Goal: Task Accomplishment & Management: Use online tool/utility

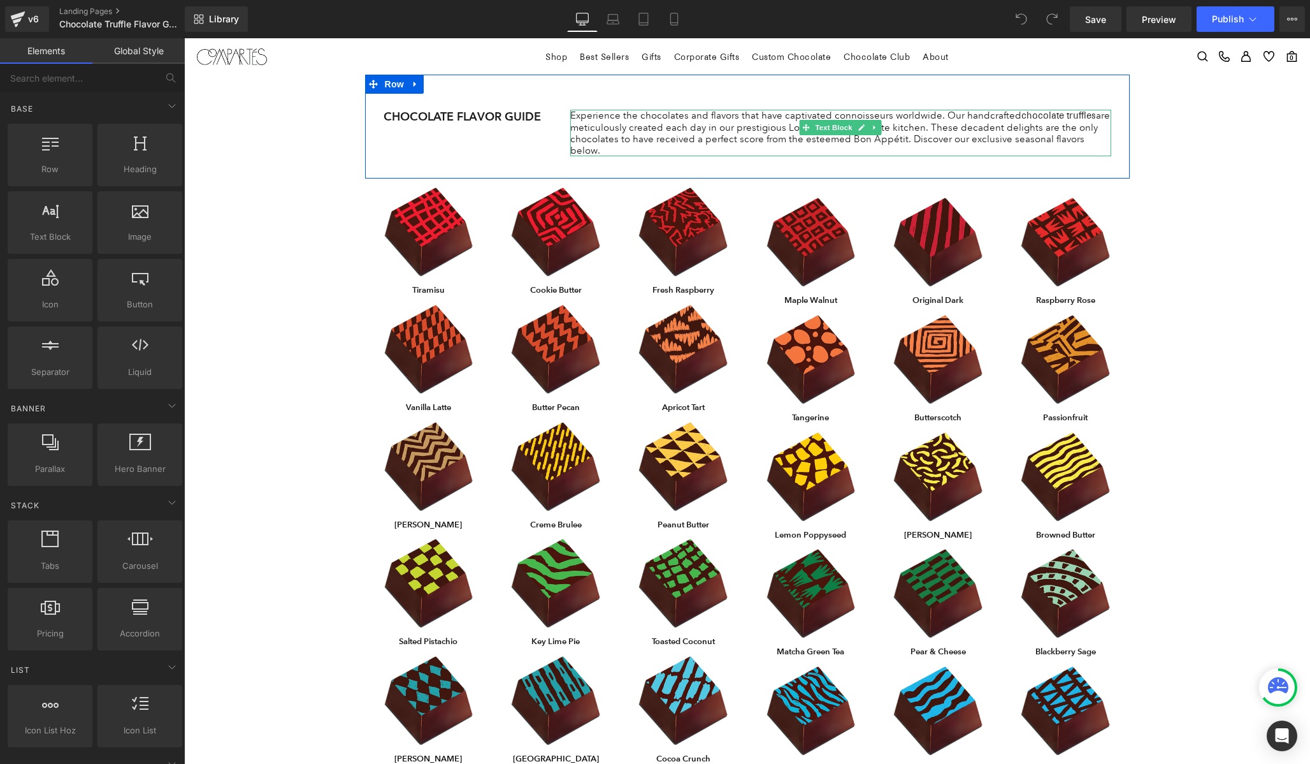
click at [632, 138] on p "Experience the chocolates and flavors that have captivated connoisseurs worldwi…" at bounding box center [840, 133] width 541 height 47
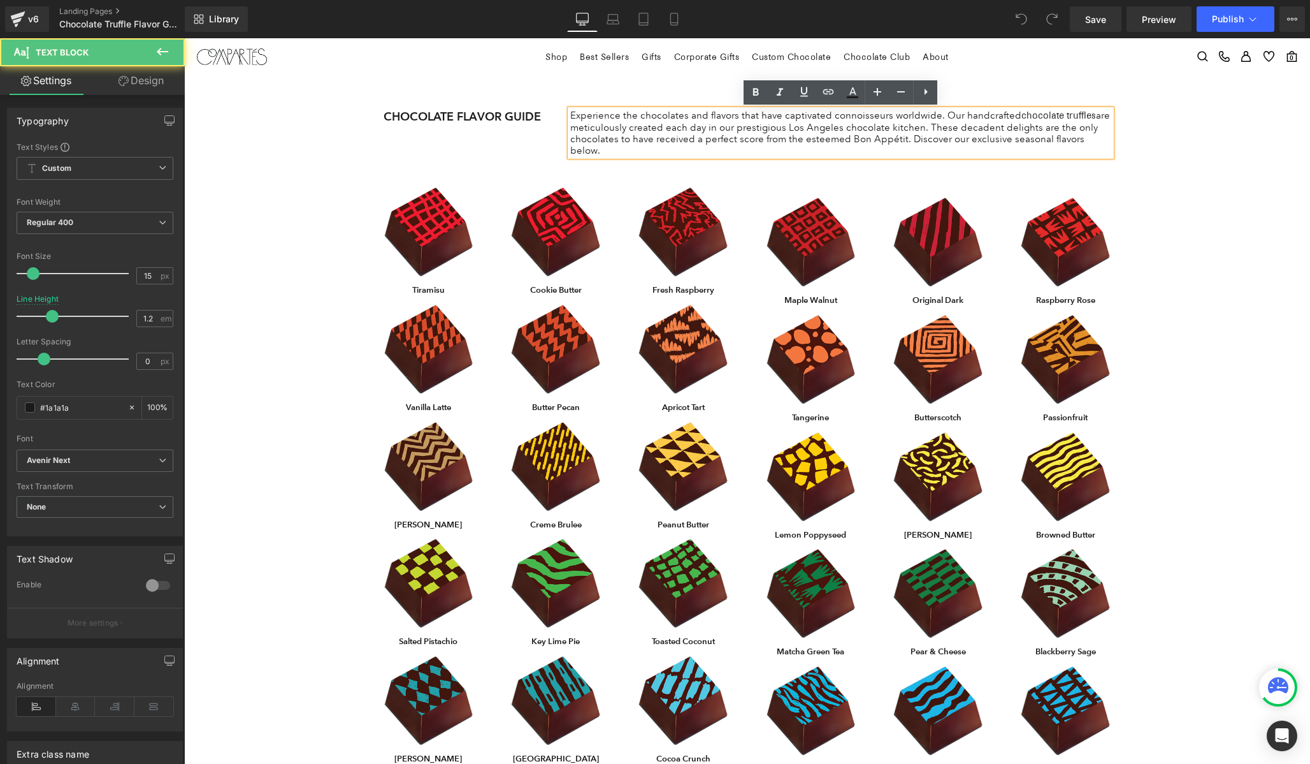
click at [627, 92] on div "CHOCOLATE FLAVOR GUIDE Heading Experience the chocolates and flavors that have …" at bounding box center [747, 127] width 765 height 104
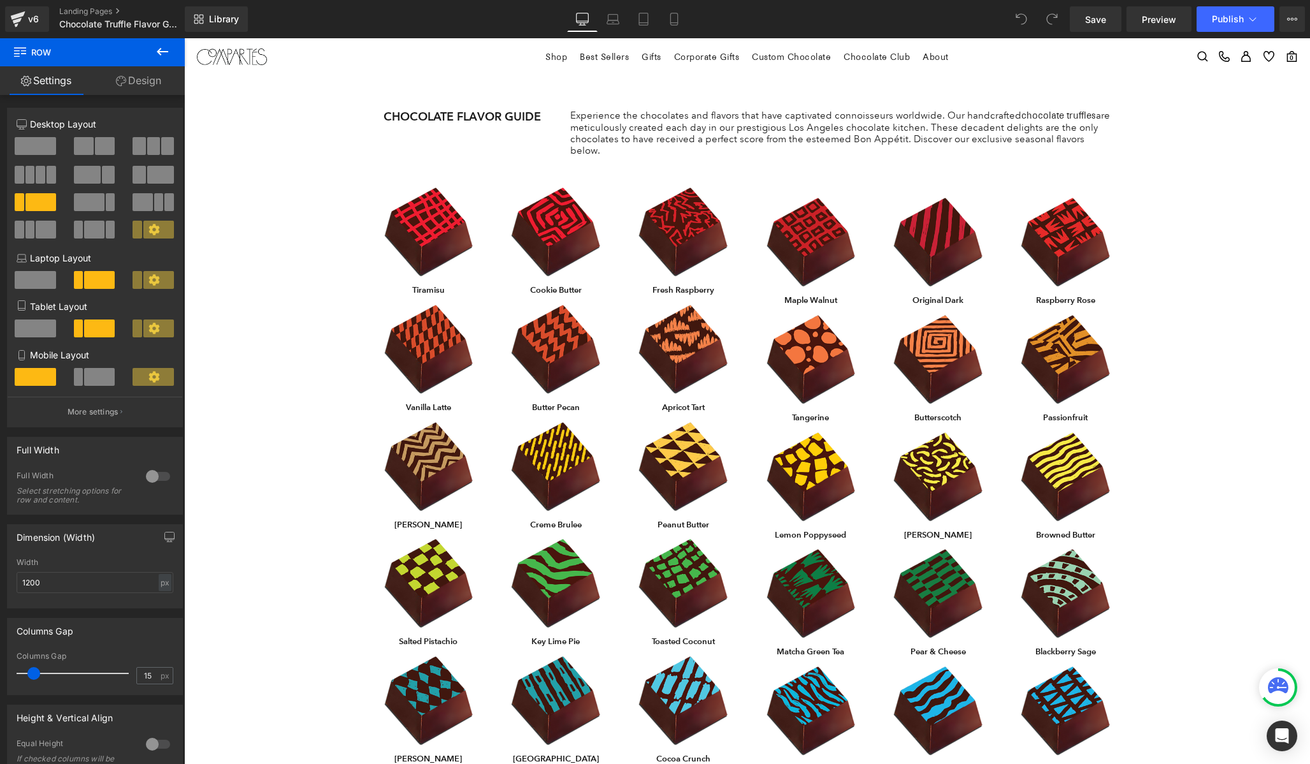
click at [530, 129] on div "CHOCOLATE FLAVOR GUIDE Heading Experience the chocolates and flavors that have …" at bounding box center [747, 127] width 765 height 104
click at [445, 117] on div "CHOCOLATE FLAVOR GUIDE Heading" at bounding box center [468, 117] width 168 height 14
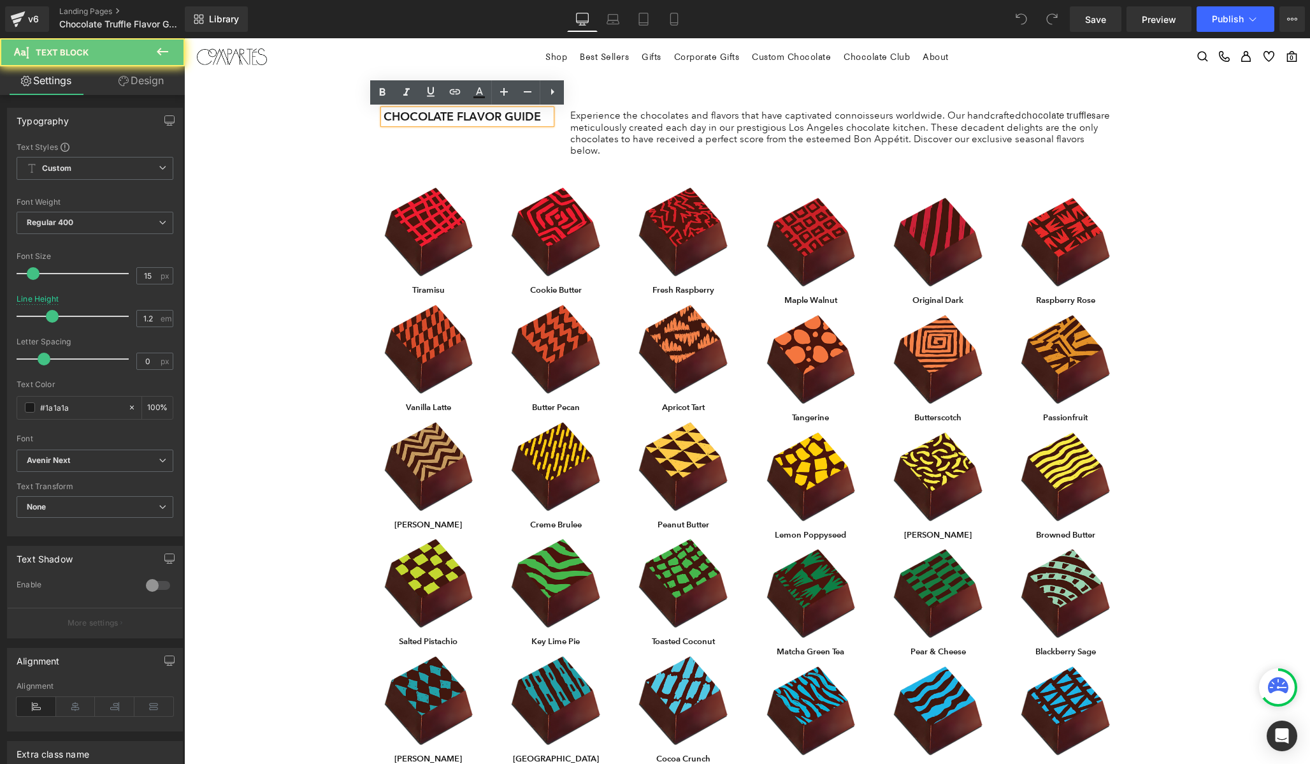
click at [571, 121] on div "Experience the chocolates and flavors that have captivated connoisseurs worldwi…" at bounding box center [840, 133] width 541 height 47
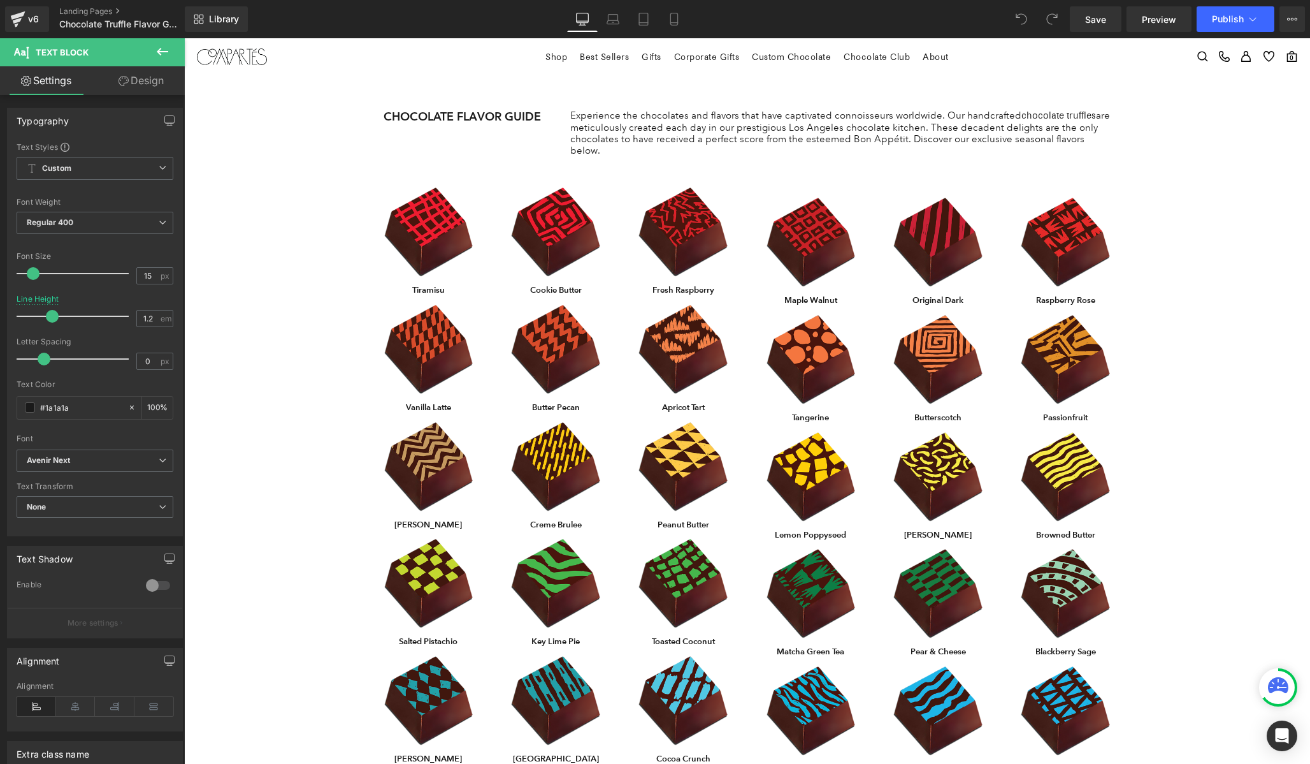
click at [147, 78] on link "Design" at bounding box center [141, 80] width 92 height 29
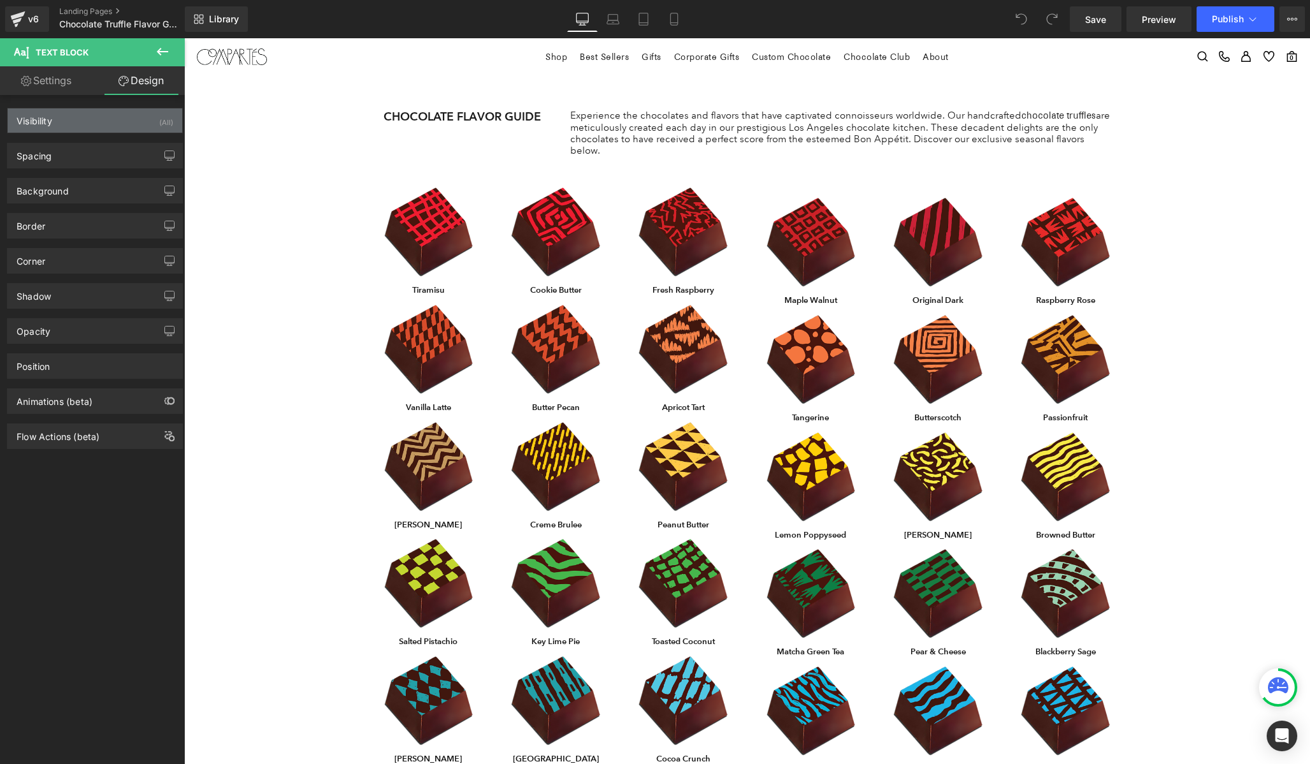
click at [62, 120] on div "Visibility (All)" at bounding box center [95, 120] width 175 height 24
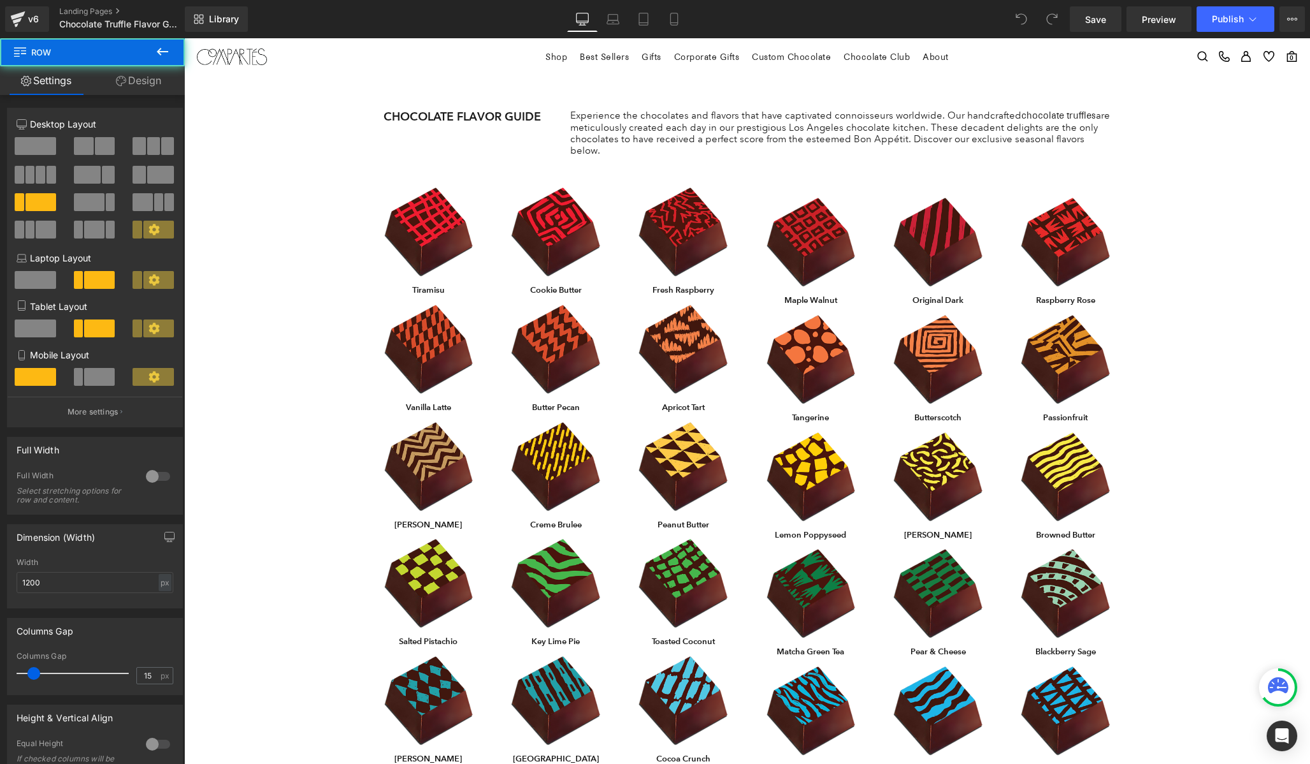
click at [556, 117] on div "CHOCOLATE FLAVOR GUIDE Heading" at bounding box center [467, 117] width 187 height 14
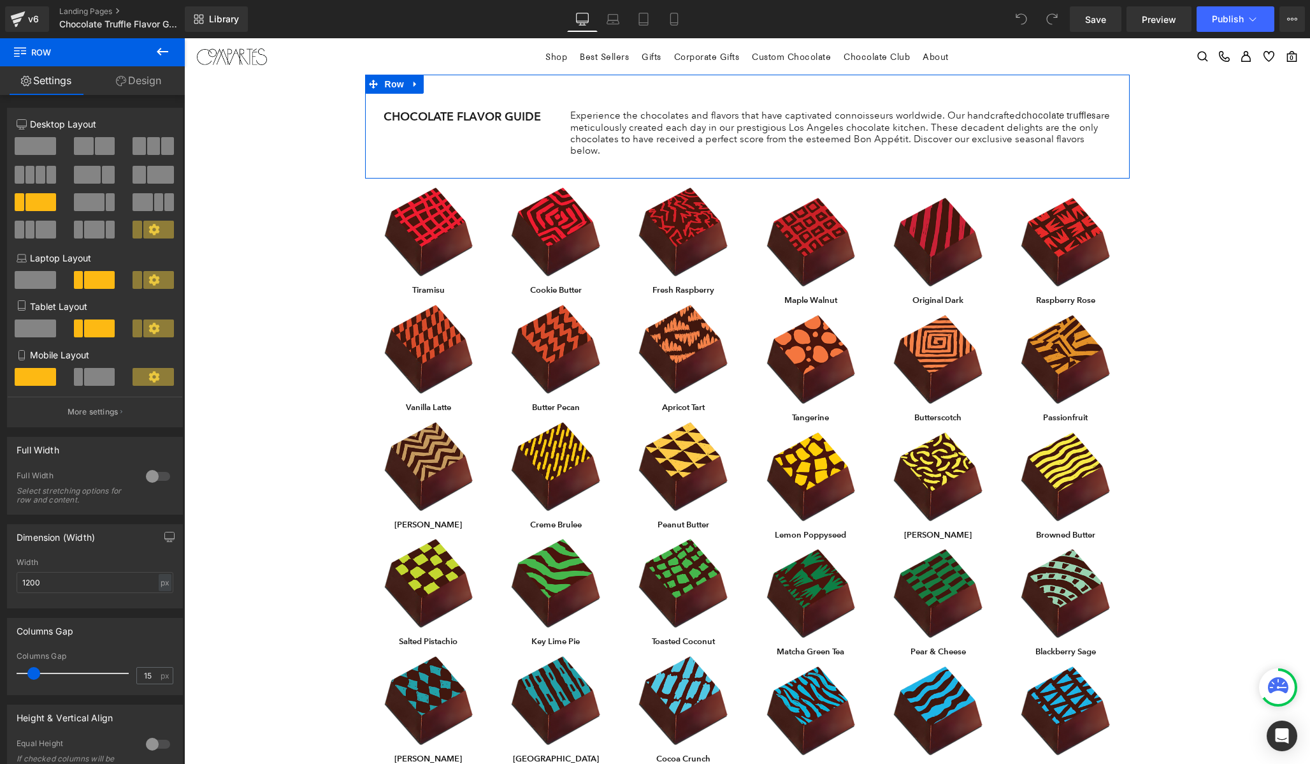
click at [36, 143] on span at bounding box center [35, 146] width 41 height 18
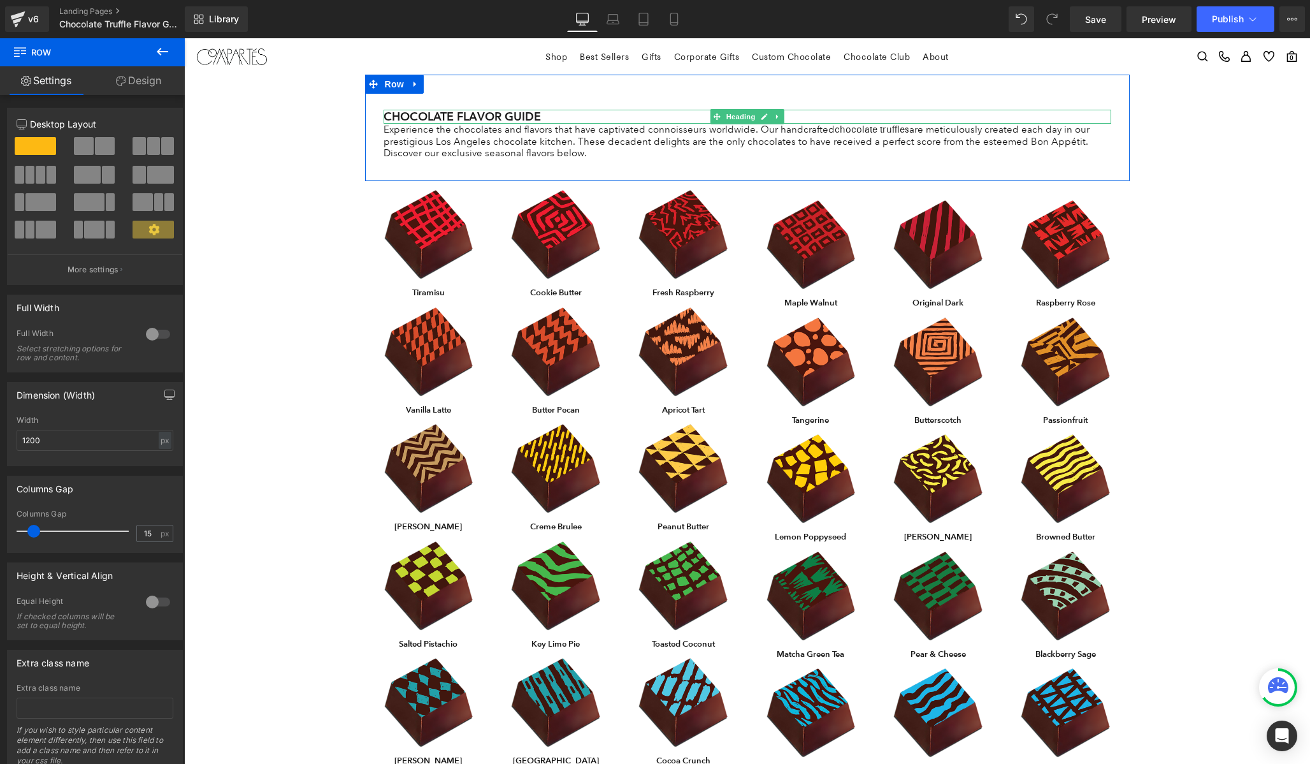
click at [389, 113] on h1 "CHOCOLATE FLAVOR GUIDE" at bounding box center [748, 117] width 728 height 14
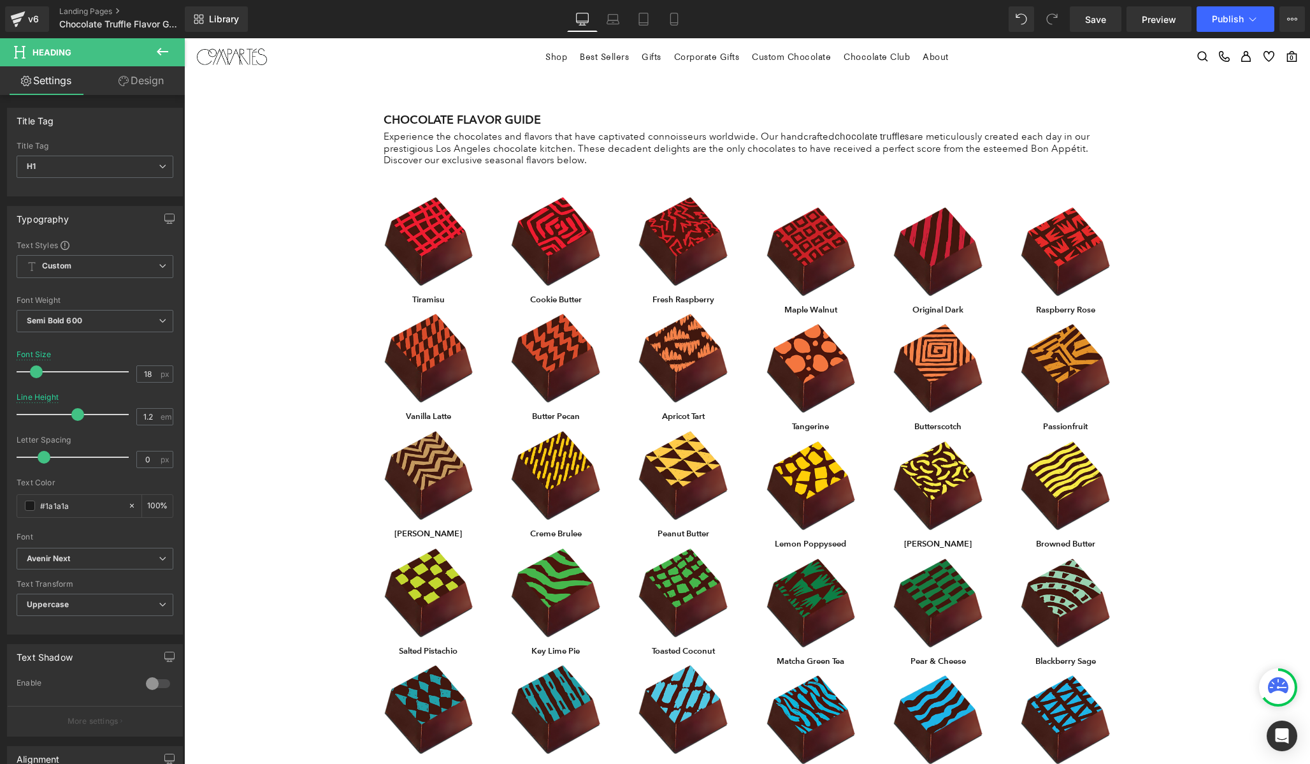
drag, startPoint x: 54, startPoint y: 420, endPoint x: 75, endPoint y: 421, distance: 21.0
click at [75, 421] on div at bounding box center [76, 414] width 106 height 25
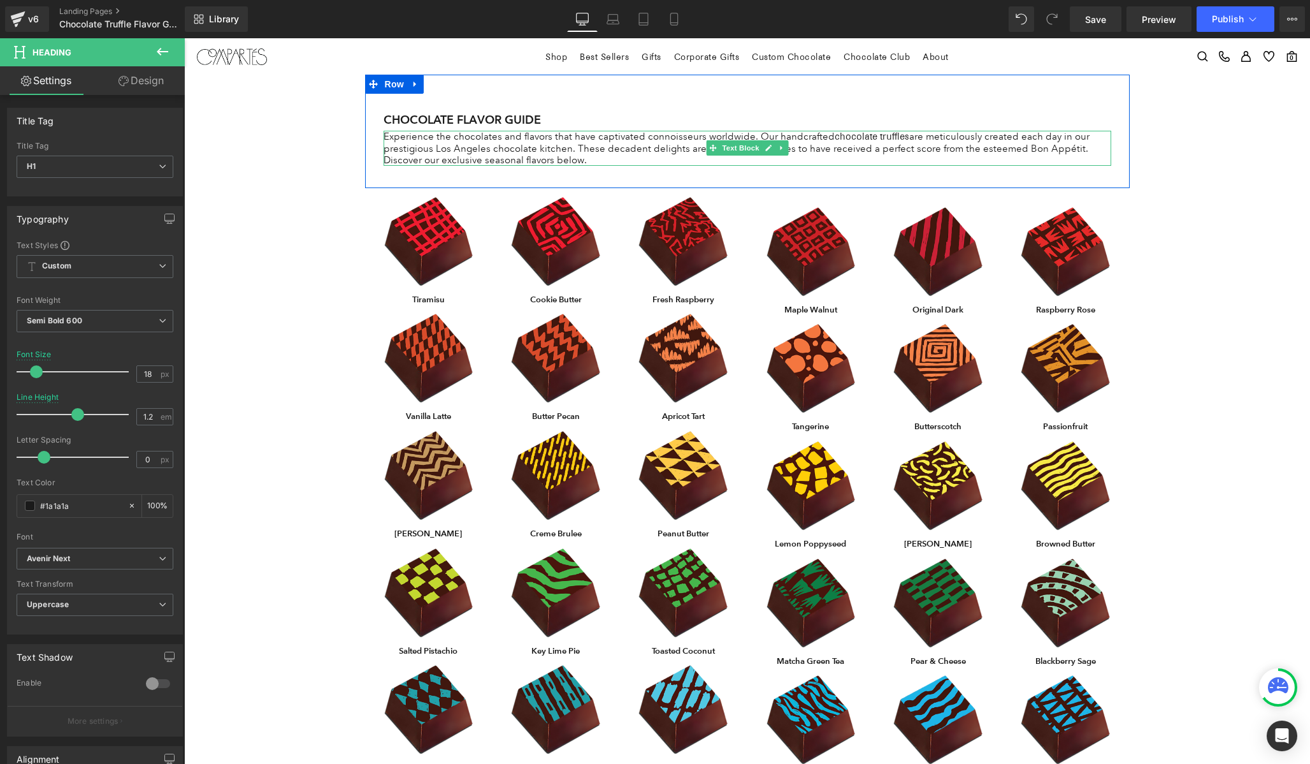
click at [496, 151] on p "Experience the chocolates and flavors that have captivated connoisseurs worldwi…" at bounding box center [748, 148] width 728 height 35
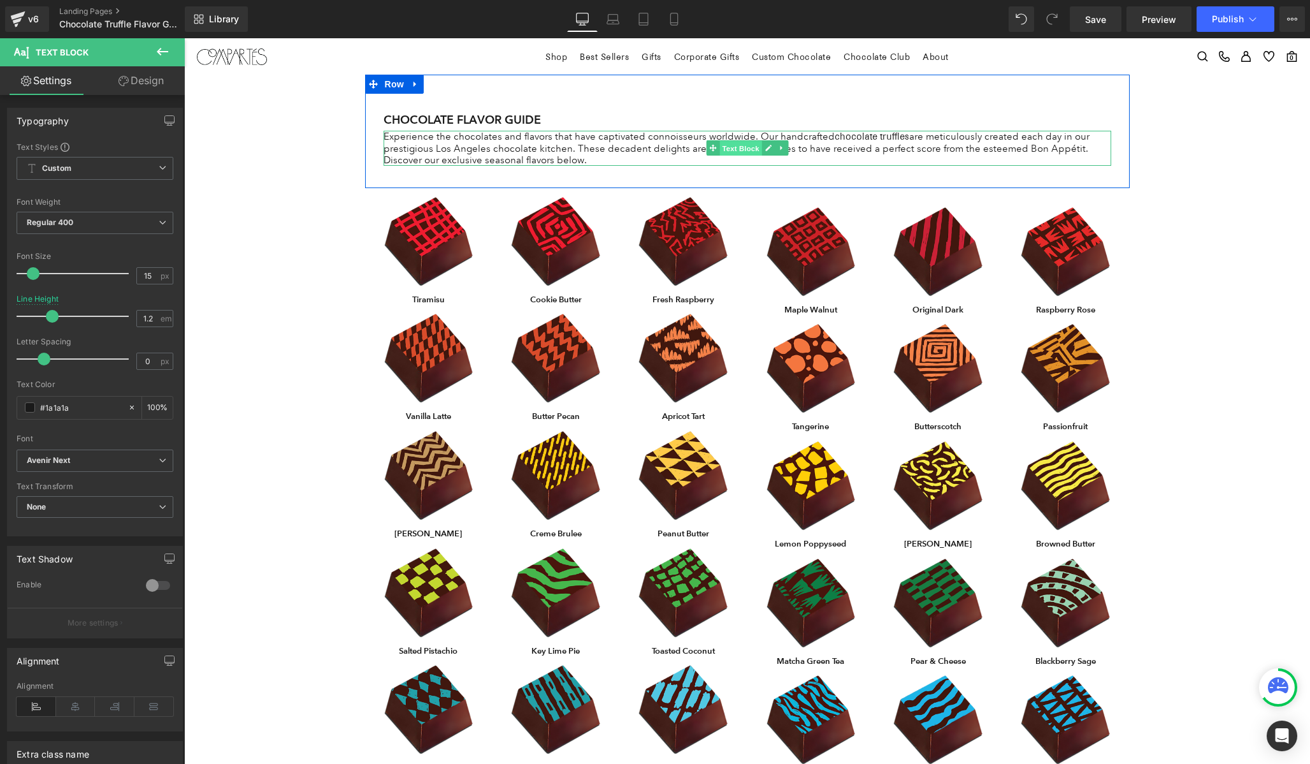
click at [735, 144] on span "Text Block" at bounding box center [741, 148] width 42 height 15
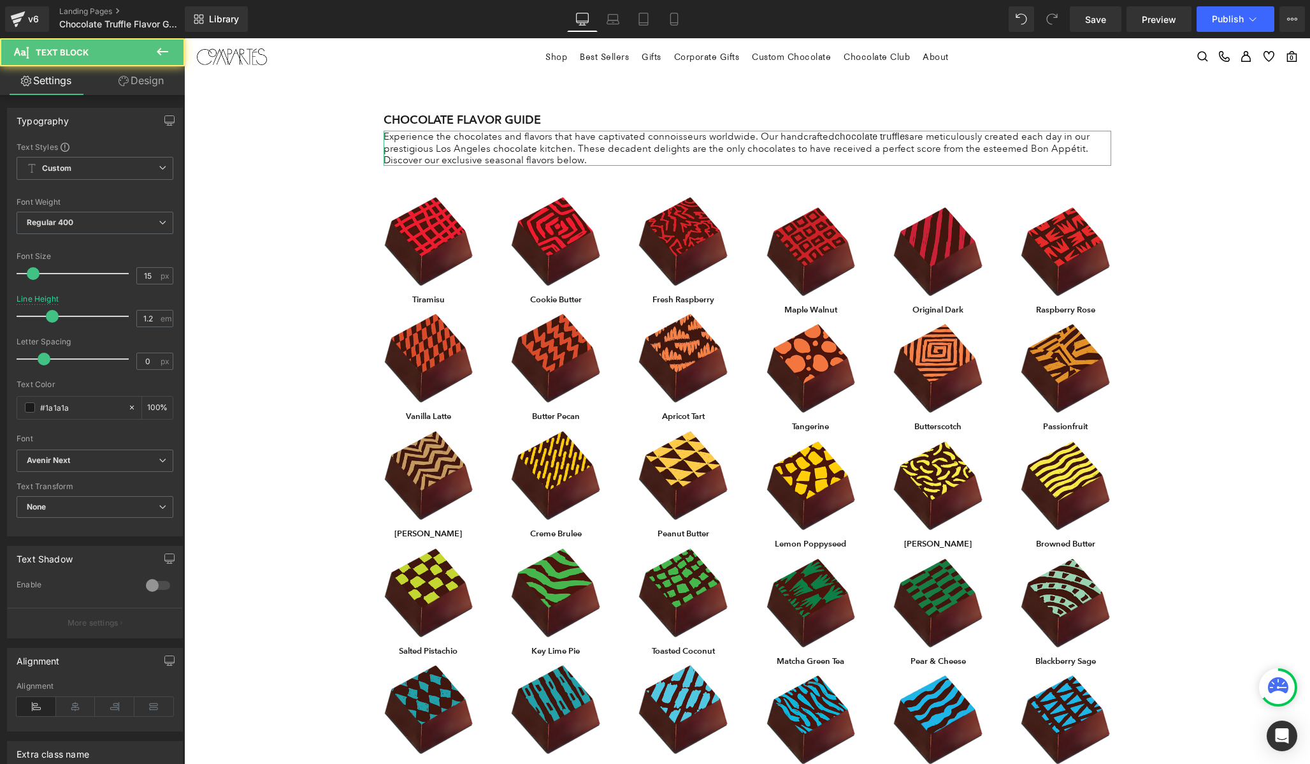
click at [119, 82] on icon at bounding box center [124, 81] width 10 height 10
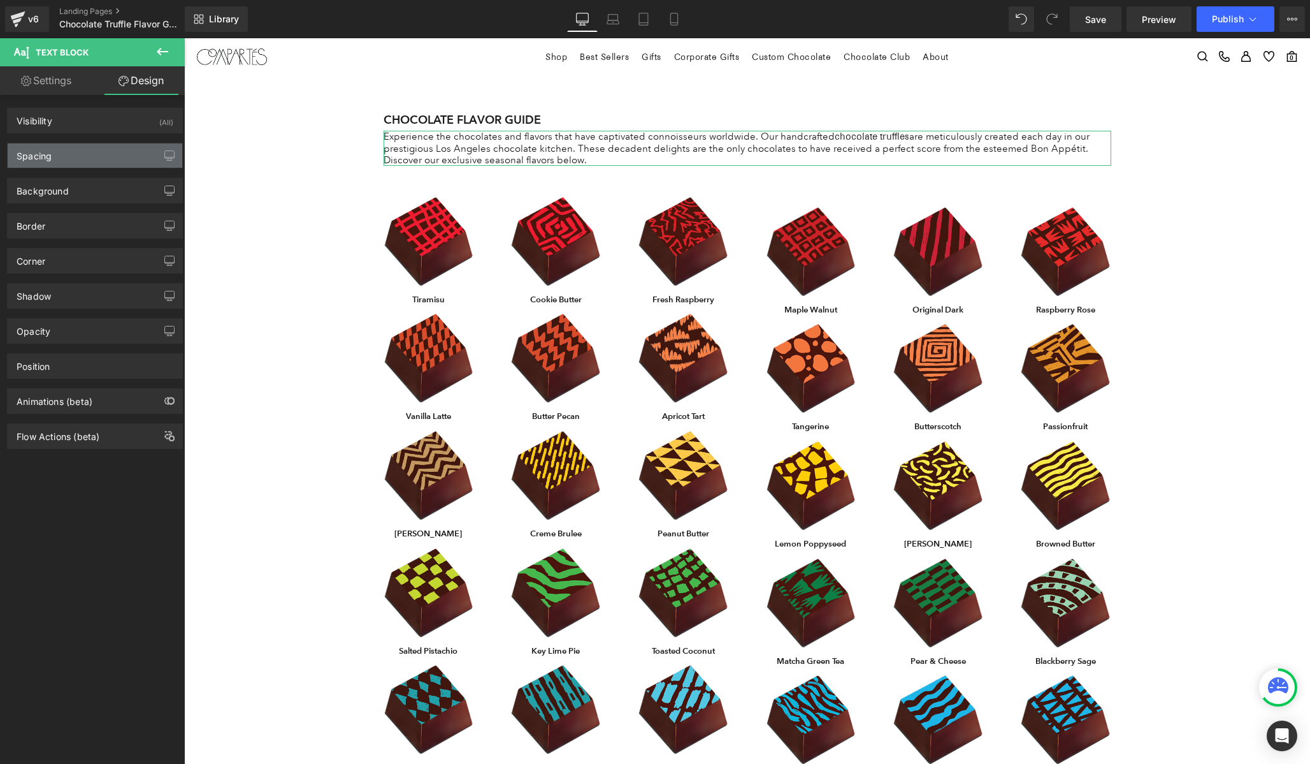
click at [124, 160] on div "Spacing" at bounding box center [95, 155] width 175 height 24
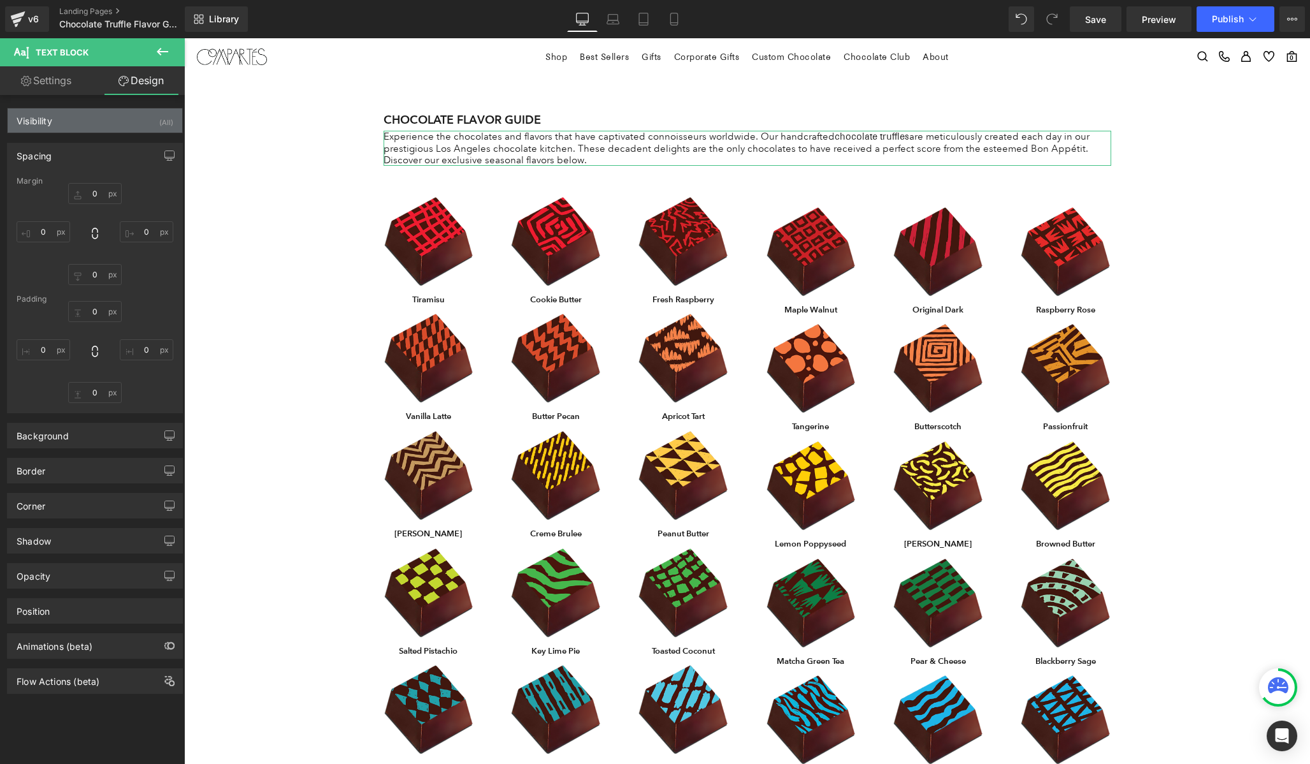
click at [106, 128] on div "Visibility (All)" at bounding box center [95, 120] width 175 height 24
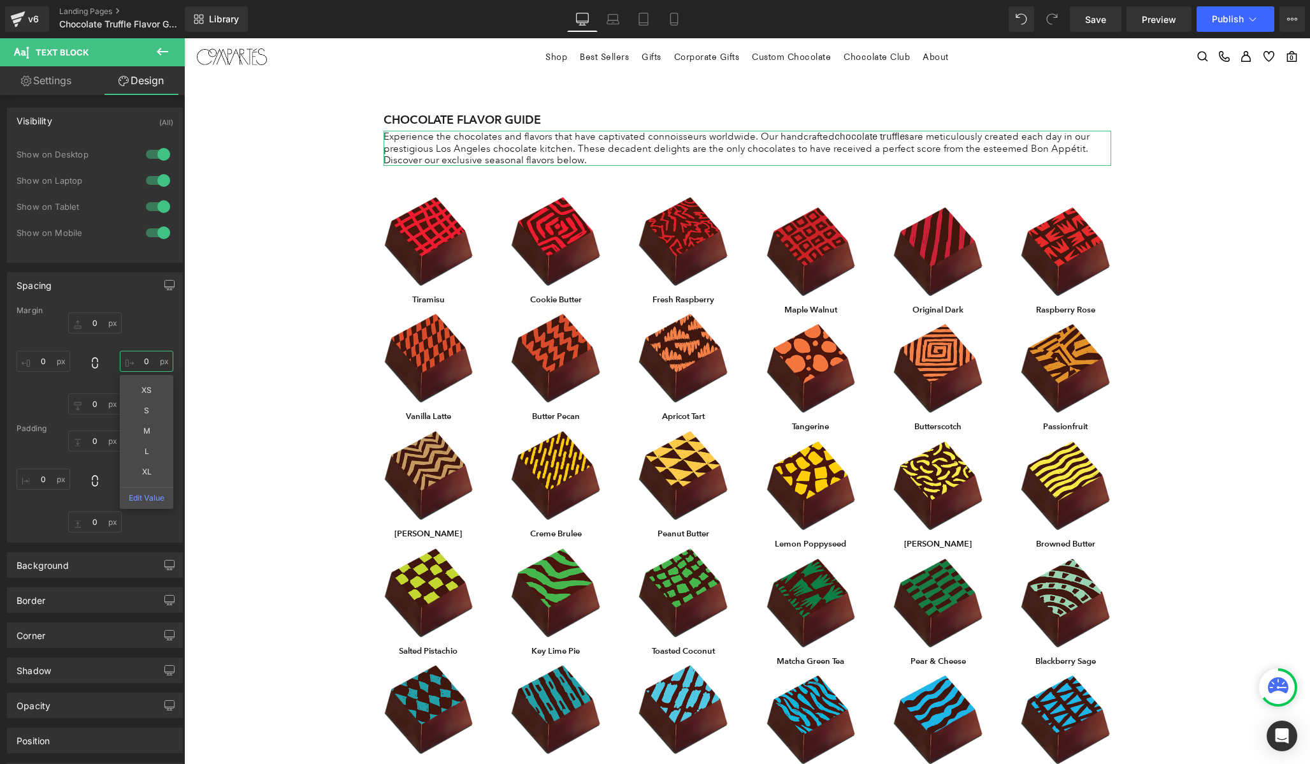
click at [147, 369] on input "0" at bounding box center [147, 361] width 54 height 21
click at [136, 357] on input "0" at bounding box center [147, 361] width 54 height 21
type input "XL"
click at [143, 358] on input "text" at bounding box center [147, 361] width 54 height 21
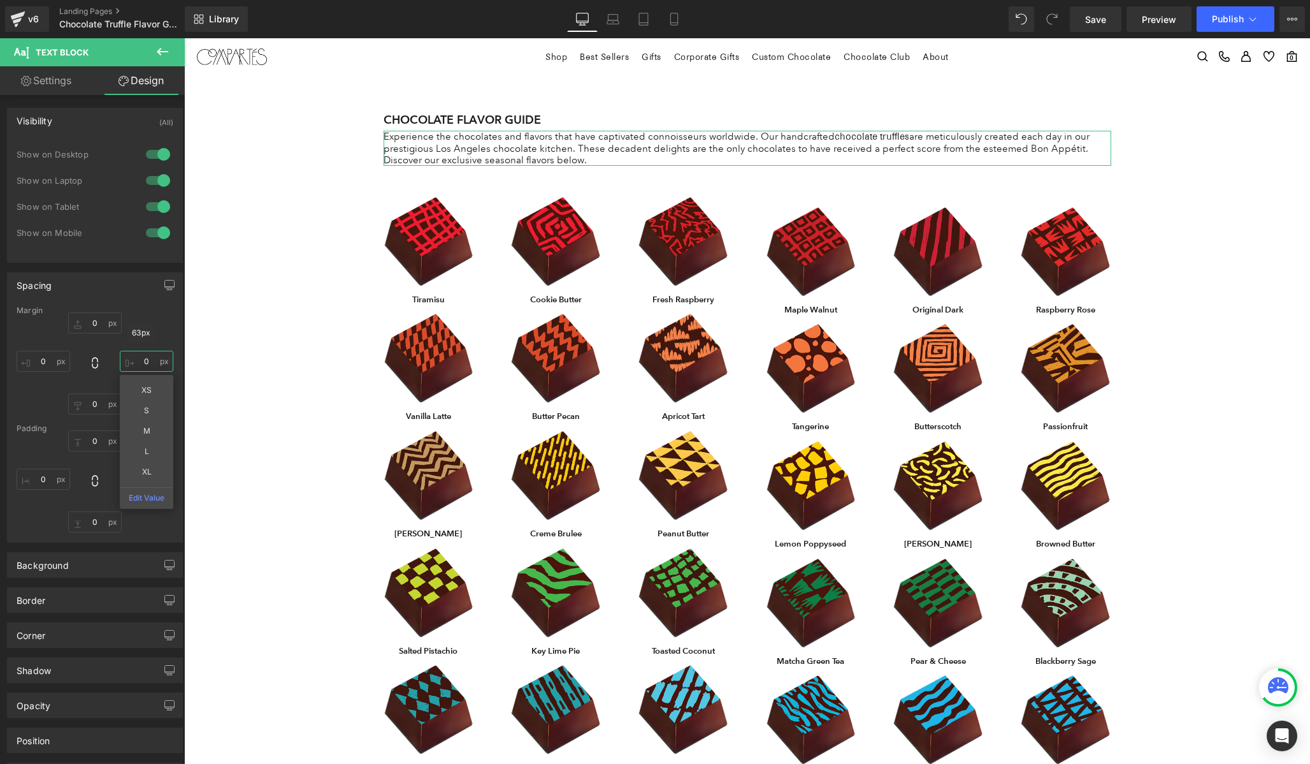
click at [143, 358] on input "text" at bounding box center [147, 361] width 54 height 21
type input "3"
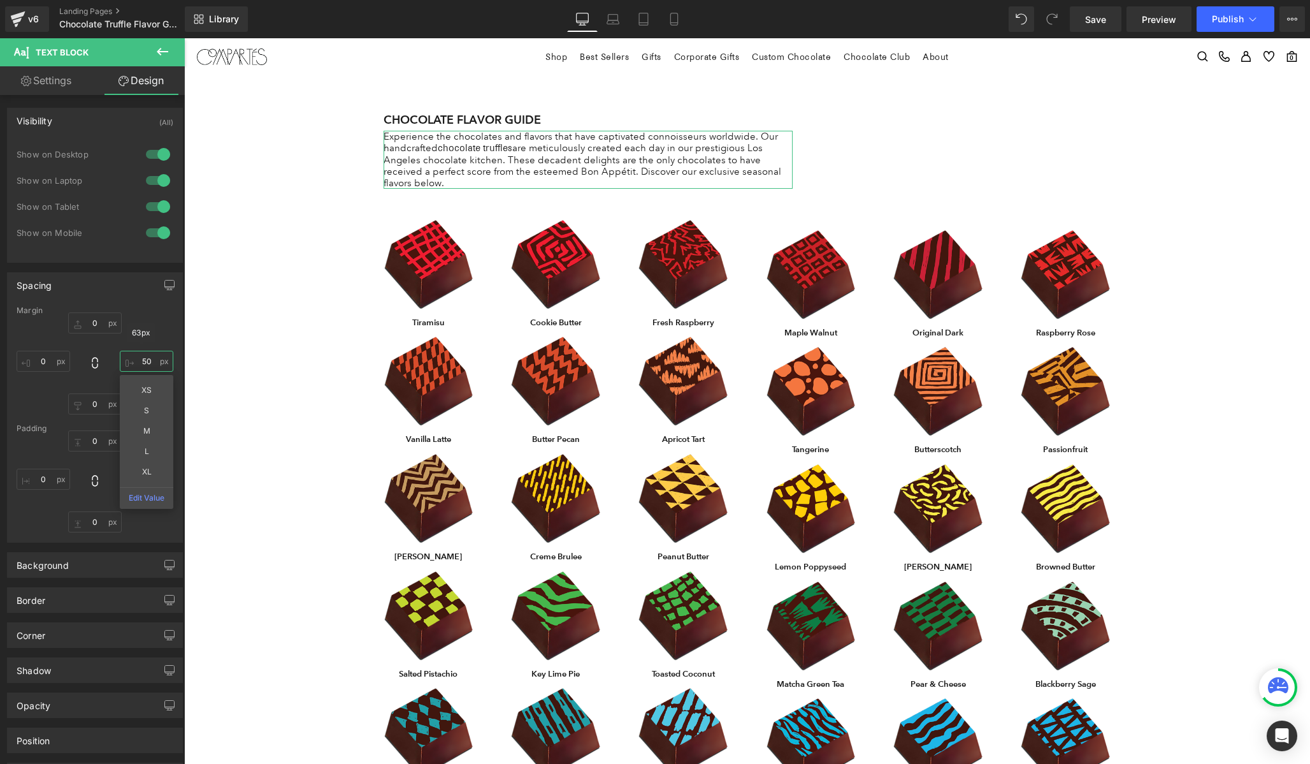
type input "5"
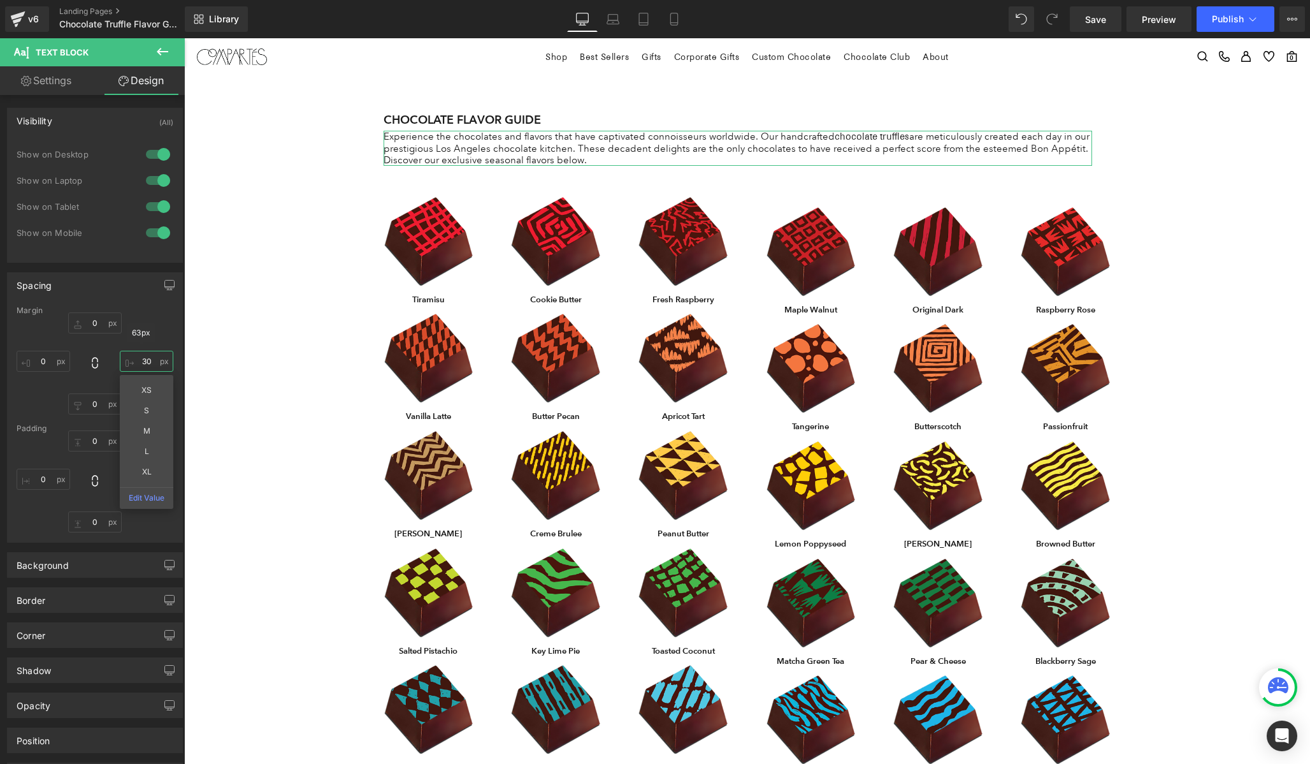
type input "300"
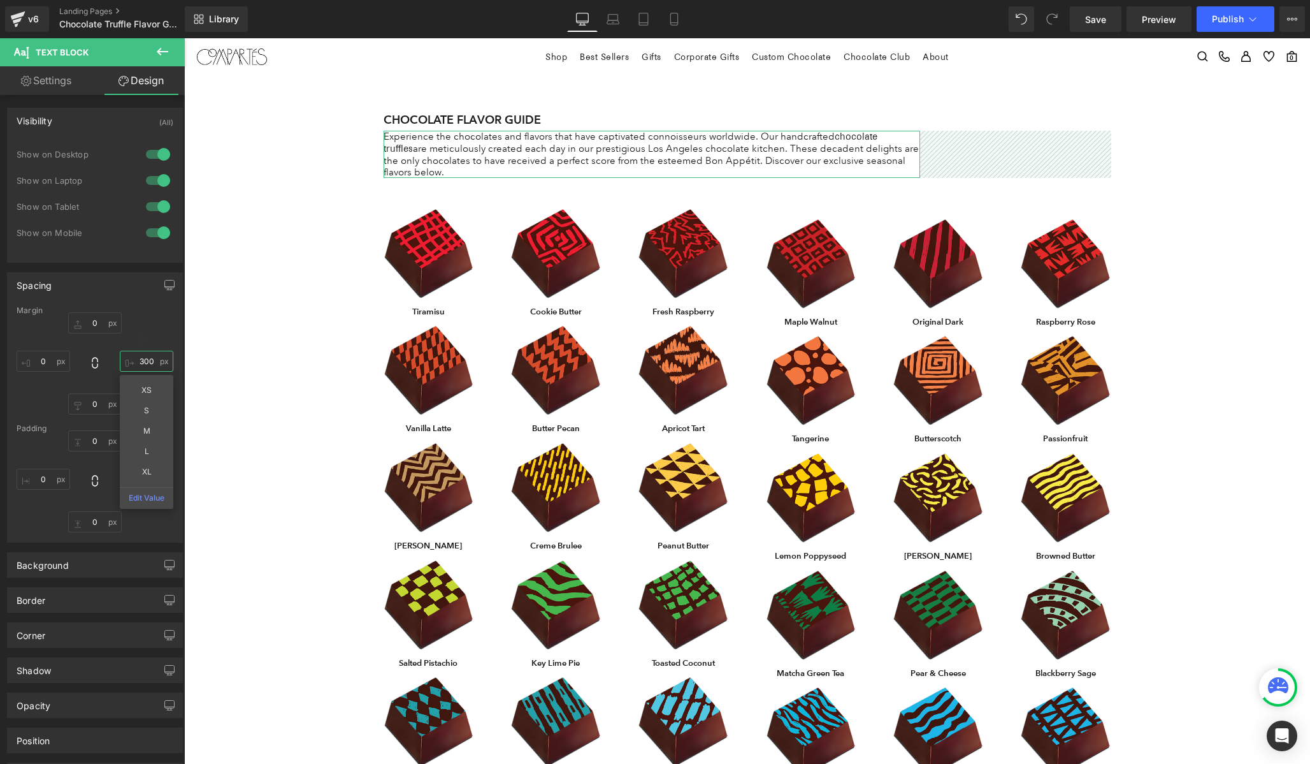
click at [144, 363] on input "300" at bounding box center [147, 361] width 54 height 21
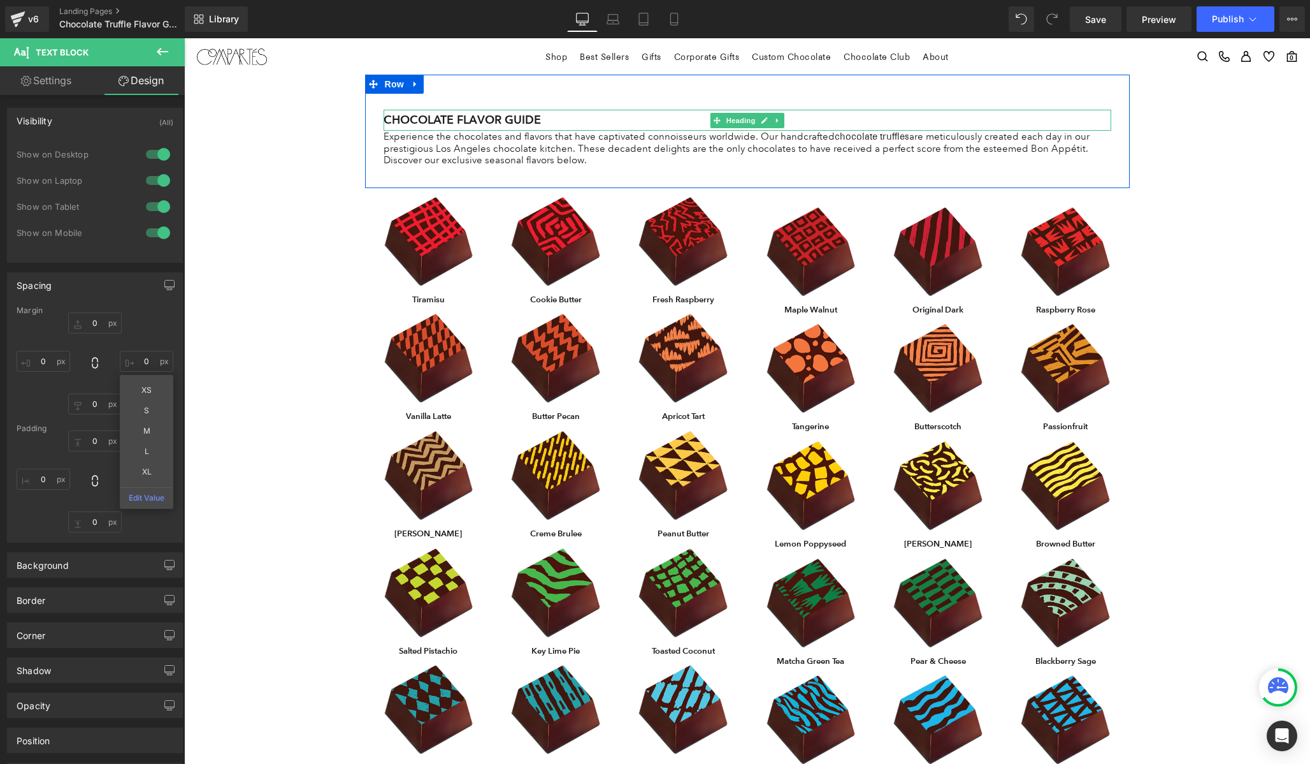
click at [465, 122] on h1 "CHOCOLATE FLAVOR GUIDE" at bounding box center [748, 120] width 728 height 20
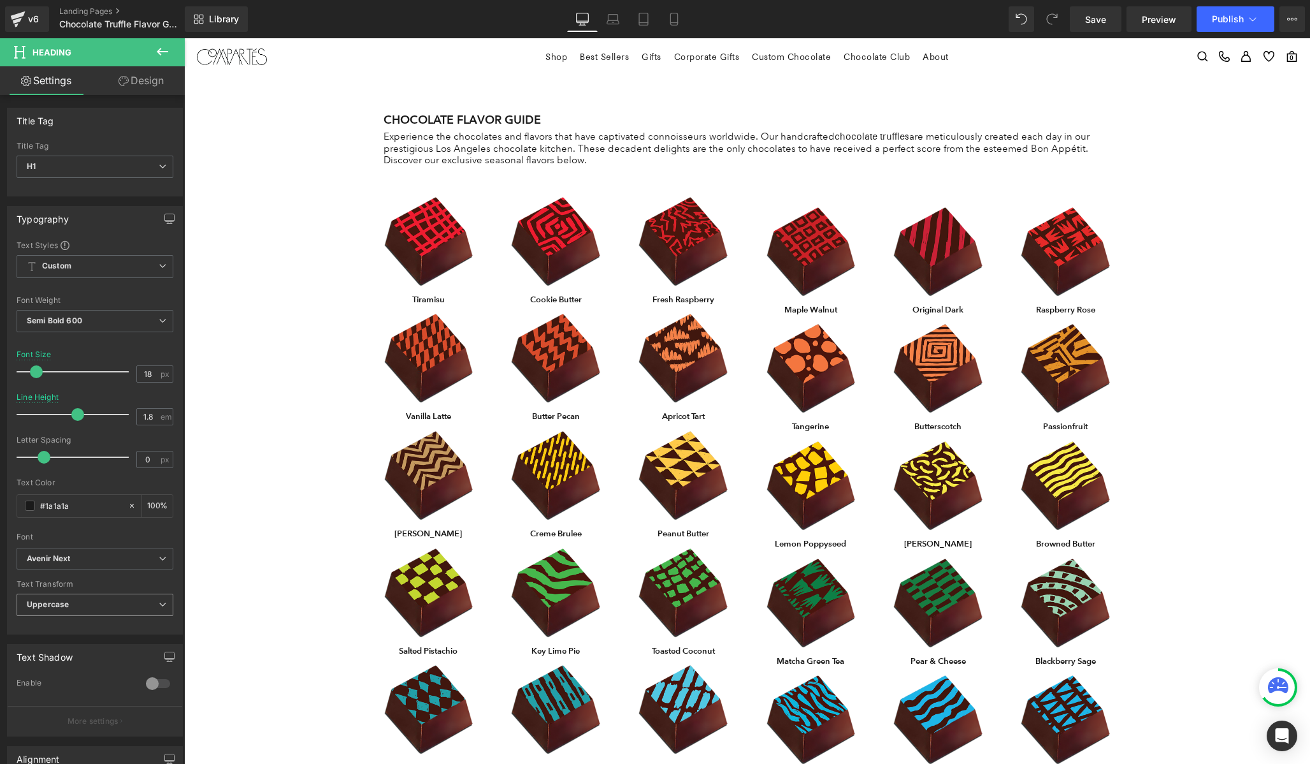
scroll to position [236, 0]
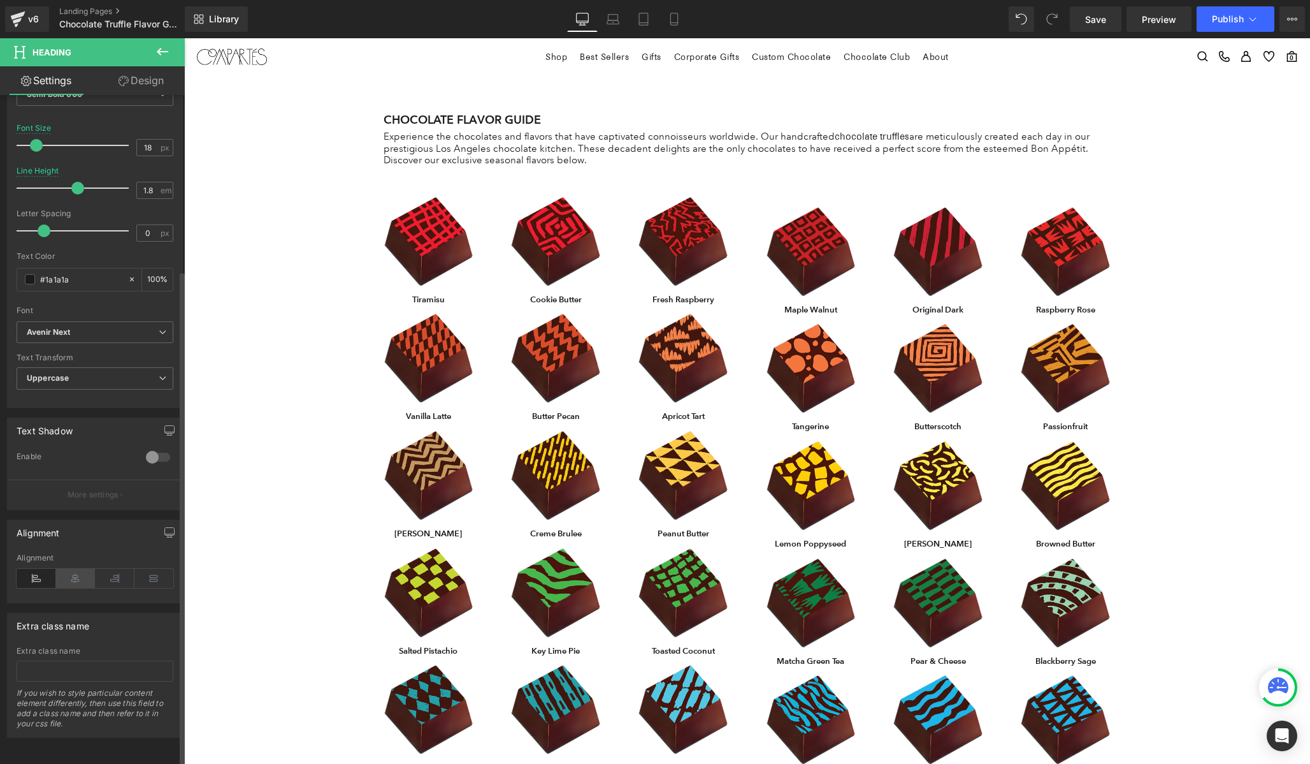
click at [78, 569] on icon at bounding box center [76, 578] width 40 height 19
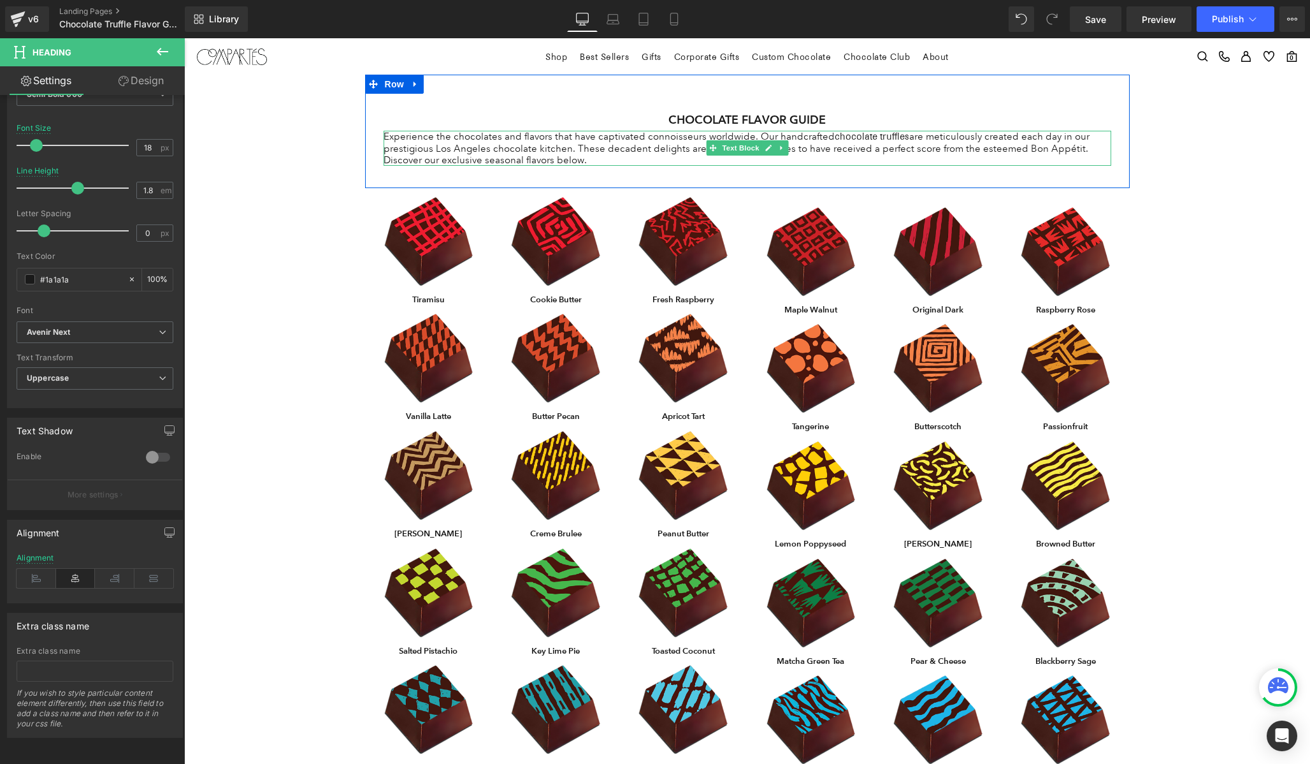
click at [503, 160] on p "Experience the chocolates and flavors that have captivated connoisseurs worldwi…" at bounding box center [748, 148] width 728 height 35
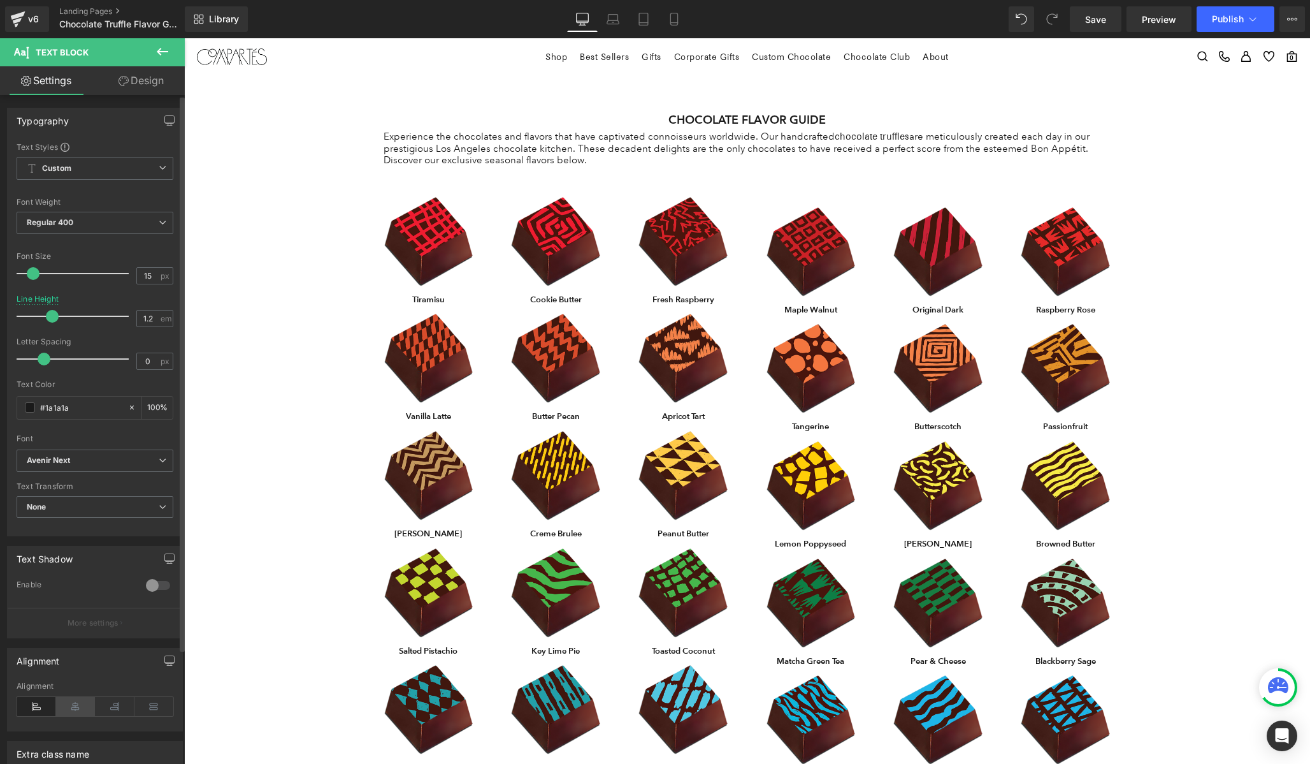
click at [69, 708] on icon at bounding box center [76, 706] width 40 height 19
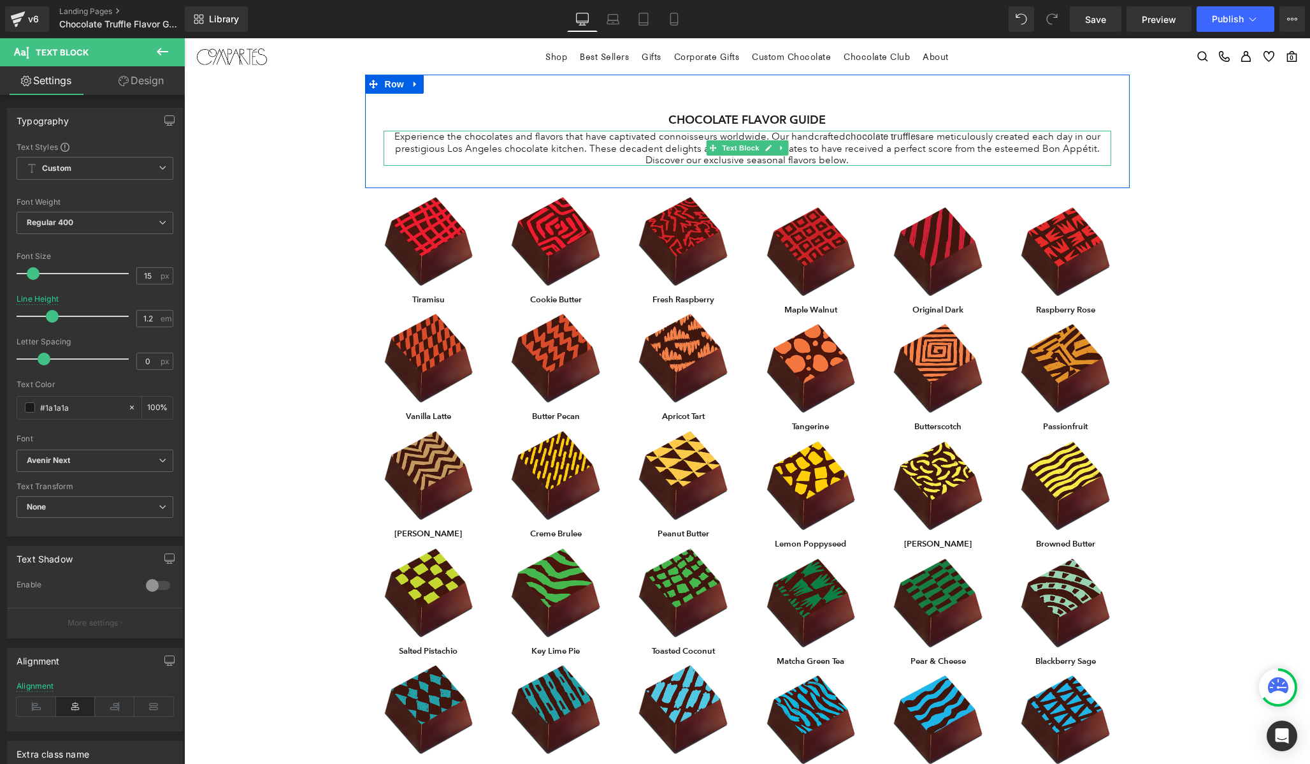
click at [626, 131] on p "Experience the chocolates and flavors that have captivated connoisseurs worldwi…" at bounding box center [748, 148] width 728 height 35
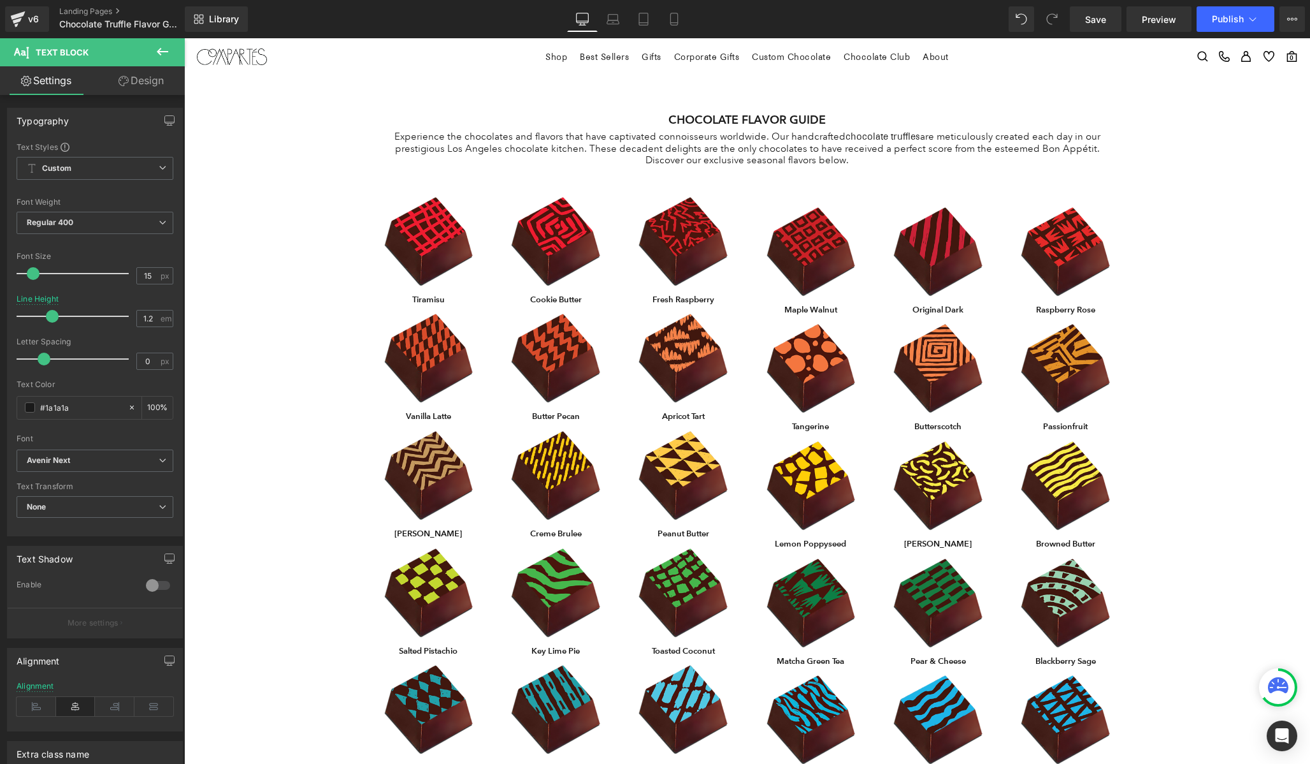
click at [152, 69] on link "Design" at bounding box center [141, 80] width 92 height 29
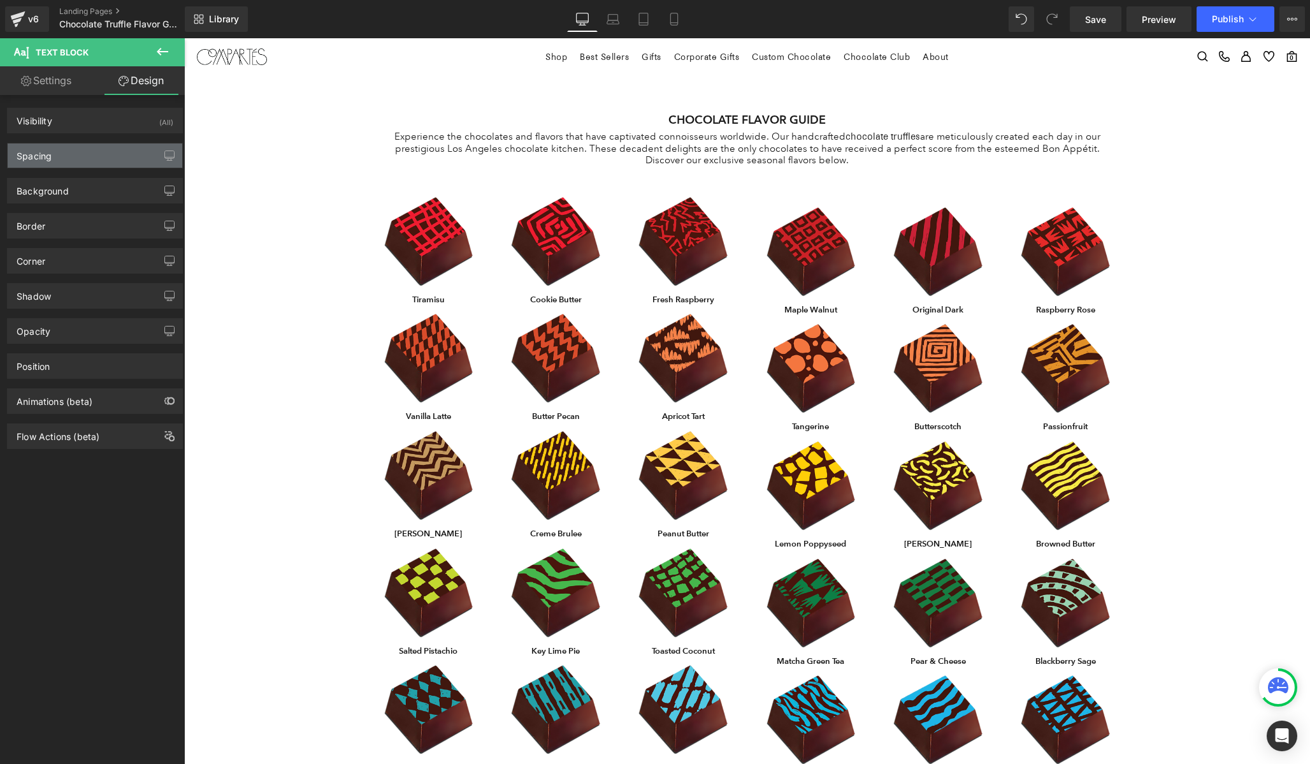
click at [147, 159] on div "Spacing" at bounding box center [95, 155] width 175 height 24
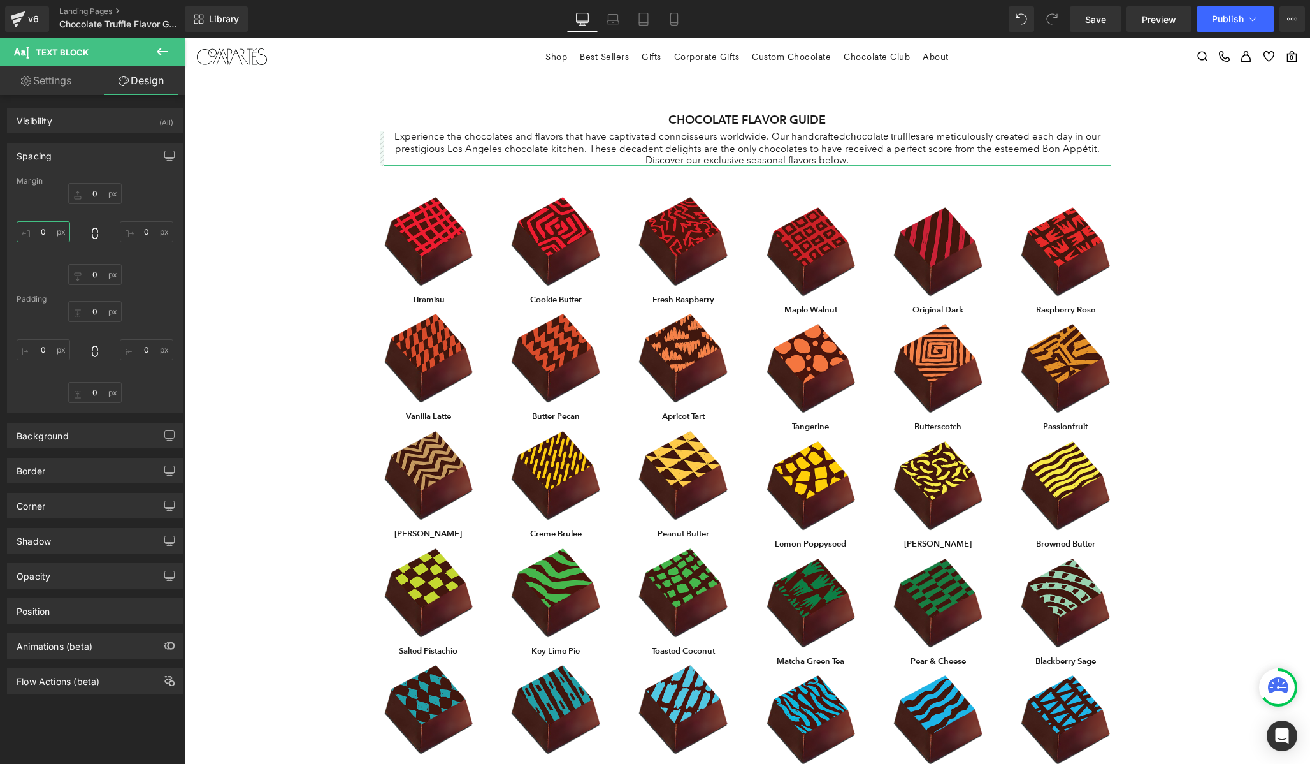
click at [48, 229] on input "0" at bounding box center [44, 231] width 54 height 21
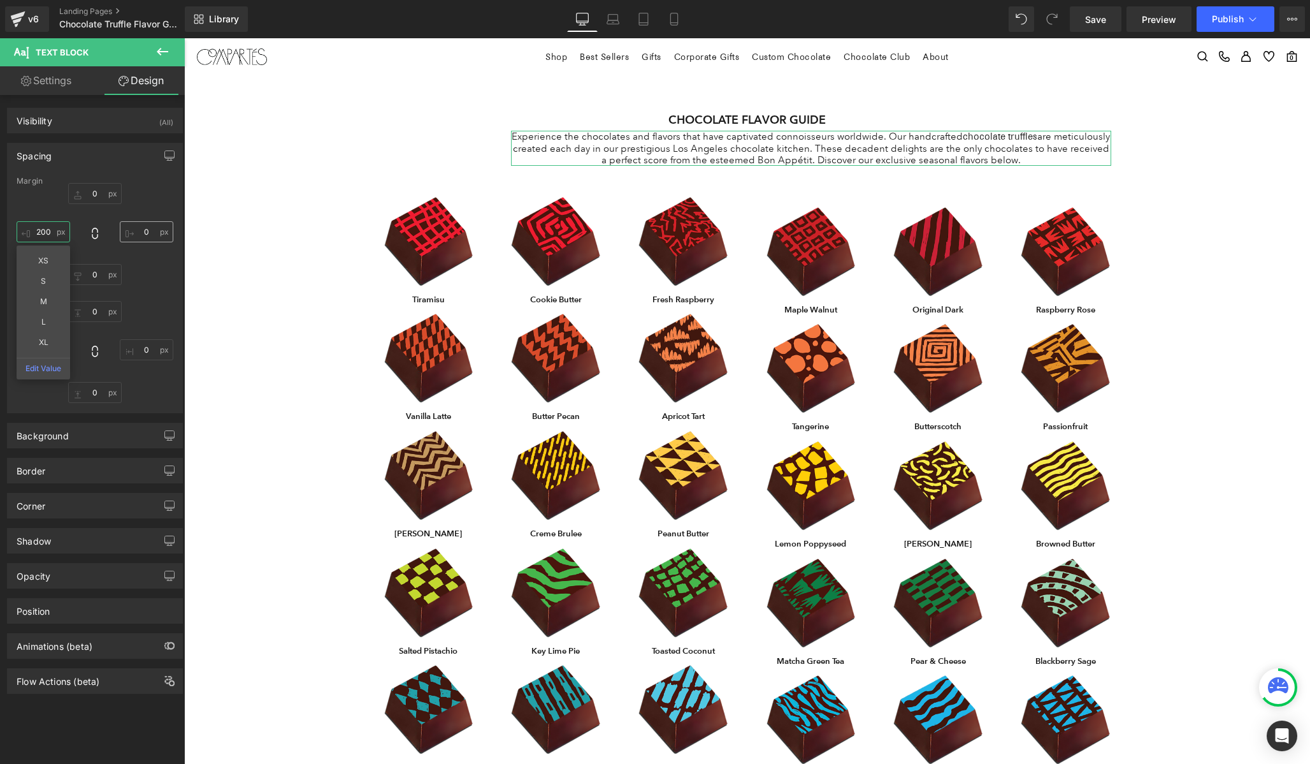
type input "200"
click at [140, 228] on input "0" at bounding box center [147, 231] width 54 height 21
type input "200"
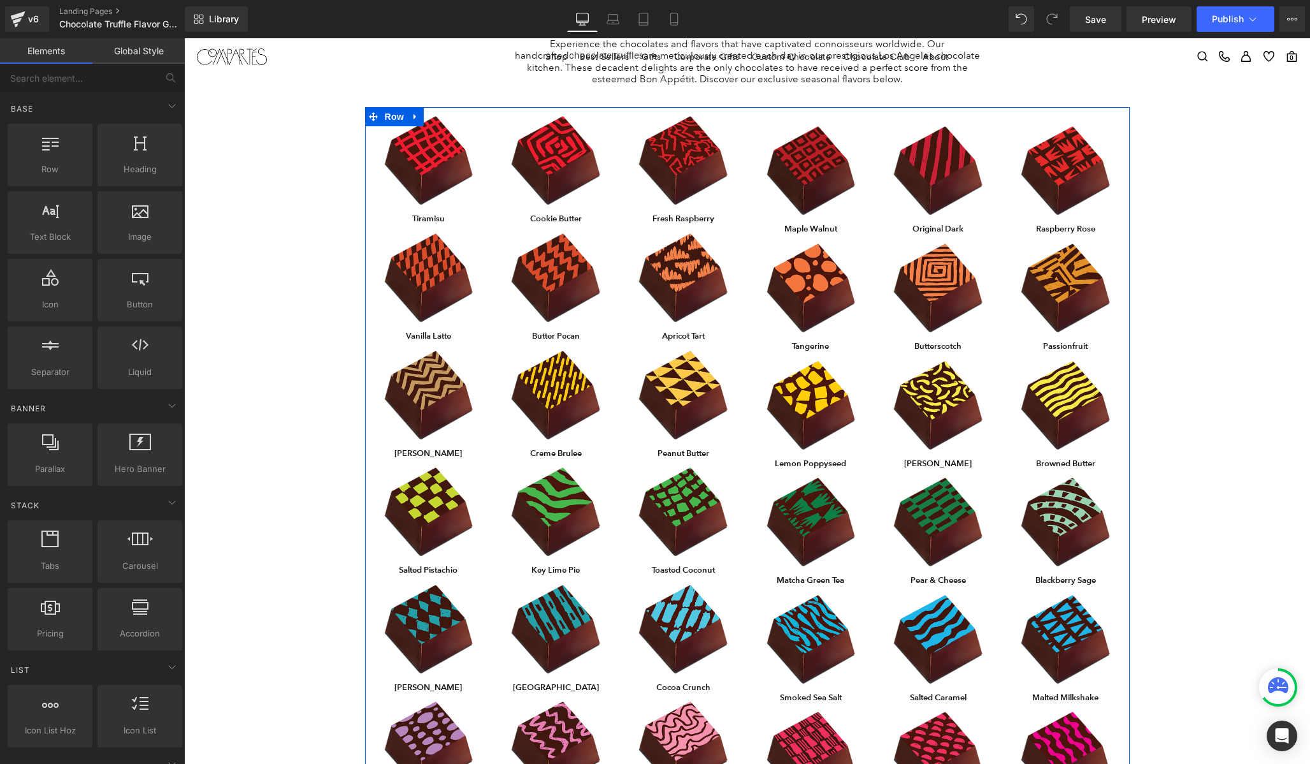
scroll to position [0, 0]
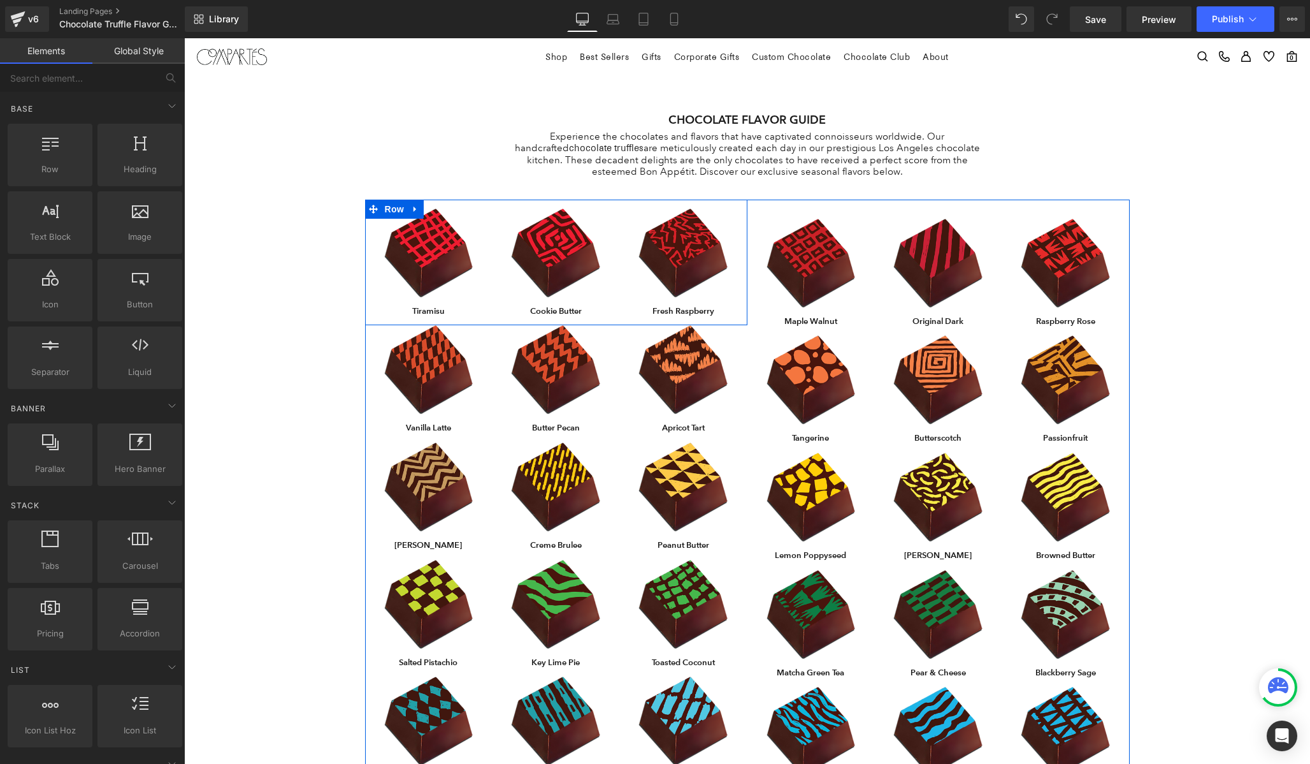
click at [604, 204] on div "Image Tiramisu Text Block Row Image Cookie Butter Text Block Row Image Fresh Ra…" at bounding box center [556, 263] width 382 height 126
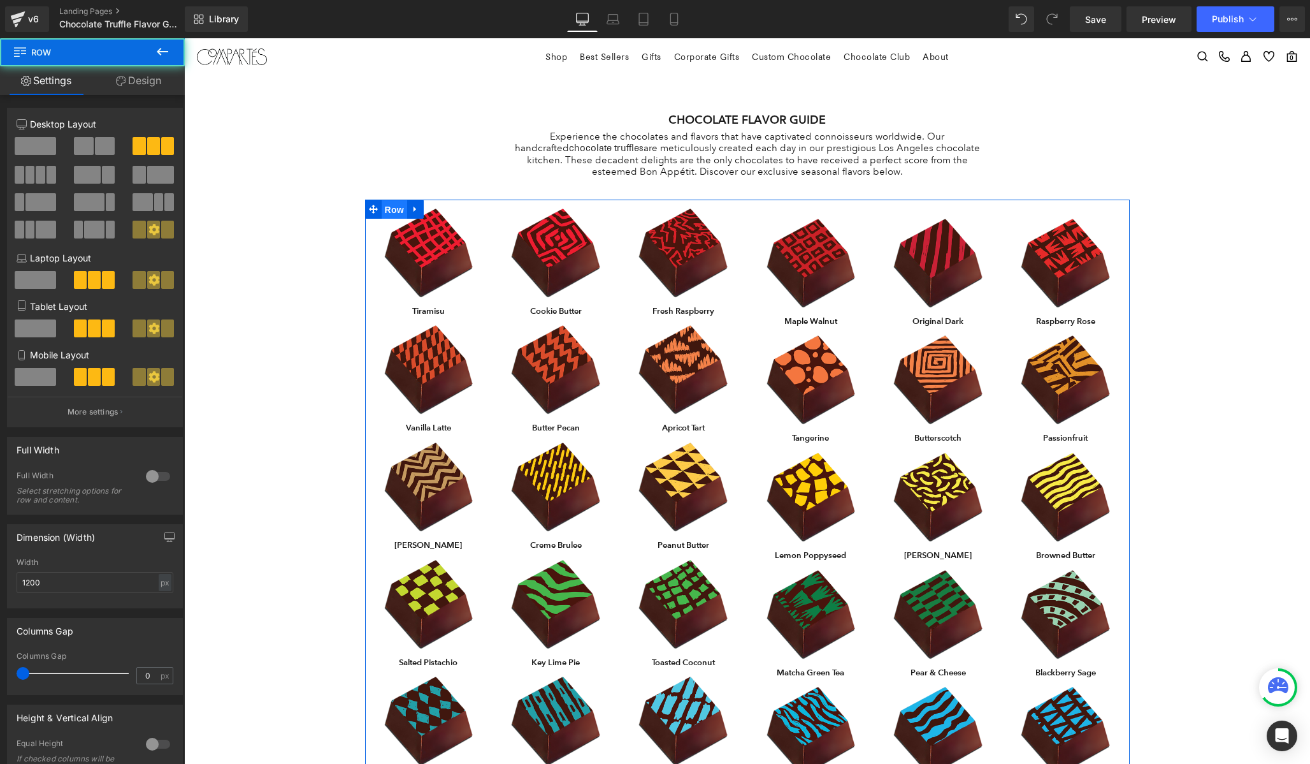
click at [405, 205] on span "Row" at bounding box center [394, 209] width 25 height 19
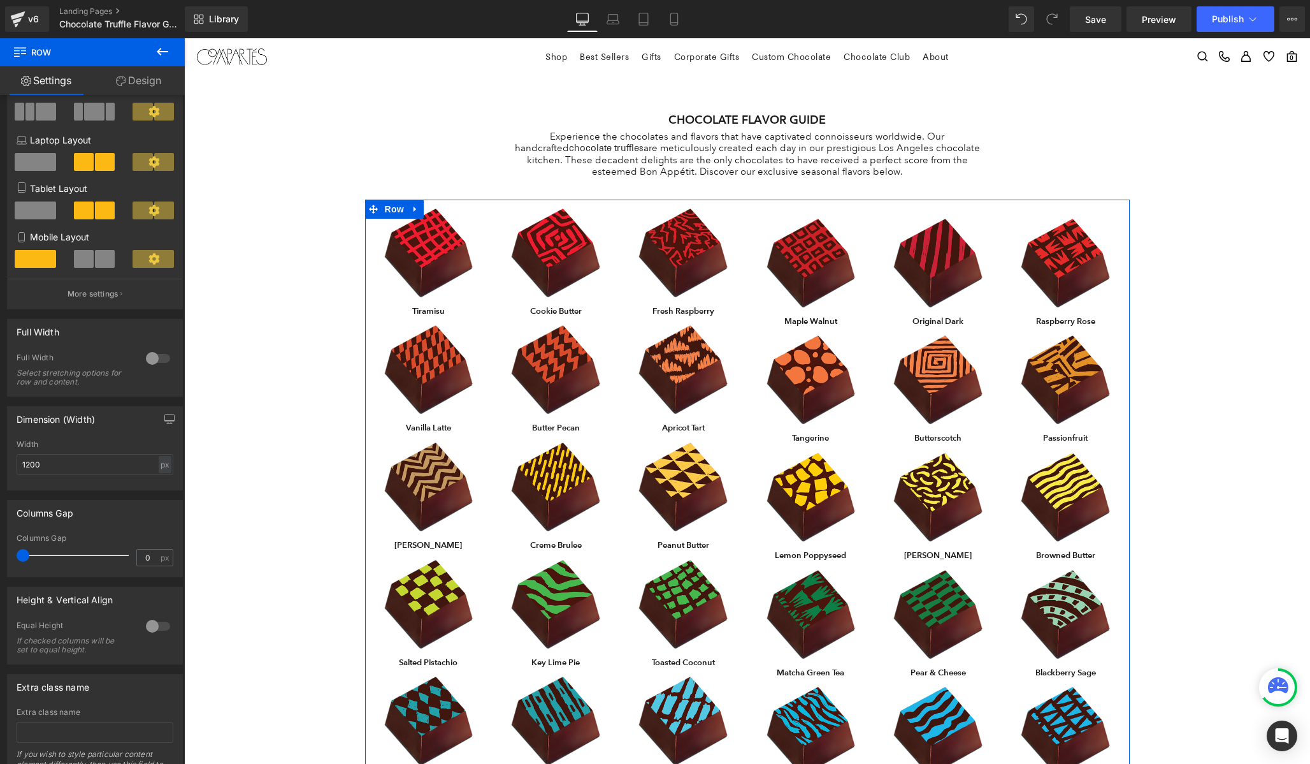
scroll to position [191, 0]
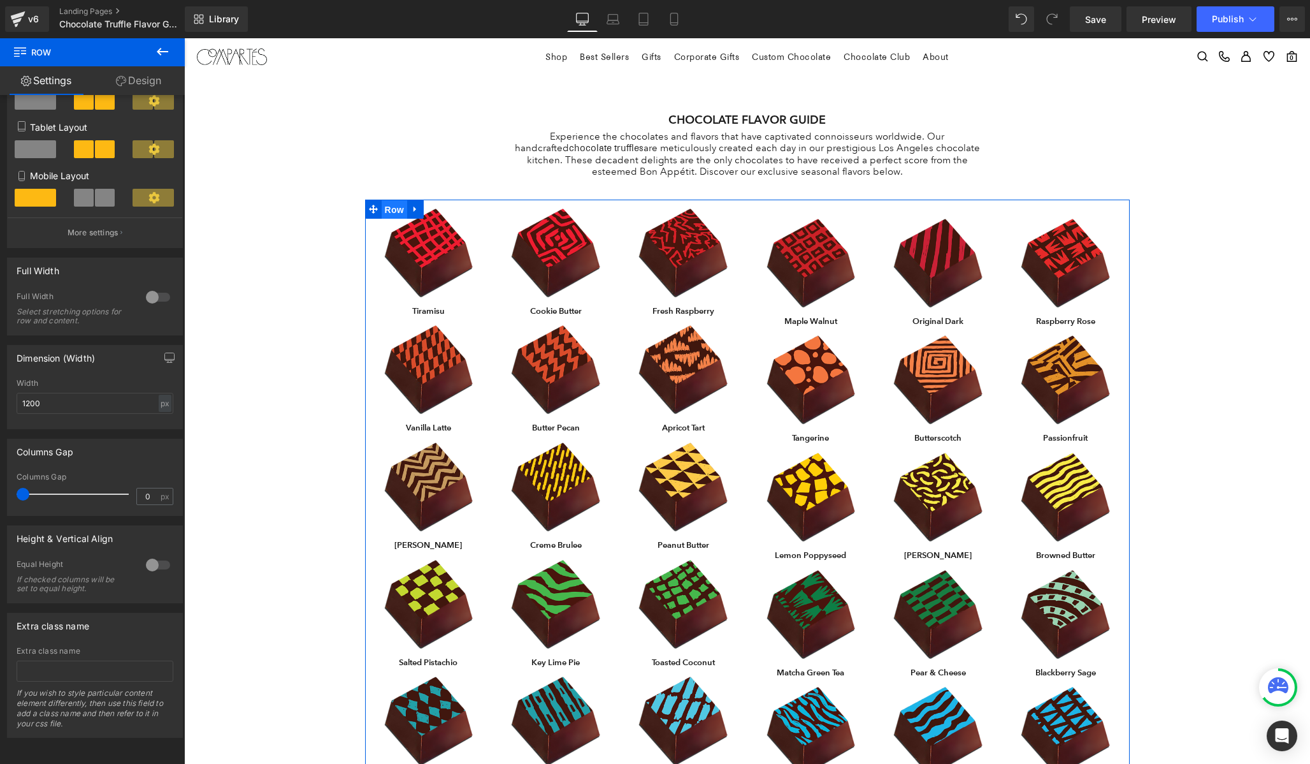
click at [389, 206] on span "Row" at bounding box center [394, 209] width 25 height 19
click at [35, 80] on link "Settings" at bounding box center [46, 80] width 92 height 29
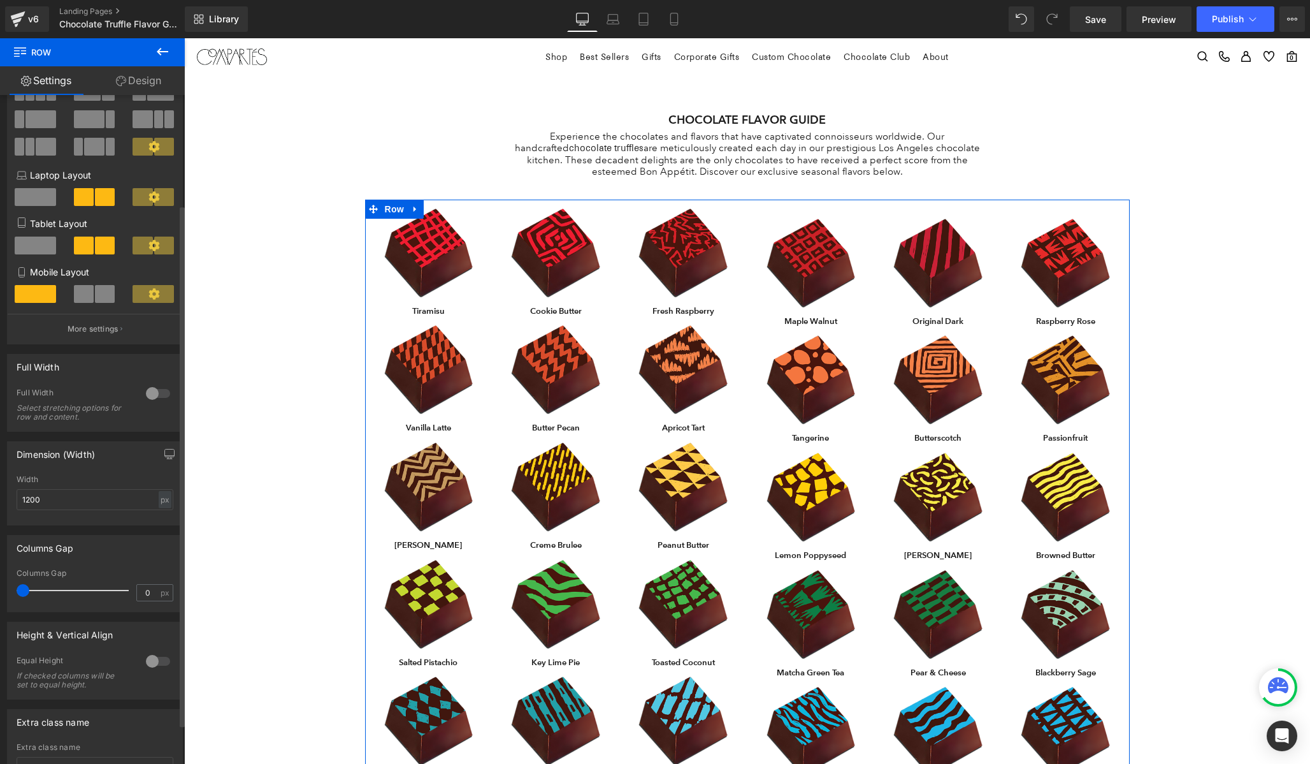
scroll to position [0, 0]
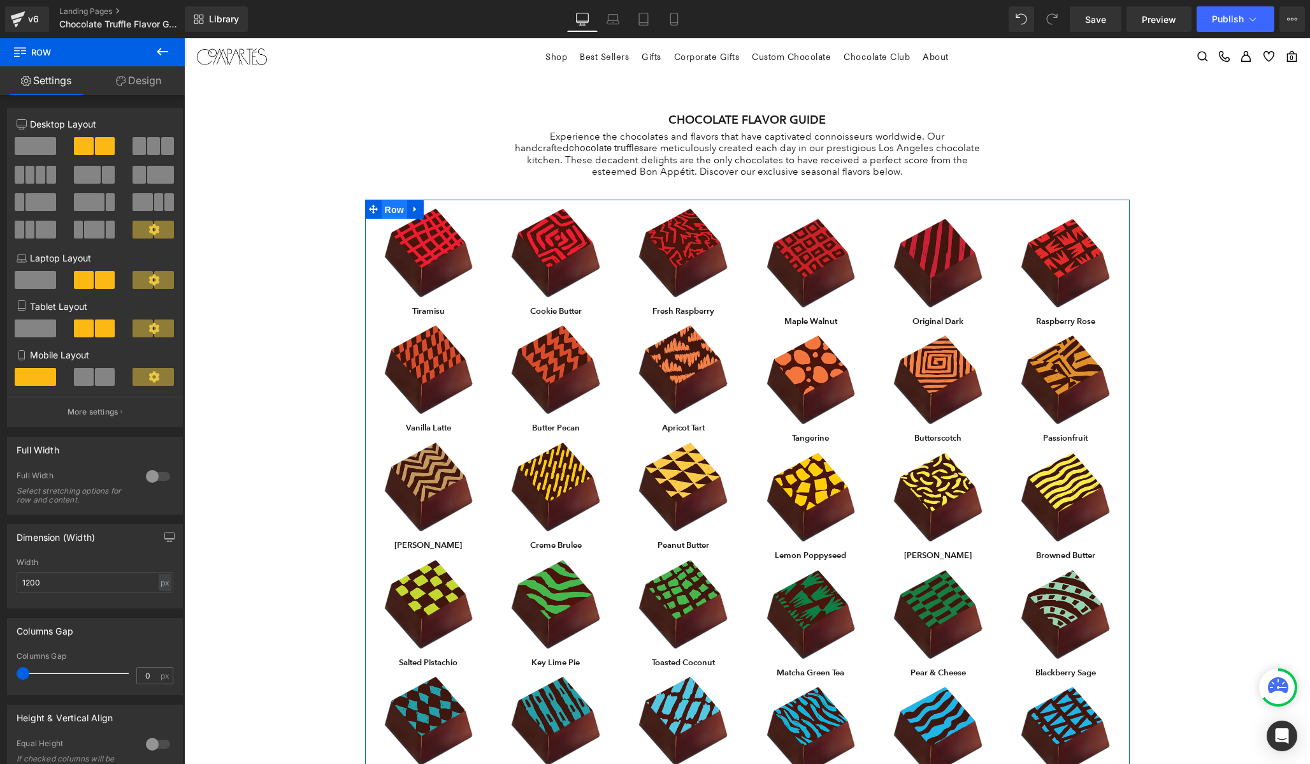
click at [398, 208] on span "Row" at bounding box center [394, 209] width 25 height 19
click at [474, 206] on div "Image Tiramisu Text Block Row Image Cookie Butter Text Block Row Image Fresh Ra…" at bounding box center [556, 263] width 382 height 126
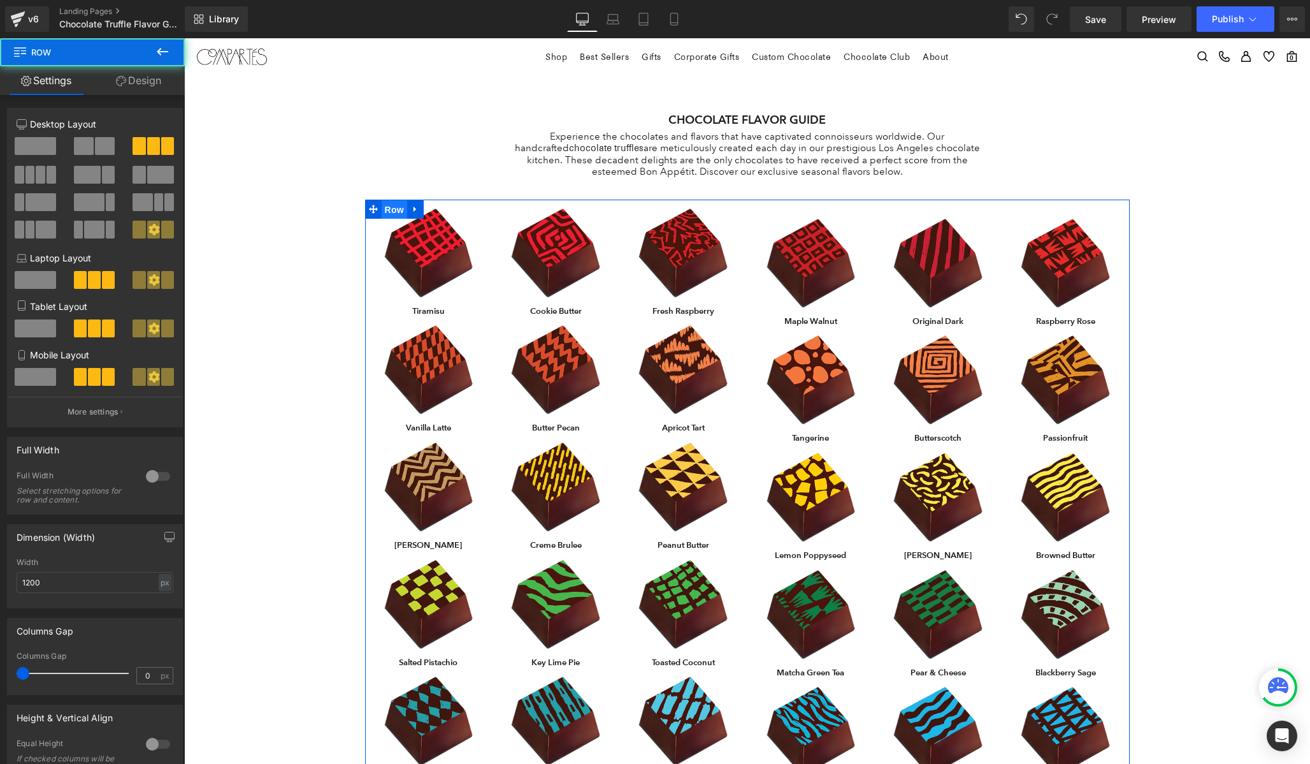
click at [396, 210] on span "Row" at bounding box center [394, 209] width 25 height 19
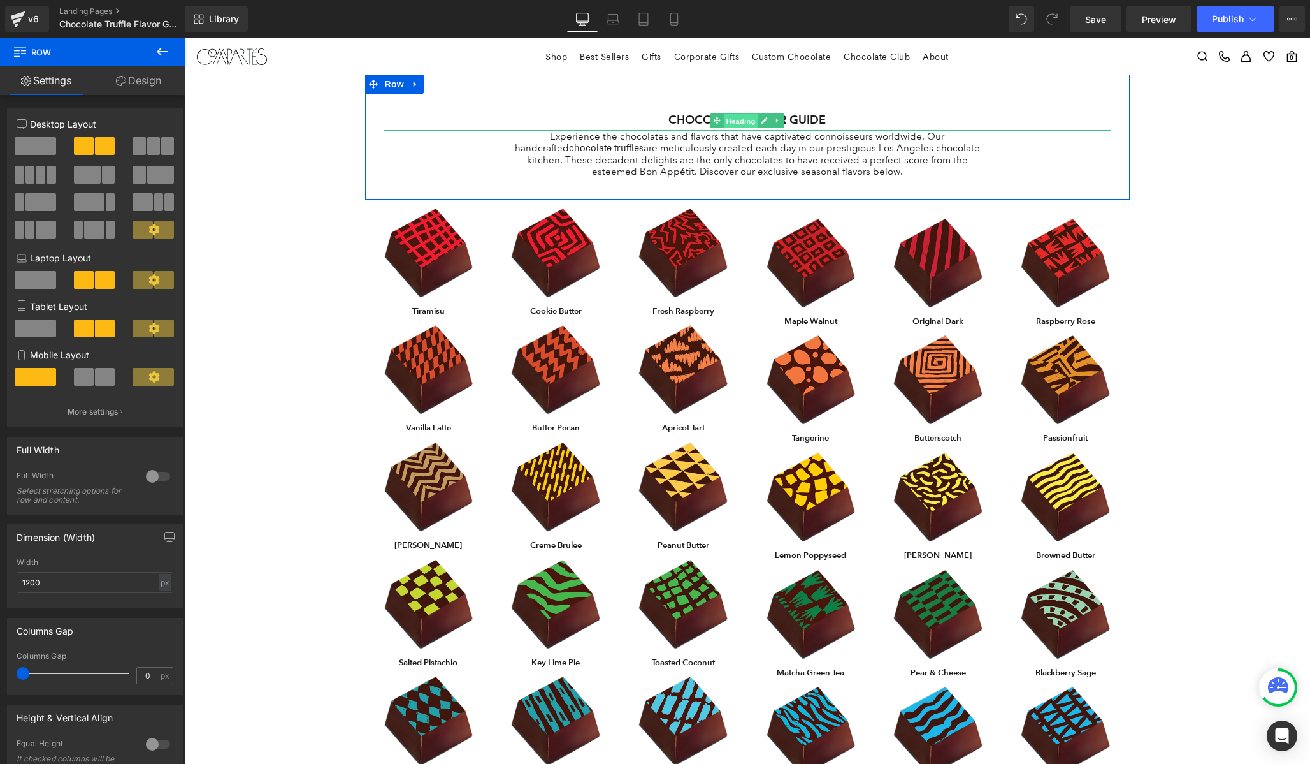
click at [747, 117] on span "Heading" at bounding box center [740, 120] width 34 height 15
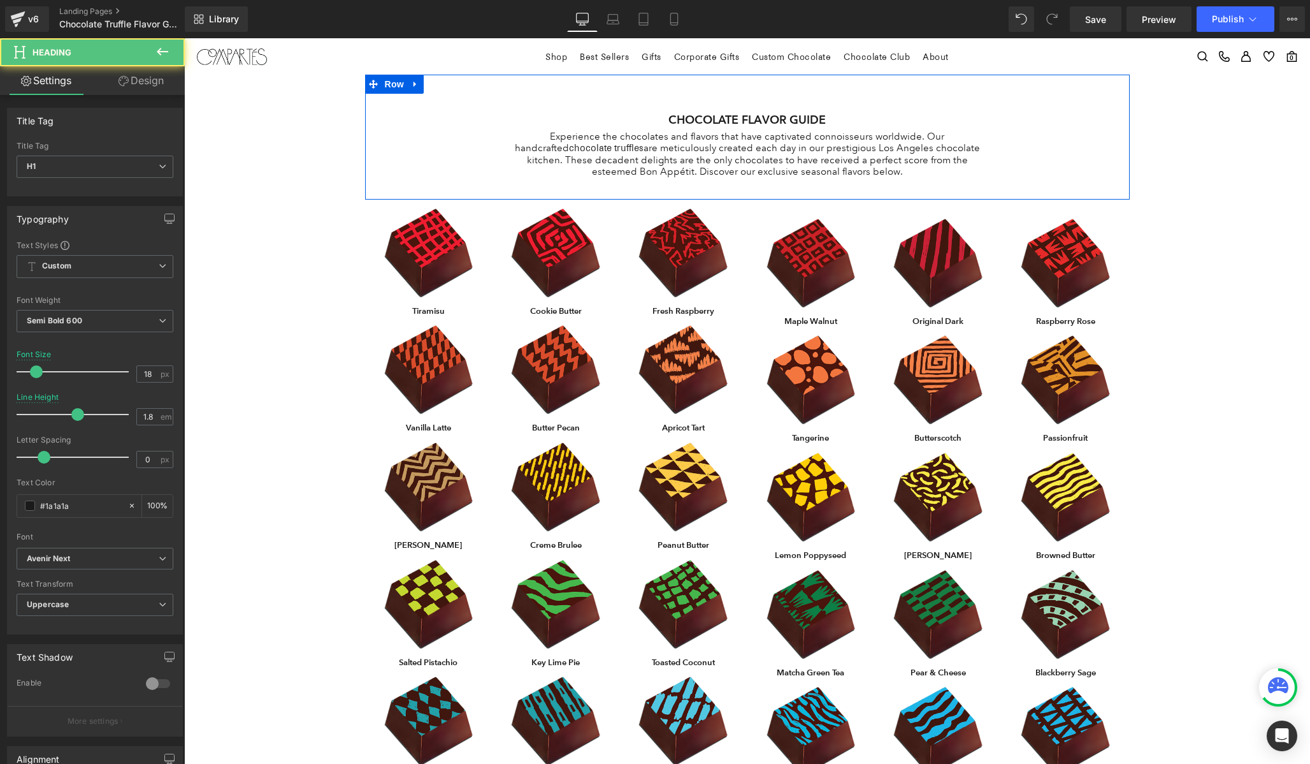
click at [709, 143] on p "Experience the chocolates and flavors that have captivated connoisseurs worldwi…" at bounding box center [747, 154] width 473 height 47
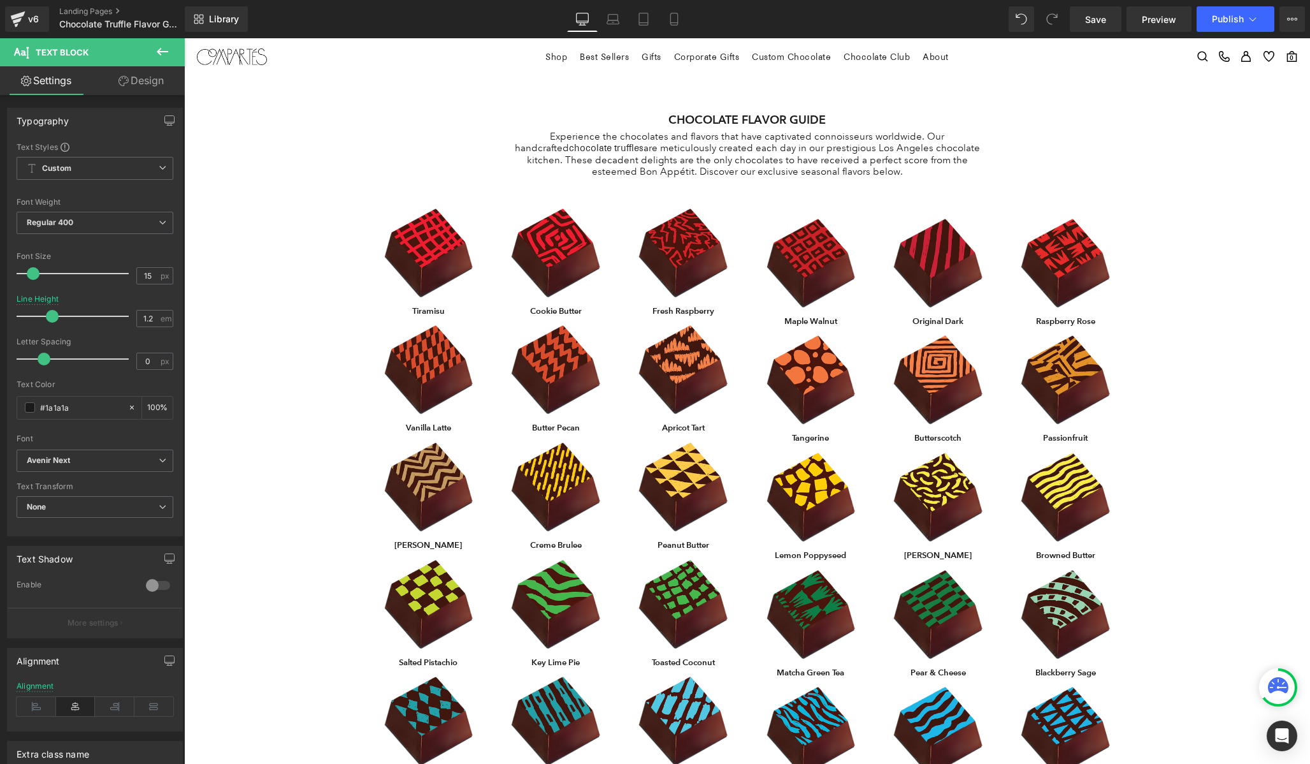
click at [149, 73] on link "Design" at bounding box center [141, 80] width 92 height 29
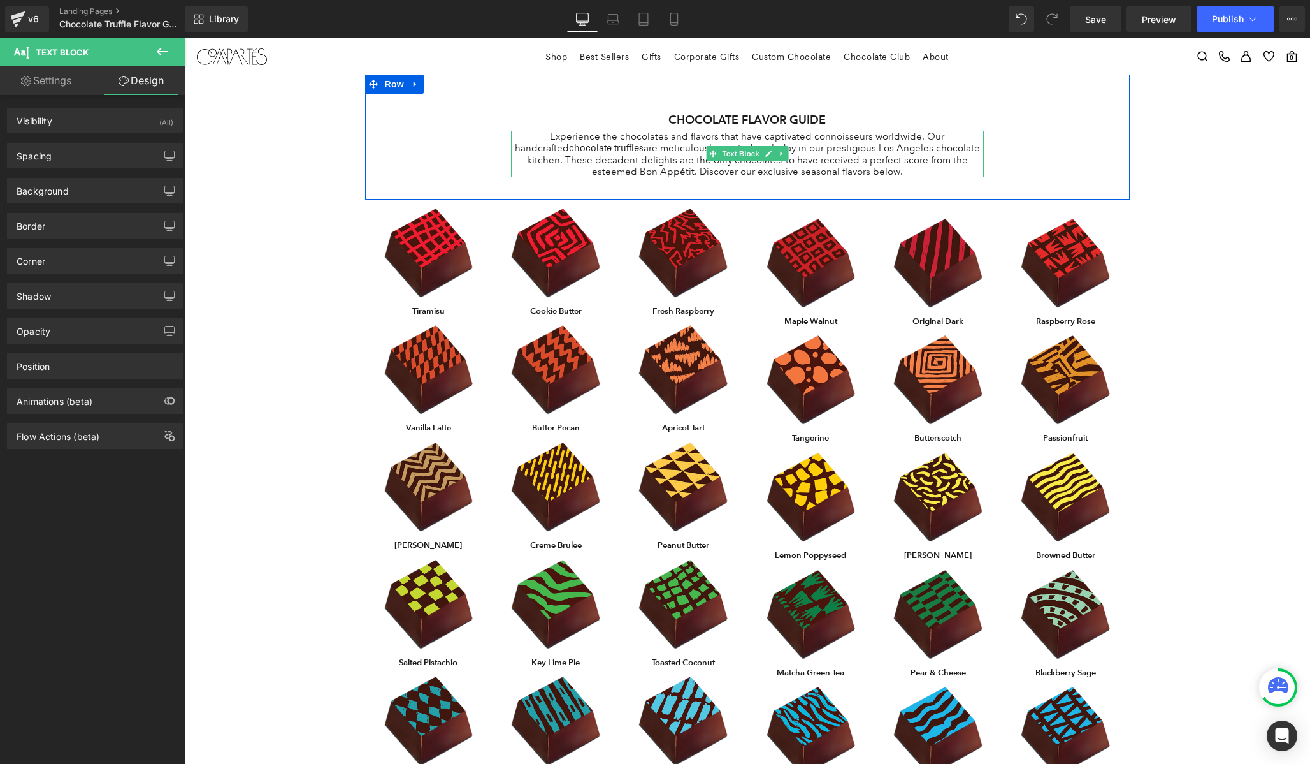
click at [667, 168] on p "Experience the chocolates and flavors that have captivated connoisseurs worldwi…" at bounding box center [747, 154] width 473 height 47
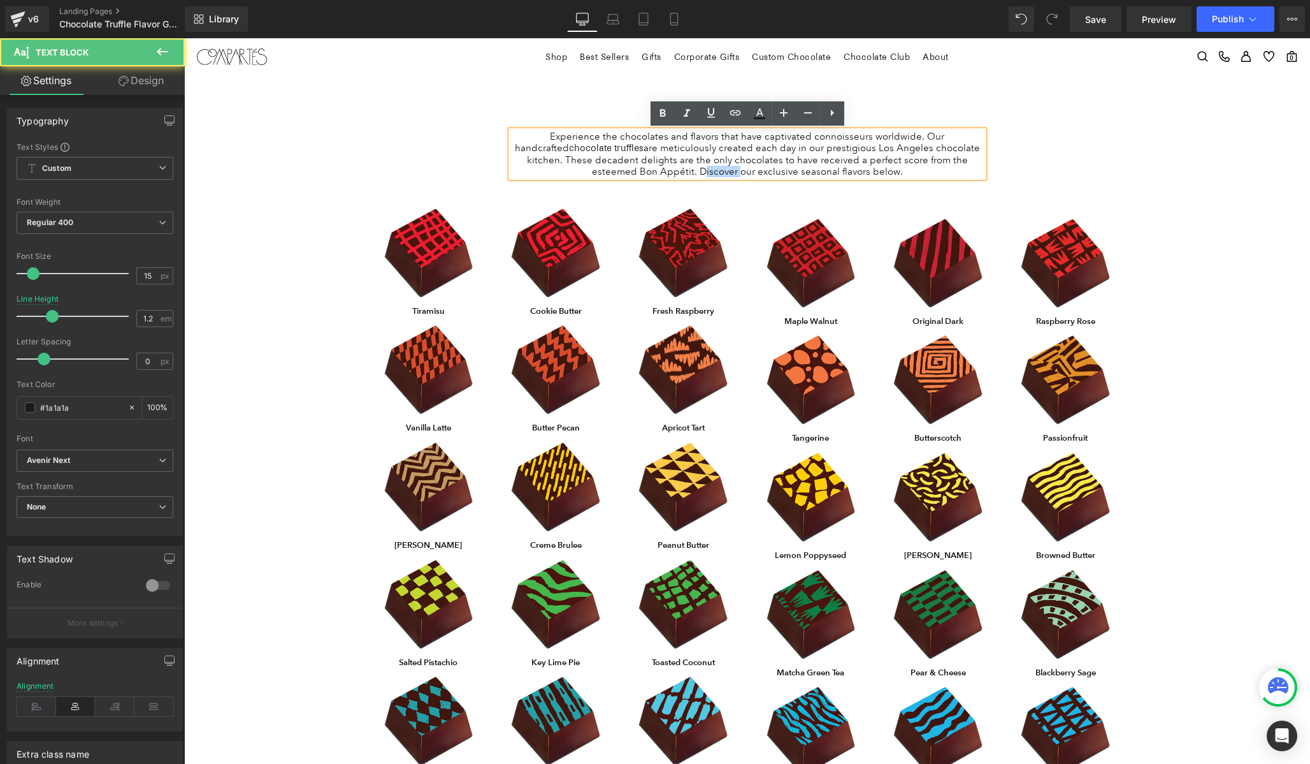
click at [667, 168] on p "Experience the chocolates and flavors that have captivated connoisseurs worldwi…" at bounding box center [747, 154] width 473 height 47
copy p "Experience the chocolates and flavors that have captivated connoisseurs worldwi…"
click at [624, 152] on p "Experience the chocolates and flavors that have captivated connoisseurs worldwi…" at bounding box center [747, 154] width 473 height 47
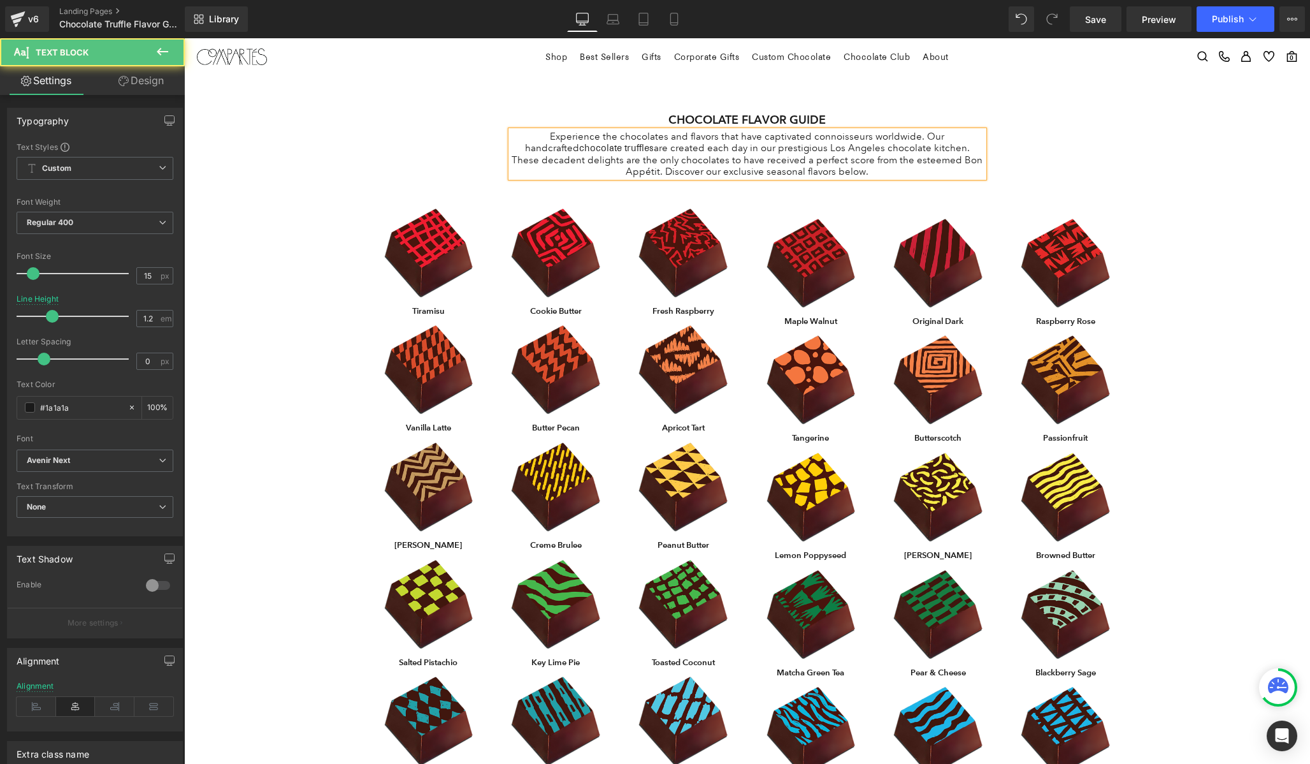
click at [635, 147] on p "Experience the chocolates and flavors that have captivated connoisseurs worldwi…" at bounding box center [747, 154] width 473 height 47
click at [739, 149] on p "Experience the chocolates and flavors that have captivated connoisseurs worldwi…" at bounding box center [747, 154] width 473 height 47
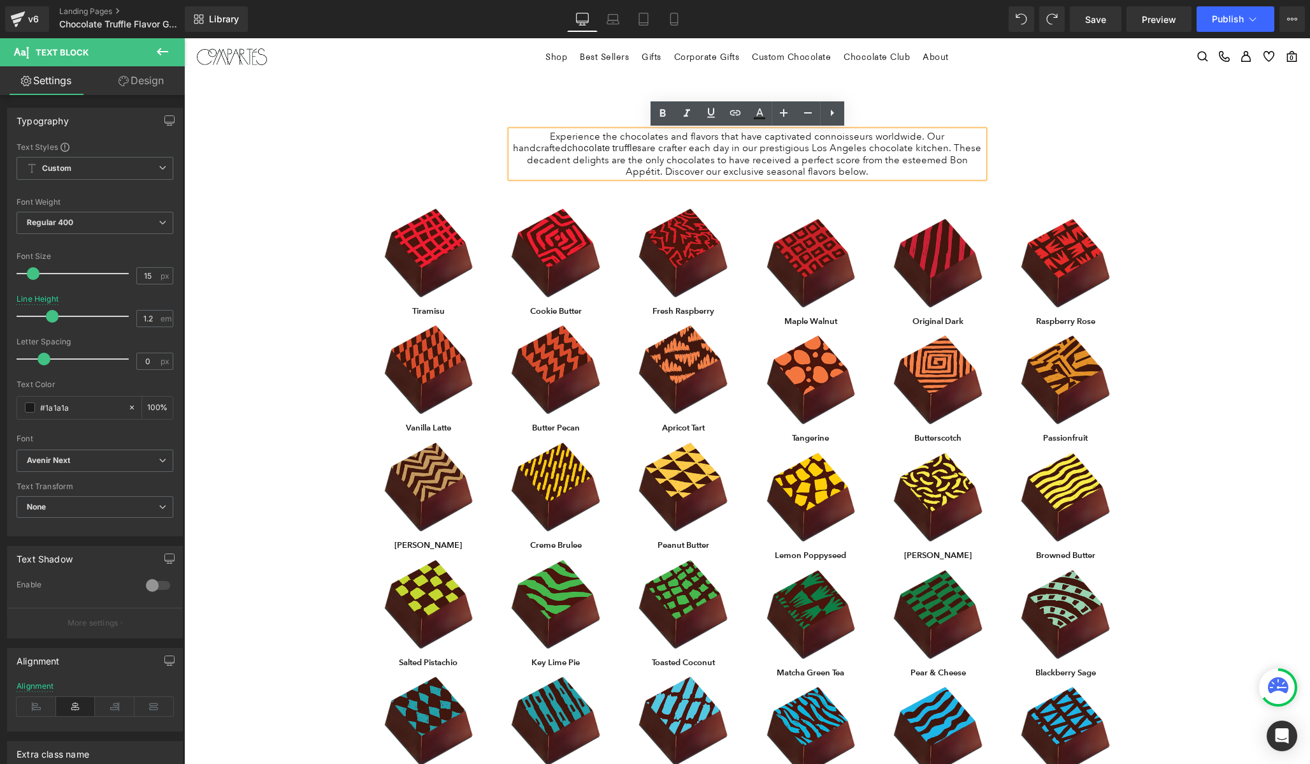
click at [808, 162] on p "Experience the chocolates and flavors that have captivated connoisseurs worldwi…" at bounding box center [747, 154] width 473 height 47
click at [680, 168] on p "Experience the chocolates and flavors that have captivated connoisseurs worldwi…" at bounding box center [747, 154] width 473 height 47
click at [806, 161] on p "Experience the chocolates and flavors that have captivated connoisseurs worldwi…" at bounding box center [747, 154] width 473 height 47
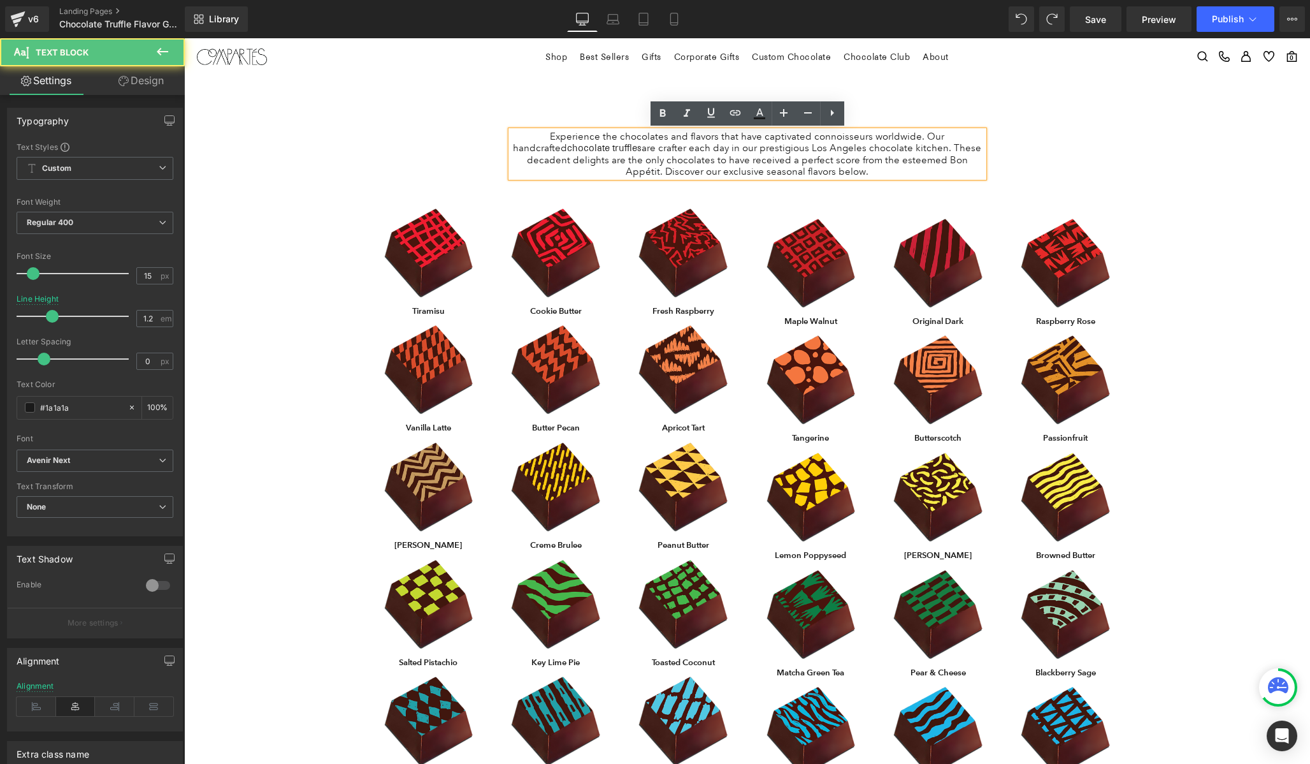
click at [851, 162] on p "Experience the chocolates and flavors that have captivated connoisseurs worldwi…" at bounding box center [747, 154] width 473 height 47
click at [571, 161] on p "Experience the chocolates and flavors that have captivated connoisseurs worldwi…" at bounding box center [747, 154] width 473 height 47
click at [769, 156] on p "Experience the chocolates and flavors that have captivated connoisseurs worldwi…" at bounding box center [747, 154] width 473 height 47
click at [903, 156] on p "Experience the chocolates and flavors that have captivated connoisseurs worldwi…" at bounding box center [747, 154] width 473 height 47
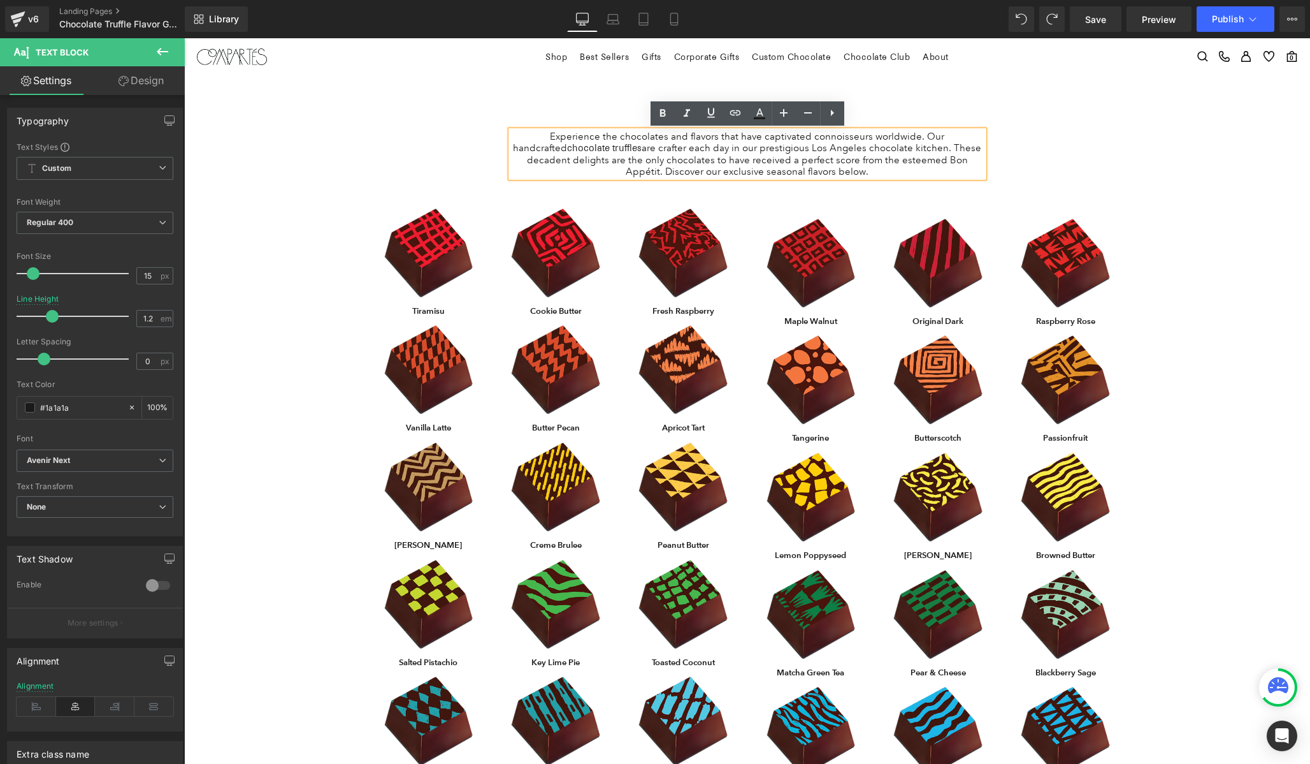
click at [836, 169] on p "Experience the chocolates and flavors that have captivated connoisseurs worldwi…" at bounding box center [747, 154] width 473 height 47
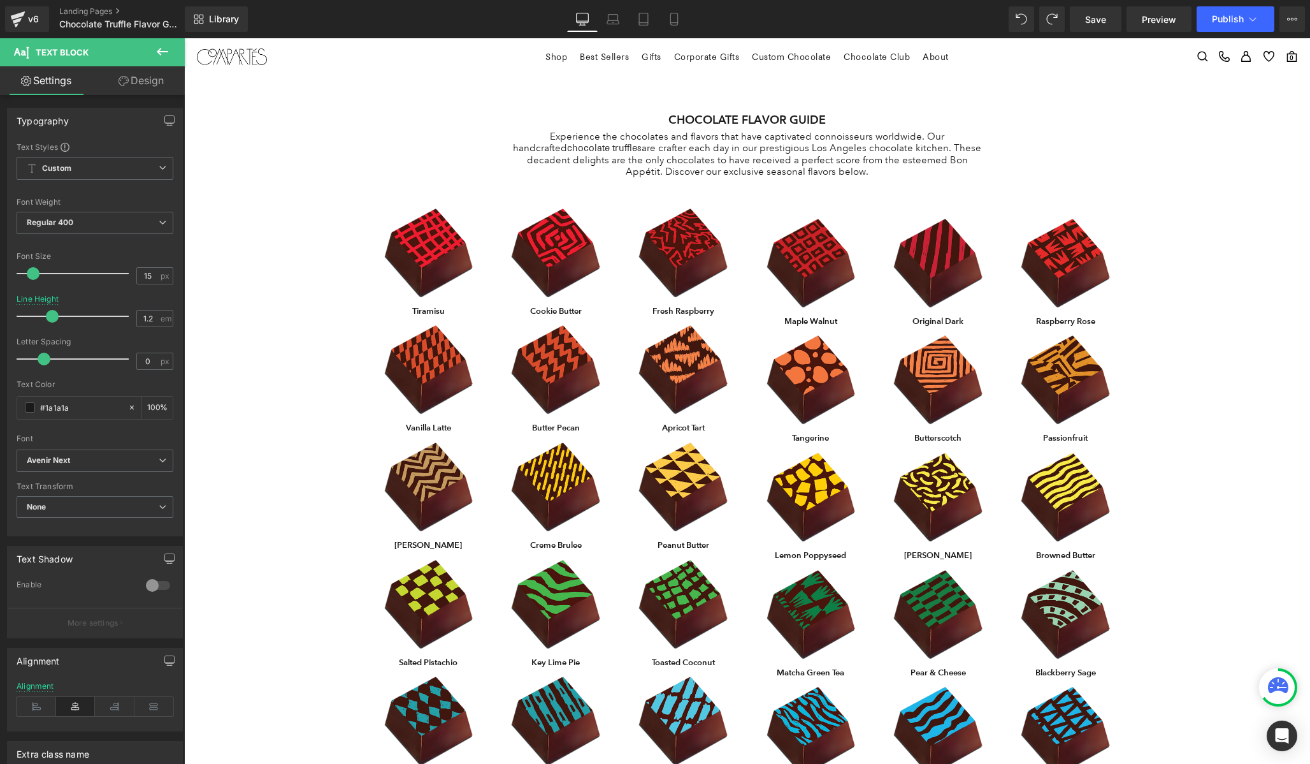
click at [138, 85] on link "Design" at bounding box center [141, 80] width 92 height 29
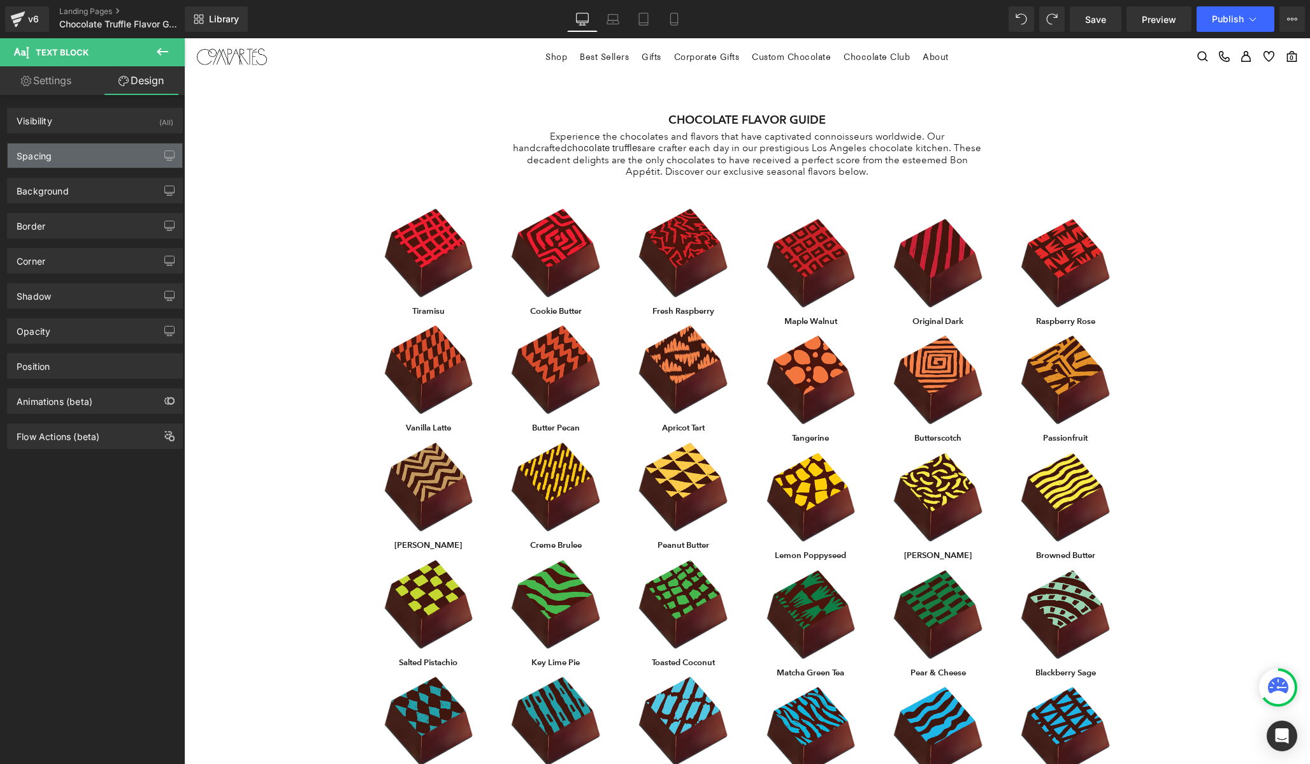
click at [98, 162] on div "Spacing" at bounding box center [95, 155] width 175 height 24
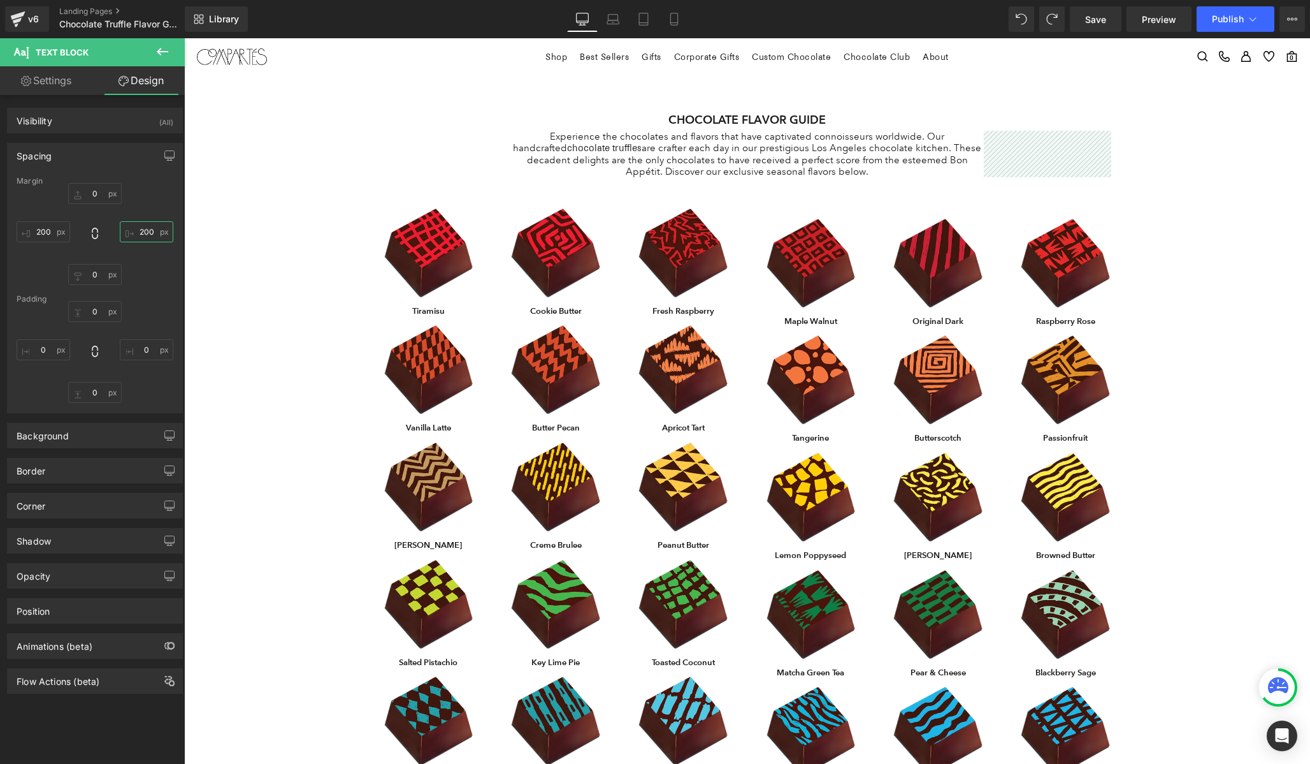
click at [140, 230] on input "text" at bounding box center [147, 231] width 54 height 21
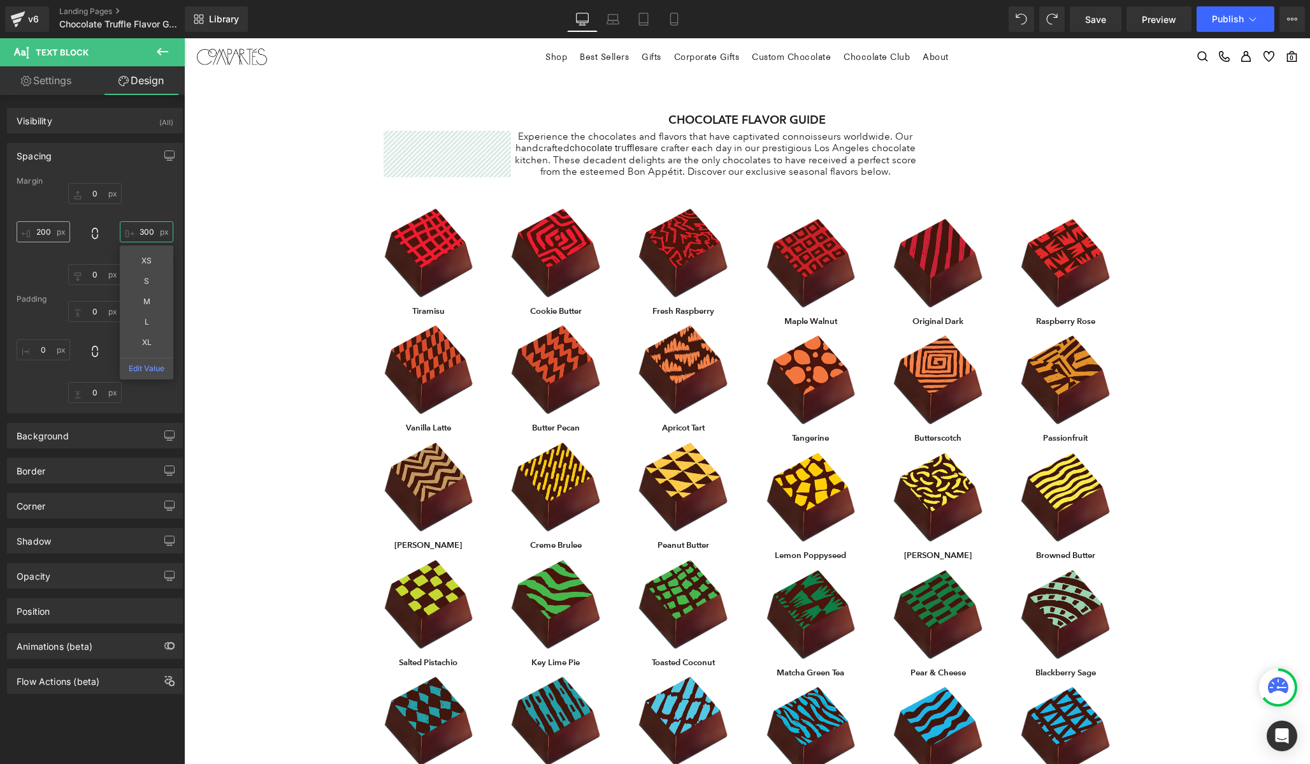
type input "300"
click at [40, 230] on input "text" at bounding box center [44, 231] width 54 height 21
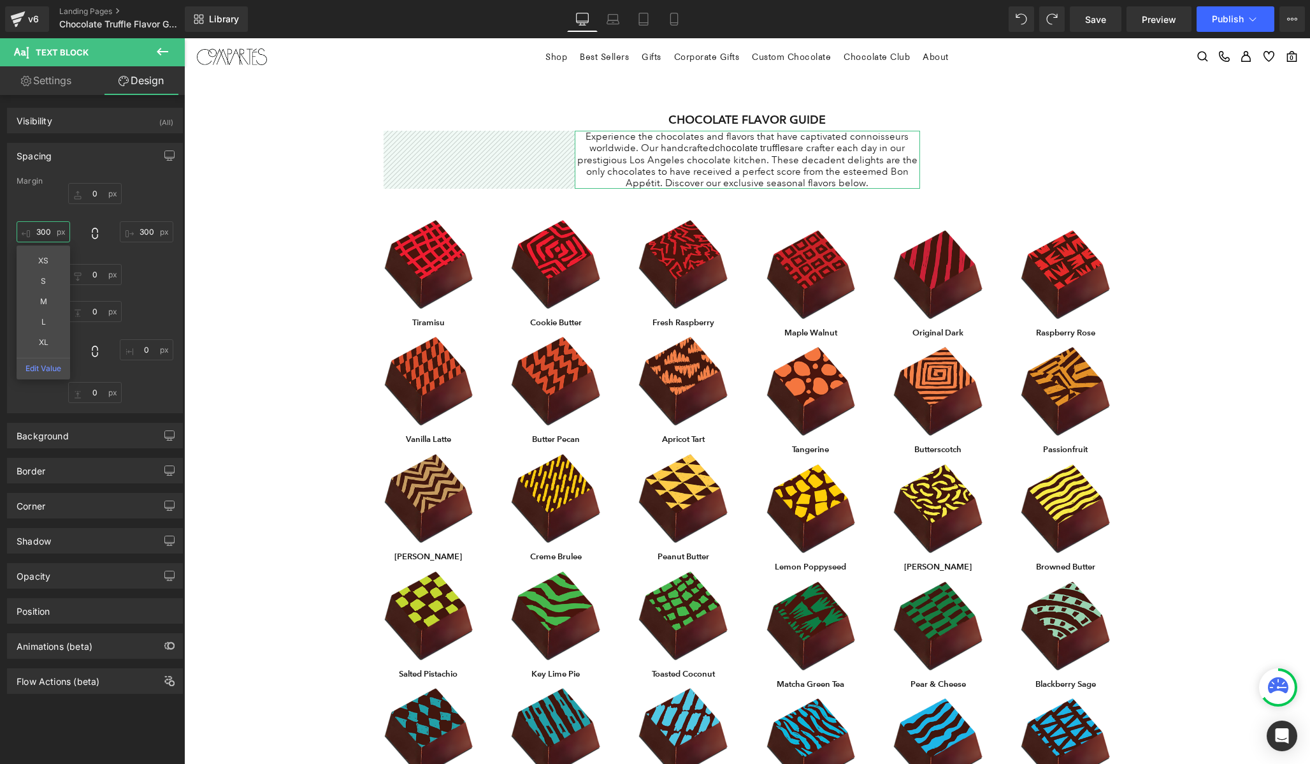
click at [45, 231] on input "300" at bounding box center [44, 231] width 54 height 21
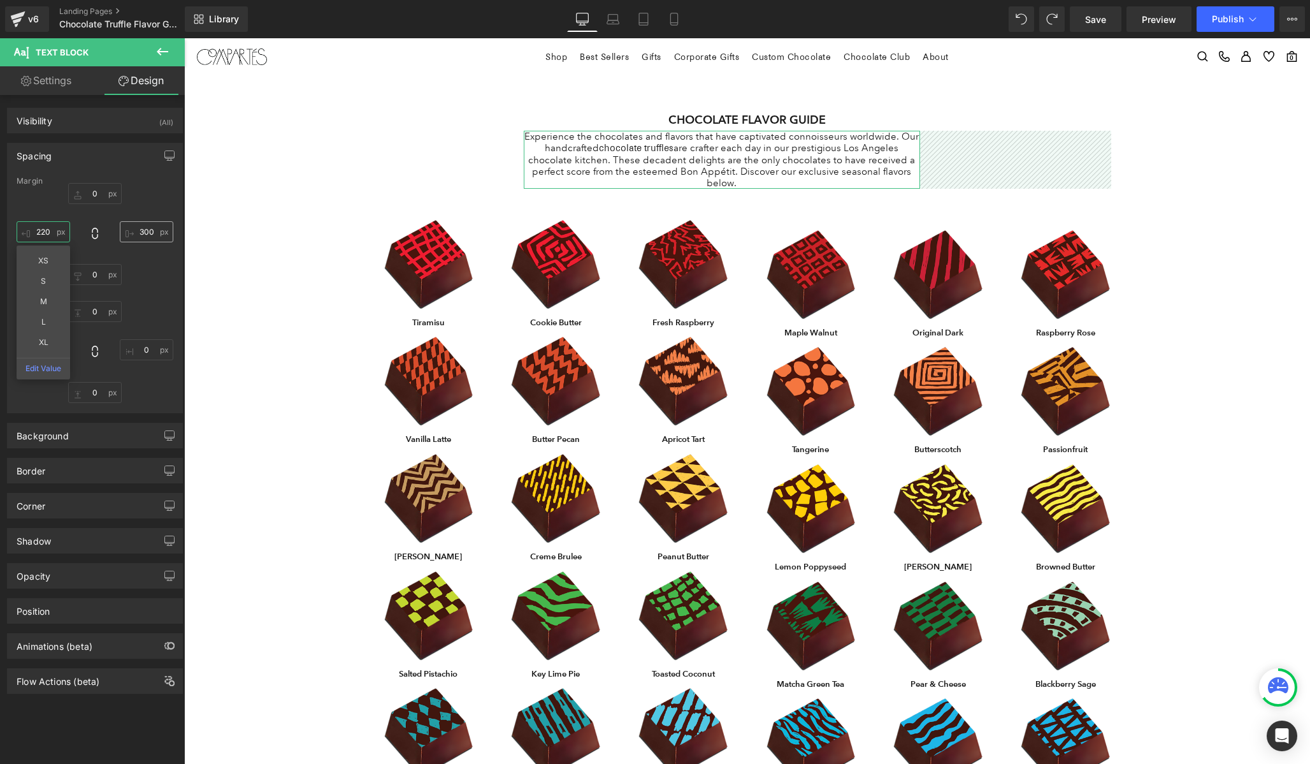
type input "220"
click at [140, 231] on input "300" at bounding box center [147, 231] width 54 height 21
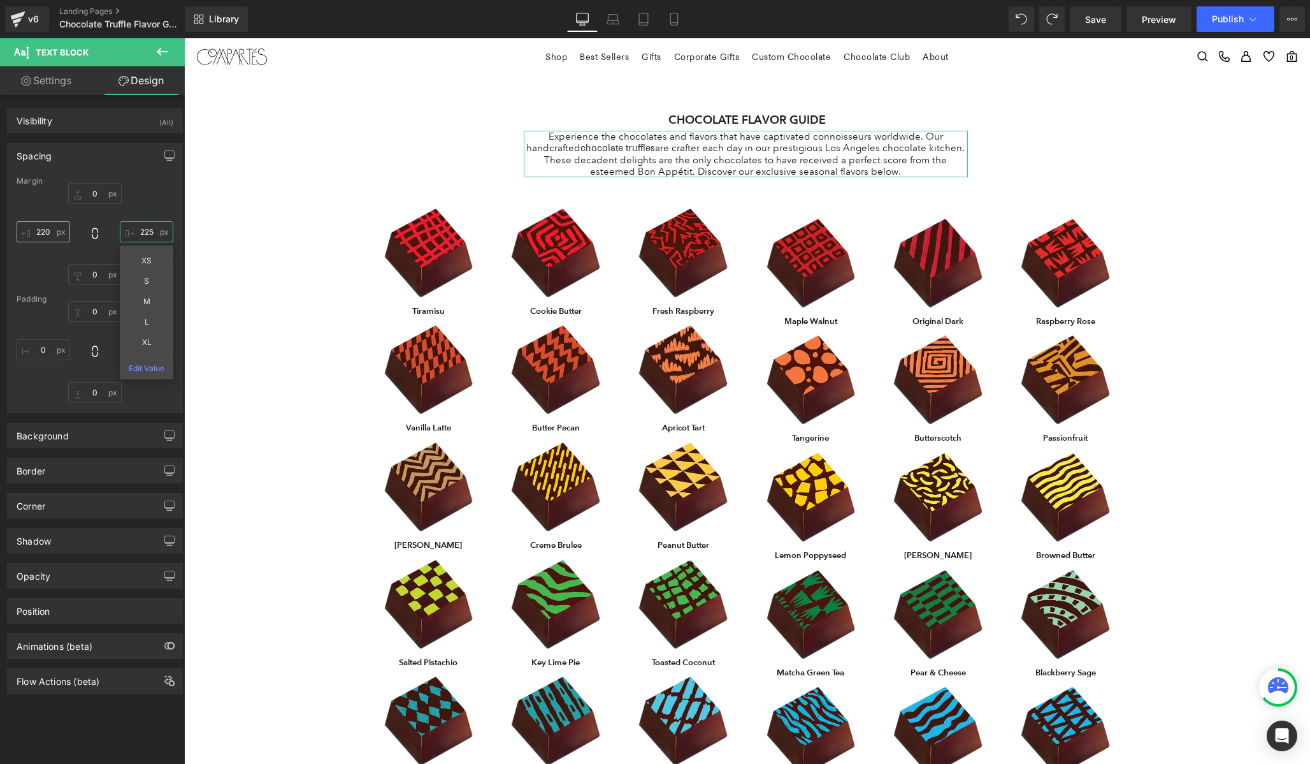
type input "225"
click at [52, 235] on input "220" at bounding box center [44, 231] width 54 height 21
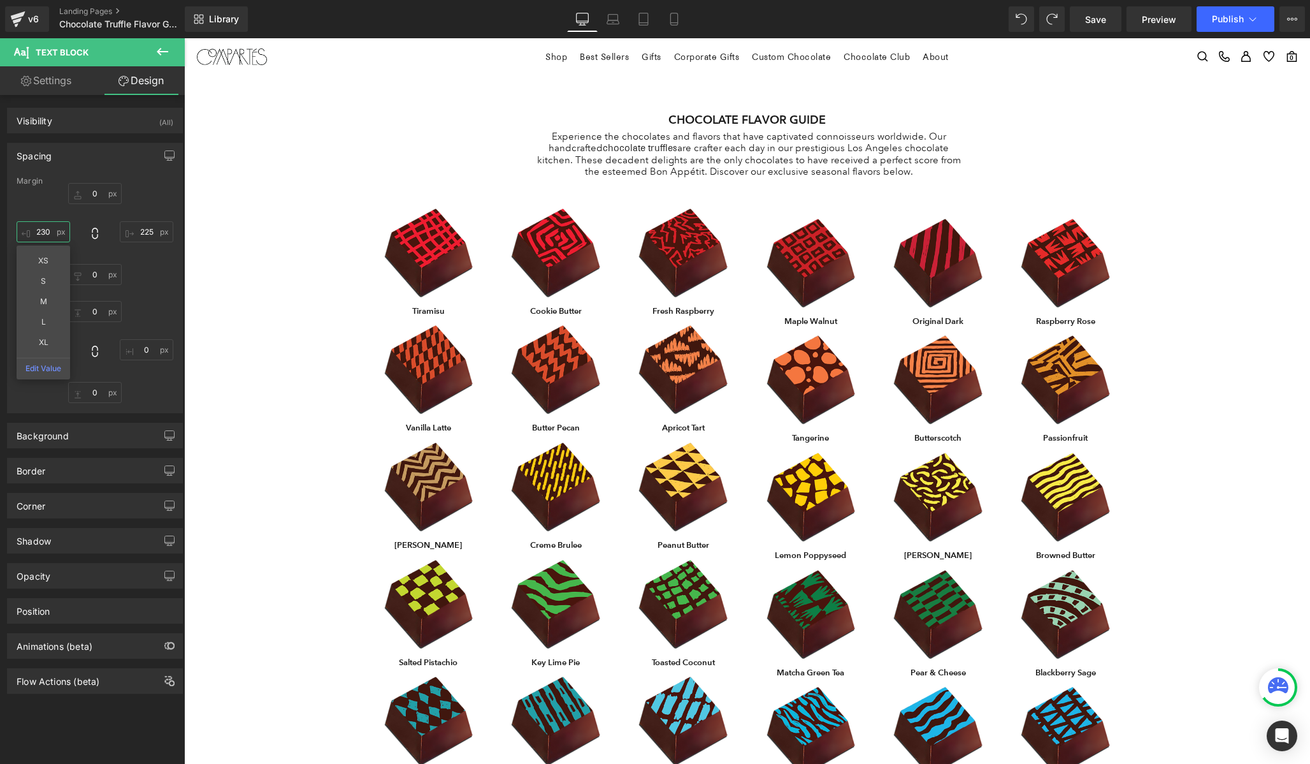
type input "230"
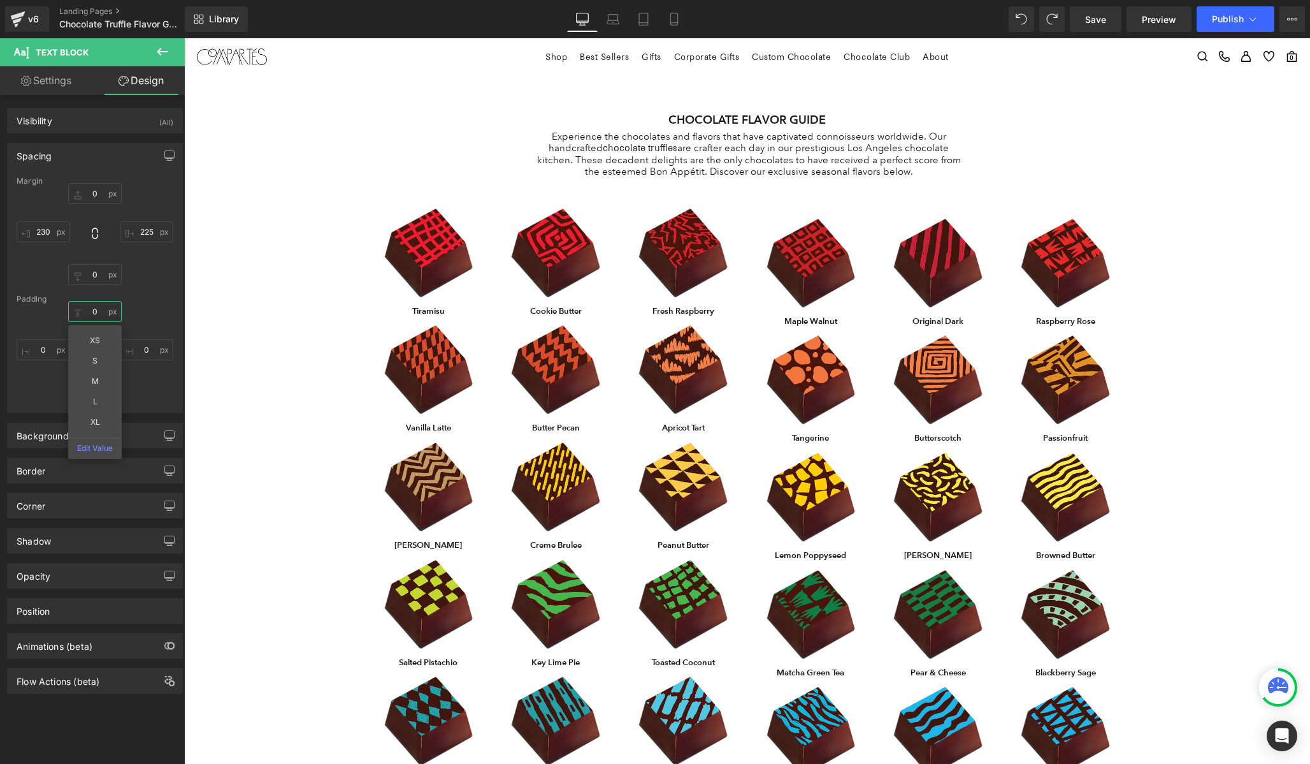
type input "0"
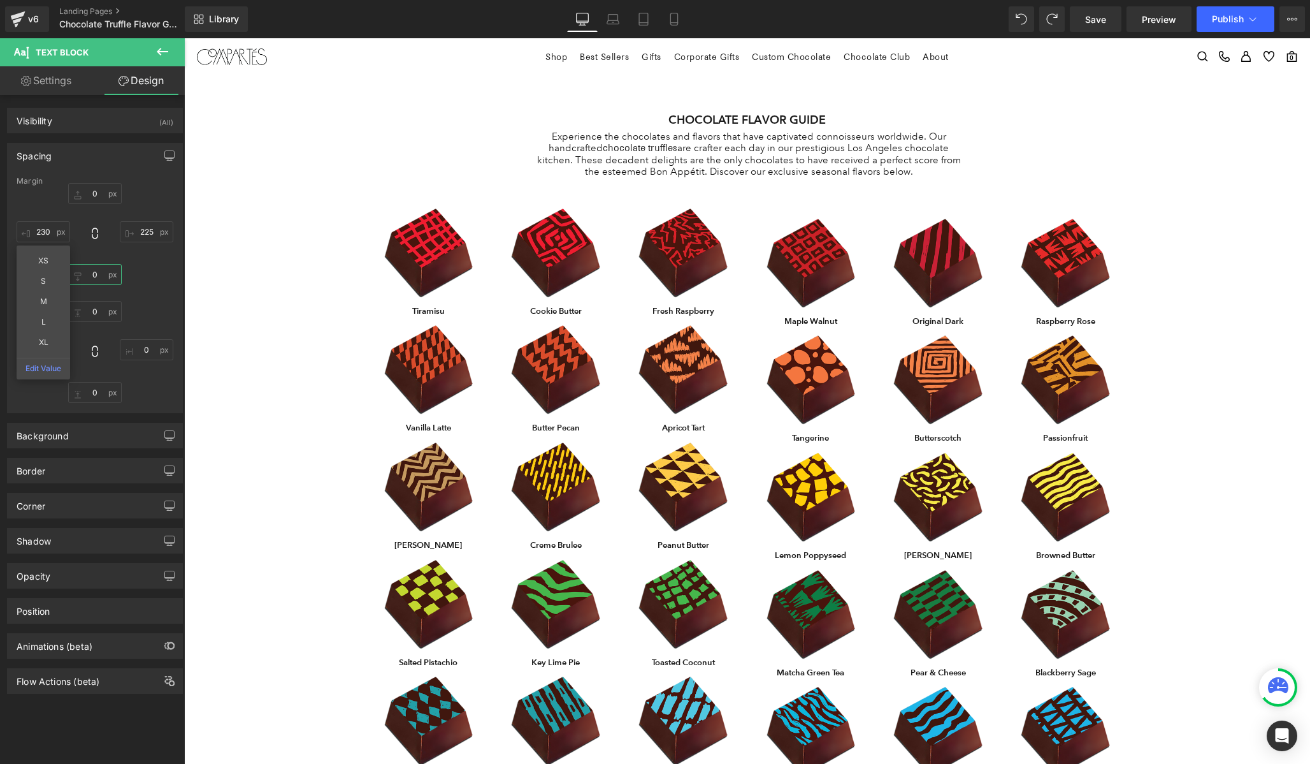
type input "0"
type input "230"
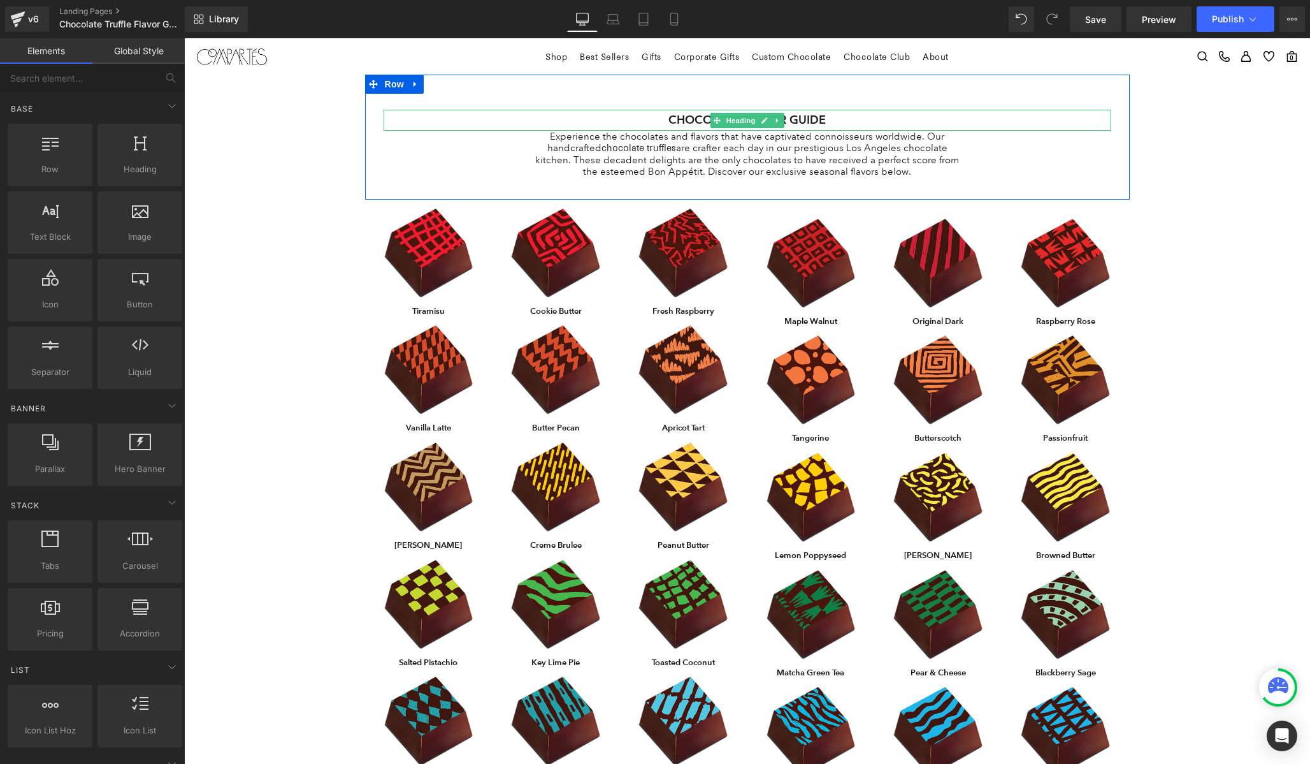
click at [693, 120] on h1 "CHOCOLATE FLAVOR GUIDE" at bounding box center [748, 120] width 728 height 20
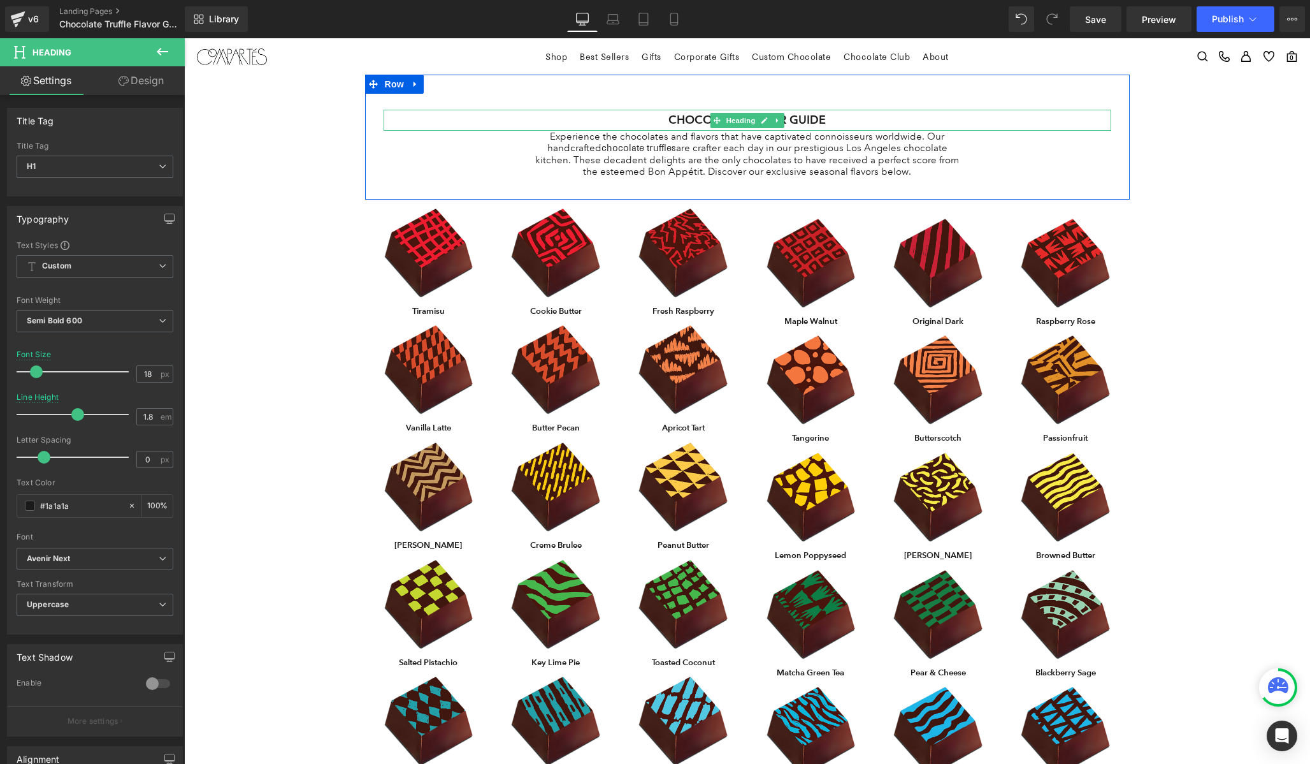
click at [705, 119] on h1 "CHOCOLATE FLAVOR GUIDE" at bounding box center [748, 120] width 728 height 20
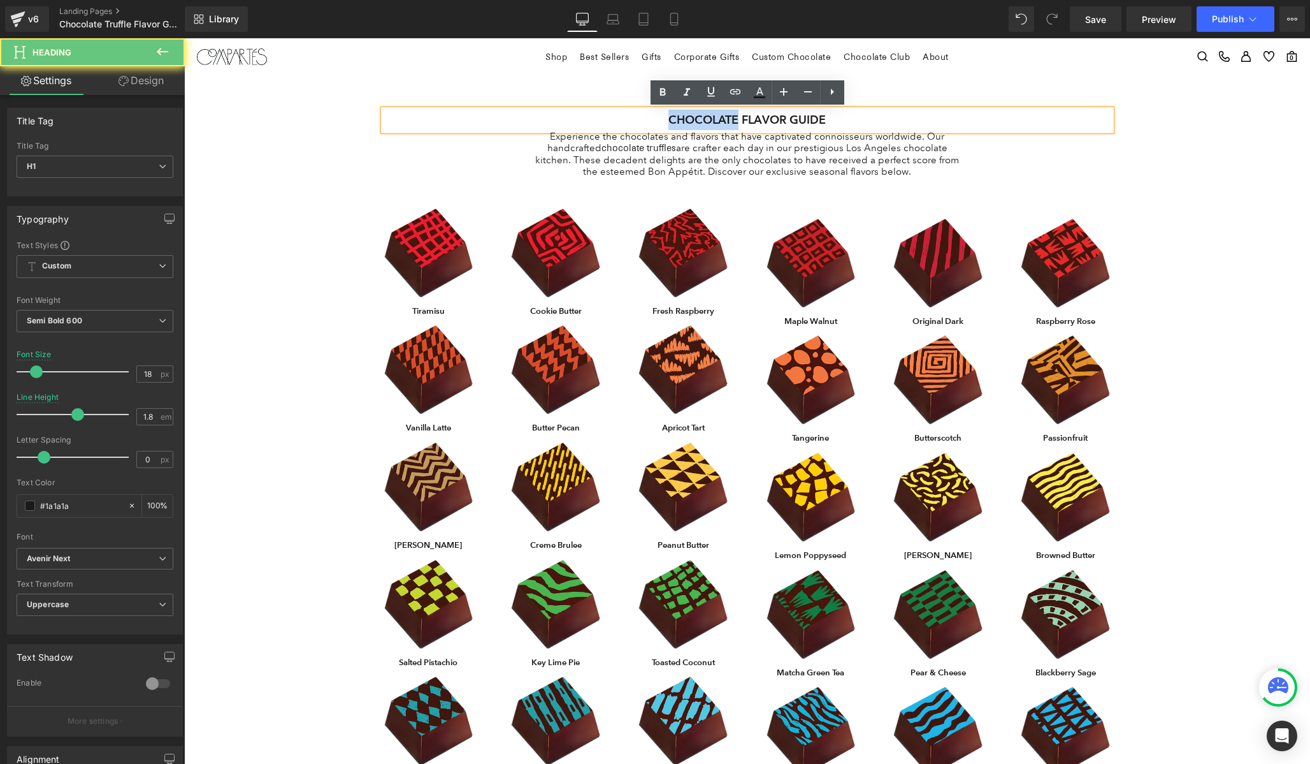
click at [705, 119] on h1 "CHOCOLATE FLAVOR GUIDE" at bounding box center [748, 120] width 728 height 20
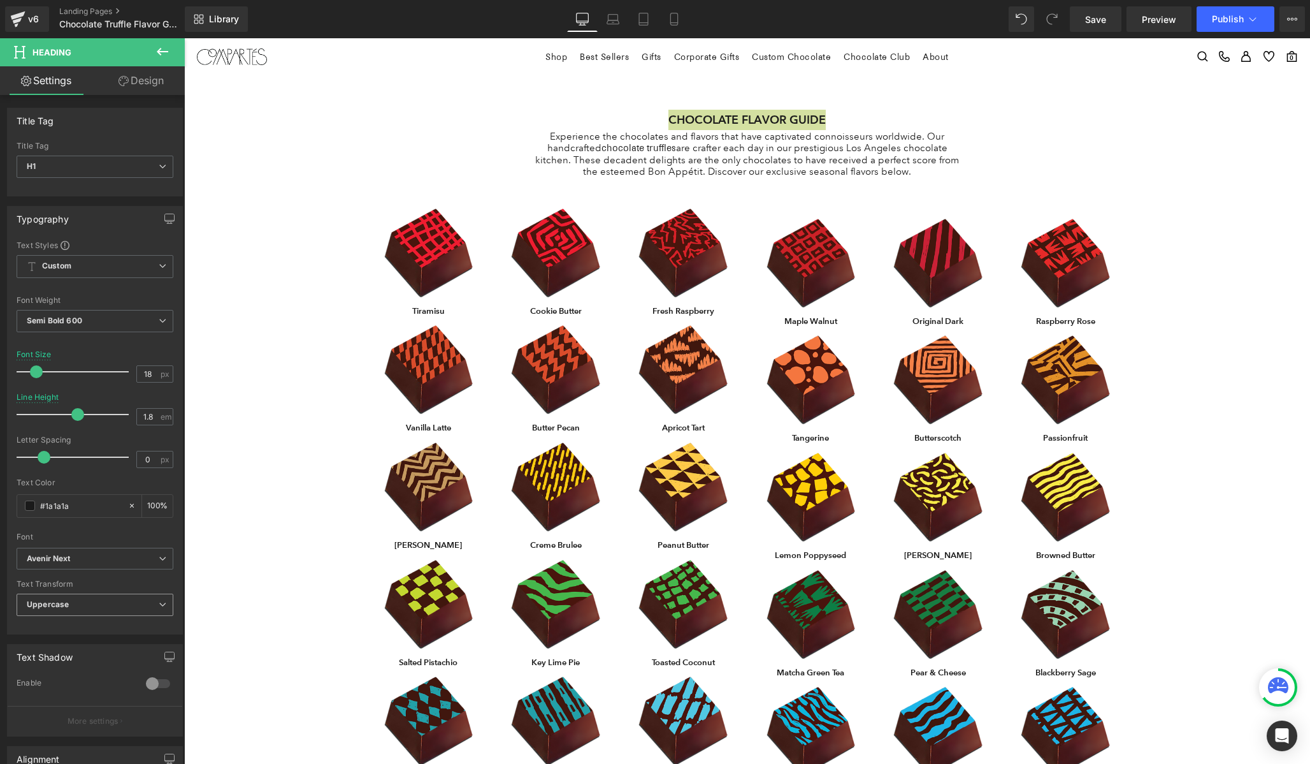
click at [105, 604] on span "Uppercase" at bounding box center [95, 604] width 157 height 22
click at [76, 630] on li "None" at bounding box center [93, 627] width 152 height 19
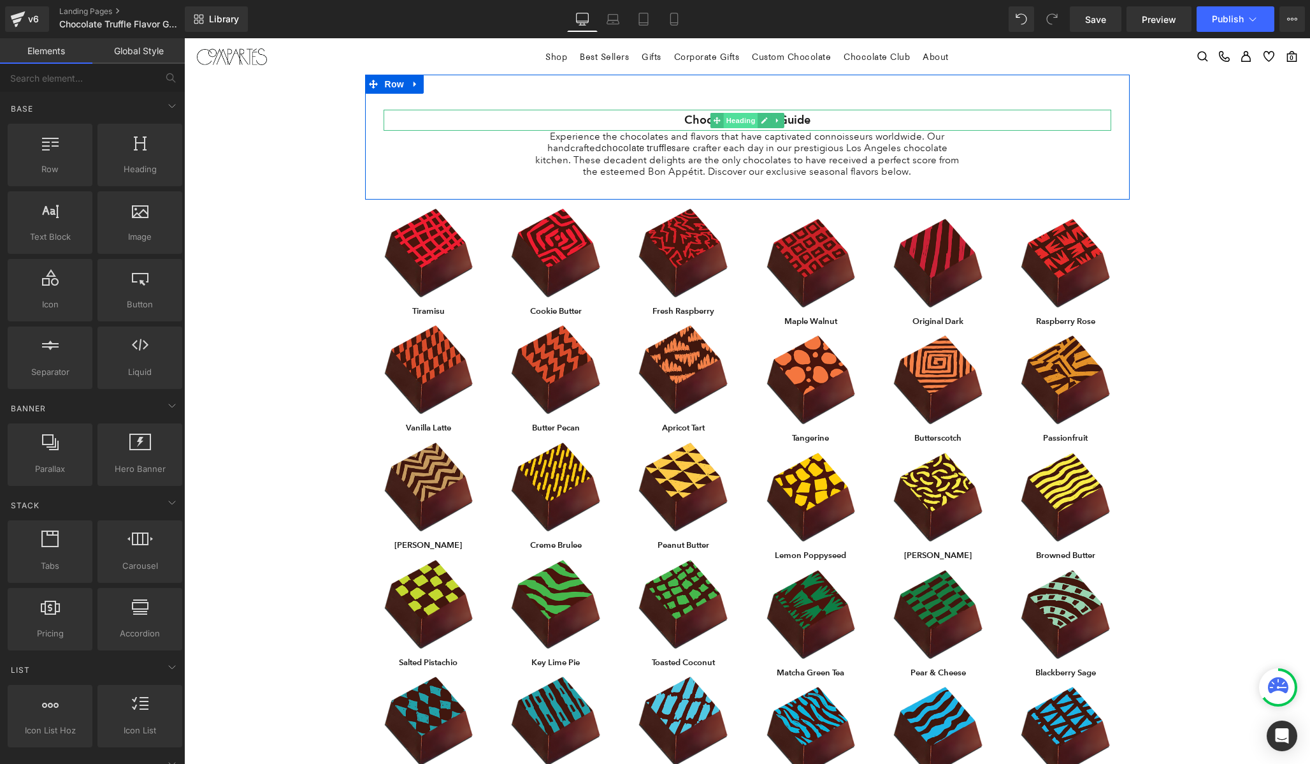
click at [743, 120] on span "Heading" at bounding box center [740, 120] width 34 height 15
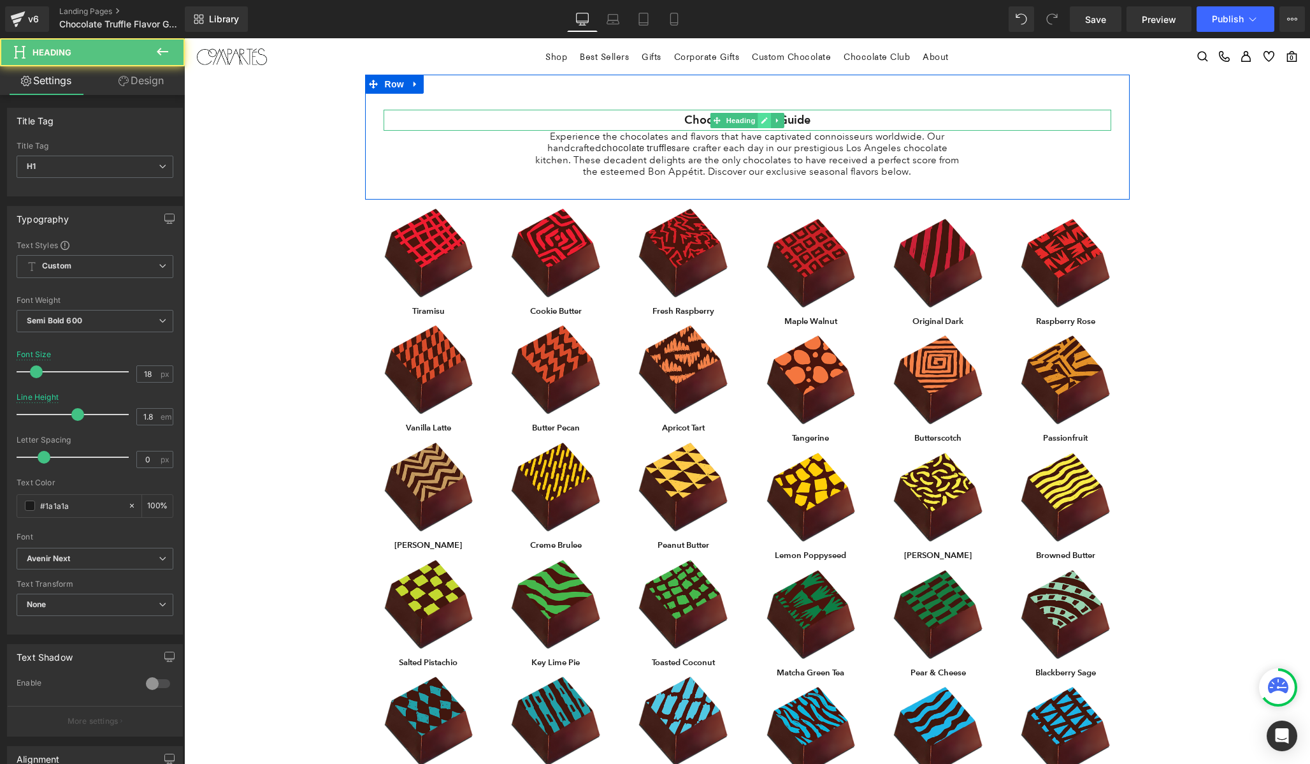
click at [763, 124] on link at bounding box center [764, 120] width 13 height 15
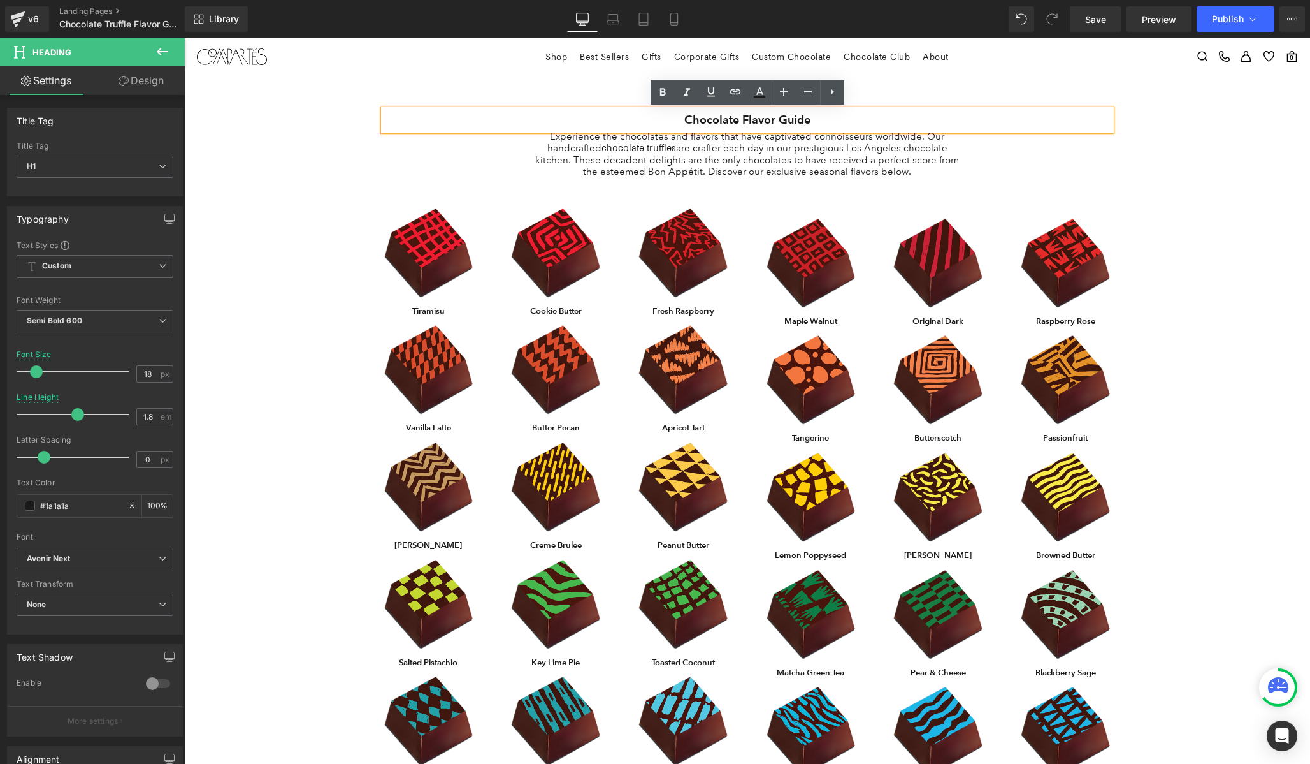
click at [693, 172] on p "Experience the chocolates and flavors that have captivated connoisseurs worldwi…" at bounding box center [747, 154] width 435 height 47
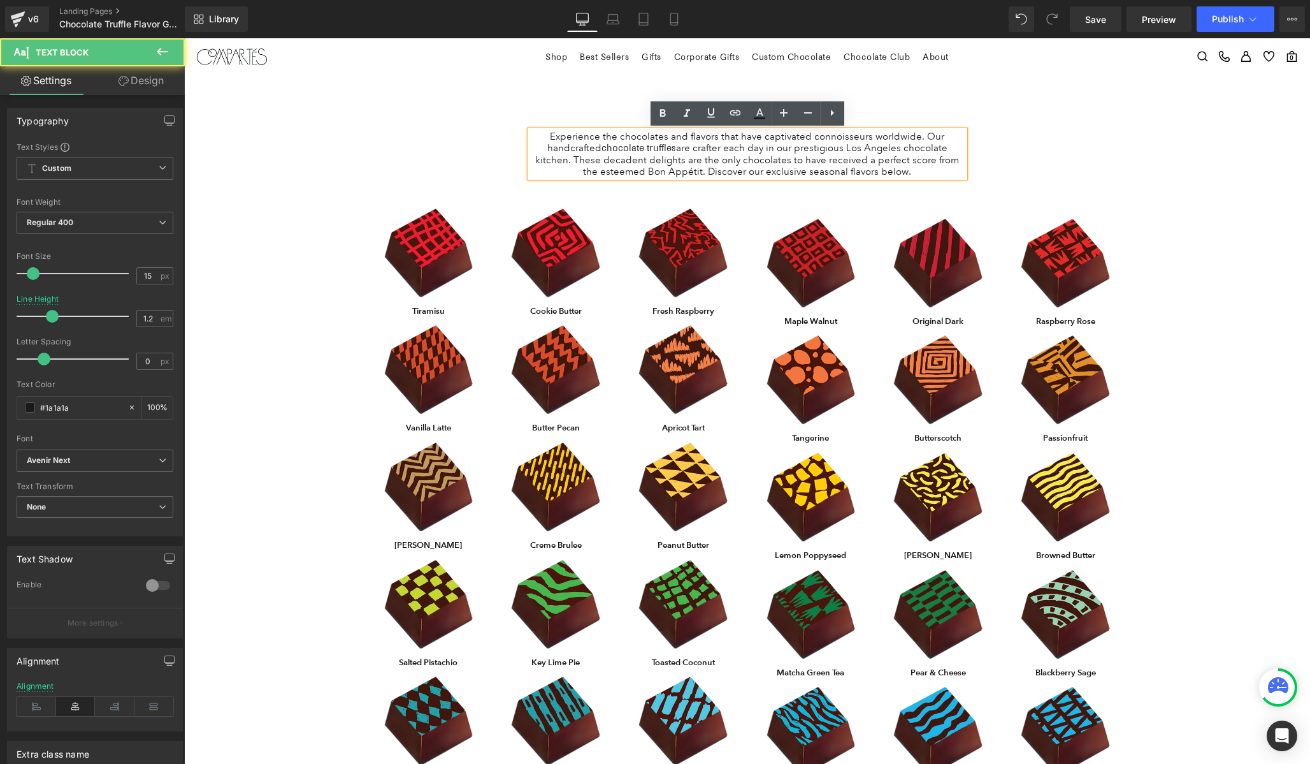
click at [613, 117] on h1 "Chocolate Flavor Guide" at bounding box center [748, 120] width 728 height 20
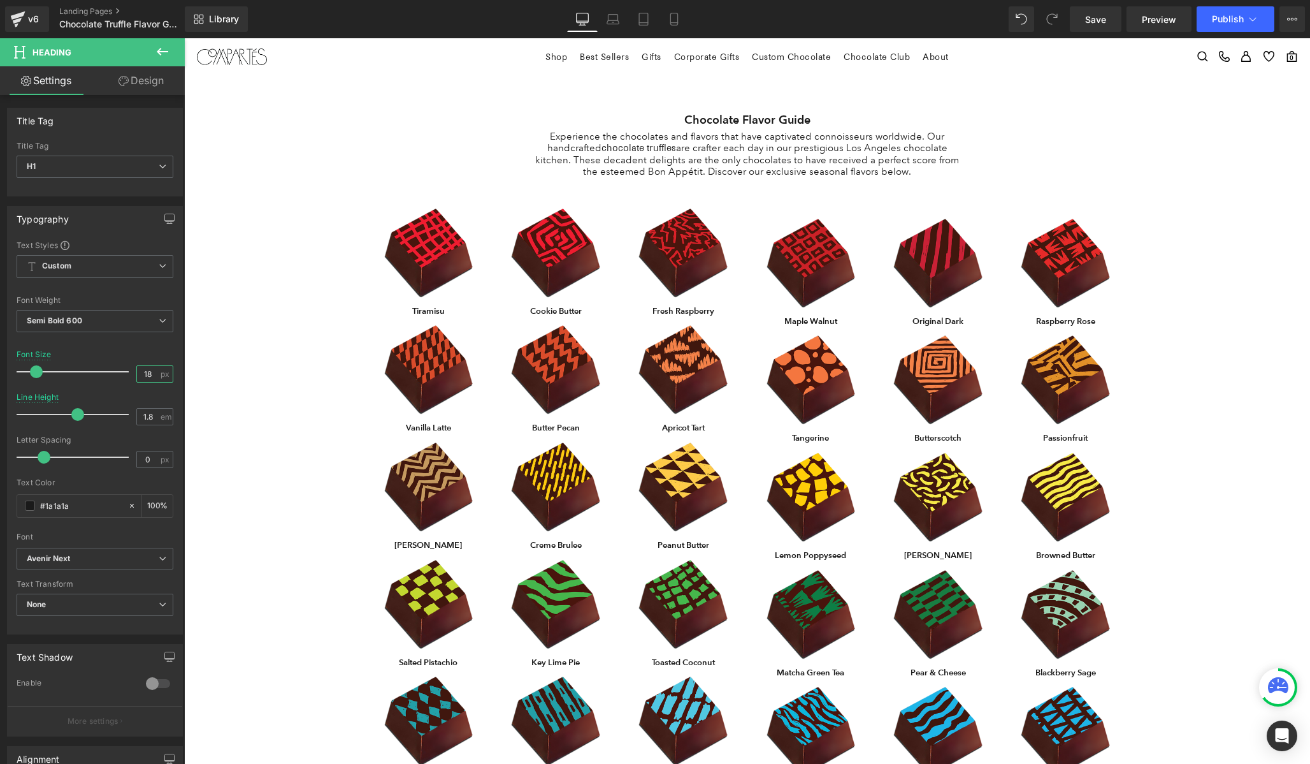
click at [146, 376] on input "18" at bounding box center [148, 374] width 22 height 16
type input "20"
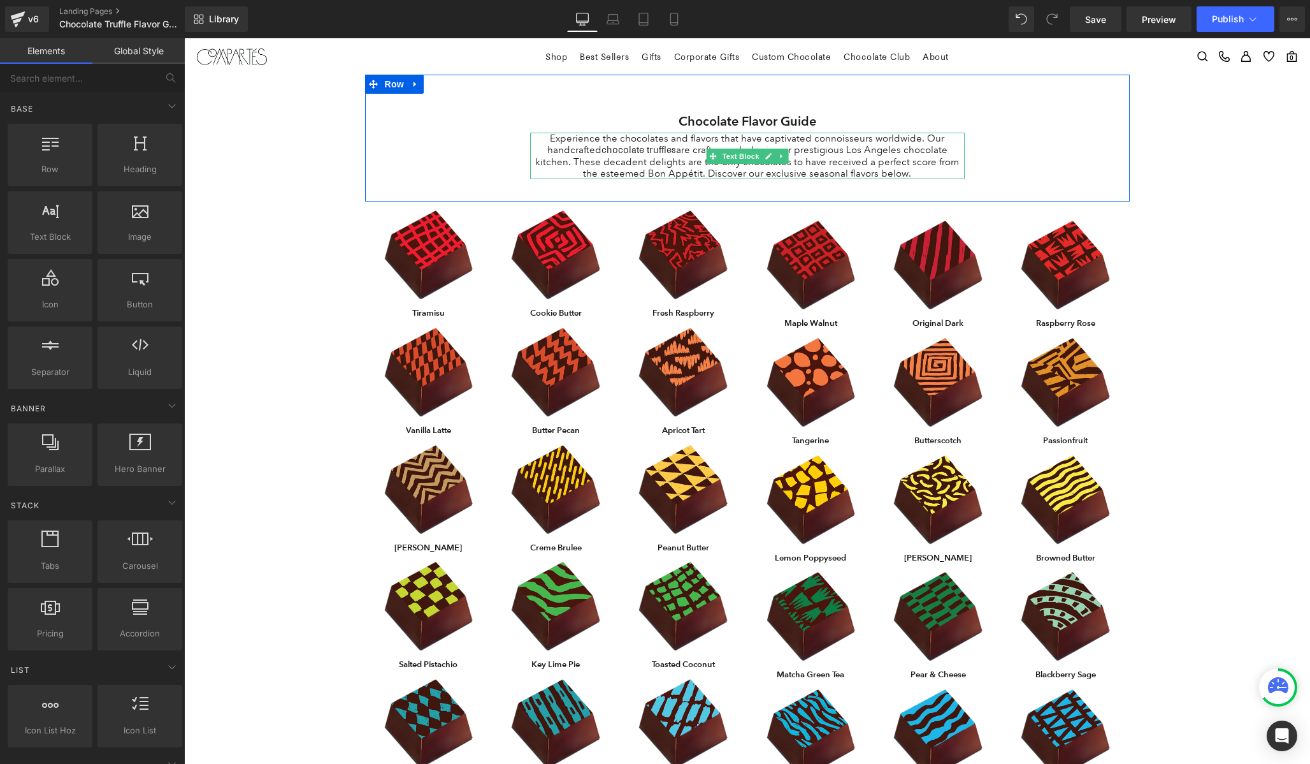
click at [653, 160] on p "Experience the chocolates and flavors that have captivated connoisseurs worldwi…" at bounding box center [747, 156] width 435 height 47
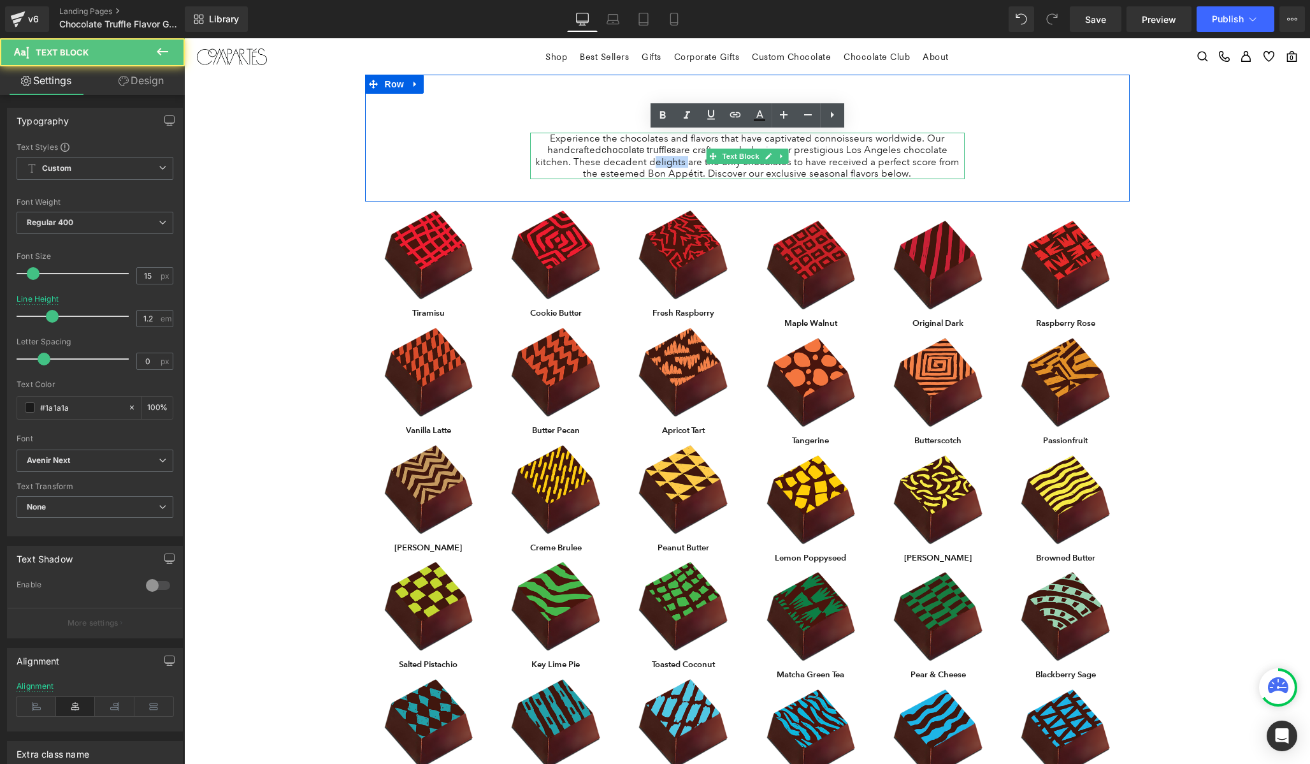
click at [653, 160] on p "Experience the chocolates and flavors that have captivated connoisseurs worldwi…" at bounding box center [747, 156] width 435 height 47
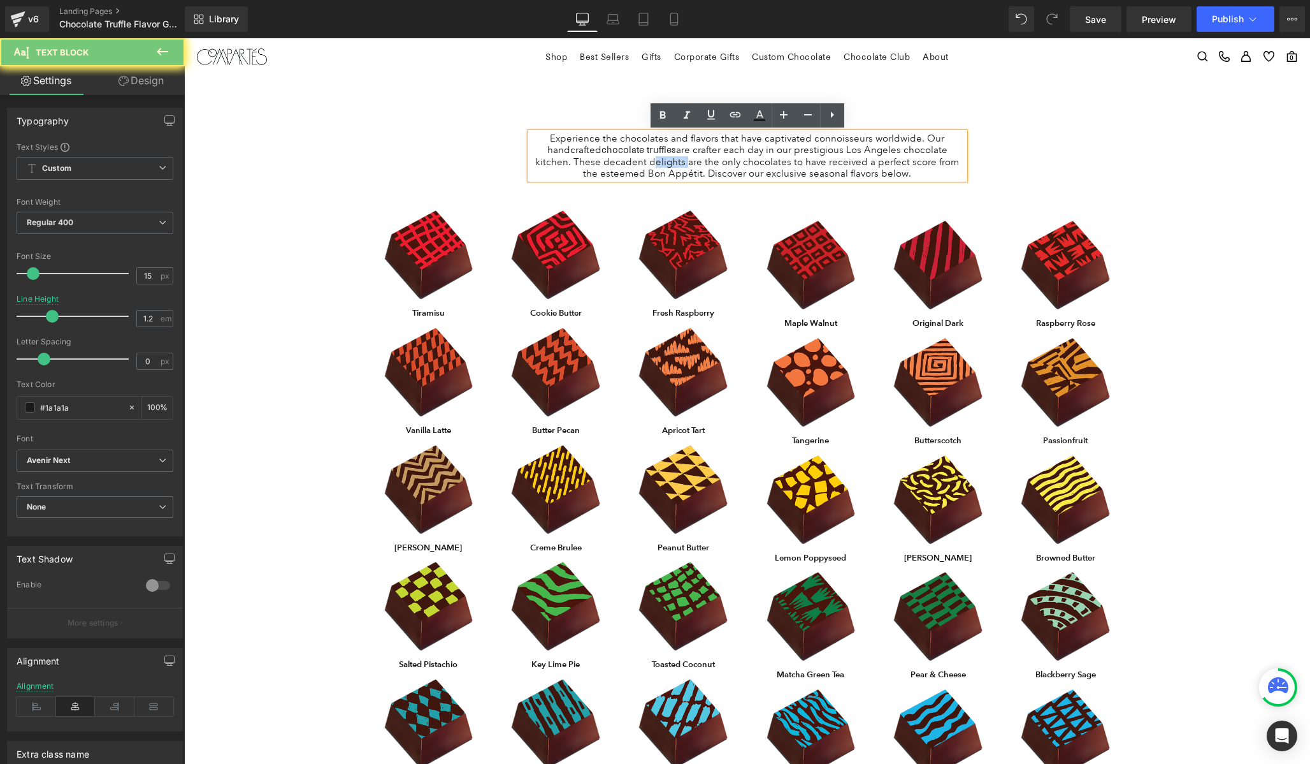
click at [653, 160] on p "Experience the chocolates and flavors that have captivated connoisseurs worldwi…" at bounding box center [747, 156] width 435 height 47
click at [807, 179] on div "Experience the chocolates and flavors that have captivated connoisseurs worldwi…" at bounding box center [747, 156] width 435 height 47
click at [932, 170] on p "Experience the chocolates and flavors that have captivated connoisseurs worldwi…" at bounding box center [747, 156] width 435 height 47
click at [600, 160] on p "Experience the chocolates and flavors that have captivated connoisseurs worldwi…" at bounding box center [747, 156] width 435 height 47
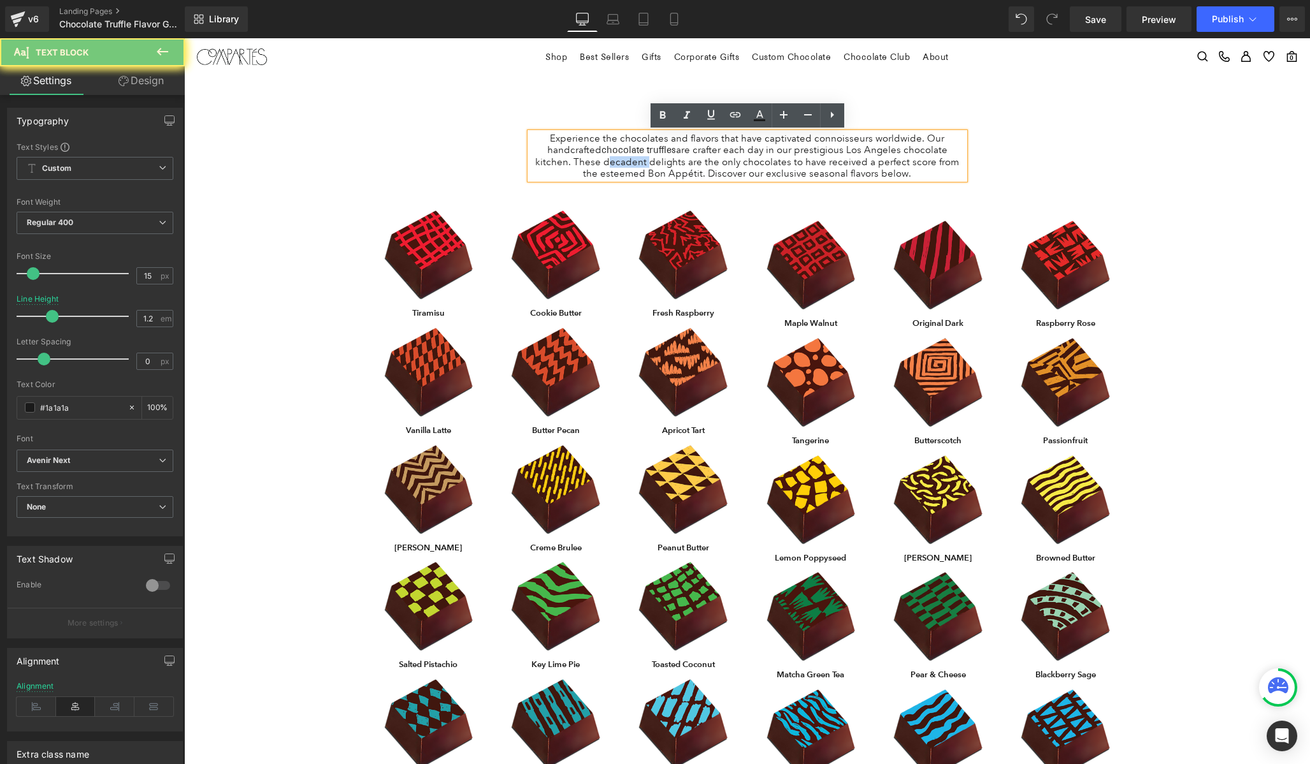
click at [600, 160] on p "Experience the chocolates and flavors that have captivated connoisseurs worldwi…" at bounding box center [747, 156] width 435 height 47
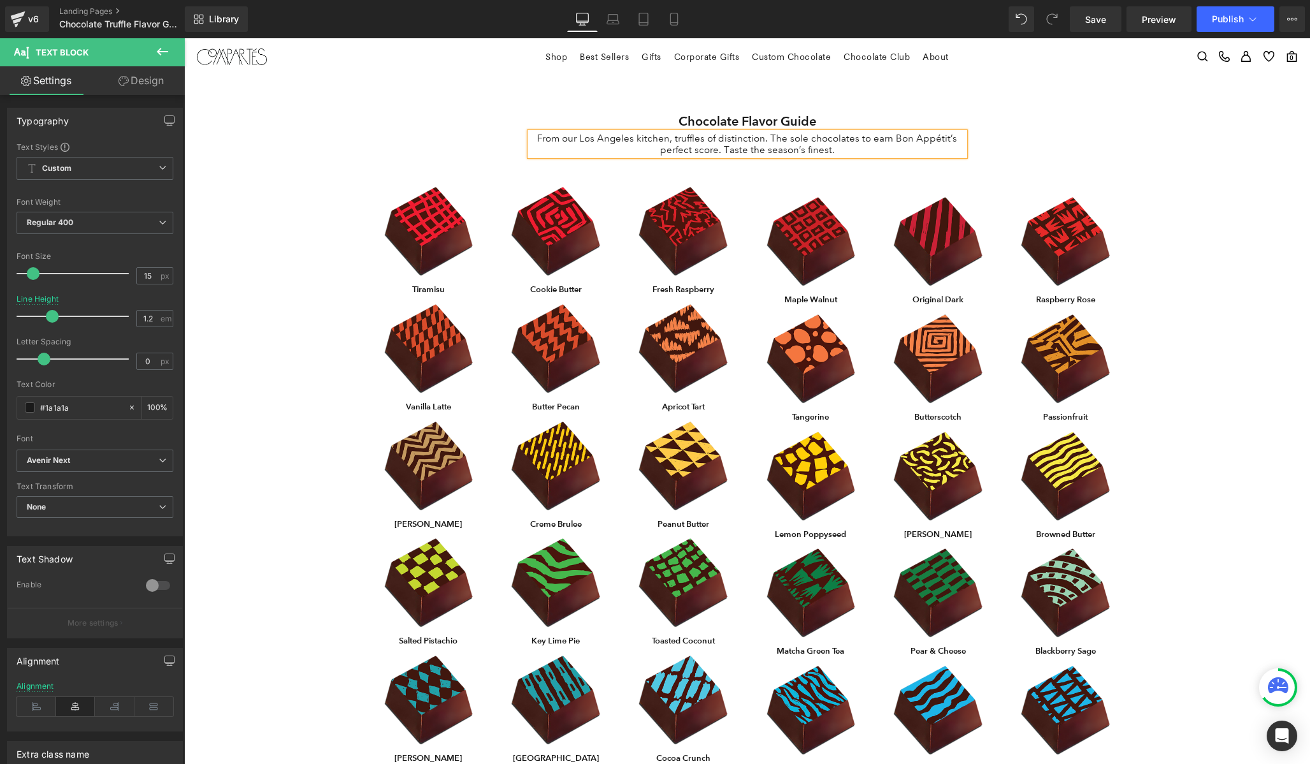
click at [674, 138] on p "From our Los Angeles kitchen, truffles of distinction. The sole chocolates to e…" at bounding box center [747, 144] width 435 height 23
click at [878, 136] on p "From our Los Angeles kitchen, experience chocolate truffles of distinction. The…" at bounding box center [747, 144] width 435 height 23
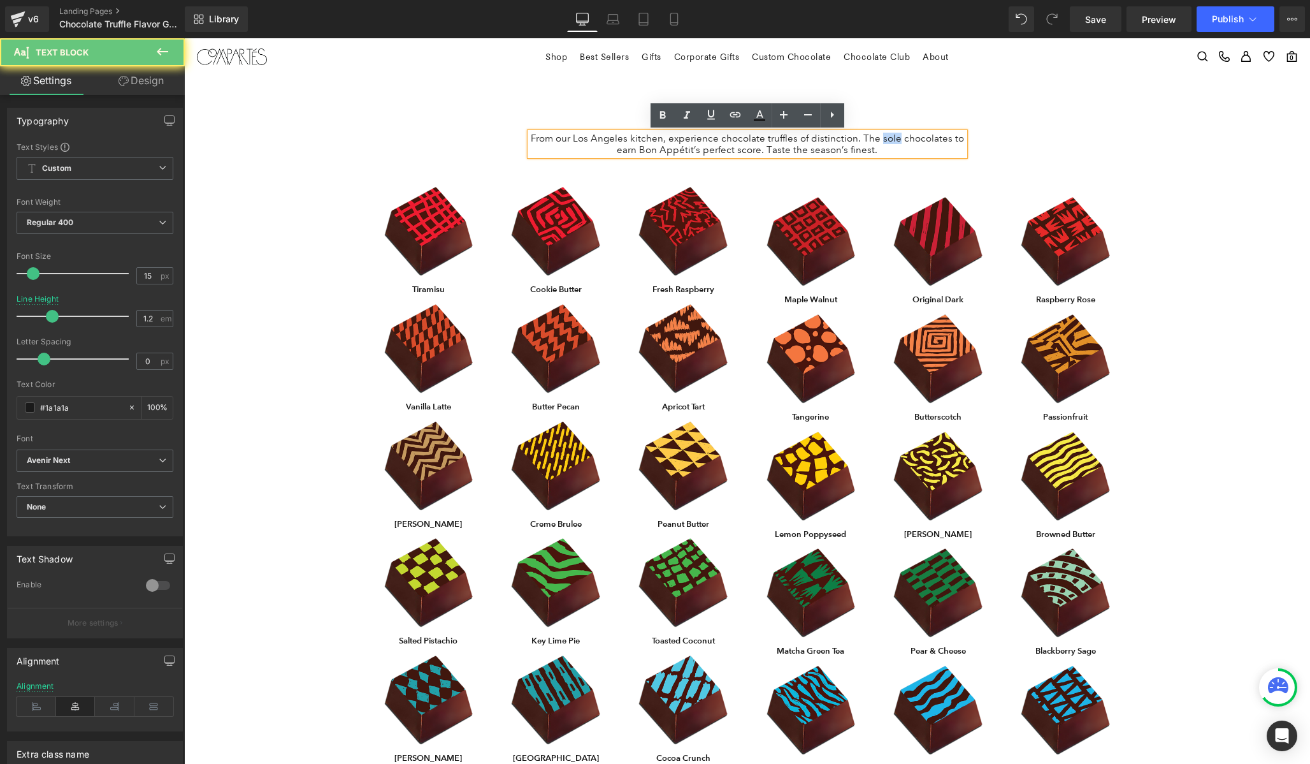
click at [878, 136] on p "From our Los Angeles kitchen, experience chocolate truffles of distinction. The…" at bounding box center [747, 144] width 435 height 23
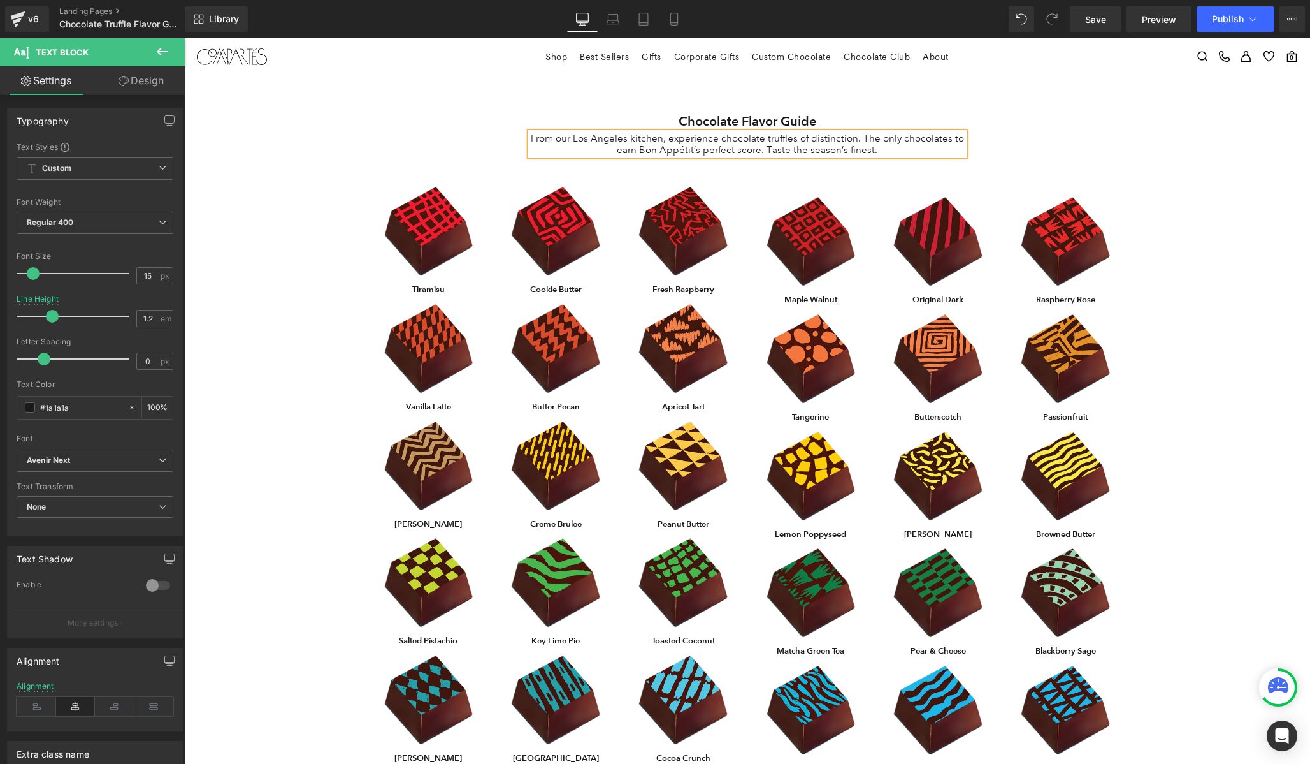
click at [790, 152] on p "From our Los Angeles kitchen, experience chocolate truffles of distinction. The…" at bounding box center [747, 144] width 435 height 23
click at [843, 150] on p "From our Los Angeles kitchen, experience chocolate truffles of distinction. The…" at bounding box center [747, 144] width 435 height 23
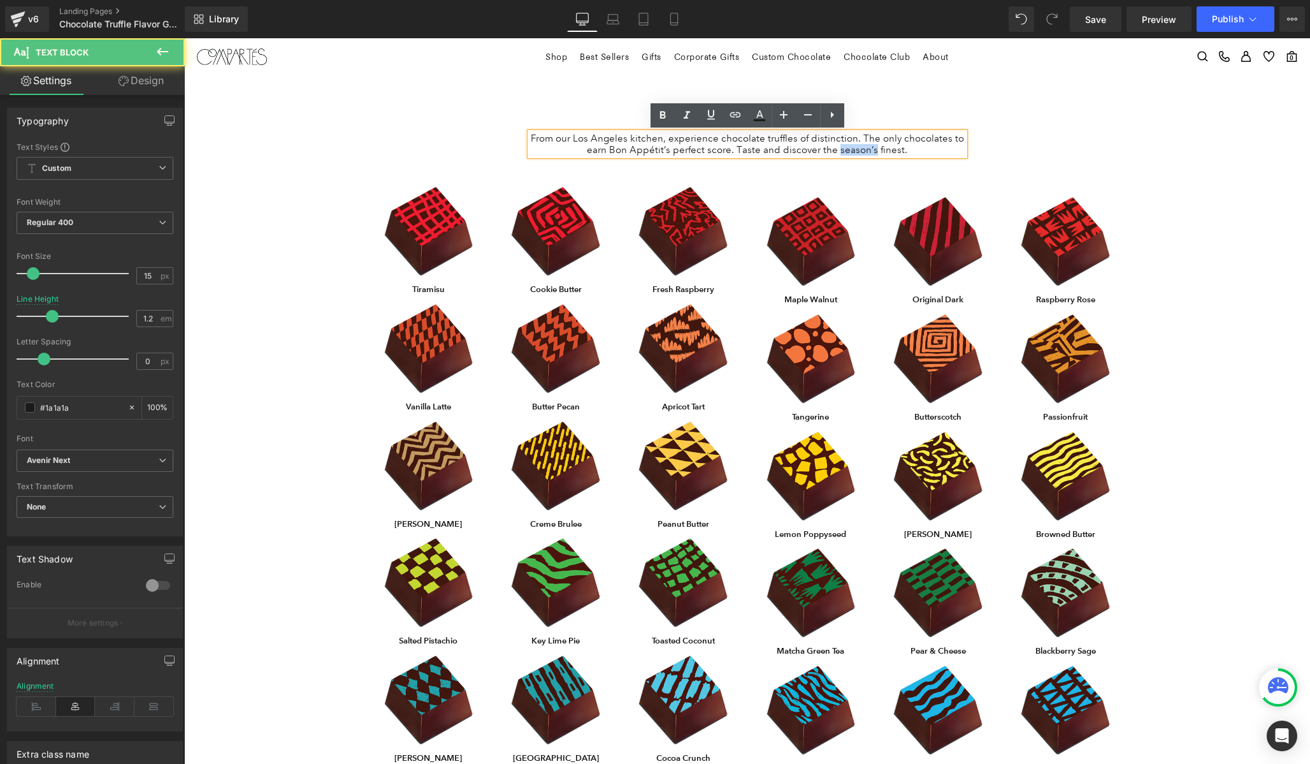
click at [843, 150] on p "From our Los Angeles kitchen, experience chocolate truffles of distinction. The…" at bounding box center [747, 144] width 435 height 23
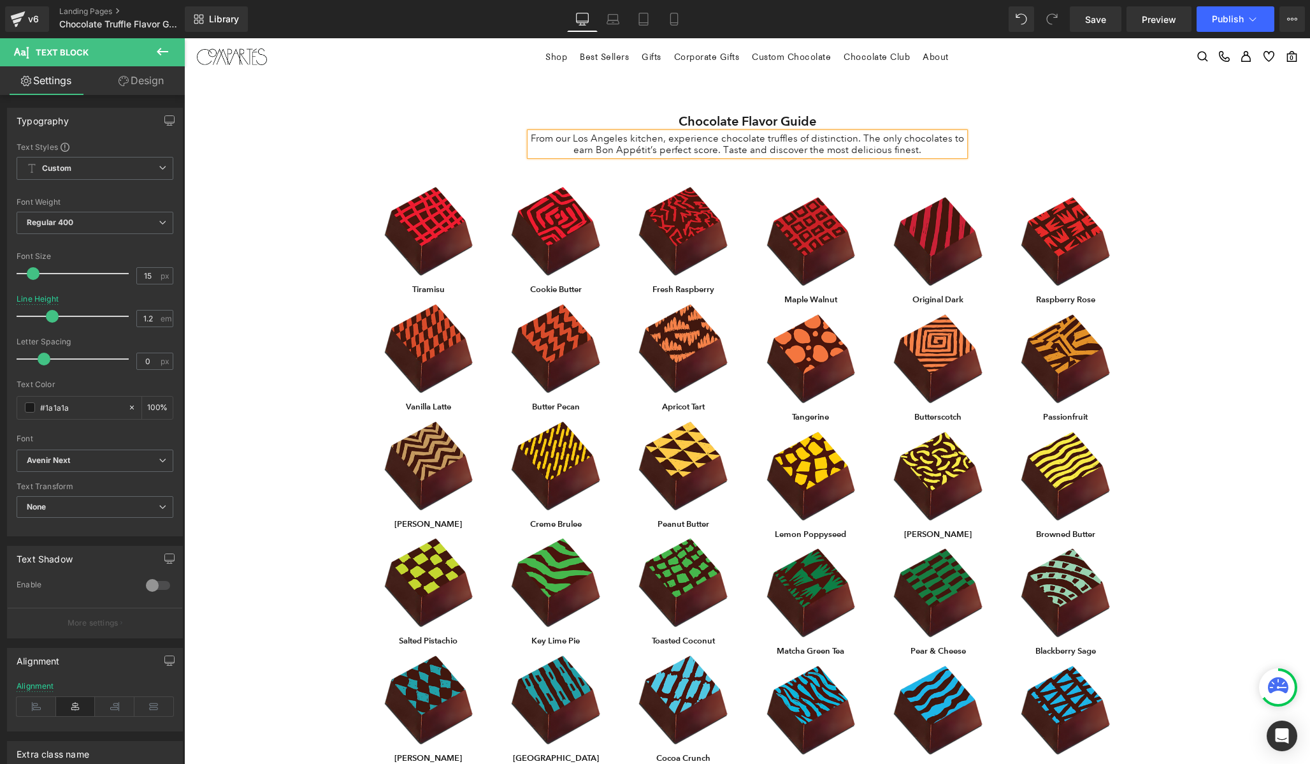
click at [895, 154] on p "From our Los Angeles kitchen, experience chocolate truffles of distinction. The…" at bounding box center [747, 144] width 435 height 23
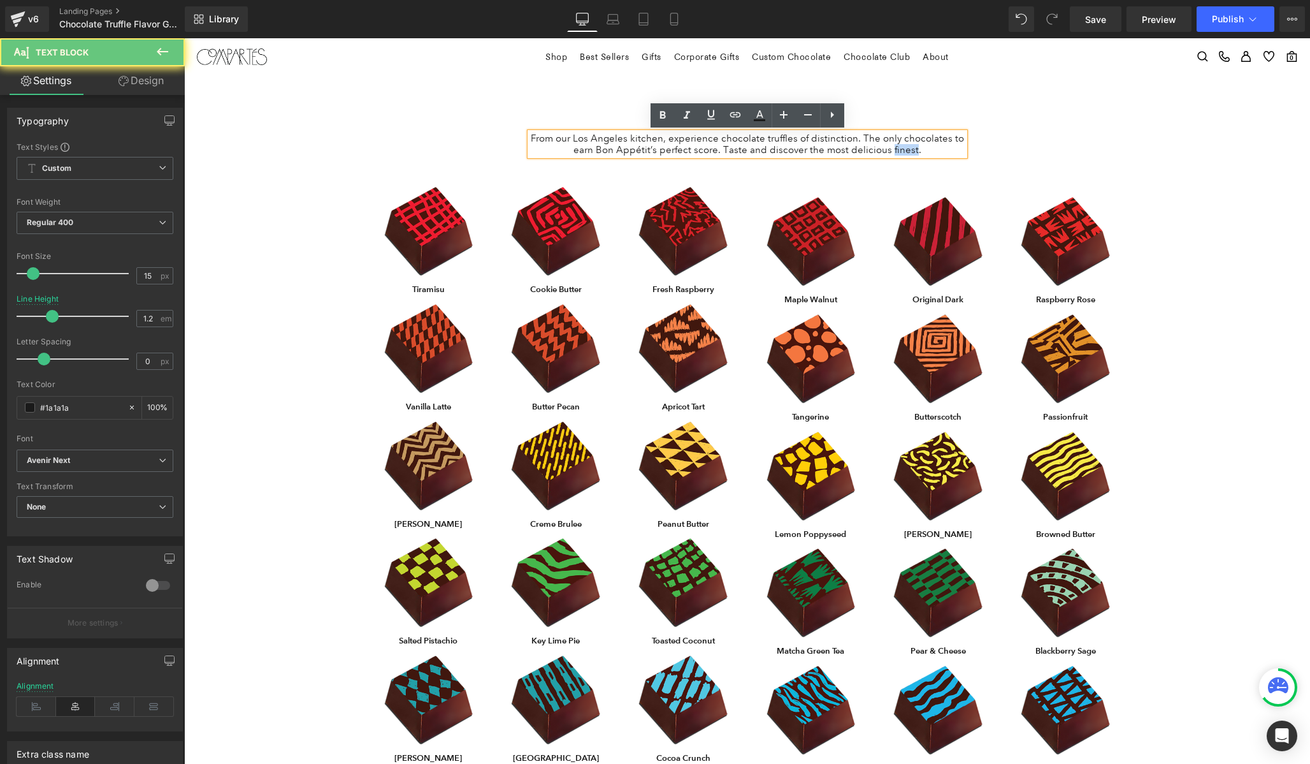
click at [895, 154] on p "From our Los Angeles kitchen, experience chocolate truffles of distinction. The…" at bounding box center [747, 144] width 435 height 23
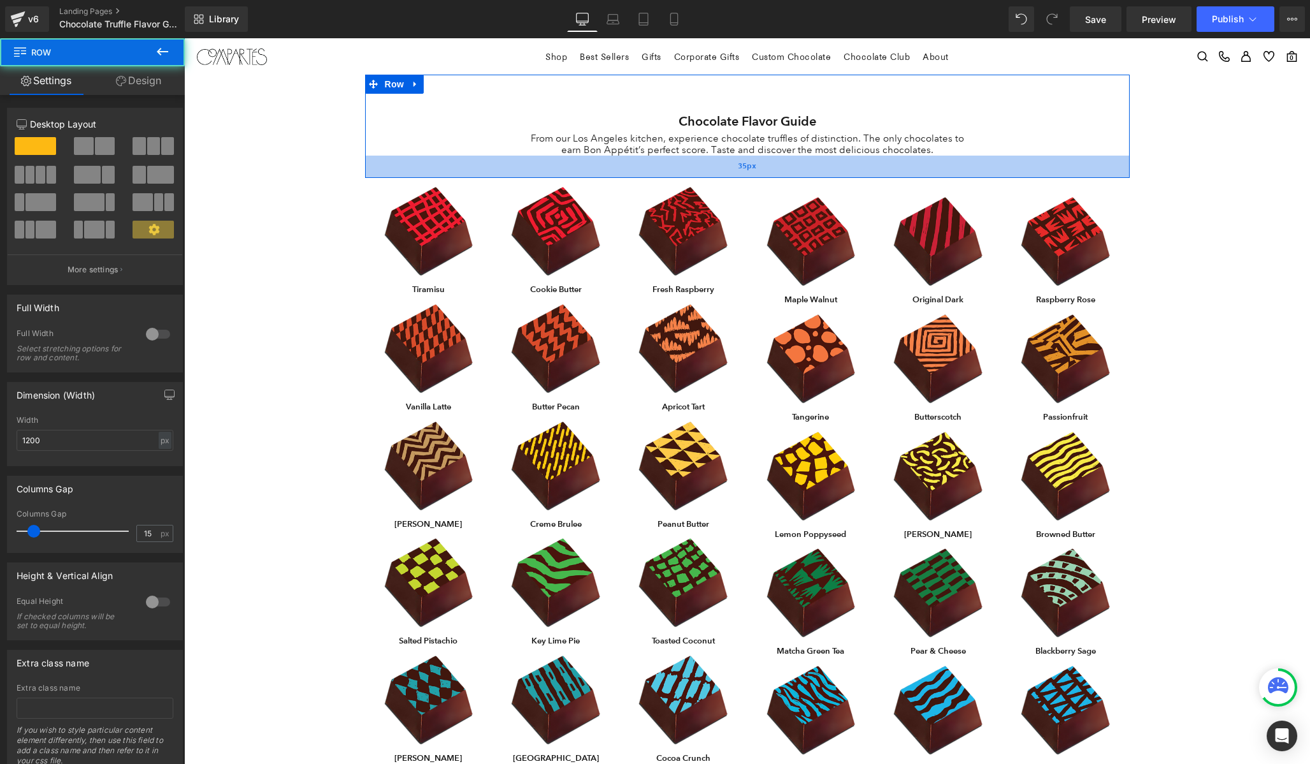
click at [894, 156] on div "35px" at bounding box center [747, 167] width 765 height 22
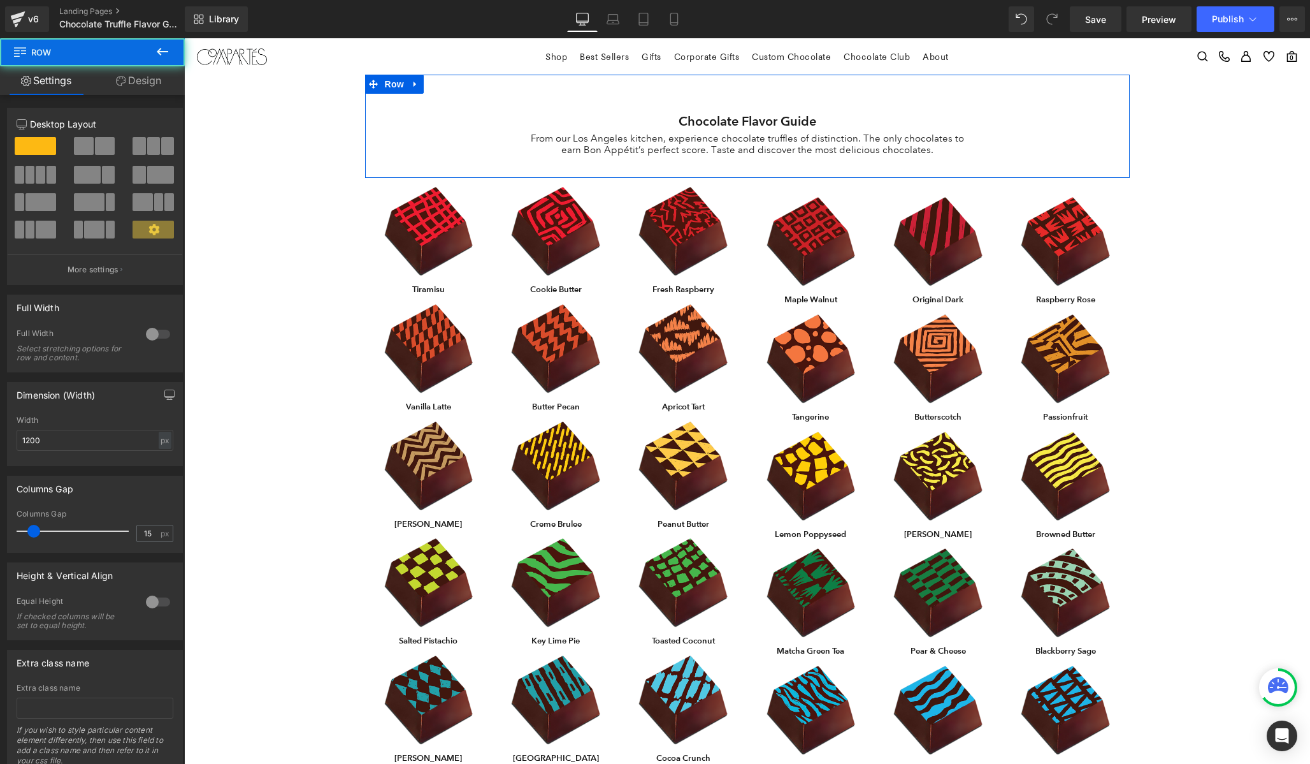
click at [890, 149] on p "From our Los Angeles kitchen, experience chocolate truffles of distinction. The…" at bounding box center [747, 144] width 435 height 23
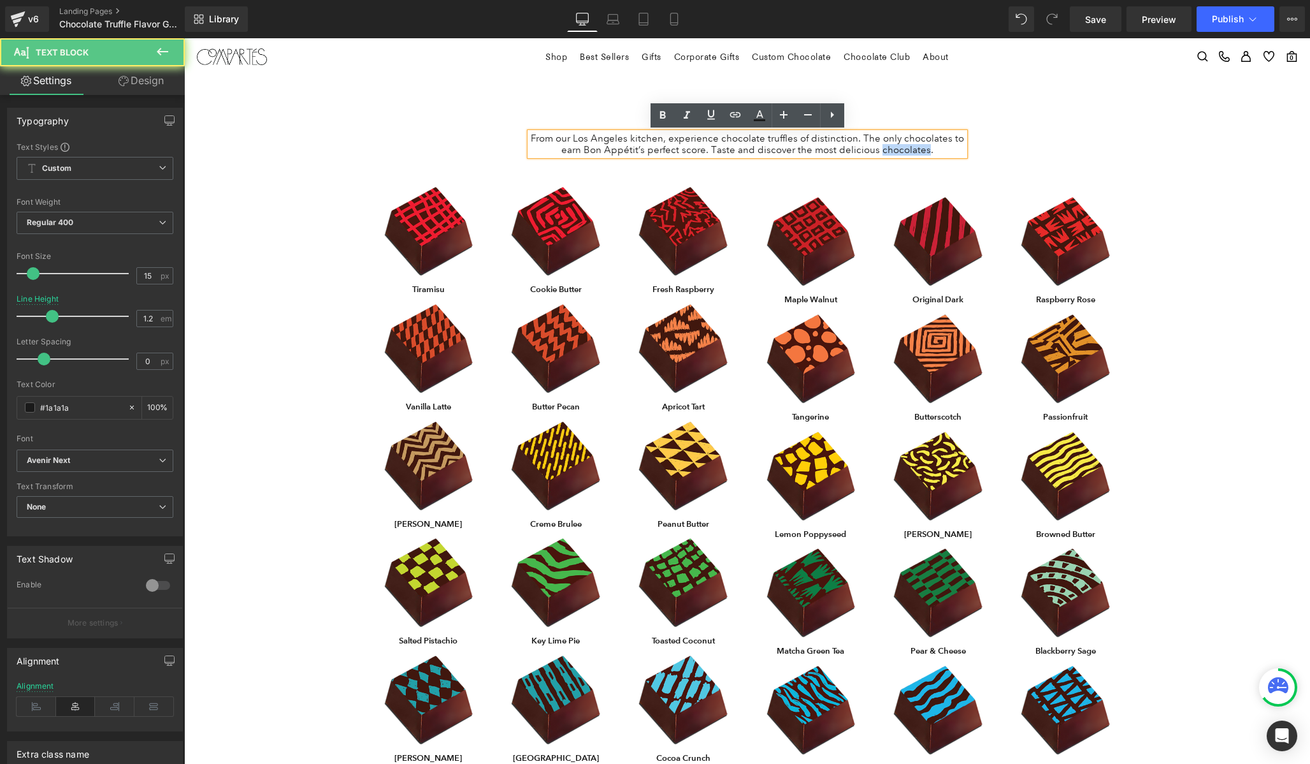
click at [890, 149] on p "From our Los Angeles kitchen, experience chocolate truffles of distinction. The…" at bounding box center [747, 144] width 435 height 23
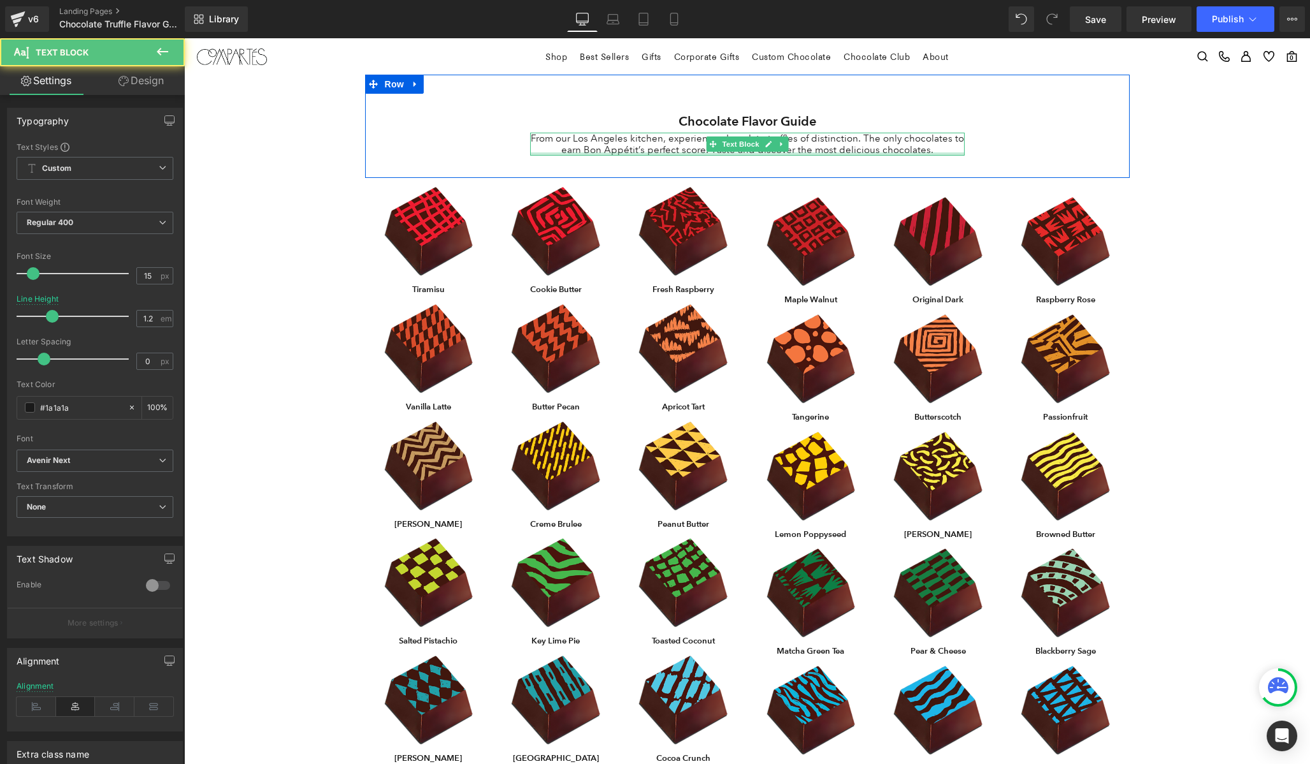
click at [889, 152] on div at bounding box center [747, 153] width 435 height 3
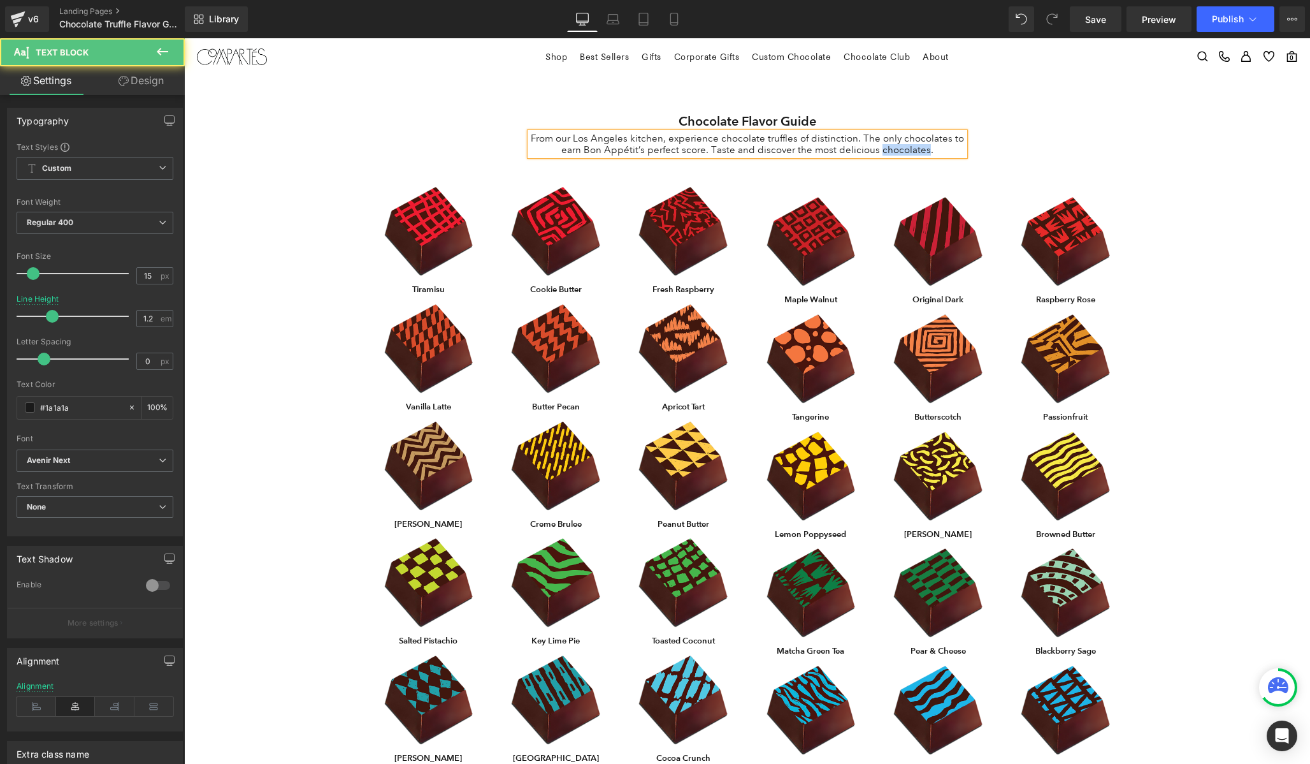
click at [889, 152] on p "From our Los Angeles kitchen, experience chocolate truffles of distinction. The…" at bounding box center [747, 144] width 435 height 23
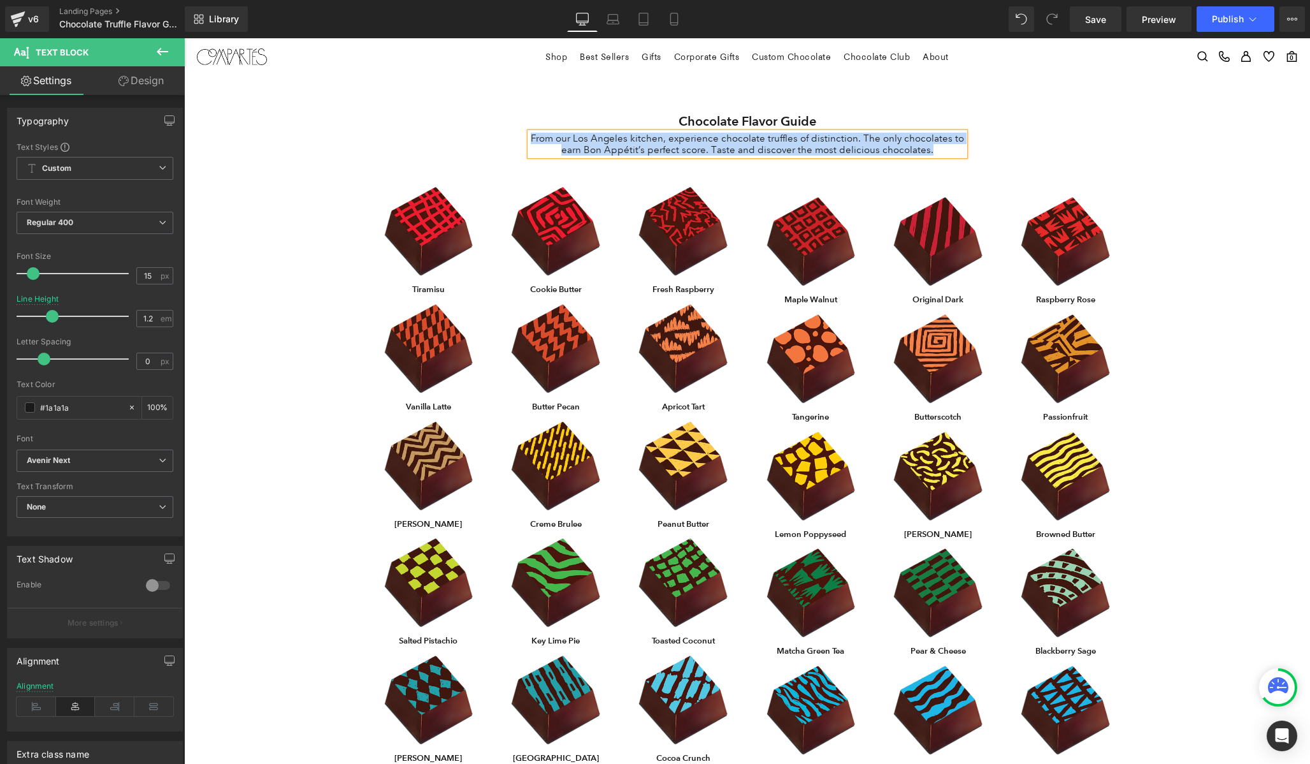
copy p "From our Los Angeles kitchen, experience chocolate truffles of distinction. The…"
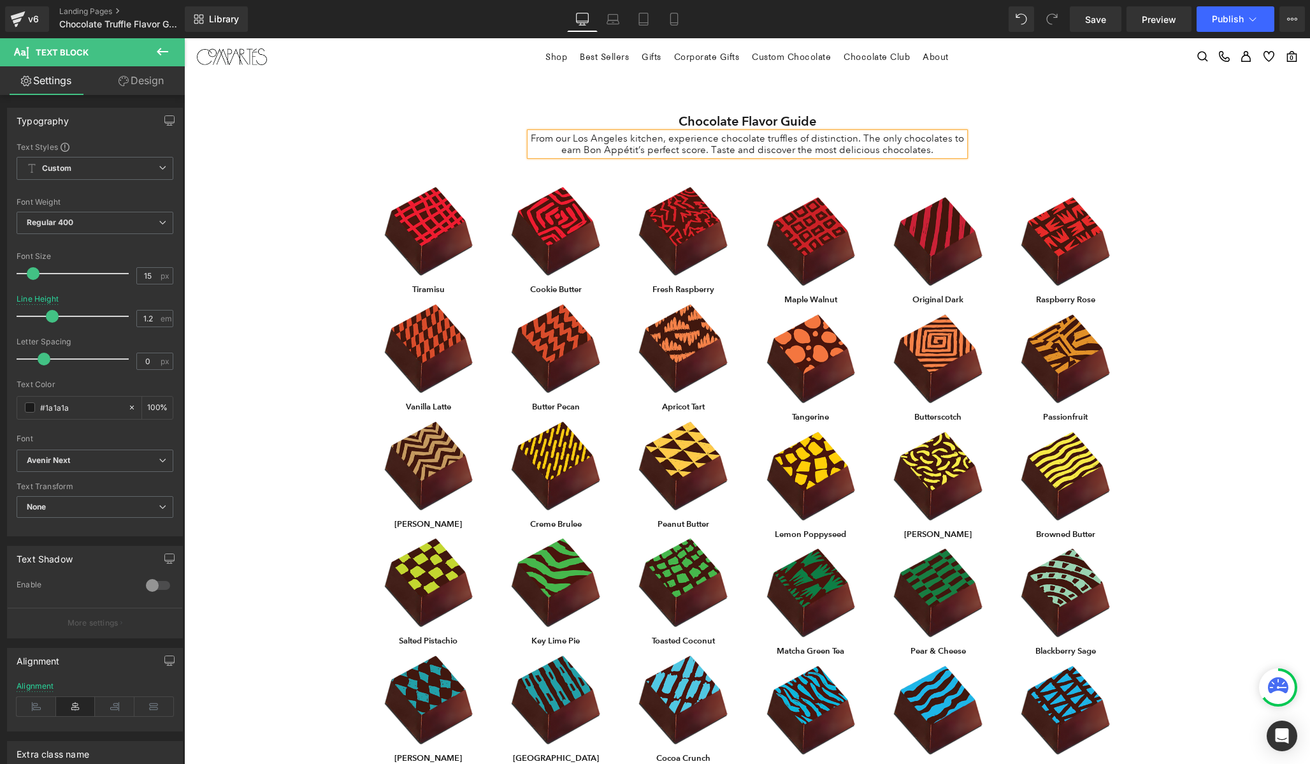
click at [887, 151] on p "From our Los Angeles kitchen, experience chocolate truffles of distinction. The…" at bounding box center [747, 144] width 435 height 23
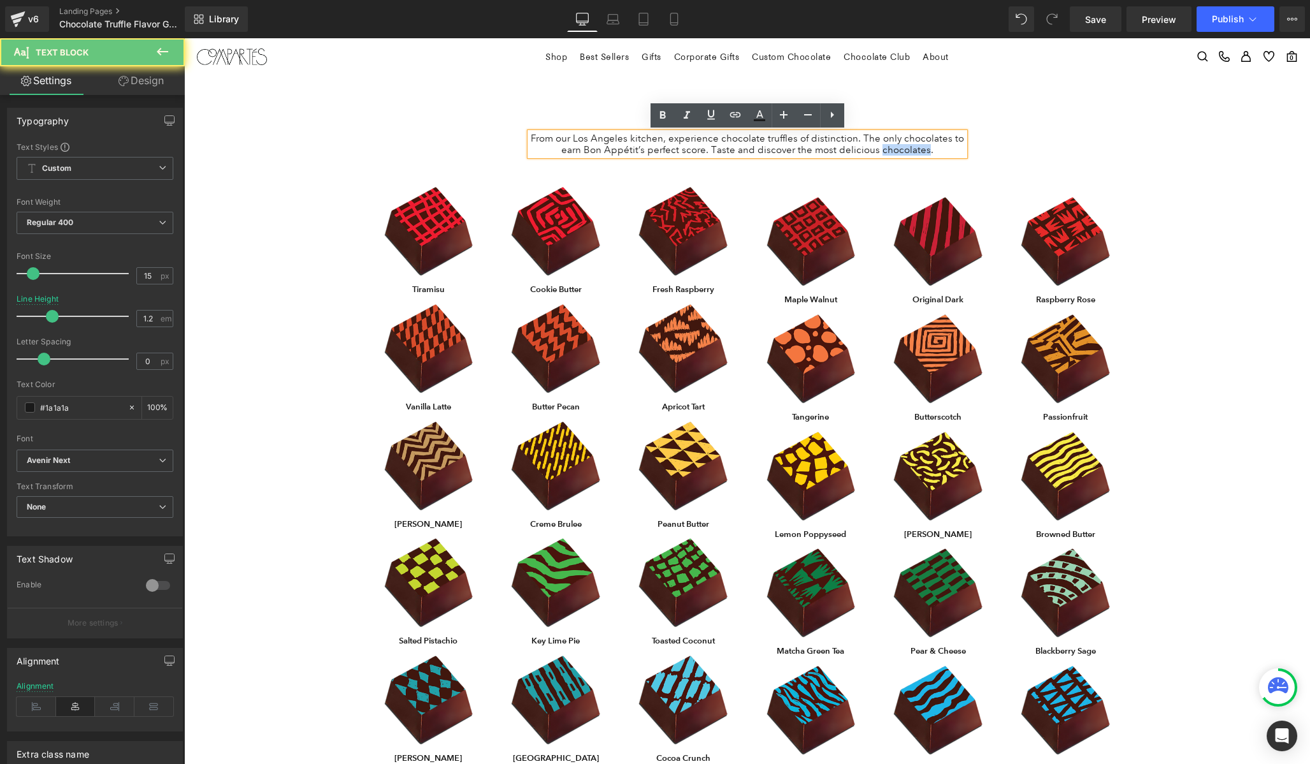
click at [887, 151] on p "From our Los Angeles kitchen, experience chocolate truffles of distinction. The…" at bounding box center [747, 144] width 435 height 23
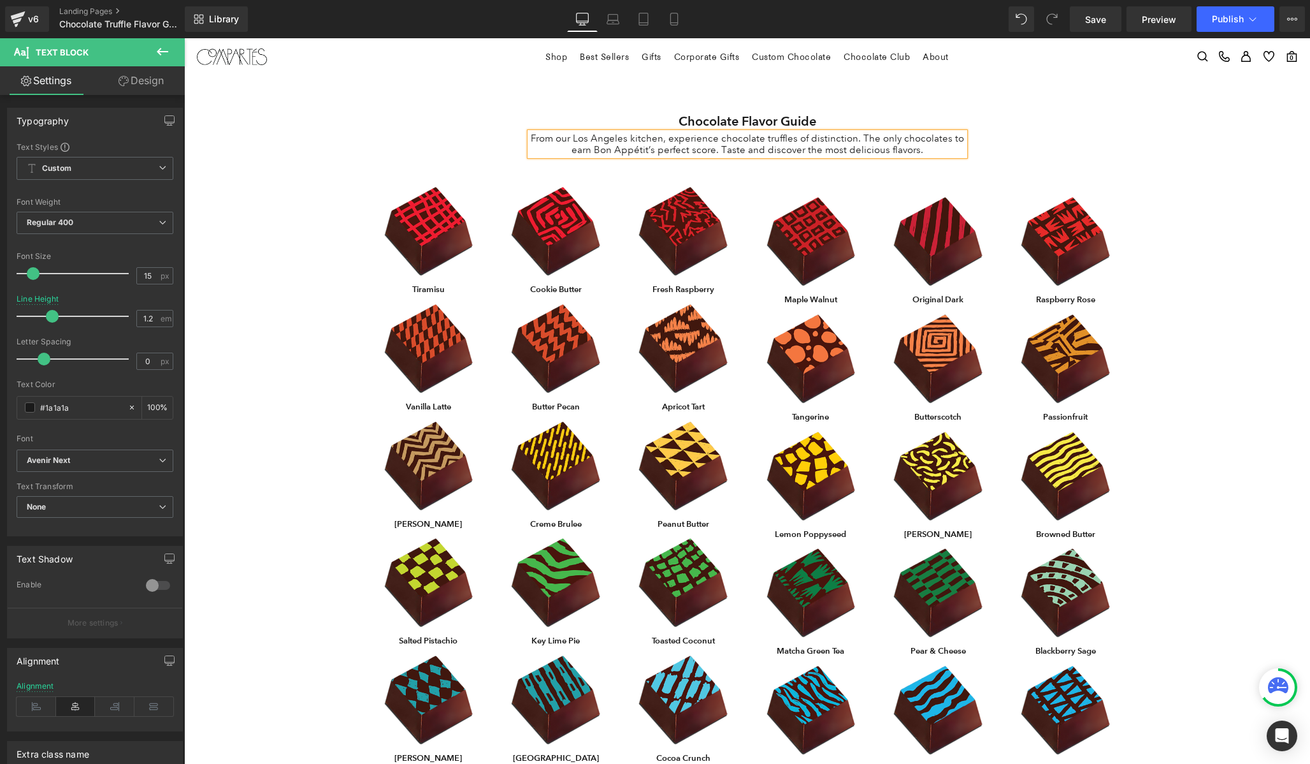
click at [753, 152] on p "From our Los Angeles kitchen, experience chocolate truffles of distinction. The…" at bounding box center [747, 144] width 435 height 23
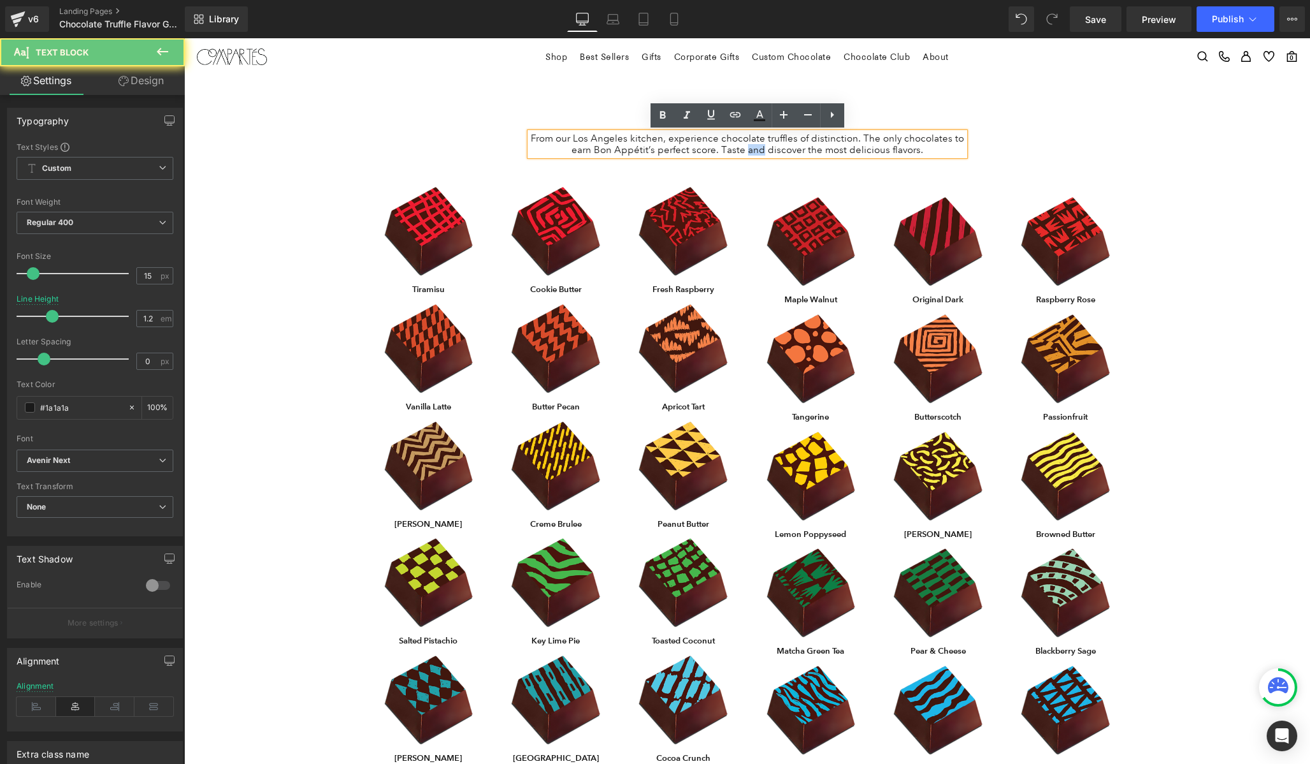
click at [753, 152] on p "From our Los Angeles kitchen, experience chocolate truffles of distinction. The…" at bounding box center [747, 144] width 435 height 23
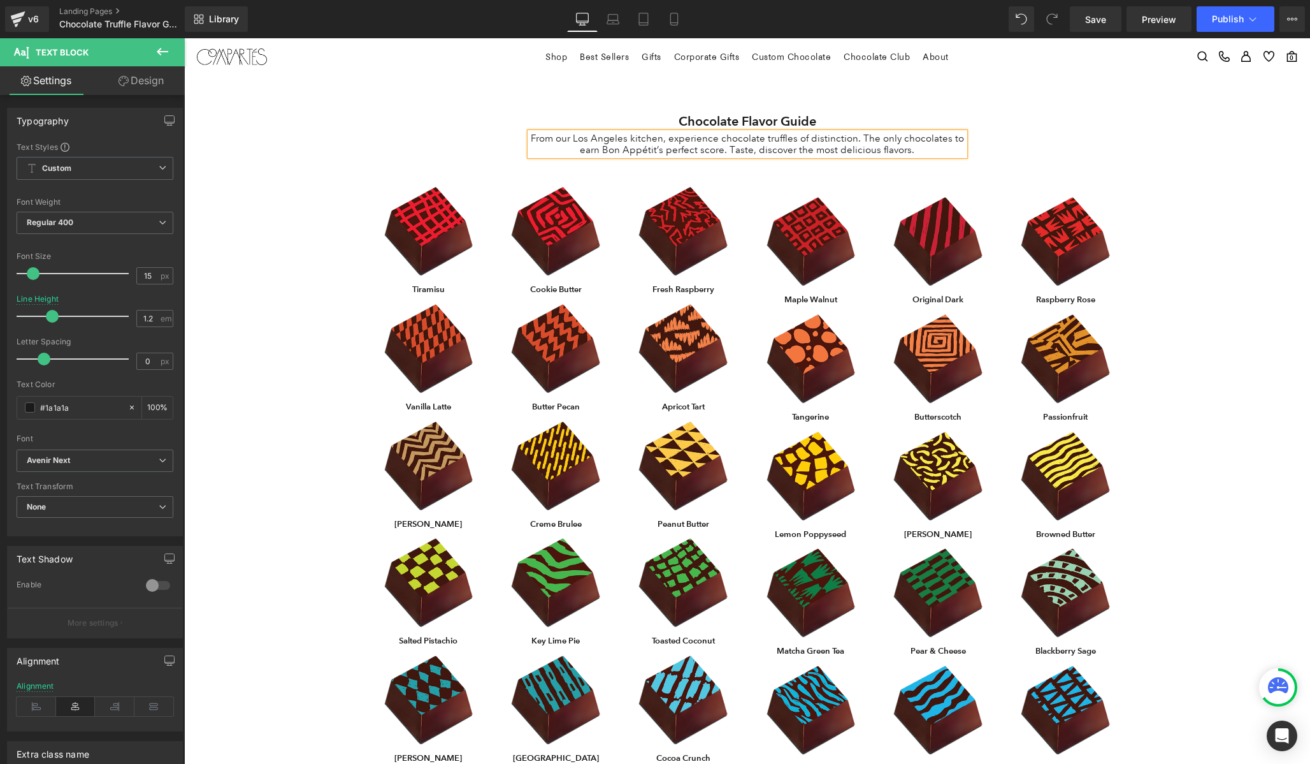
click at [794, 149] on p "From our Los Angeles kitchen, experience chocolate truffles of distinction. The…" at bounding box center [747, 144] width 435 height 23
click at [839, 148] on p "From our Los Angeles kitchen, experience chocolate truffles of distinction. The…" at bounding box center [747, 144] width 435 height 23
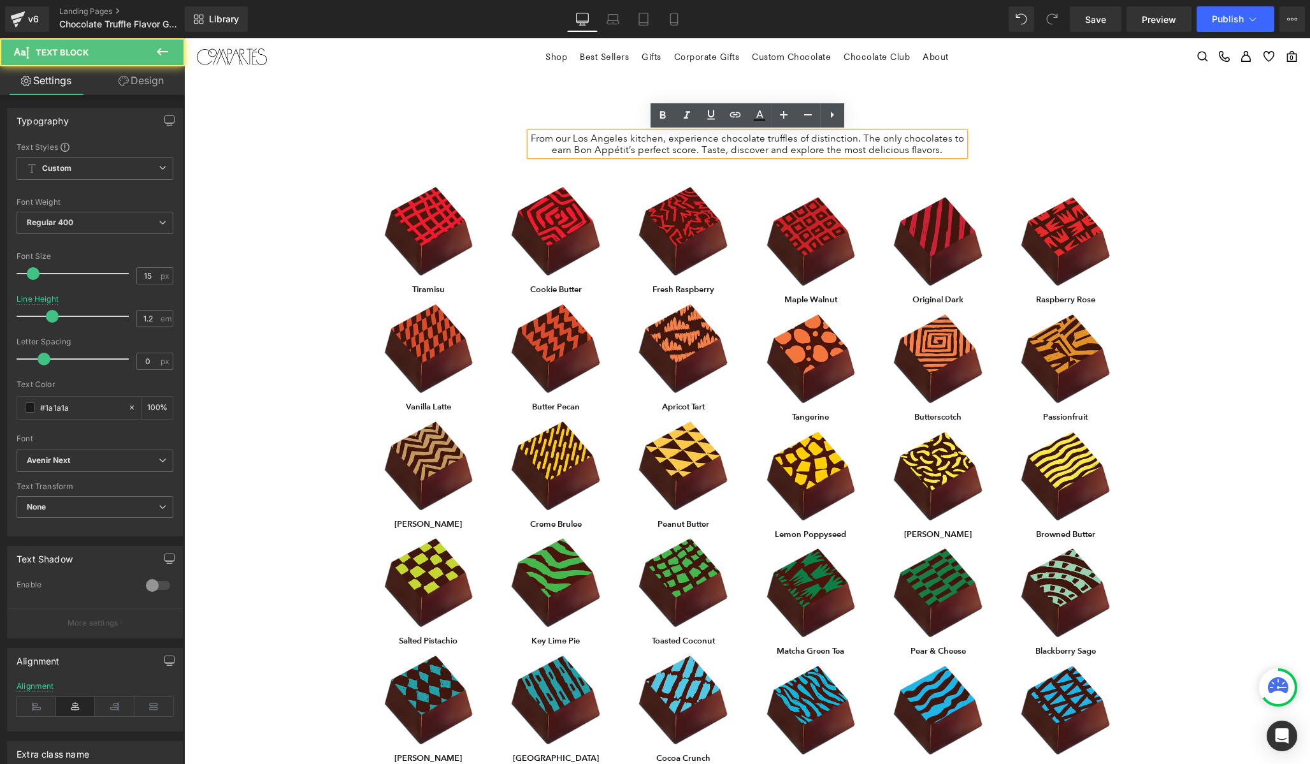
click at [927, 149] on p "From our Los Angeles kitchen, experience chocolate truffles of distinction. The…" at bounding box center [747, 144] width 435 height 23
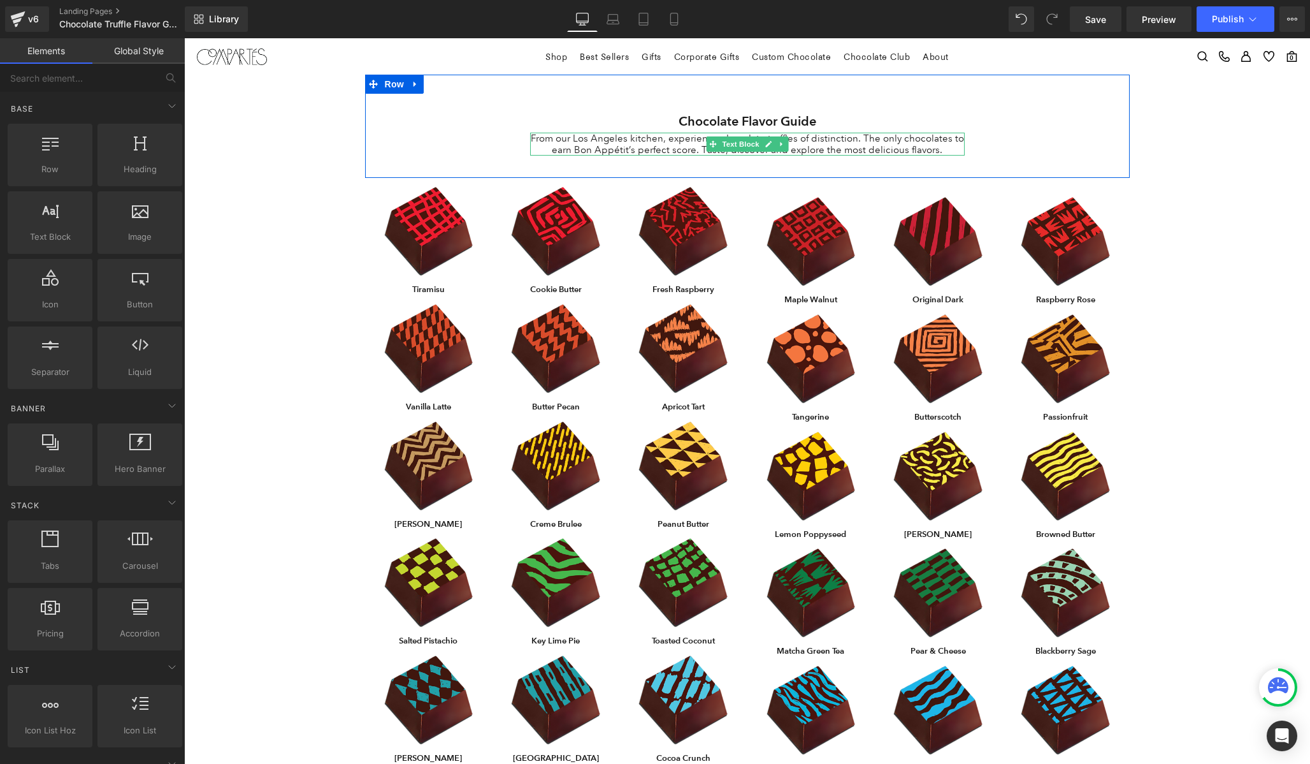
click at [889, 147] on p "From our Los Angeles kitchen, experience chocolate truffles of distinction. The…" at bounding box center [747, 144] width 435 height 23
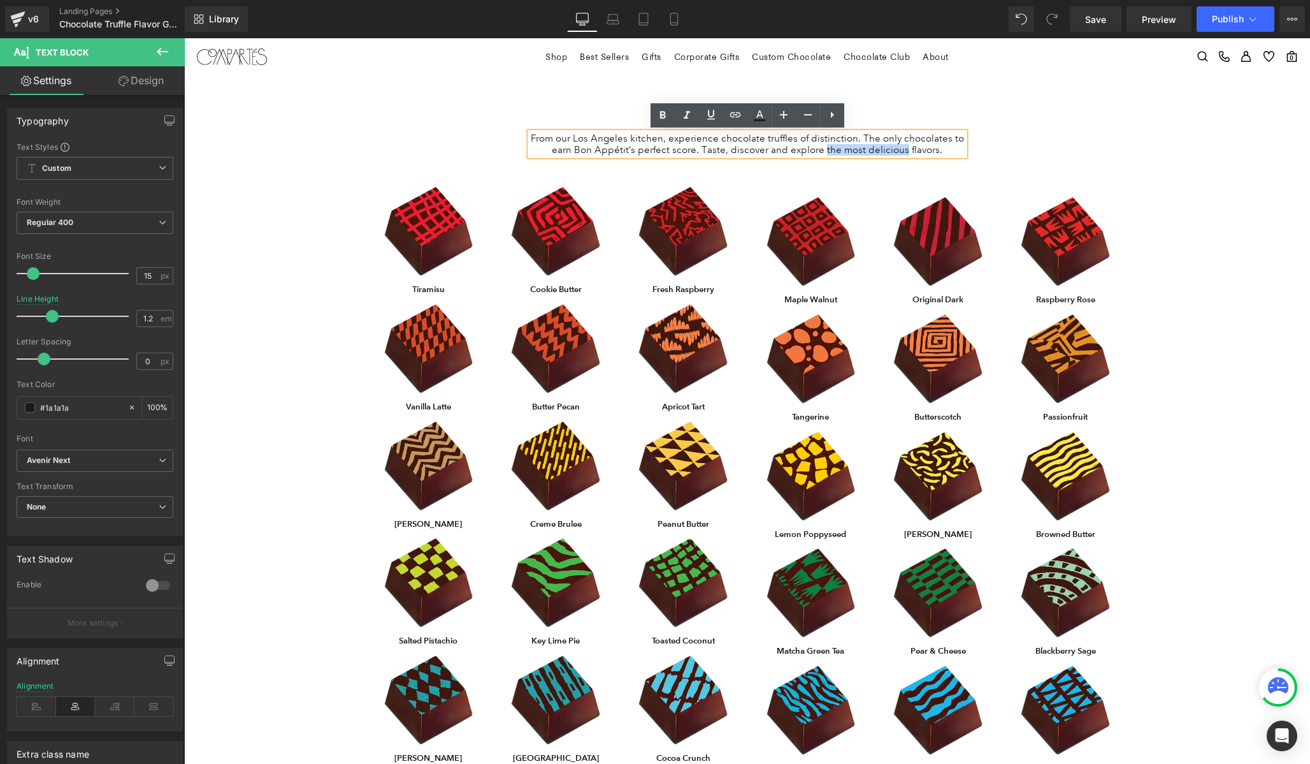
drag, startPoint x: 889, startPoint y: 147, endPoint x: 832, endPoint y: 152, distance: 56.3
click at [832, 152] on p "From our Los Angeles kitchen, experience chocolate truffles of distinction. The…" at bounding box center [747, 144] width 435 height 23
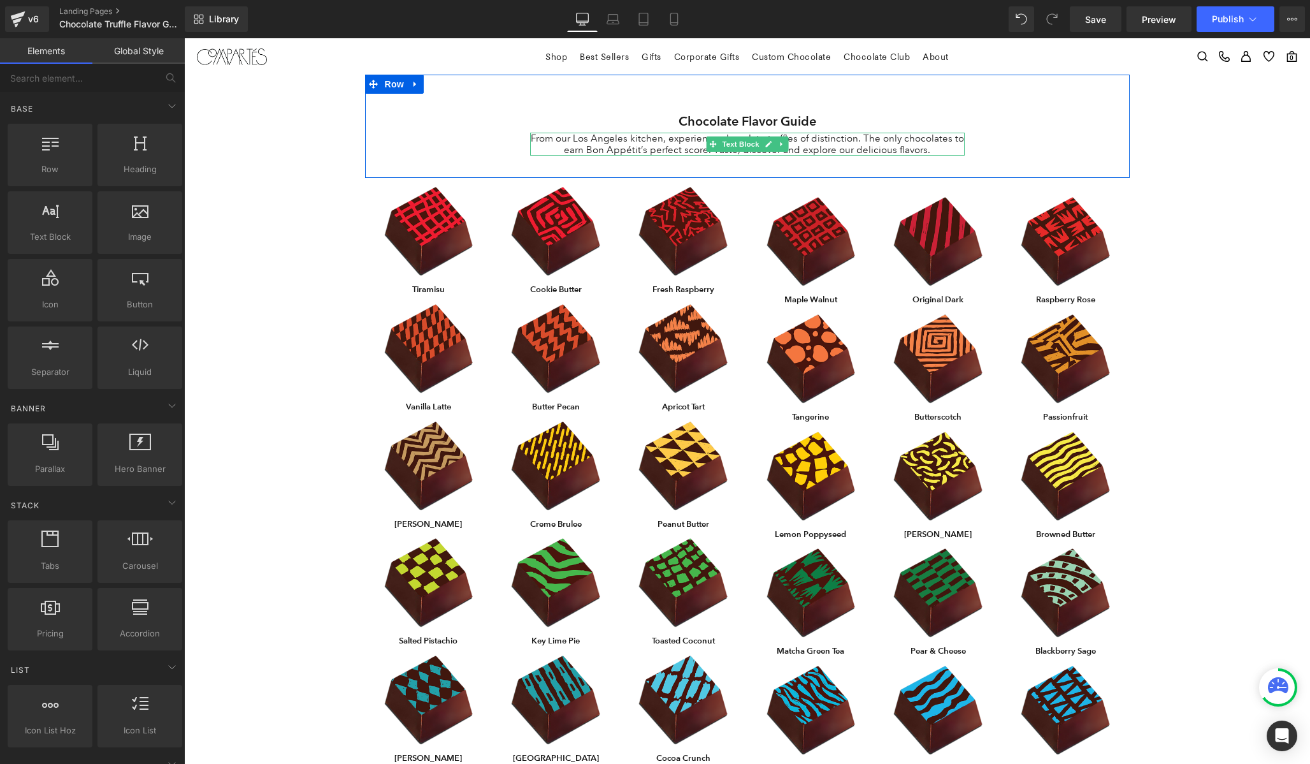
click at [577, 149] on p "From our Los Angeles kitchen, experience chocolate truffles of distinction. The…" at bounding box center [747, 144] width 435 height 23
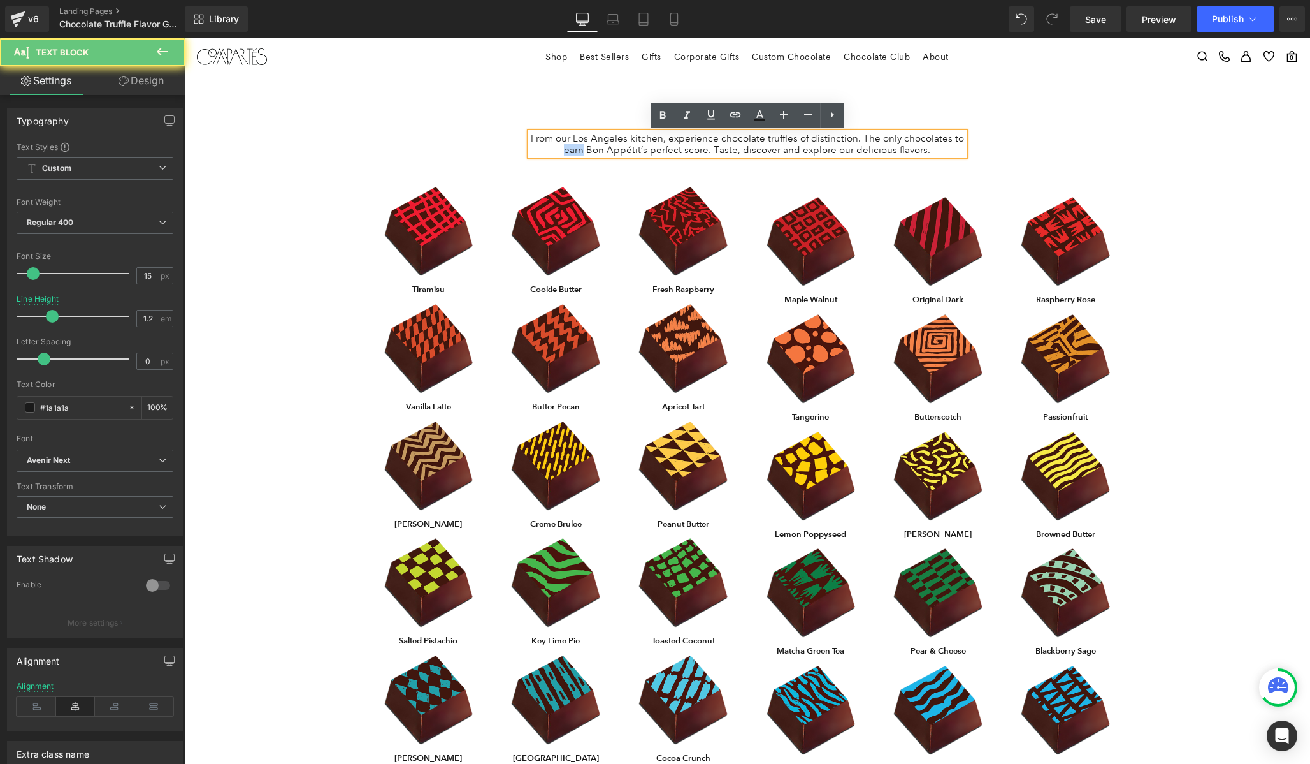
click at [577, 149] on p "From our Los Angeles kitchen, experience chocolate truffles of distinction. The…" at bounding box center [747, 144] width 435 height 23
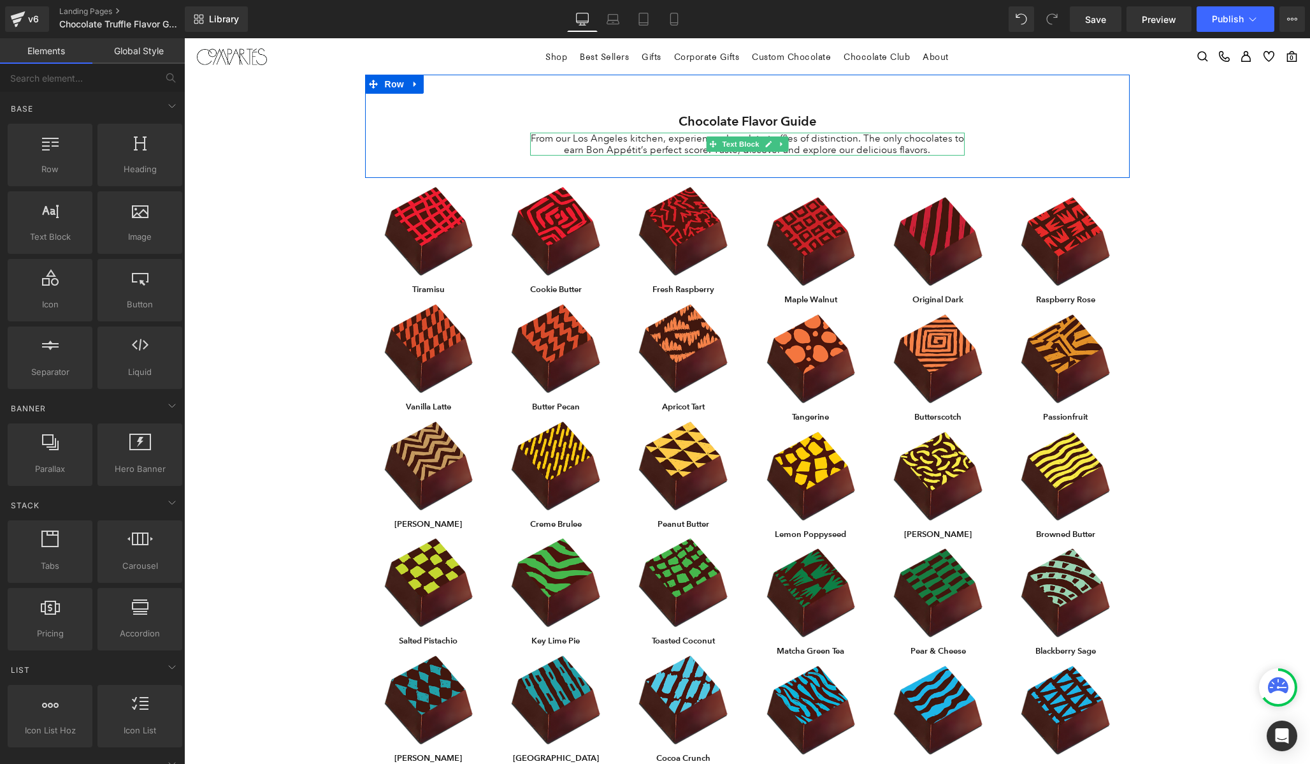
click at [777, 152] on p "From our Los Angeles kitchen, experience chocolate truffles of distinction. The…" at bounding box center [747, 144] width 435 height 23
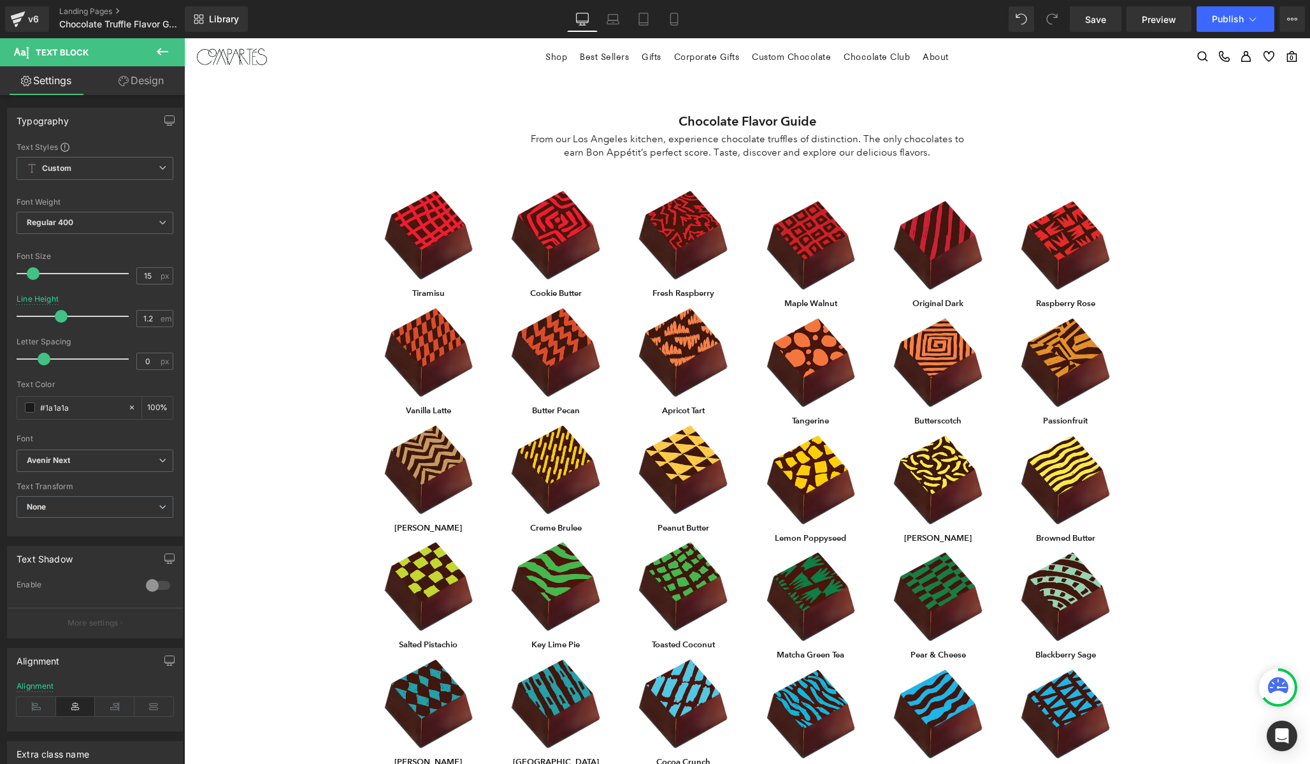
drag, startPoint x: 57, startPoint y: 317, endPoint x: 64, endPoint y: 317, distance: 7.0
click at [64, 317] on span at bounding box center [61, 316] width 13 height 13
click at [1102, 15] on span "Save" at bounding box center [1095, 19] width 21 height 13
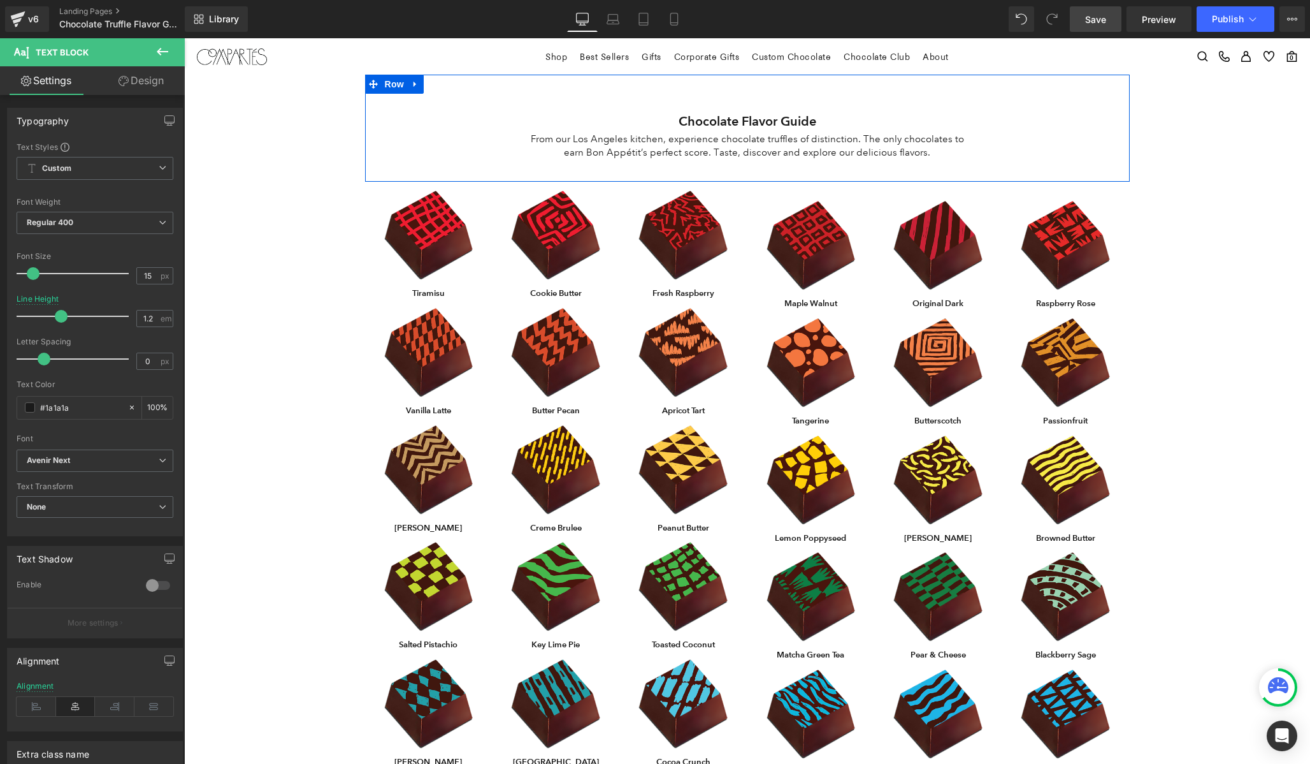
click at [505, 133] on div "Chocolate Flavor Guide Heading From our Los Angeles kitchen, experience chocola…" at bounding box center [747, 135] width 747 height 50
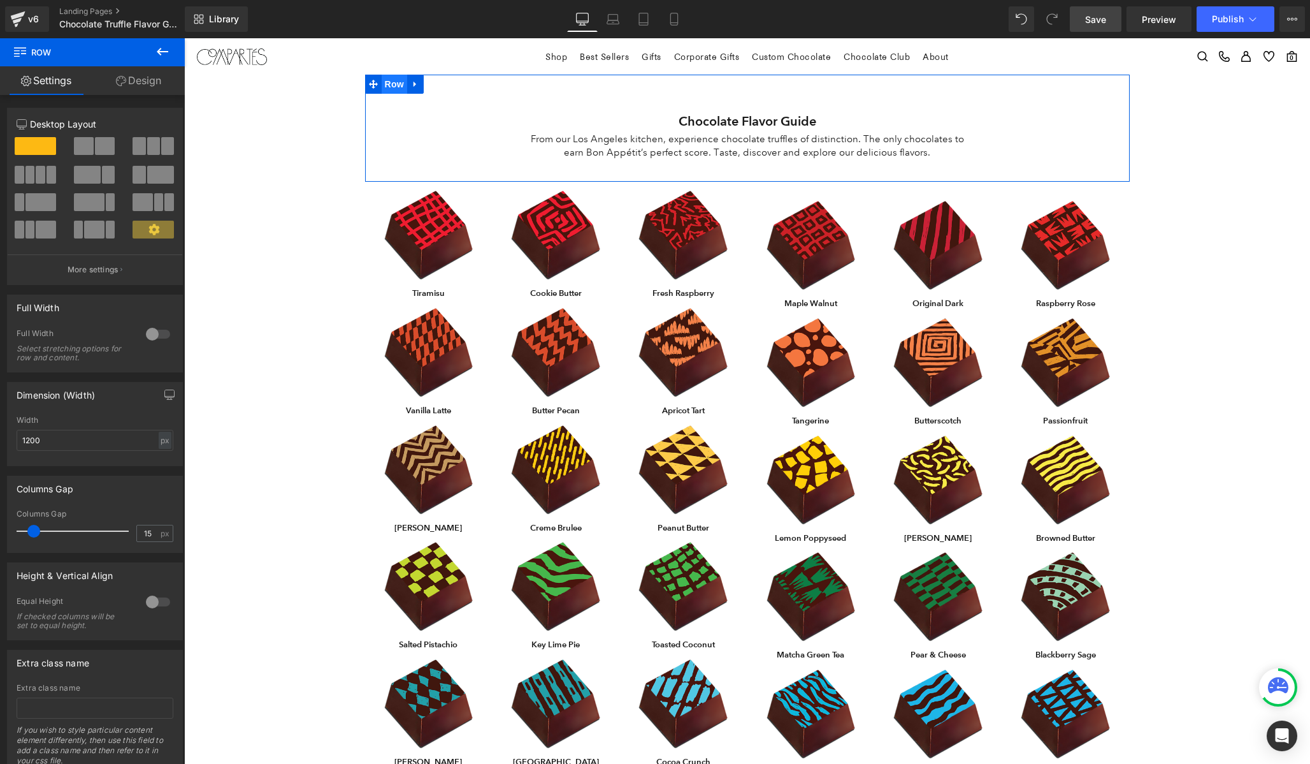
click at [396, 83] on span "Row" at bounding box center [394, 84] width 25 height 19
click at [414, 85] on icon at bounding box center [415, 85] width 3 height 6
click at [428, 85] on icon at bounding box center [432, 84] width 9 height 9
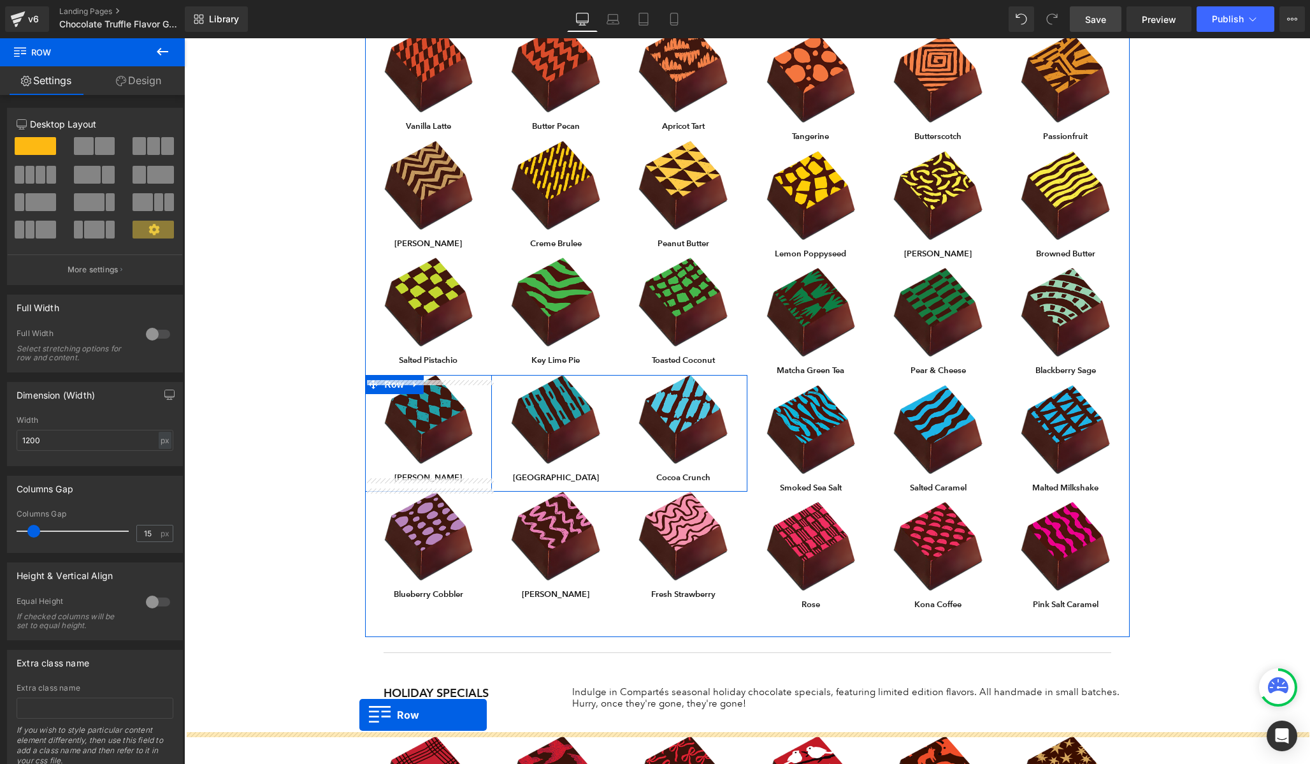
scroll to position [323, 0]
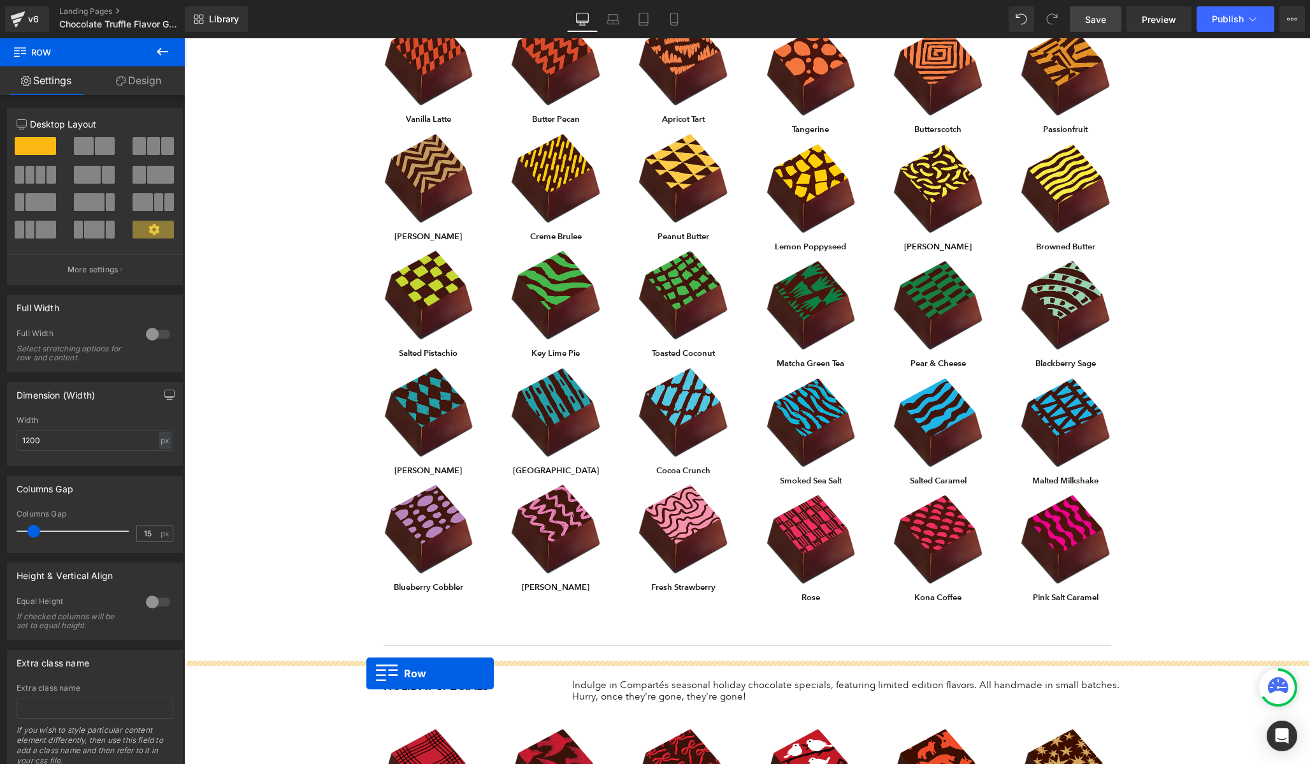
drag, startPoint x: 373, startPoint y: 186, endPoint x: 366, endPoint y: 673, distance: 487.0
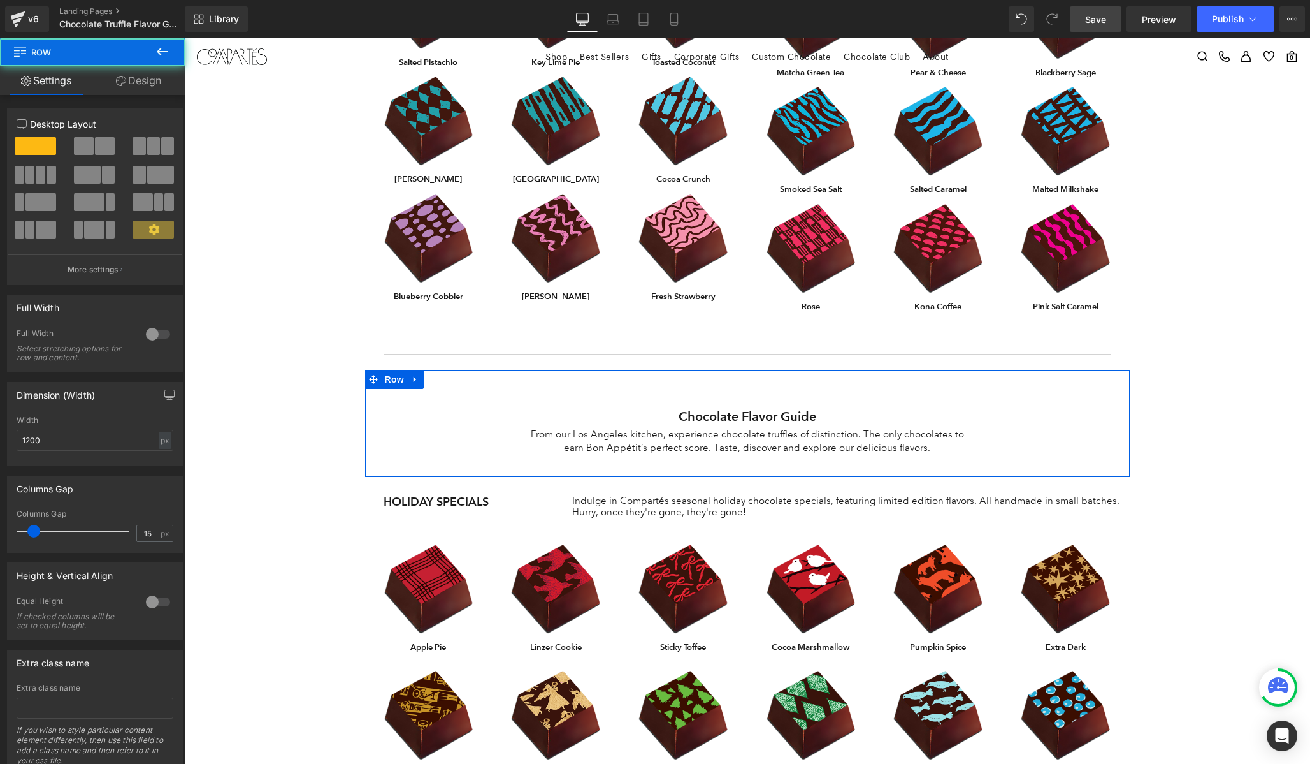
scroll to position [635, 0]
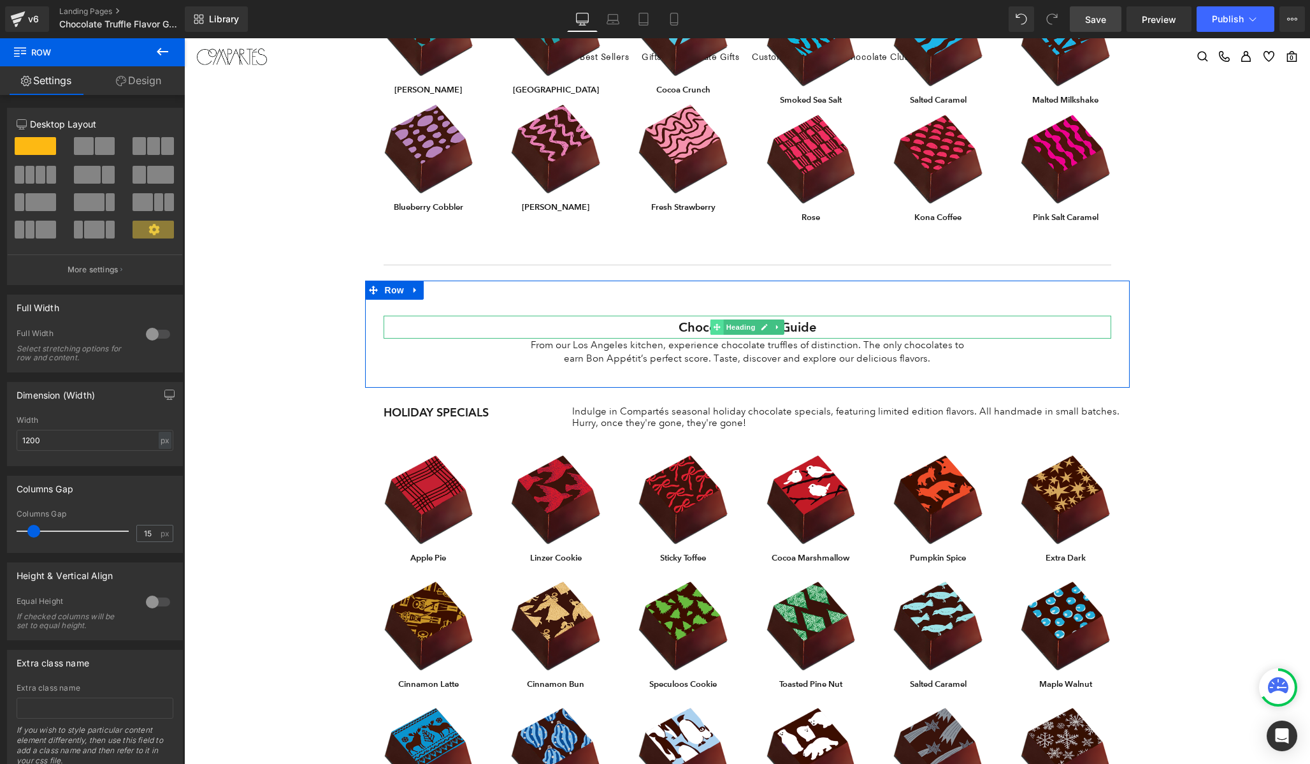
click at [714, 329] on icon at bounding box center [716, 327] width 7 height 8
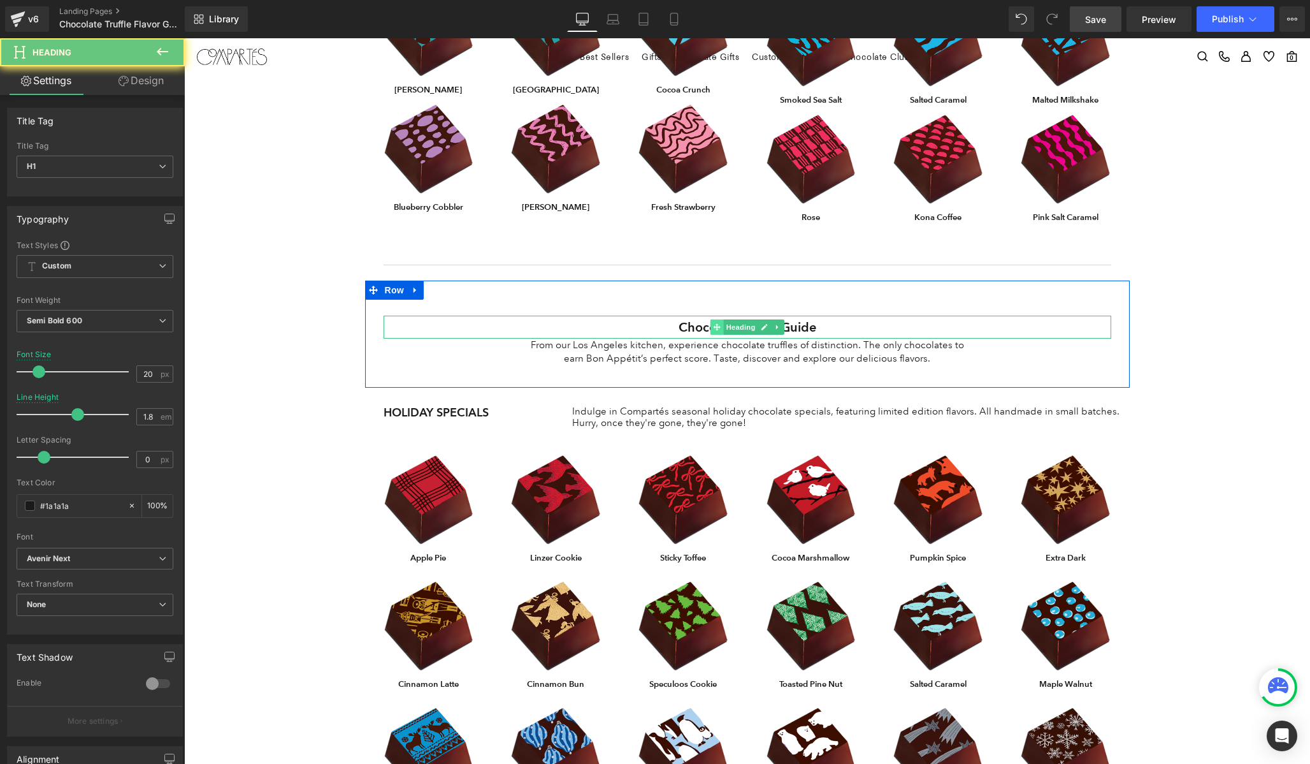
click at [714, 329] on icon at bounding box center [716, 327] width 7 height 8
click at [699, 329] on h1 "Chocolate Flavor Guide" at bounding box center [748, 327] width 728 height 23
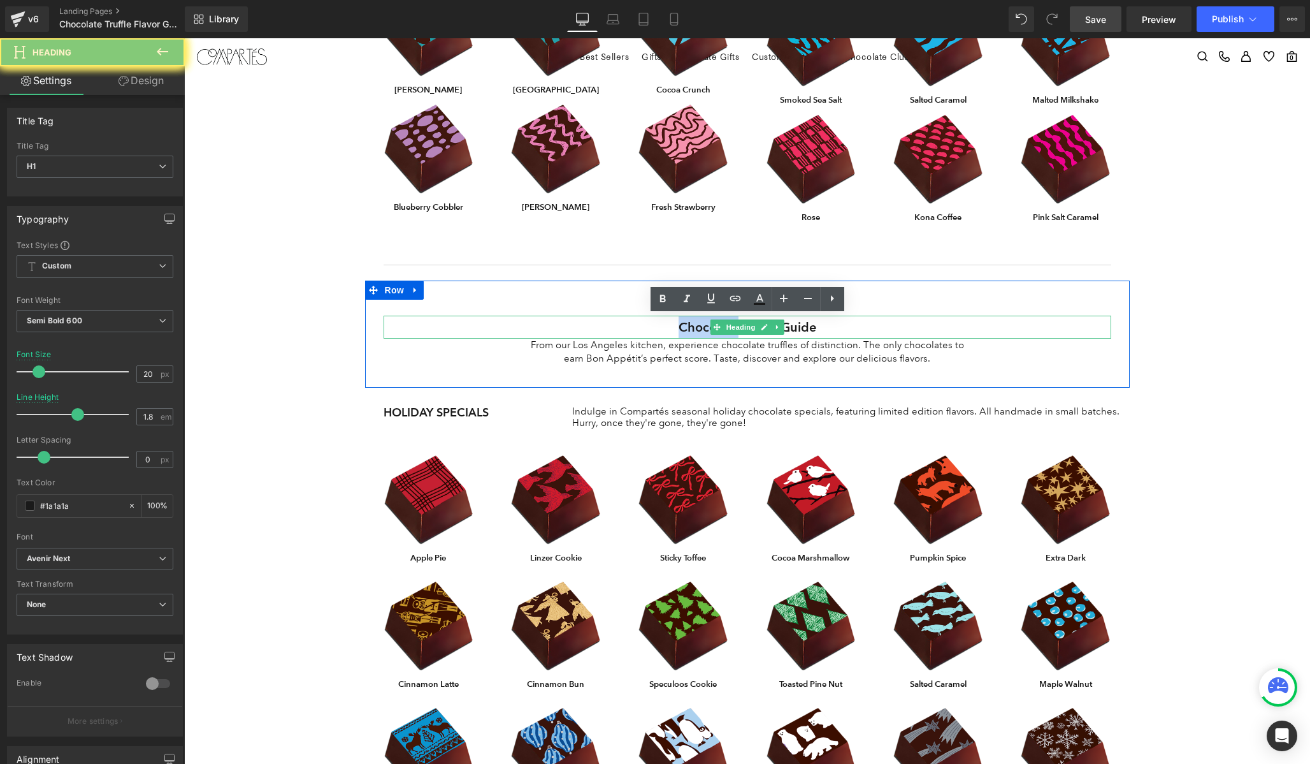
click at [699, 329] on h1 "Chocolate Flavor Guide" at bounding box center [748, 327] width 728 height 23
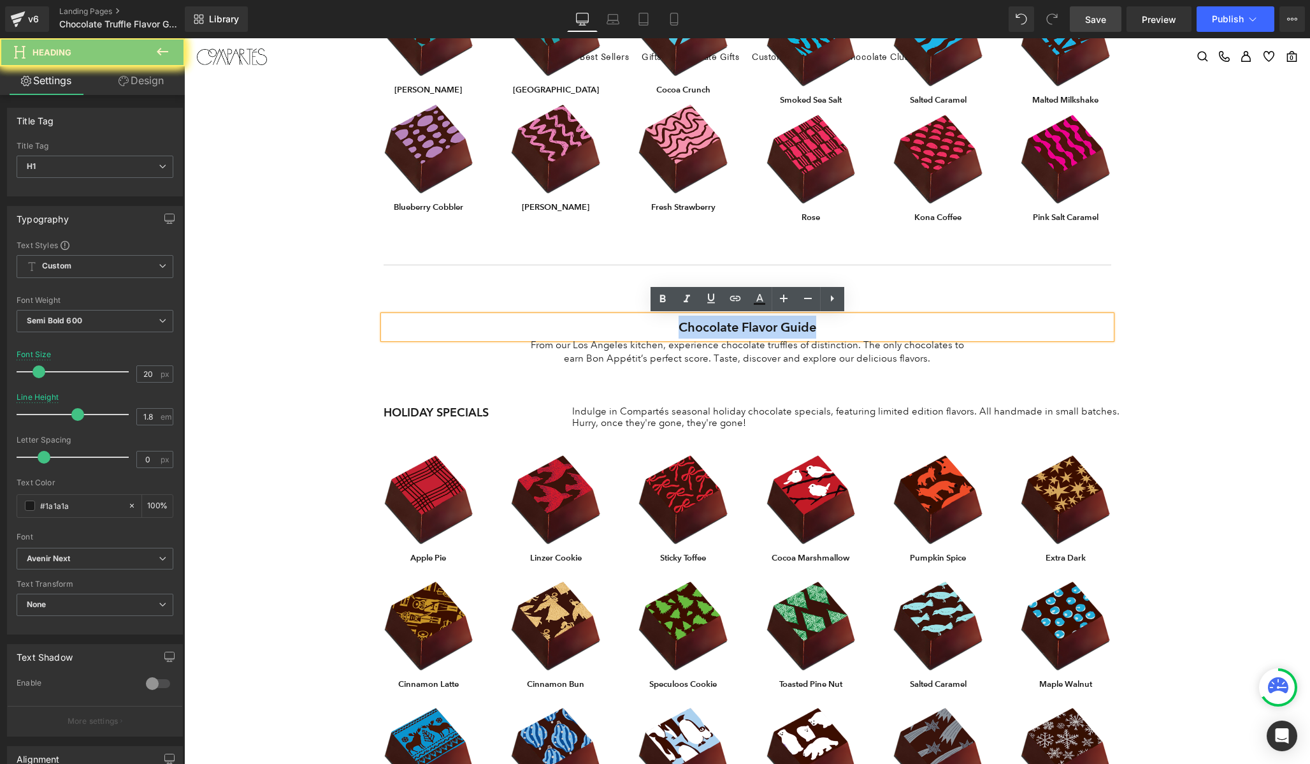
click at [699, 329] on h1 "Chocolate Flavor Guide" at bounding box center [748, 327] width 728 height 23
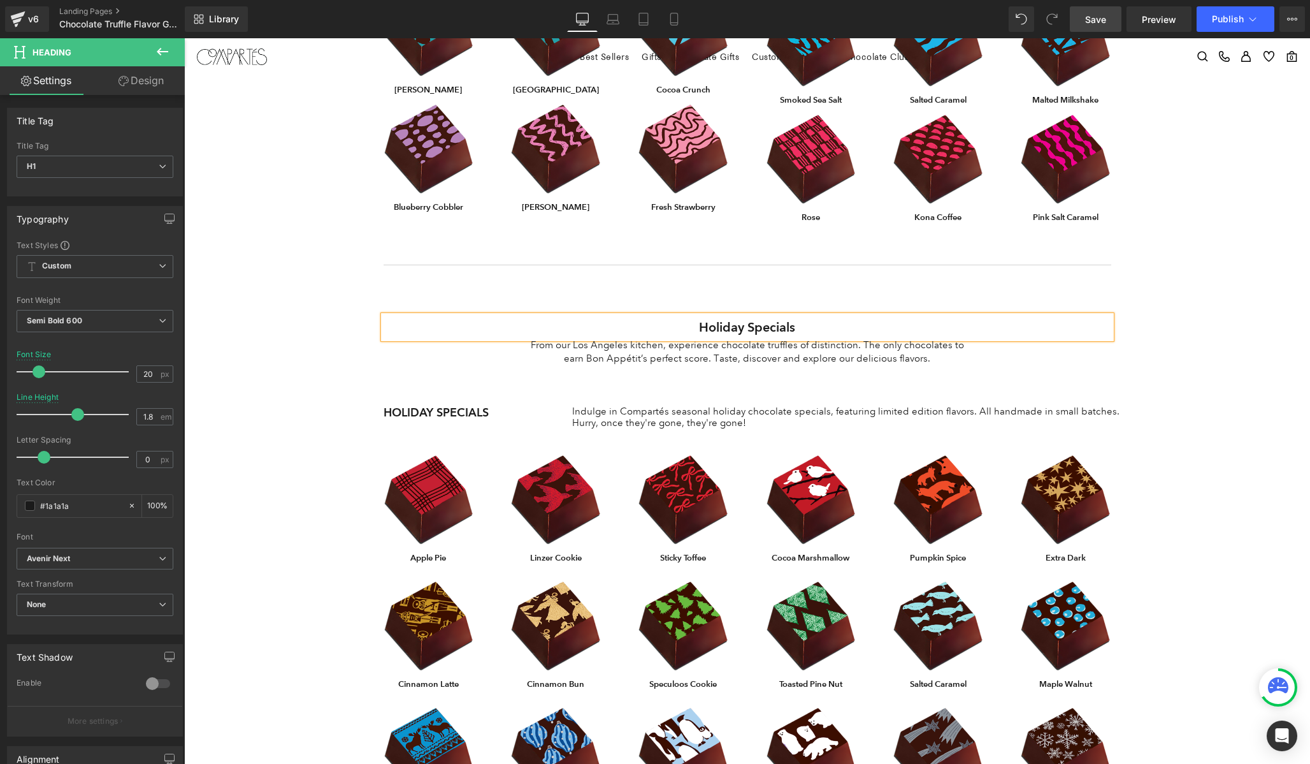
click at [643, 407] on div "Indulge in Compartés seasonal holiday chocolate specials, featuring limited edi…" at bounding box center [846, 416] width 548 height 23
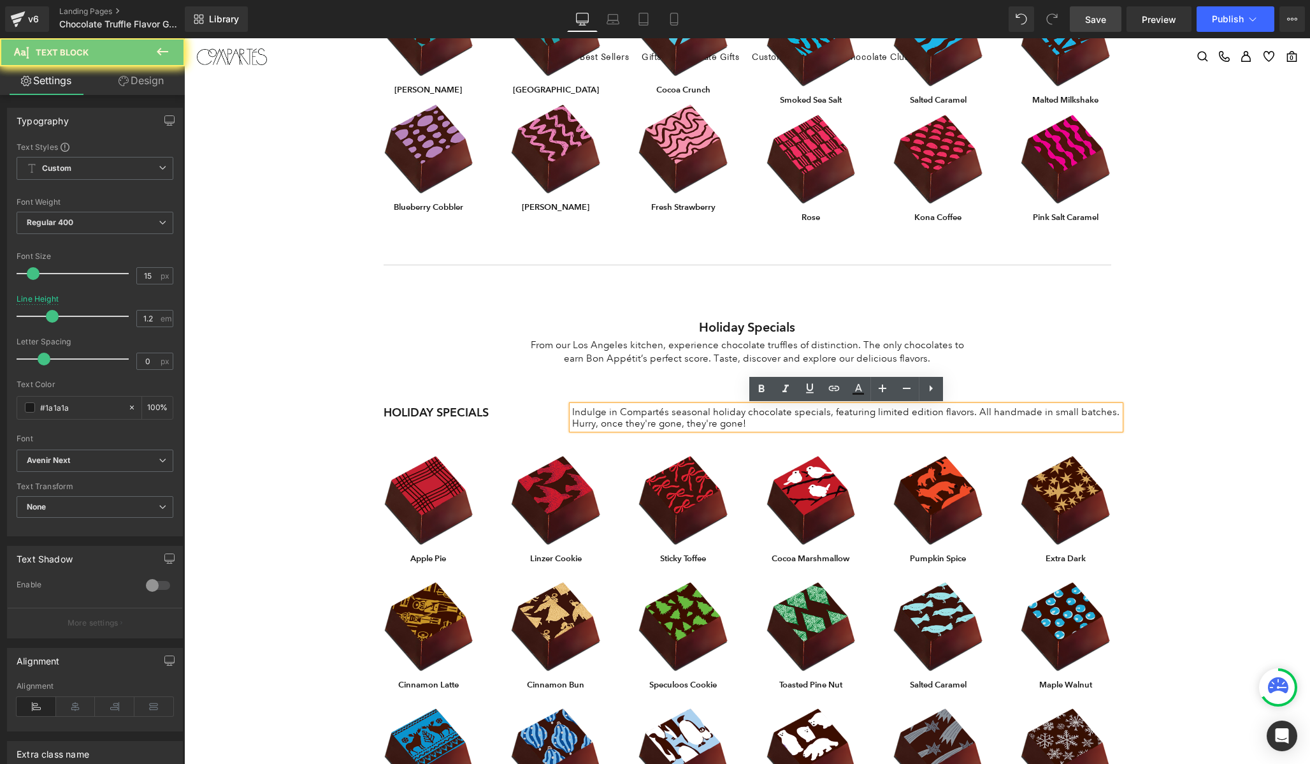
click at [636, 416] on p "Indulge in Compartés seasonal holiday chocolate specials, featuring limited edi…" at bounding box center [846, 417] width 548 height 23
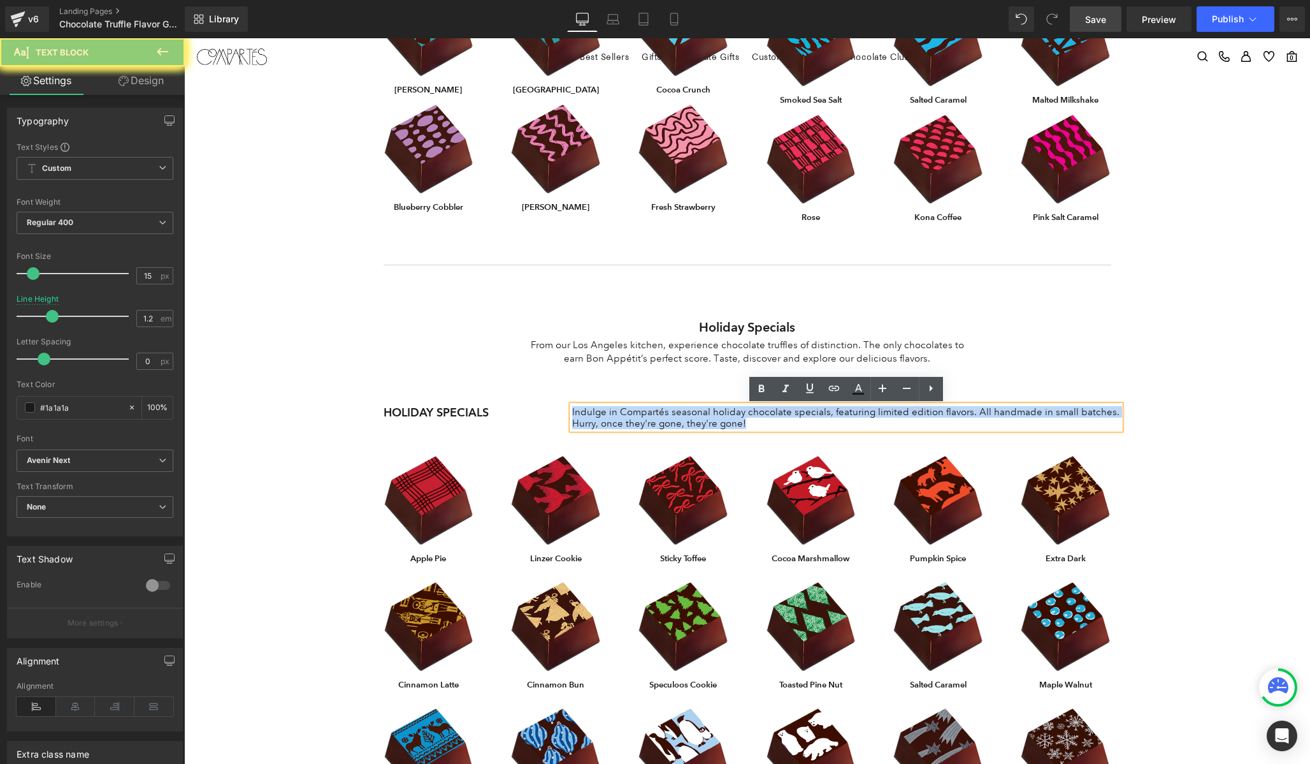
click at [636, 416] on p "Indulge in Compartés seasonal holiday chocolate specials, featuring limited edi…" at bounding box center [846, 417] width 548 height 23
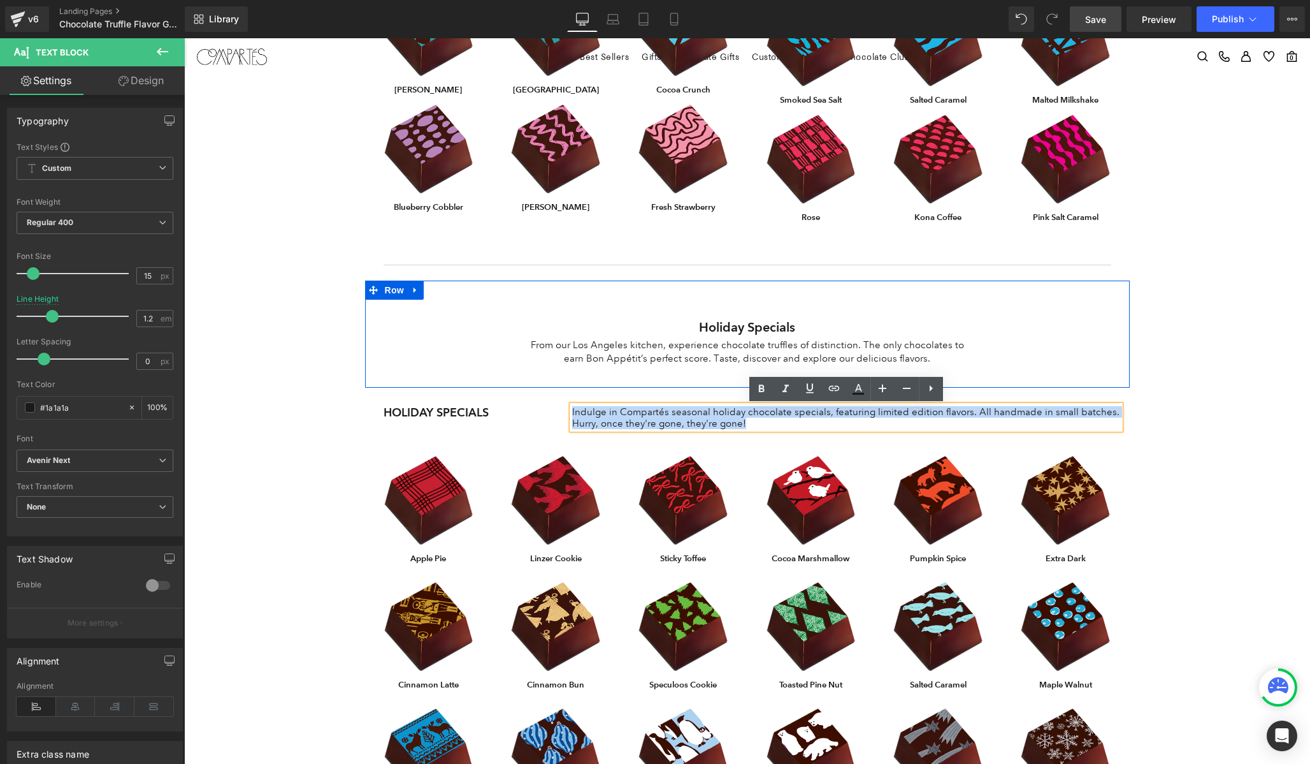
copy p "Indulge in Compartés seasonal holiday chocolate specials, featuring limited edi…"
click at [653, 359] on p "From our Los Angeles kitchen, experience chocolate truffles of distinction. The…" at bounding box center [747, 351] width 435 height 27
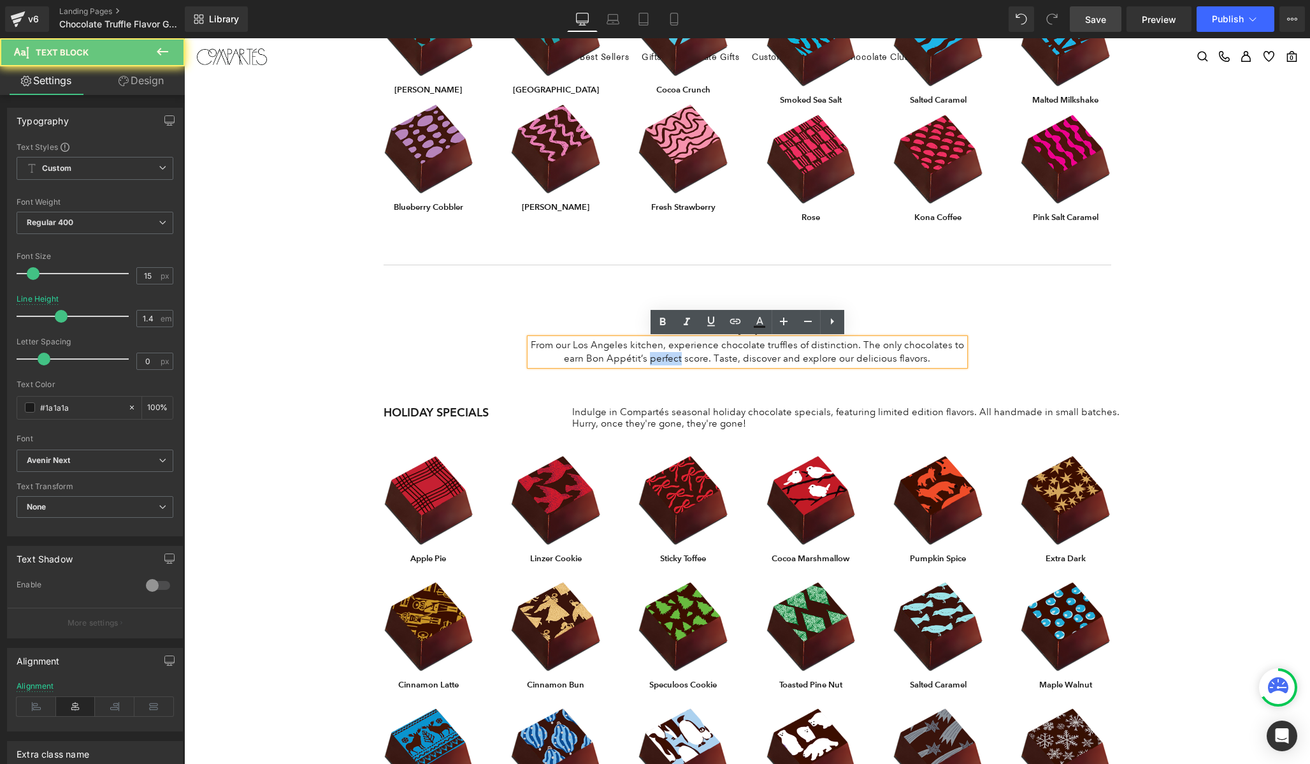
click at [653, 359] on p "From our Los Angeles kitchen, experience chocolate truffles of distinction. The…" at bounding box center [747, 351] width 435 height 27
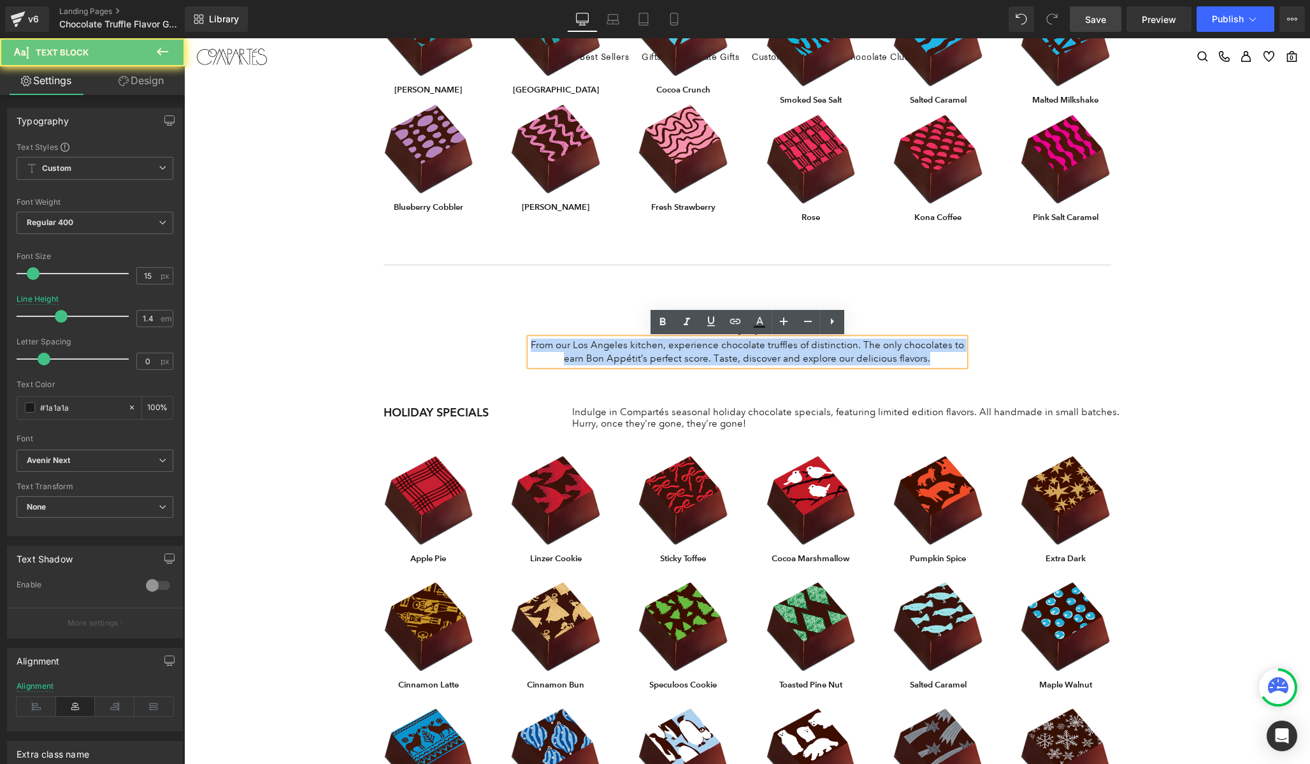
click at [653, 359] on p "From our Los Angeles kitchen, experience chocolate truffles of distinction. The…" at bounding box center [747, 351] width 435 height 27
paste div
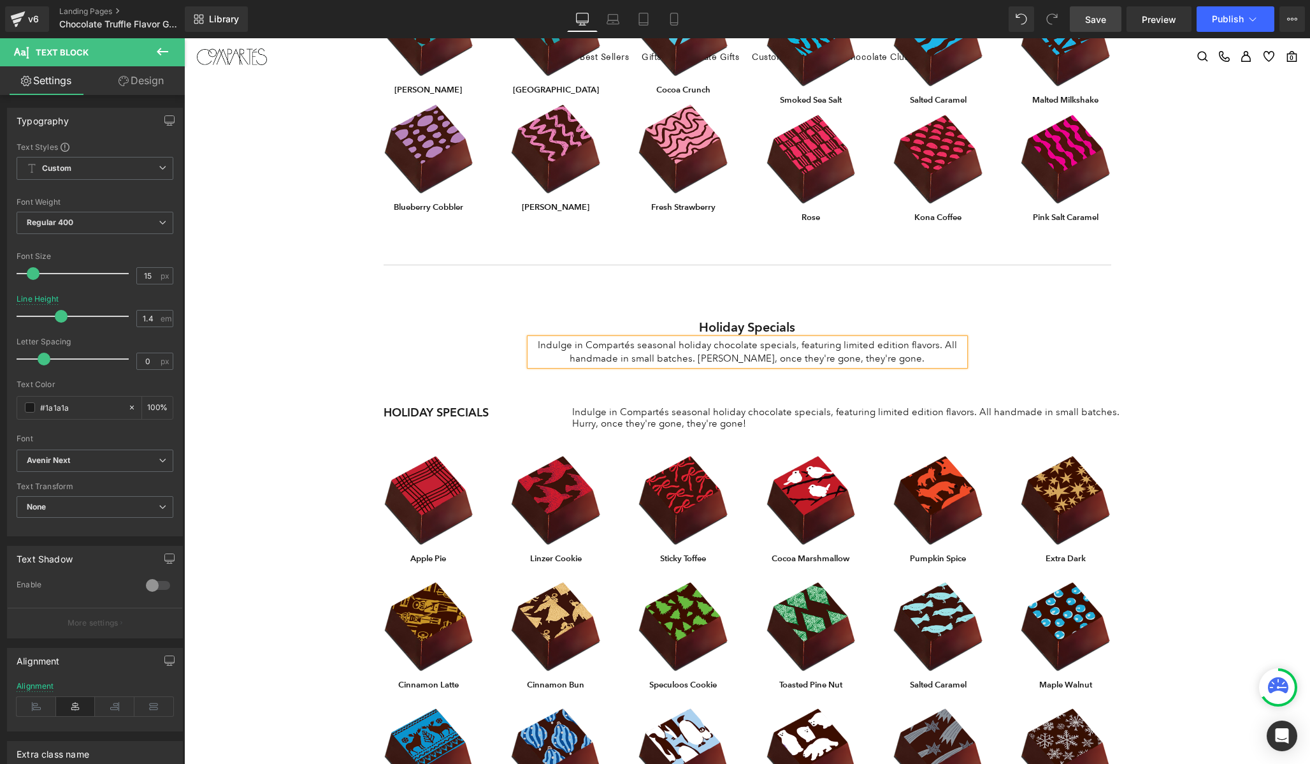
click at [1270, 417] on div "Chocolate Flavor Guide Heading From our Los Angeles kitchen, experience chocola…" at bounding box center [747, 337] width 1126 height 1869
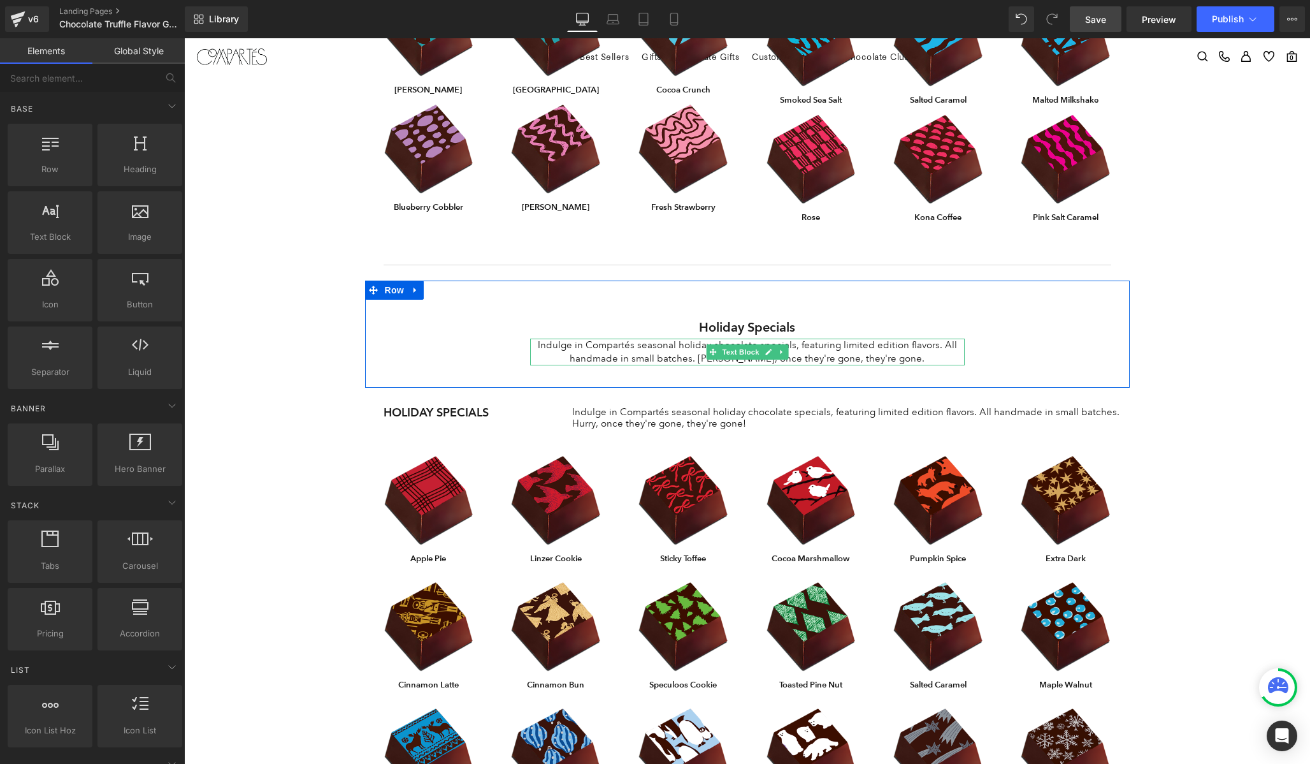
click at [904, 355] on p "Indulge in Compartés seasonal holiday chocolate specials, featuring limited edi…" at bounding box center [747, 351] width 435 height 27
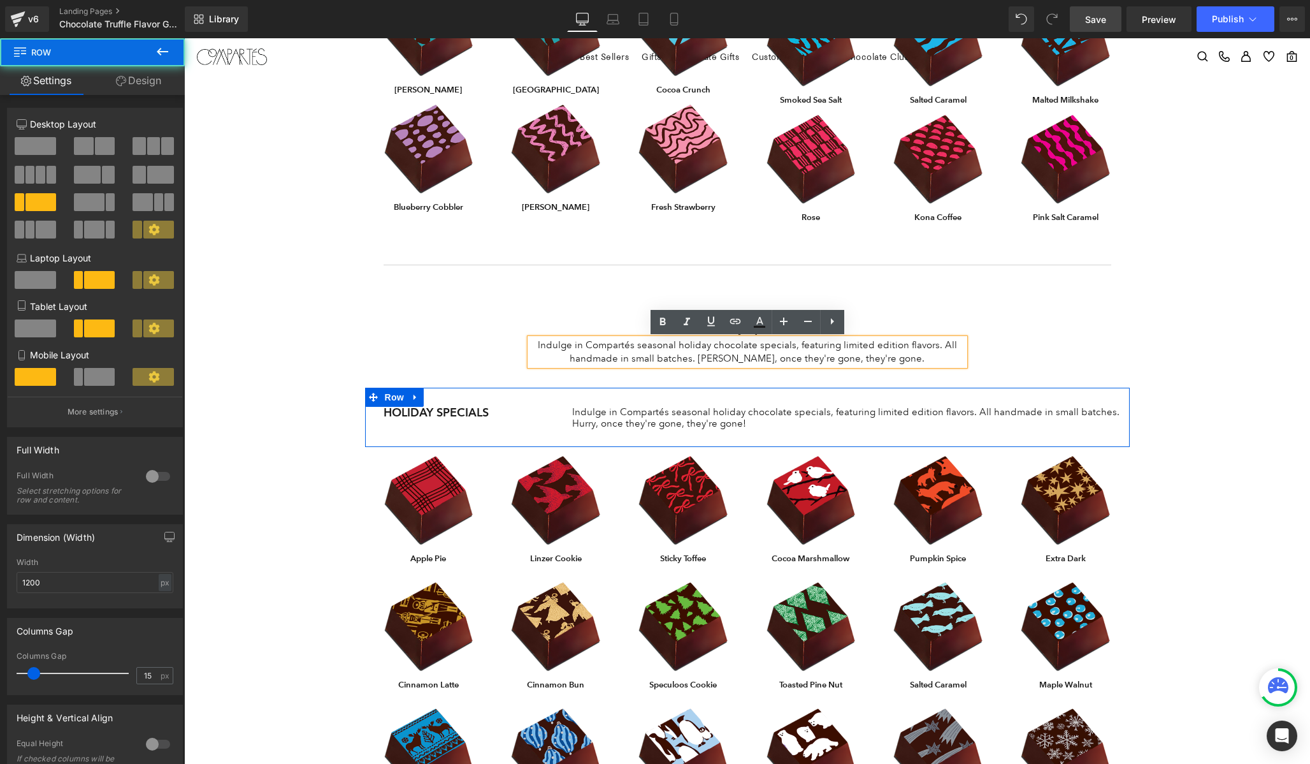
click at [390, 430] on div "HOLIDAY SPECIALS Text Block Indulge in Compartés seasonal holiday chocolate spe…" at bounding box center [747, 417] width 765 height 59
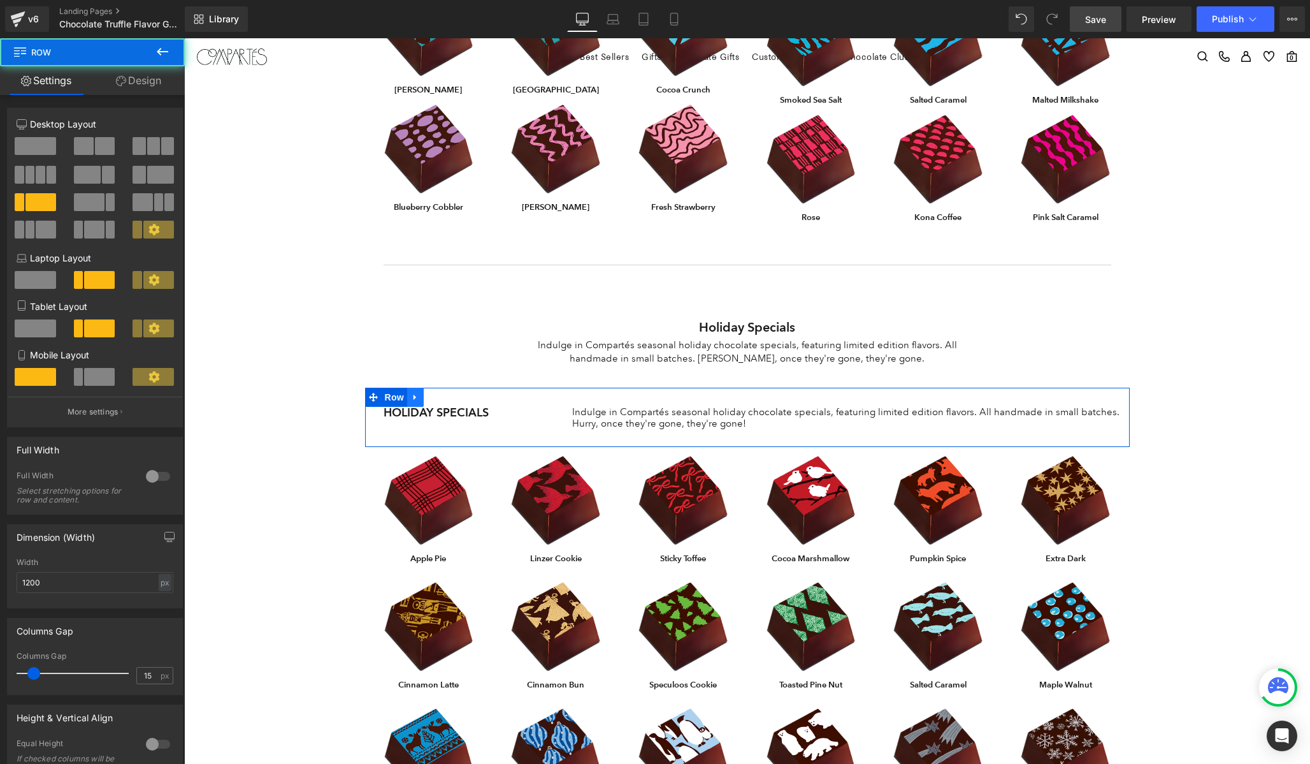
click at [417, 396] on icon at bounding box center [415, 398] width 9 height 10
click at [451, 396] on icon at bounding box center [448, 397] width 9 height 9
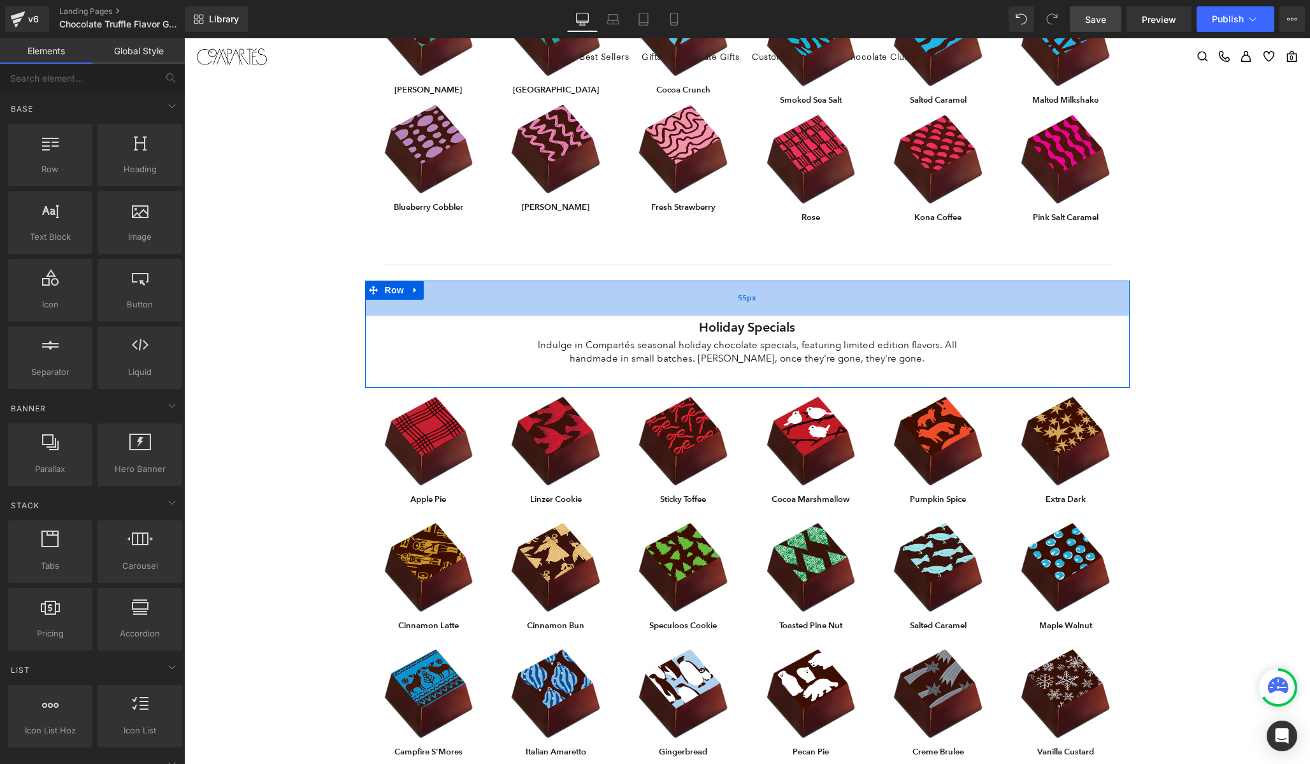
click at [767, 291] on div "55px" at bounding box center [747, 297] width 765 height 35
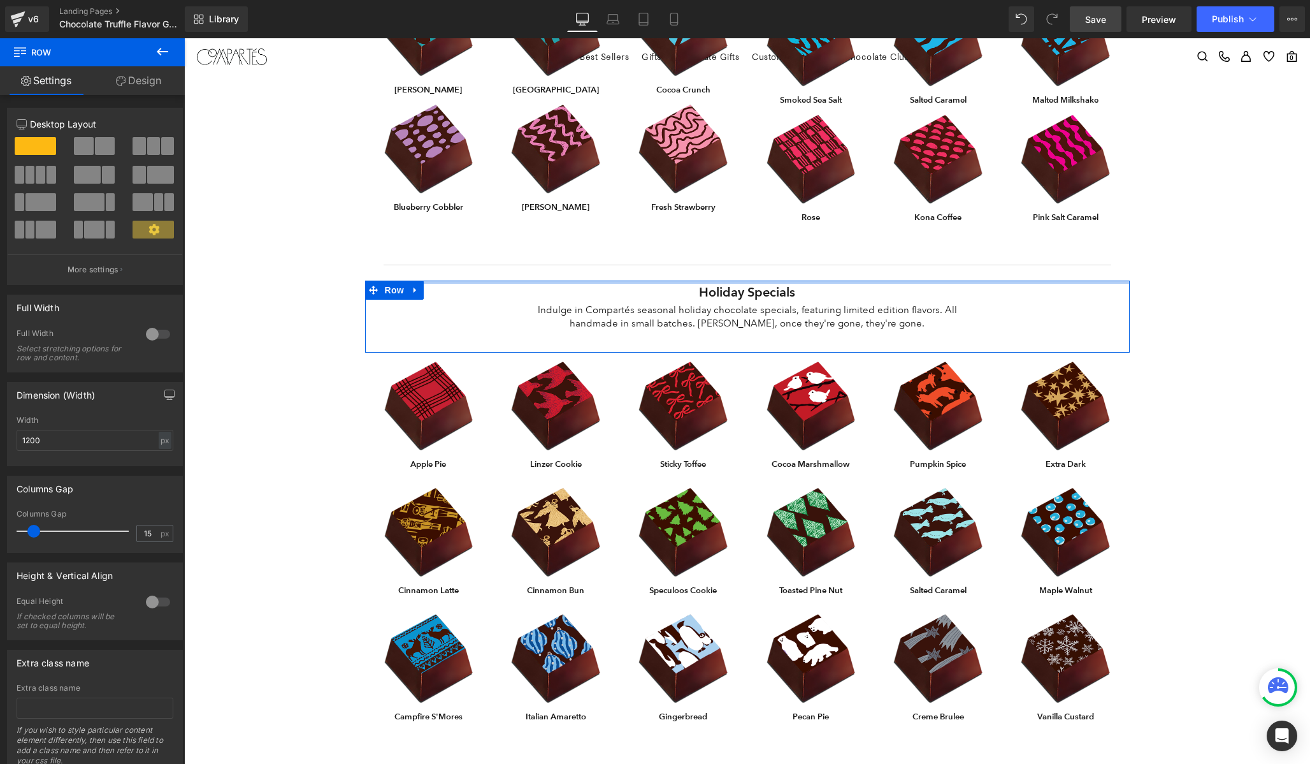
drag, startPoint x: 755, startPoint y: 291, endPoint x: 753, endPoint y: 243, distance: 47.8
click at [753, 243] on div "Chocolate Flavor Guide Heading From our Los Angeles kitchen, experience chocola…" at bounding box center [747, 290] width 1126 height 1774
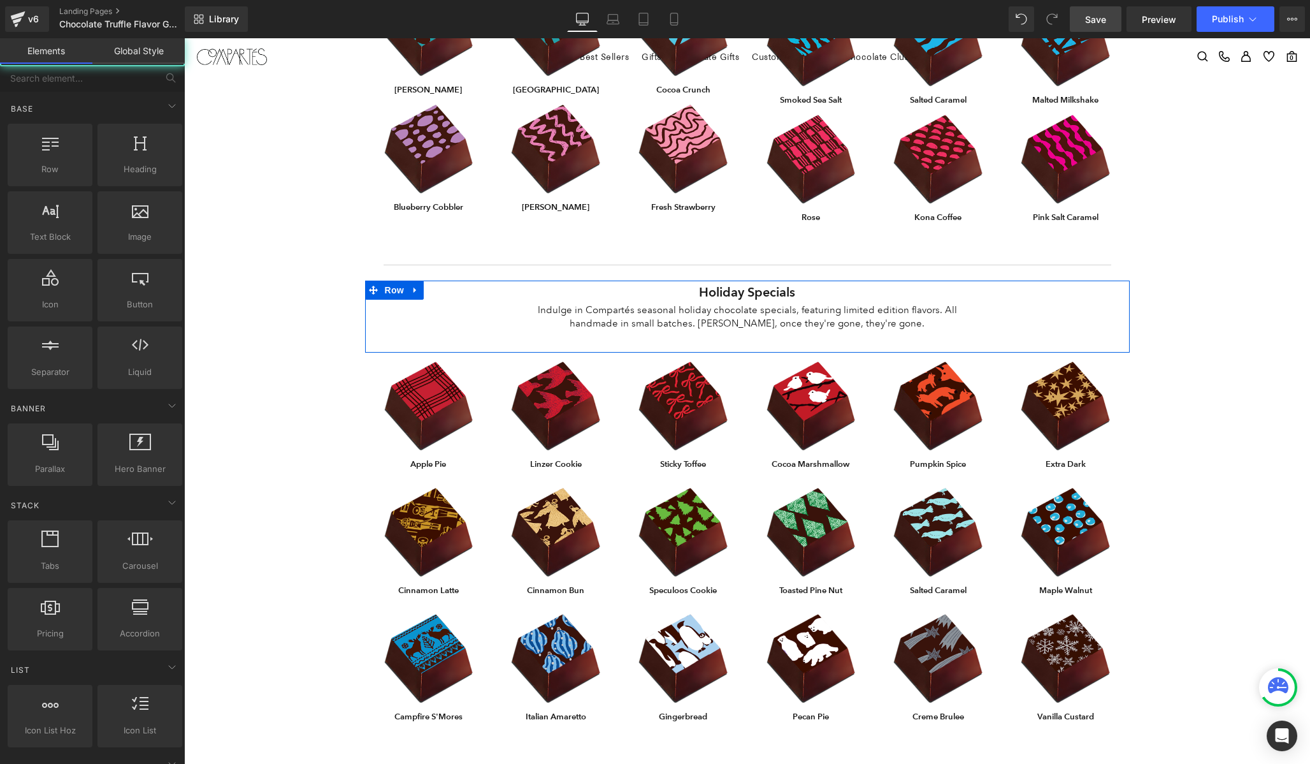
click at [1232, 377] on div "Chocolate Flavor Guide Heading From our Los Angeles kitchen, experience chocola…" at bounding box center [747, 290] width 1126 height 1774
click at [184, 38] on div at bounding box center [184, 38] width 0 height 0
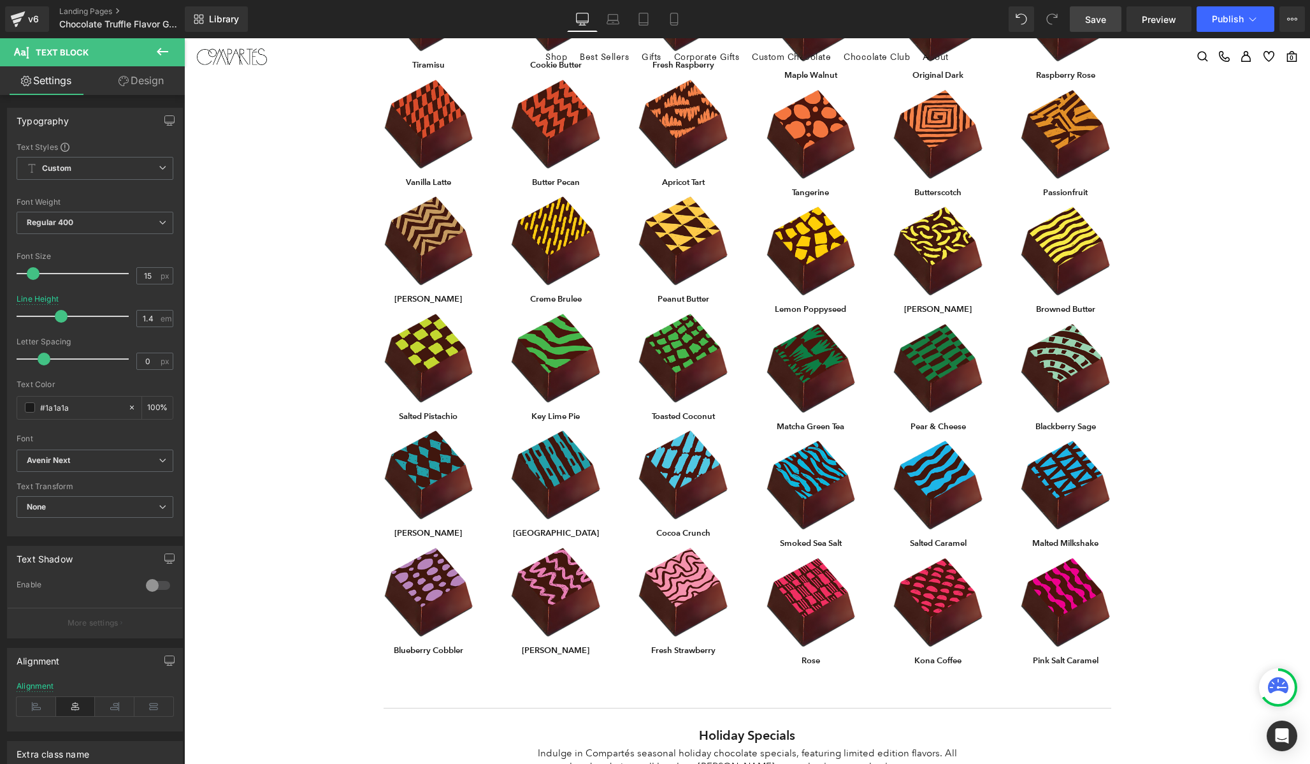
scroll to position [0, 0]
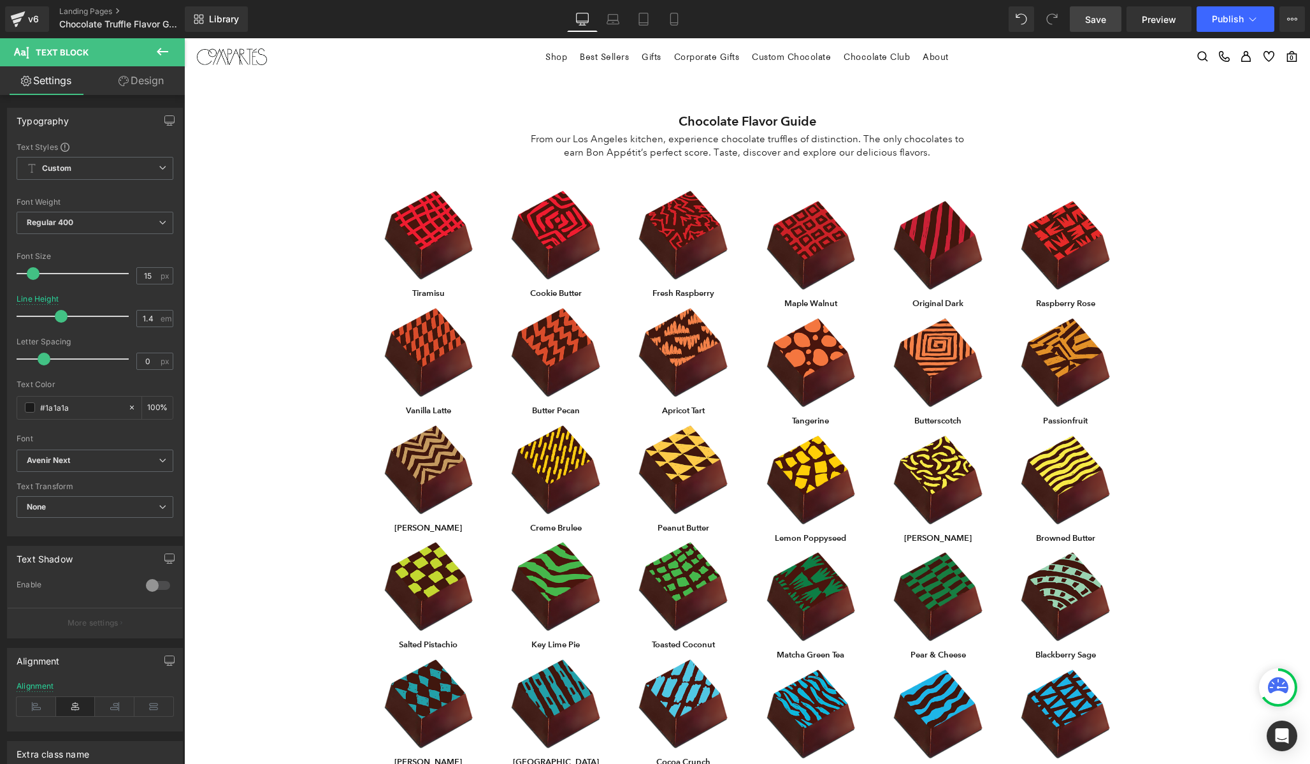
click at [794, 136] on p "From our Los Angeles kitchen, experience chocolate truffles of distinction. The…" at bounding box center [747, 146] width 435 height 27
click at [156, 83] on link "Design" at bounding box center [141, 80] width 92 height 29
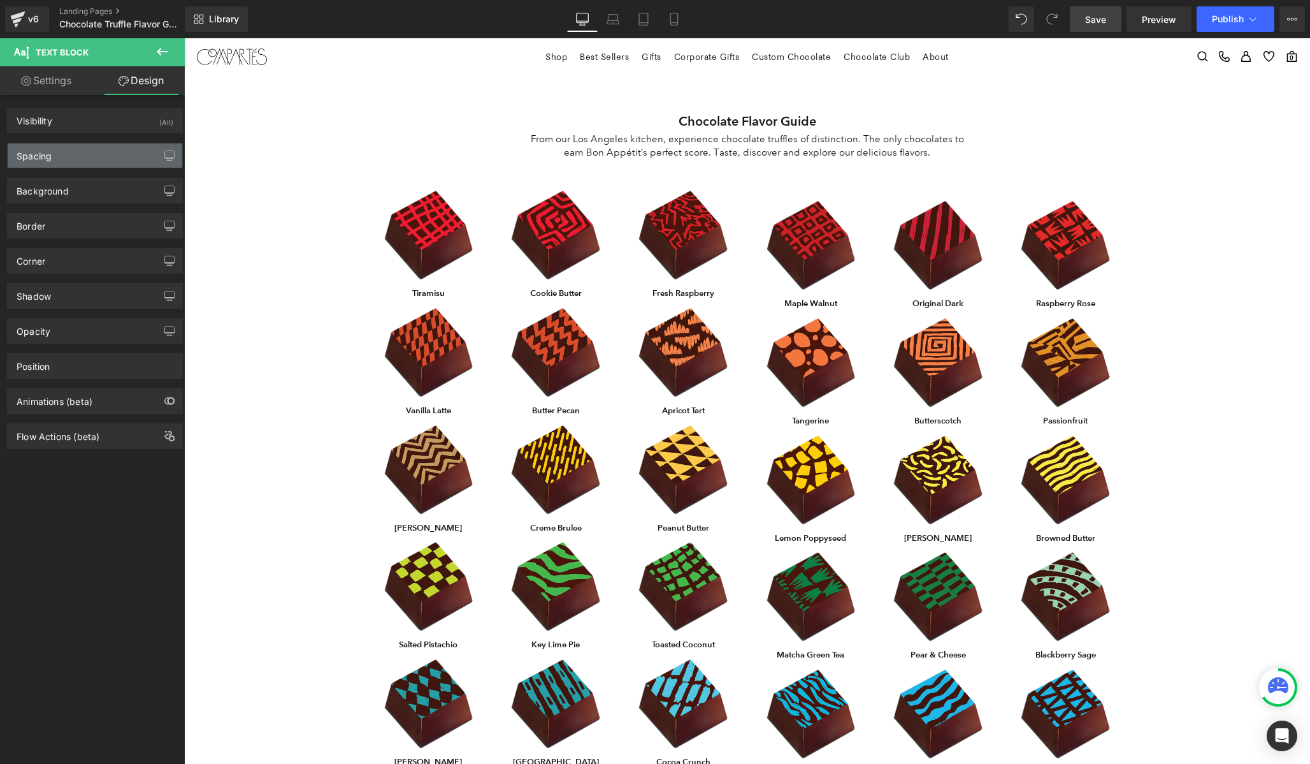
click at [68, 157] on div "Spacing" at bounding box center [95, 155] width 175 height 24
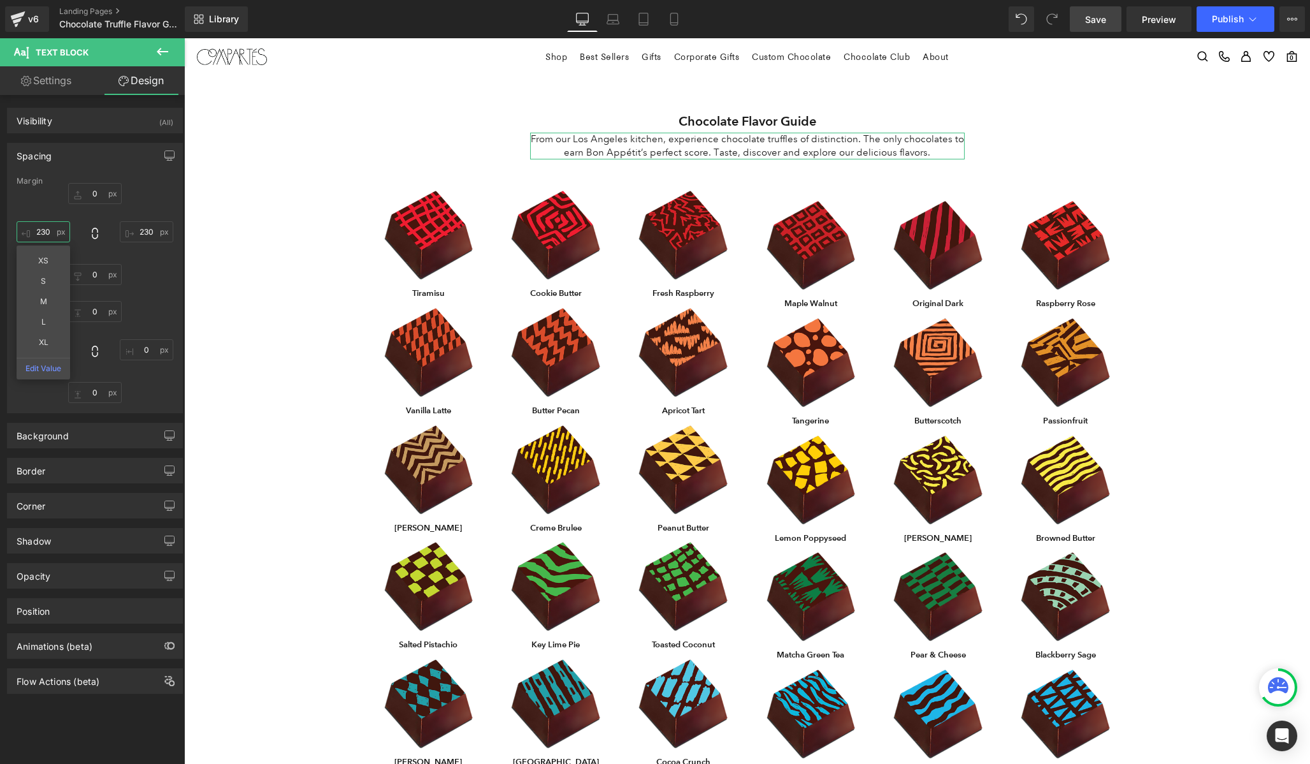
click at [42, 229] on input "230" at bounding box center [44, 231] width 54 height 21
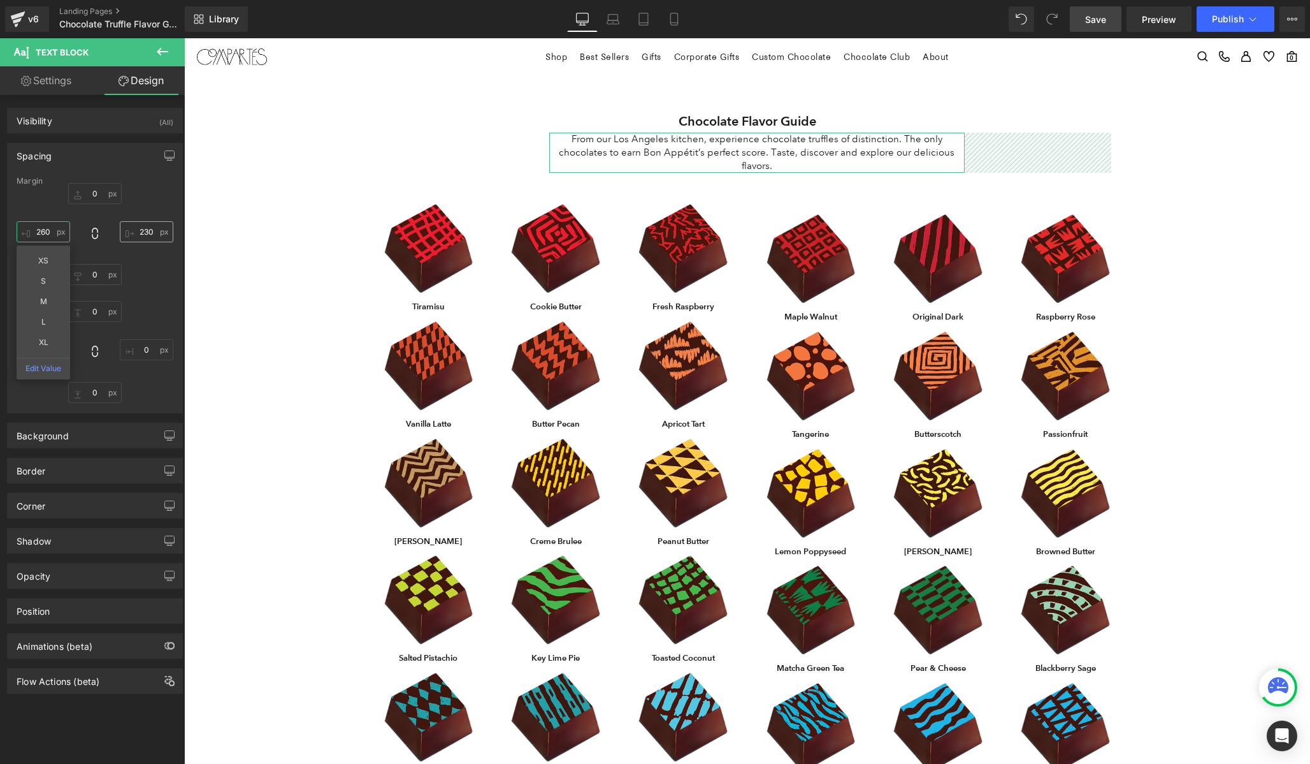
type input "260"
click at [143, 233] on input "230" at bounding box center [147, 231] width 54 height 21
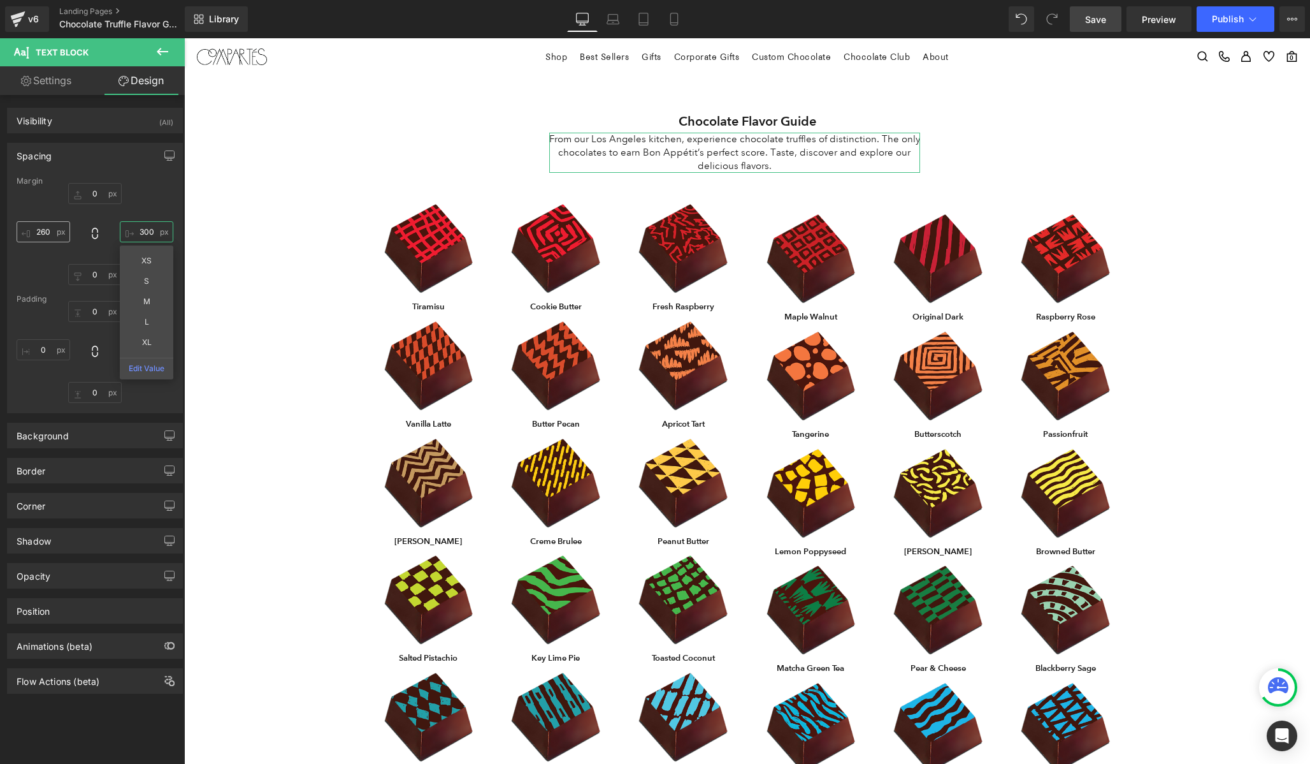
type input "300"
click at [41, 233] on input "260" at bounding box center [44, 231] width 54 height 21
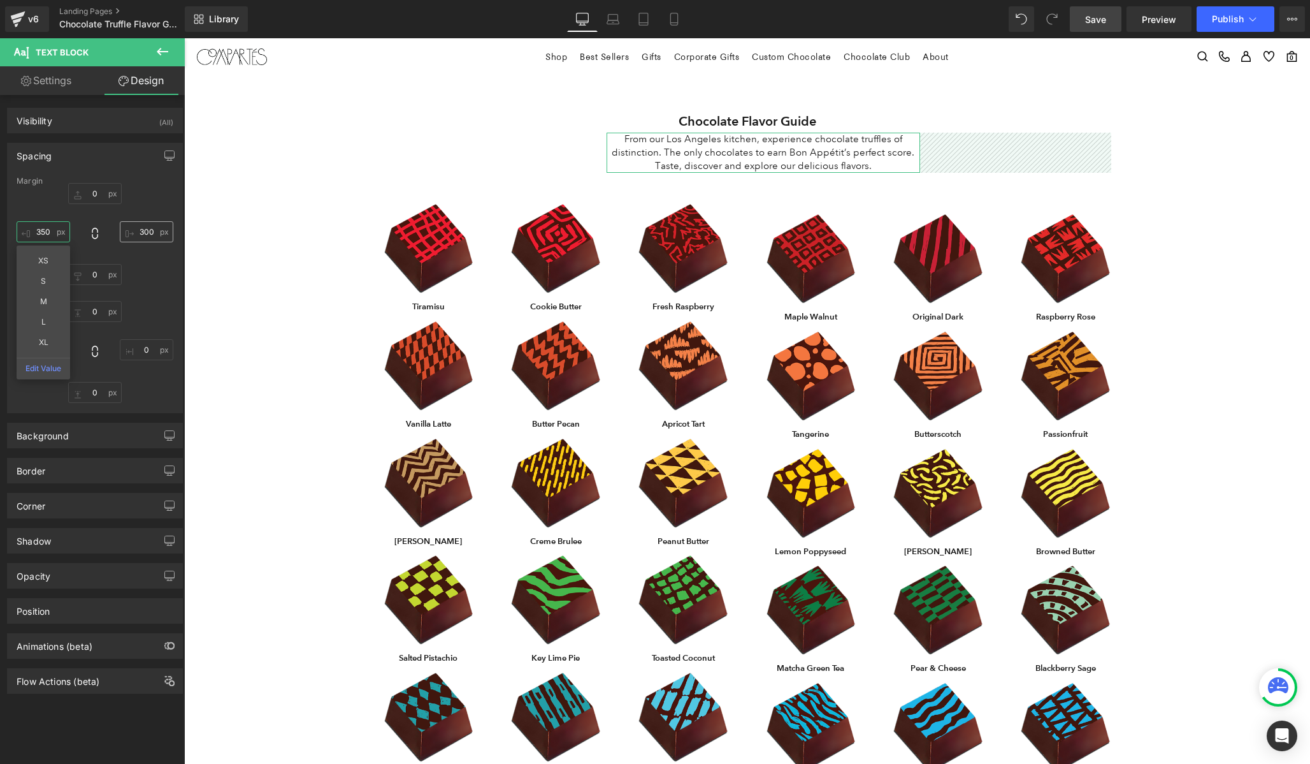
type input "350"
click at [144, 234] on input "300" at bounding box center [147, 231] width 54 height 21
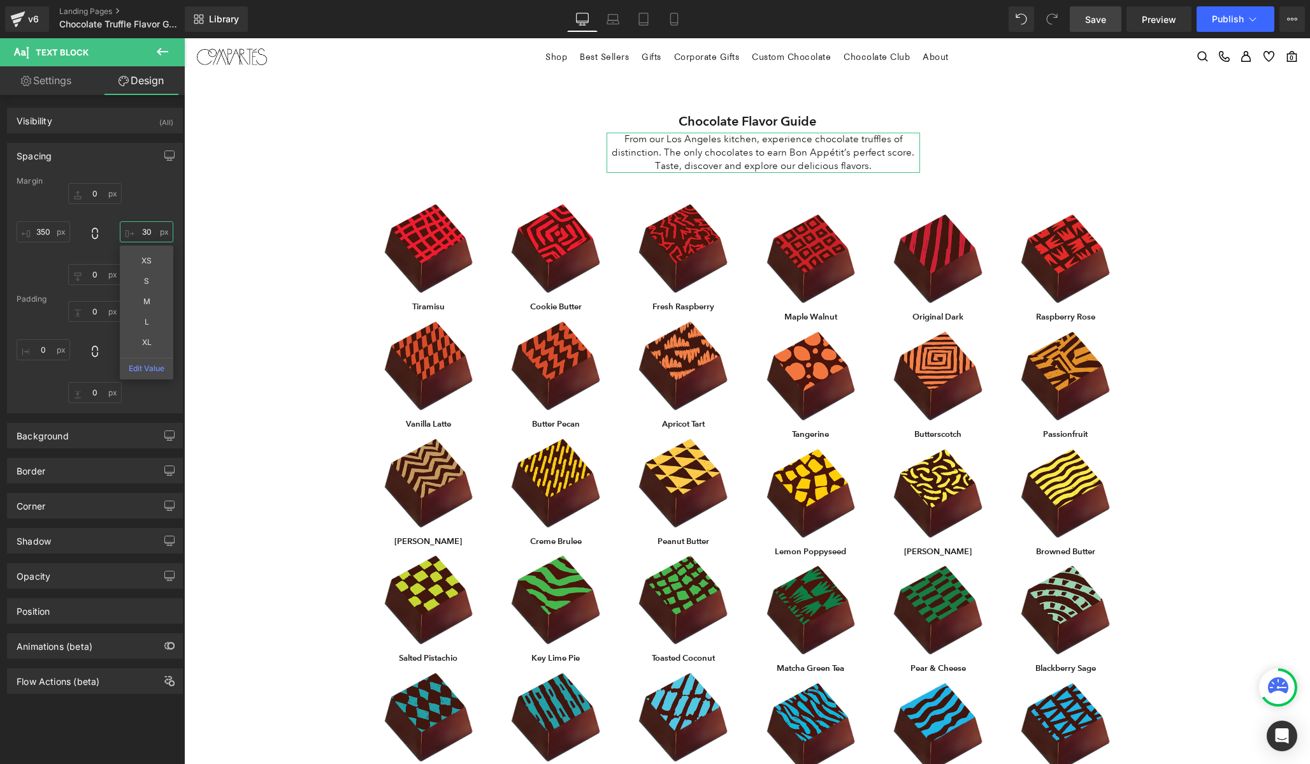
type input "350"
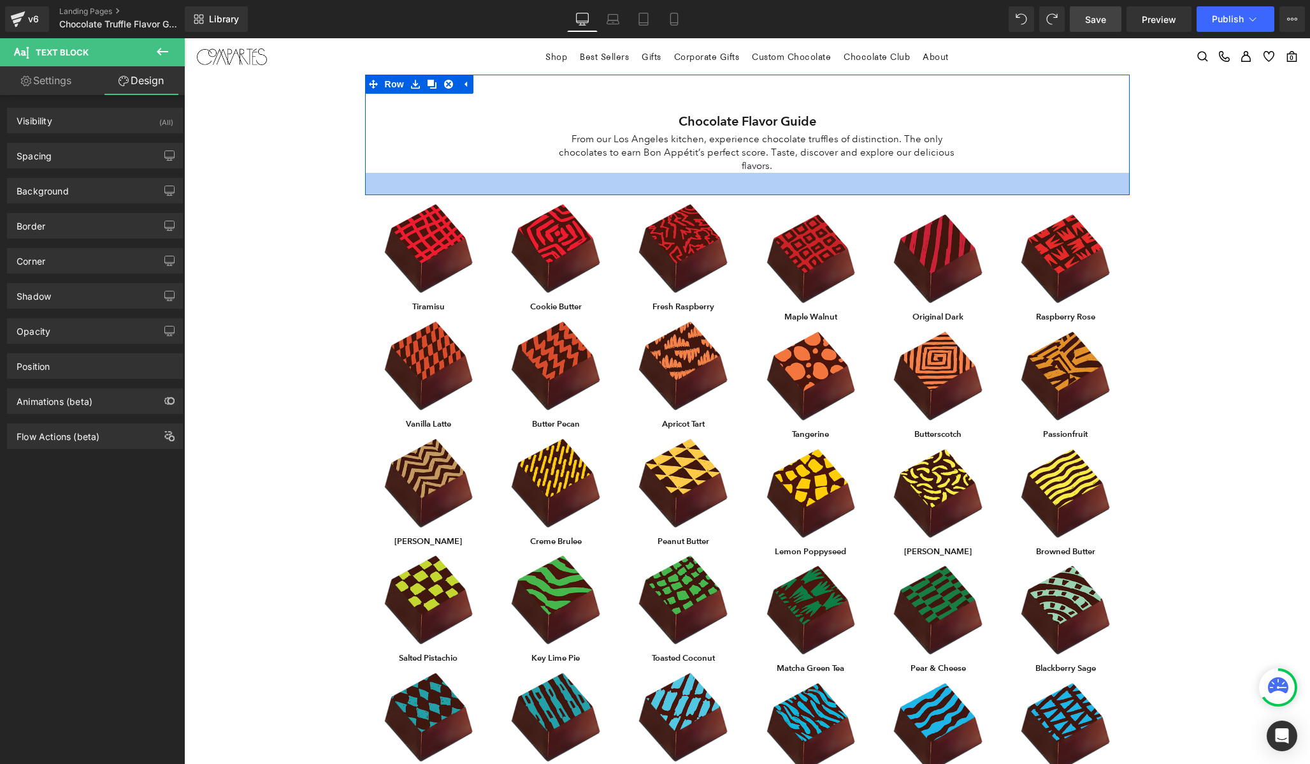
click at [693, 153] on p "From our Los Angeles kitchen, experience chocolate truffles of distinction. The…" at bounding box center [757, 153] width 416 height 40
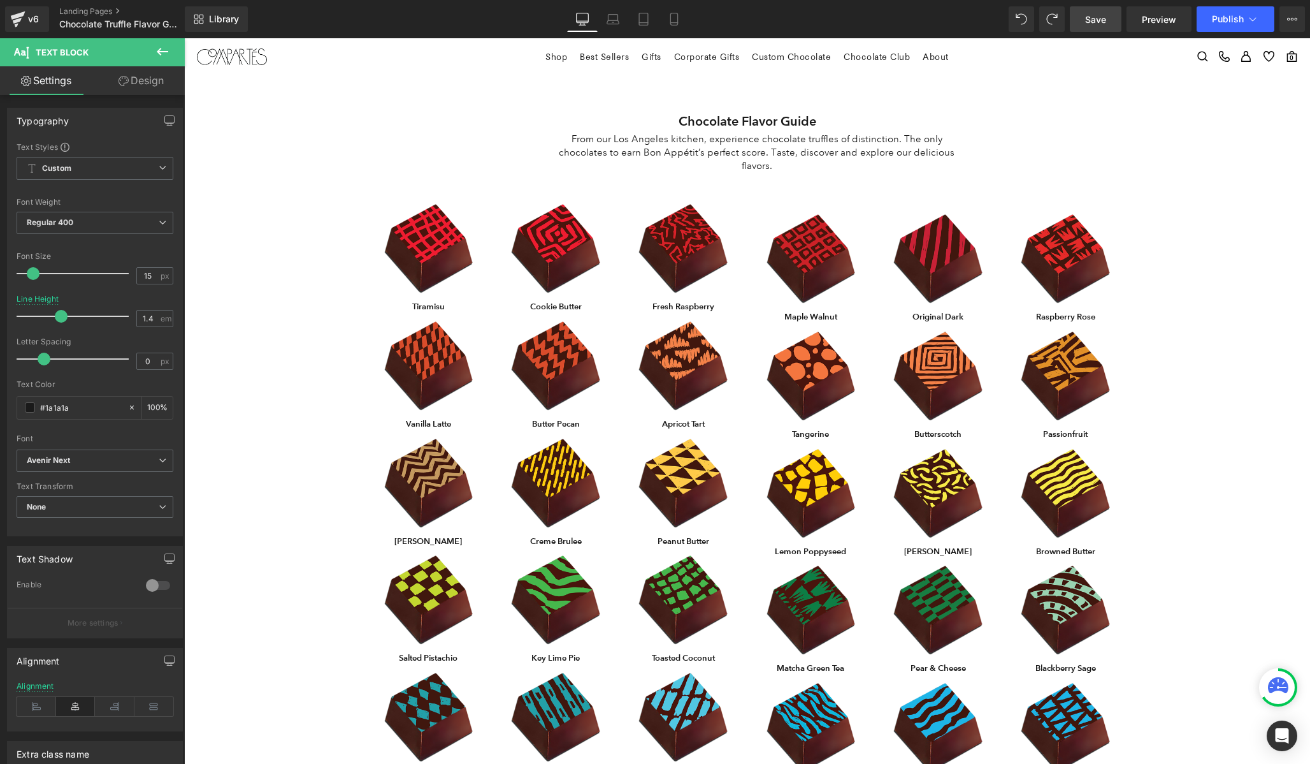
click at [140, 82] on link "Design" at bounding box center [141, 80] width 92 height 29
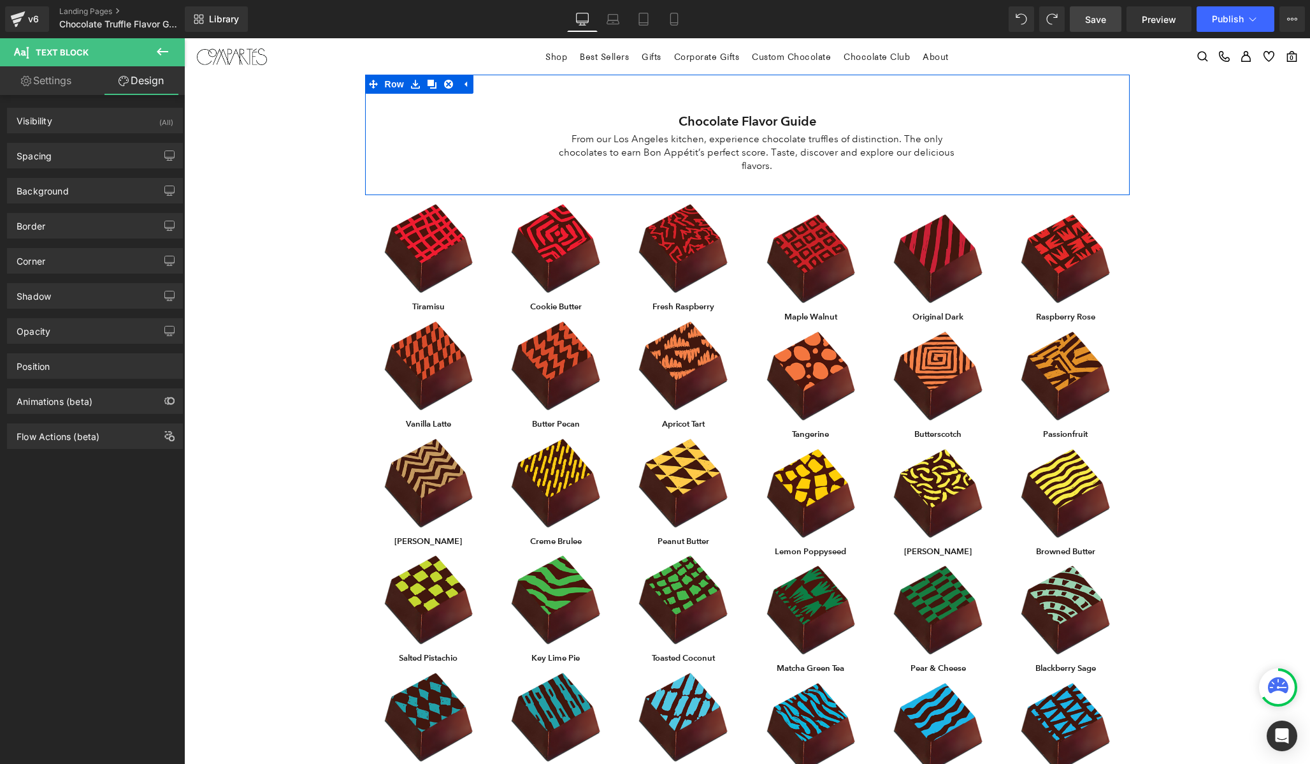
click at [689, 152] on p "From our Los Angeles kitchen, experience chocolate truffles of distinction. The…" at bounding box center [757, 153] width 416 height 40
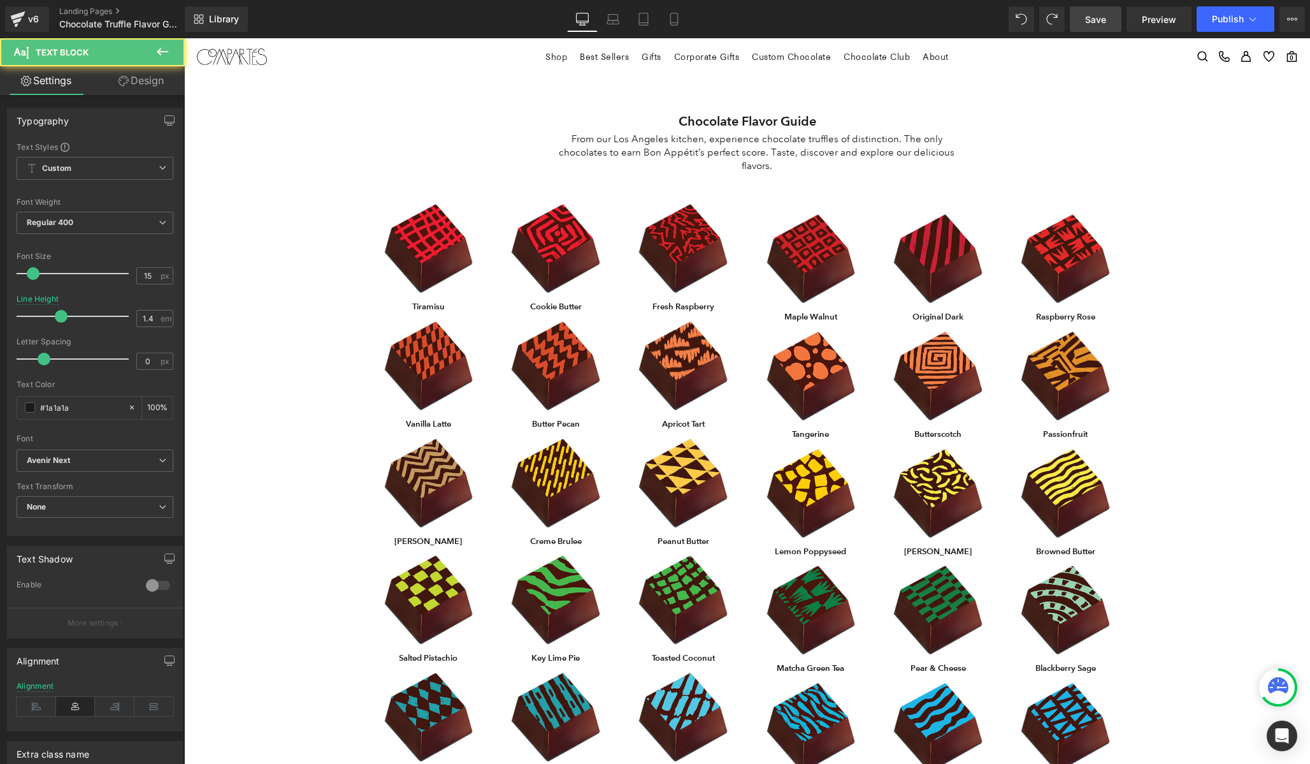
click at [130, 76] on link "Design" at bounding box center [141, 80] width 92 height 29
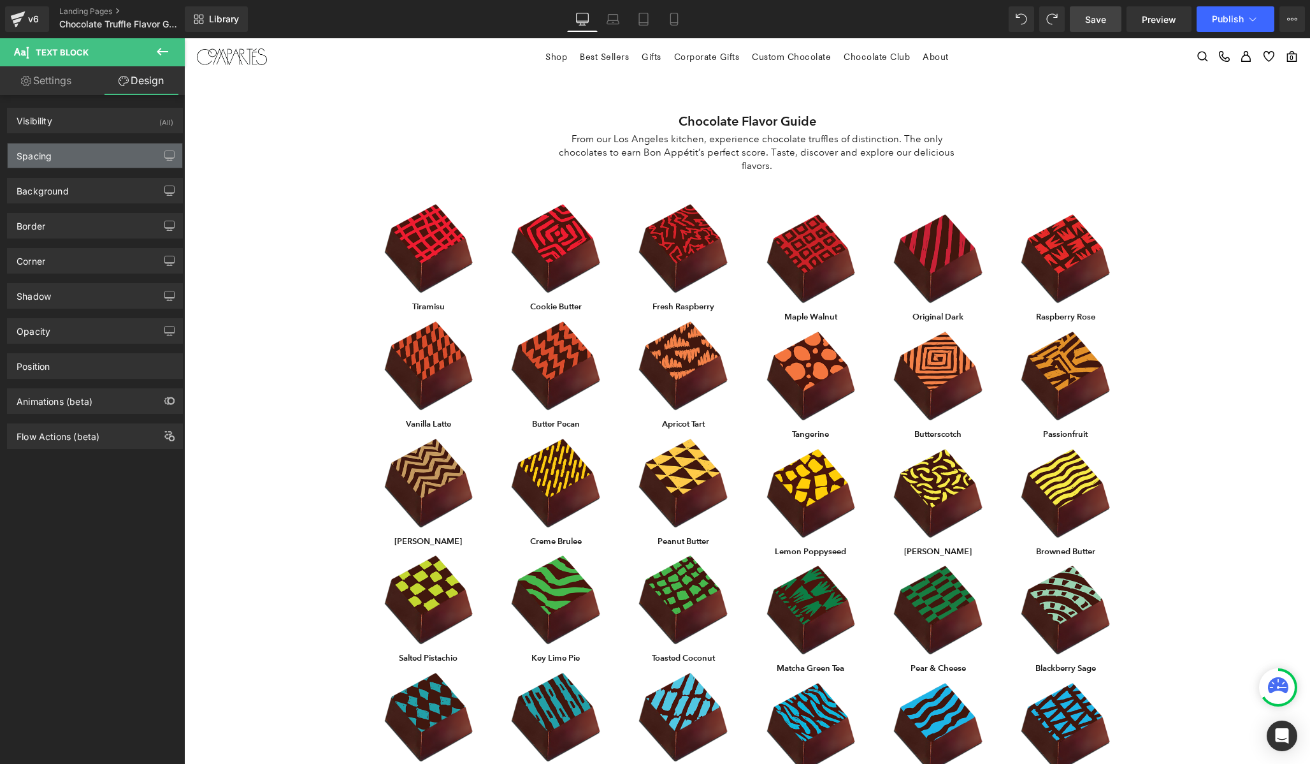
click at [52, 153] on div "Spacing" at bounding box center [95, 155] width 175 height 24
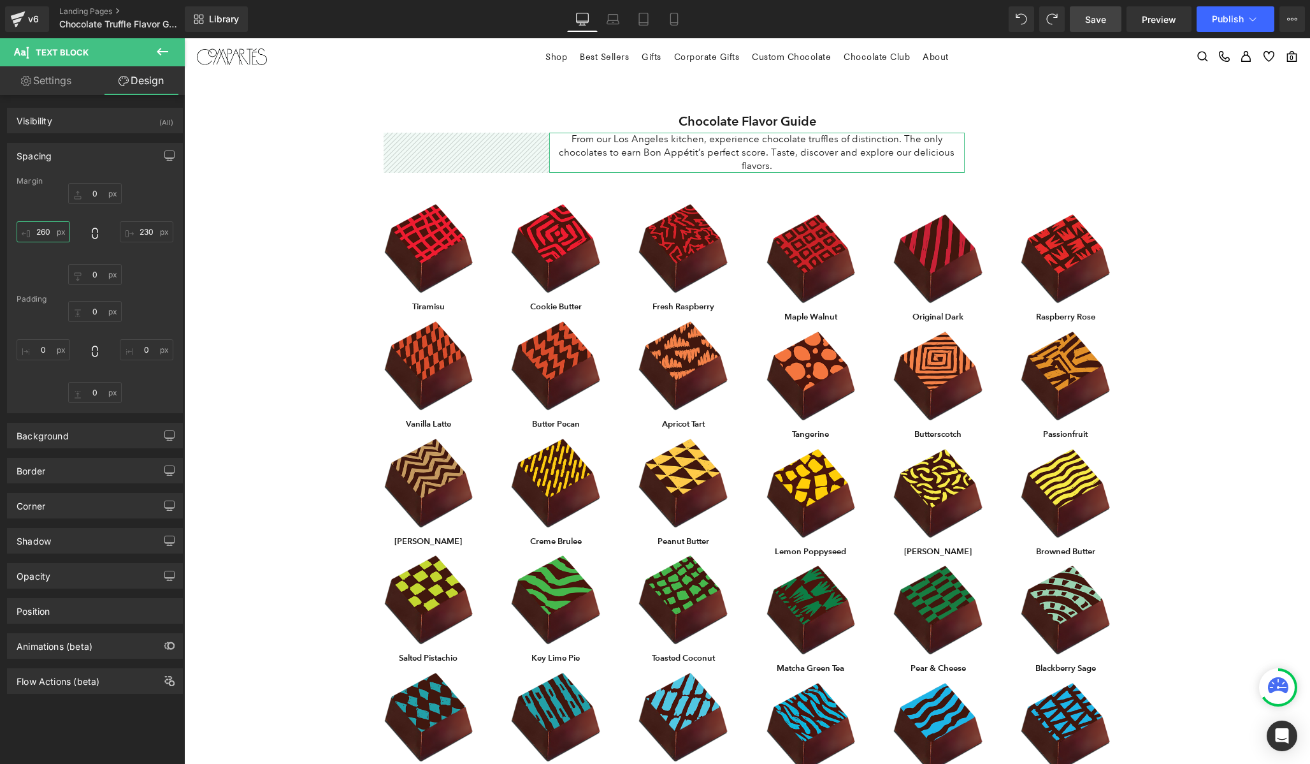
click at [43, 231] on input "260" at bounding box center [44, 231] width 54 height 21
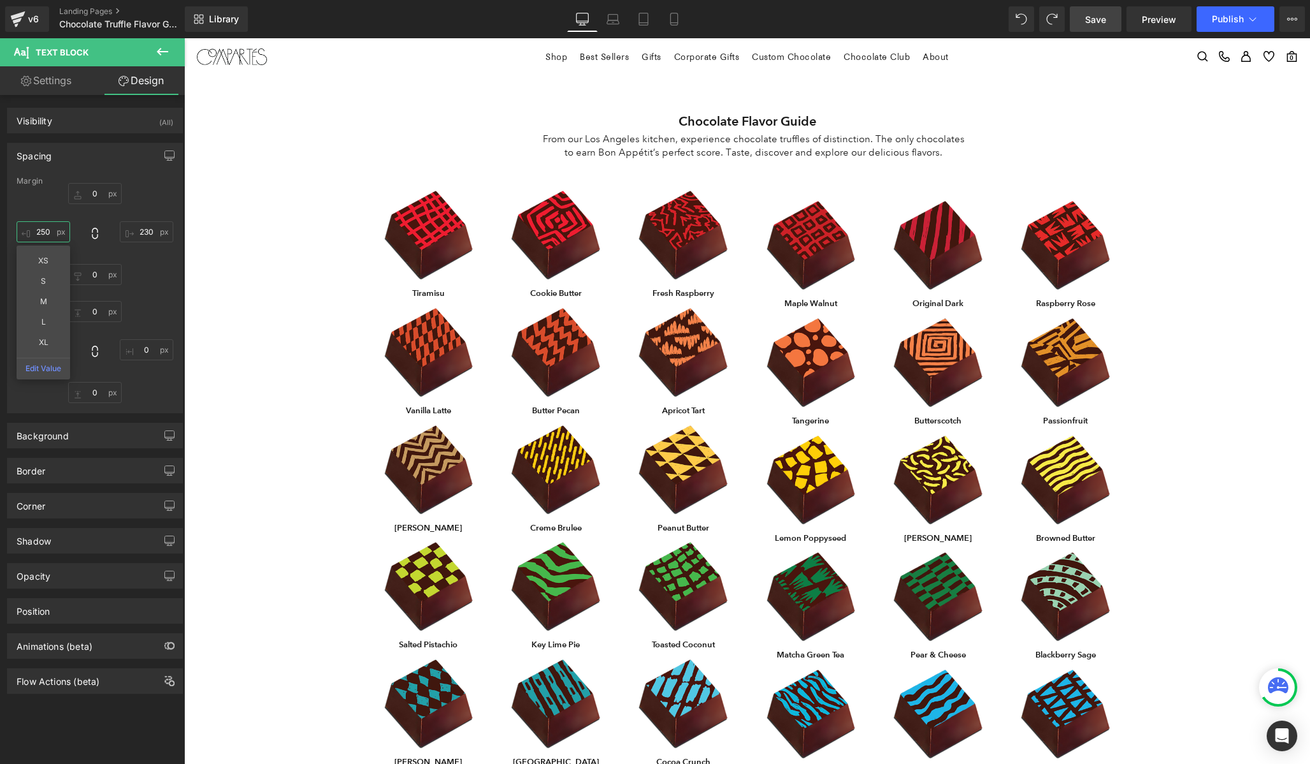
type input "250"
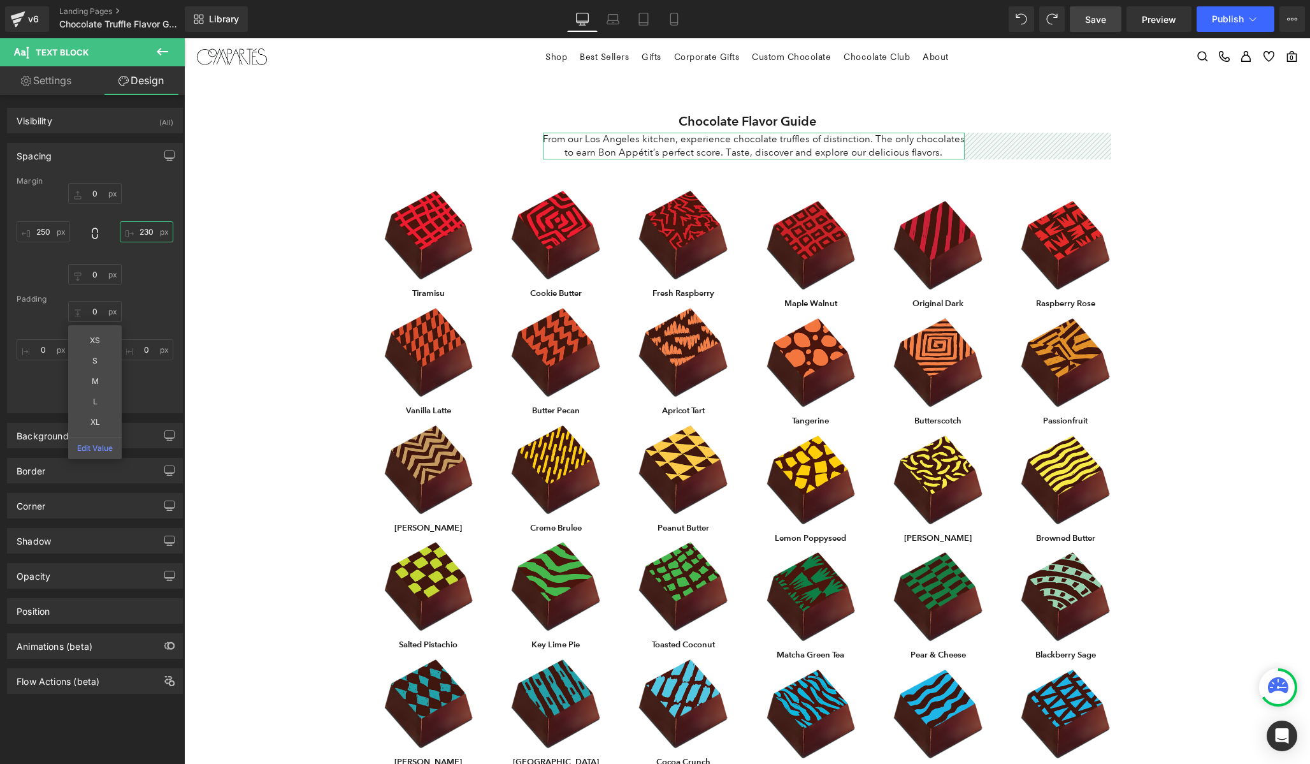
click at [139, 233] on input "230" at bounding box center [147, 231] width 54 height 21
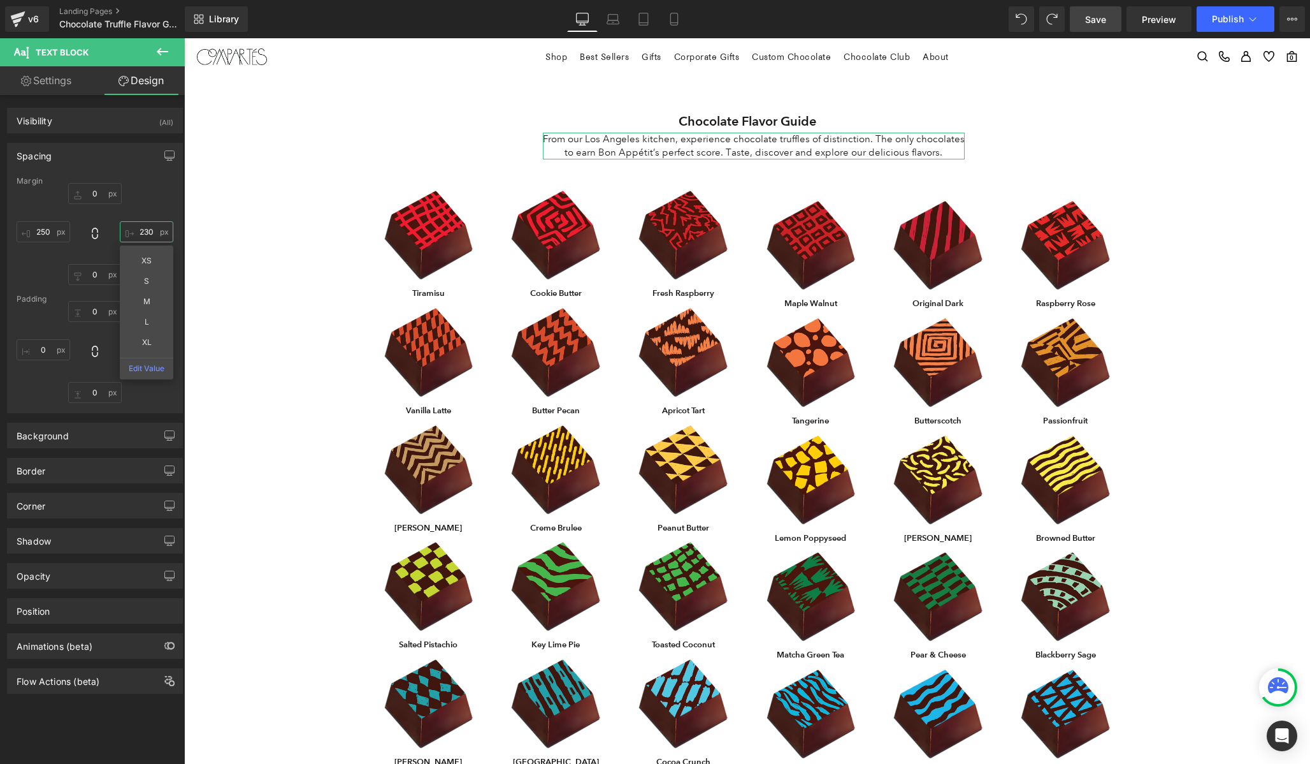
click at [139, 233] on input "230" at bounding box center [147, 231] width 54 height 21
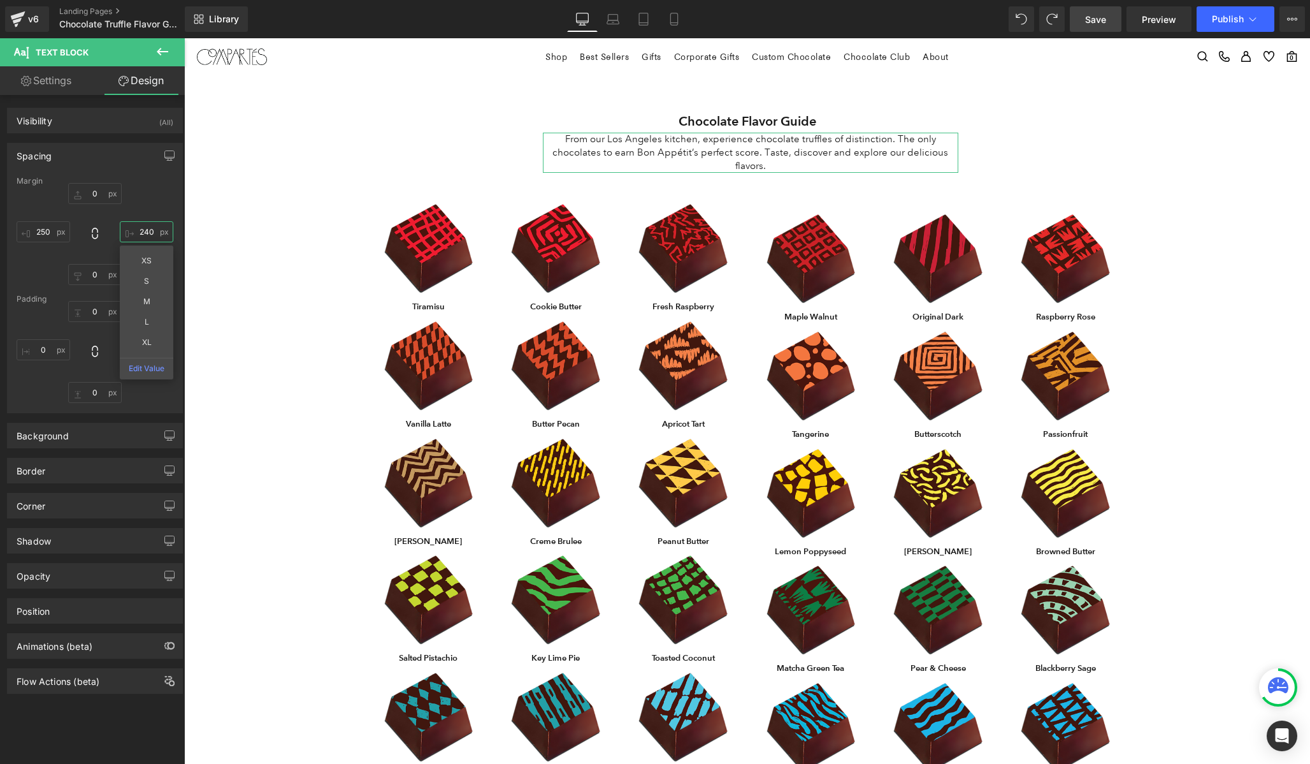
type input "230"
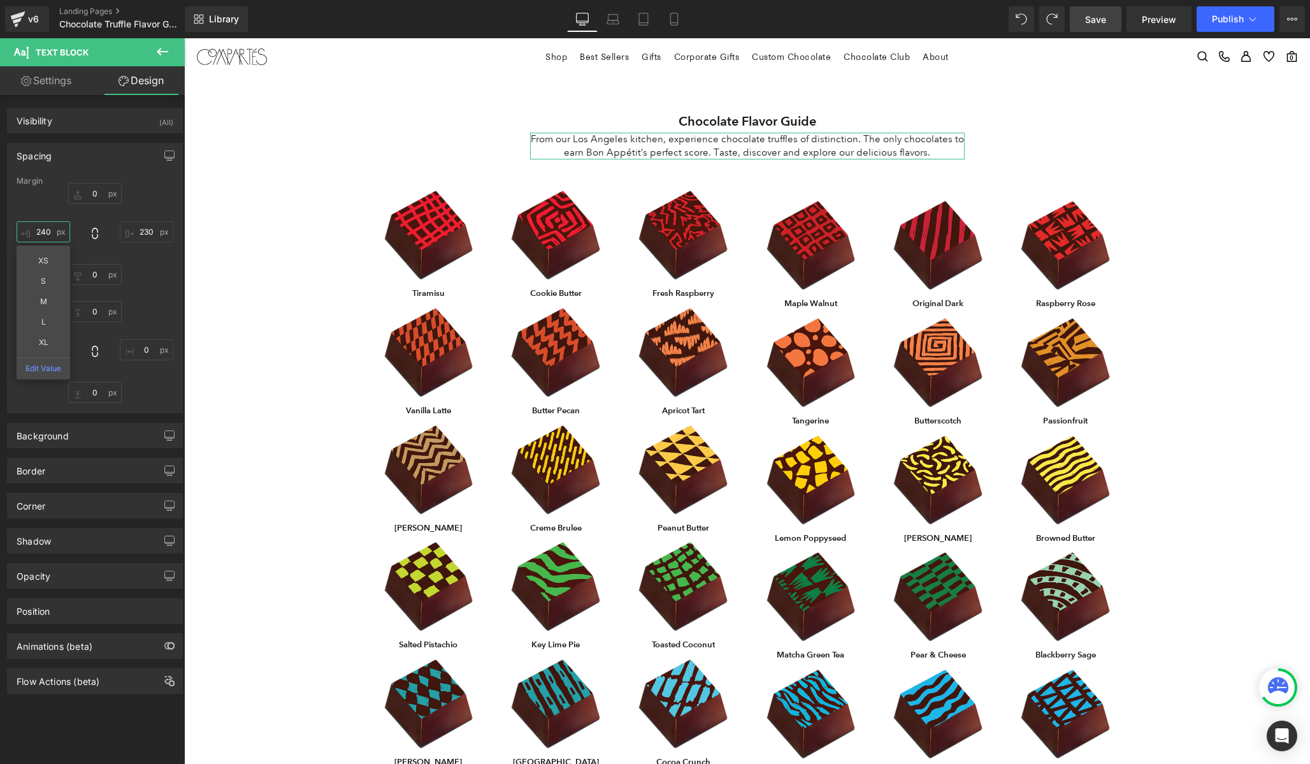
type input "230"
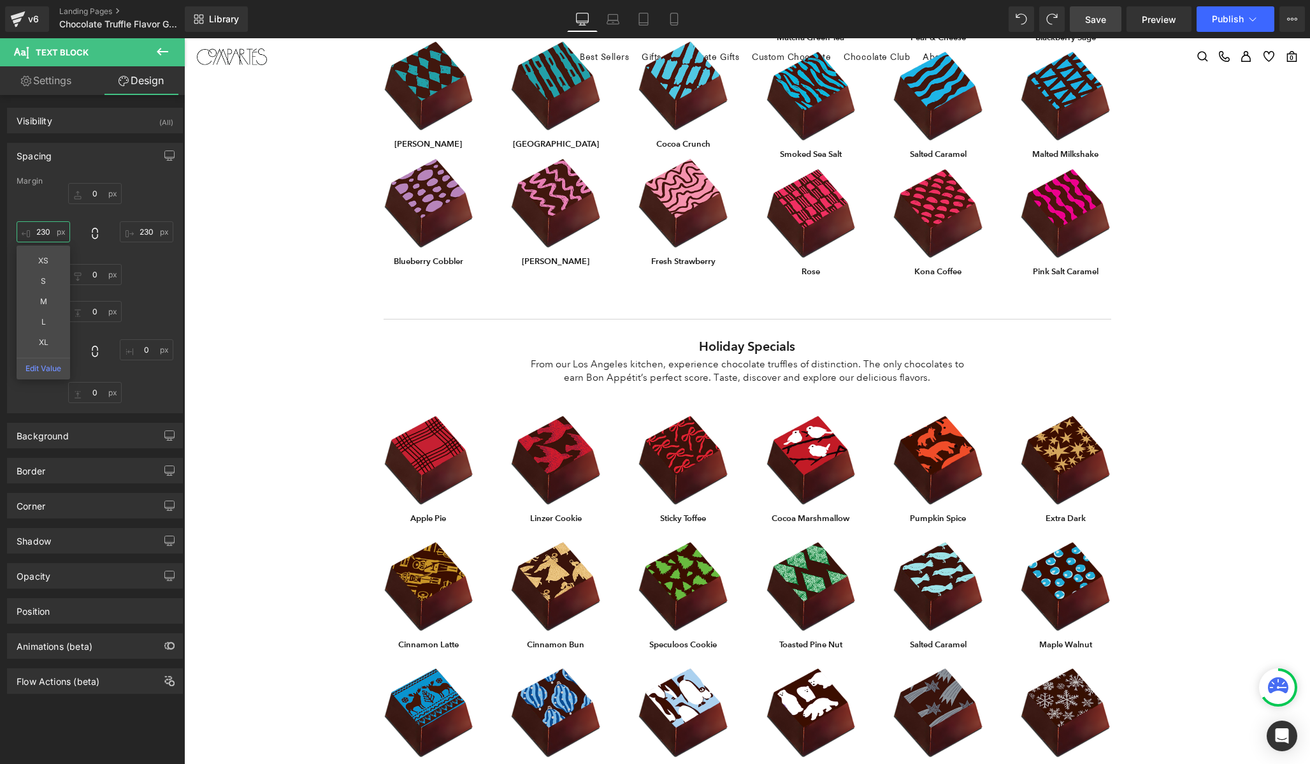
scroll to position [653, 0]
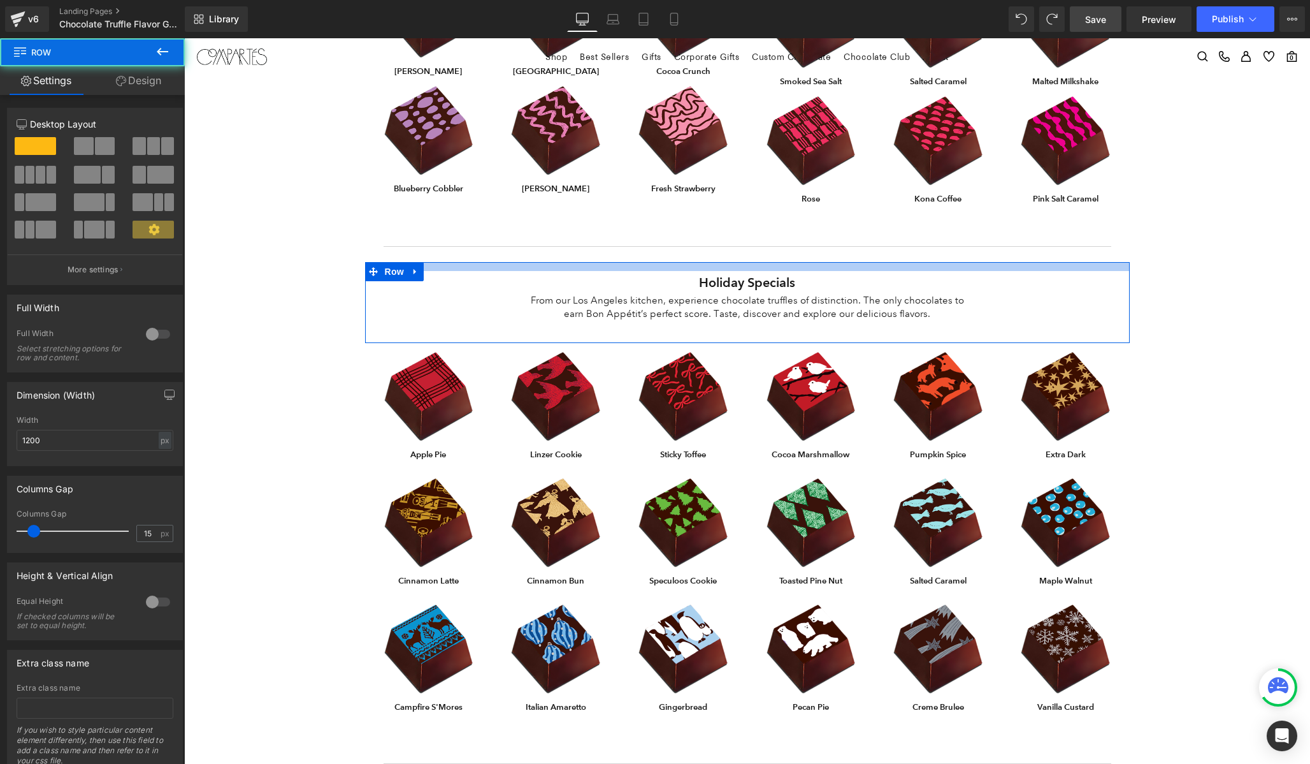
drag, startPoint x: 868, startPoint y: 264, endPoint x: 868, endPoint y: 273, distance: 8.9
click at [868, 273] on div "Holiday Specials Heading From our Los Angeles kitchen, experience chocolate tru…" at bounding box center [747, 302] width 765 height 81
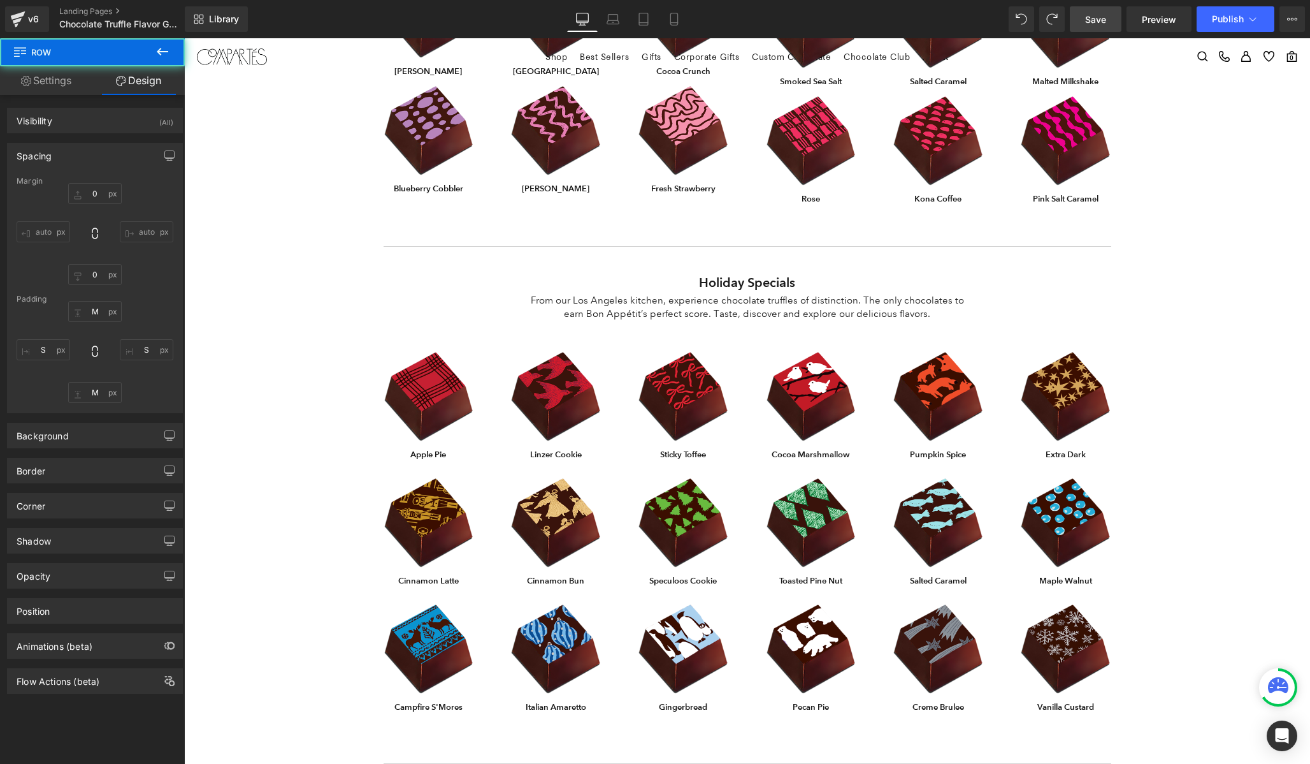
click at [1202, 371] on div "Chocolate Flavor Guide Heading From our Los Angeles kitchen, experience chocola…" at bounding box center [747, 276] width 1126 height 1783
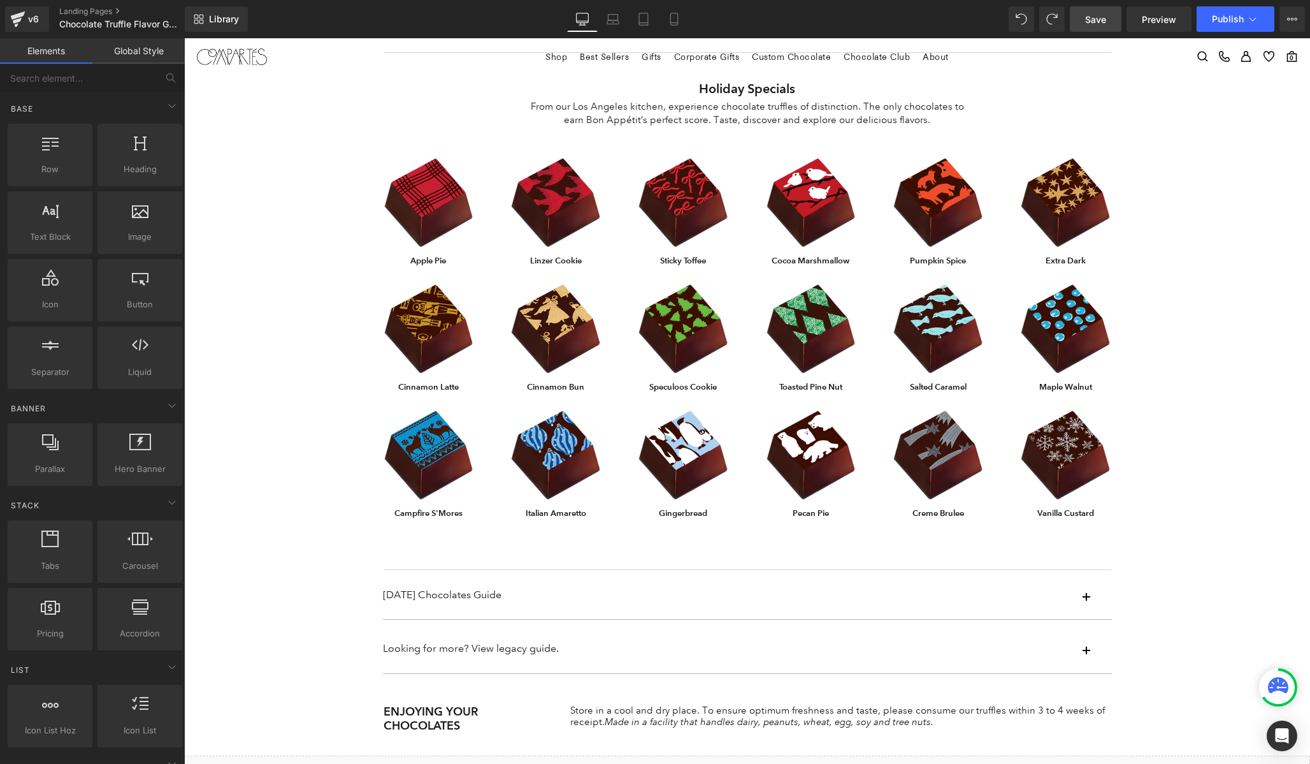
scroll to position [1003, 0]
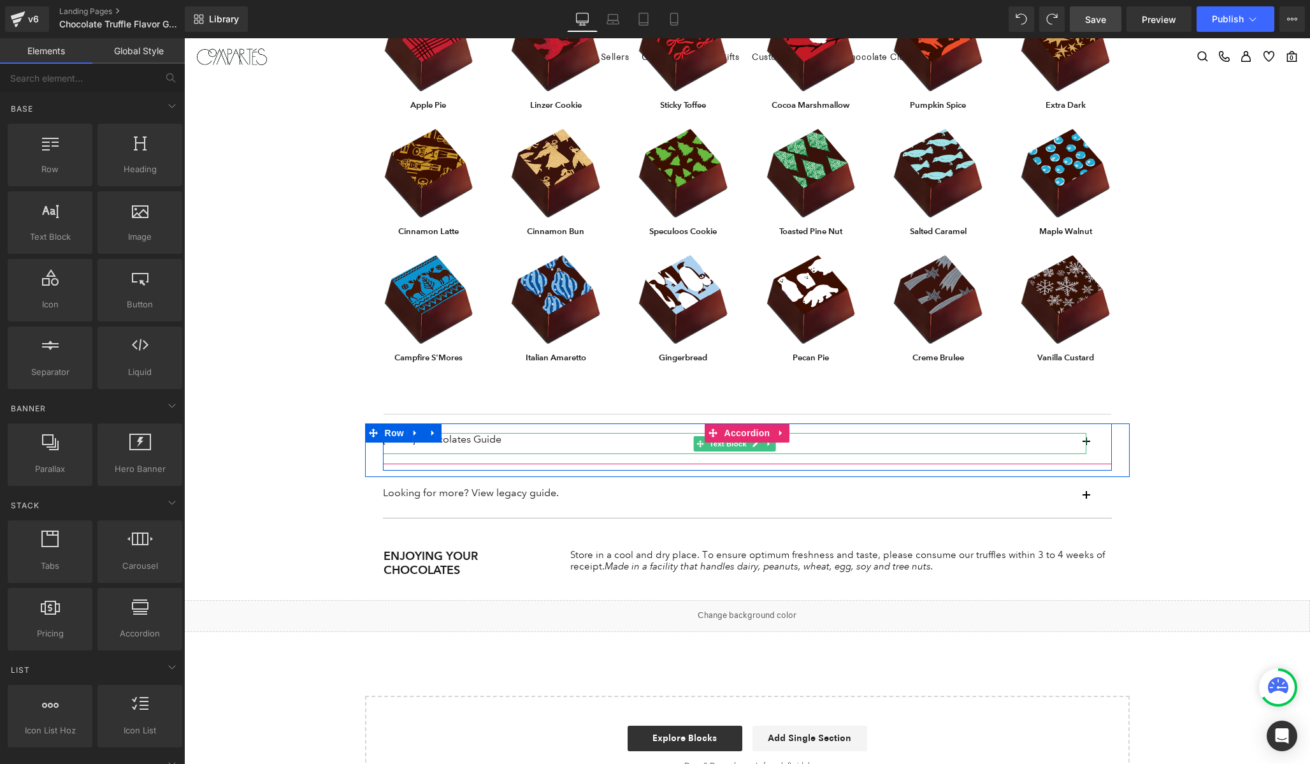
click at [496, 441] on p "[DATE] Chocolates Guide" at bounding box center [735, 439] width 704 height 12
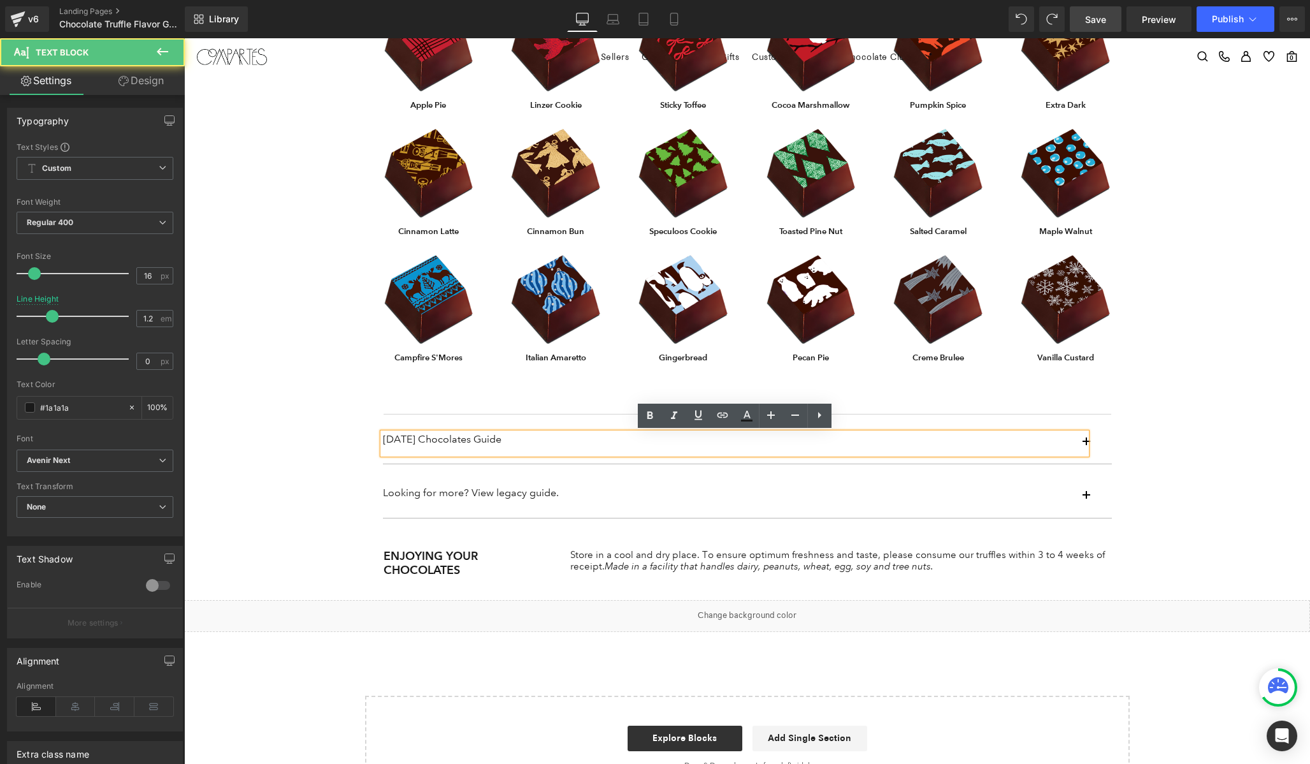
click at [1087, 441] on div "[DATE] Chocolates Guide" at bounding box center [735, 443] width 704 height 21
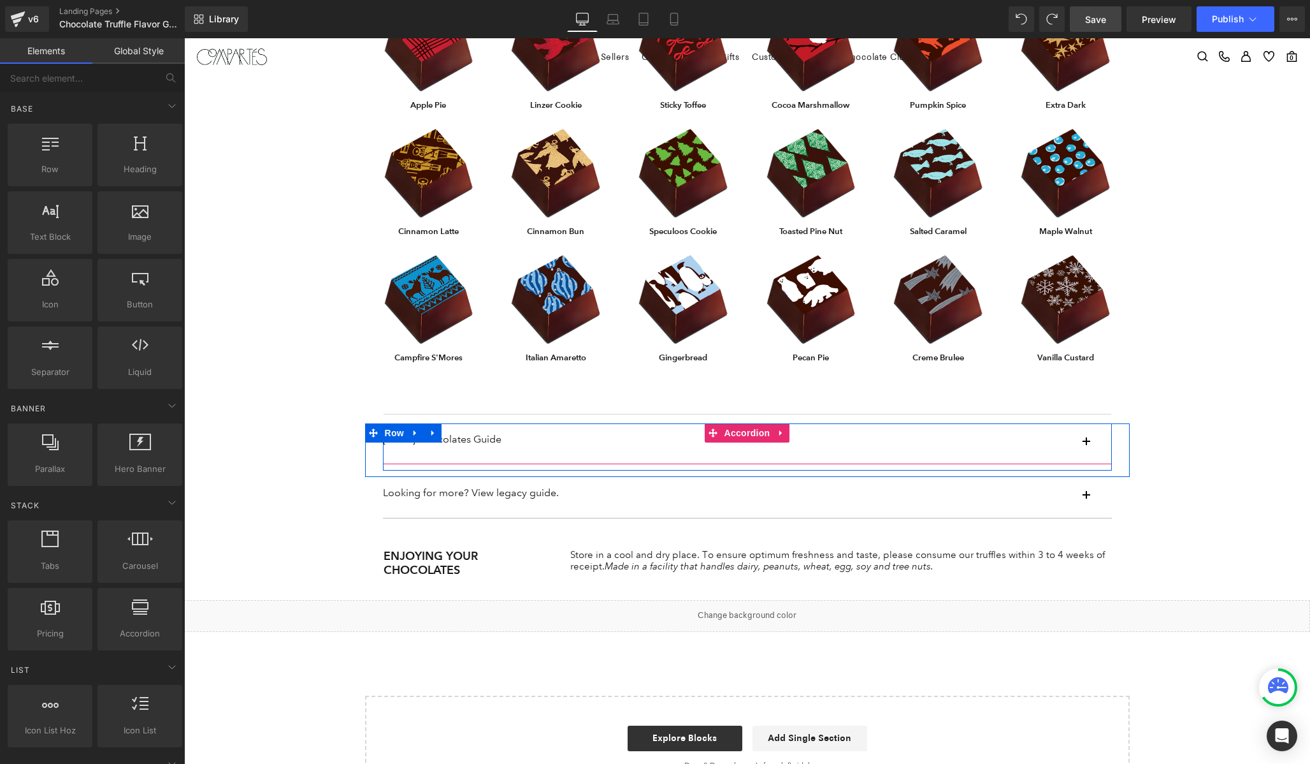
click at [1089, 435] on button "button" at bounding box center [1099, 443] width 25 height 40
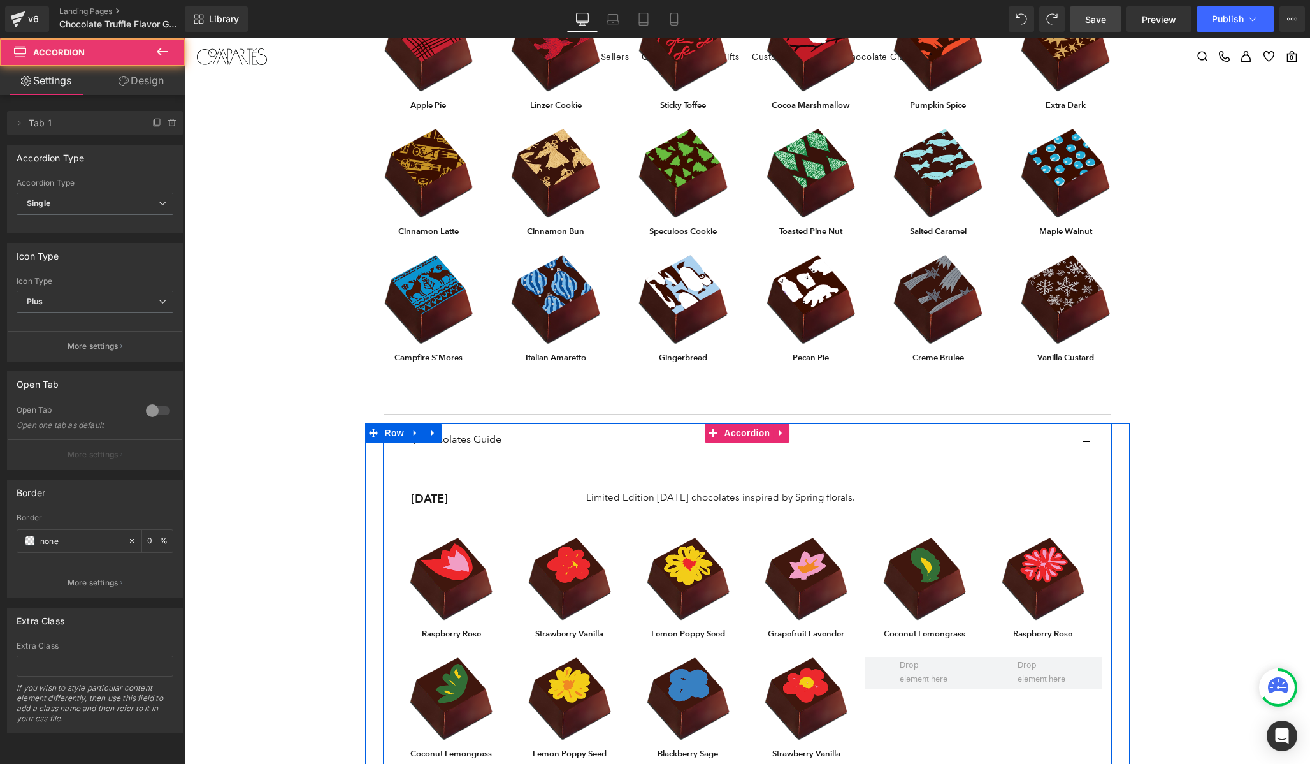
click at [1089, 435] on button "button" at bounding box center [1099, 443] width 25 height 40
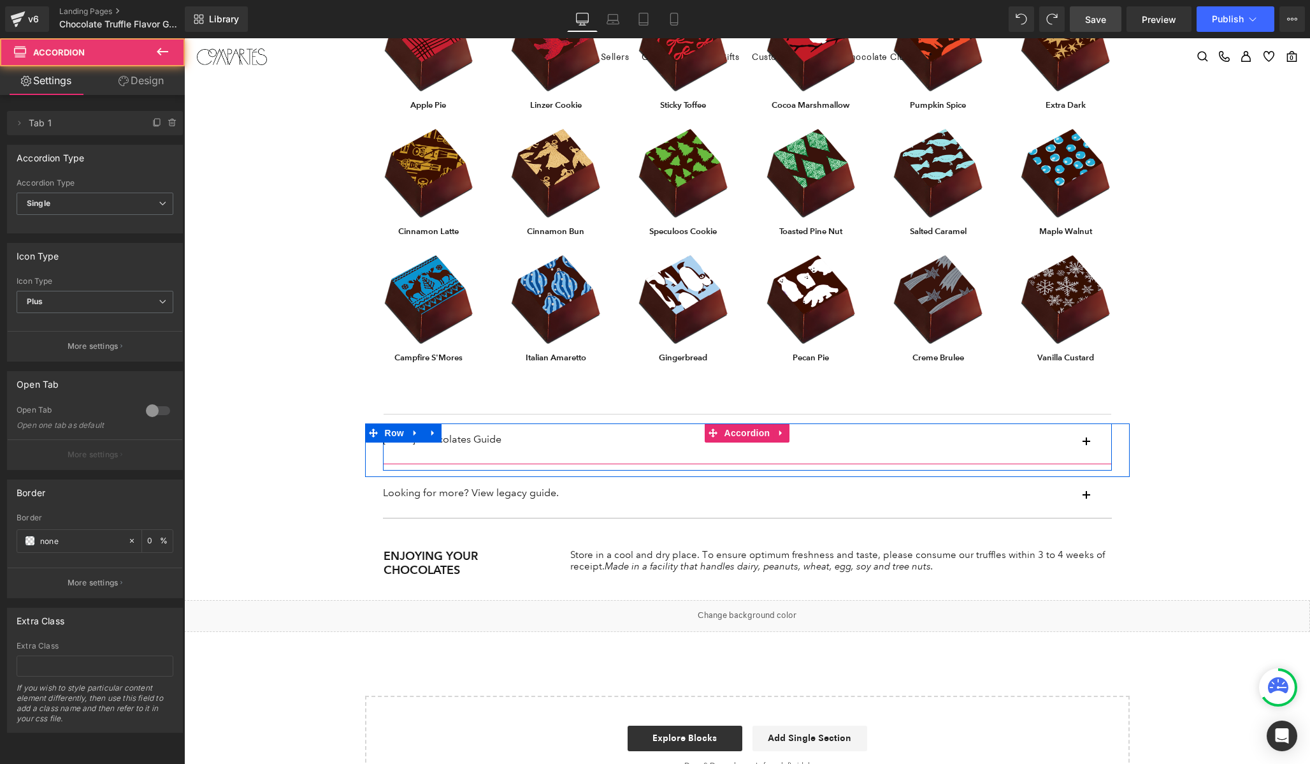
scroll to position [1036, 0]
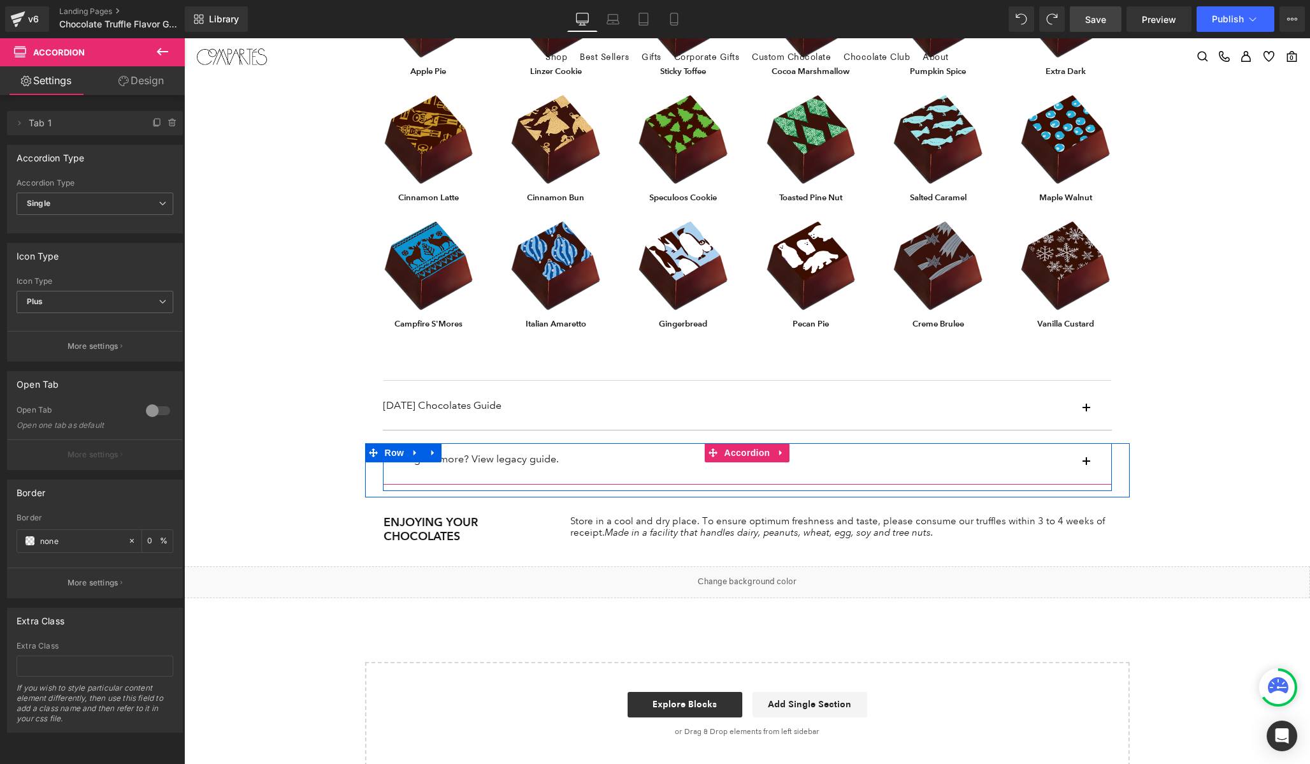
click at [1090, 463] on button "button" at bounding box center [1099, 463] width 25 height 40
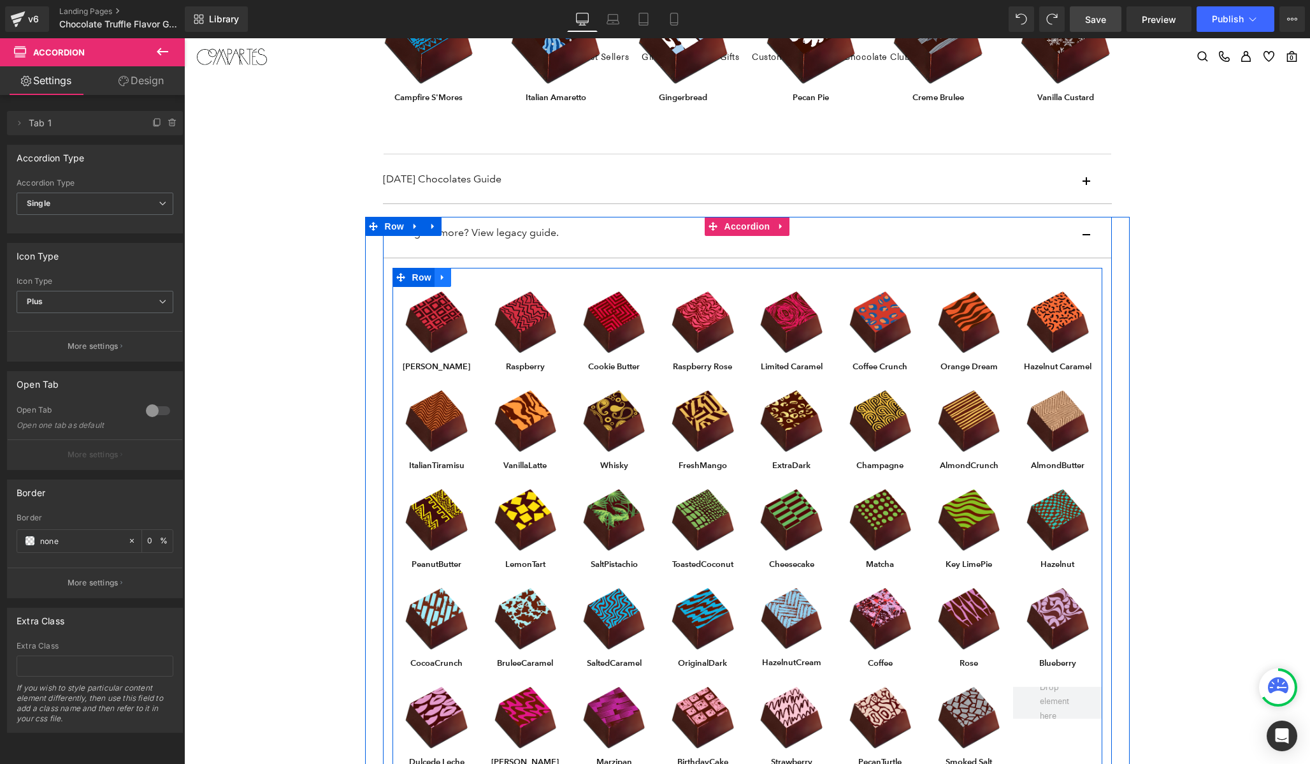
scroll to position [1112, 0]
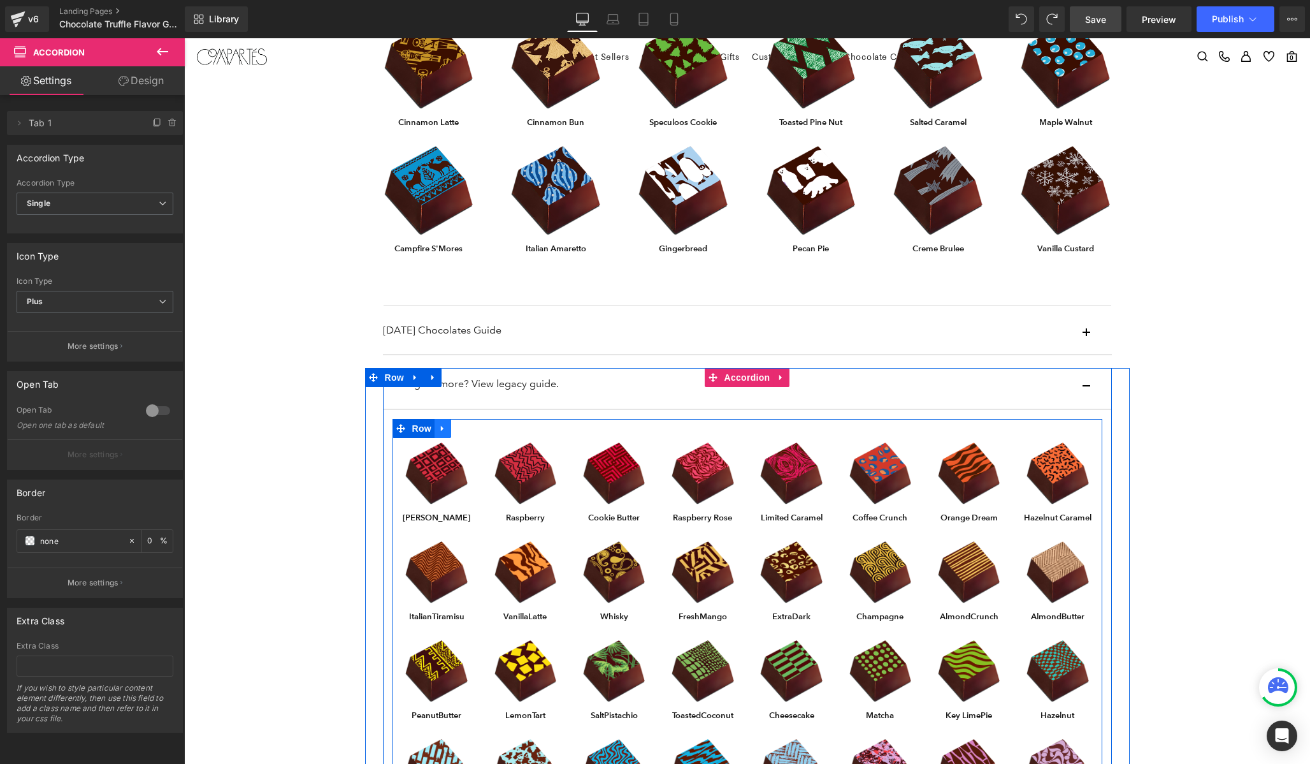
click at [444, 428] on icon at bounding box center [443, 428] width 9 height 10
click at [446, 429] on icon at bounding box center [443, 428] width 9 height 10
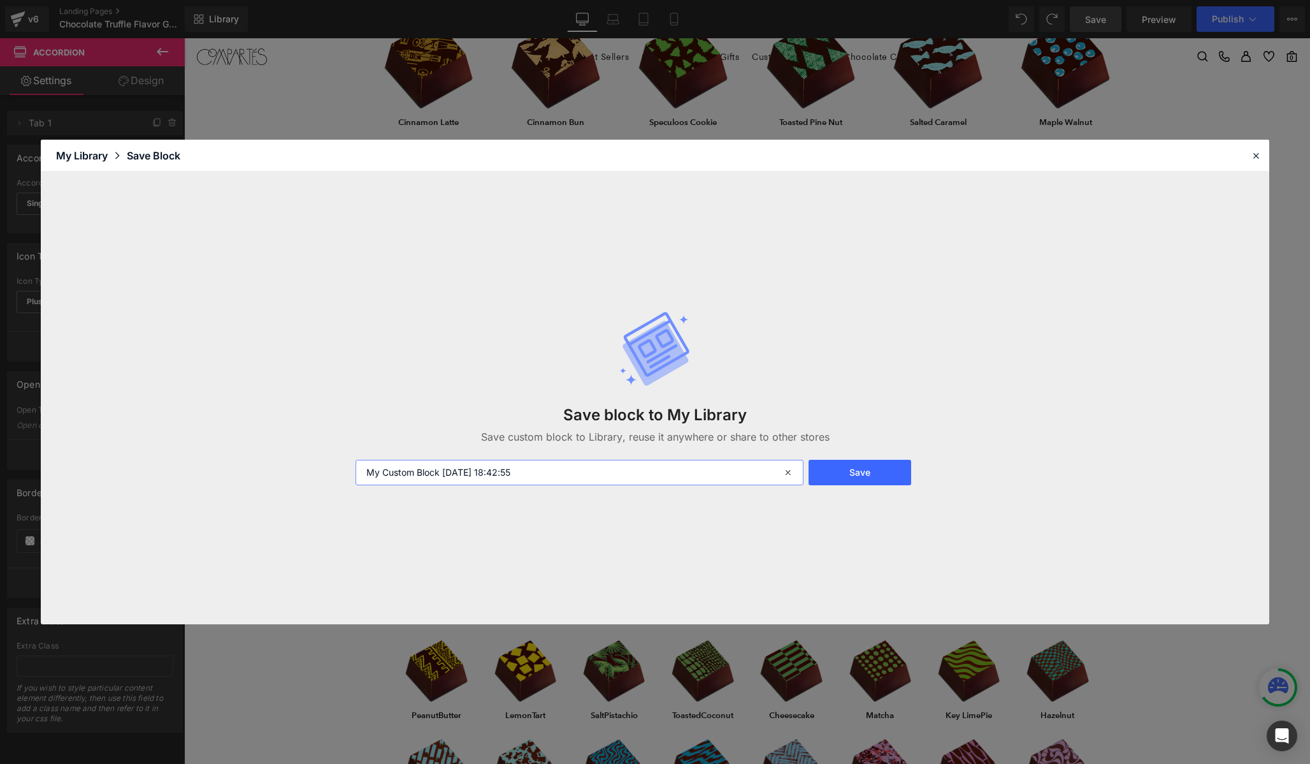
click at [533, 472] on input "My Custom Block 2025-08-26 18:42:55" at bounding box center [580, 472] width 448 height 25
type input "legacy guide"
click at [863, 474] on button "Save" at bounding box center [860, 472] width 103 height 25
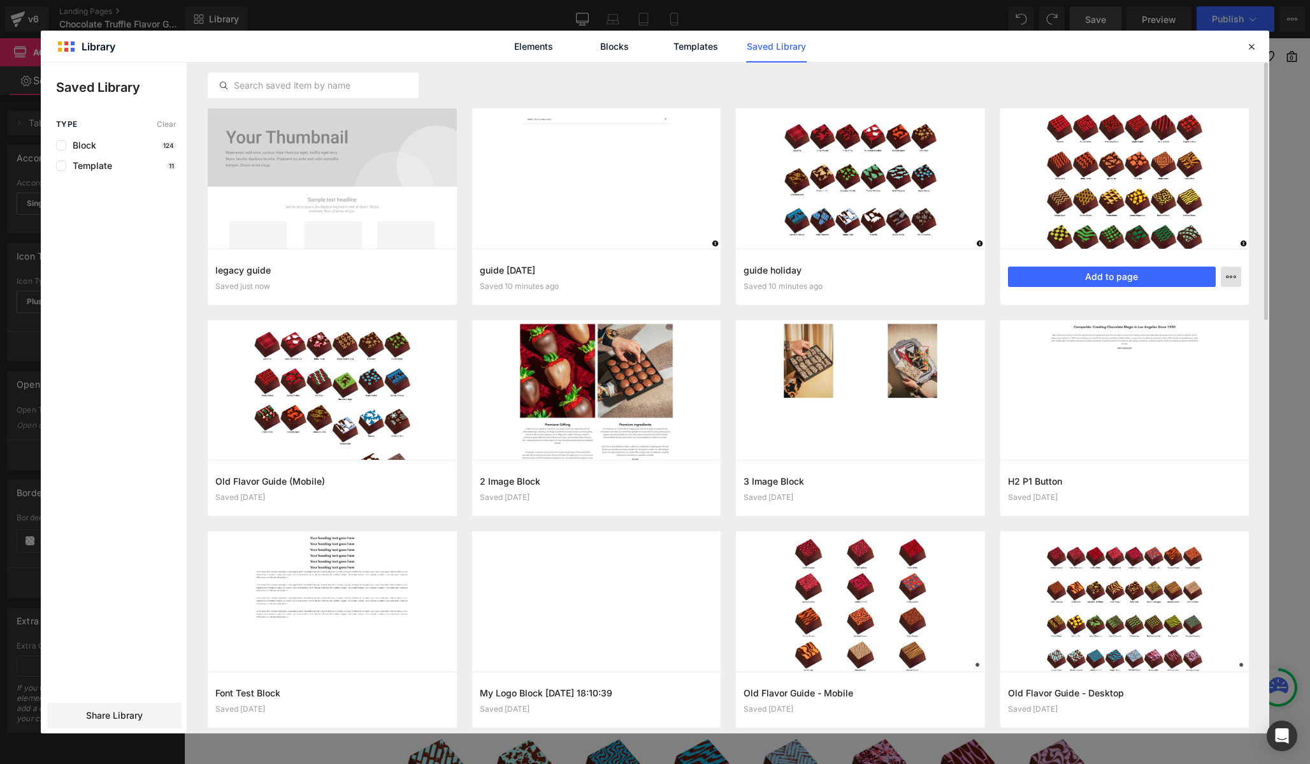
click at [1233, 275] on icon "button" at bounding box center [1231, 277] width 10 height 10
click at [1163, 304] on div "Rename" at bounding box center [1168, 305] width 145 height 27
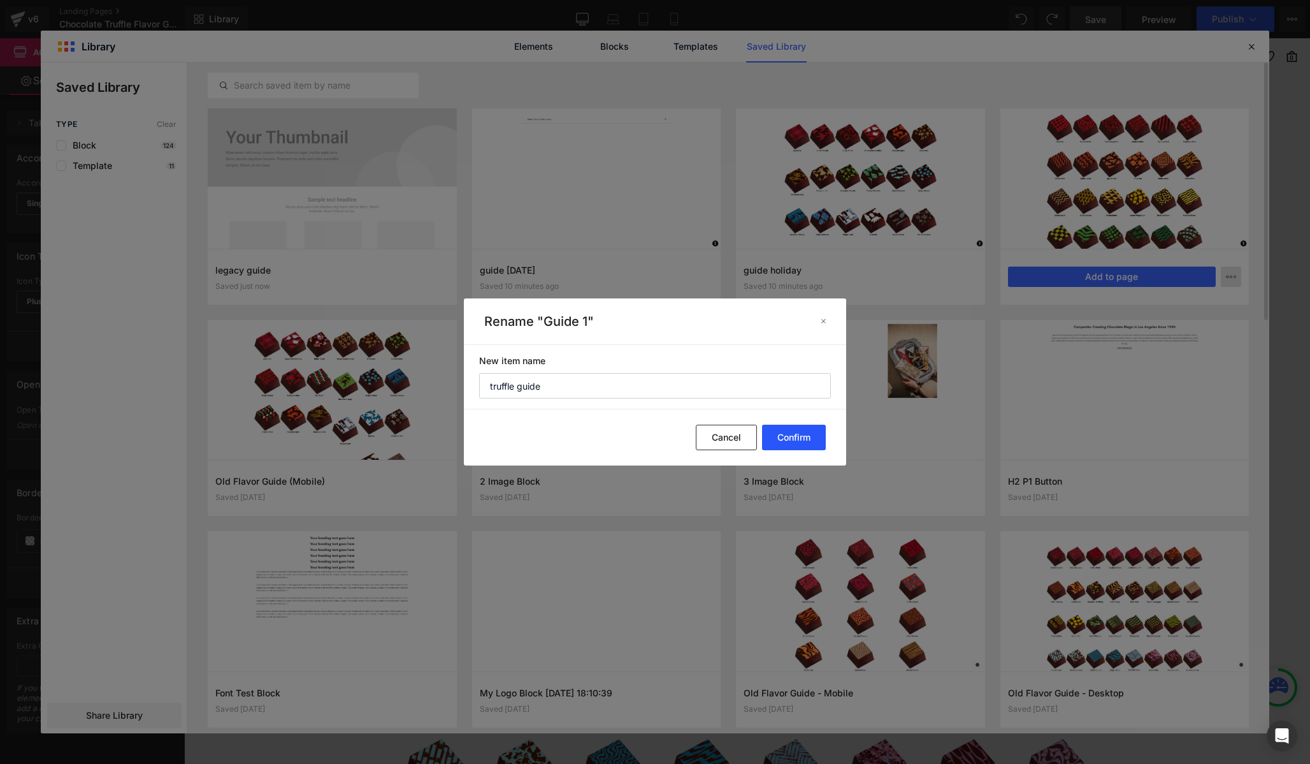
type input "truffle guide"
click at [820, 440] on button "Confirm" at bounding box center [794, 437] width 64 height 25
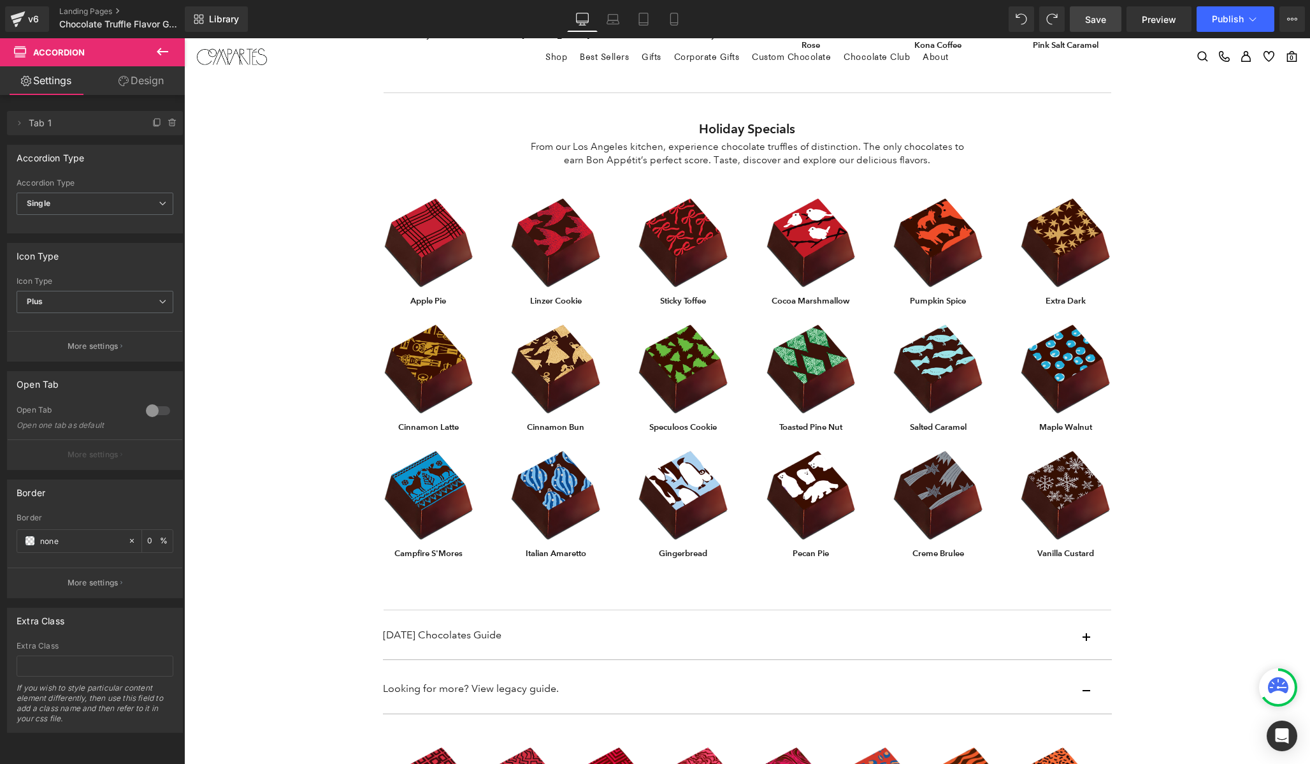
scroll to position [707, 0]
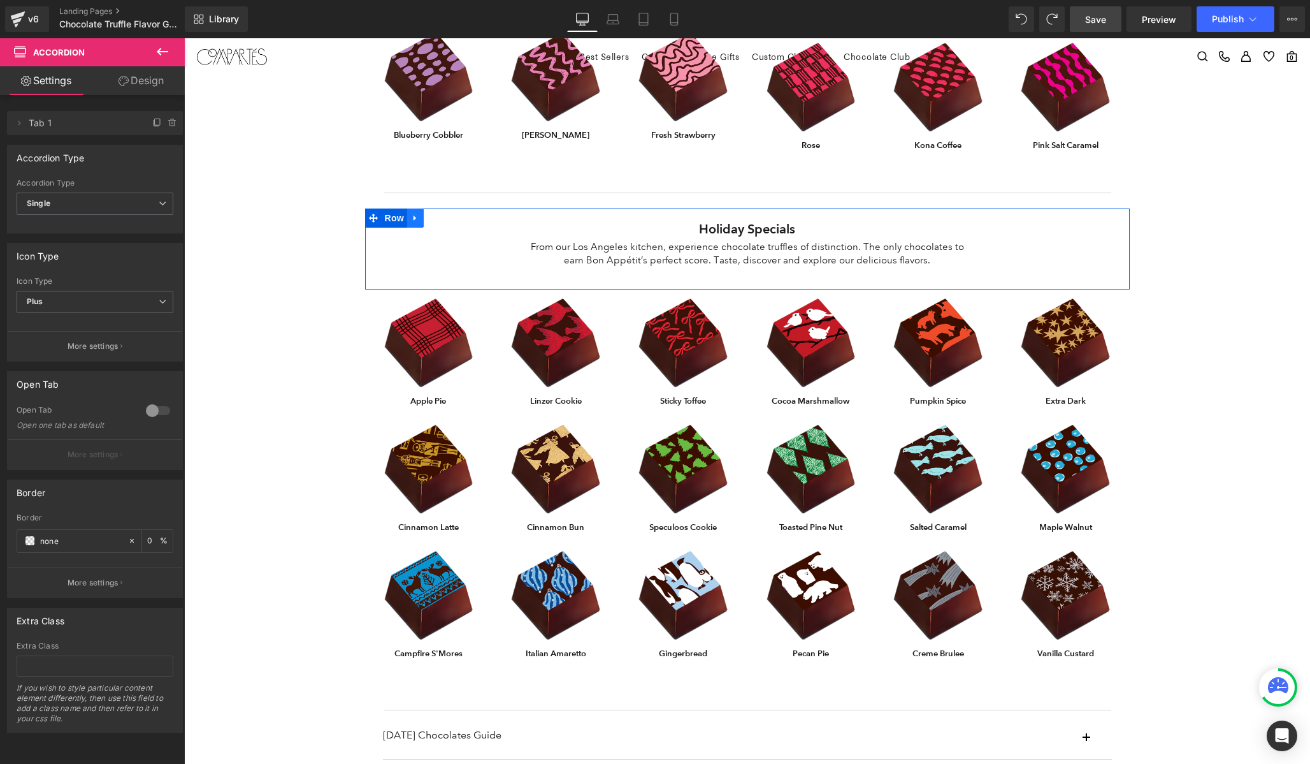
click at [414, 221] on icon at bounding box center [415, 219] width 9 height 10
click at [431, 221] on icon at bounding box center [432, 218] width 9 height 9
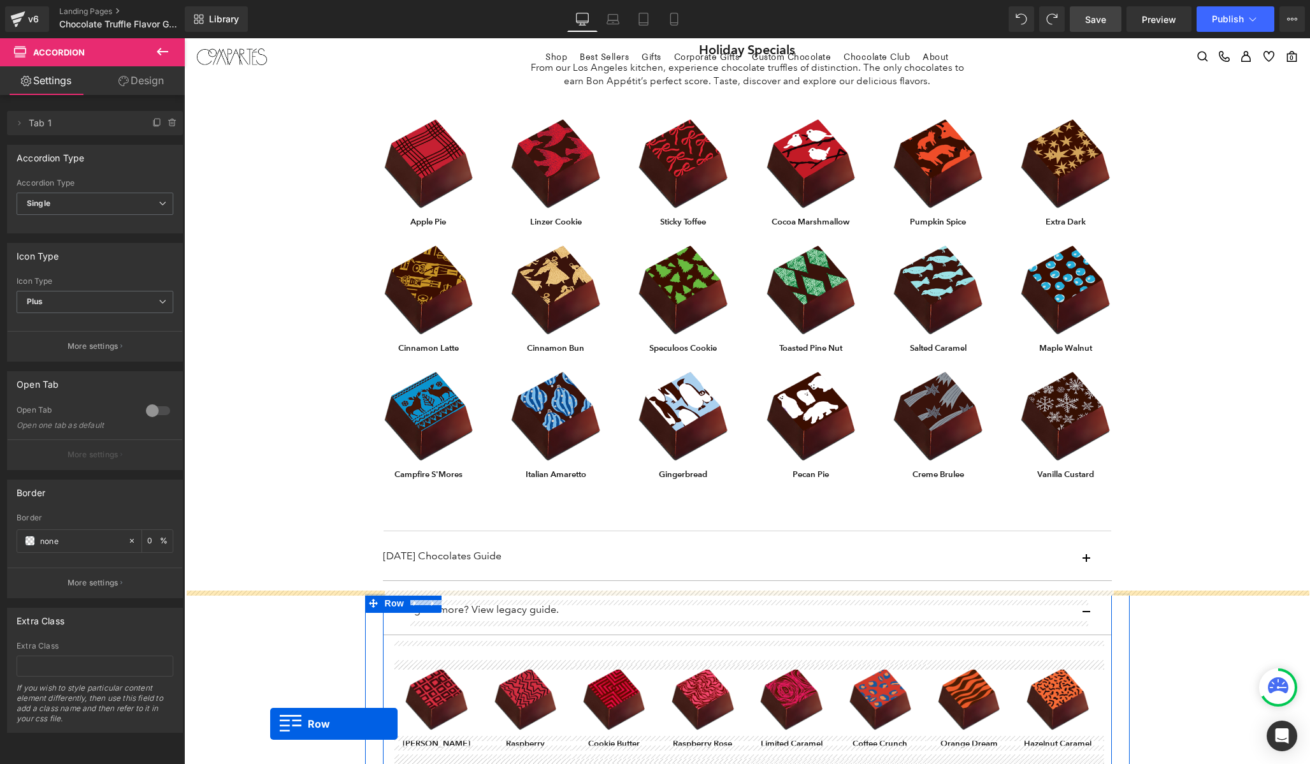
scroll to position [934, 0]
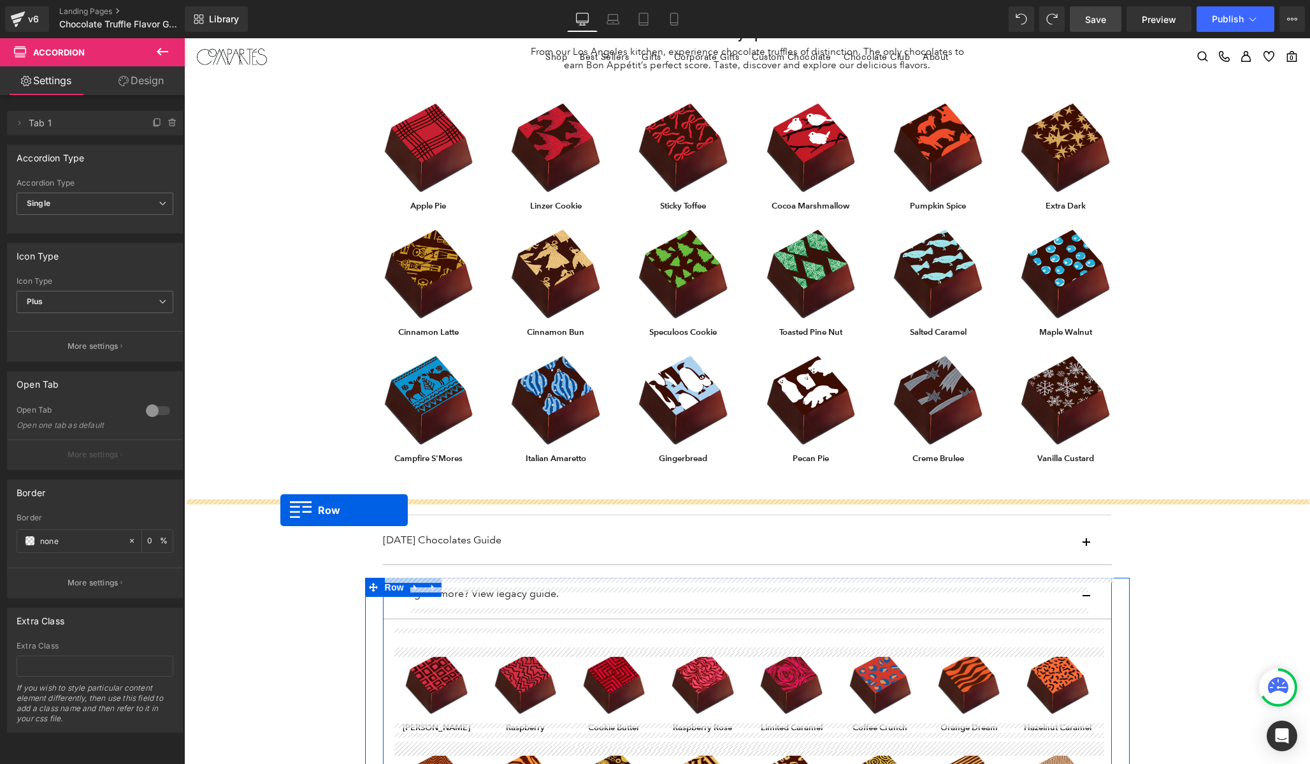
drag, startPoint x: 374, startPoint y: 221, endPoint x: 280, endPoint y: 509, distance: 303.6
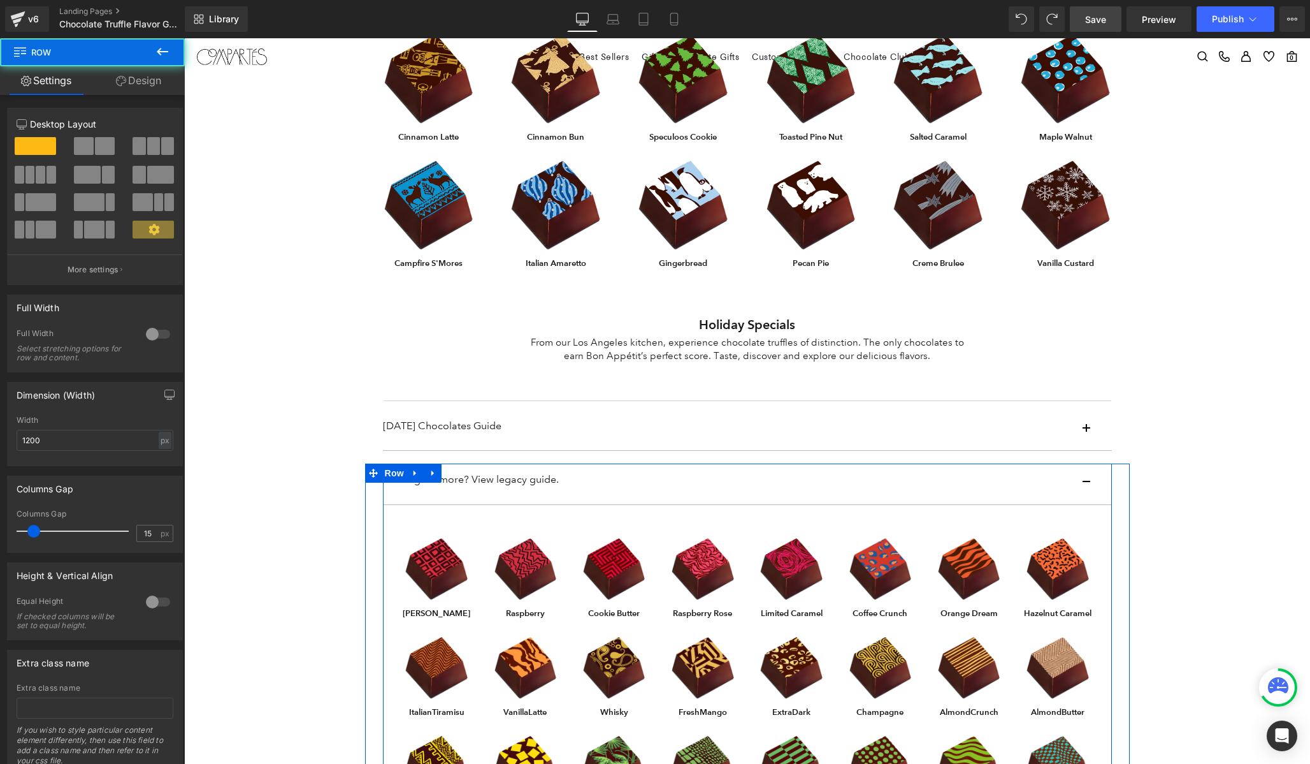
scroll to position [1126, 0]
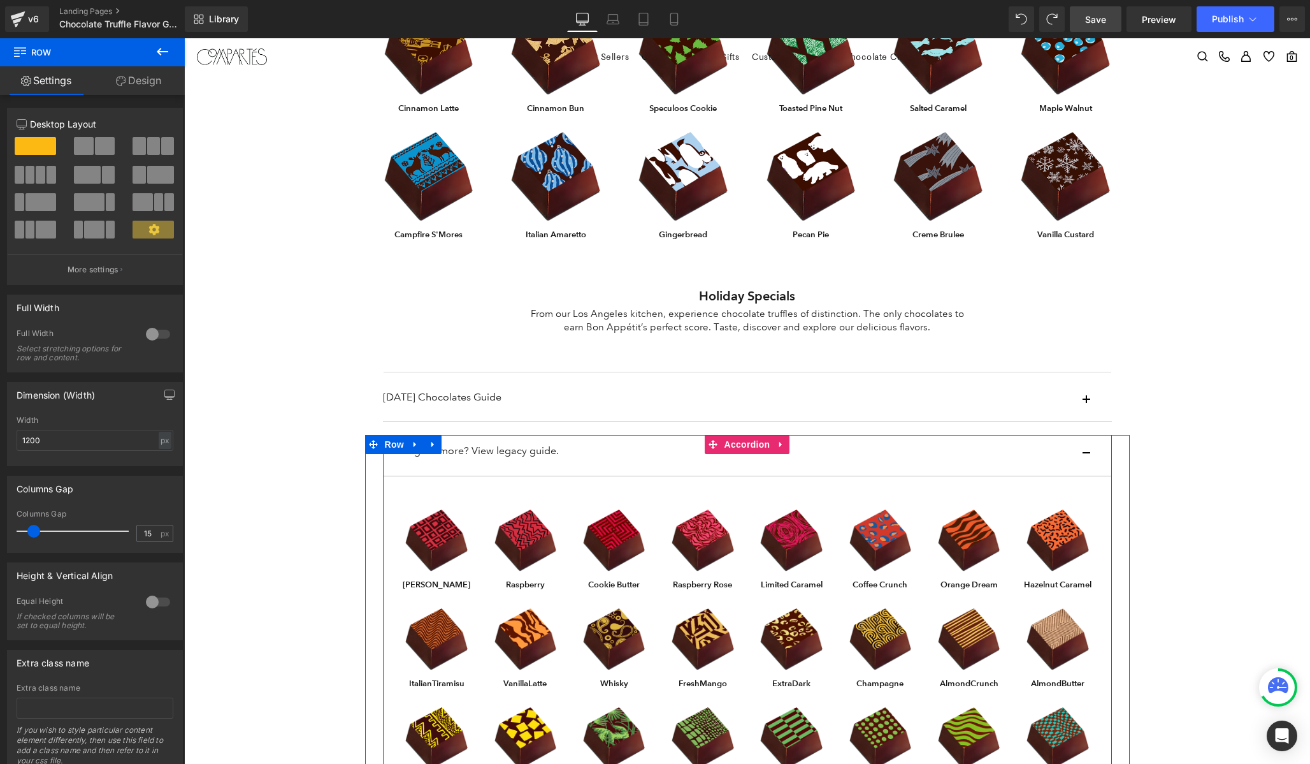
click at [1085, 455] on div "Looking for more? View legacy guide. Text Block" at bounding box center [735, 454] width 704 height 21
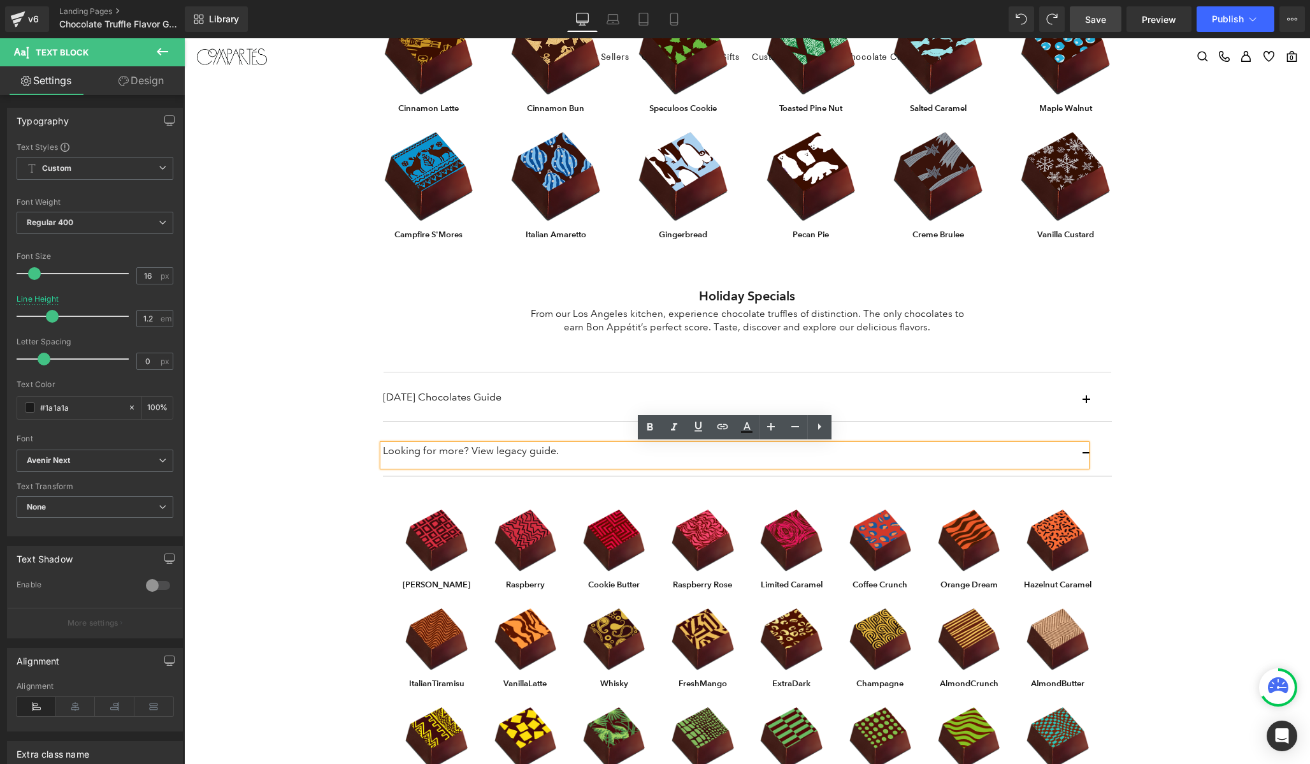
click at [1087, 451] on div "Looking for more? View legacy guide." at bounding box center [735, 454] width 704 height 21
click at [1175, 465] on div "Chocolate Flavor Guide Heading From our Los Angeles kitchen, experience chocola…" at bounding box center [747, 115] width 1126 height 2404
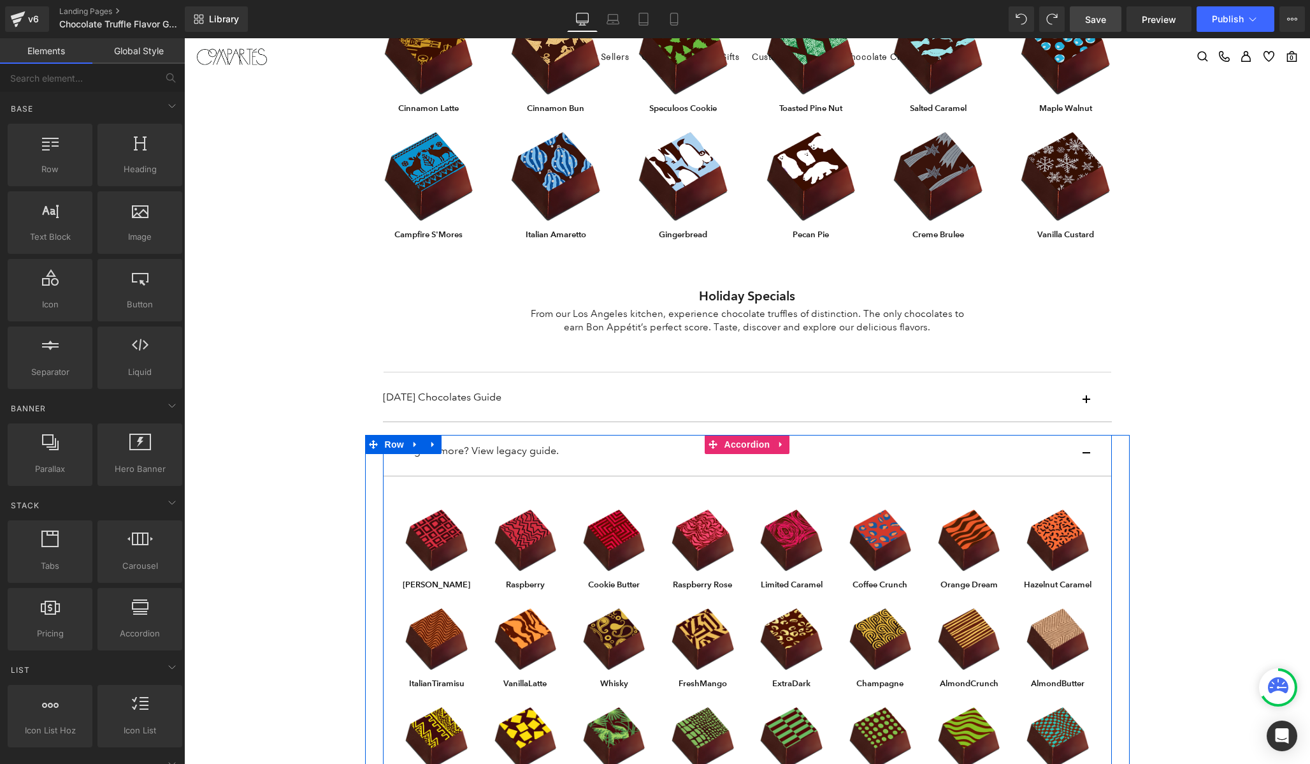
click at [1087, 457] on span "button" at bounding box center [1087, 457] width 0 height 0
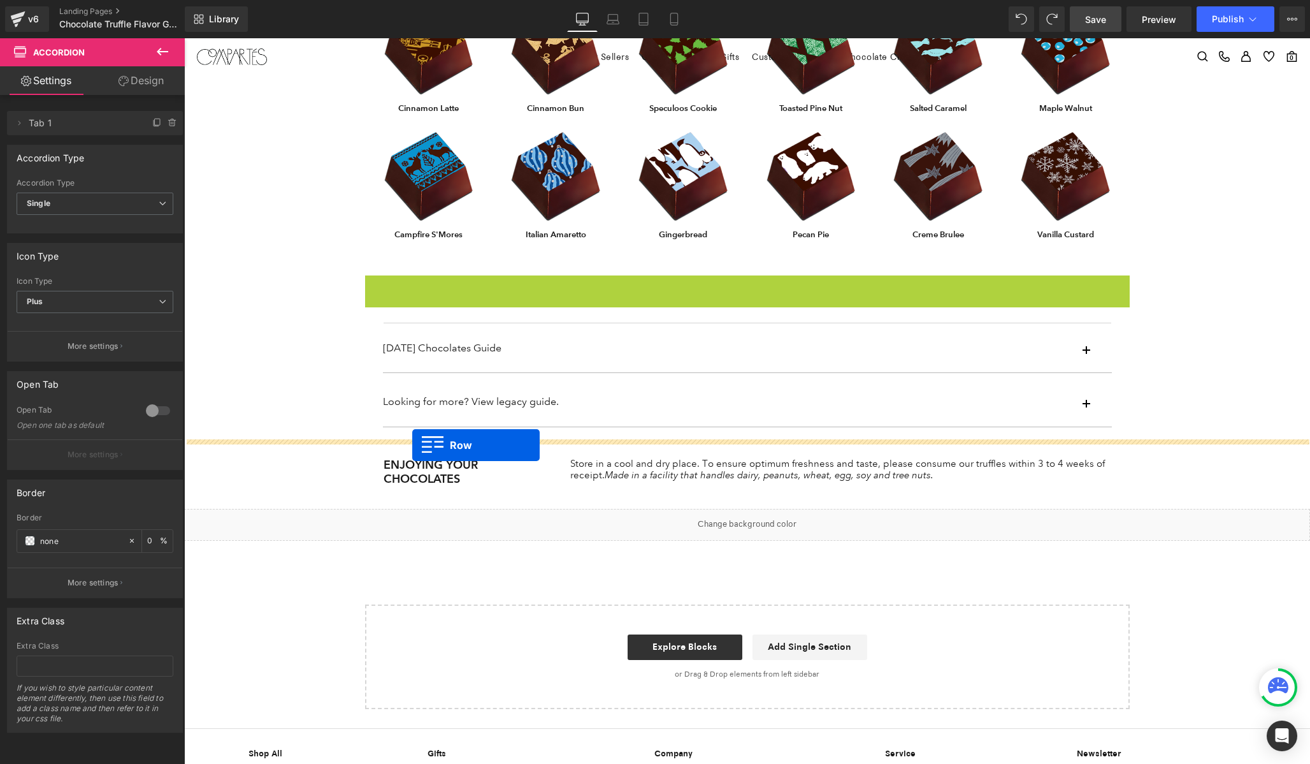
drag, startPoint x: 372, startPoint y: 284, endPoint x: 412, endPoint y: 445, distance: 165.7
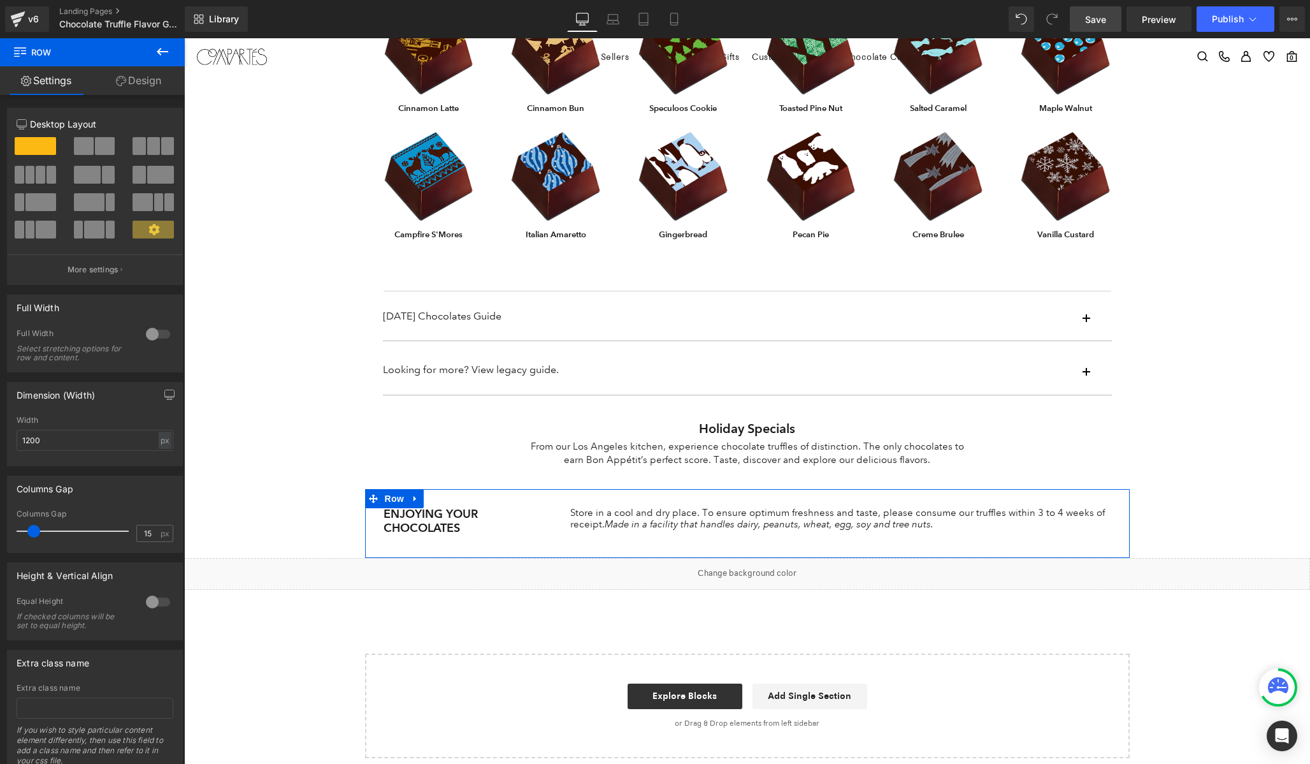
click at [425, 528] on b "ENJOYING YOUR CHOCOLATES" at bounding box center [431, 521] width 94 height 28
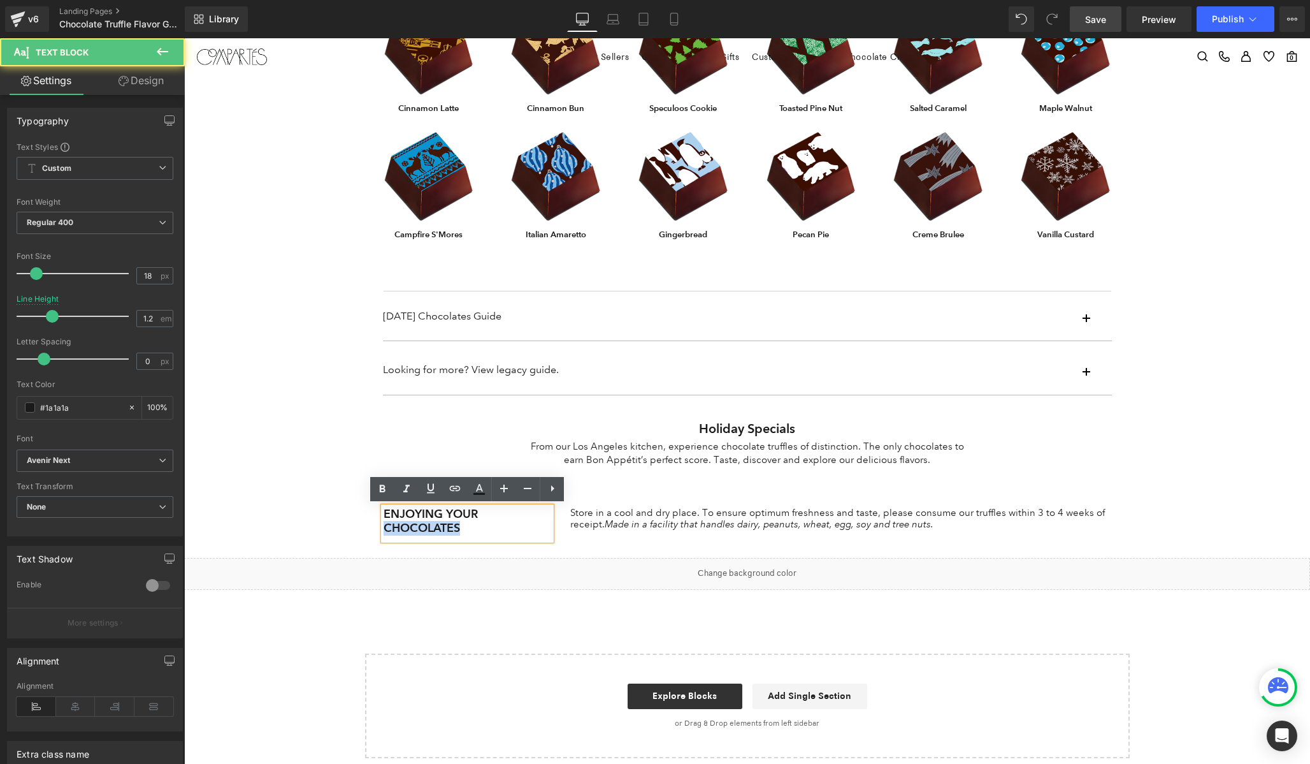
click at [425, 528] on b "ENJOYING YOUR CHOCOLATES" at bounding box center [431, 521] width 94 height 28
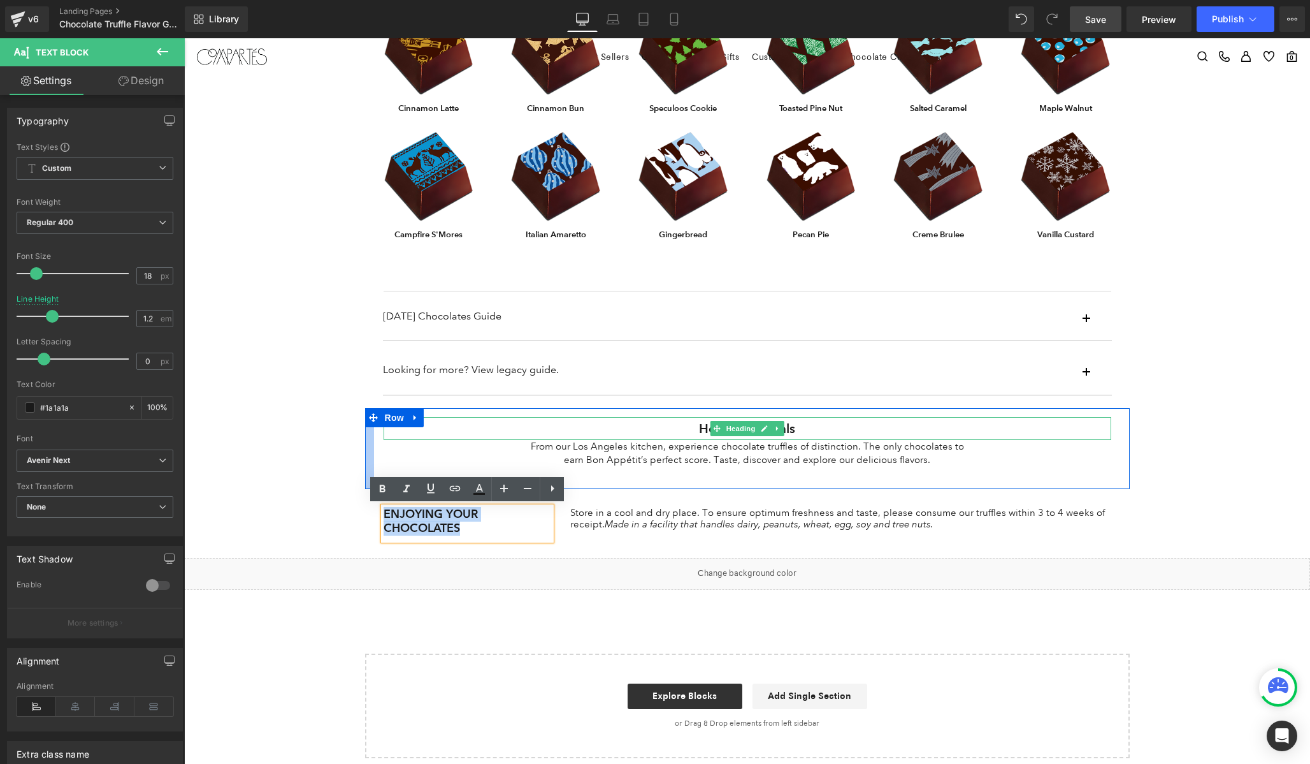
click at [792, 428] on h1 "Holiday Specials" at bounding box center [748, 428] width 728 height 23
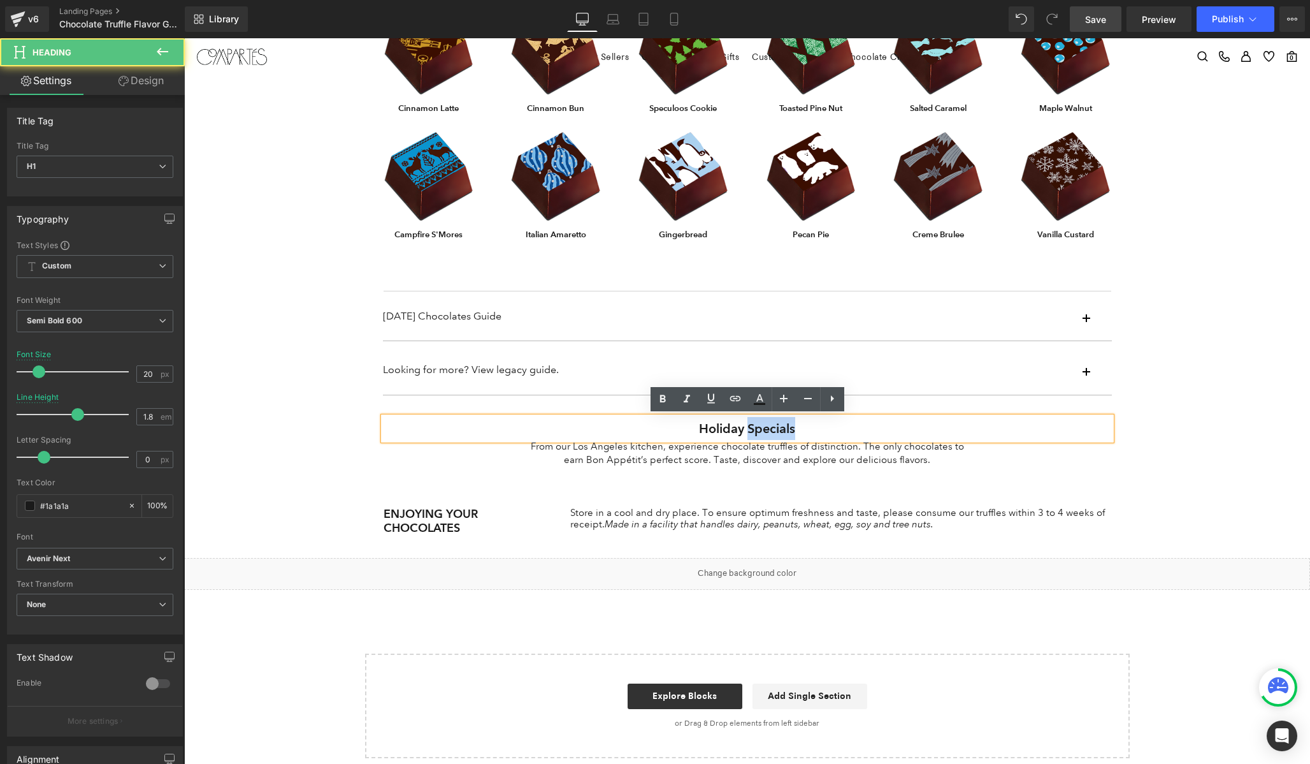
click at [792, 428] on h1 "Holiday Specials" at bounding box center [748, 428] width 728 height 23
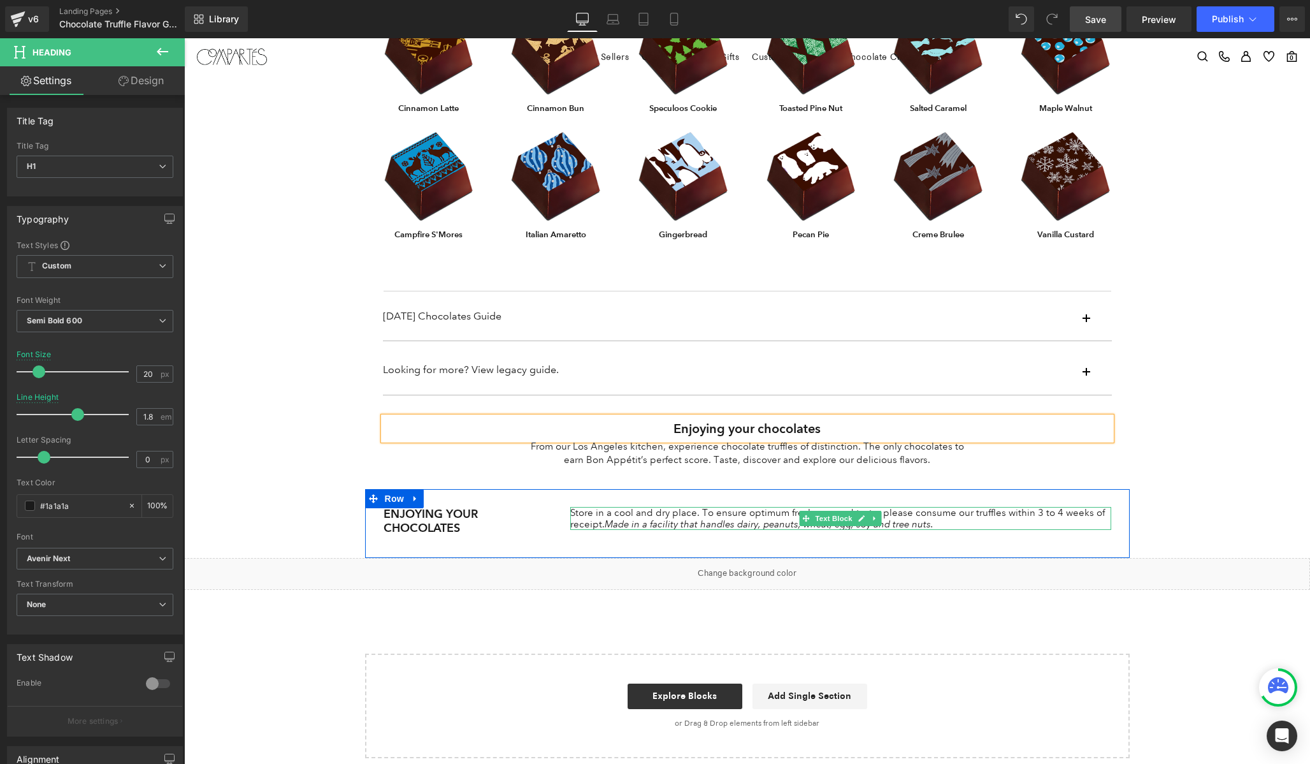
click at [629, 518] on icon "Made in a facility that handles dairy, peanuts, wheat, egg, soy and tree nuts." at bounding box center [769, 523] width 329 height 11
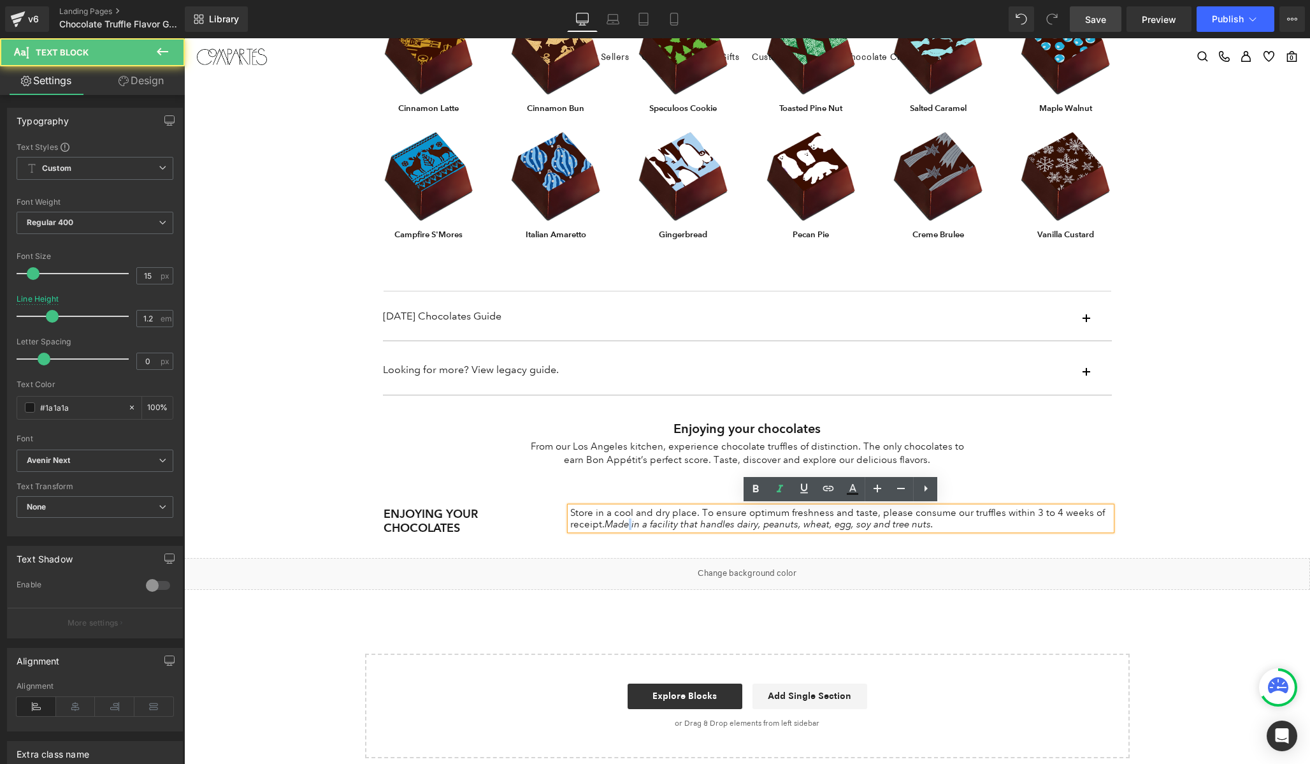
click at [629, 518] on icon "Made in a facility that handles dairy, peanuts, wheat, egg, soy and tree nuts." at bounding box center [769, 523] width 329 height 11
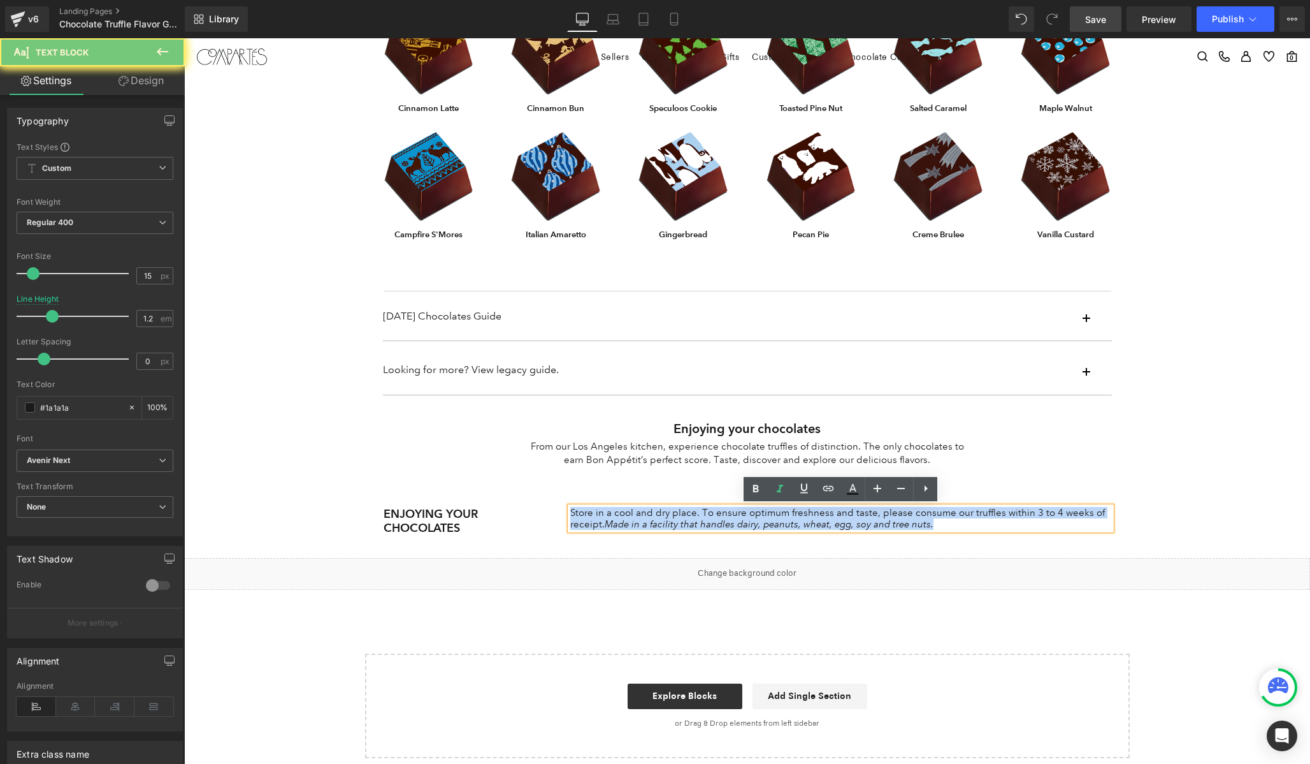
click at [629, 518] on icon "Made in a facility that handles dairy, peanuts, wheat, egg, soy and tree nuts." at bounding box center [769, 523] width 329 height 11
copy p "Store in a cool and dry place. To ensure optimum freshness and taste, please co…"
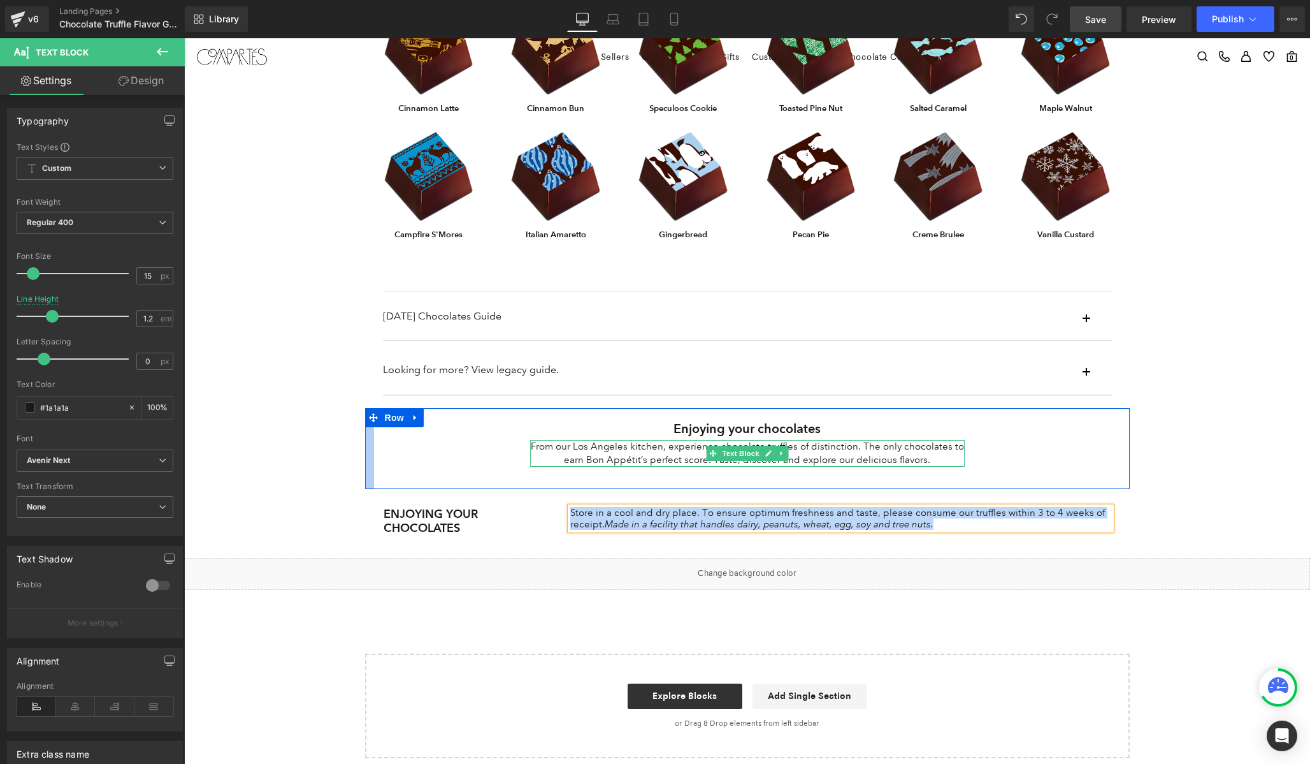
click at [635, 451] on p "From our Los Angeles kitchen, experience chocolate truffles of distinction. The…" at bounding box center [747, 453] width 435 height 27
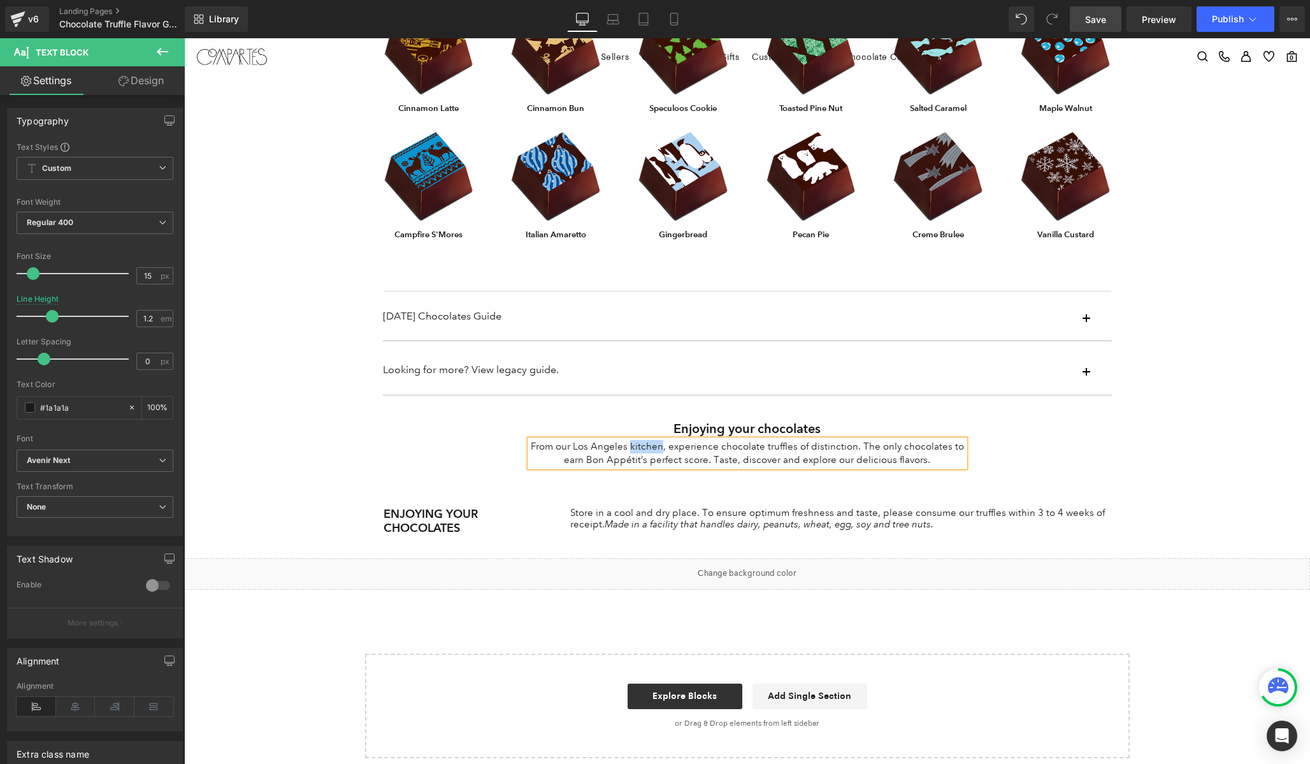
click at [635, 451] on p "From our Los Angeles kitchen, experience chocolate truffles of distinction. The…" at bounding box center [747, 453] width 435 height 27
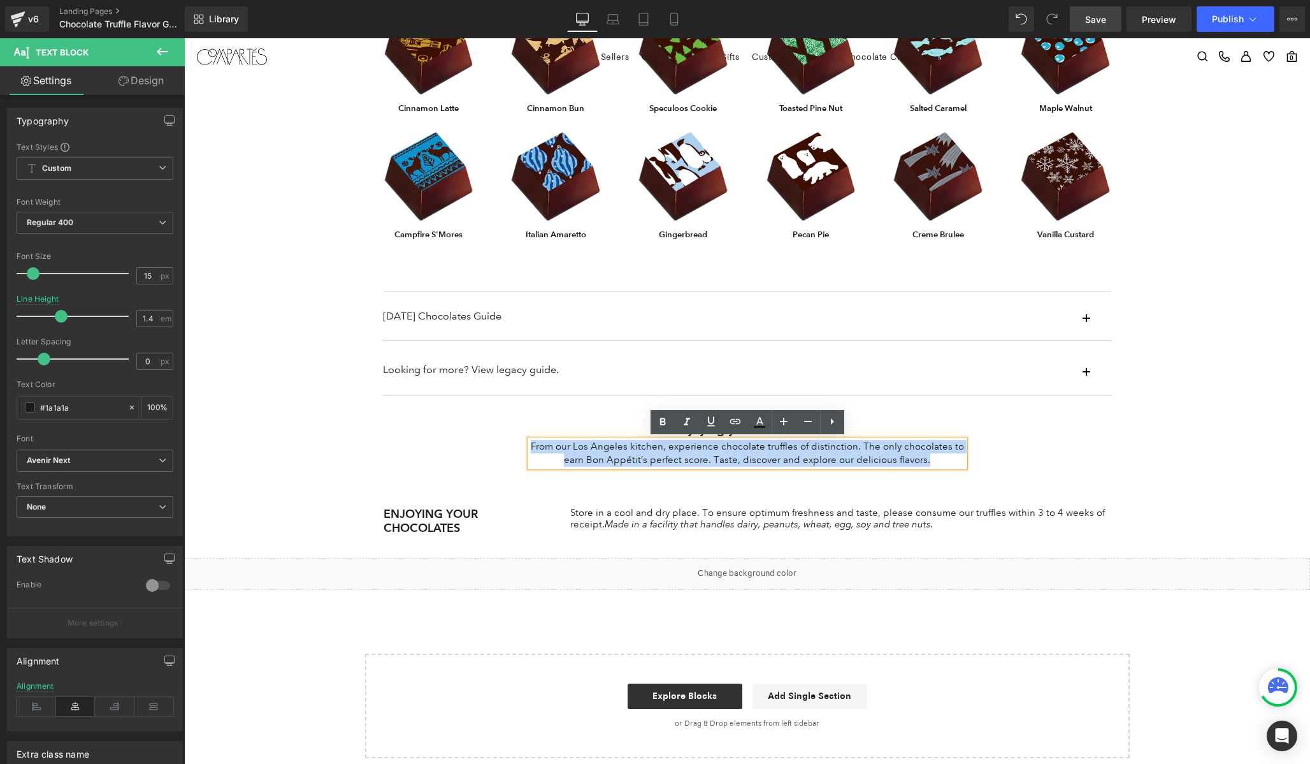
click at [635, 451] on p "From our Los Angeles kitchen, experience chocolate truffles of distinction. The…" at bounding box center [747, 453] width 435 height 27
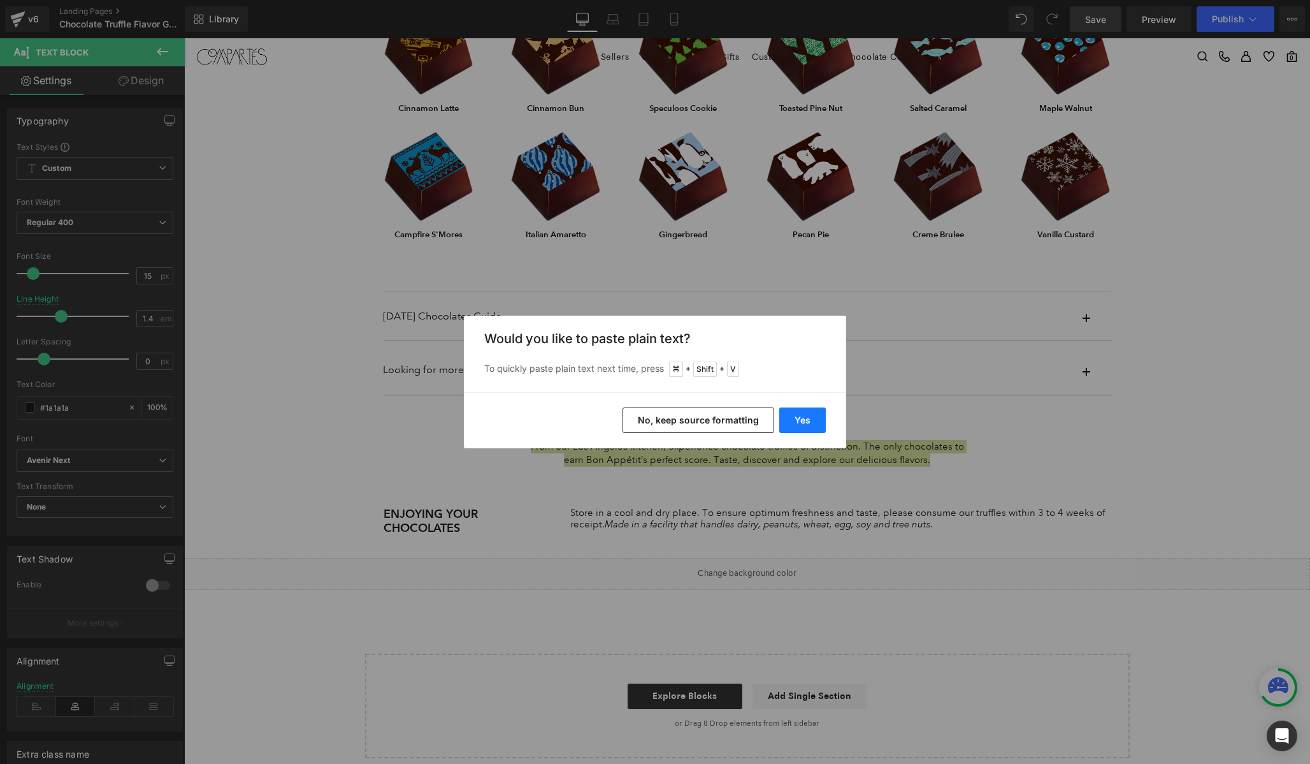
click at [809, 415] on button "Yes" at bounding box center [803, 419] width 47 height 25
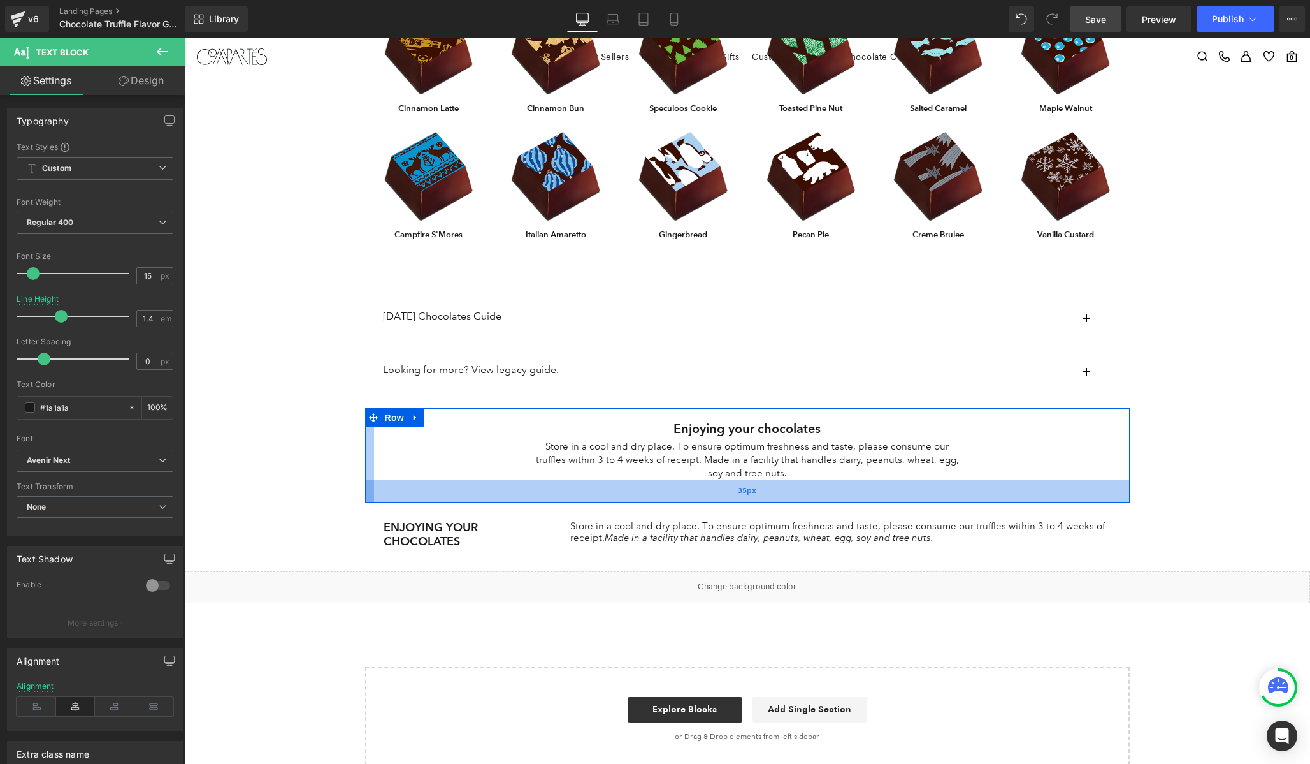
click at [792, 481] on div "35px" at bounding box center [747, 491] width 765 height 22
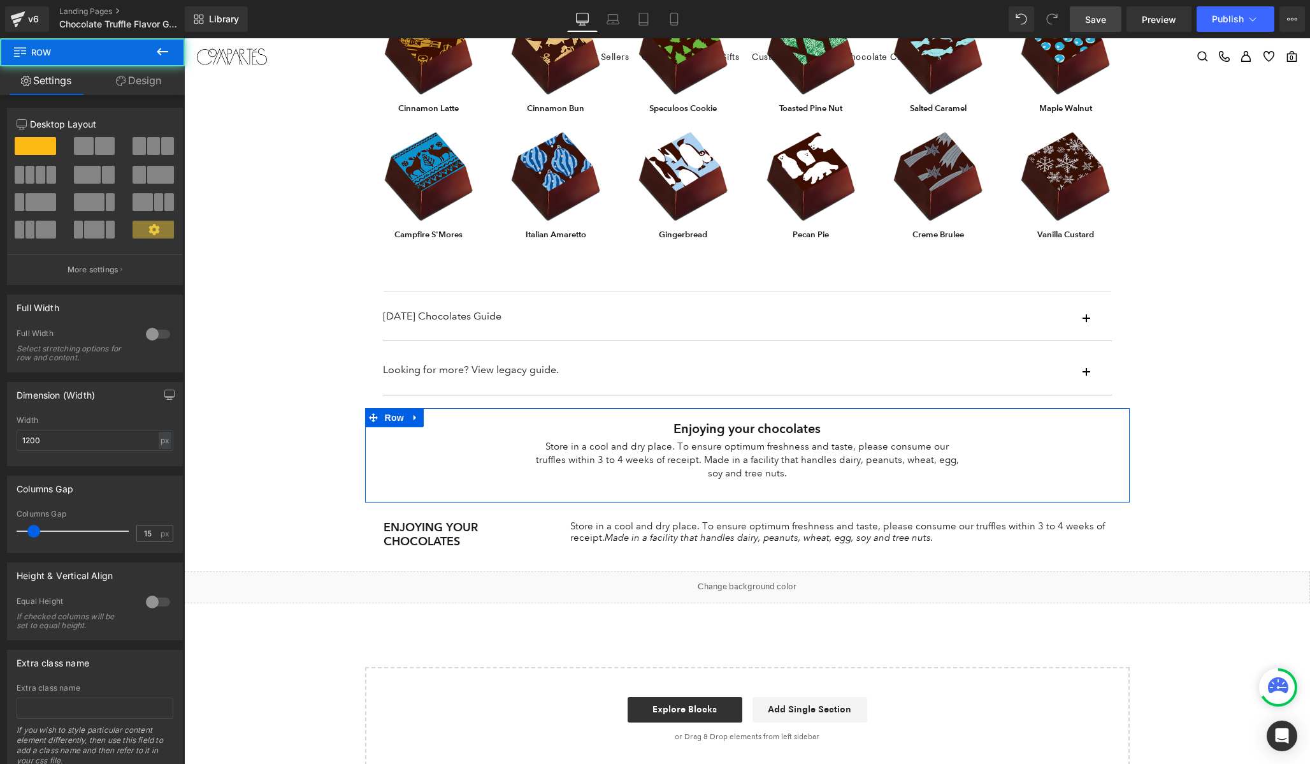
click at [788, 469] on p "Store in a cool and dry place. To ensure optimum freshness and taste, please co…" at bounding box center [747, 460] width 435 height 40
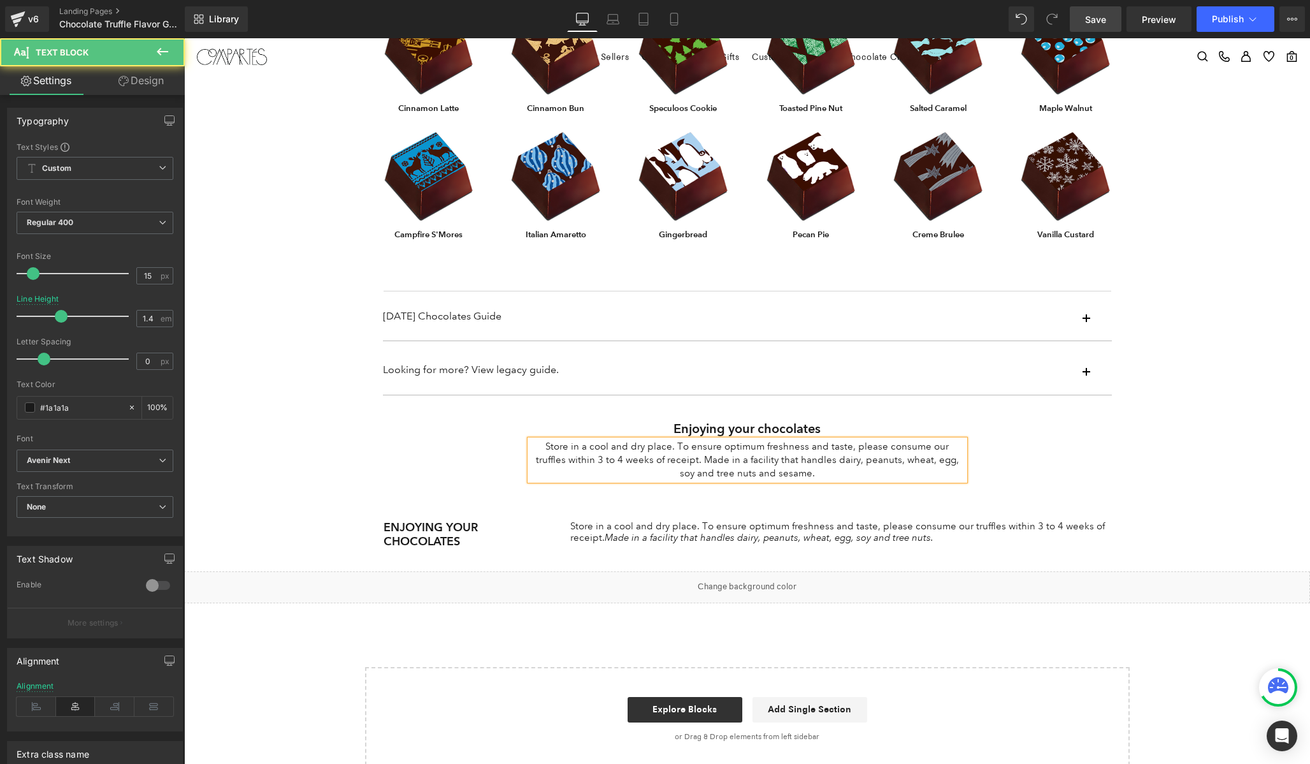
click at [937, 460] on p "Store in a cool and dry place. To ensure optimum freshness and taste, please co…" at bounding box center [747, 460] width 435 height 40
click at [729, 474] on p "Store in a cool and dry place. To ensure optimum freshness and taste, please co…" at bounding box center [747, 460] width 435 height 40
click at [672, 461] on p "Store in a cool and dry place. To ensure optimum freshness and taste, please co…" at bounding box center [747, 460] width 435 height 40
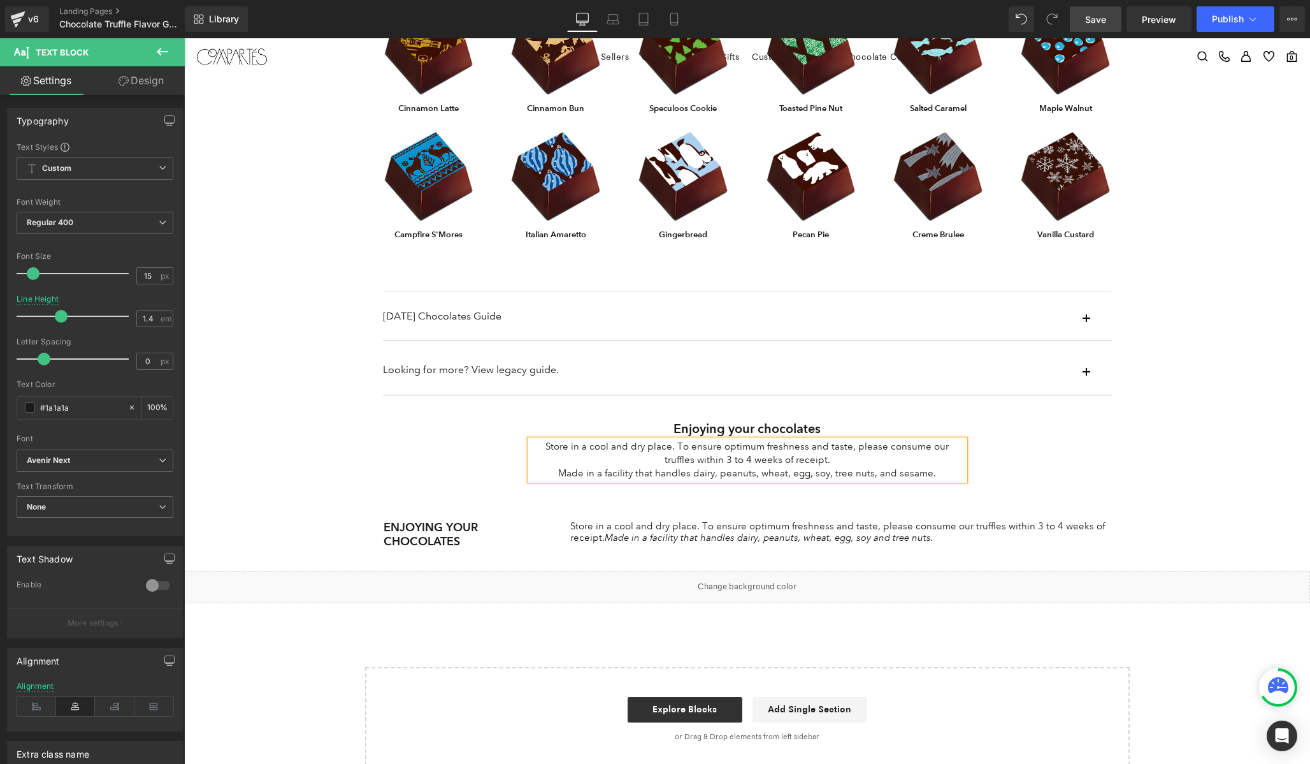
click at [665, 447] on p "Store in a cool and dry place. To ensure optimum freshness and taste, please co…" at bounding box center [747, 453] width 435 height 27
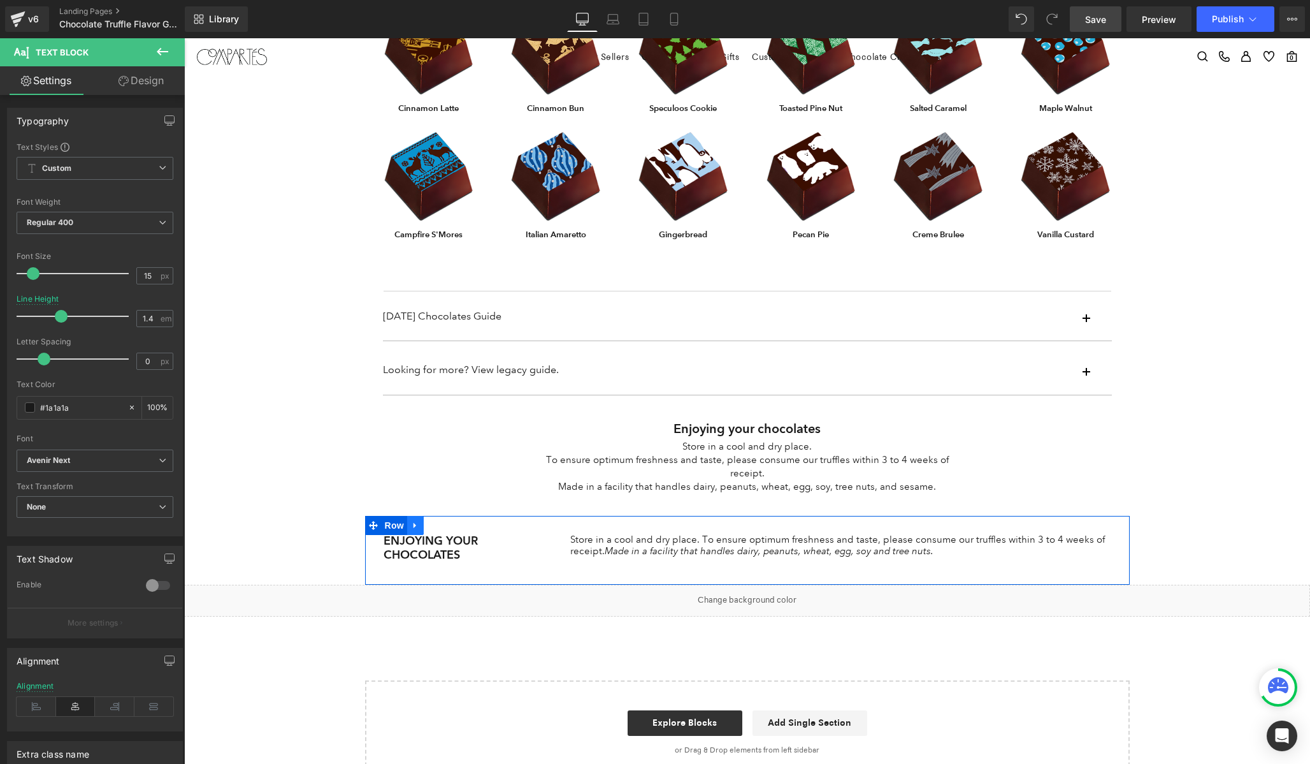
click at [414, 522] on icon at bounding box center [415, 525] width 3 height 6
click at [453, 516] on link at bounding box center [448, 525] width 17 height 19
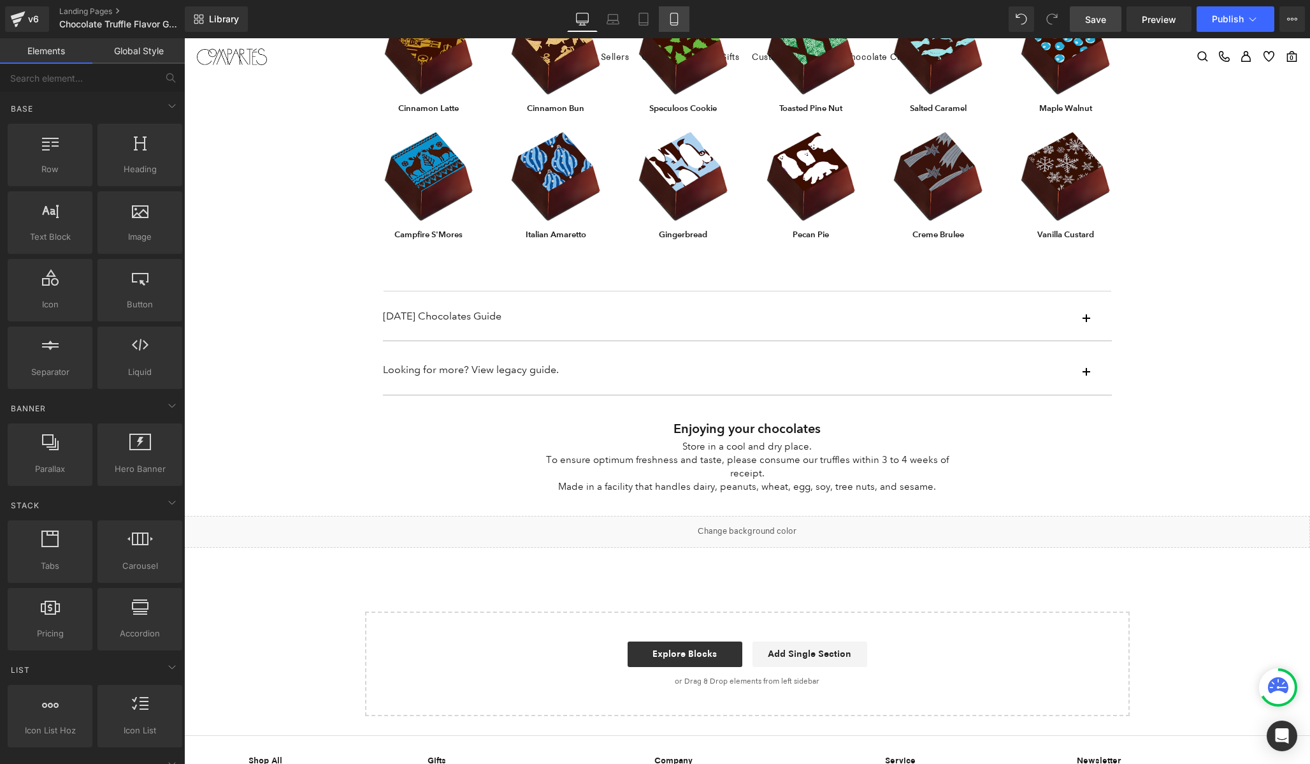
click at [687, 19] on link "Mobile" at bounding box center [674, 18] width 31 height 25
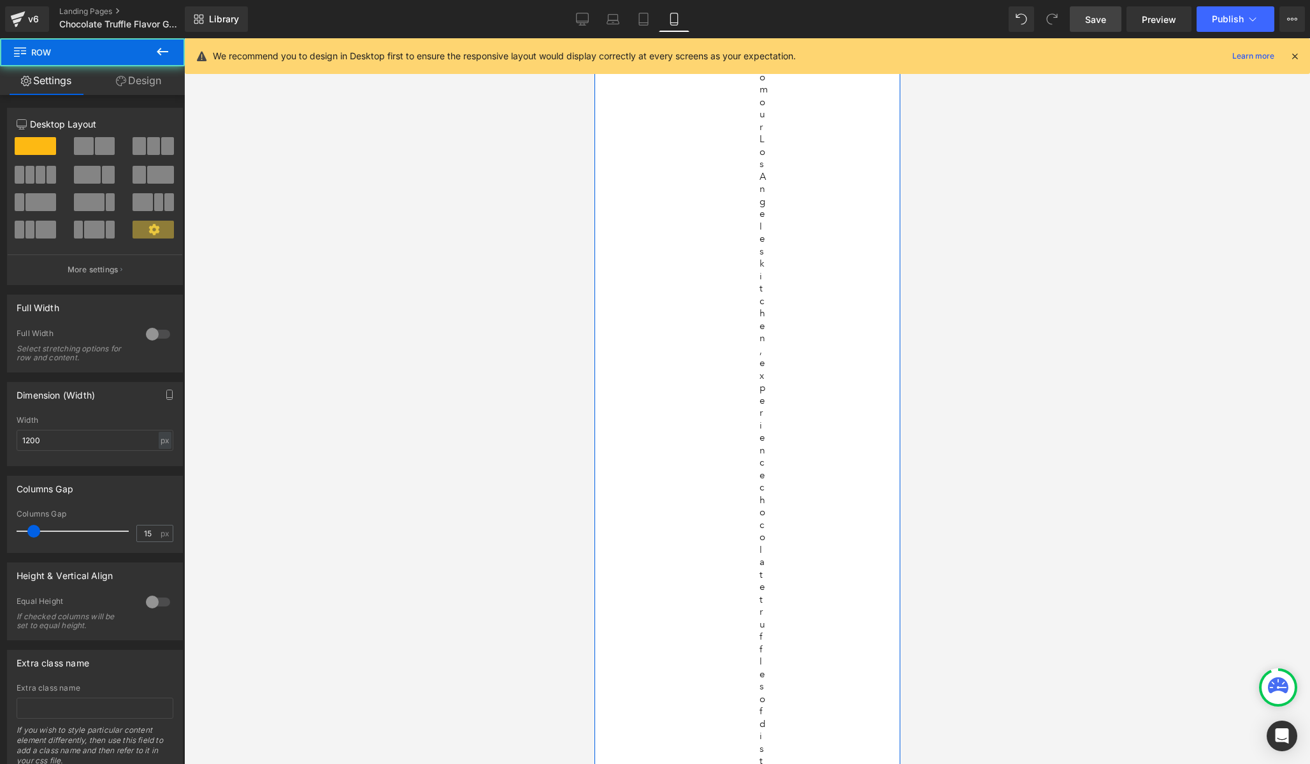
scroll to position [0, 0]
click at [131, 79] on link "Design" at bounding box center [138, 80] width 92 height 29
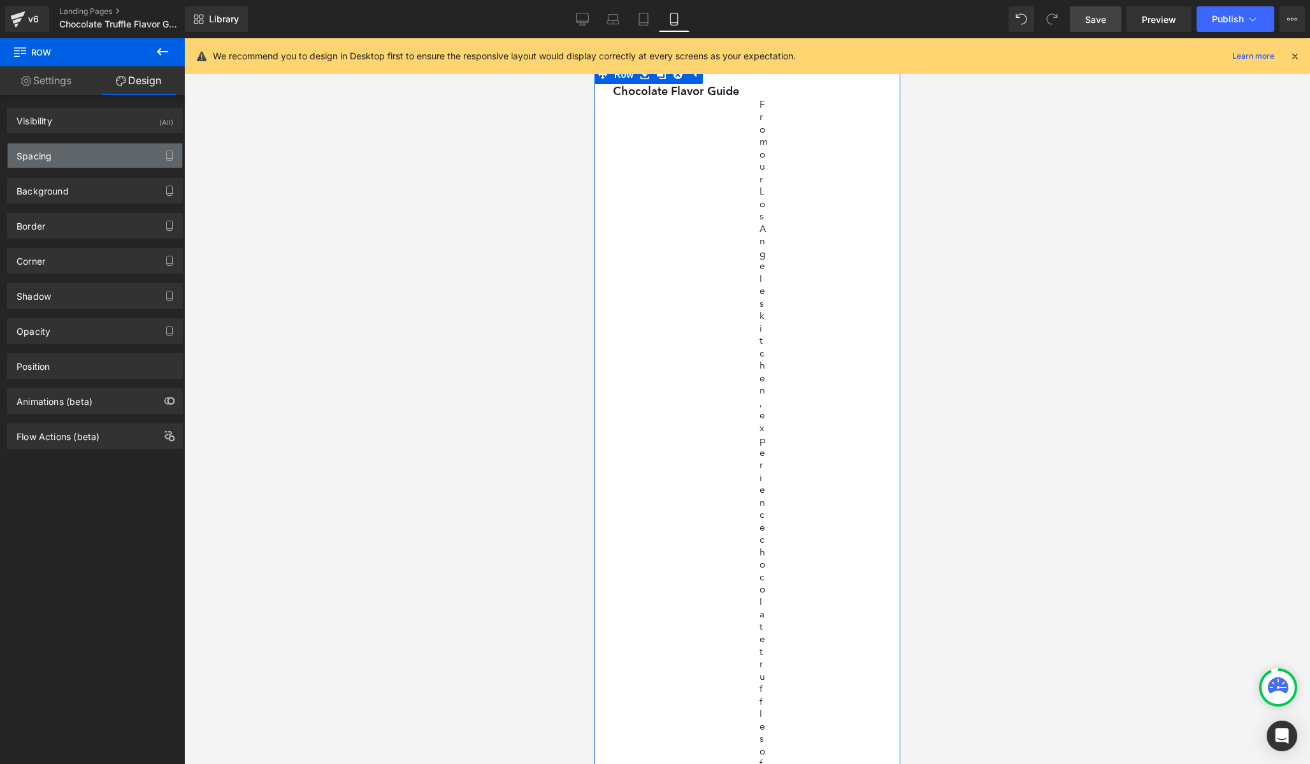
click at [83, 149] on div "Spacing" at bounding box center [95, 155] width 175 height 24
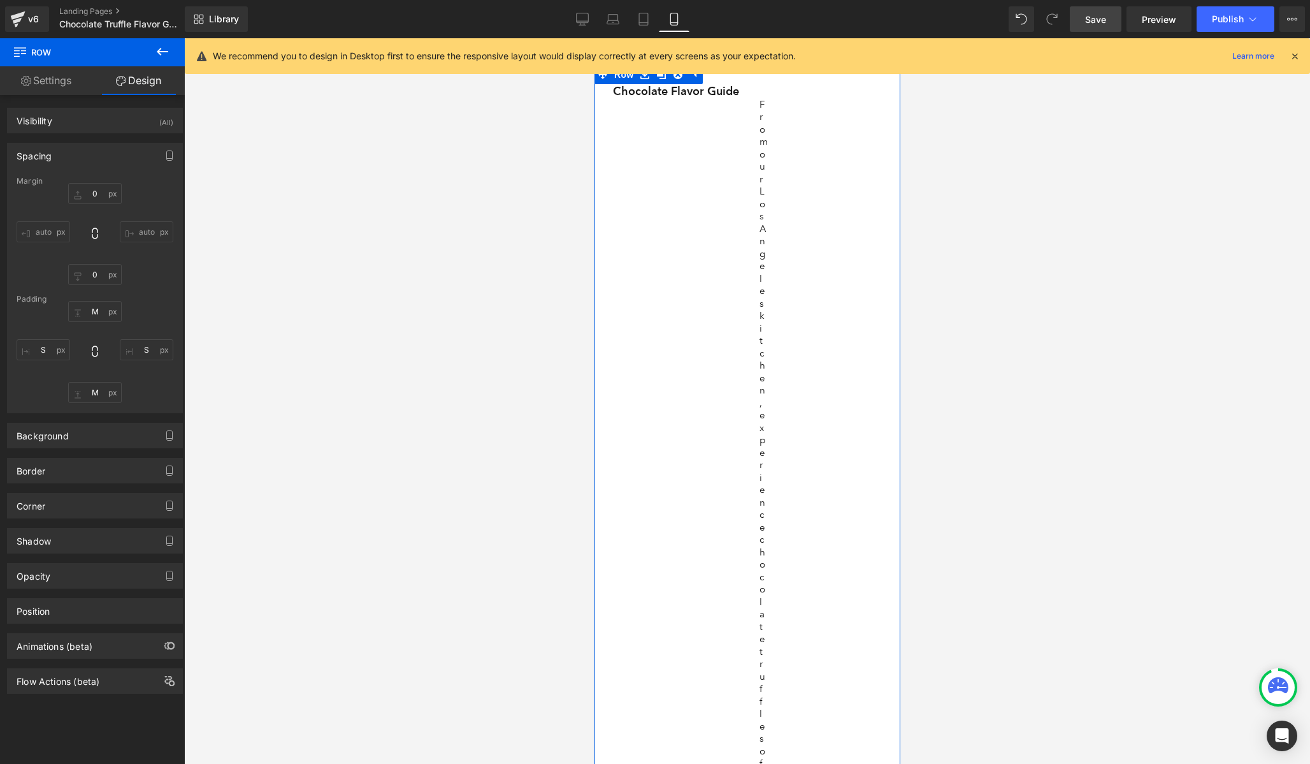
click at [47, 230] on input "auto" at bounding box center [44, 231] width 54 height 21
click at [140, 327] on div "M XS S M L XL Edit Value S M S" at bounding box center [95, 352] width 157 height 102
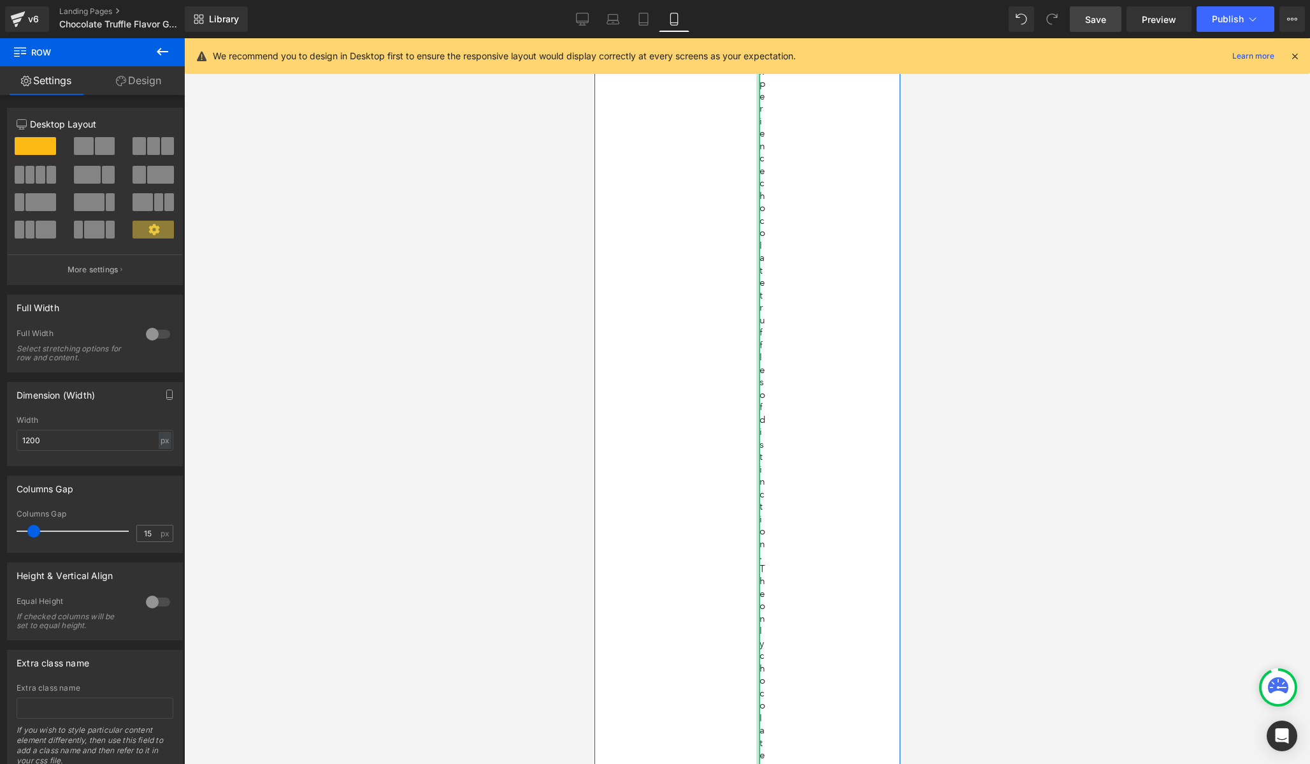
scroll to position [442, 0]
click at [758, 159] on div at bounding box center [757, 613] width 3 height 1964
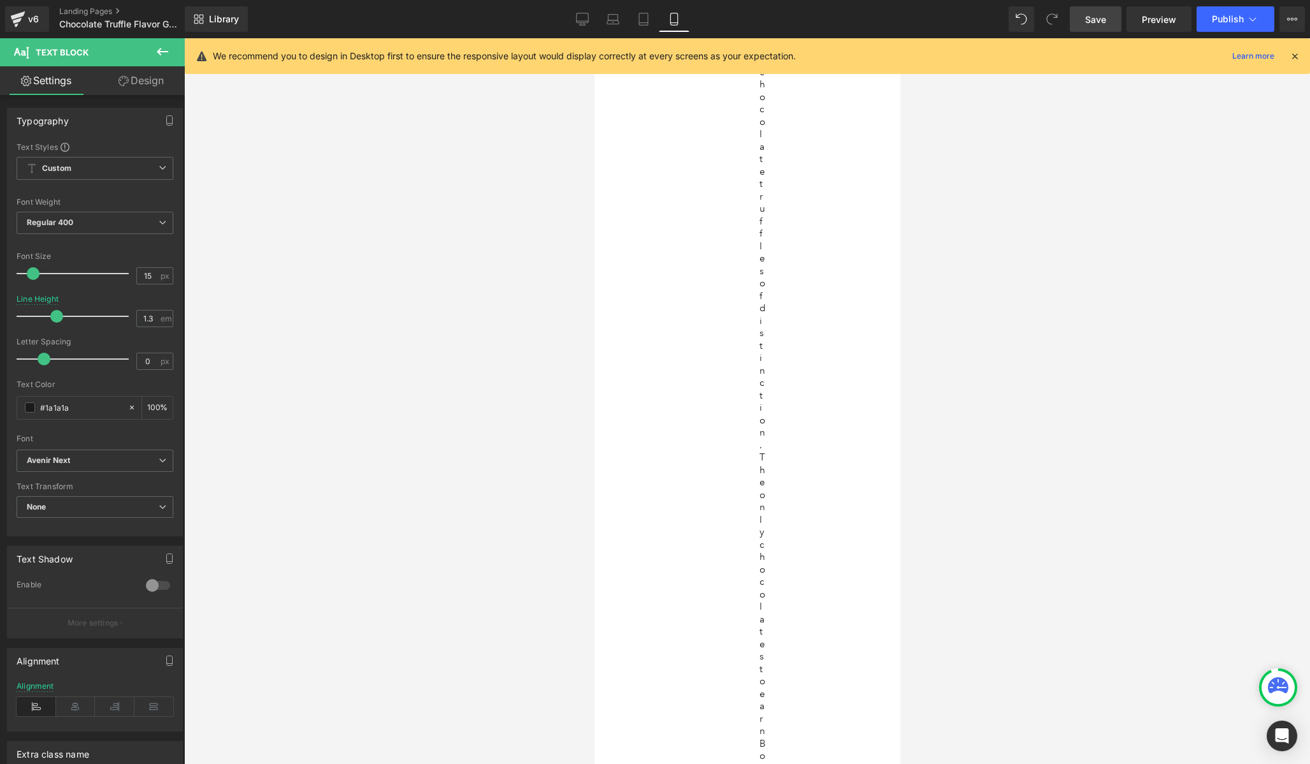
click at [137, 82] on link "Design" at bounding box center [141, 80] width 92 height 29
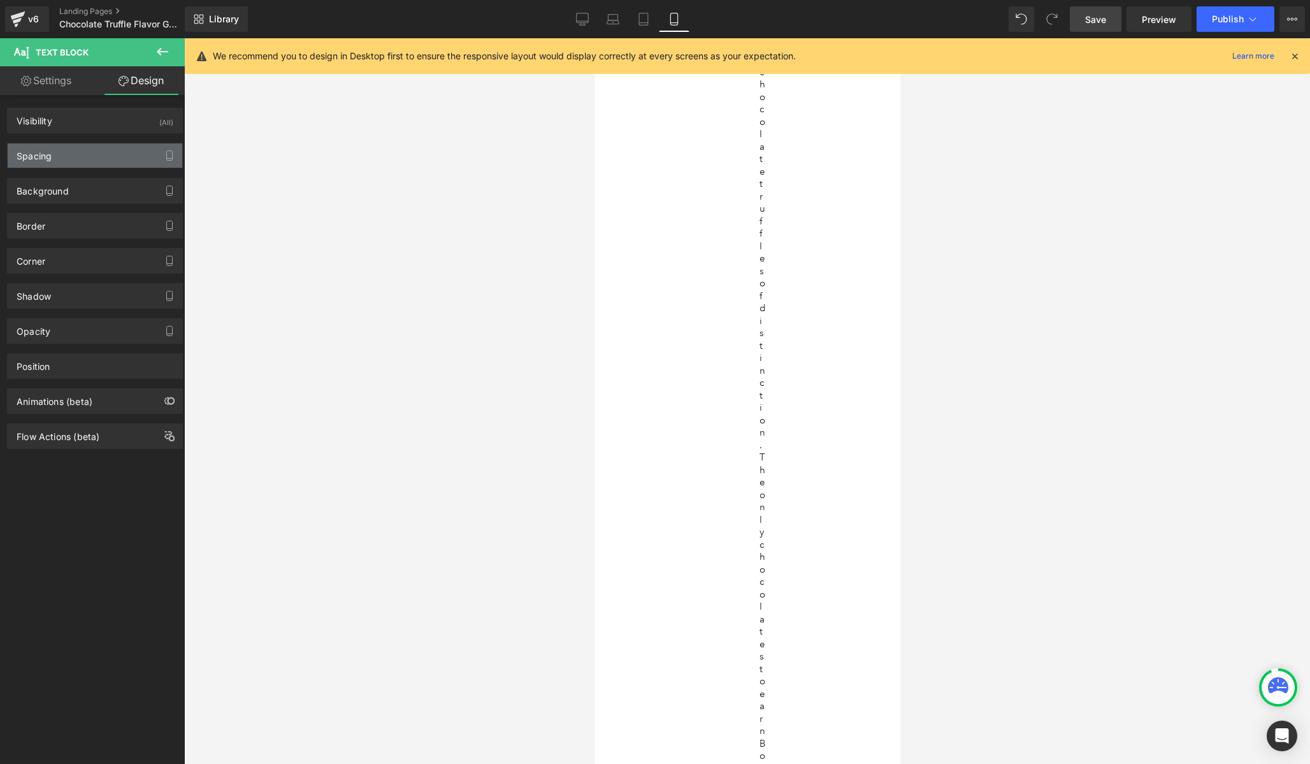
click at [95, 154] on div "Spacing" at bounding box center [95, 155] width 175 height 24
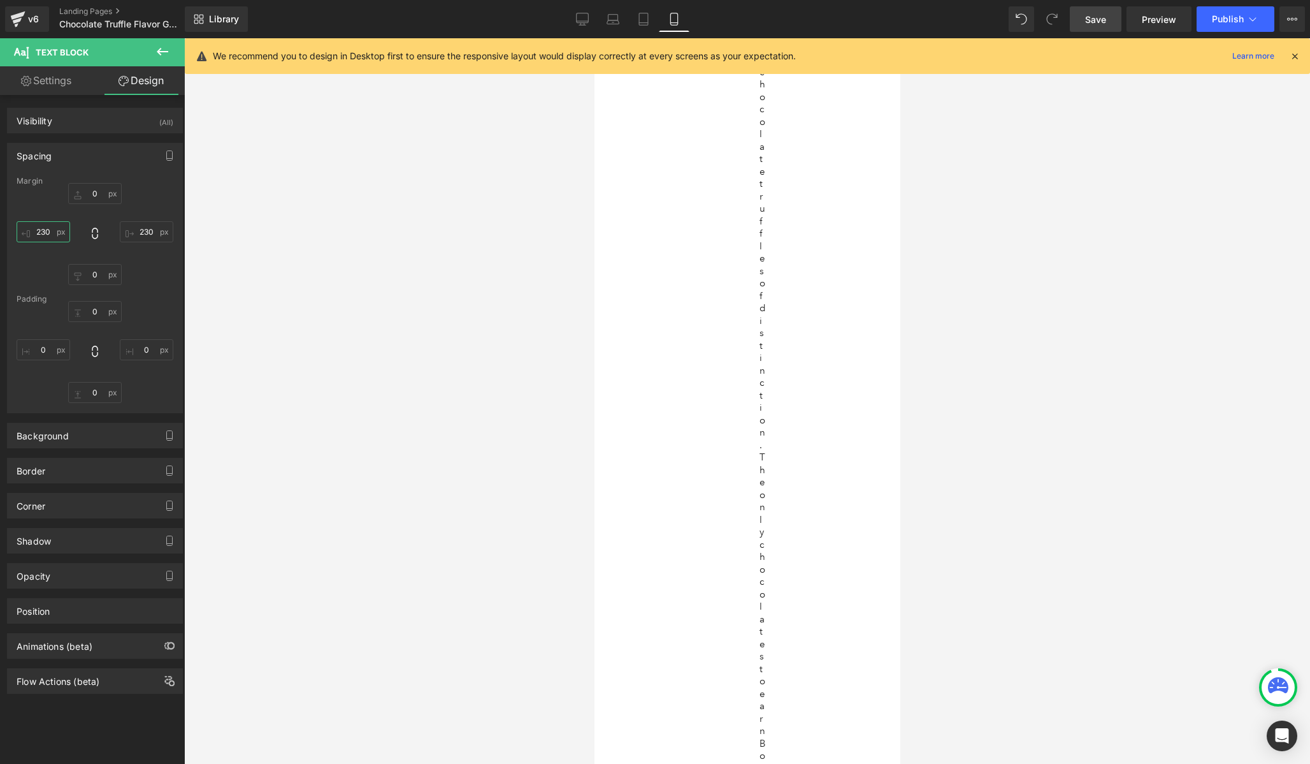
click at [45, 232] on input "text" at bounding box center [44, 231] width 54 height 21
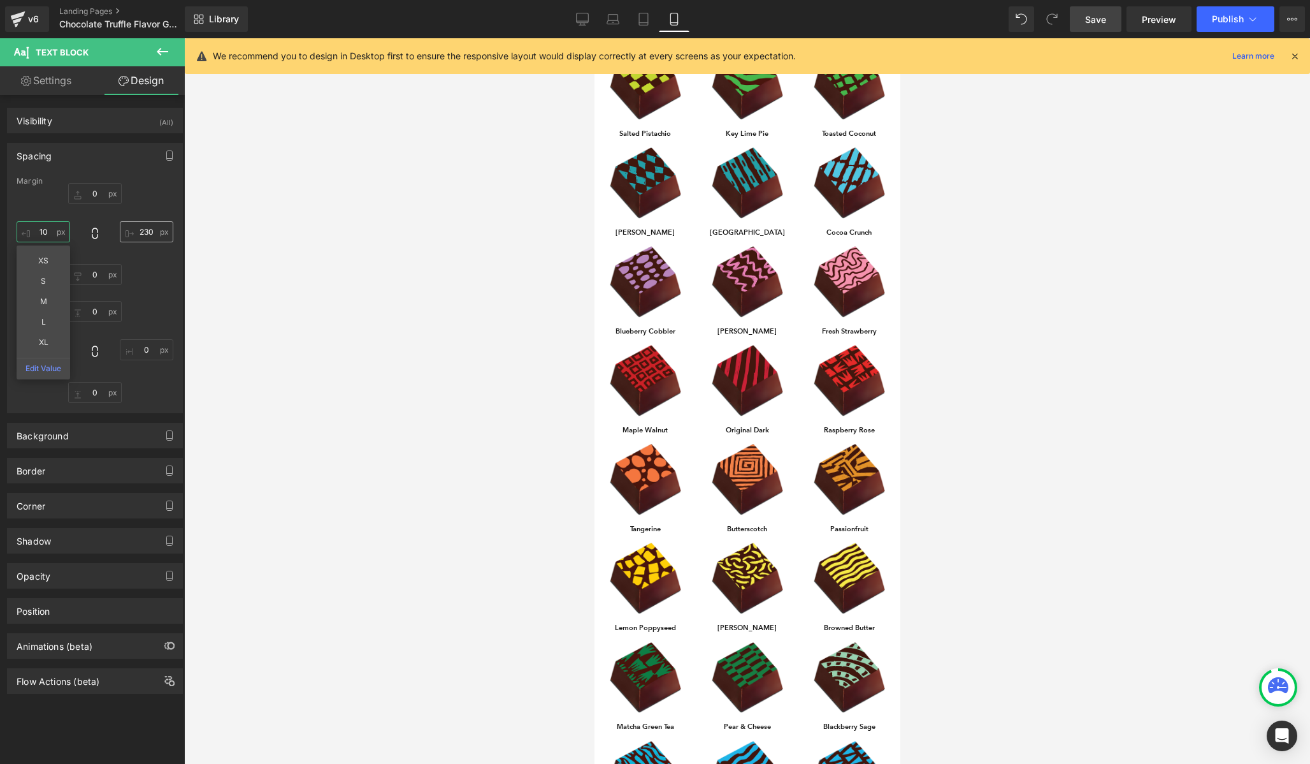
type input "10"
click at [138, 235] on input "text" at bounding box center [147, 231] width 54 height 21
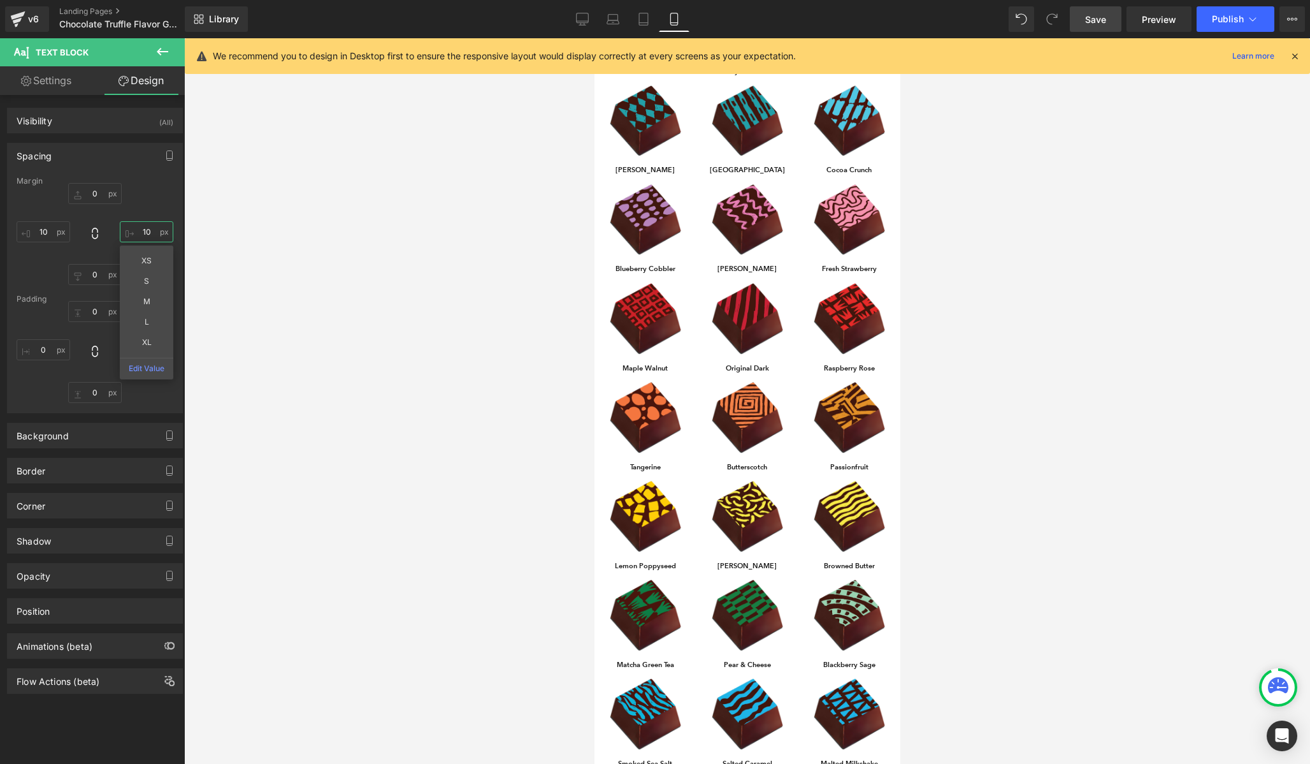
type input "10"
type input "0"
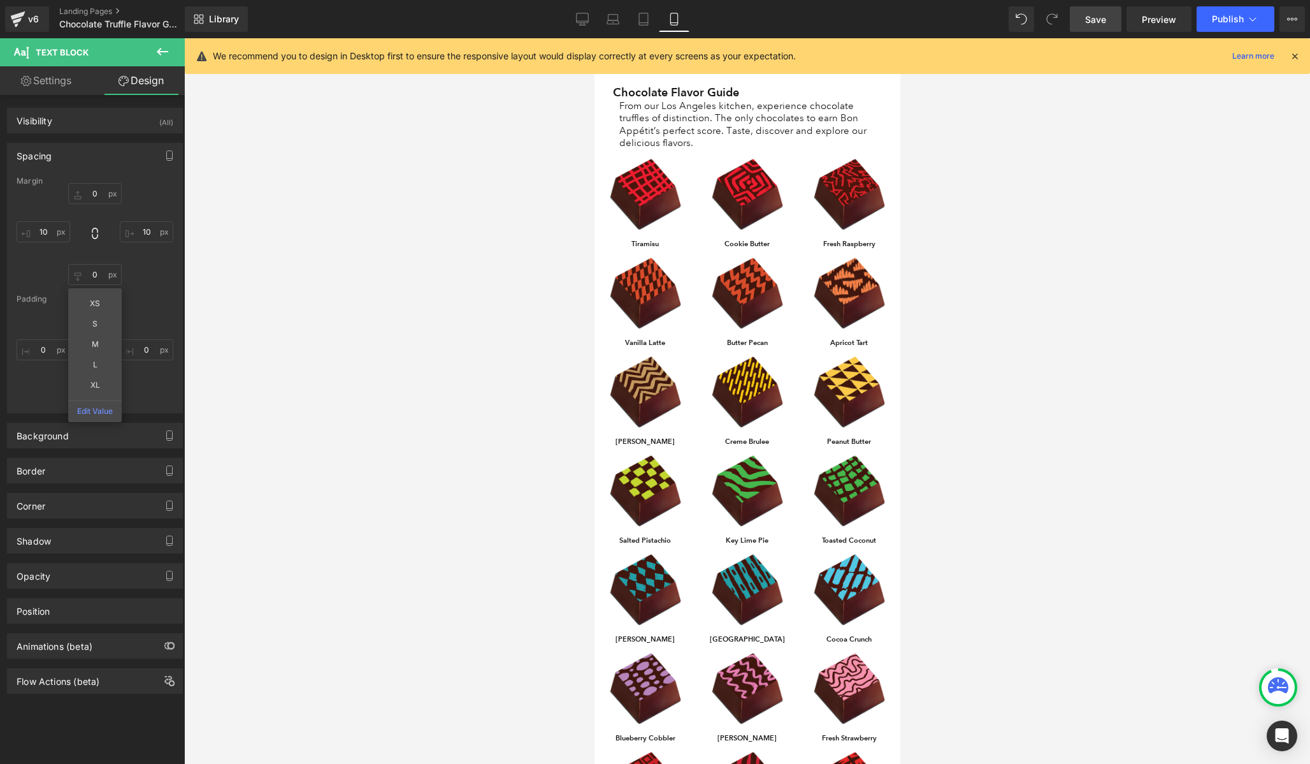
click at [692, 119] on p "From our Los Angeles kitchen, experience chocolate truffles of distinction. The…" at bounding box center [747, 125] width 256 height 50
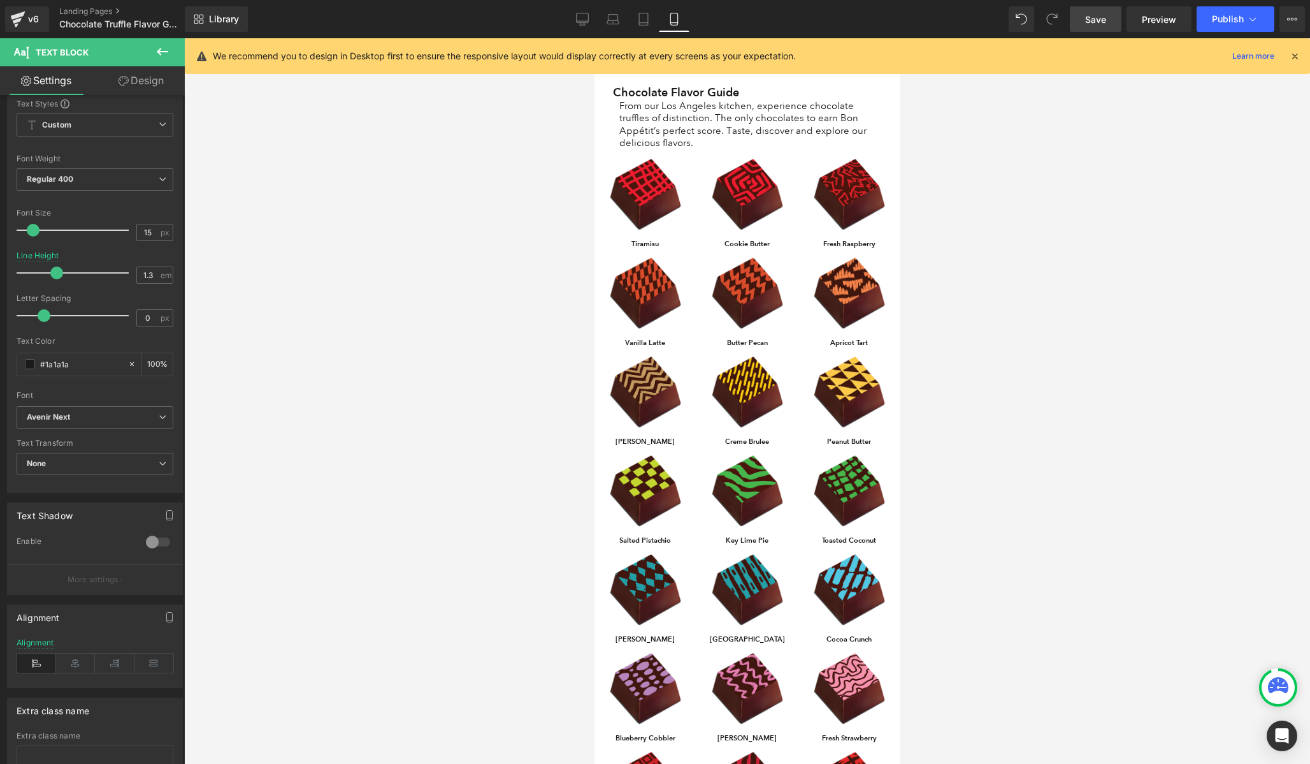
scroll to position [45, 0]
click at [76, 669] on icon at bounding box center [76, 661] width 40 height 19
click at [671, 90] on h1 "Chocolate Flavor Guide" at bounding box center [747, 92] width 269 height 16
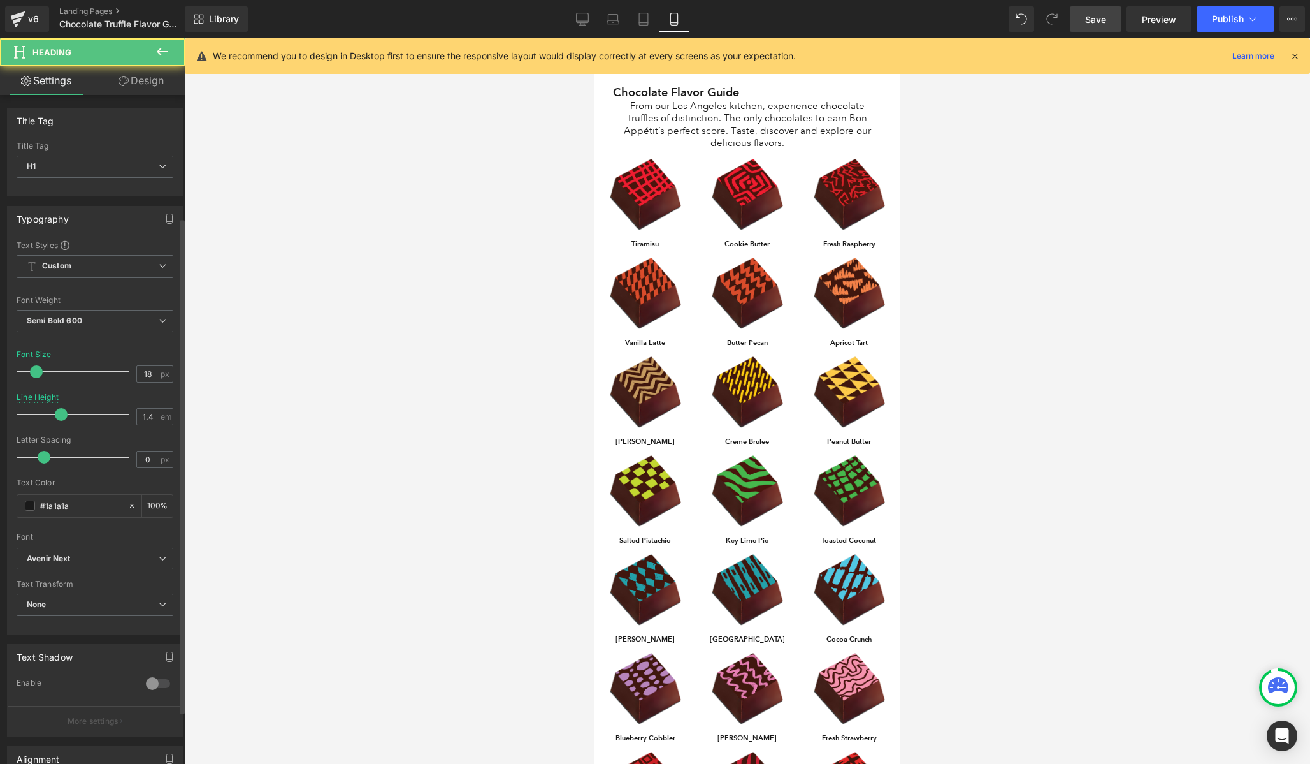
scroll to position [236, 0]
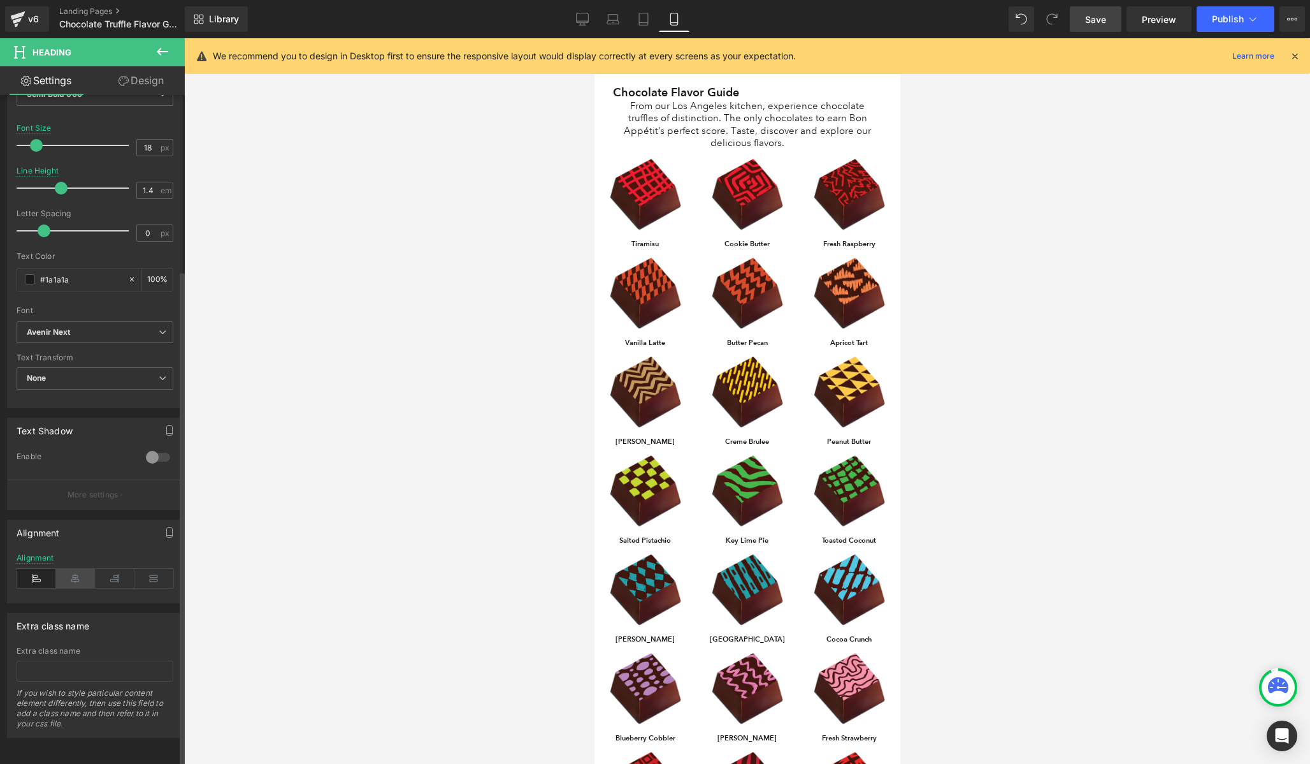
click at [77, 569] on icon at bounding box center [76, 578] width 40 height 19
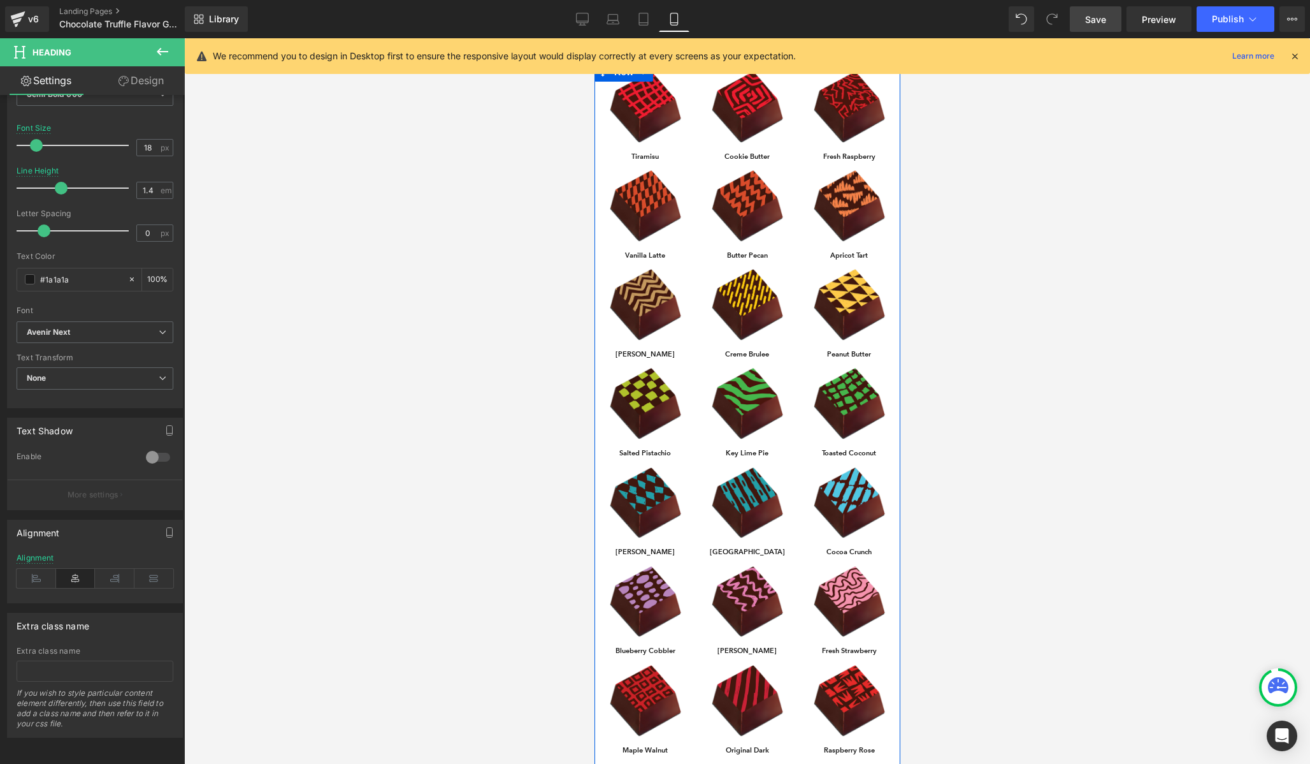
scroll to position [0, 0]
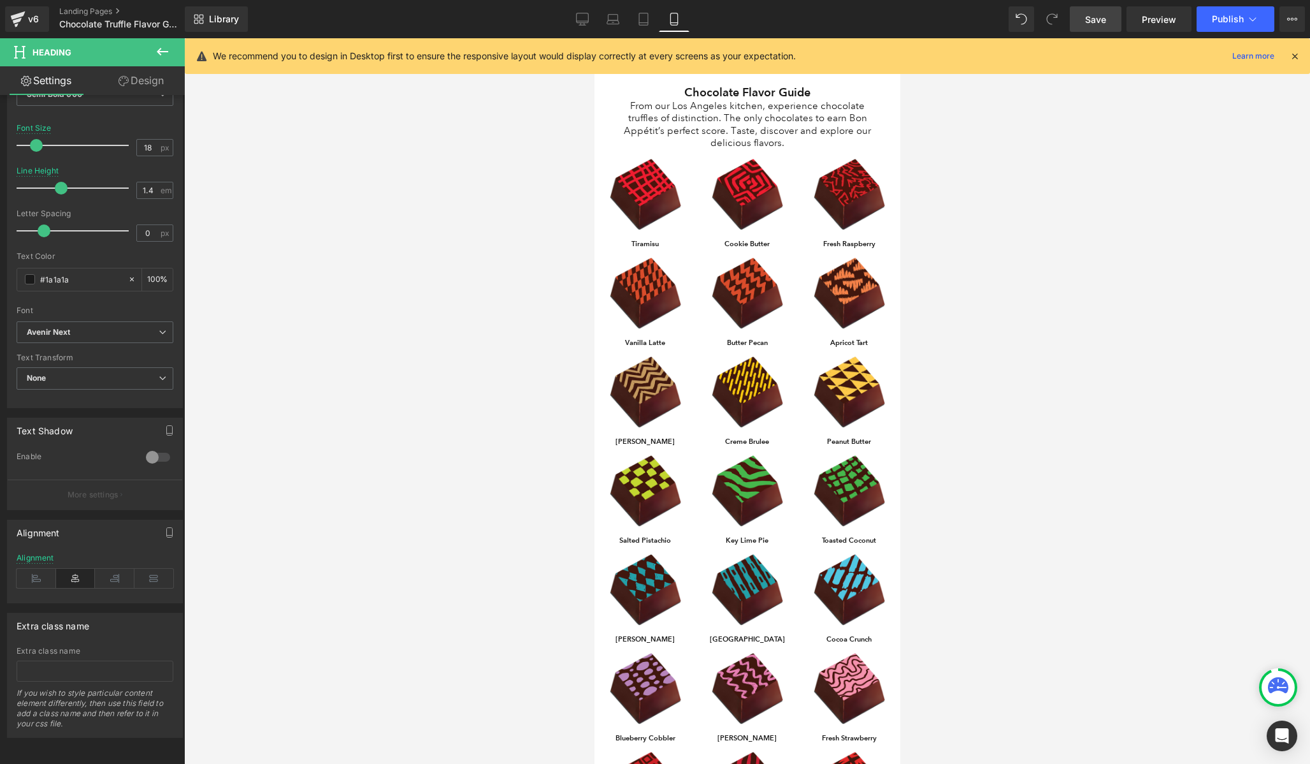
click at [811, 145] on p "From our Los Angeles kitchen, experience chocolate truffles of distinction. The…" at bounding box center [747, 125] width 256 height 50
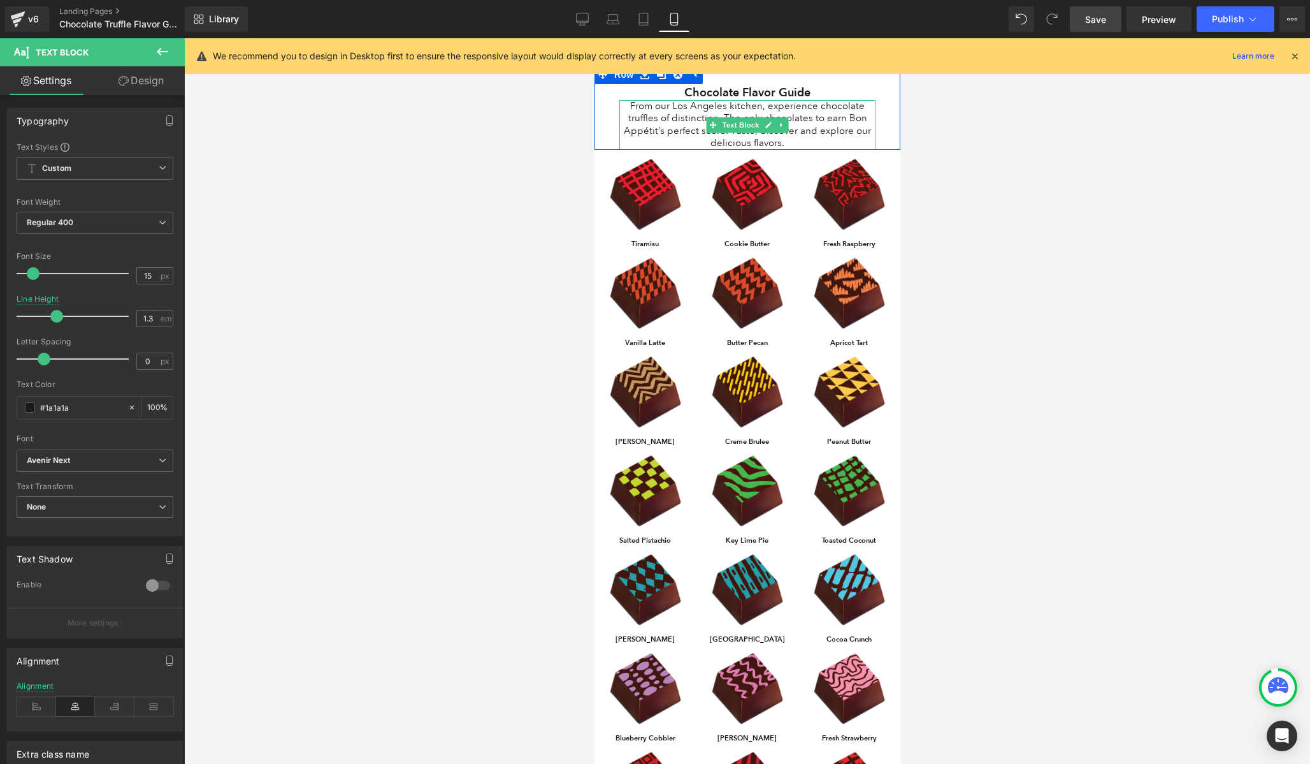
click at [638, 131] on p "From our Los Angeles kitchen, experience chocolate truffles of distinction. The…" at bounding box center [747, 125] width 256 height 50
click at [140, 82] on link "Design" at bounding box center [141, 80] width 92 height 29
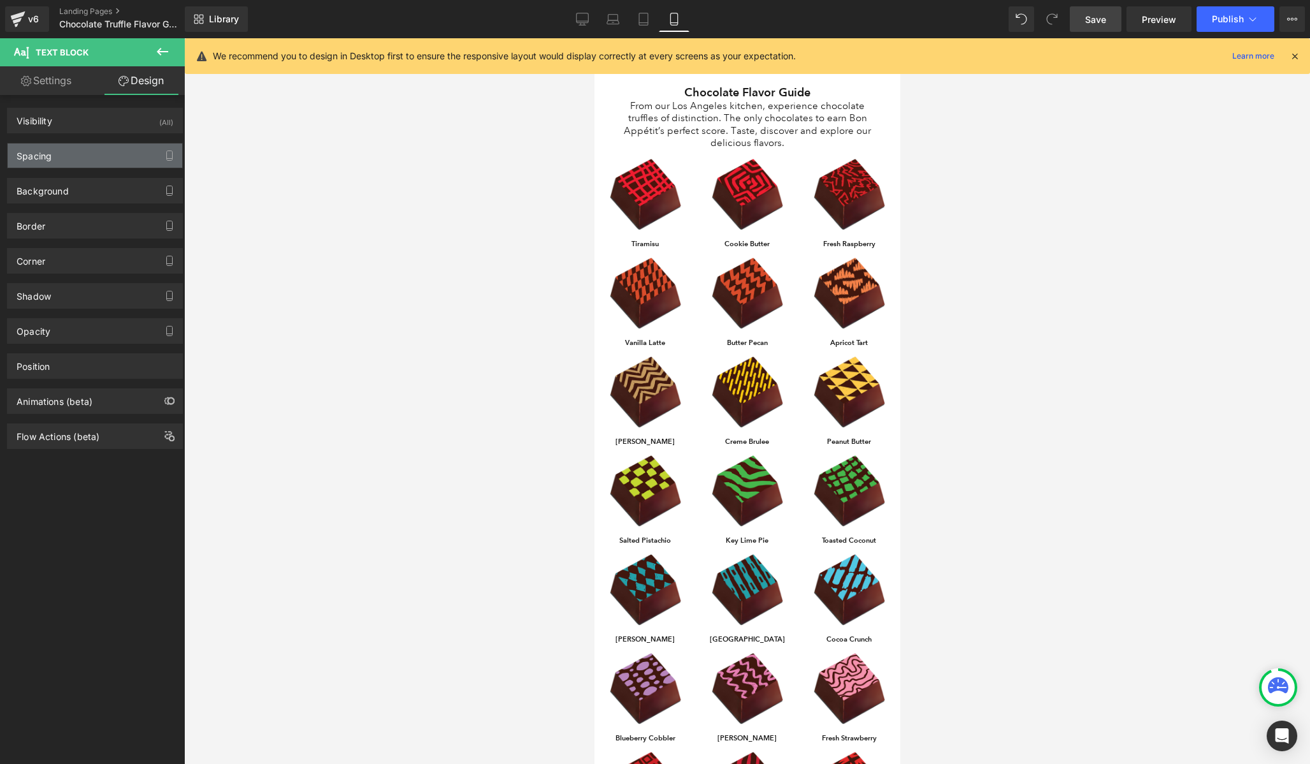
click at [87, 154] on div "Spacing" at bounding box center [95, 155] width 175 height 24
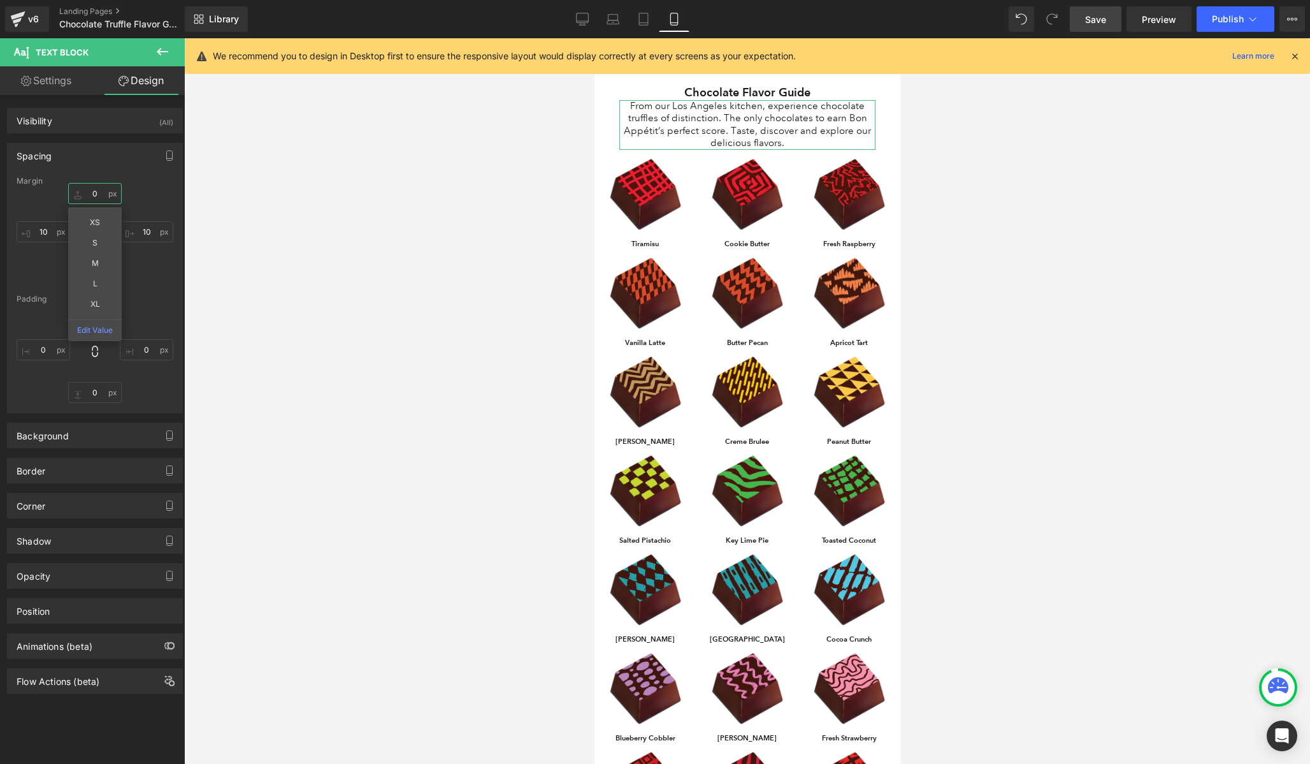
click at [94, 198] on input "0" at bounding box center [95, 193] width 54 height 21
type input "0"
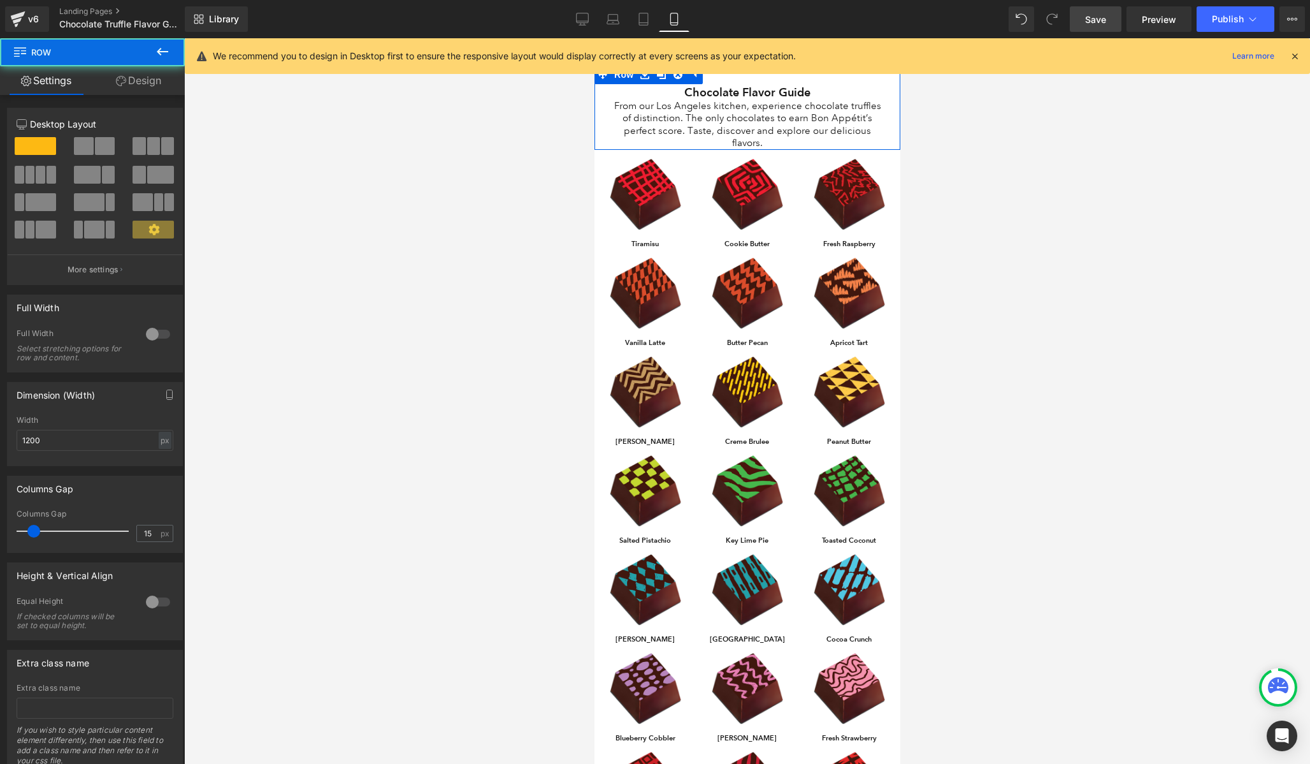
click at [604, 124] on div "Chocolate Flavor Guide Heading From our Los Angeles kitchen, experience chocola…" at bounding box center [747, 117] width 288 height 66
click at [142, 75] on link "Design" at bounding box center [138, 80] width 92 height 29
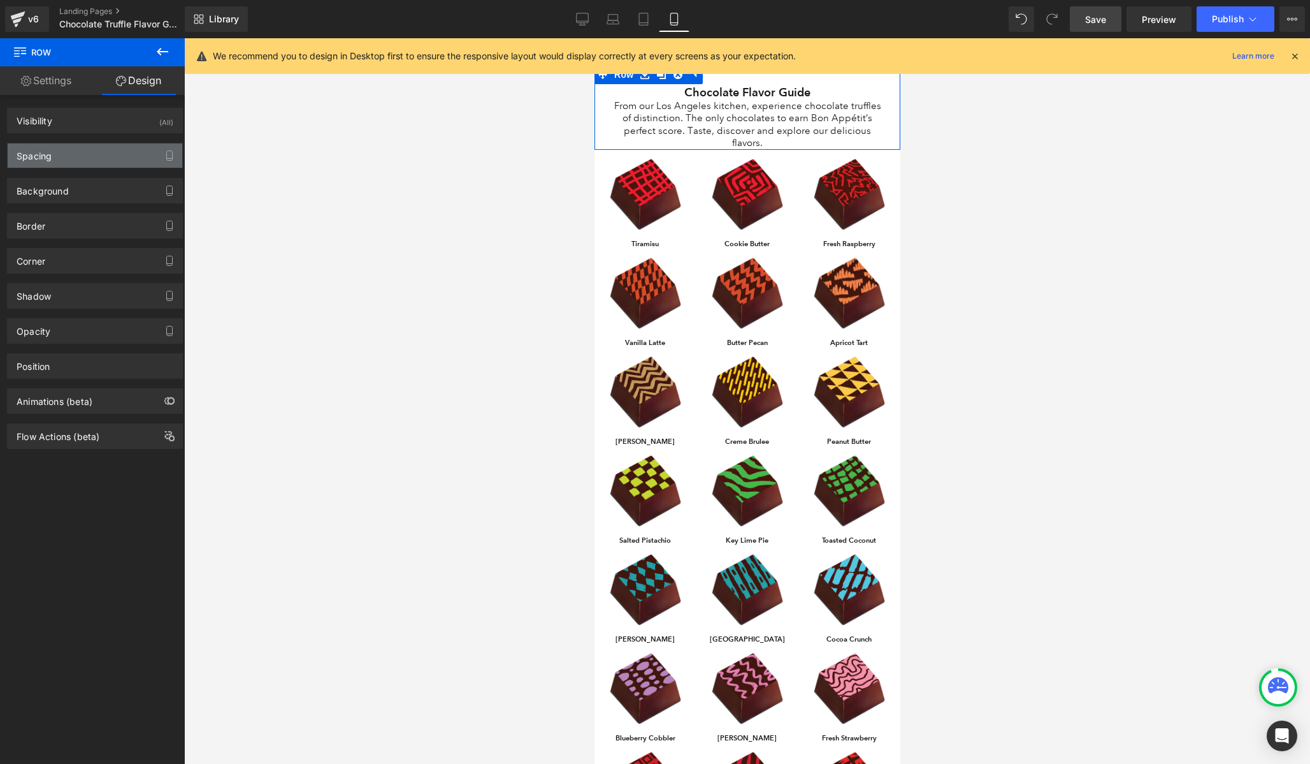
click at [75, 150] on div "Spacing" at bounding box center [95, 155] width 175 height 24
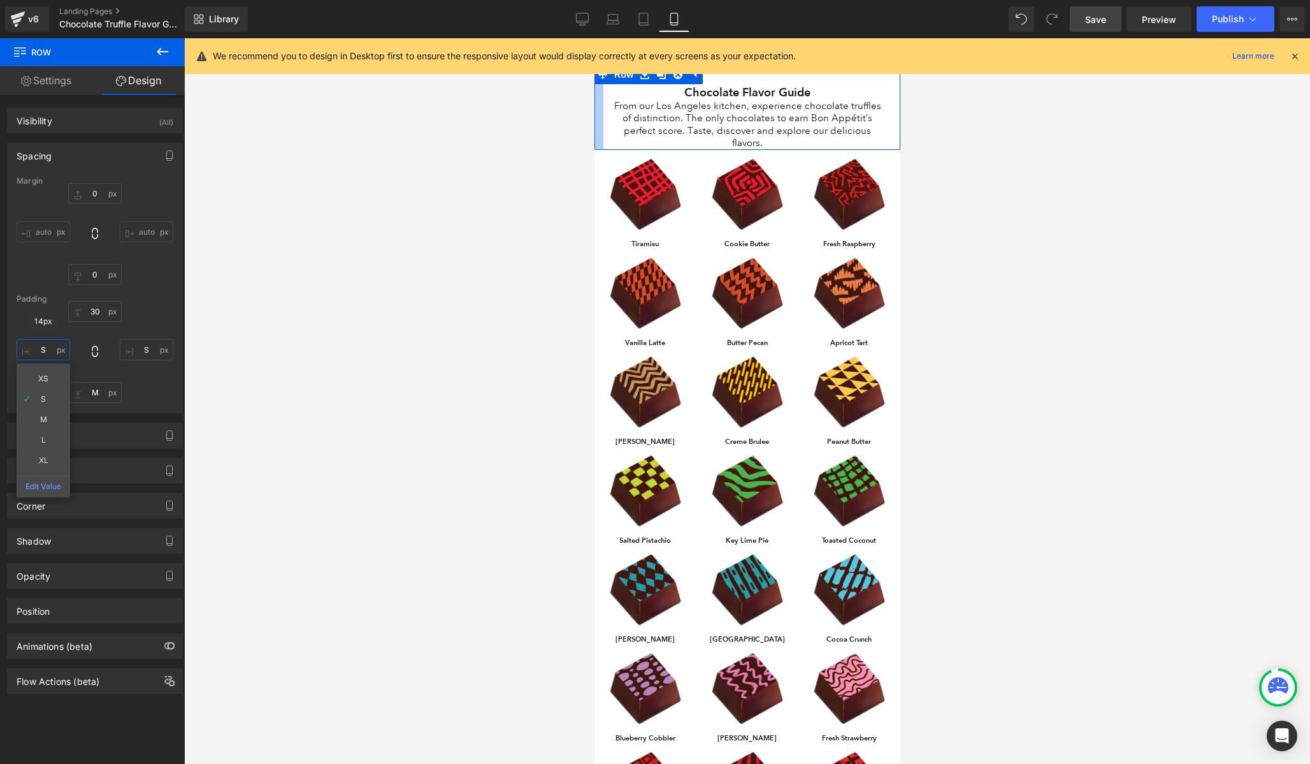
click at [44, 355] on input "S" at bounding box center [44, 349] width 54 height 21
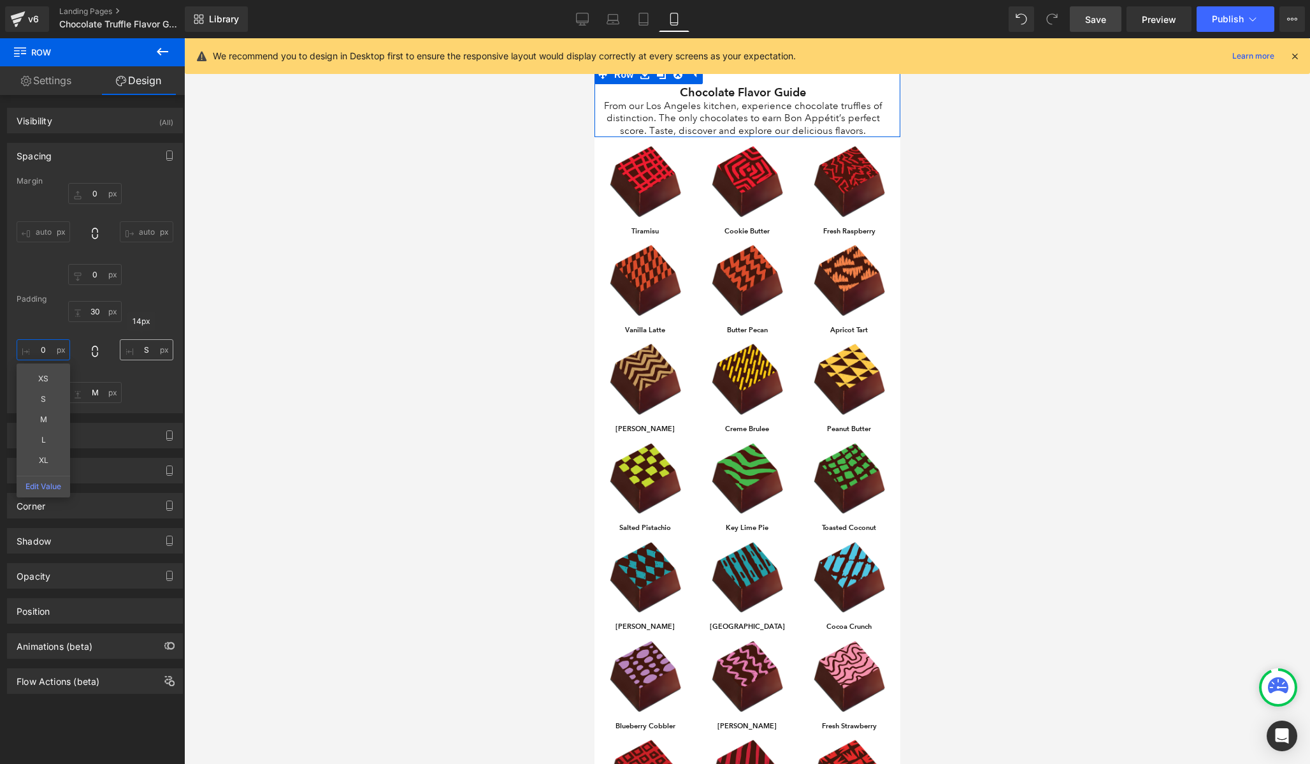
type input "0"
click at [138, 347] on input "S" at bounding box center [147, 349] width 54 height 21
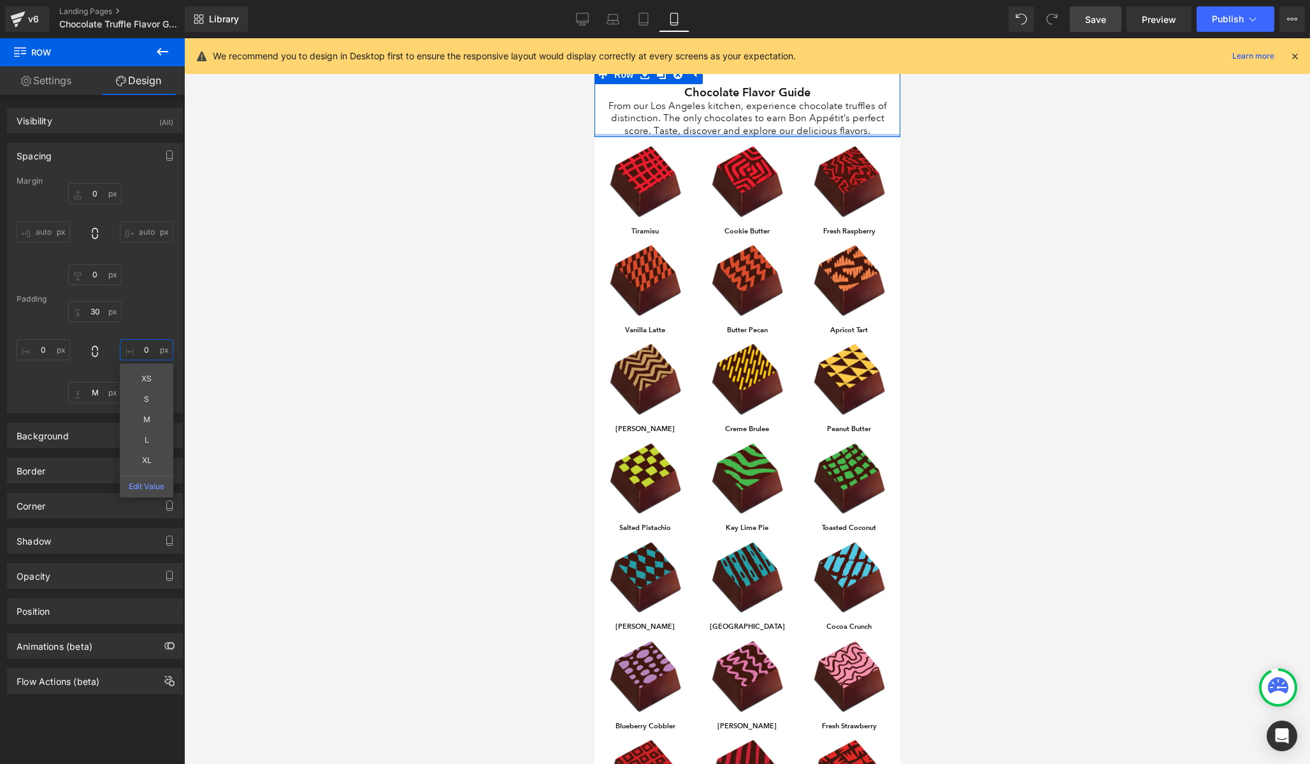
click at [726, 135] on div at bounding box center [747, 135] width 306 height 3
type input "0"
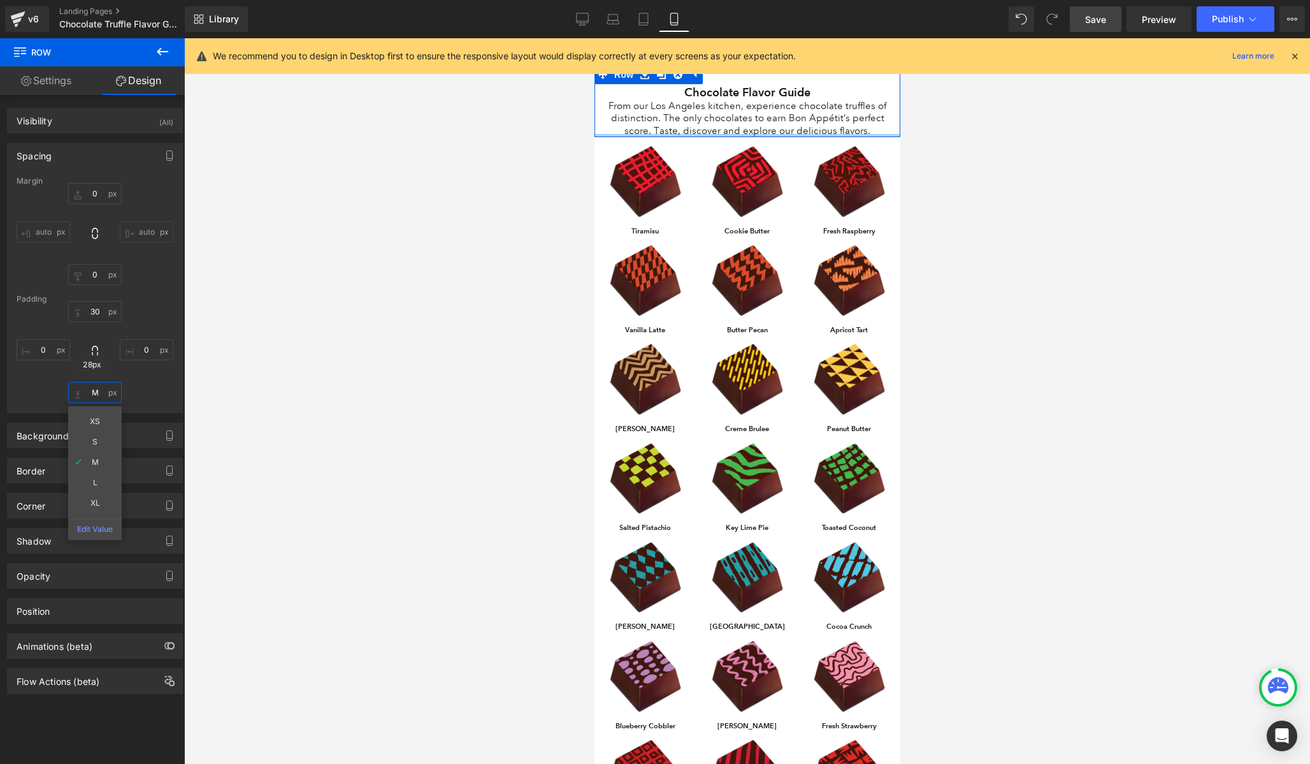
click at [88, 395] on input "M" at bounding box center [95, 392] width 54 height 21
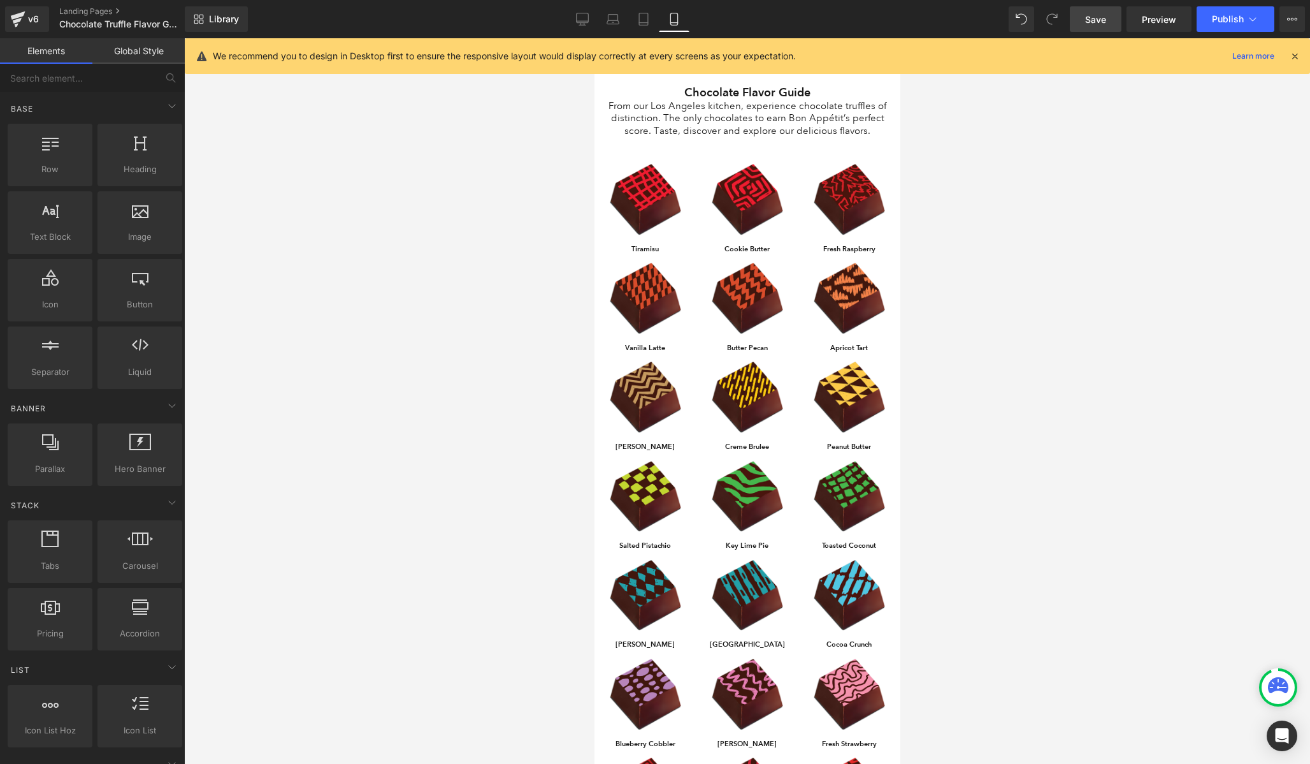
click at [1150, 139] on div at bounding box center [747, 400] width 1126 height 725
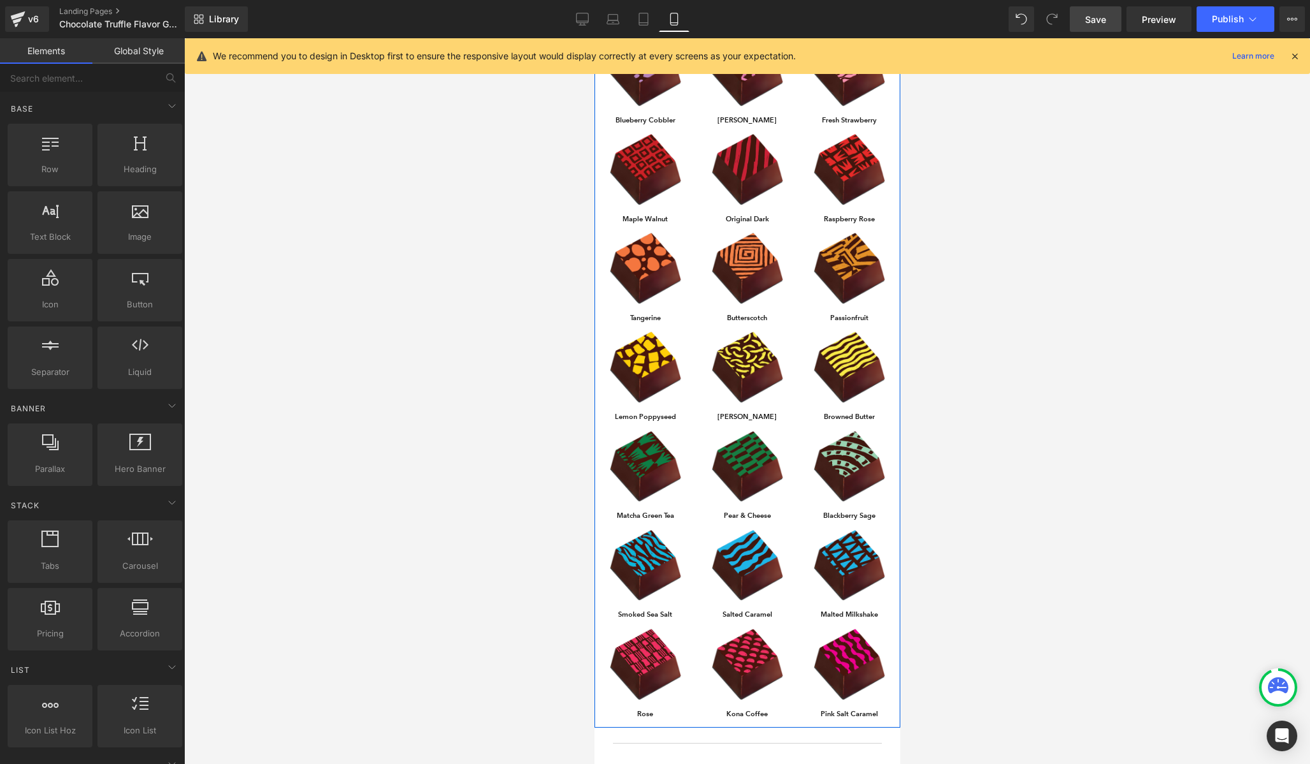
scroll to position [1164, 0]
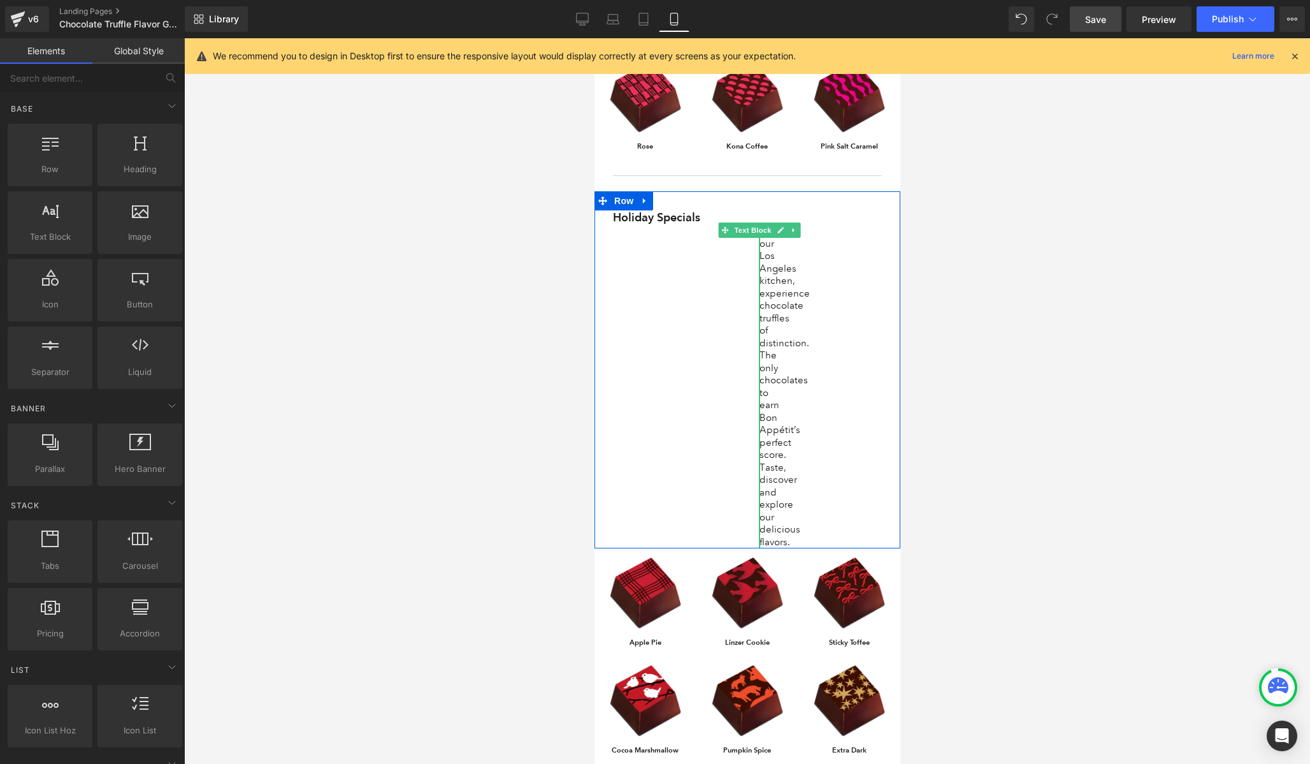
click at [753, 375] on div "Holiday Specials Heading From our Los Angeles kitchen, experience chocolate tru…" at bounding box center [747, 378] width 288 height 339
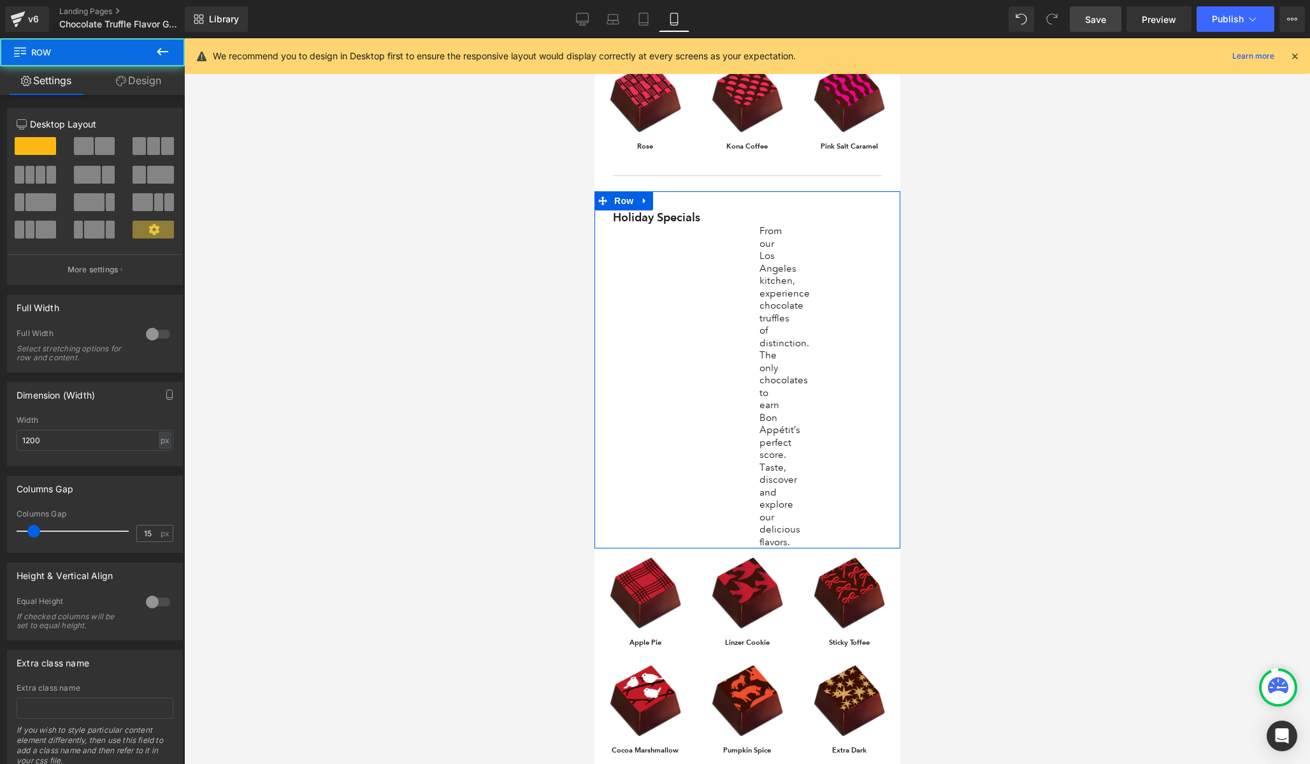
click at [759, 374] on p "From our Los Angeles kitchen, experience chocolate truffles of distinction. The…" at bounding box center [759, 386] width 0 height 323
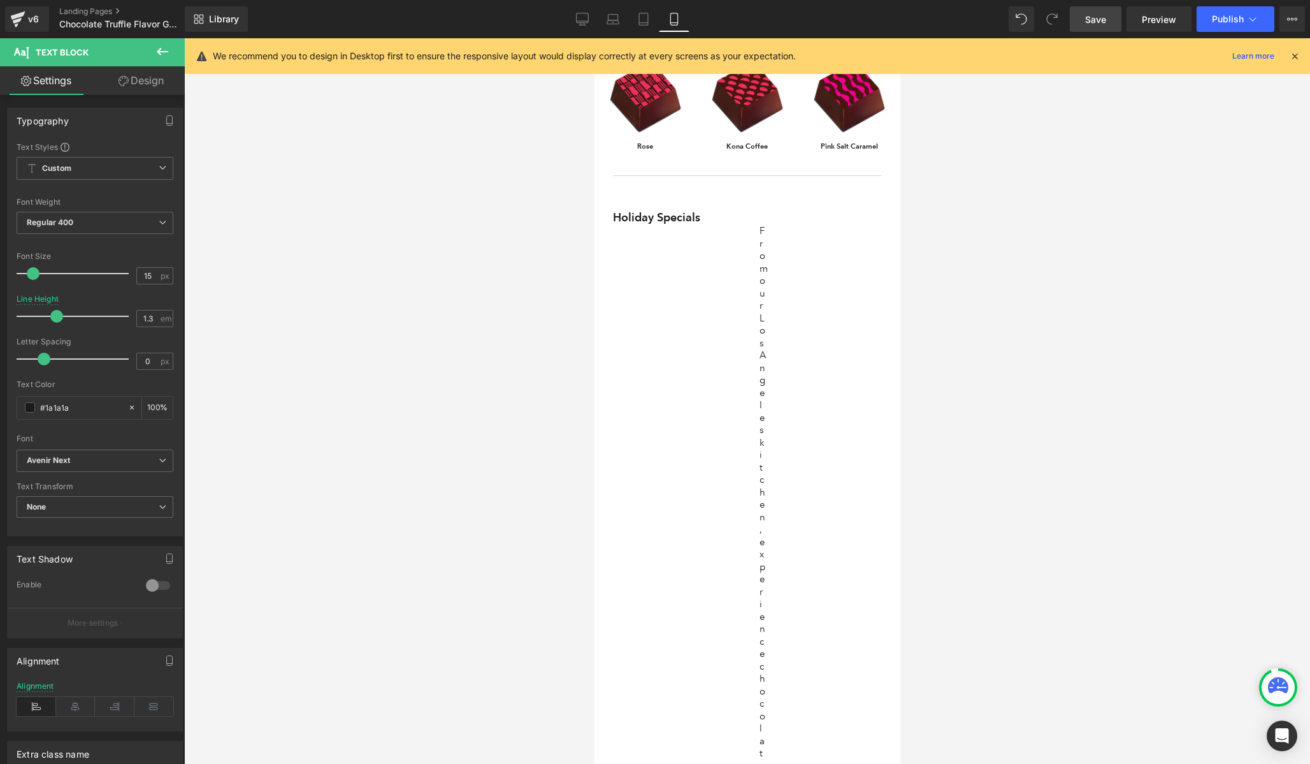
click at [143, 81] on link "Design" at bounding box center [141, 80] width 92 height 29
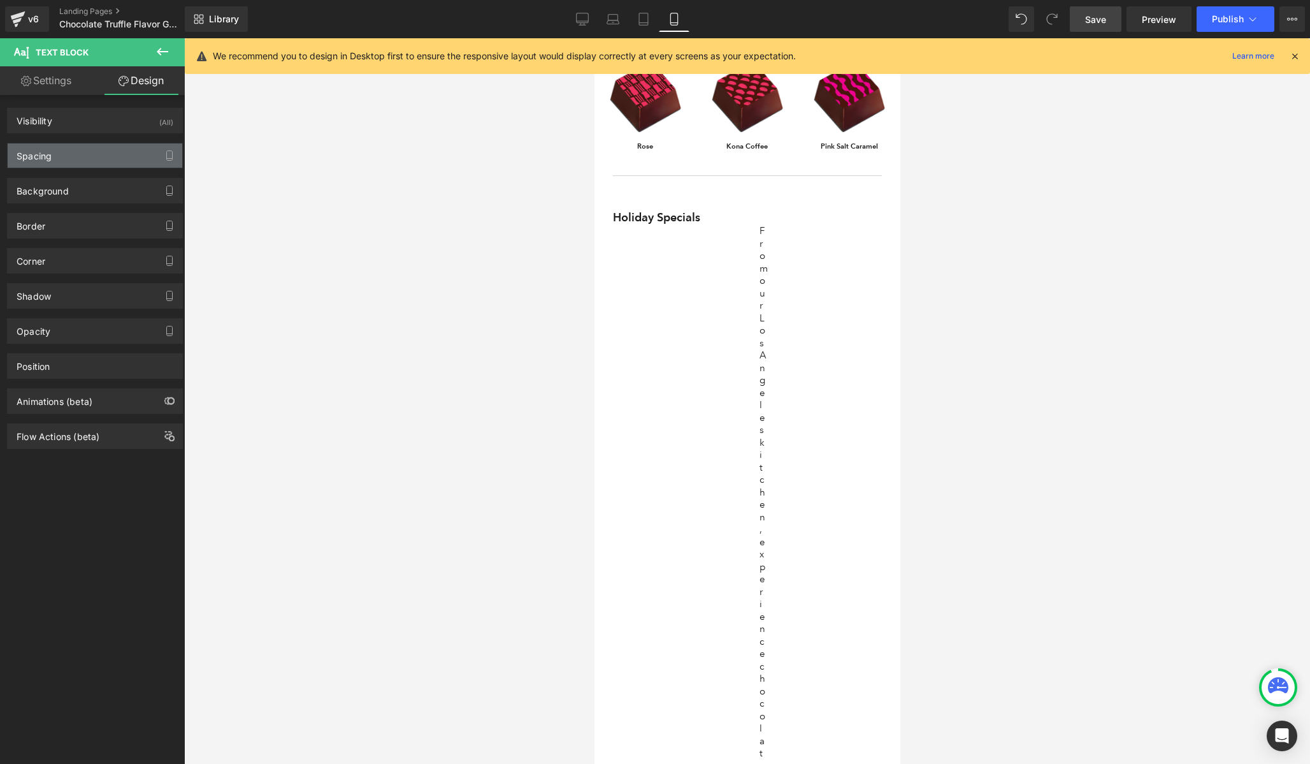
click at [80, 156] on div "Spacing" at bounding box center [95, 155] width 175 height 24
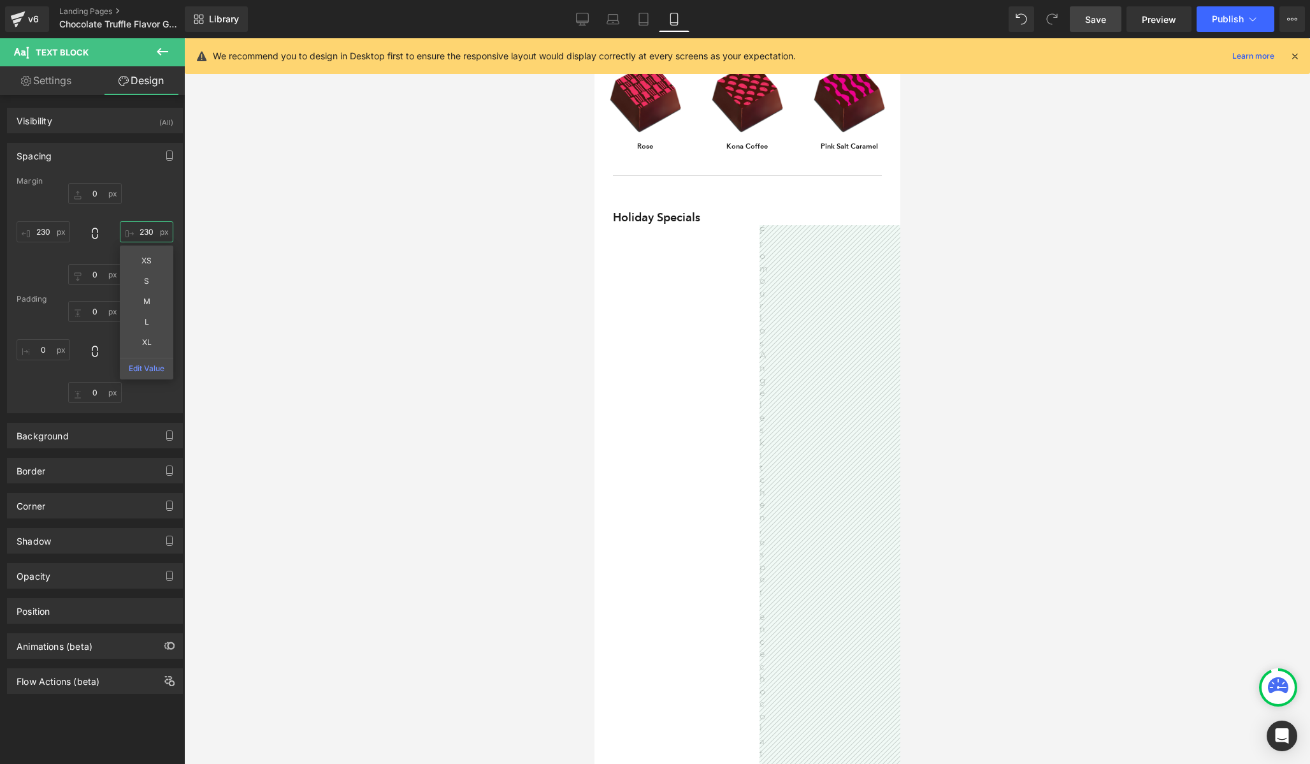
click at [145, 235] on input "230" at bounding box center [147, 231] width 54 height 21
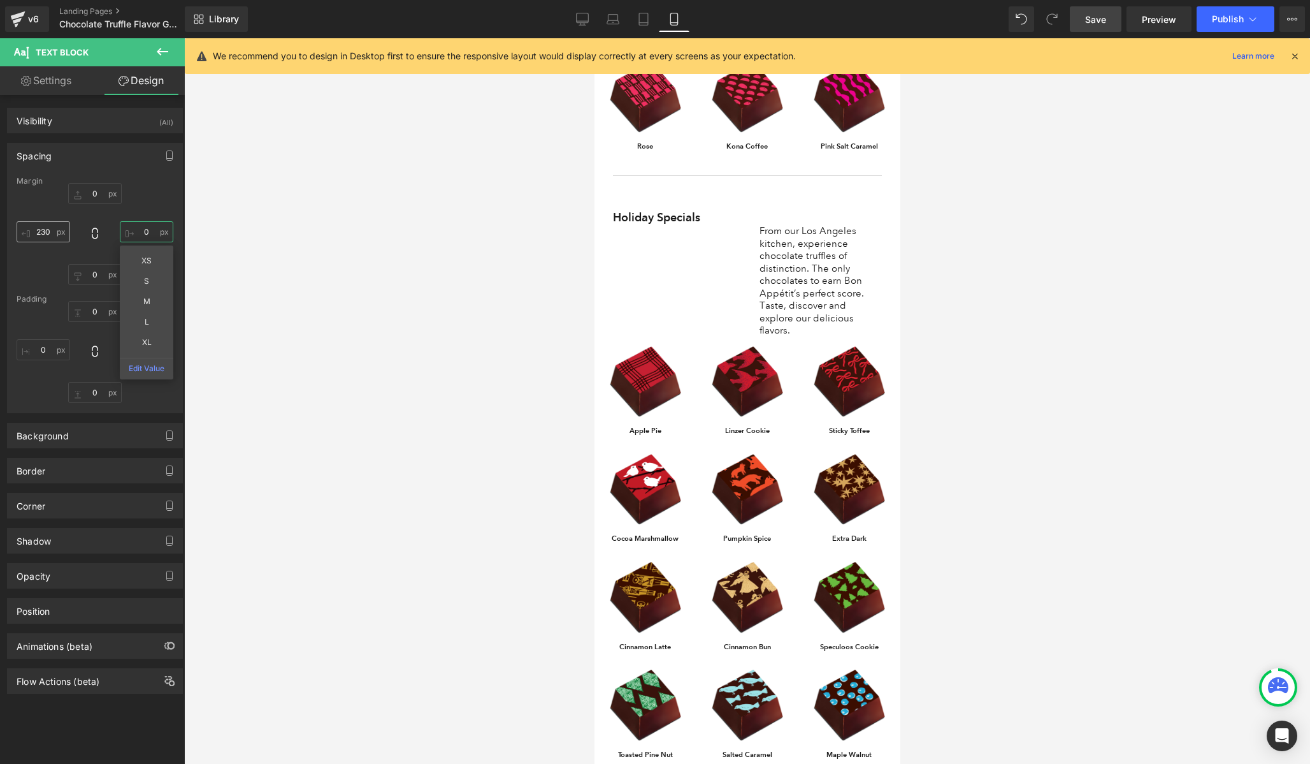
type input "0"
click at [42, 236] on input "230" at bounding box center [44, 231] width 54 height 21
type input "0"
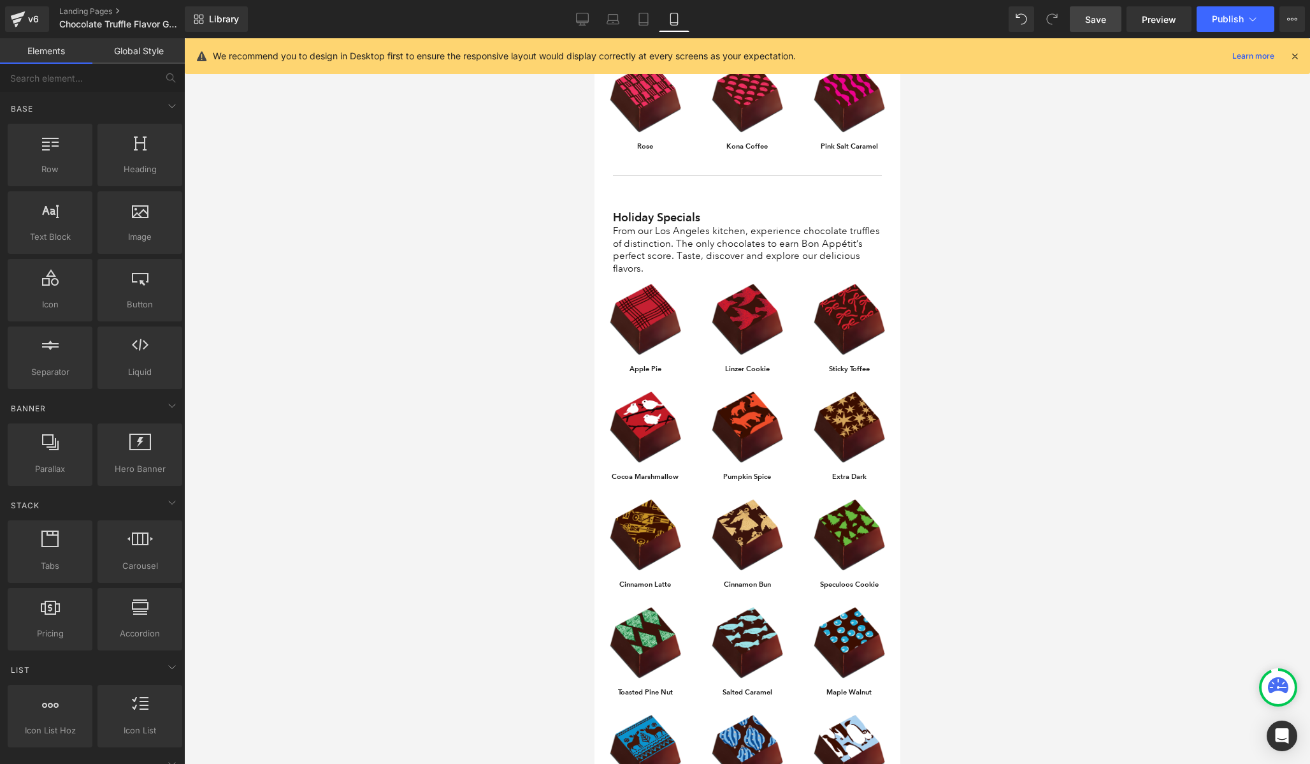
click at [294, 359] on div at bounding box center [747, 400] width 1126 height 725
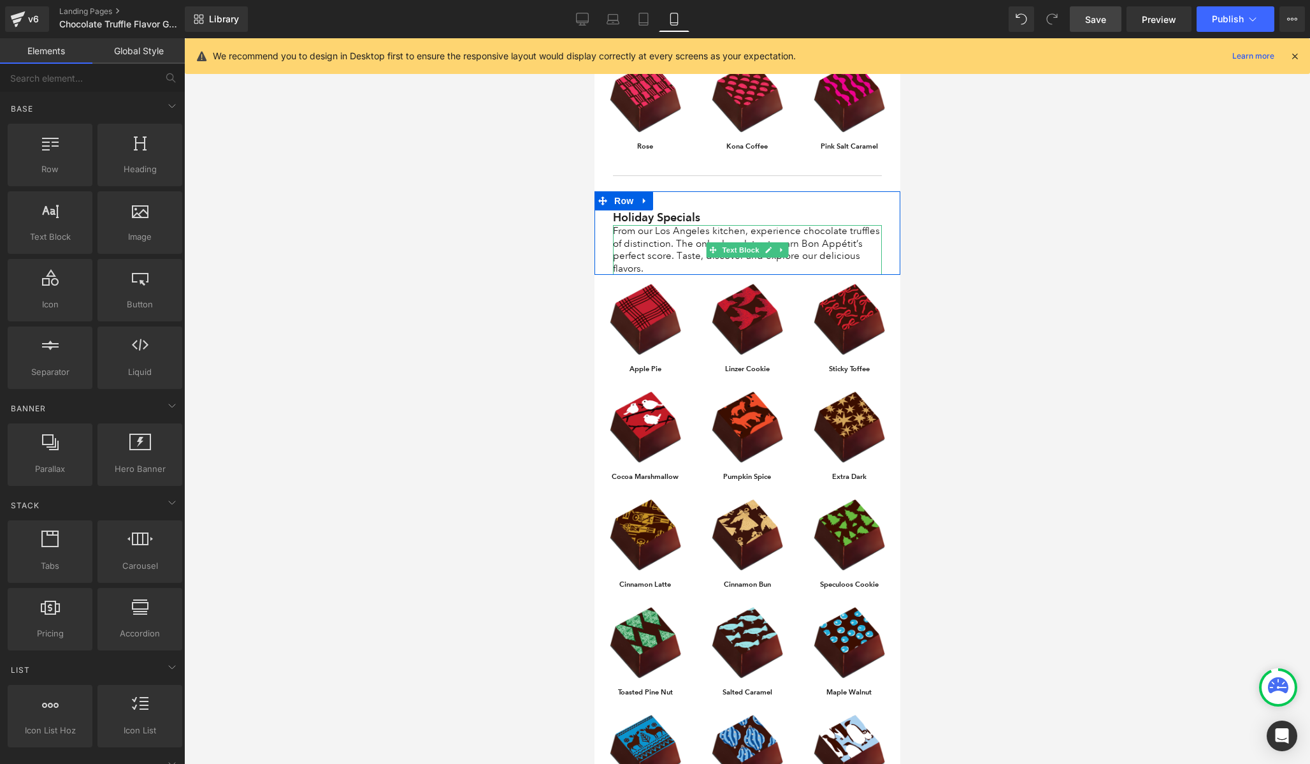
click at [647, 239] on p "From our Los Angeles kitchen, experience chocolate truffles of distinction. The…" at bounding box center [747, 250] width 269 height 50
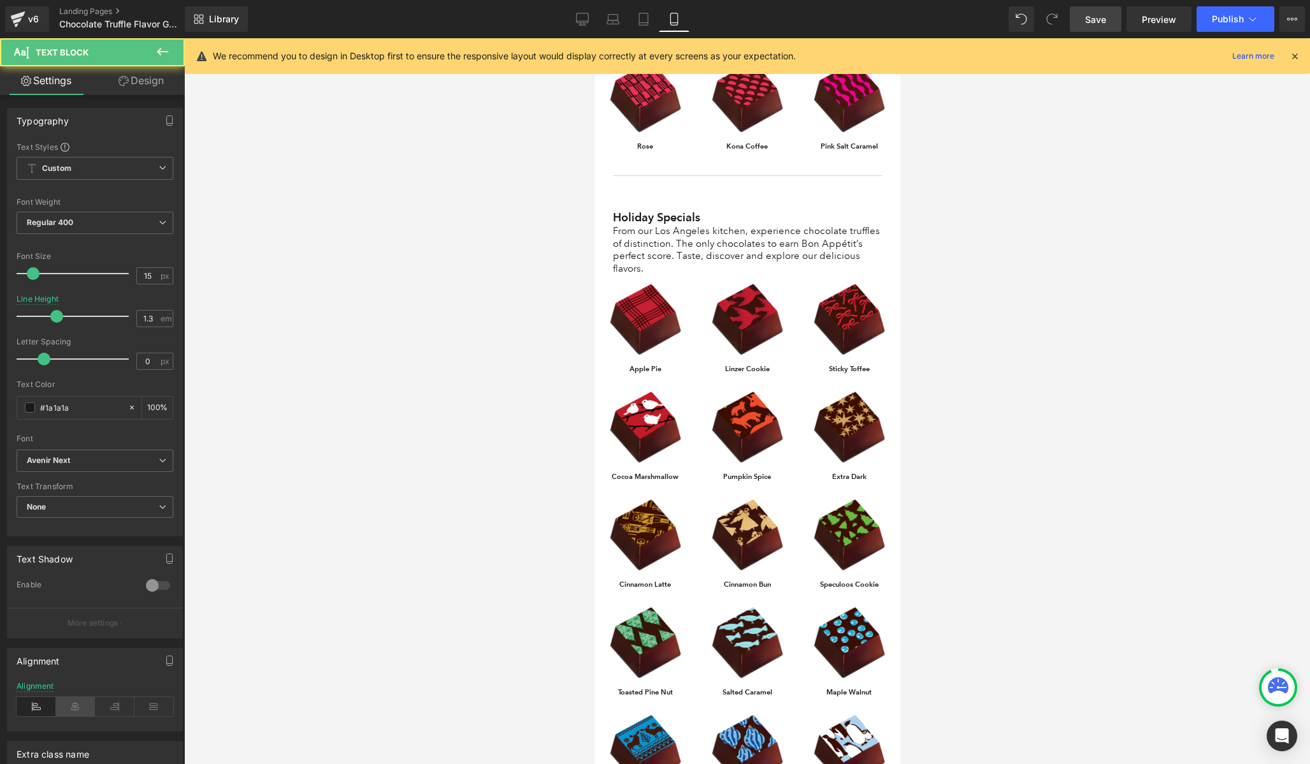
click at [69, 709] on icon at bounding box center [76, 706] width 40 height 19
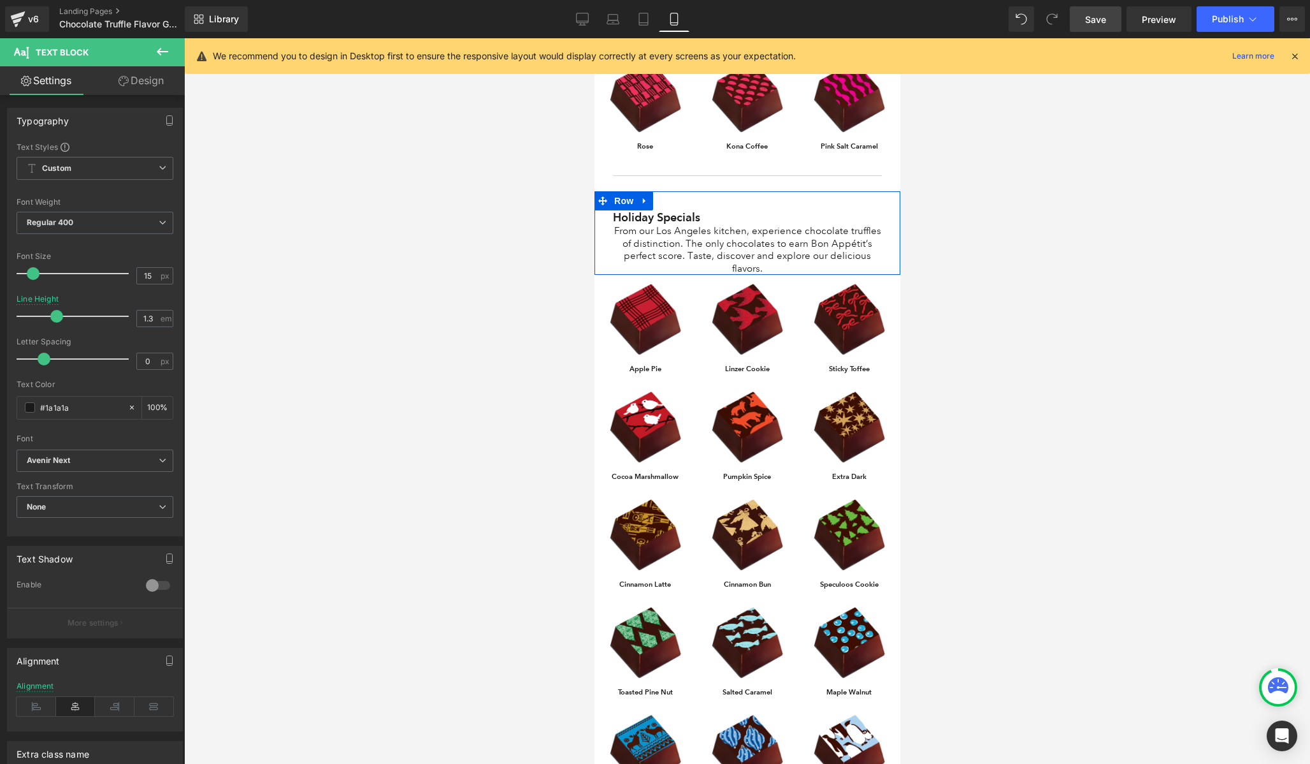
click at [708, 209] on h1 "Holiday Specials" at bounding box center [747, 217] width 269 height 16
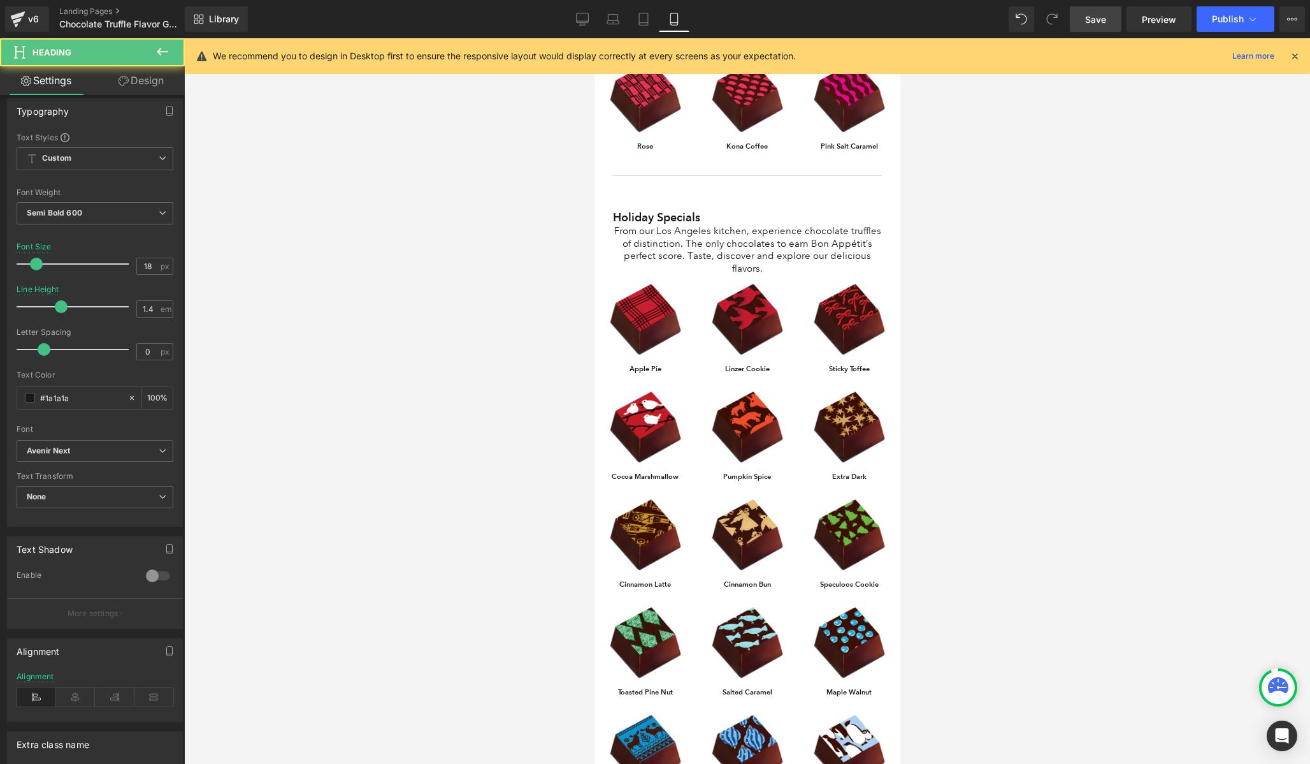
scroll to position [236, 0]
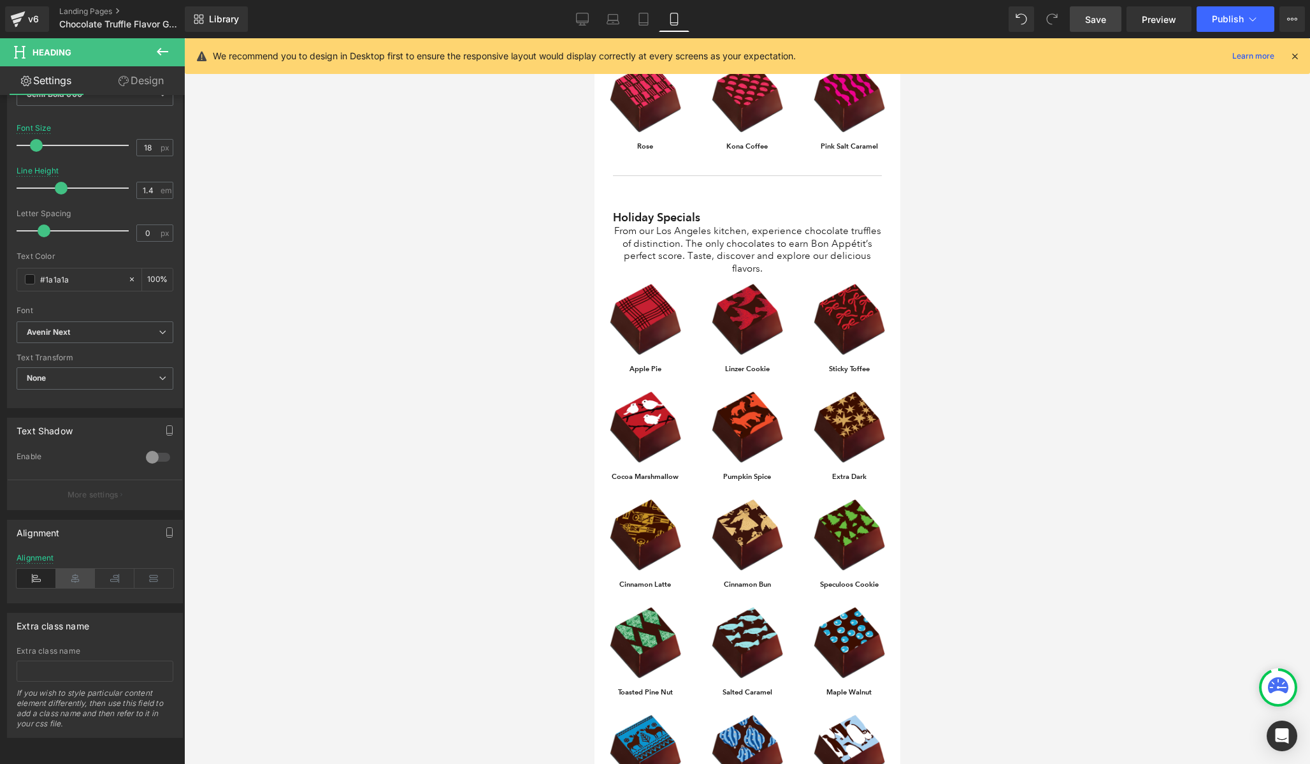
click at [78, 571] on icon at bounding box center [76, 578] width 40 height 19
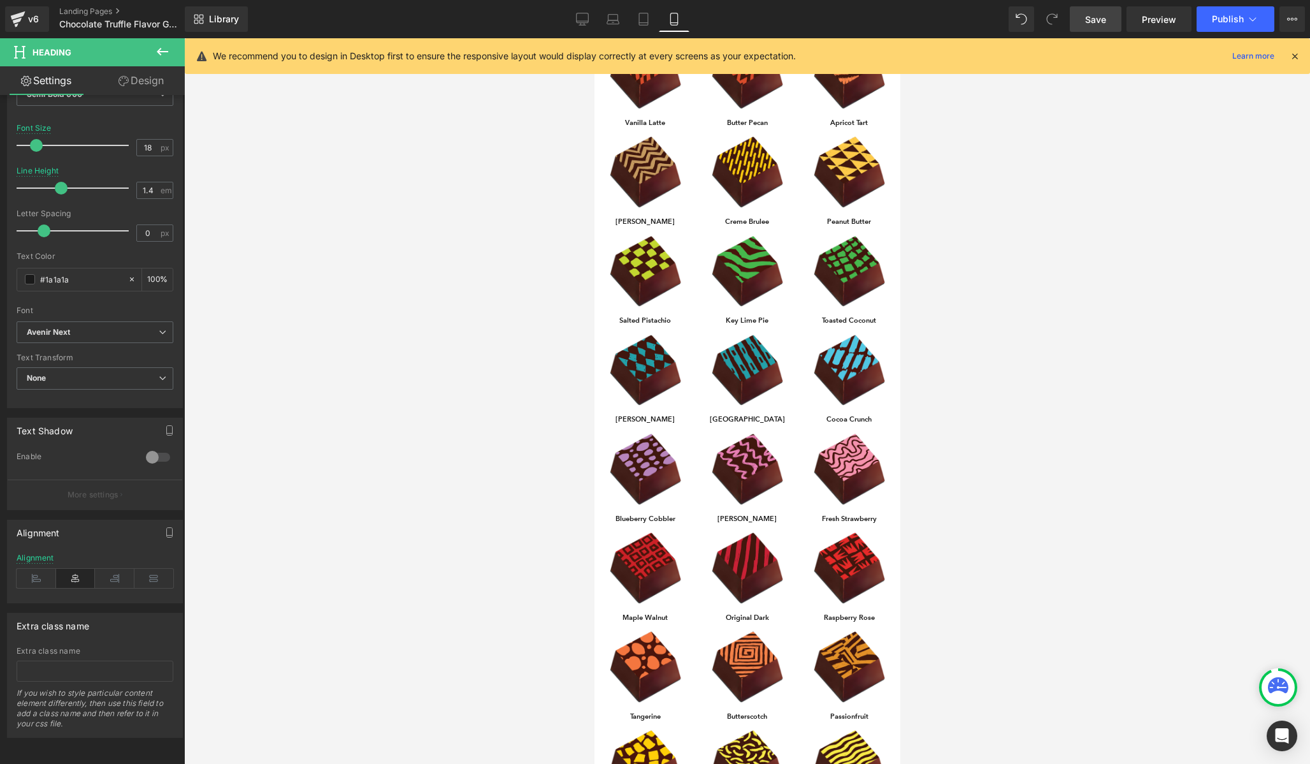
scroll to position [0, 0]
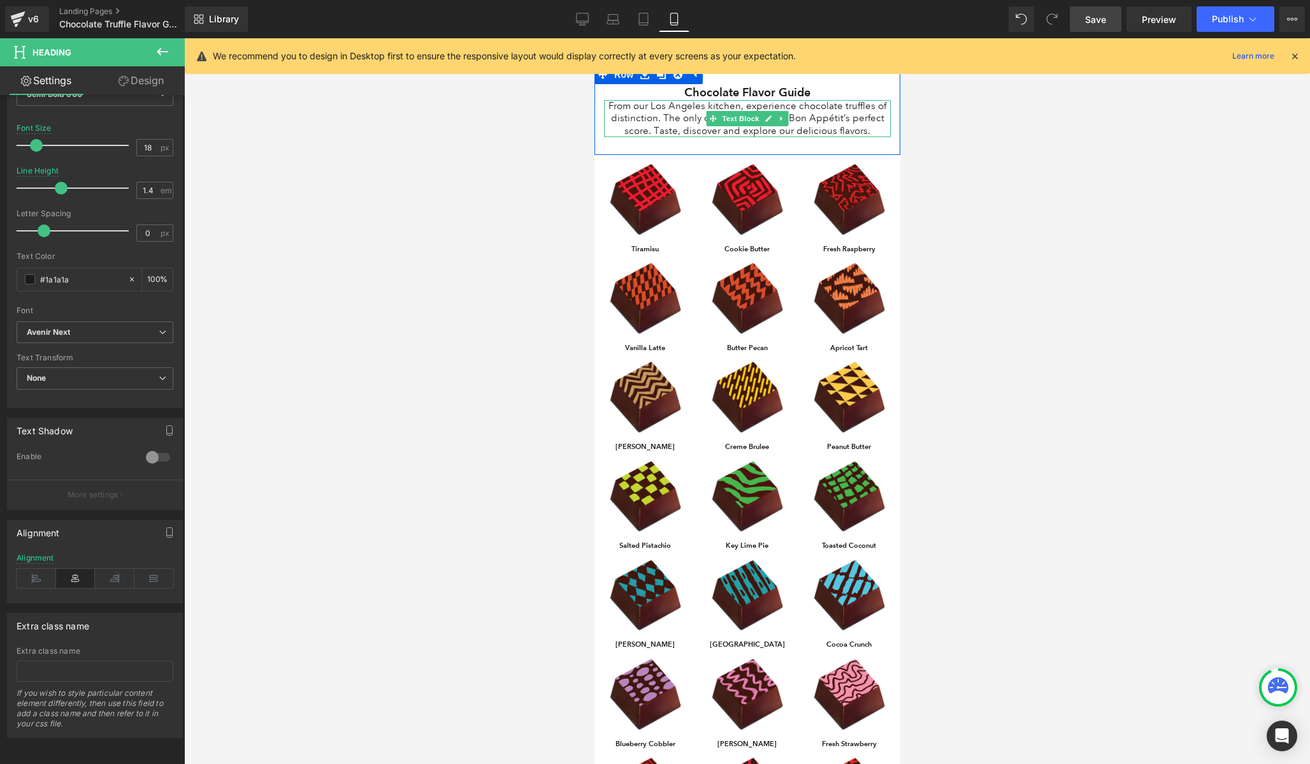
click at [715, 110] on p "From our Los Angeles kitchen, experience chocolate truffles of distinction. The…" at bounding box center [747, 119] width 287 height 38
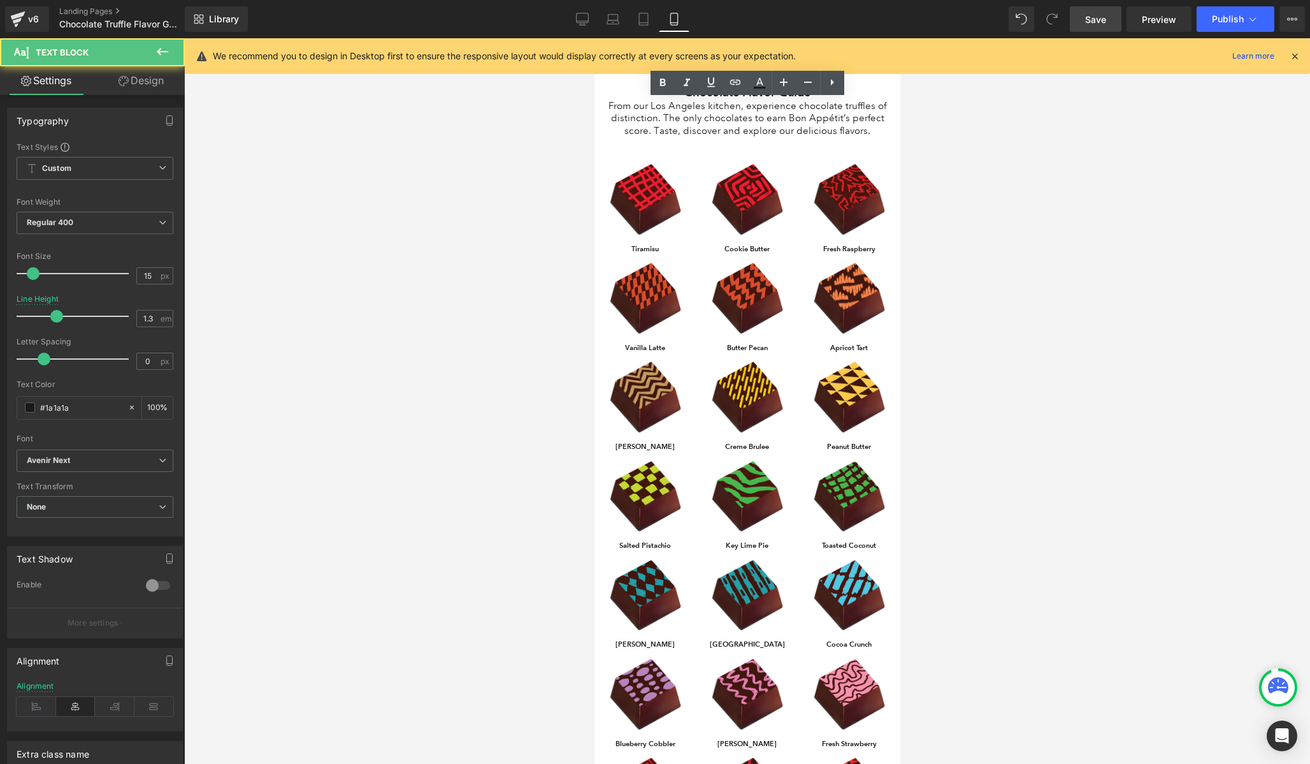
click at [575, 131] on div at bounding box center [747, 400] width 1126 height 725
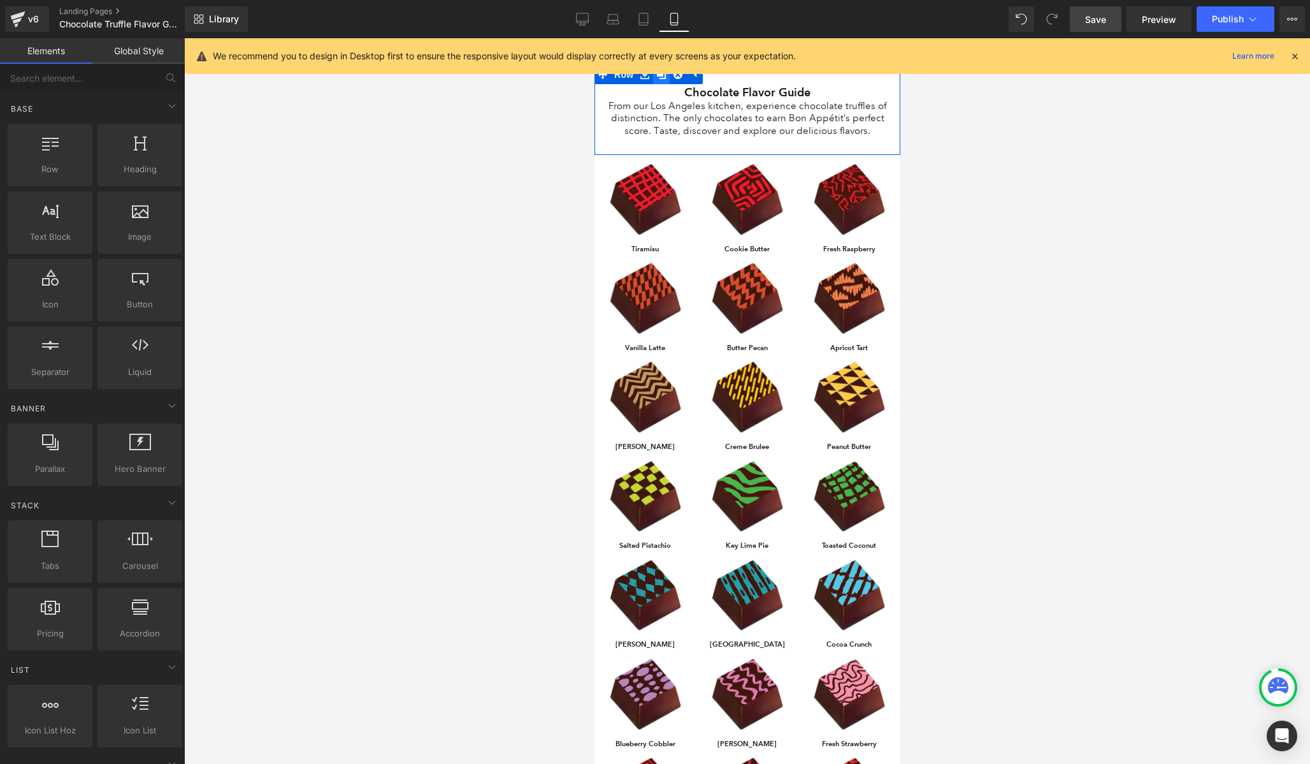
click at [660, 76] on icon at bounding box center [661, 74] width 9 height 9
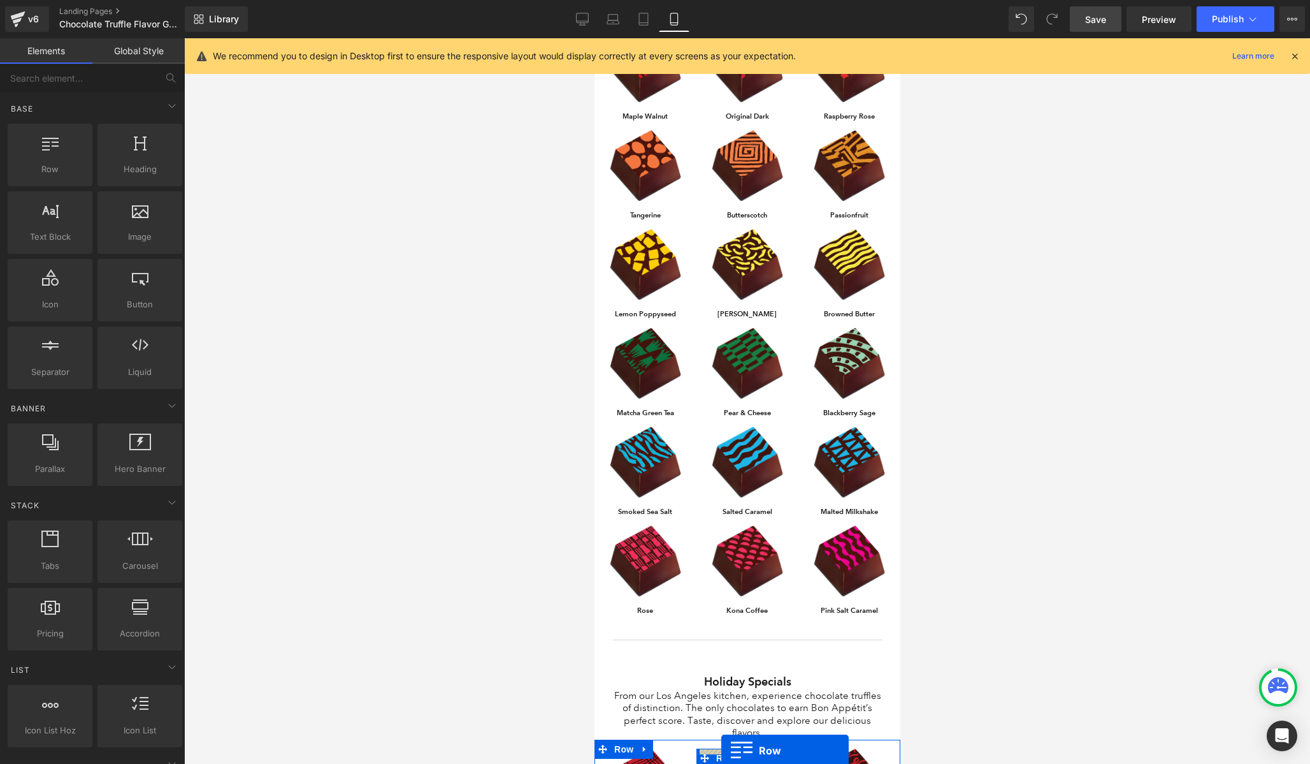
scroll to position [763, 0]
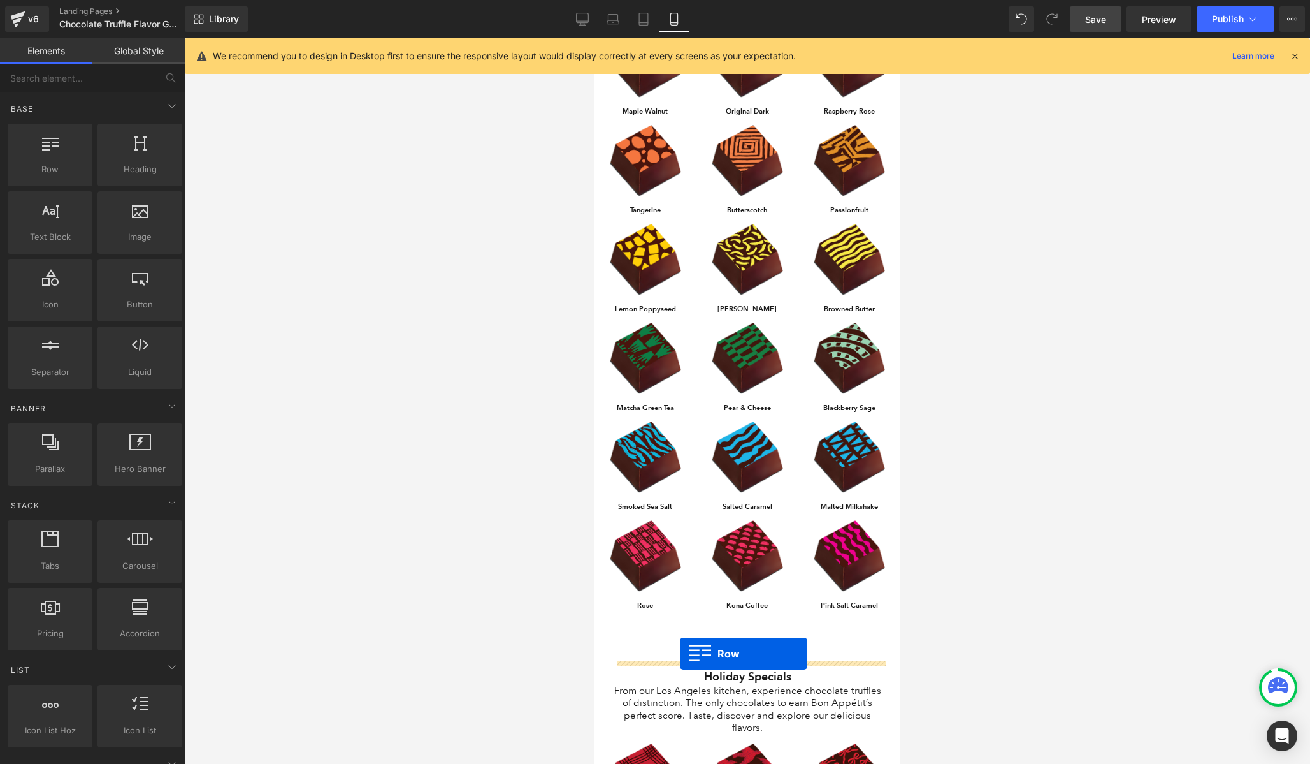
drag, startPoint x: 599, startPoint y: 163, endPoint x: 679, endPoint y: 653, distance: 497.3
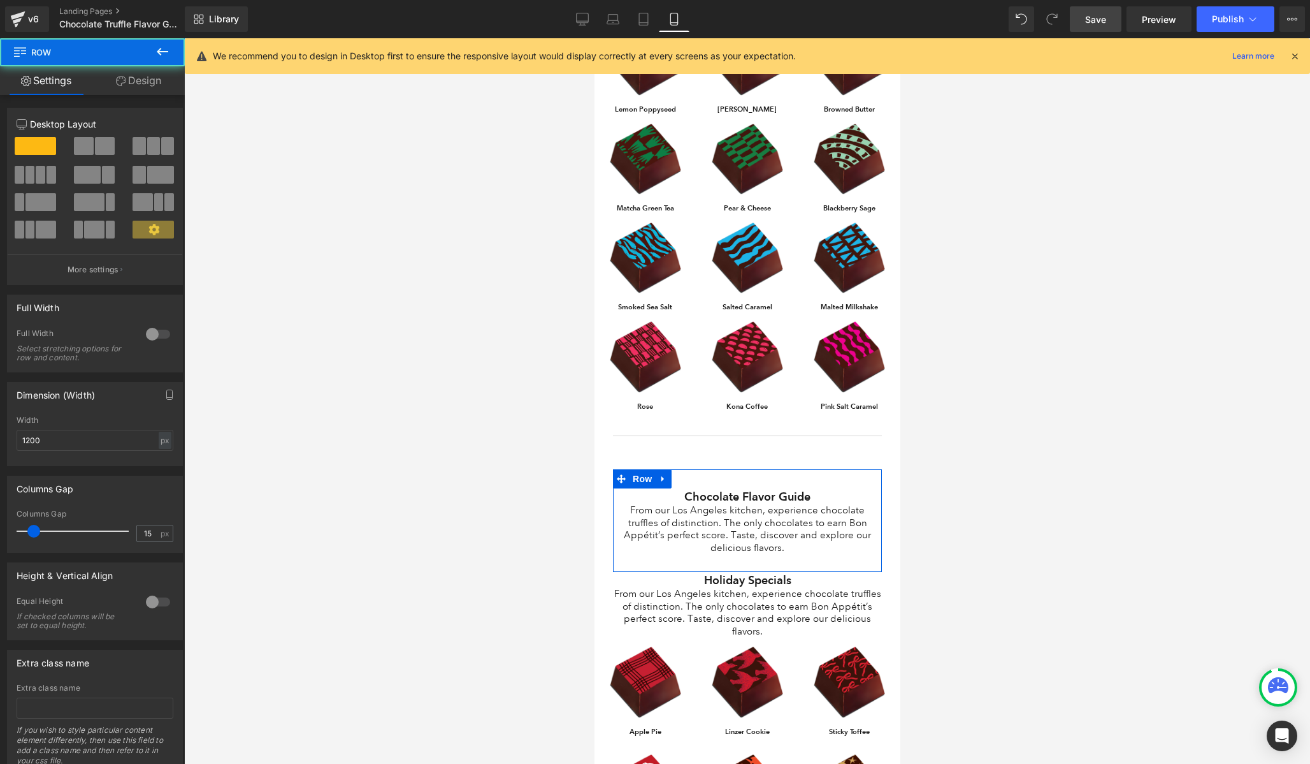
scroll to position [963, 0]
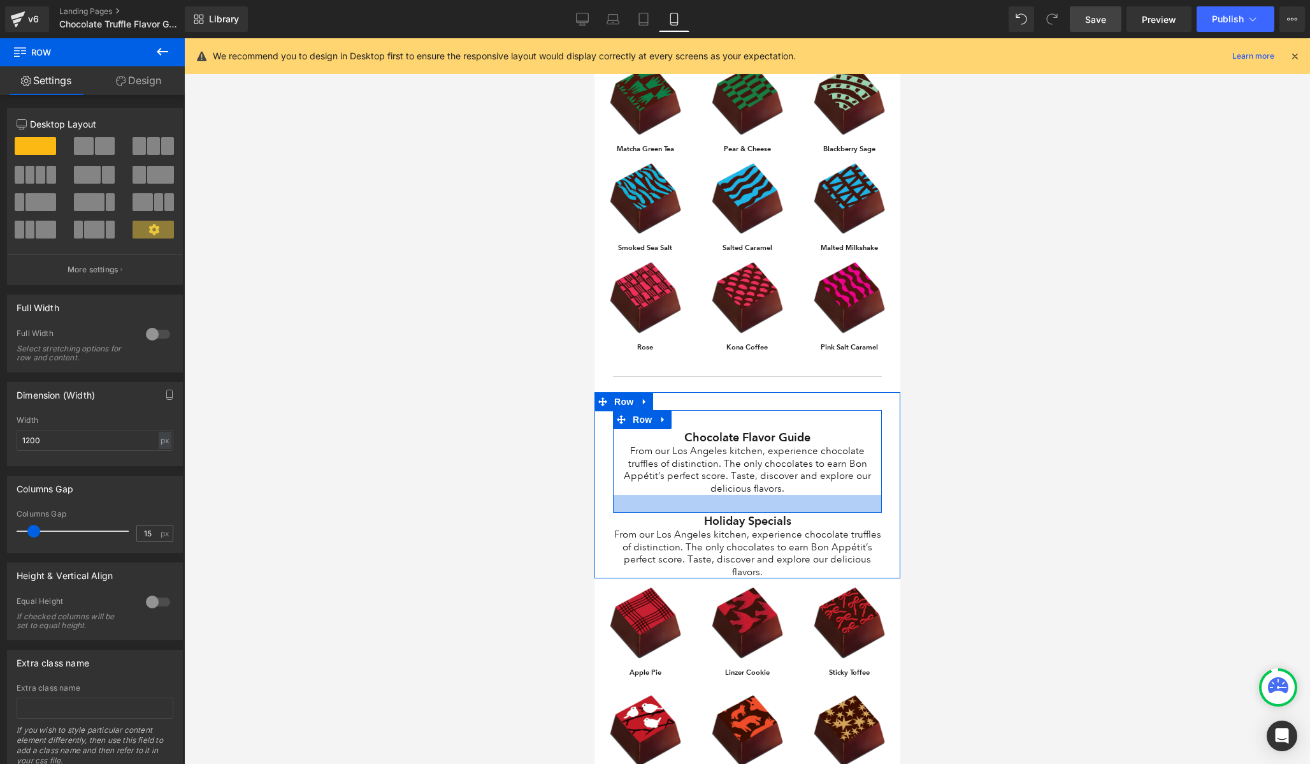
click at [737, 513] on span "Heading" at bounding box center [740, 520] width 34 height 15
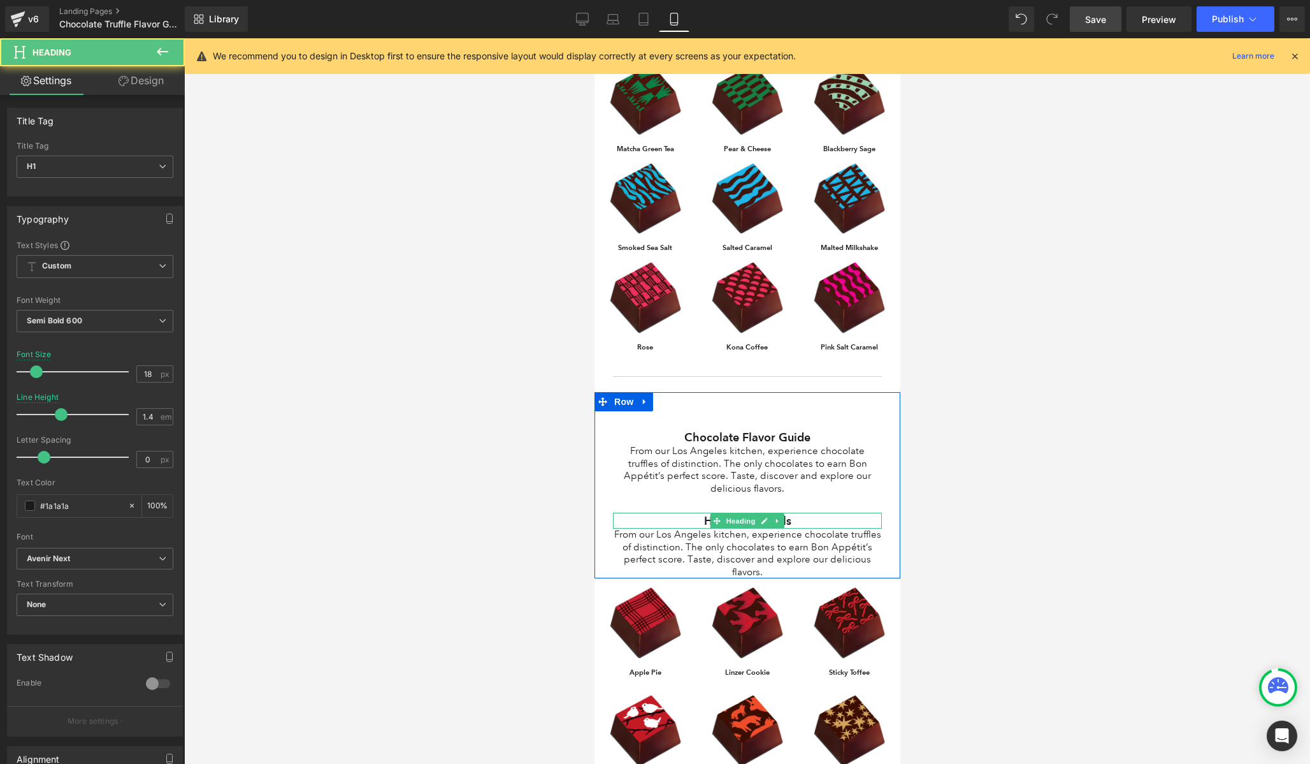
click at [737, 513] on span "Heading" at bounding box center [740, 520] width 34 height 15
click at [690, 512] on h1 "Holiday Specials" at bounding box center [747, 520] width 269 height 16
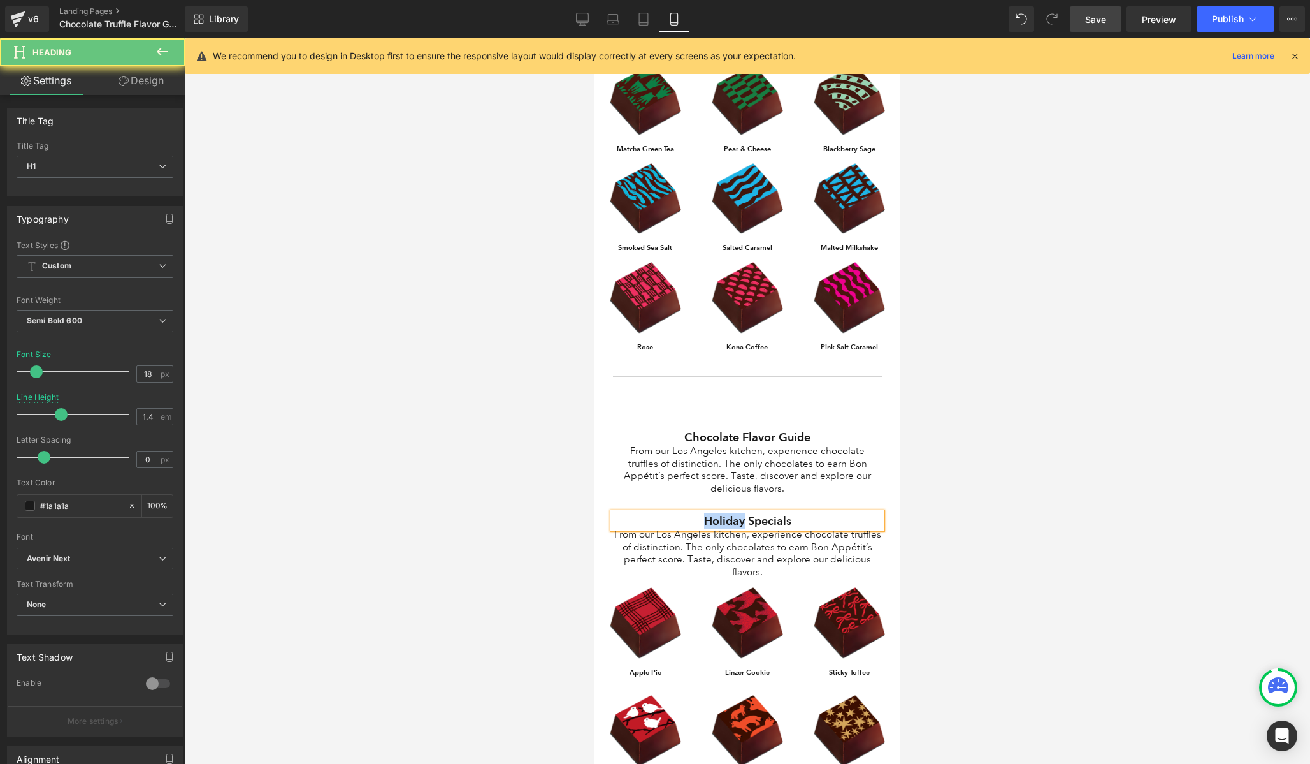
click at [690, 512] on h1 "Holiday Specials" at bounding box center [747, 520] width 269 height 16
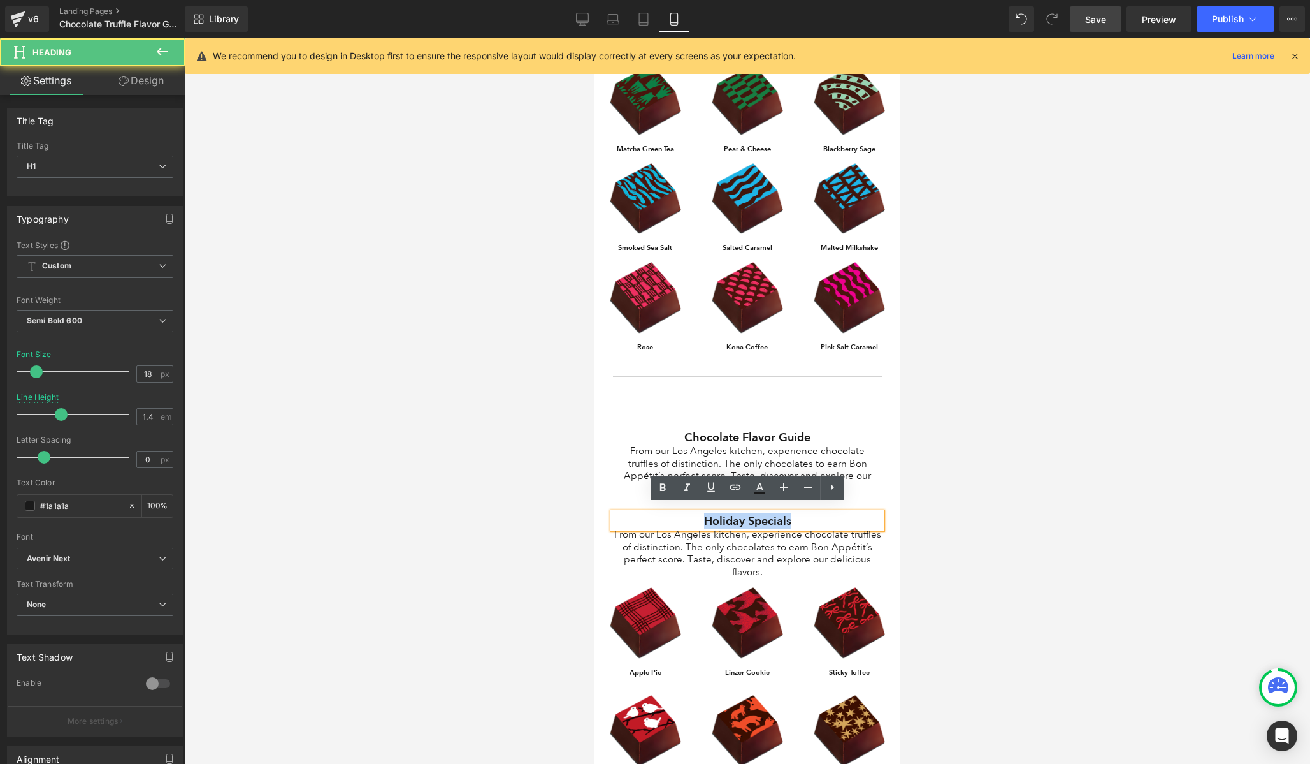
click at [690, 512] on h1 "Holiday Specials" at bounding box center [747, 520] width 269 height 16
copy h1 "Holiday Specials"
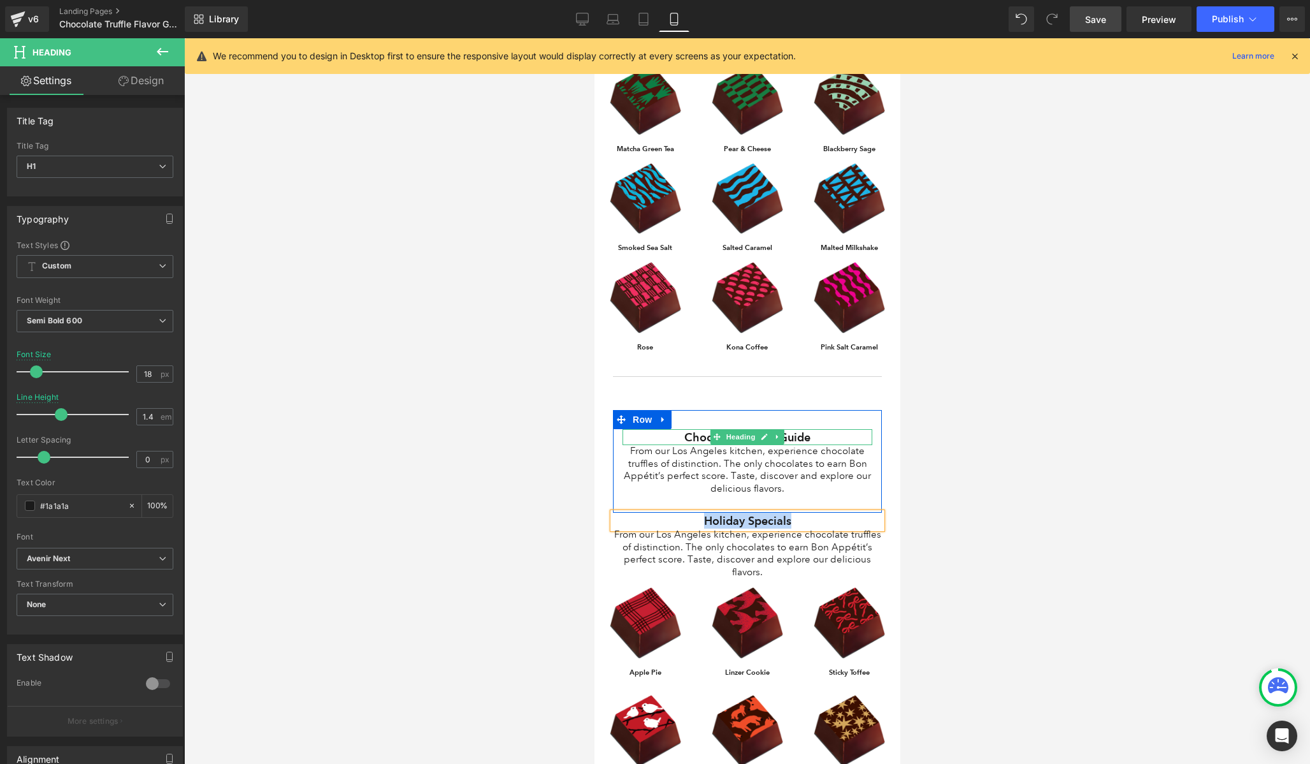
click at [704, 430] on h1 "Chocolate Flavor Guide" at bounding box center [747, 437] width 250 height 16
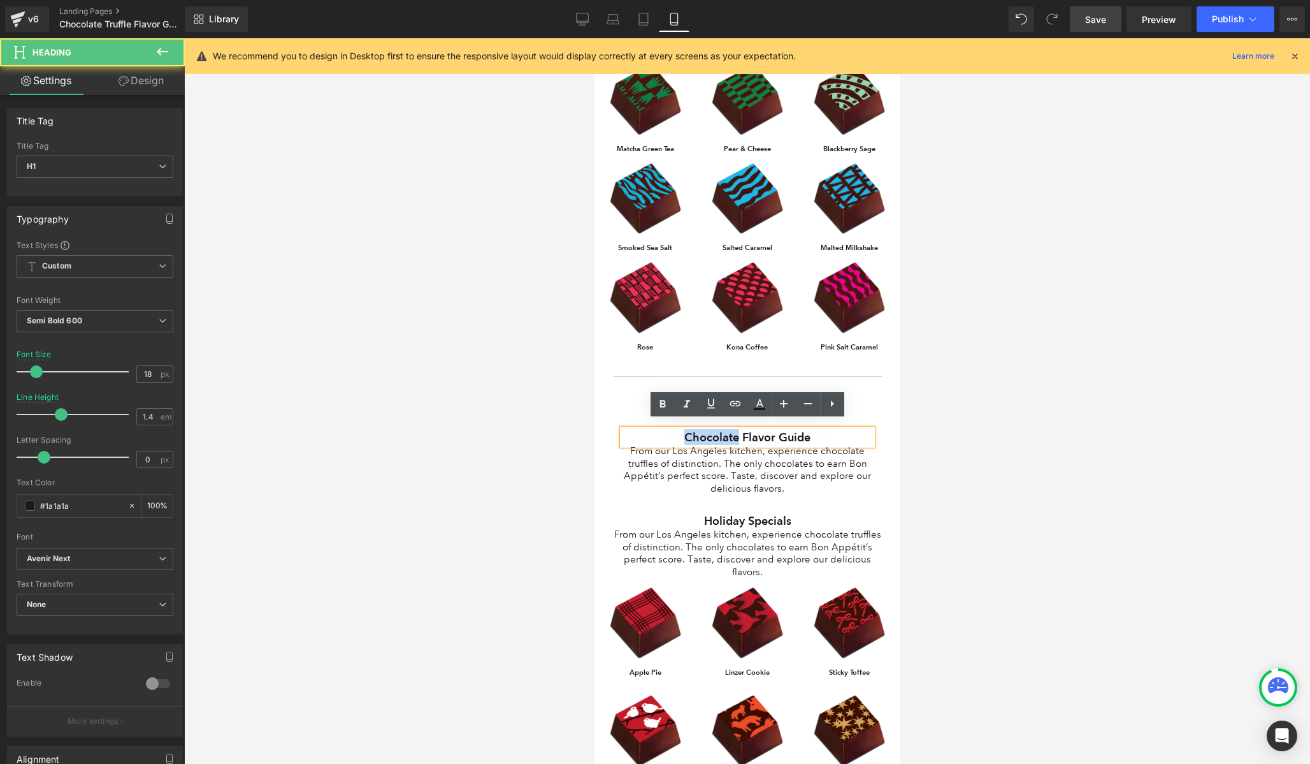
click at [704, 430] on h1 "Chocolate Flavor Guide" at bounding box center [747, 437] width 250 height 16
paste div
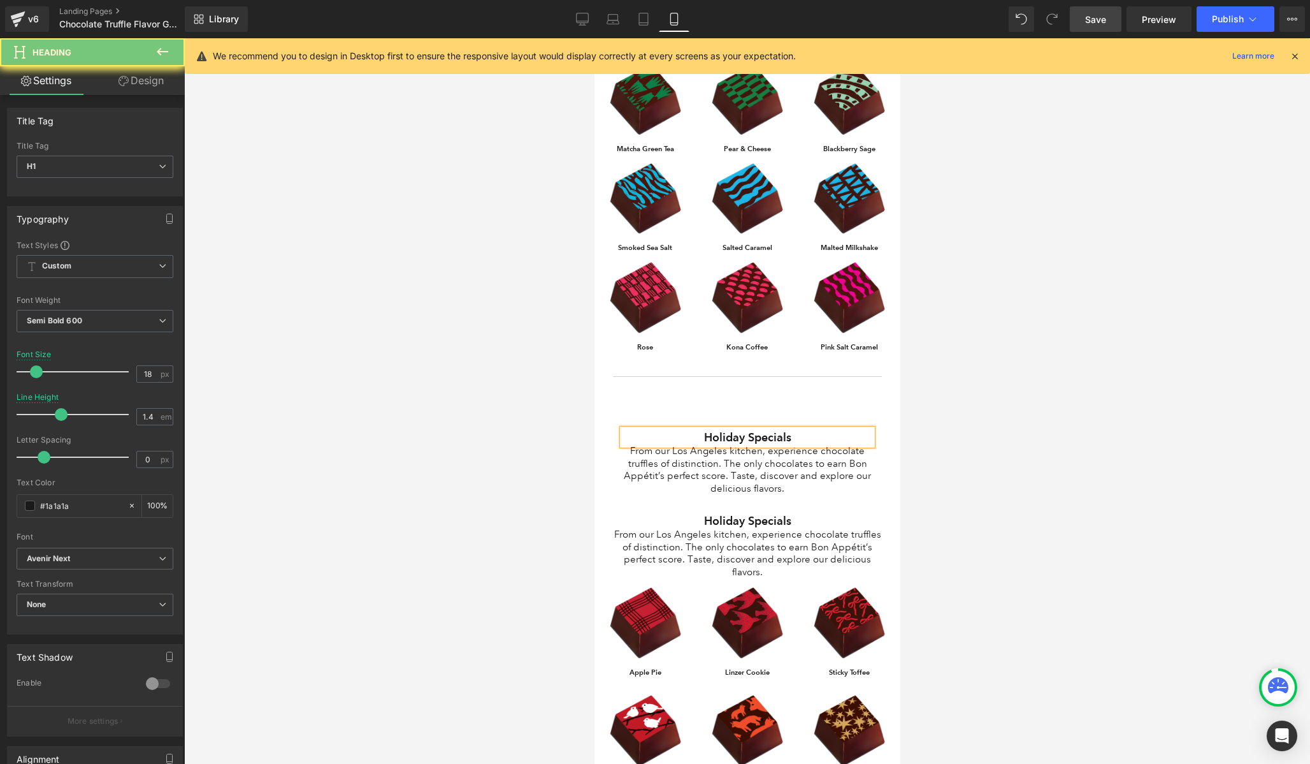
click at [743, 528] on div "From our Los Angeles kitchen, experience chocolate truffles of distinction. The…" at bounding box center [747, 553] width 269 height 50
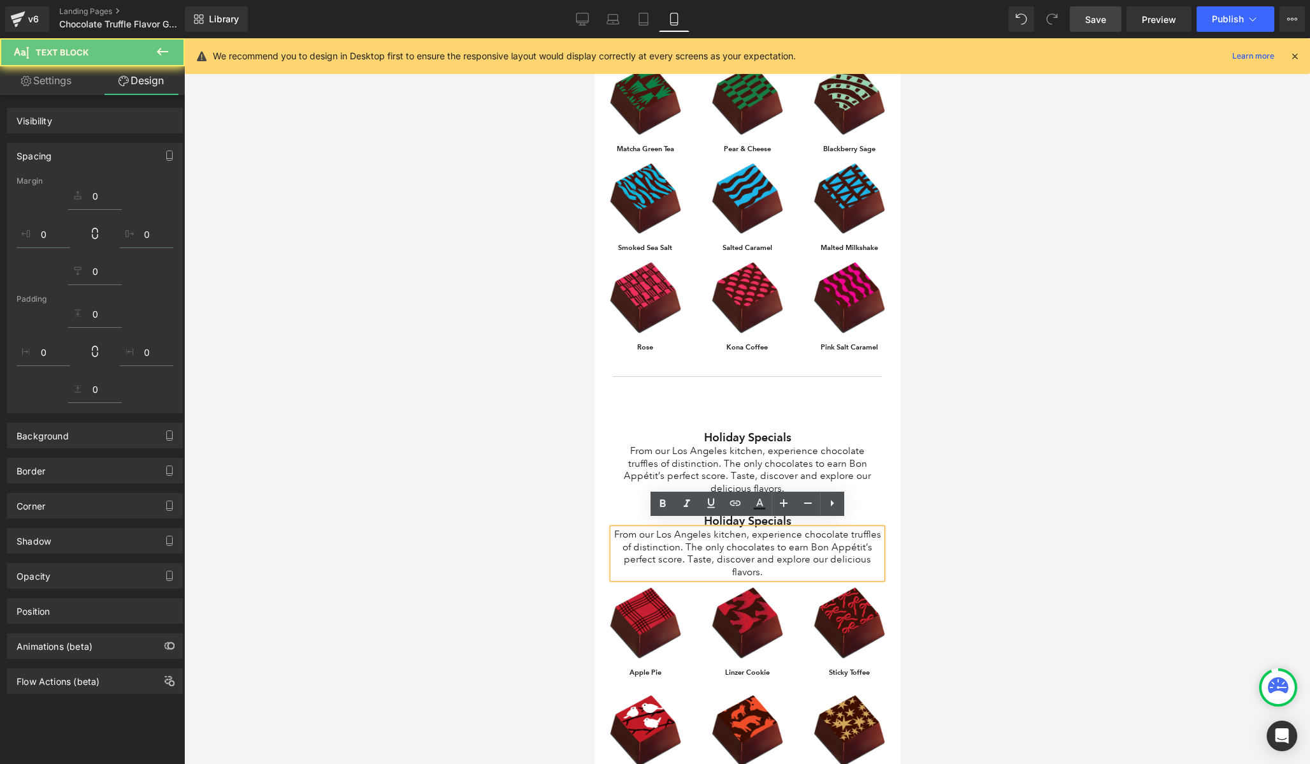
click at [743, 528] on p "From our Los Angeles kitchen, experience chocolate truffles of distinction. The…" at bounding box center [747, 553] width 269 height 50
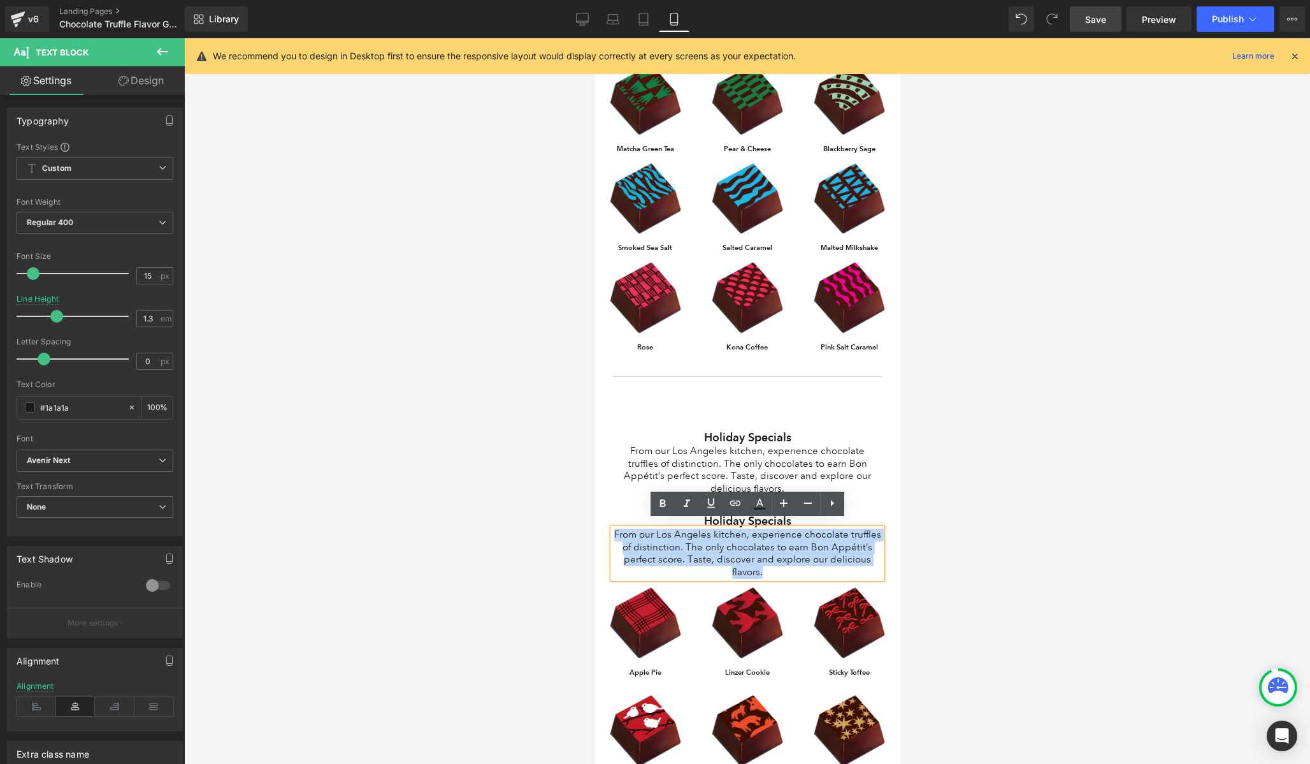
click at [743, 528] on p "From our Los Angeles kitchen, experience chocolate truffles of distinction. The…" at bounding box center [747, 553] width 269 height 50
copy p "From our Los Angeles kitchen, experience chocolate truffles of distinction. The…"
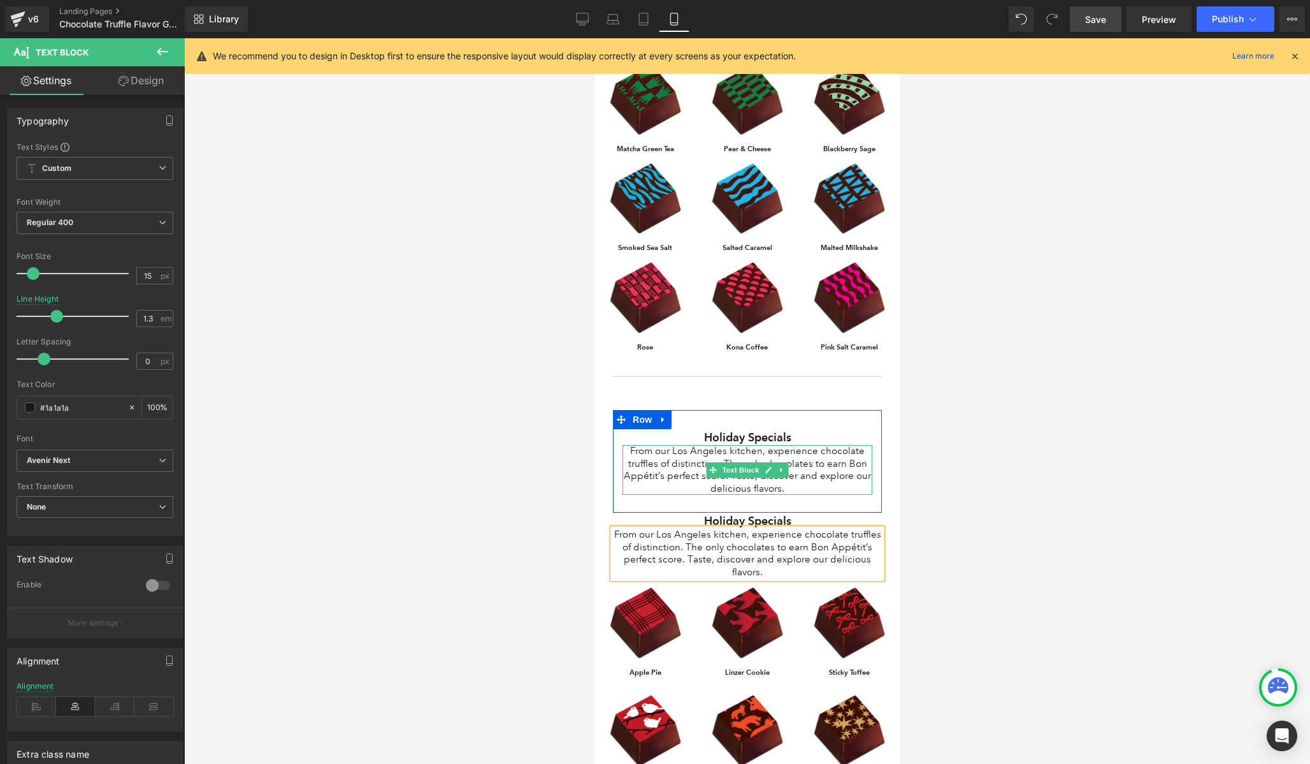
click at [723, 450] on p "From our Los Angeles kitchen, experience chocolate truffles of distinction. The…" at bounding box center [747, 470] width 250 height 50
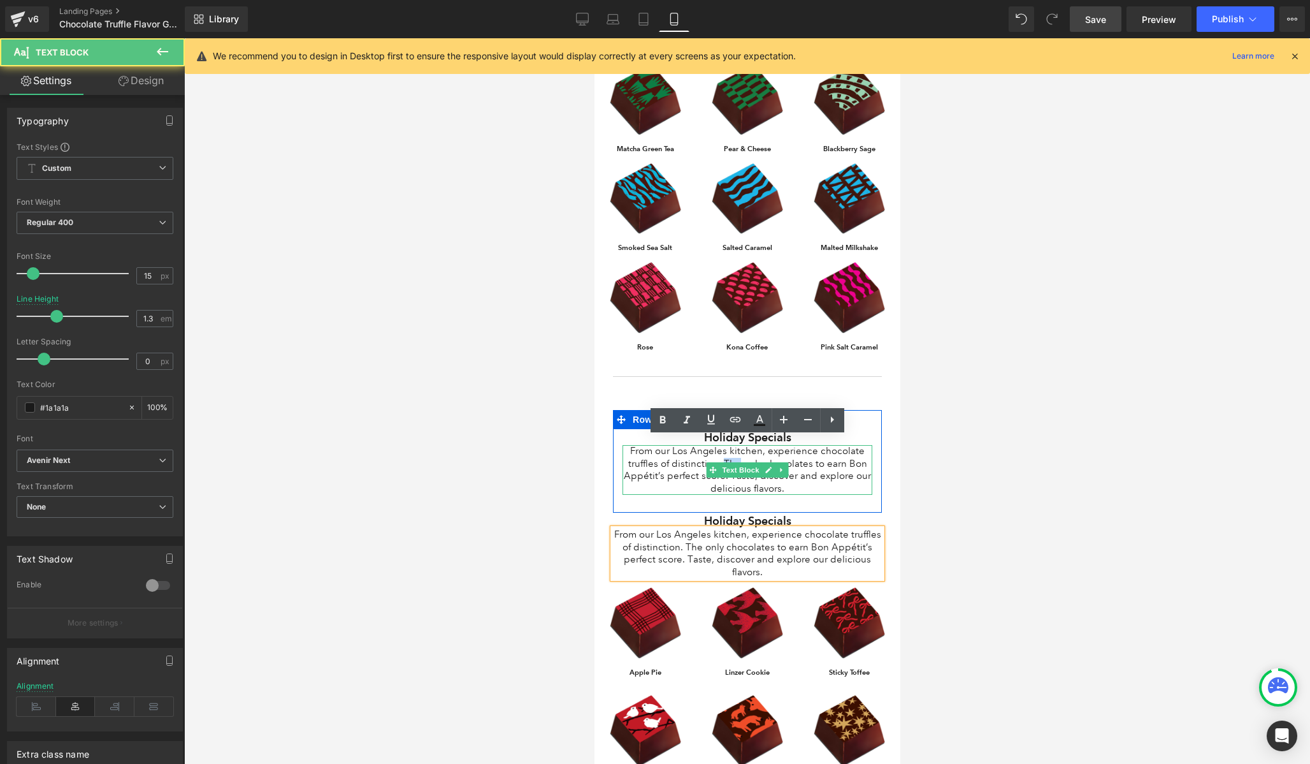
click at [723, 450] on p "From our Los Angeles kitchen, experience chocolate truffles of distinction. The…" at bounding box center [747, 470] width 250 height 50
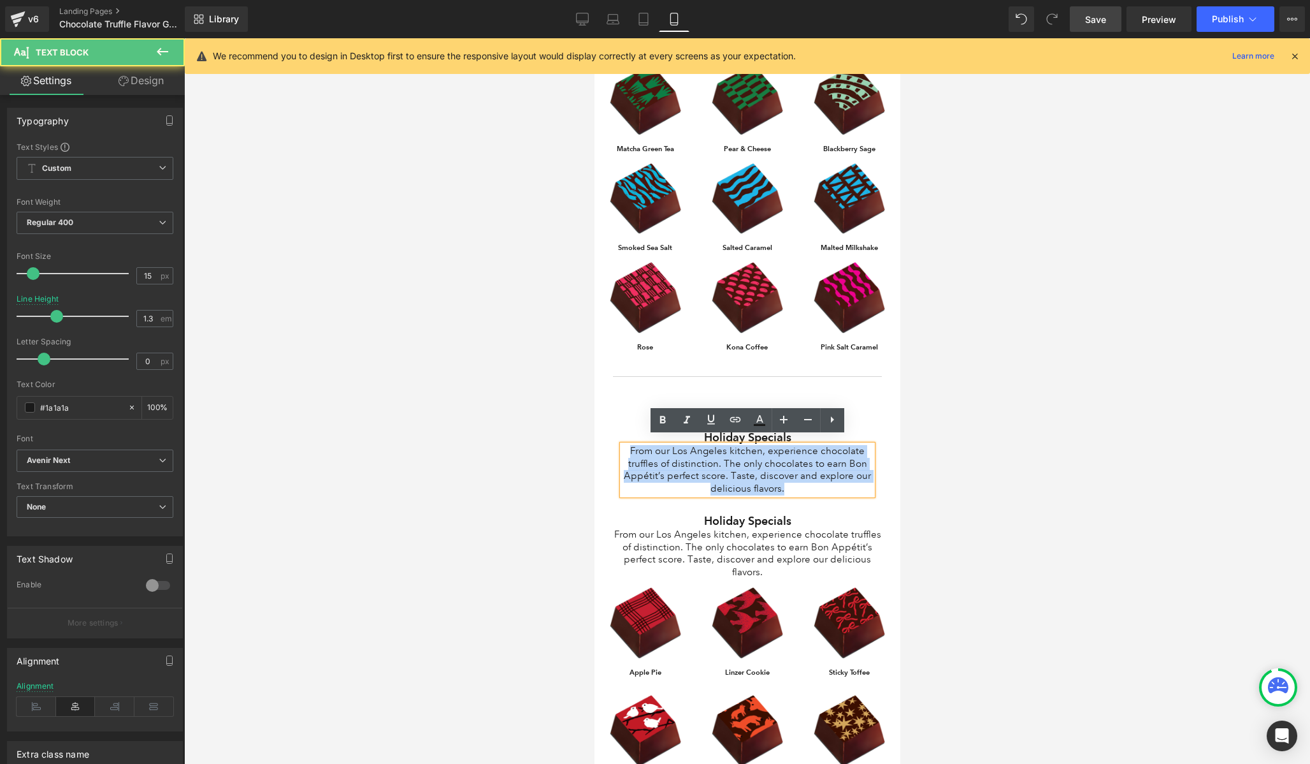
click at [723, 450] on p "From our Los Angeles kitchen, experience chocolate truffles of distinction. The…" at bounding box center [747, 470] width 250 height 50
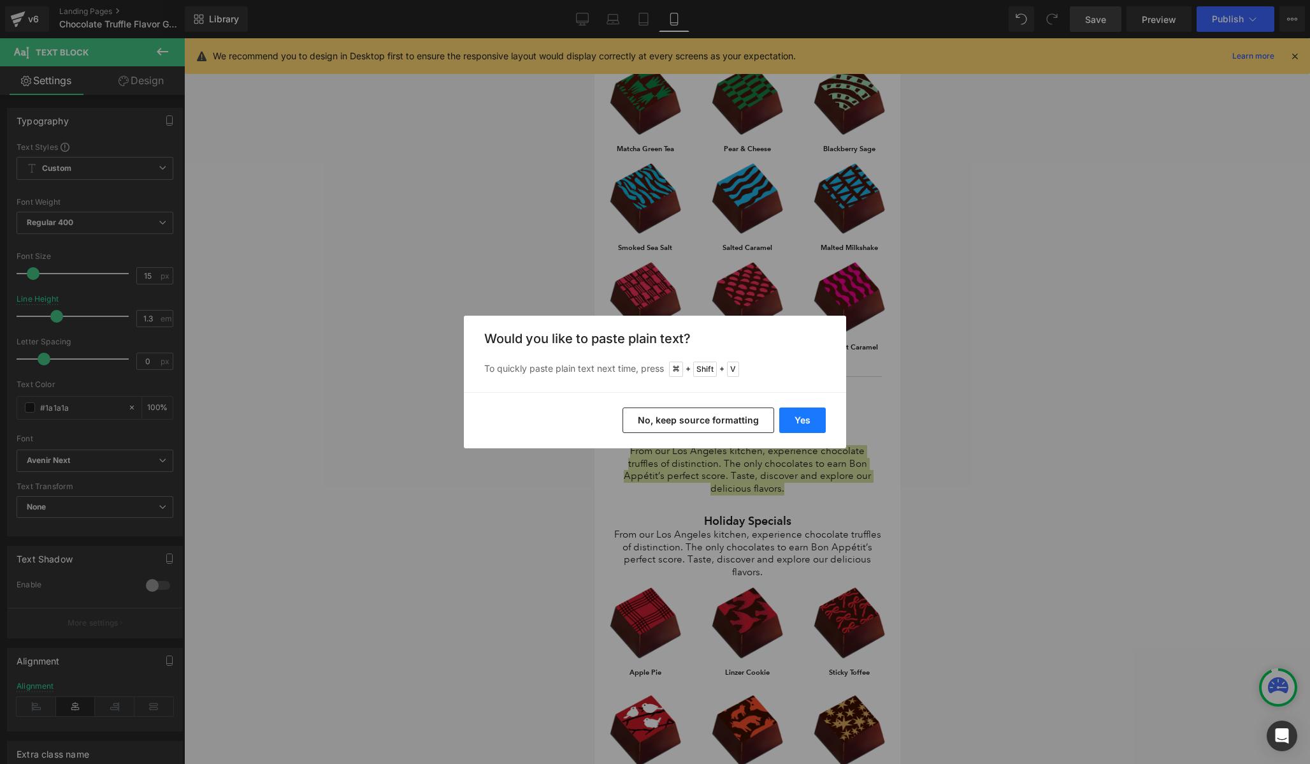
click at [798, 425] on button "Yes" at bounding box center [803, 419] width 47 height 25
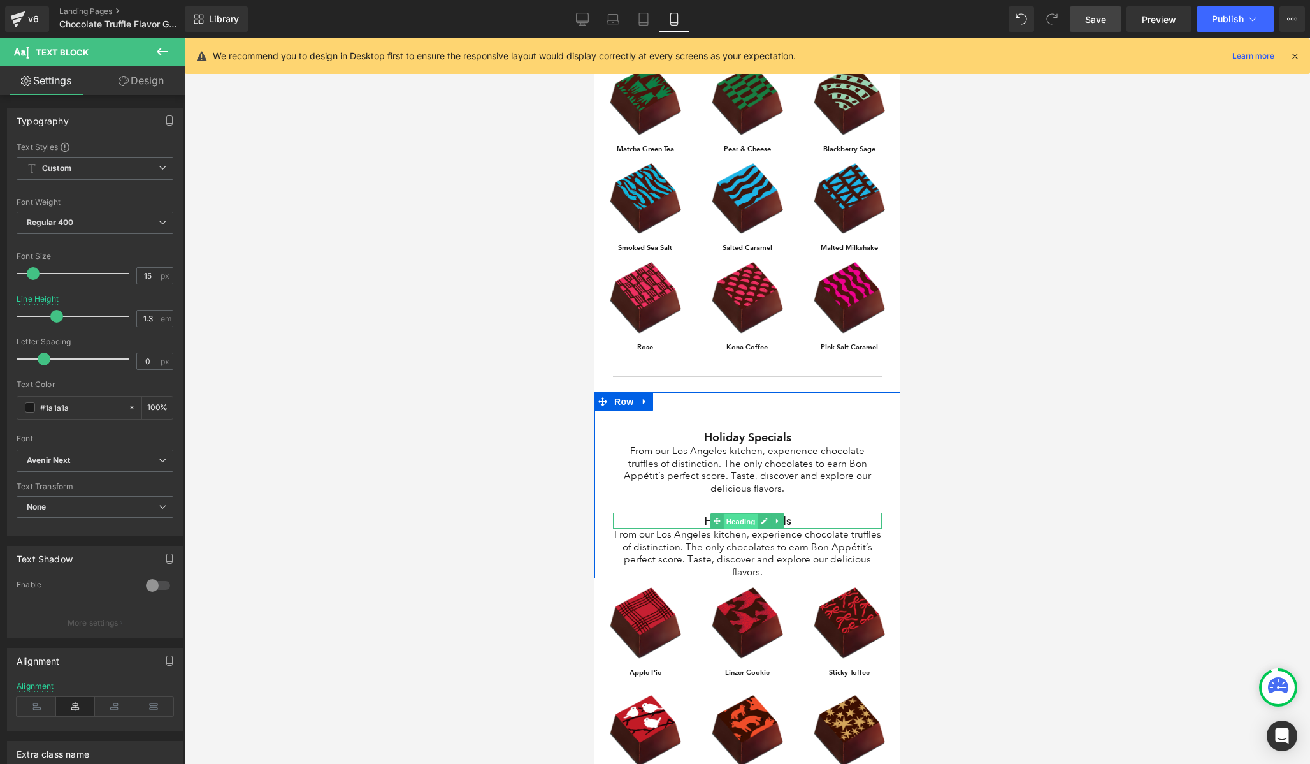
click at [755, 519] on span "Heading" at bounding box center [740, 520] width 34 height 15
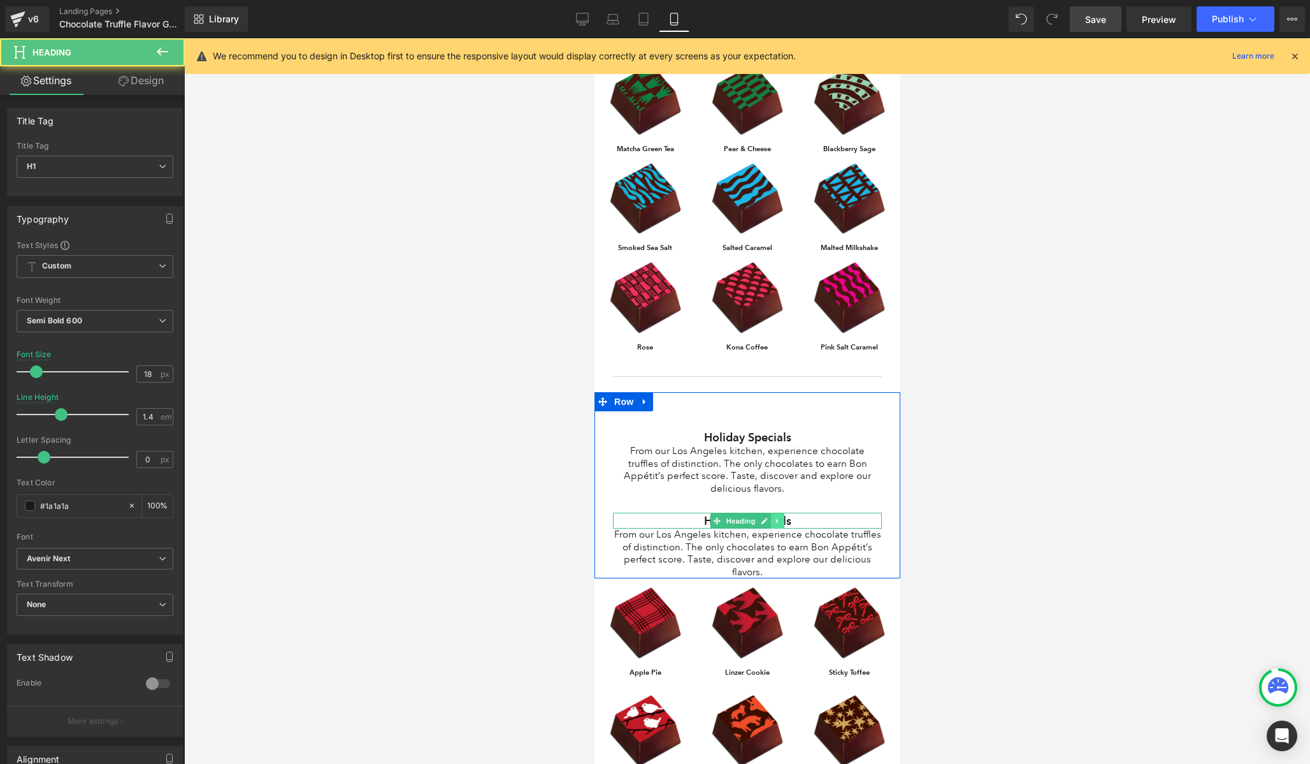
click at [776, 518] on icon at bounding box center [777, 520] width 2 height 4
click at [783, 517] on icon at bounding box center [784, 521] width 7 height 8
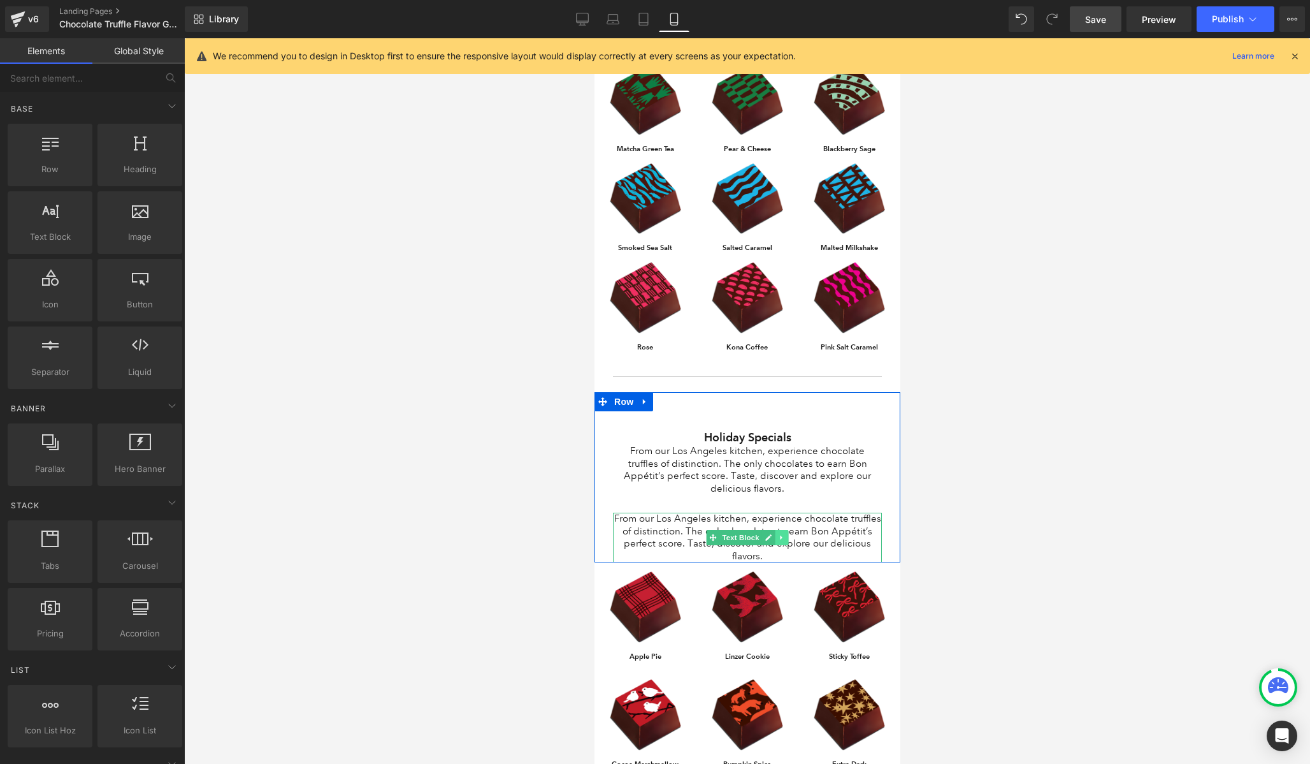
click at [782, 533] on icon at bounding box center [781, 537] width 7 height 8
click at [790, 533] on icon at bounding box center [788, 536] width 7 height 7
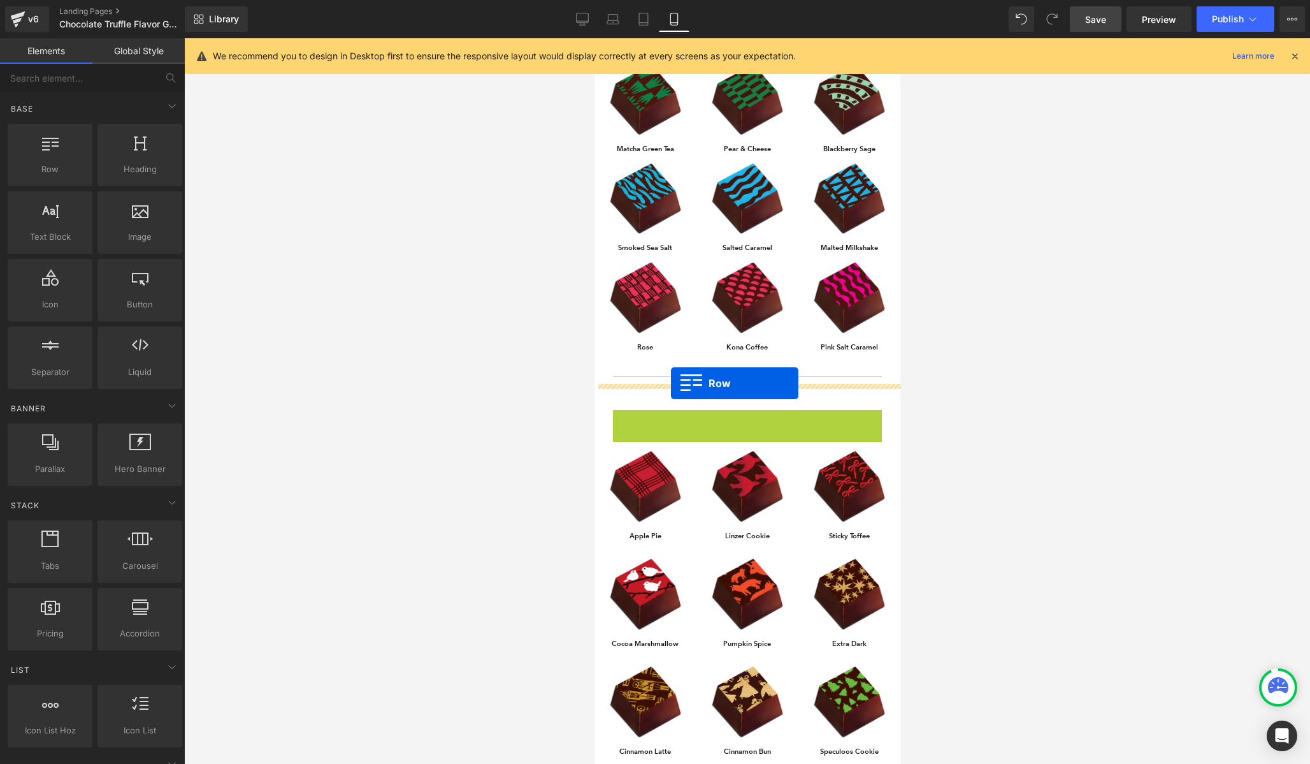
drag, startPoint x: 619, startPoint y: 413, endPoint x: 671, endPoint y: 383, distance: 59.7
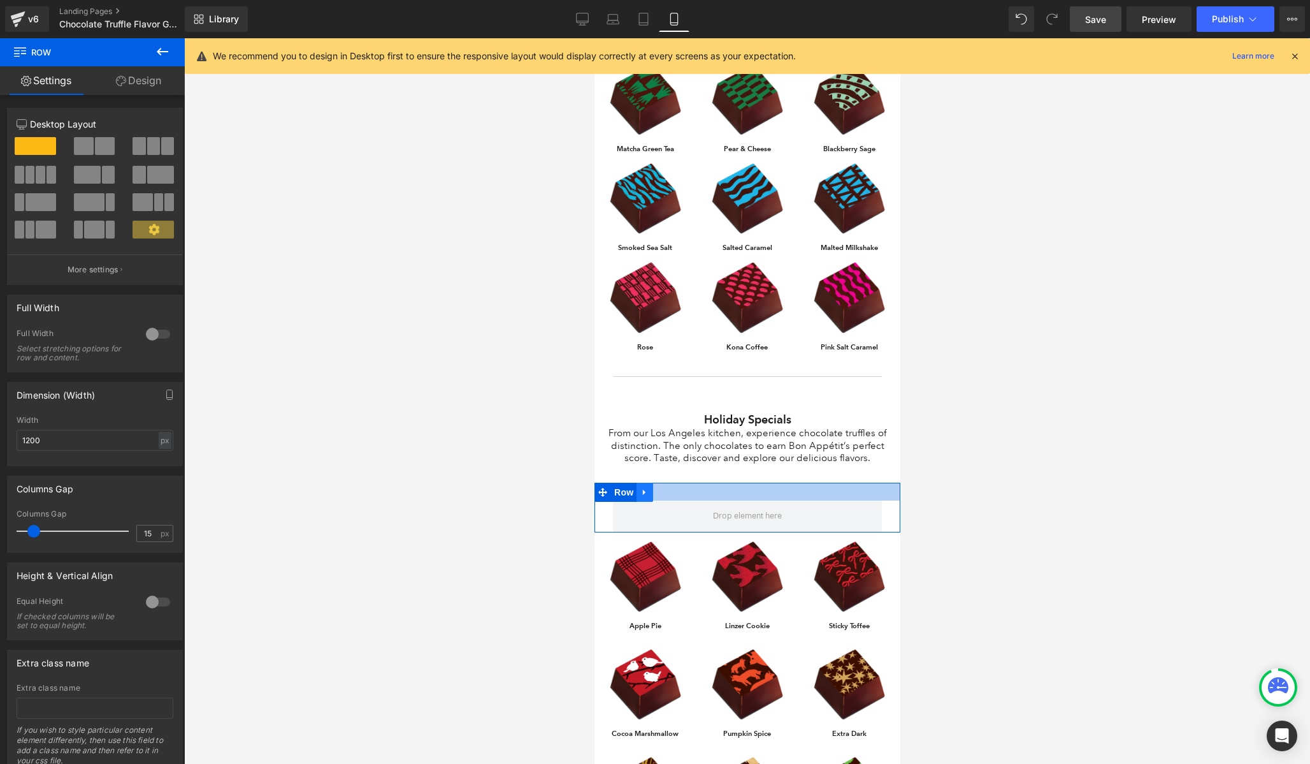
click at [648, 487] on icon at bounding box center [644, 492] width 9 height 10
drag, startPoint x: 686, startPoint y: 479, endPoint x: 676, endPoint y: 482, distance: 10.5
click at [676, 483] on ul "Row" at bounding box center [648, 492] width 108 height 19
click at [676, 487] on icon at bounding box center [677, 492] width 9 height 10
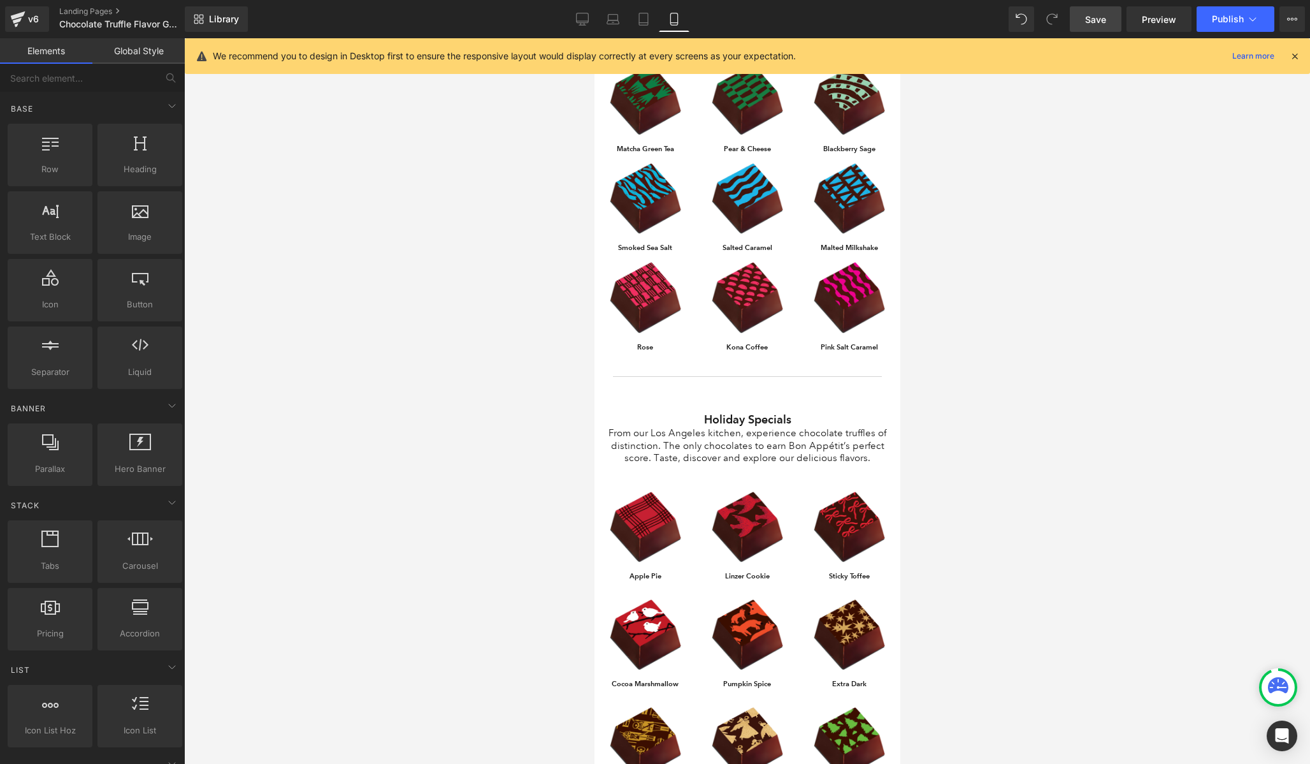
click at [968, 505] on div at bounding box center [747, 400] width 1126 height 725
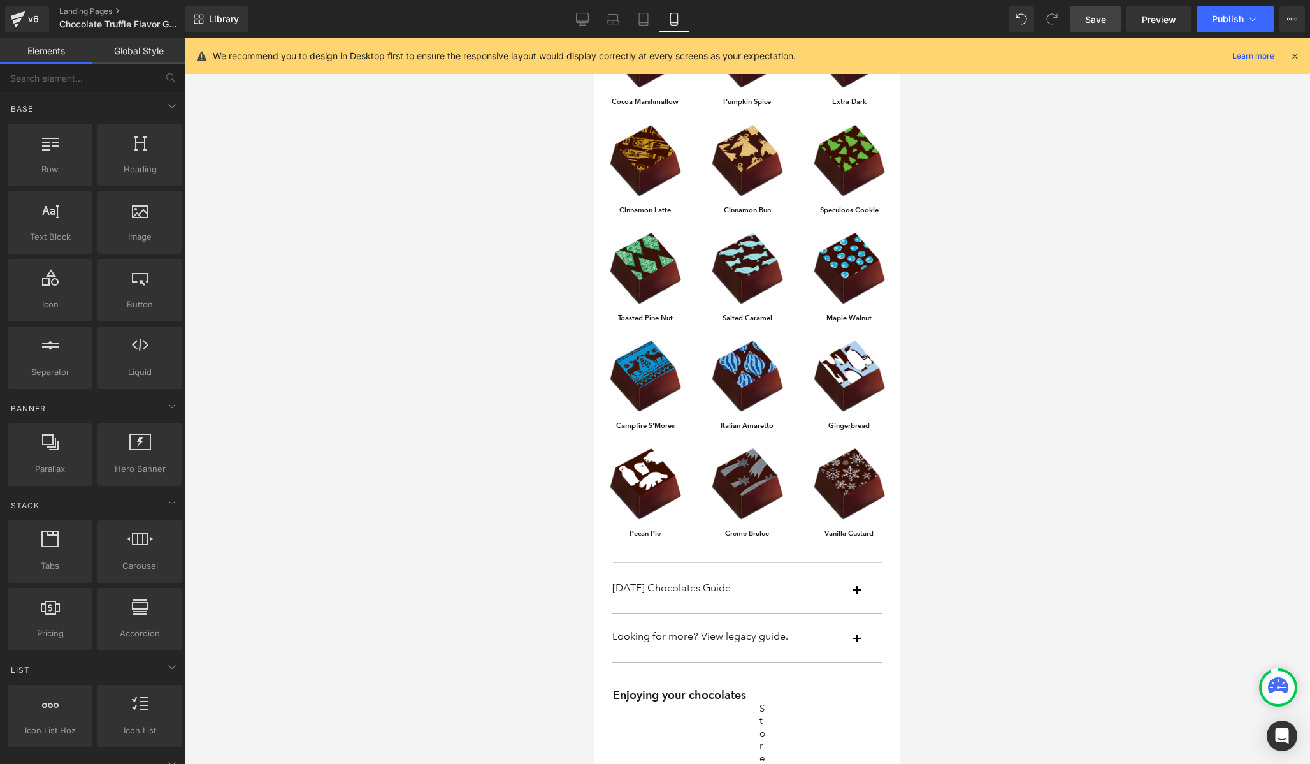
scroll to position [1795, 0]
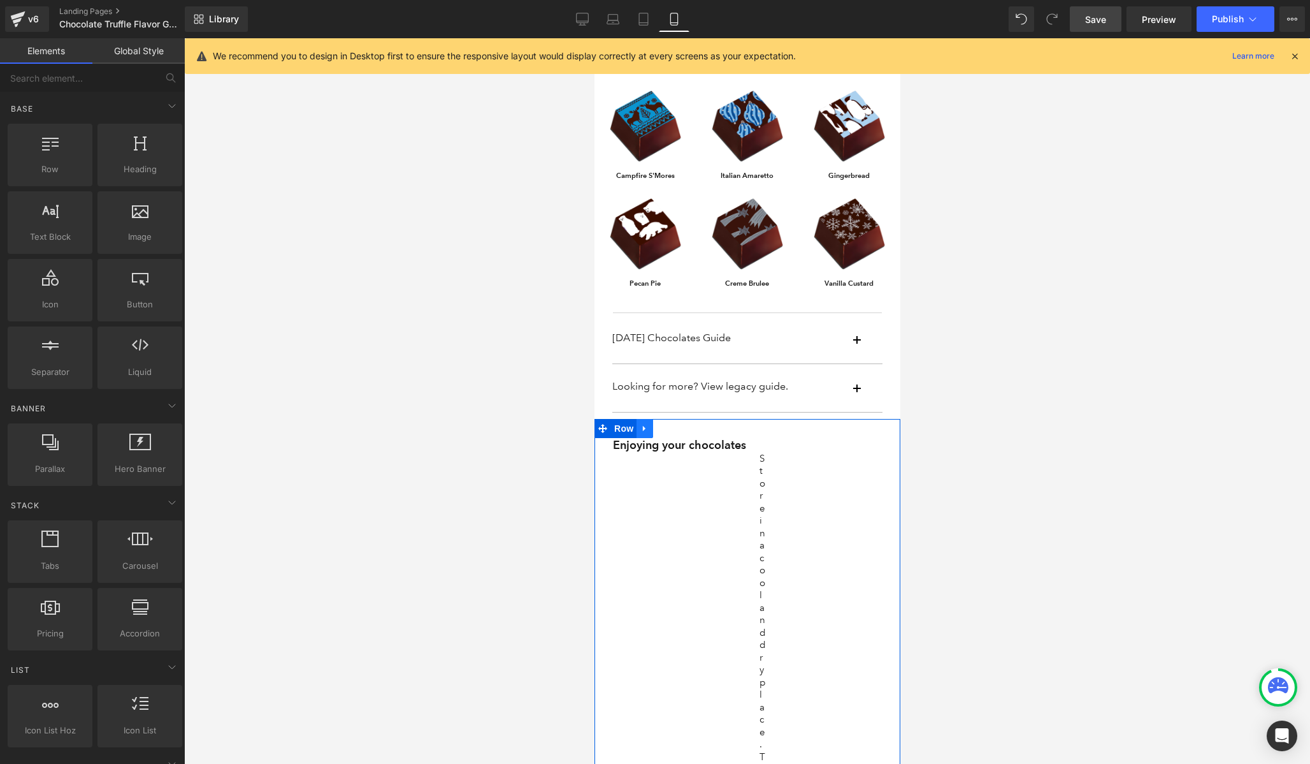
click at [648, 423] on icon at bounding box center [644, 428] width 9 height 10
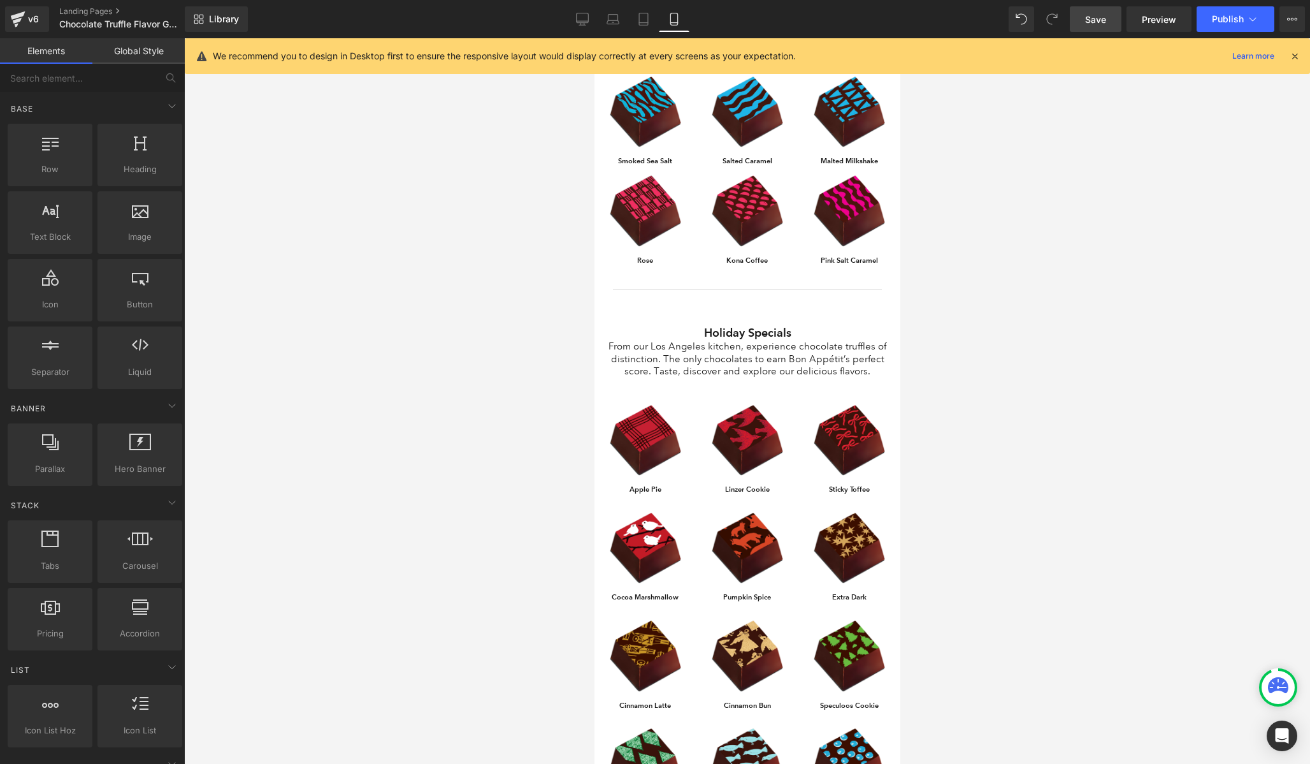
scroll to position [1020, 0]
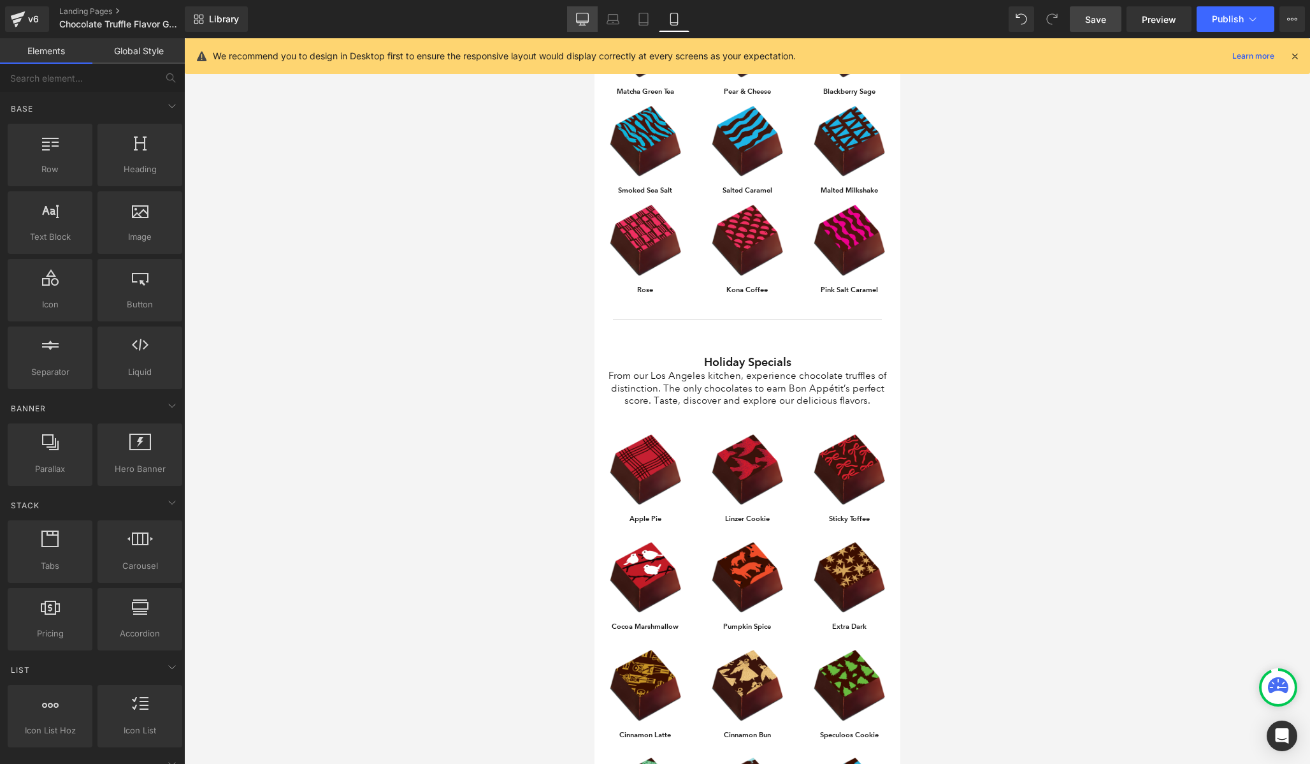
click at [577, 18] on icon at bounding box center [582, 19] width 13 height 13
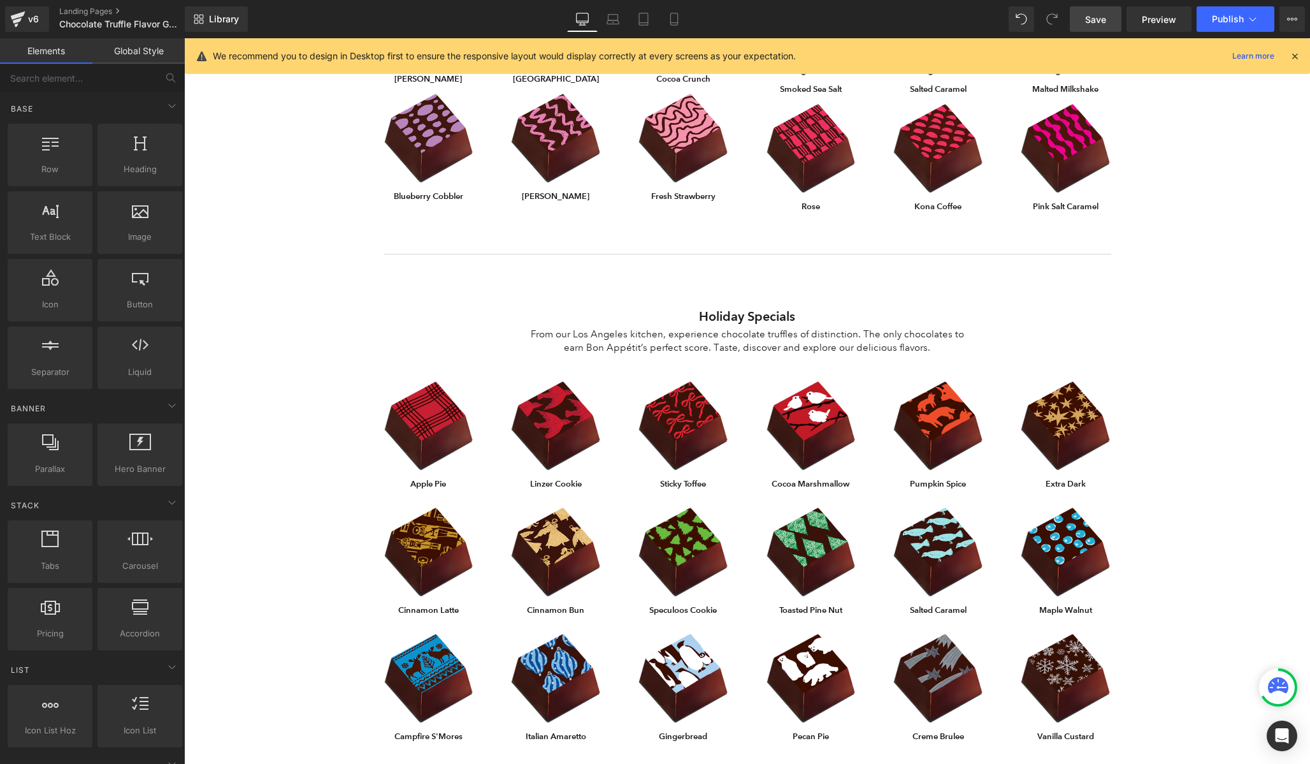
scroll to position [614, 0]
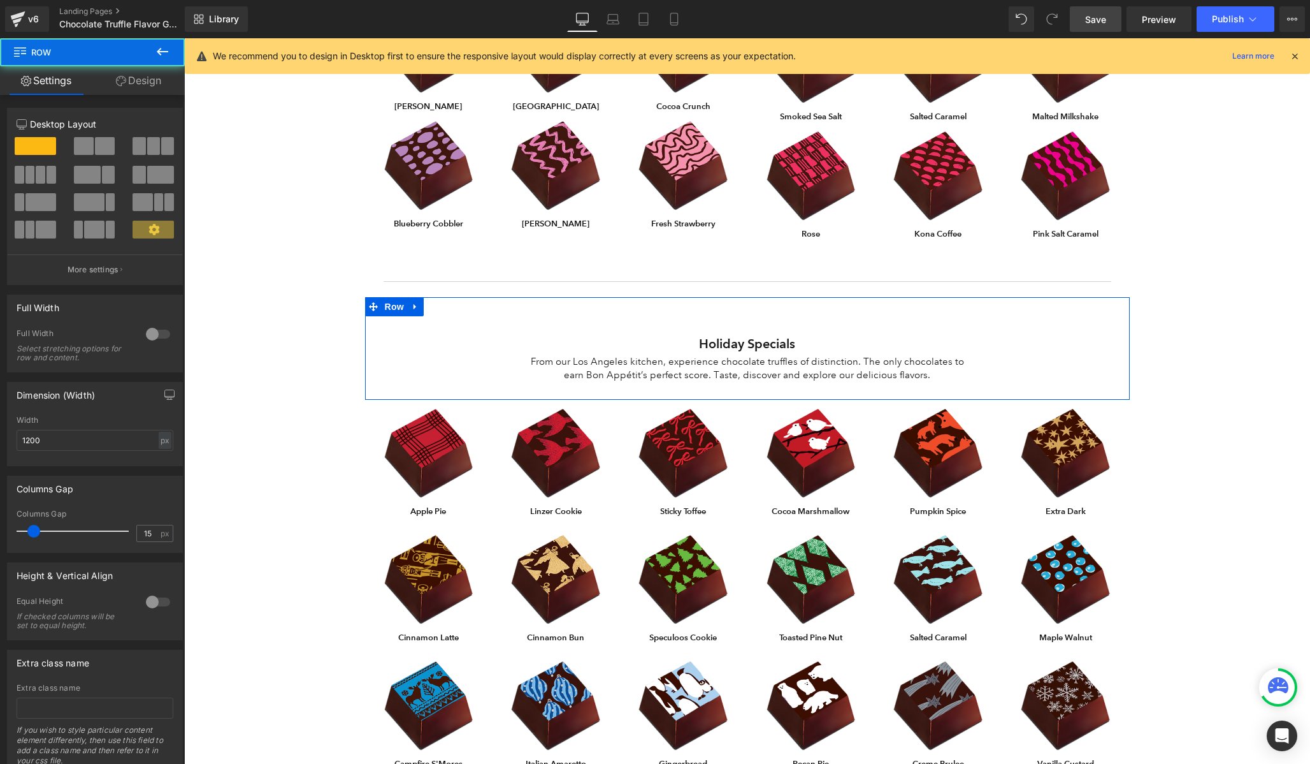
click at [587, 320] on div "Holiday Specials Heading From our Los Angeles kitchen, experience chocolate tru…" at bounding box center [747, 348] width 765 height 103
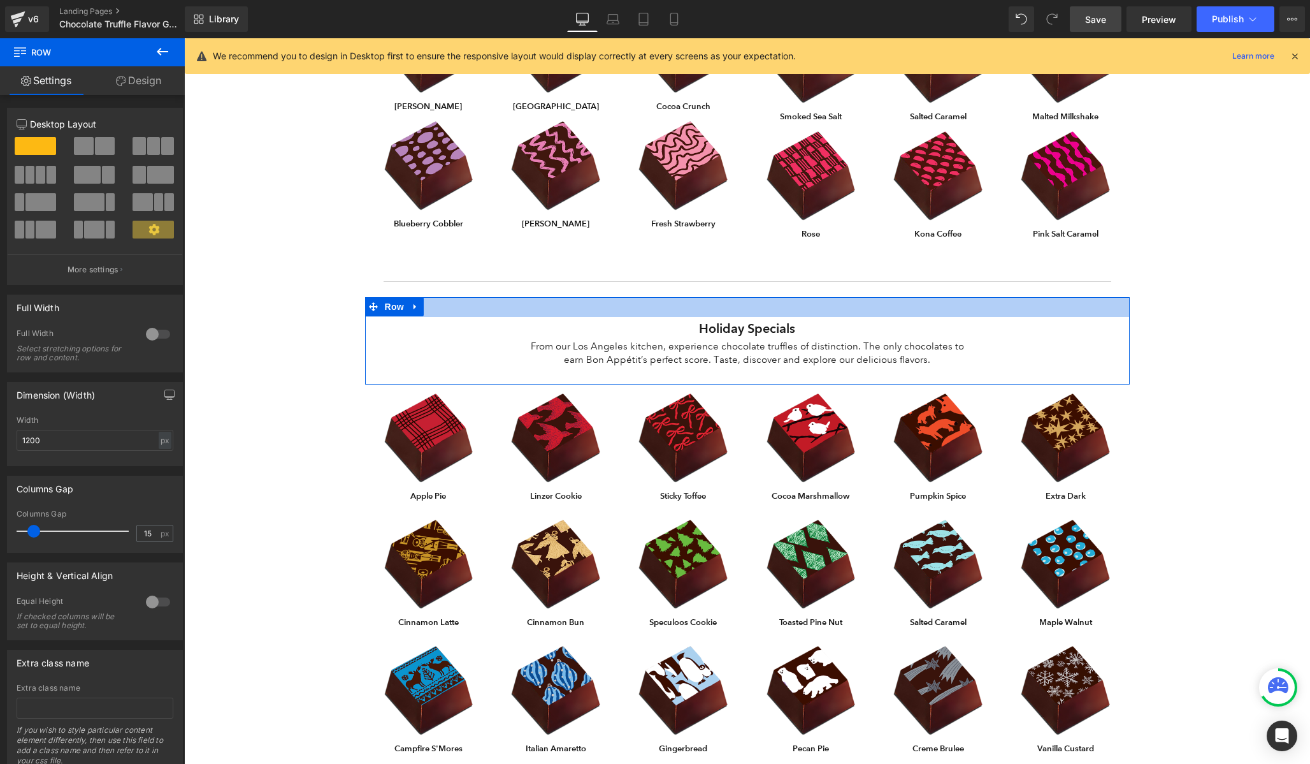
drag, startPoint x: 771, startPoint y: 305, endPoint x: 767, endPoint y: 290, distance: 15.0
click at [767, 290] on div "Chocolate Flavor Guide Heading From our Los Angeles kitchen, experience chocola…" at bounding box center [747, 336] width 1126 height 1824
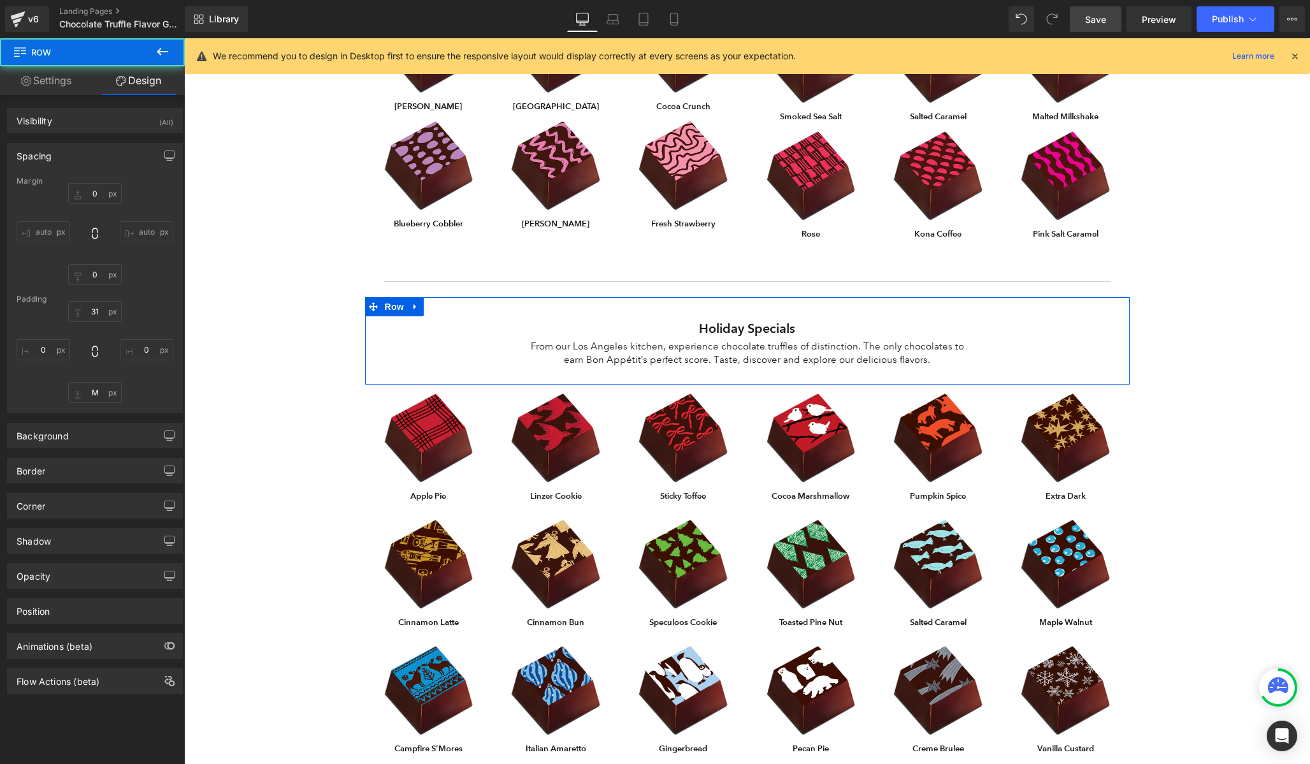
click at [1204, 341] on div "Chocolate Flavor Guide Heading From our Los Angeles kitchen, experience chocola…" at bounding box center [747, 336] width 1126 height 1824
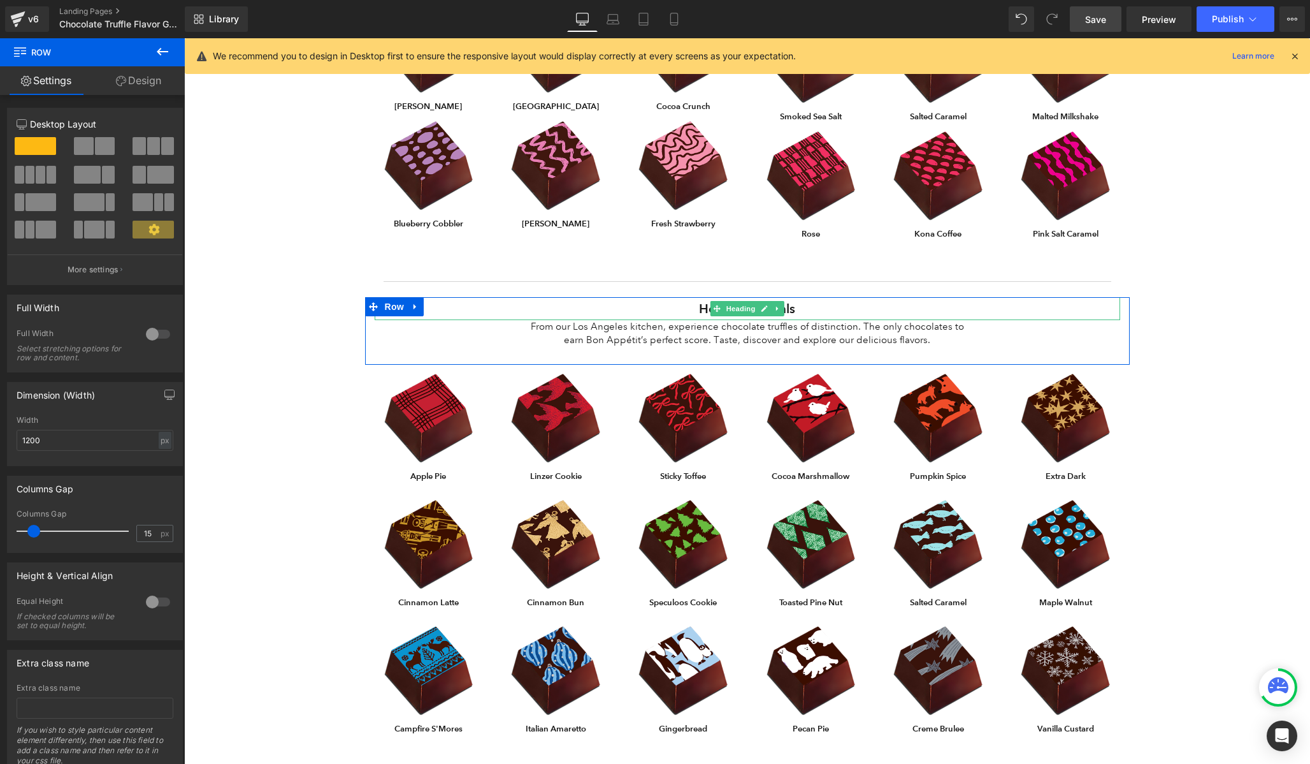
drag, startPoint x: 812, startPoint y: 308, endPoint x: 808, endPoint y: 317, distance: 10.0
click at [808, 317] on div "Holiday Specials Heading From our Los Angeles kitchen, experience chocolate tru…" at bounding box center [747, 331] width 765 height 68
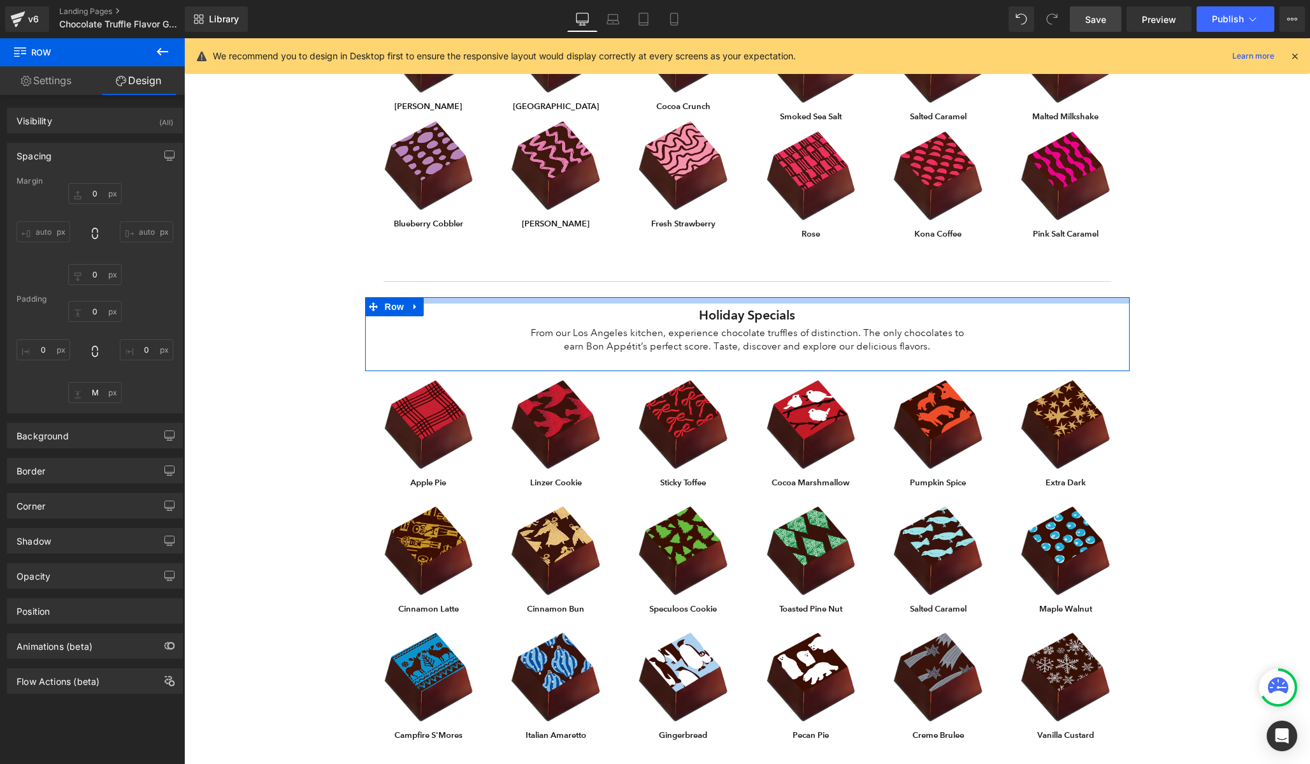
drag, startPoint x: 806, startPoint y: 298, endPoint x: 806, endPoint y: 310, distance: 11.5
click at [806, 310] on div "Holiday Specials Heading From our Los Angeles kitchen, experience chocolate tru…" at bounding box center [747, 334] width 765 height 74
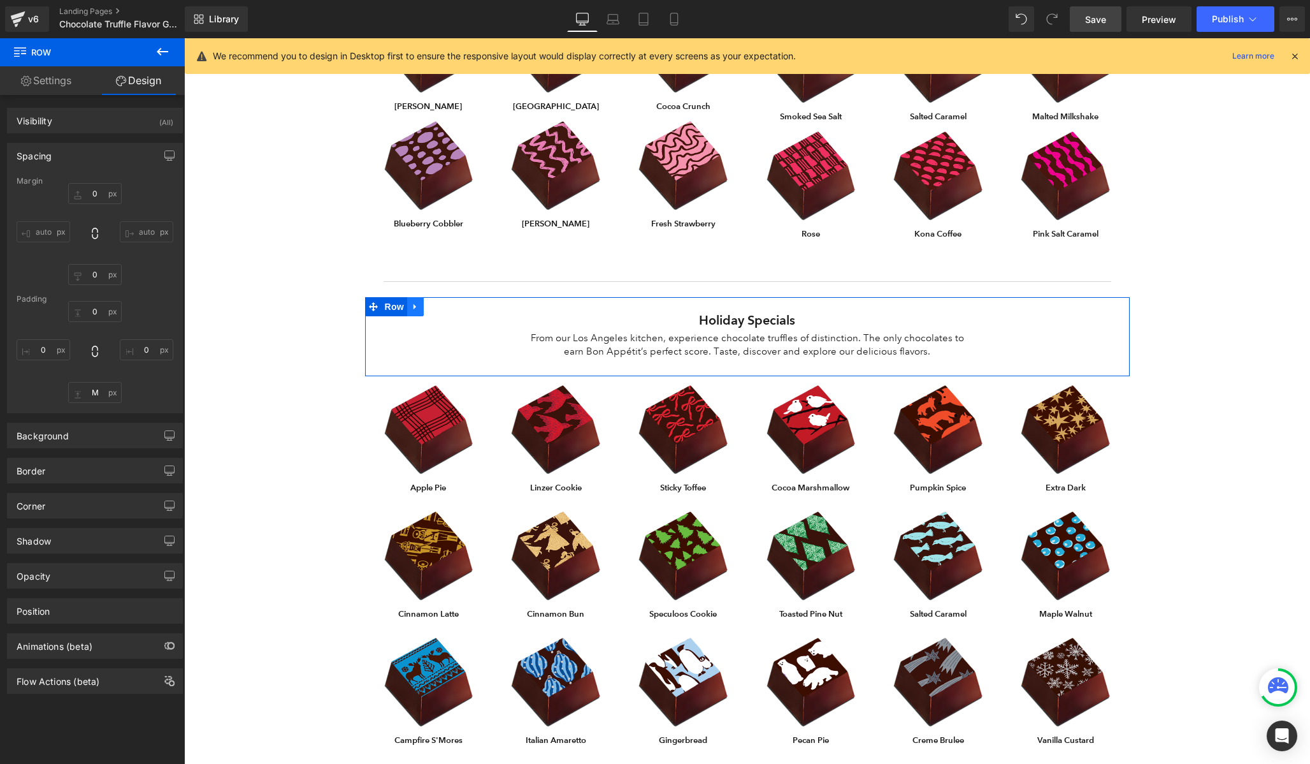
click at [419, 307] on icon at bounding box center [415, 307] width 9 height 10
click at [432, 308] on icon at bounding box center [432, 306] width 9 height 9
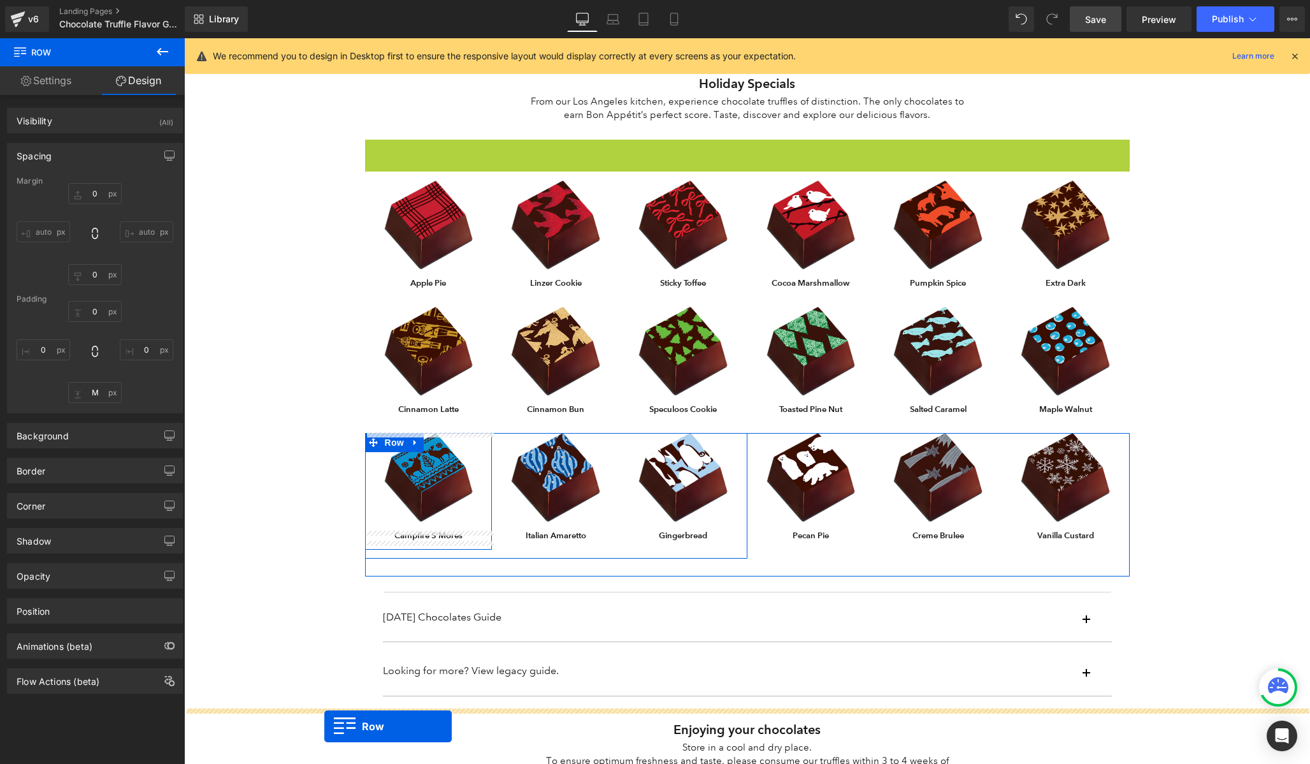
drag, startPoint x: 373, startPoint y: 386, endPoint x: 324, endPoint y: 738, distance: 355.2
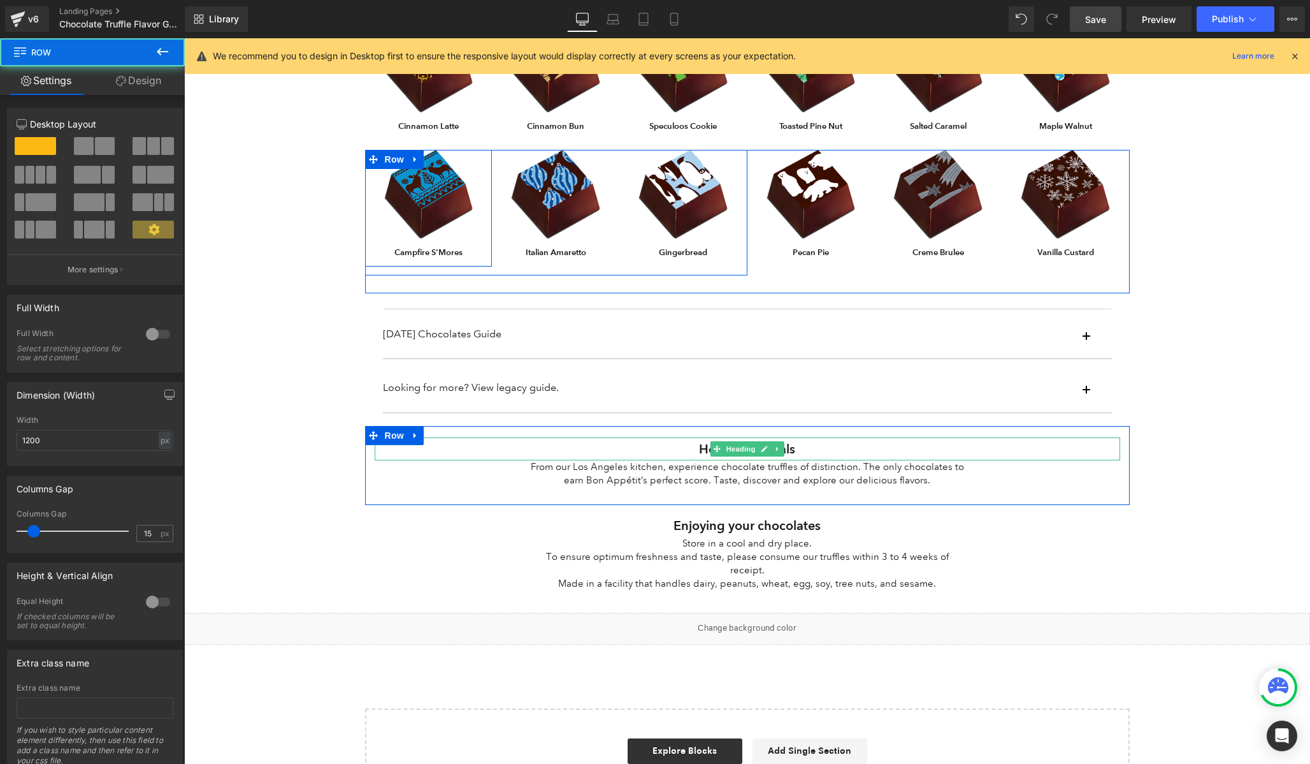
scroll to position [1217, 0]
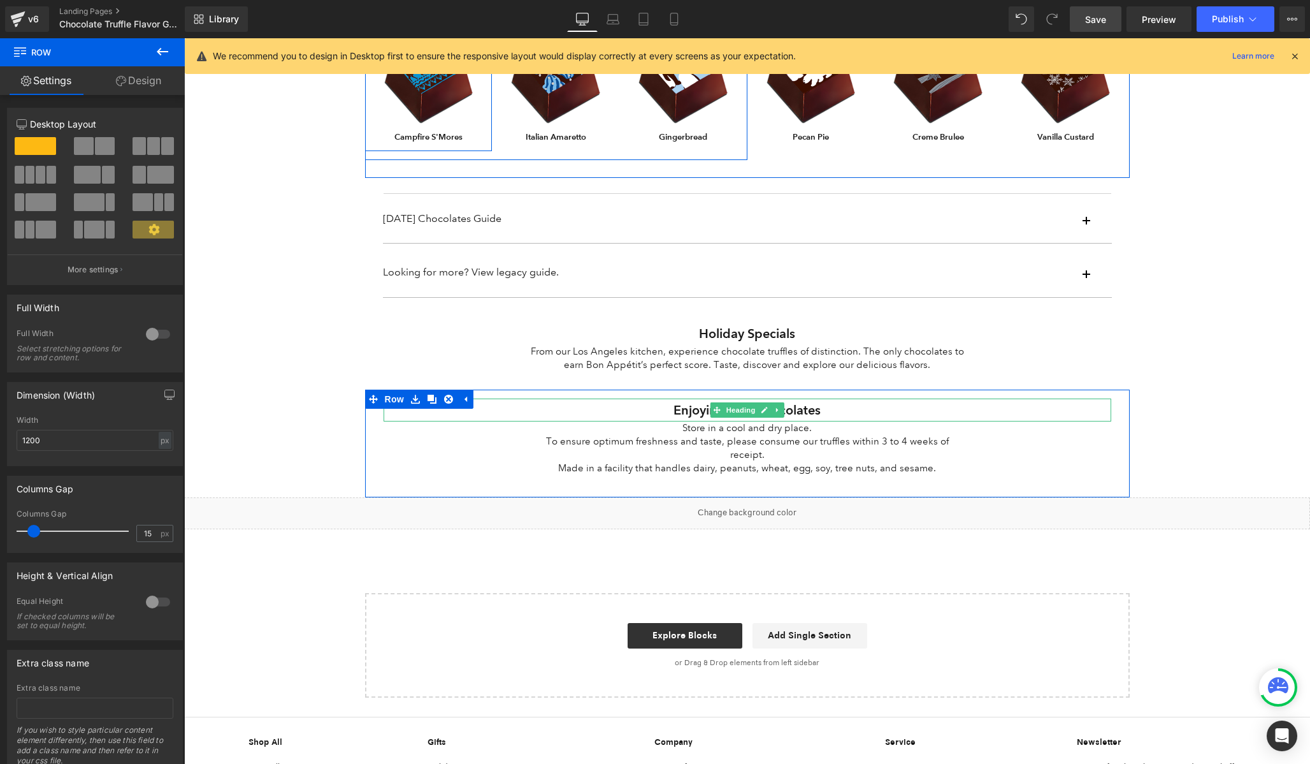
click at [691, 408] on h1 "Enjoying your chocolates" at bounding box center [748, 409] width 728 height 23
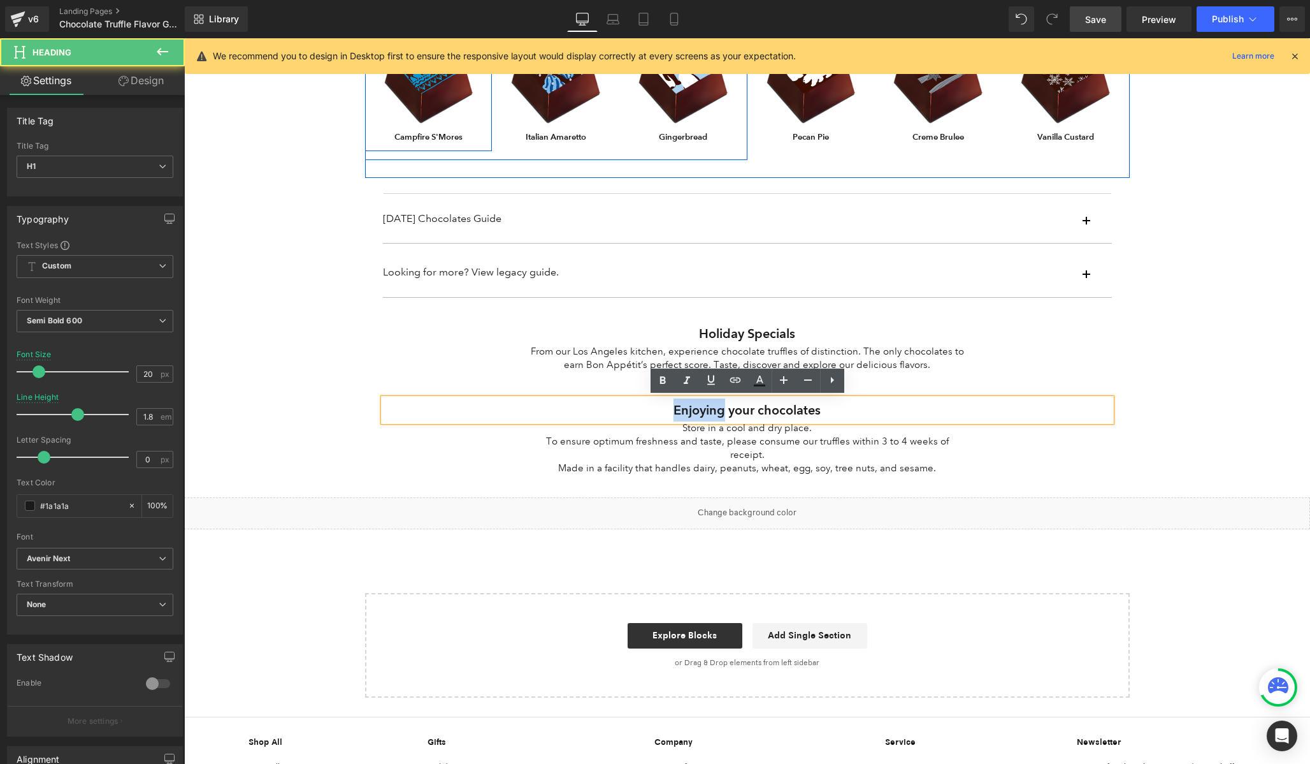
click at [691, 408] on h1 "Enjoying your chocolates" at bounding box center [748, 409] width 728 height 23
copy h1 "Enjoying your chocolates"
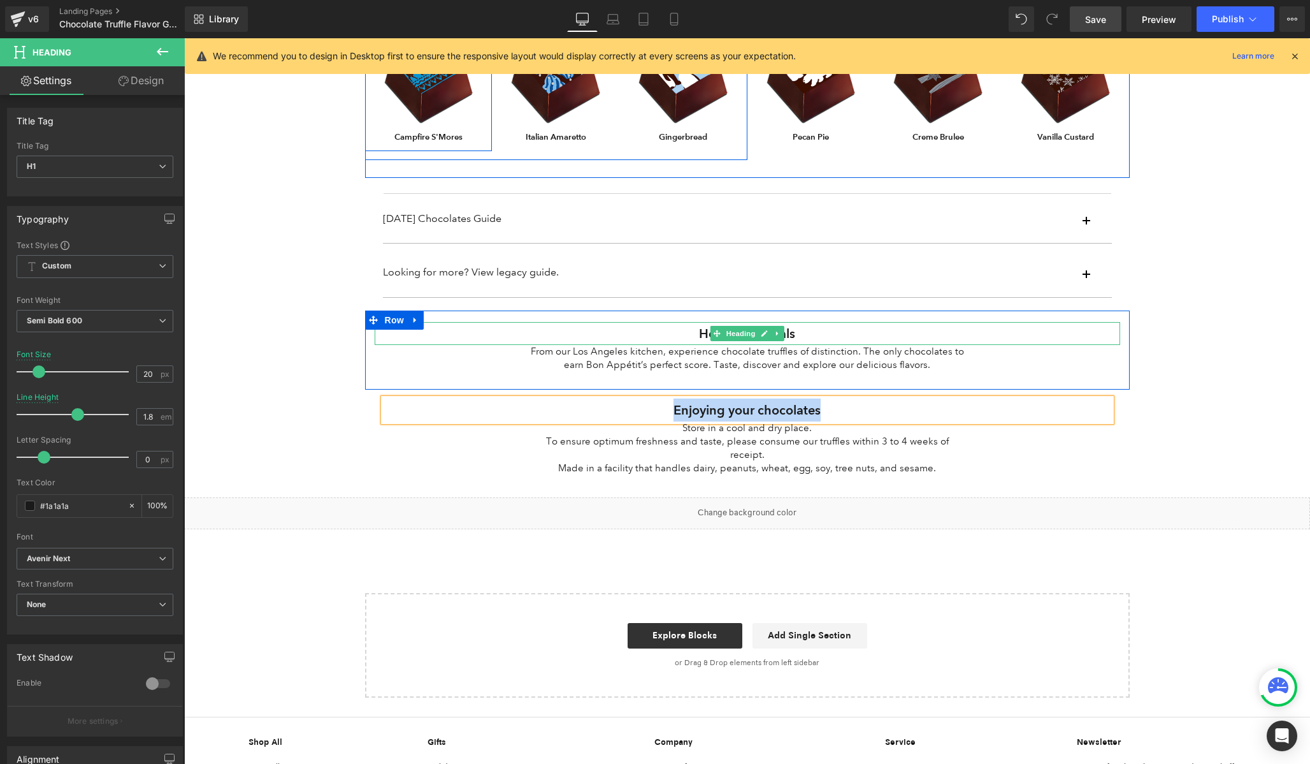
click at [706, 331] on h1 "Holiday Specials" at bounding box center [748, 333] width 746 height 23
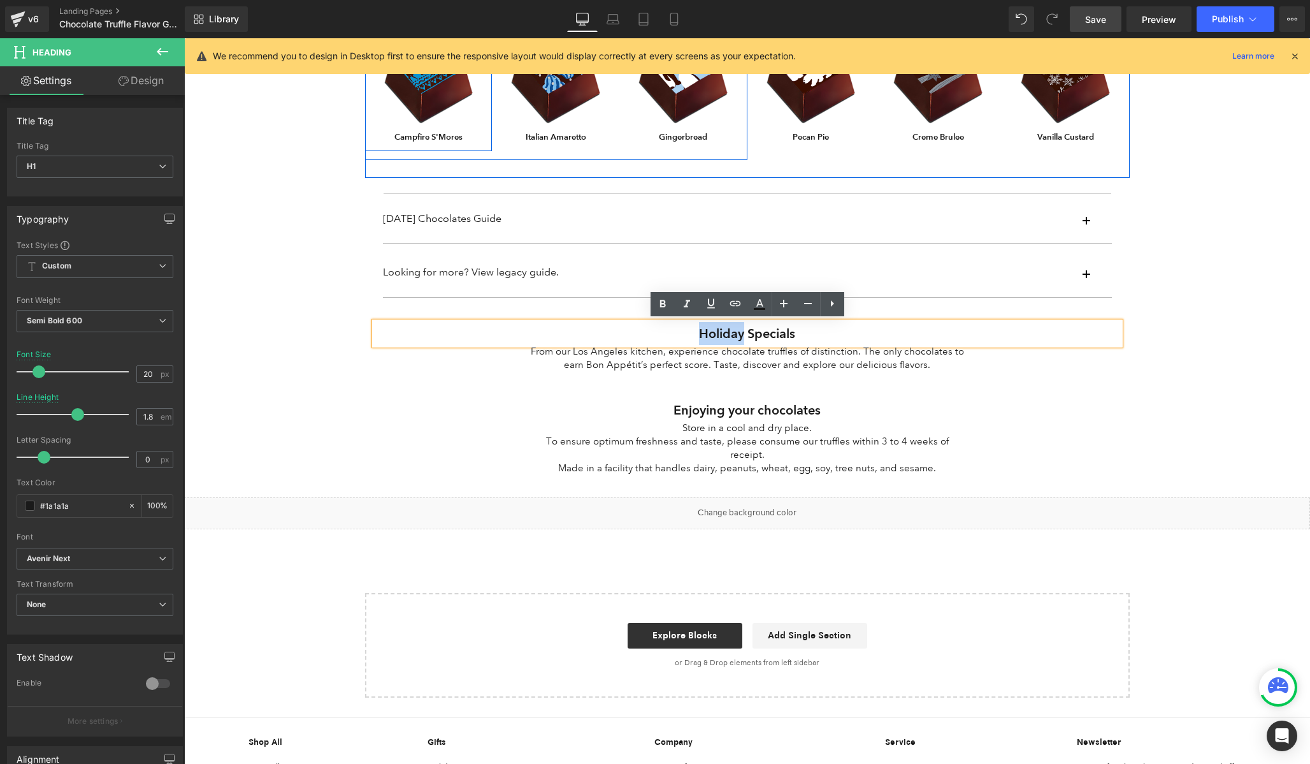
click at [706, 331] on h1 "Holiday Specials" at bounding box center [748, 333] width 746 height 23
paste div
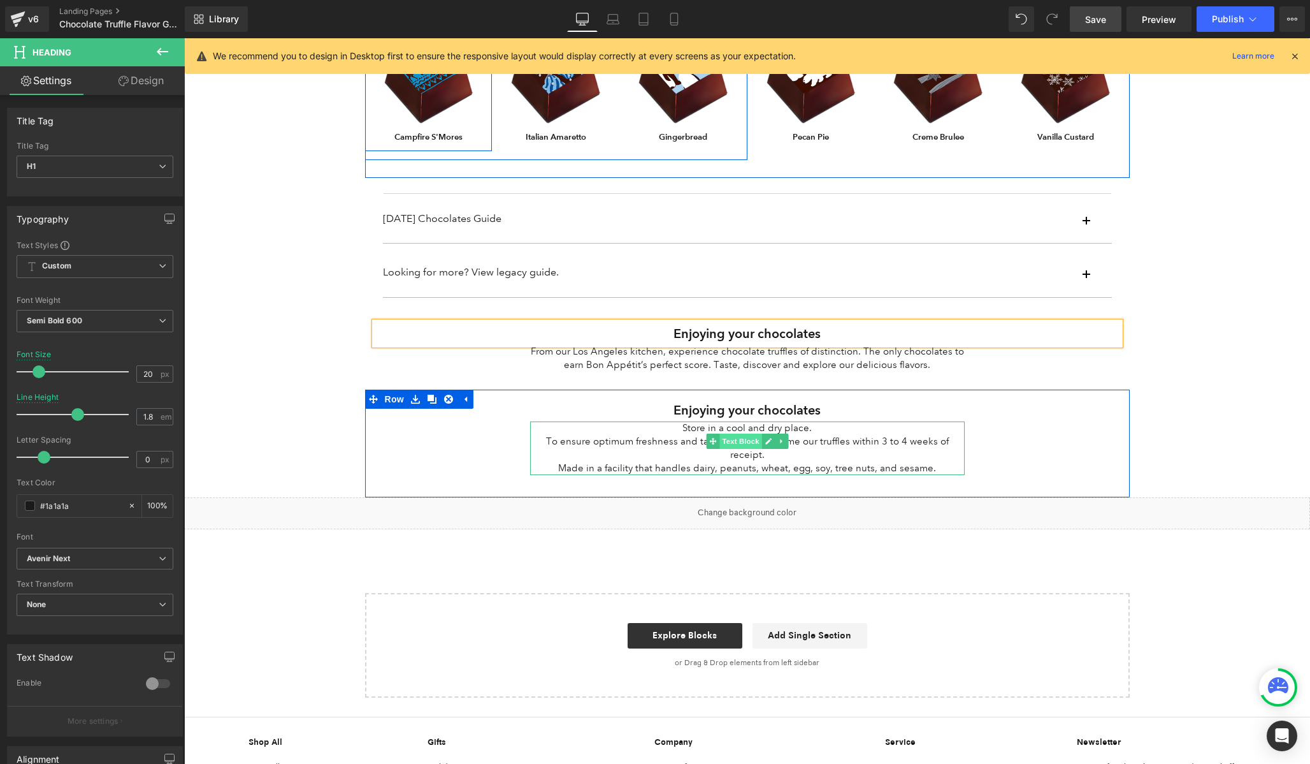
click at [732, 433] on link "Text Block" at bounding box center [733, 440] width 55 height 15
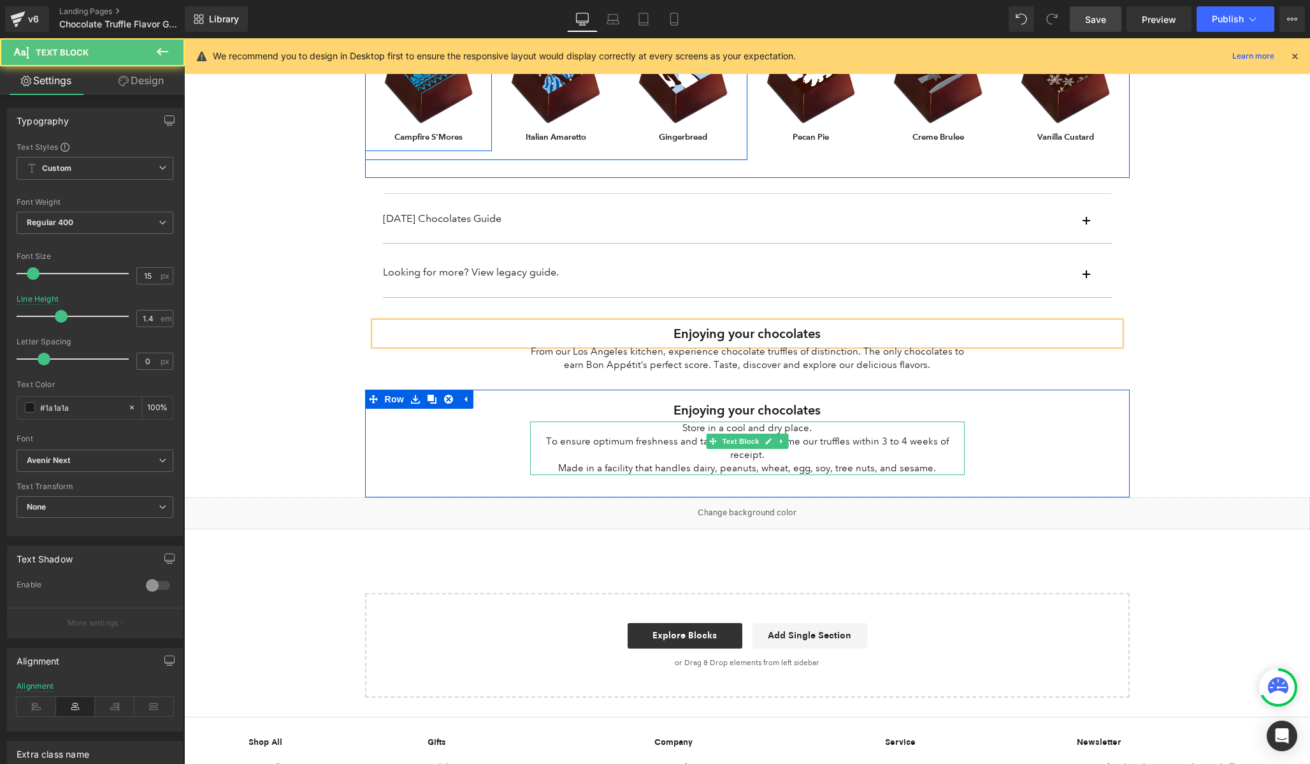
click at [704, 430] on p "Store in a cool and dry place." at bounding box center [747, 427] width 435 height 13
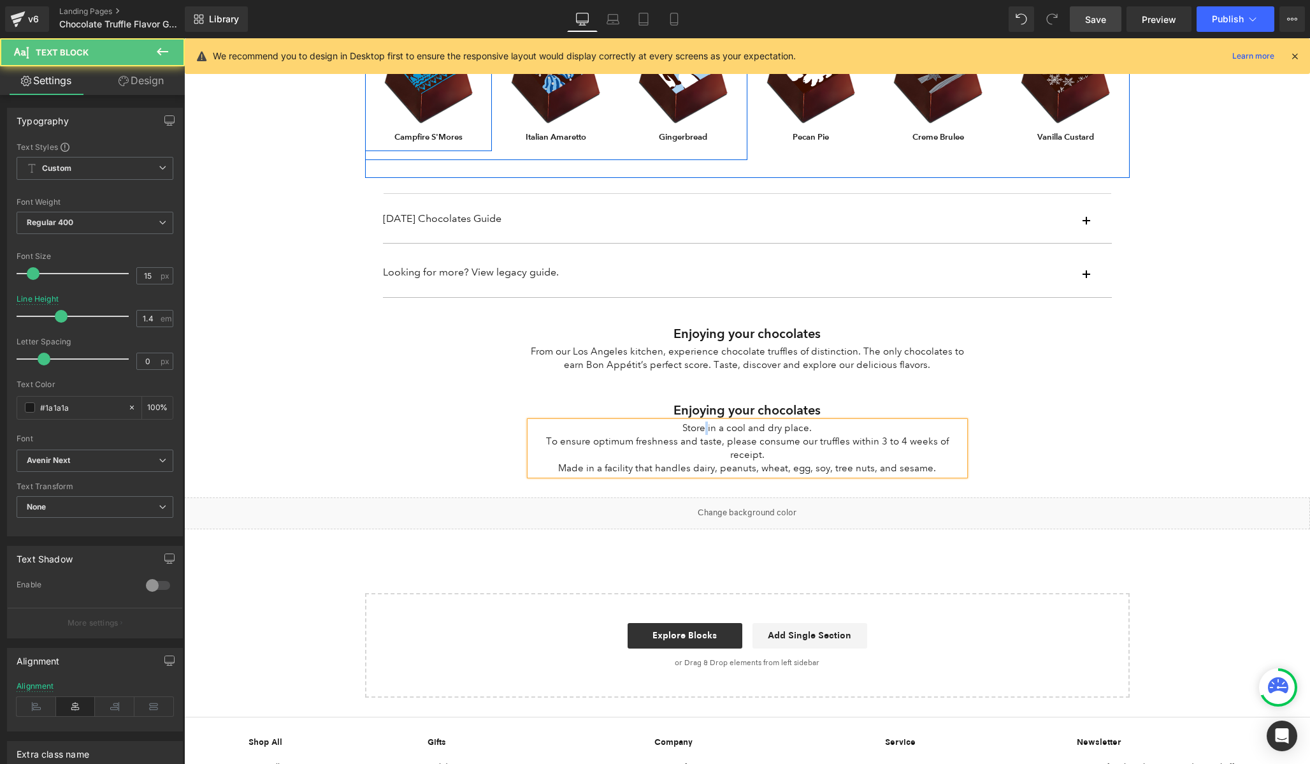
click at [704, 430] on p "Store in a cool and dry place." at bounding box center [747, 427] width 435 height 13
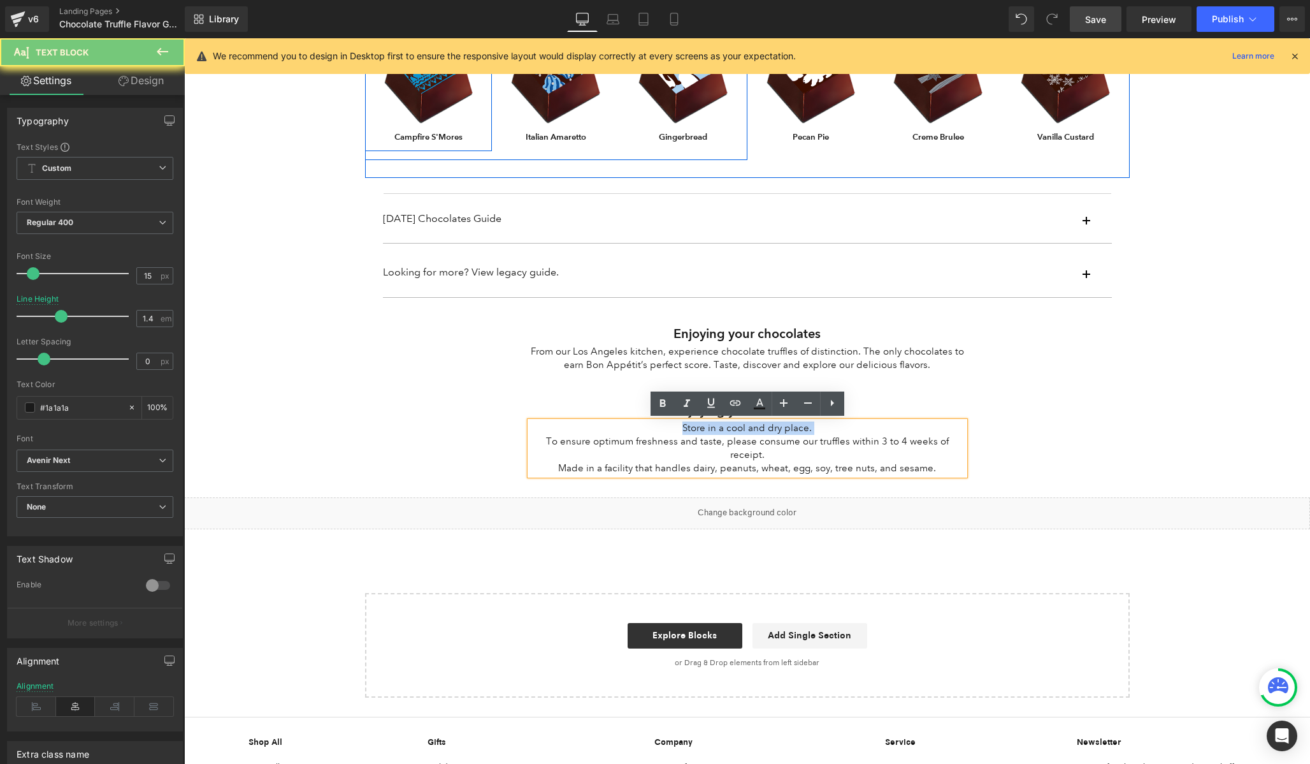
click at [704, 430] on p "Store in a cool and dry place." at bounding box center [747, 427] width 435 height 13
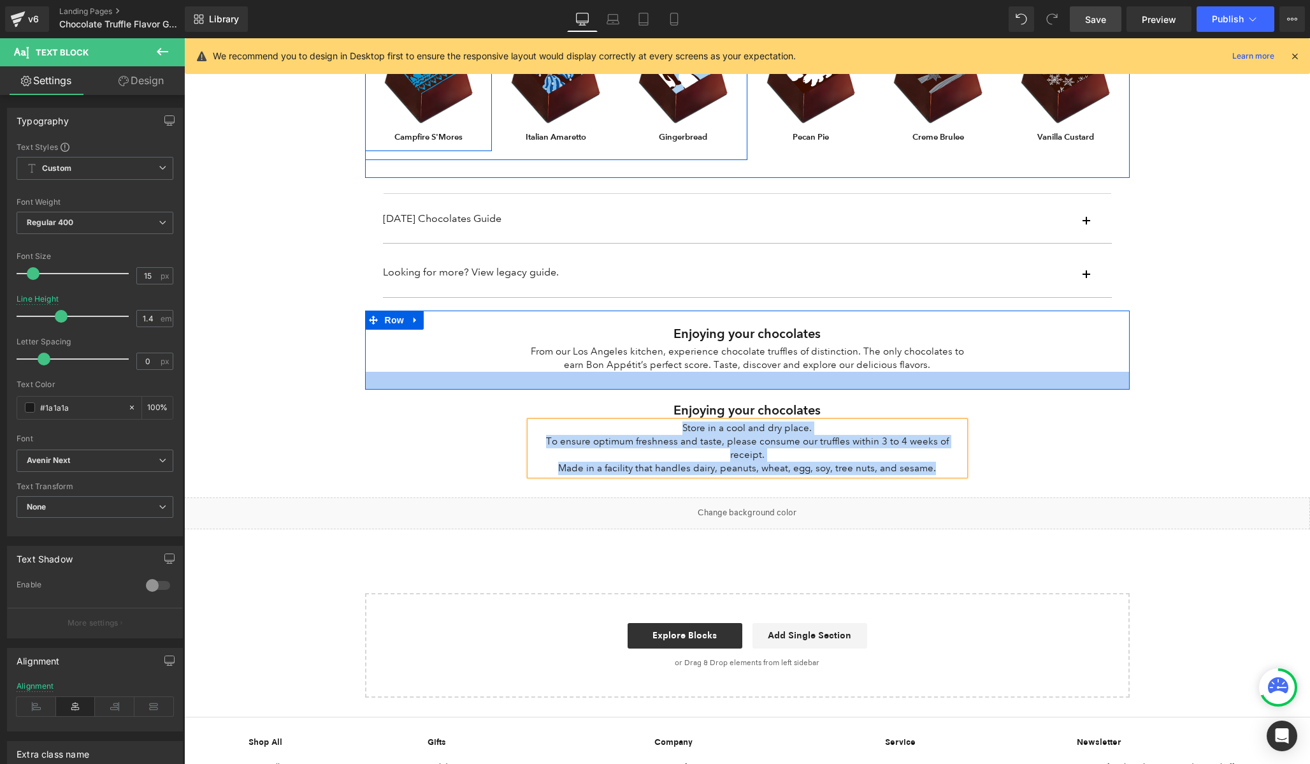
copy div "Store in a cool and dry place. To ensure optimum freshness and taste, please co…"
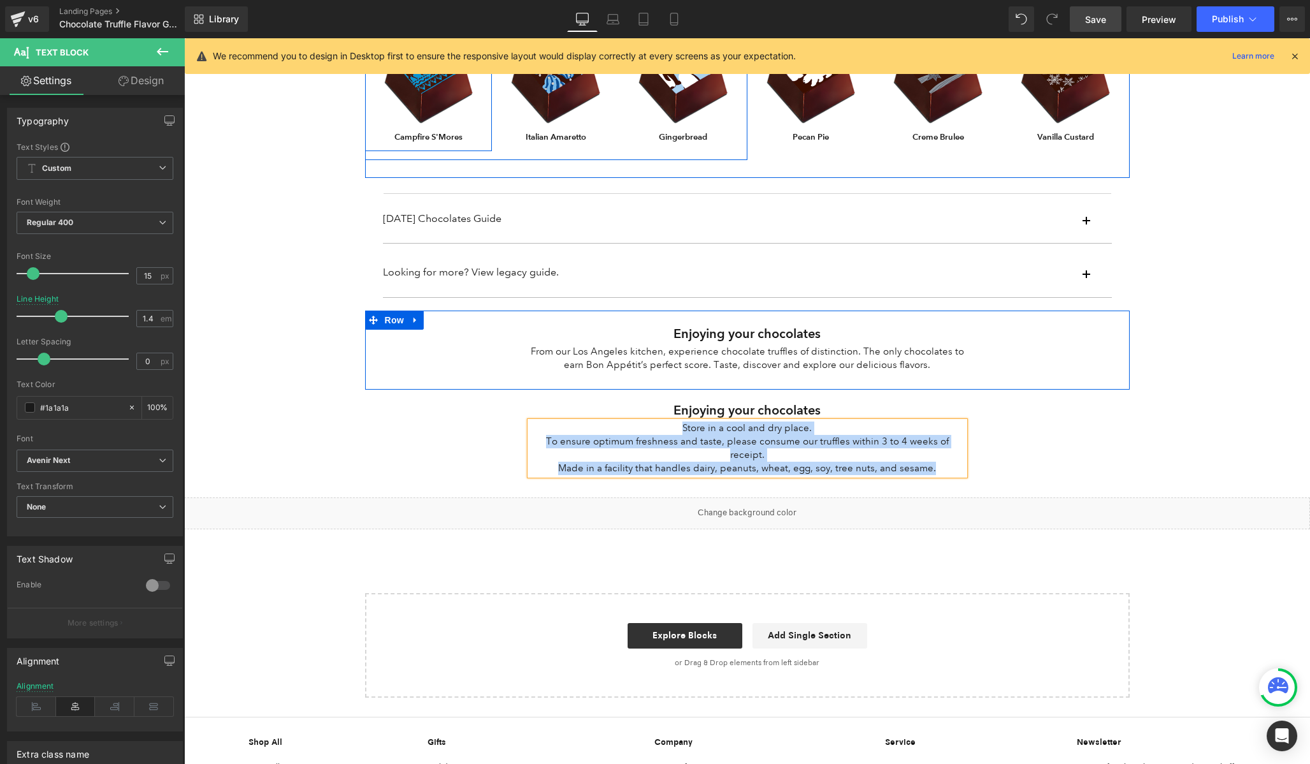
click at [678, 368] on div "From our Los Angeles kitchen, experience chocolate truffles of distinction. The…" at bounding box center [747, 358] width 453 height 27
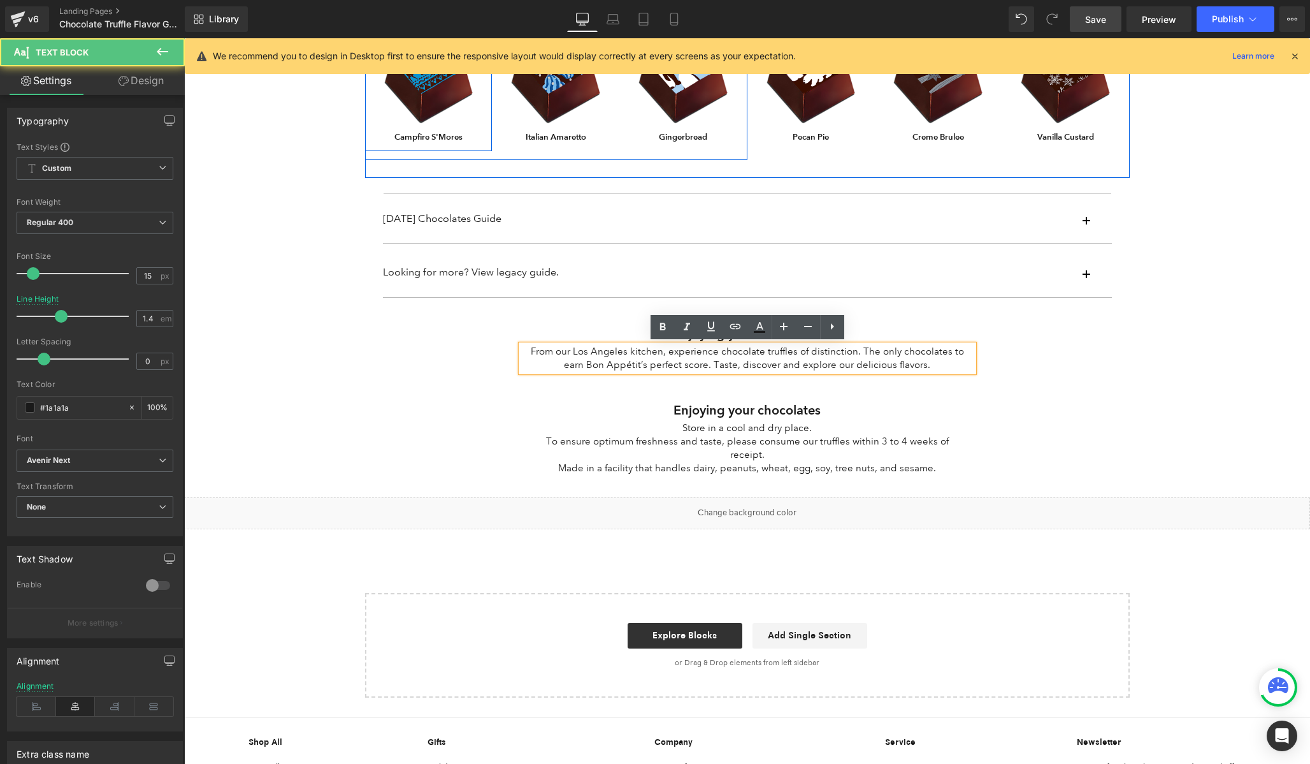
click at [678, 368] on div "From our Los Angeles kitchen, experience chocolate truffles of distinction. The…" at bounding box center [747, 358] width 453 height 27
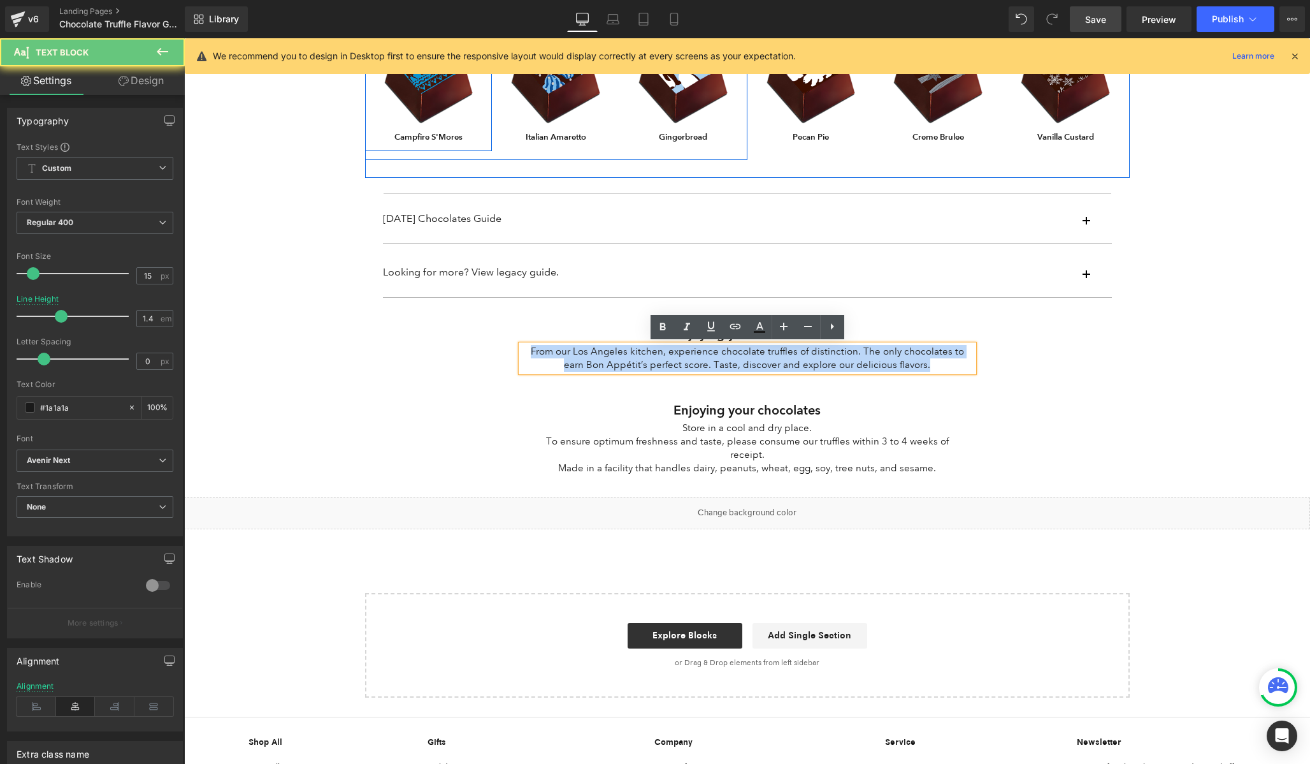
click at [678, 368] on p "From our Los Angeles kitchen, experience chocolate truffles of distinction. The…" at bounding box center [747, 358] width 453 height 27
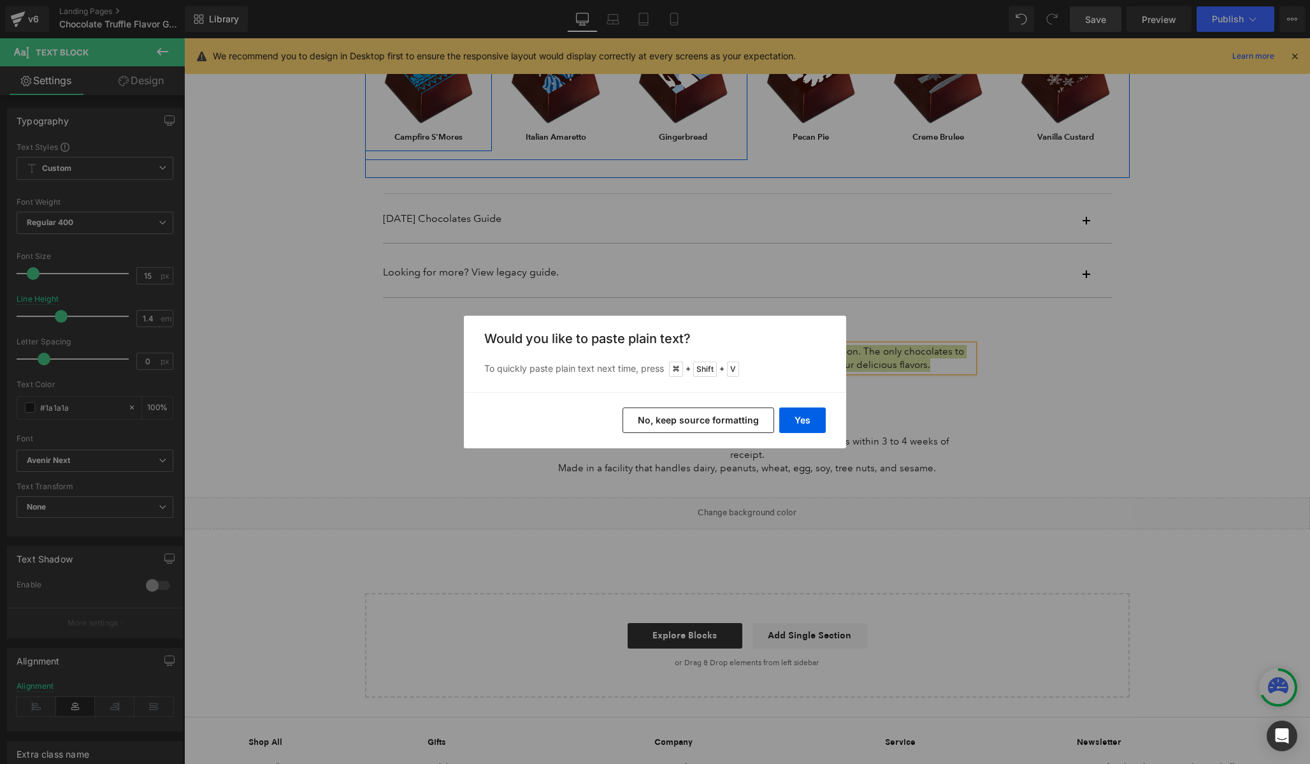
click at [779, 418] on div "Yes No, keep source formatting" at bounding box center [655, 420] width 382 height 56
click at [792, 419] on button "Yes" at bounding box center [803, 419] width 47 height 25
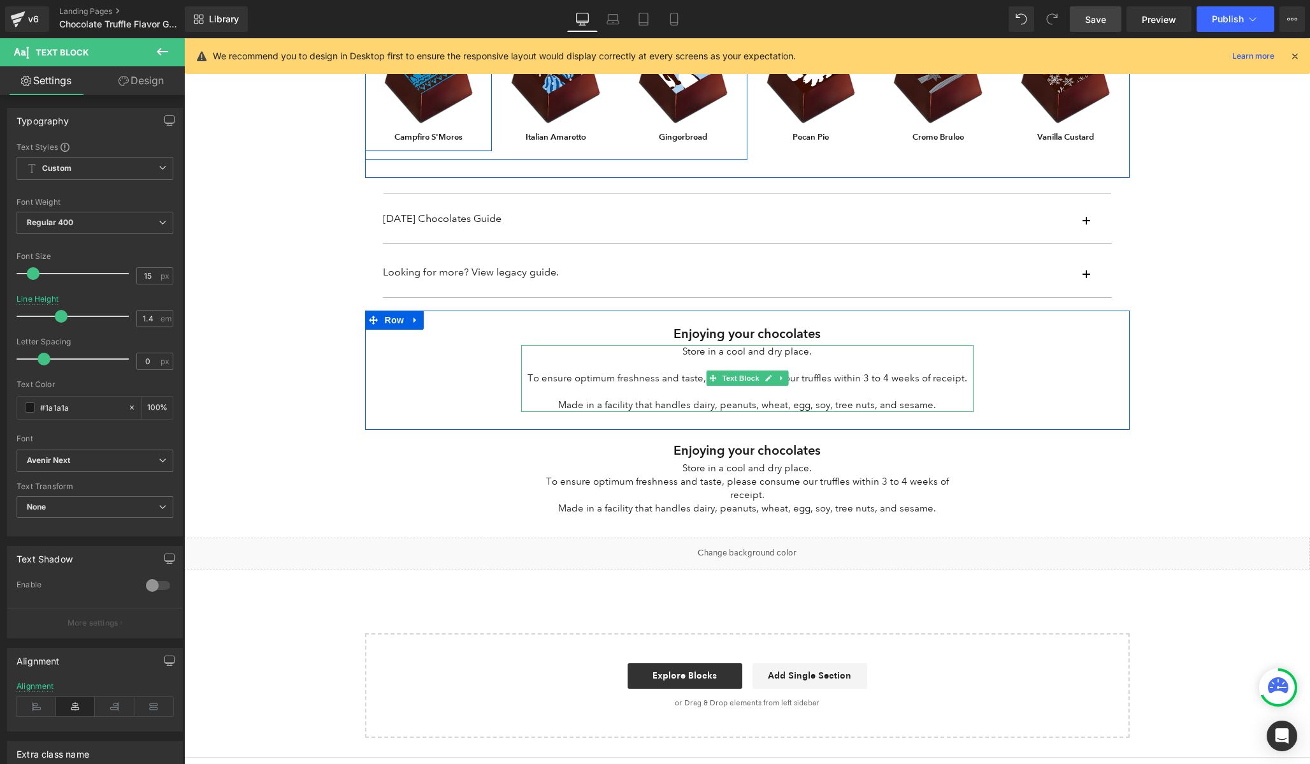
click at [688, 366] on p at bounding box center [747, 364] width 453 height 13
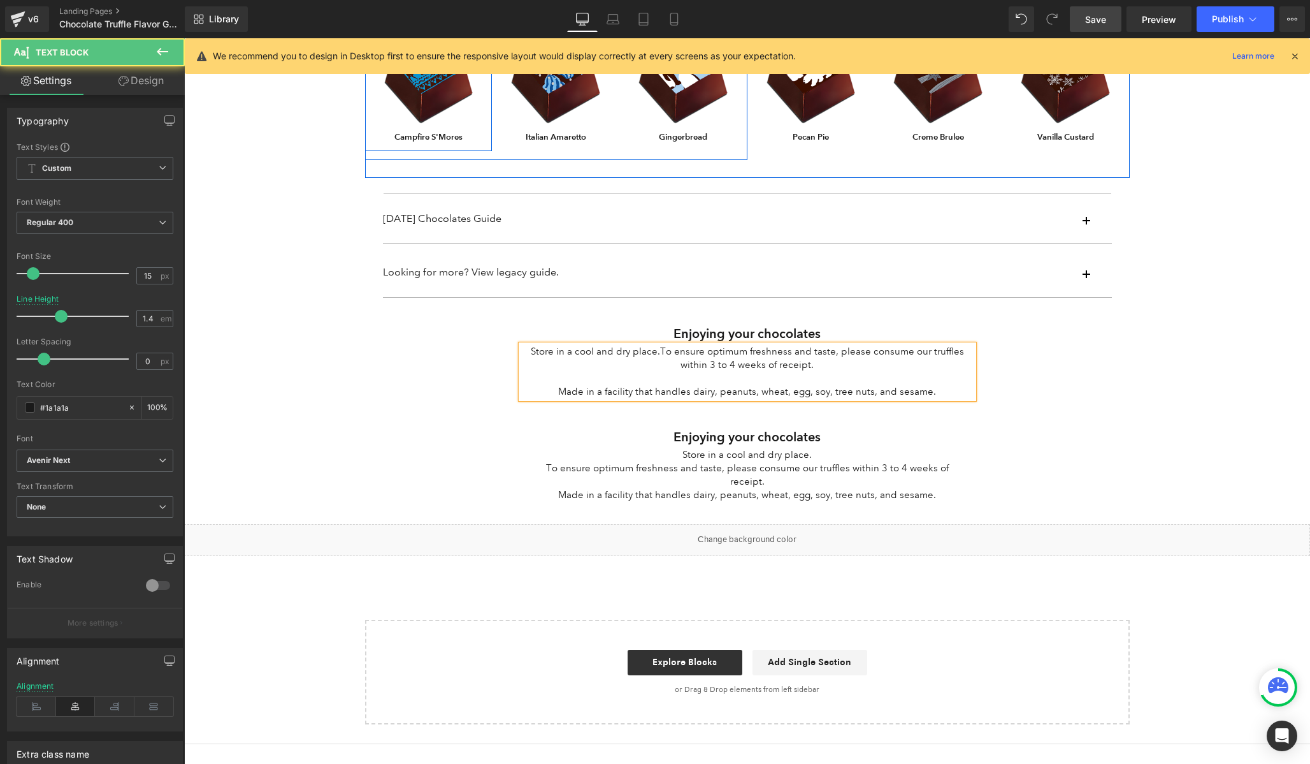
click at [565, 395] on p "Made in a facility that handles dairy, peanuts, wheat, egg, soy, tree nuts, and…" at bounding box center [747, 391] width 453 height 13
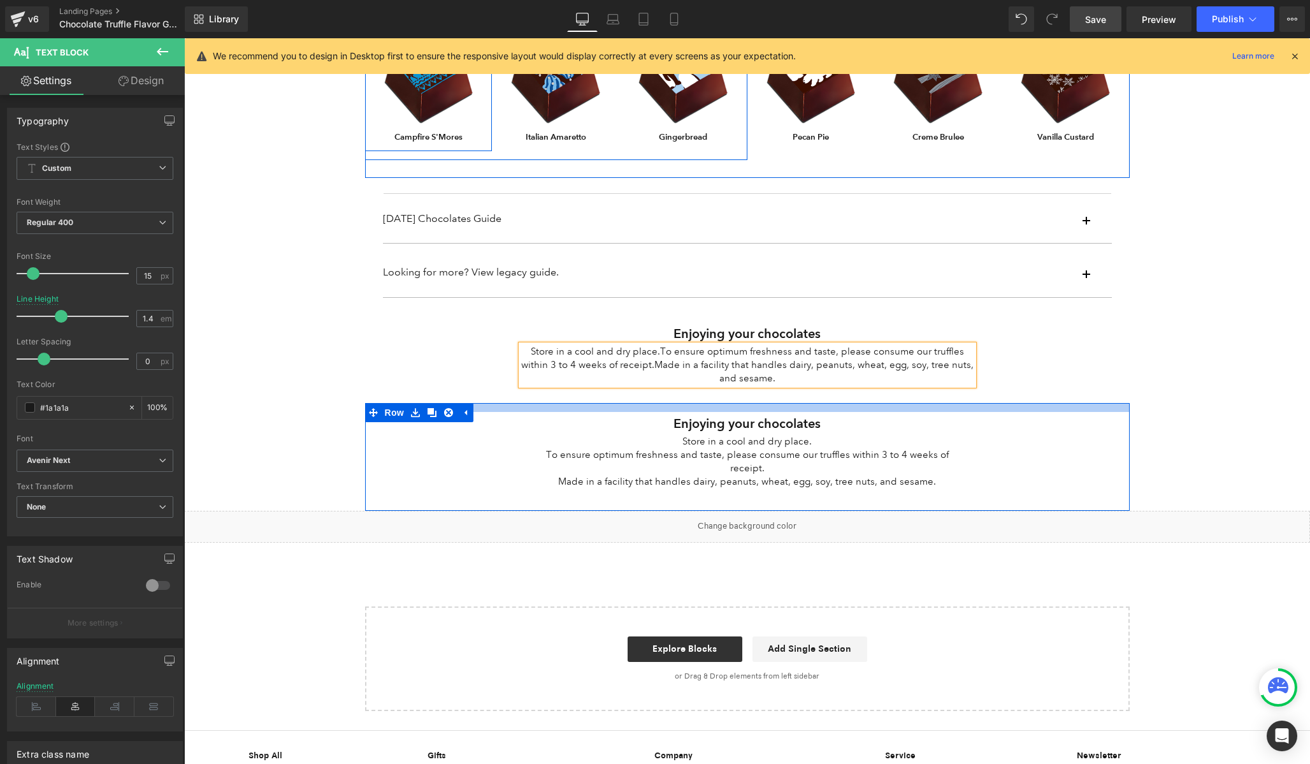
click at [748, 403] on div at bounding box center [747, 407] width 765 height 9
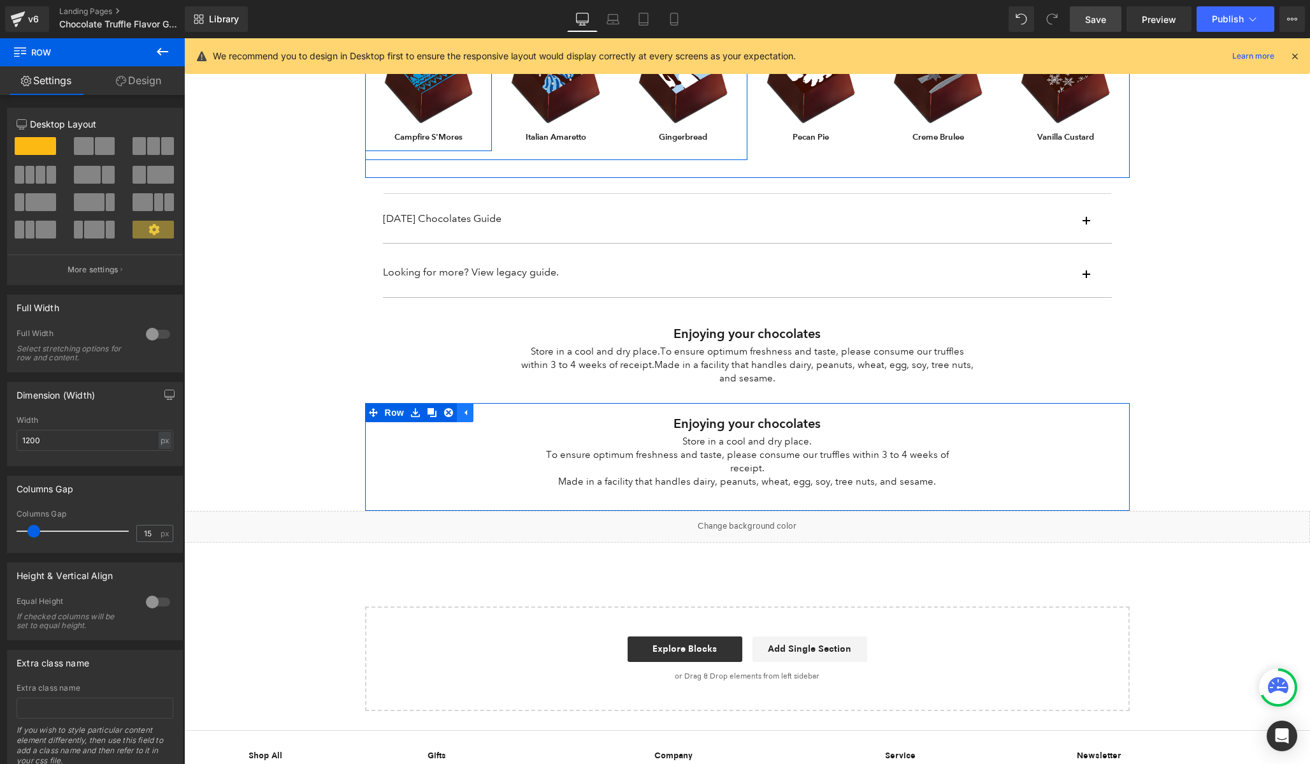
click at [463, 411] on icon at bounding box center [465, 412] width 9 height 10
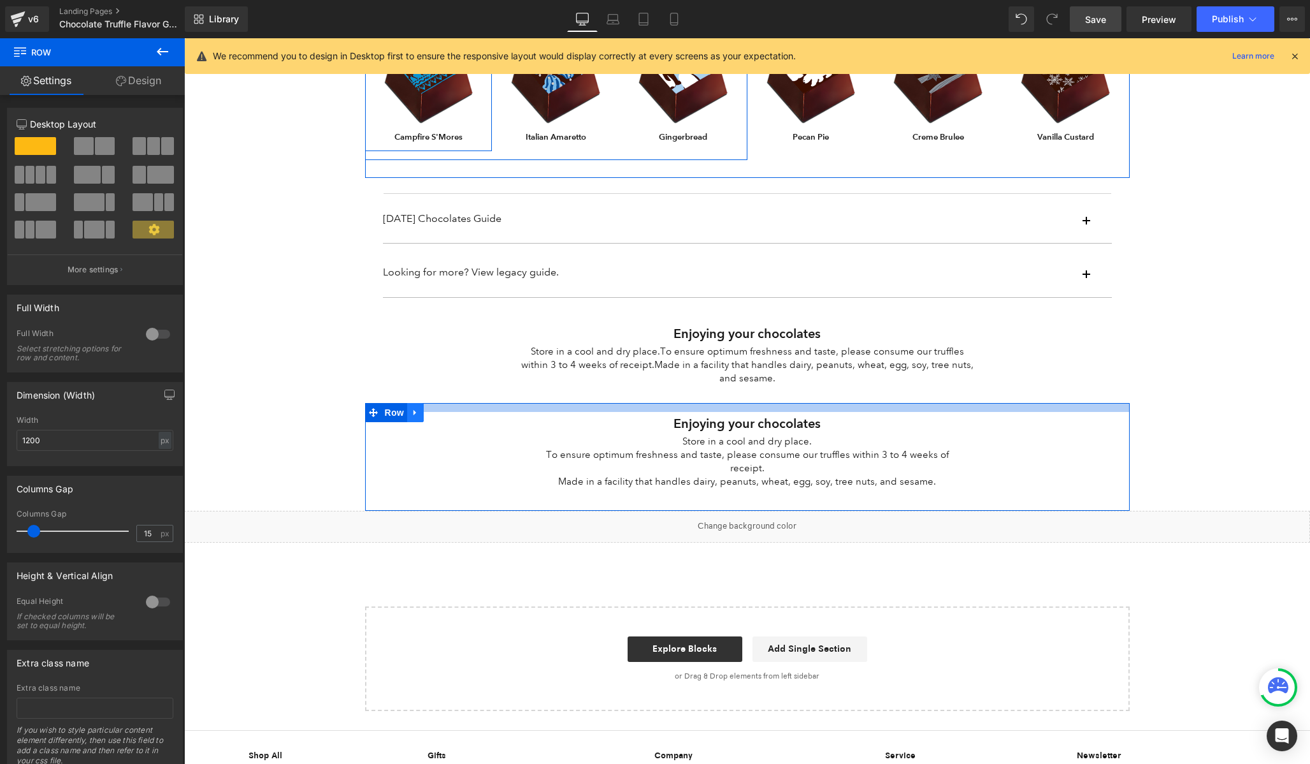
click at [416, 410] on icon at bounding box center [415, 412] width 9 height 10
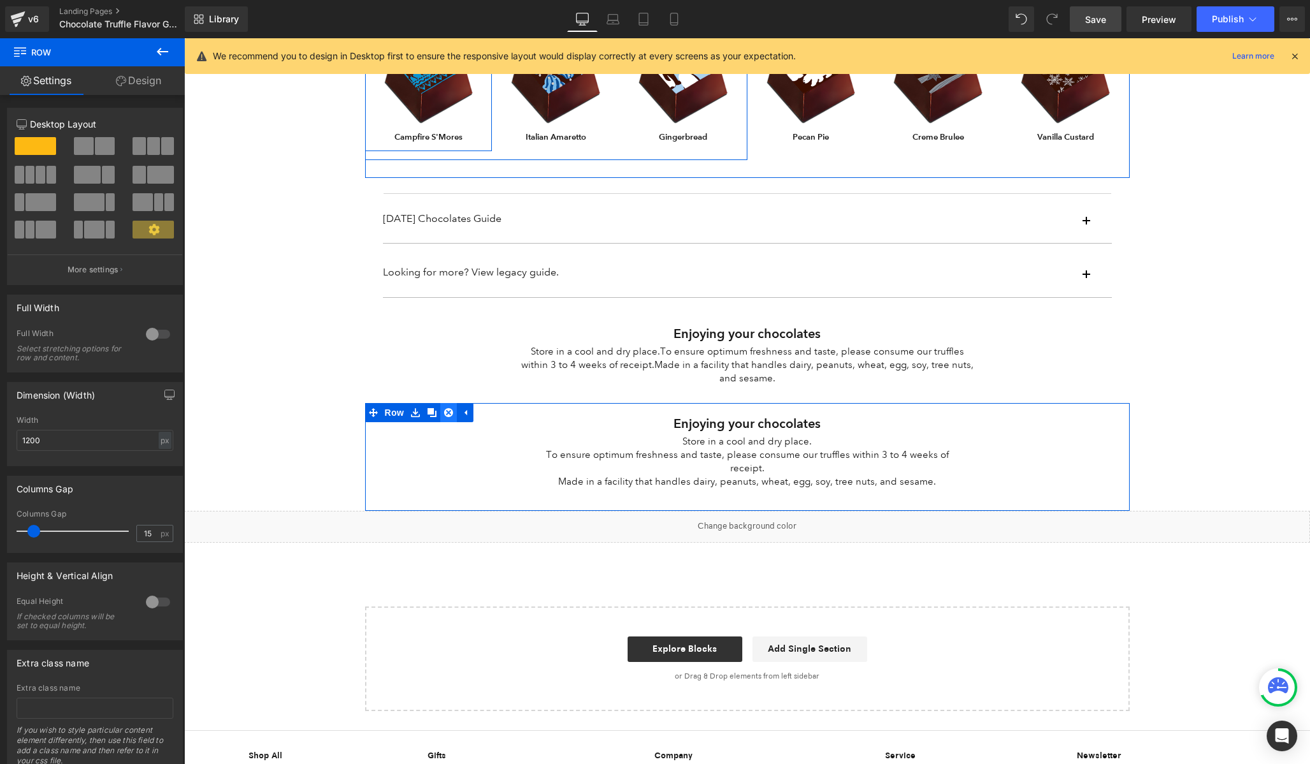
click at [444, 412] on icon at bounding box center [448, 412] width 9 height 9
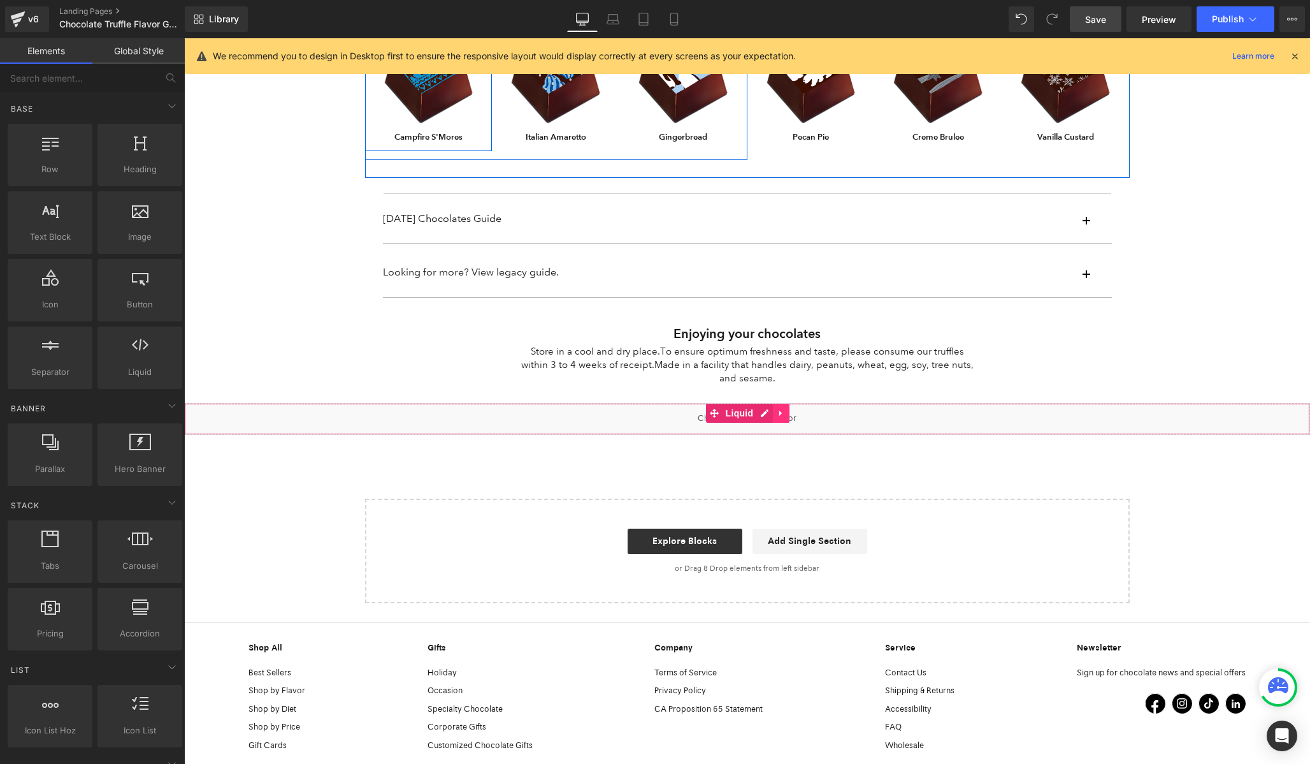
click at [784, 414] on icon at bounding box center [781, 413] width 9 height 10
click at [795, 416] on link at bounding box center [789, 412] width 17 height 19
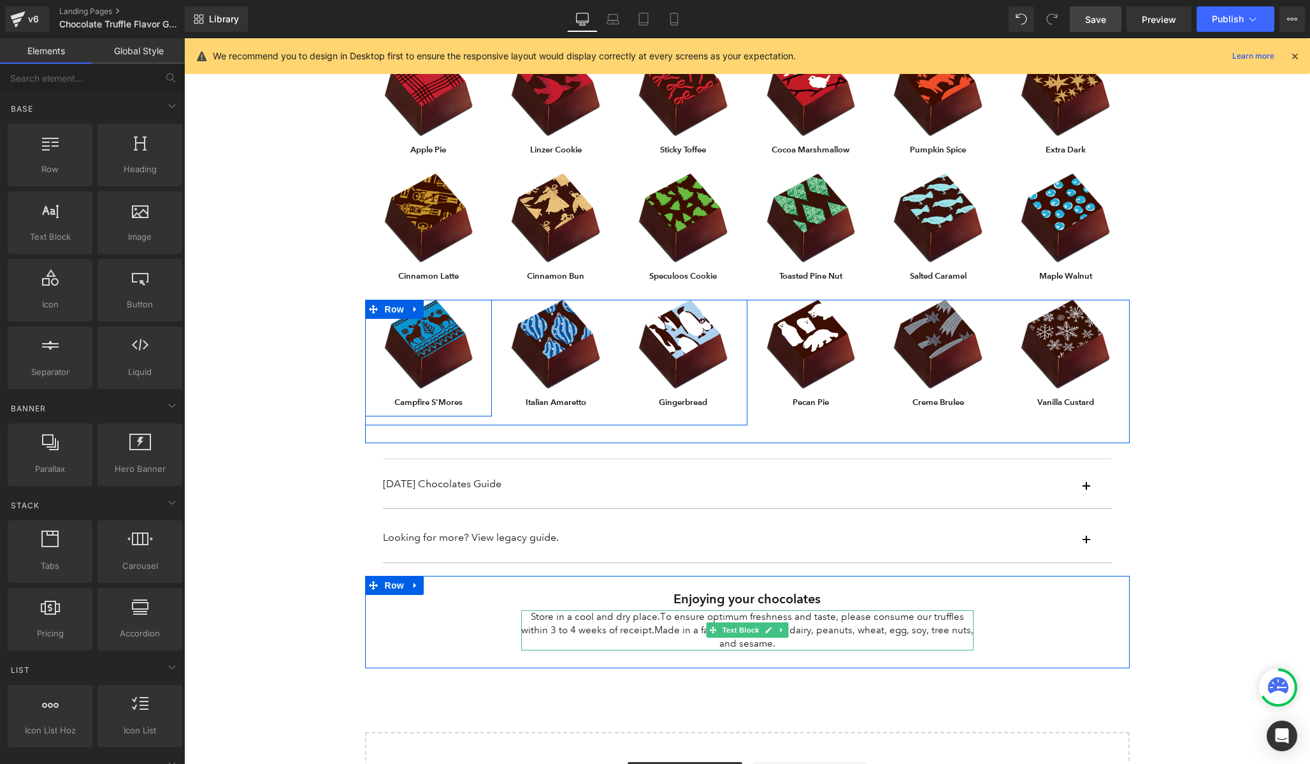
scroll to position [778, 0]
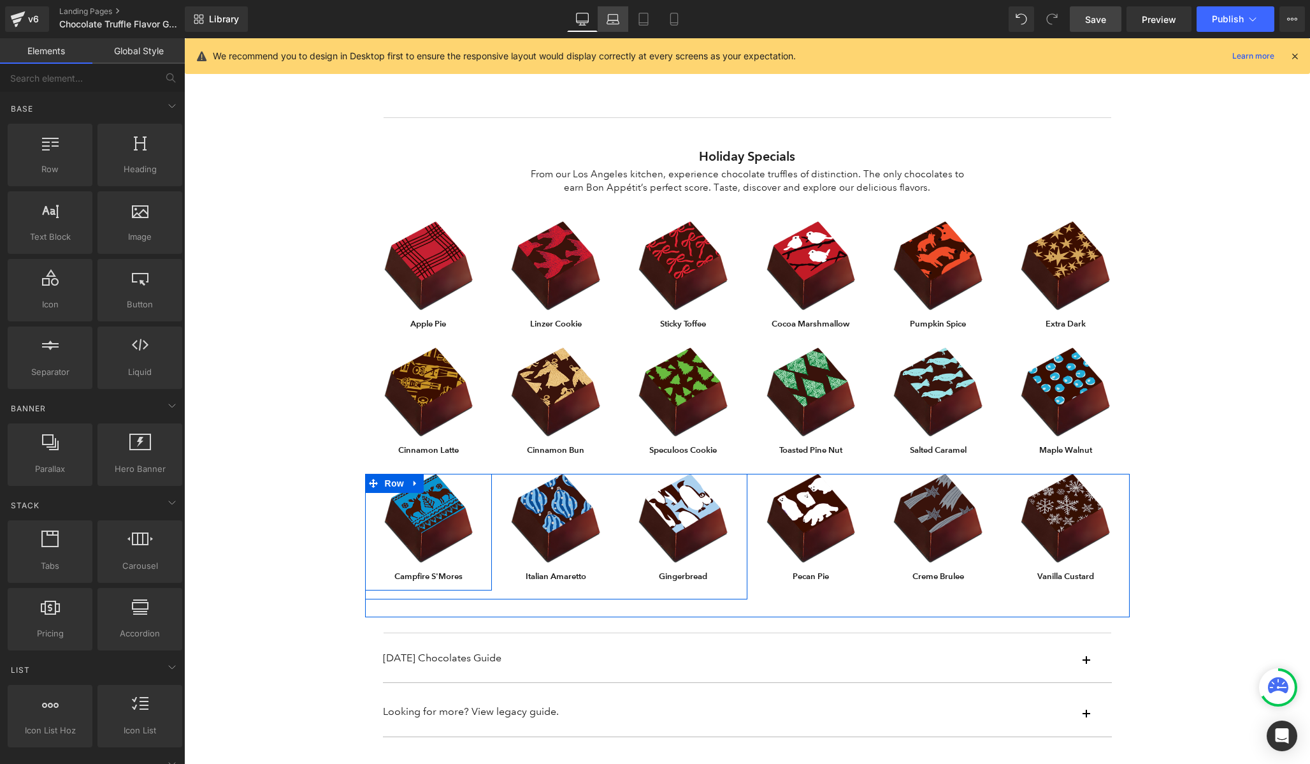
click at [606, 22] on link "Laptop" at bounding box center [613, 18] width 31 height 25
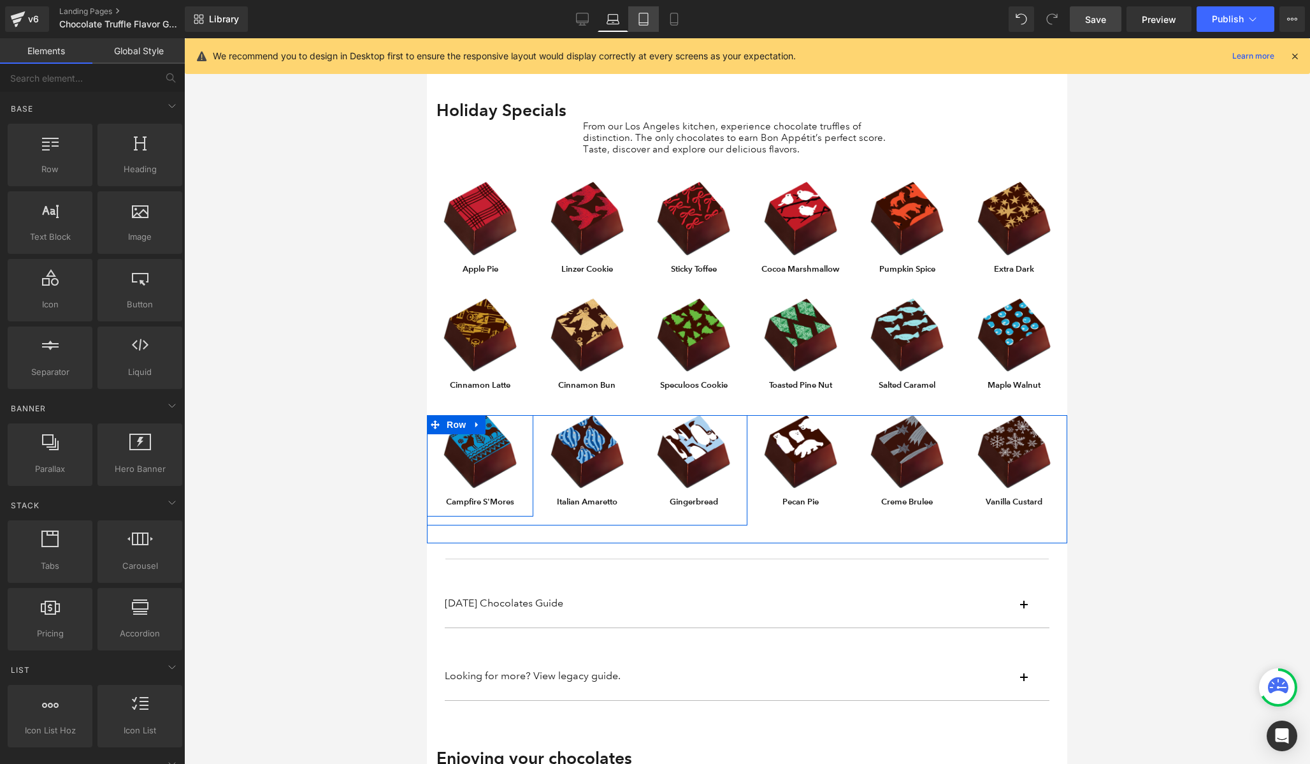
click at [656, 22] on link "Tablet" at bounding box center [643, 18] width 31 height 25
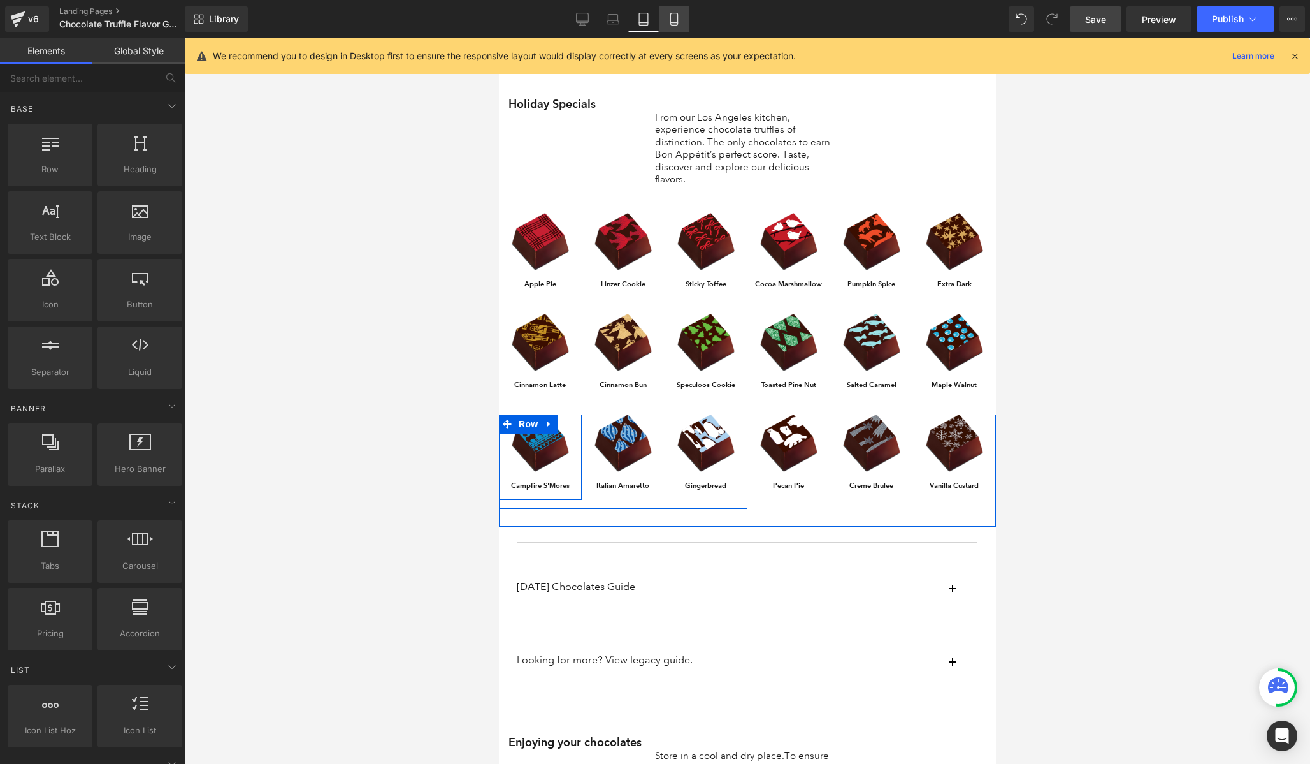
click at [678, 20] on icon at bounding box center [674, 19] width 7 height 12
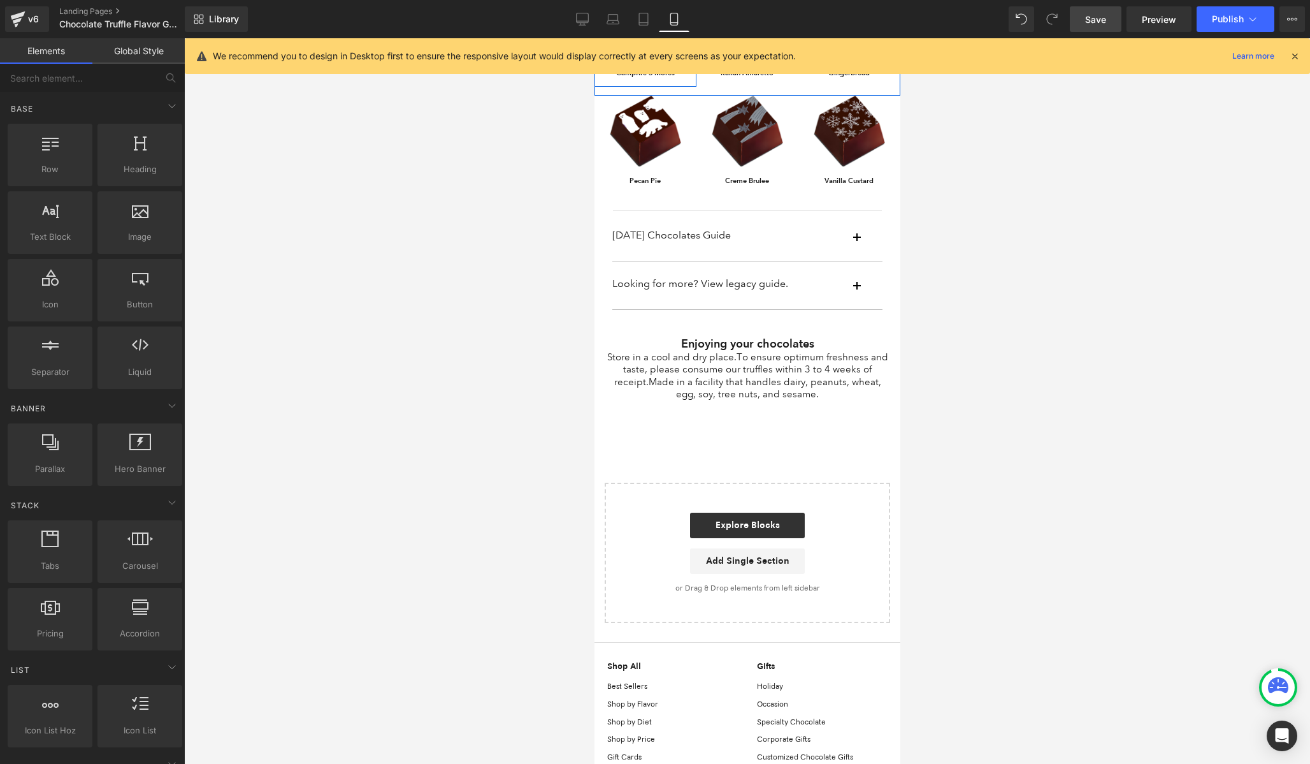
scroll to position [1829, 0]
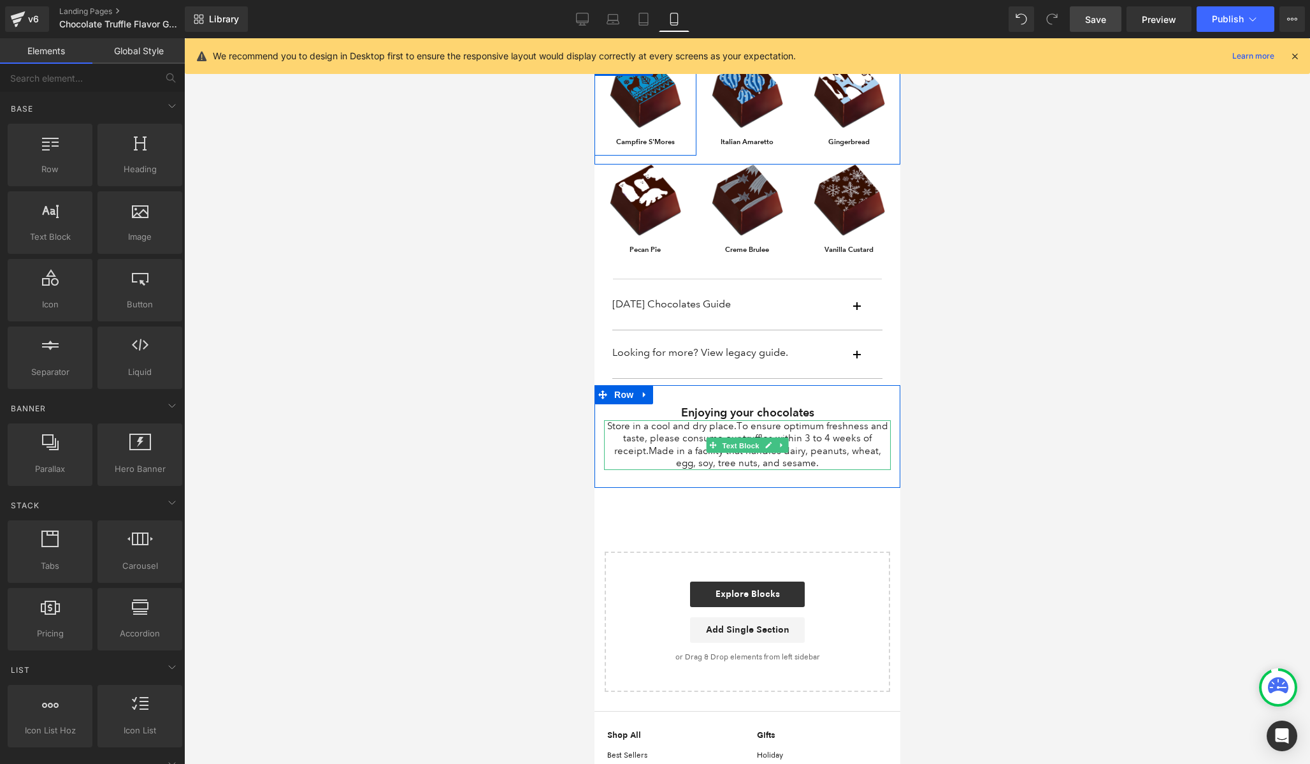
click at [740, 438] on span "Text Block" at bounding box center [740, 445] width 42 height 15
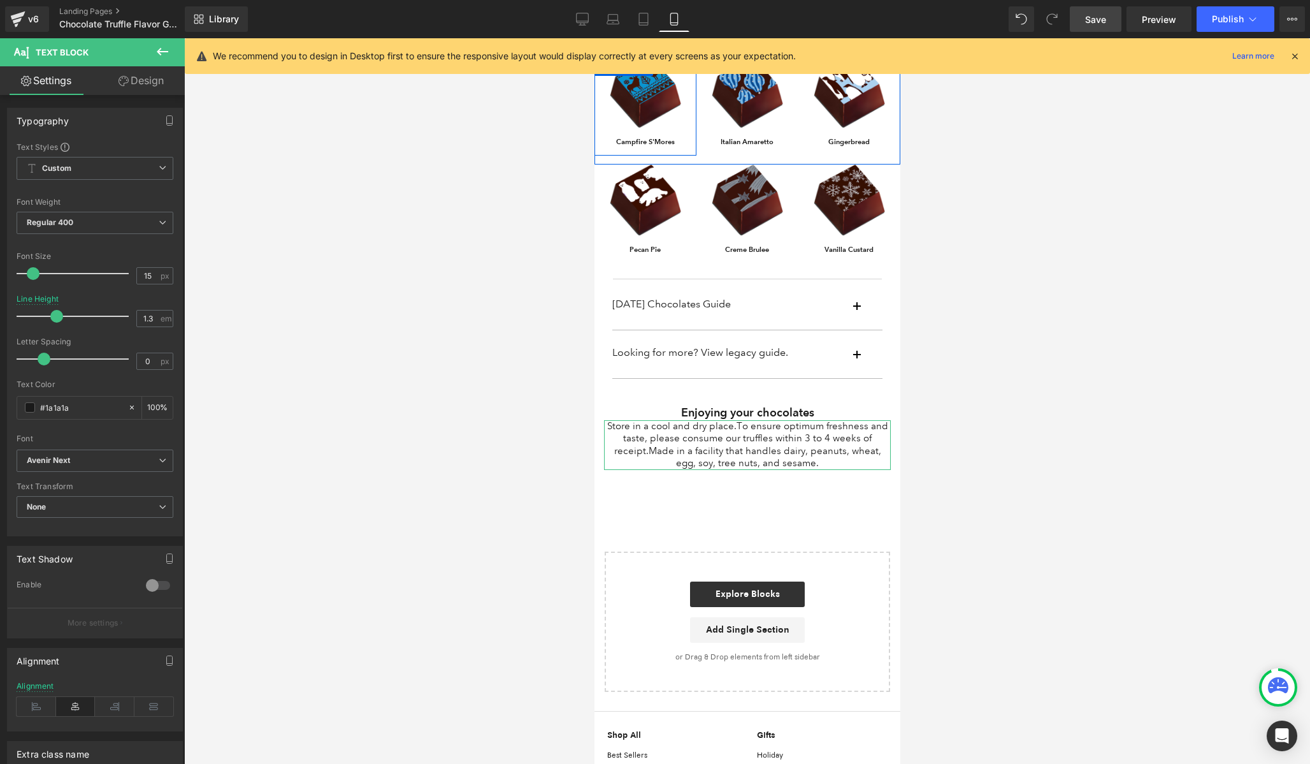
click at [140, 83] on link "Design" at bounding box center [141, 80] width 92 height 29
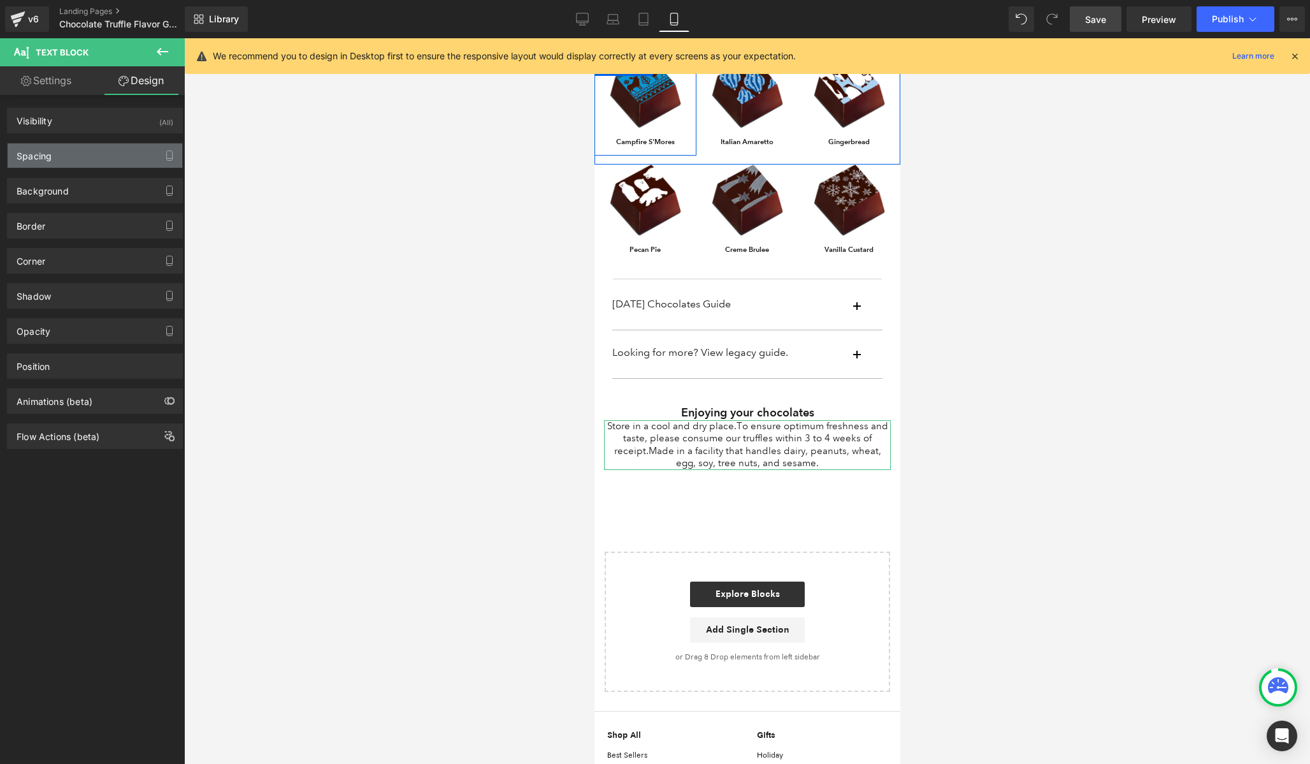
click at [75, 154] on div "Spacing" at bounding box center [95, 155] width 175 height 24
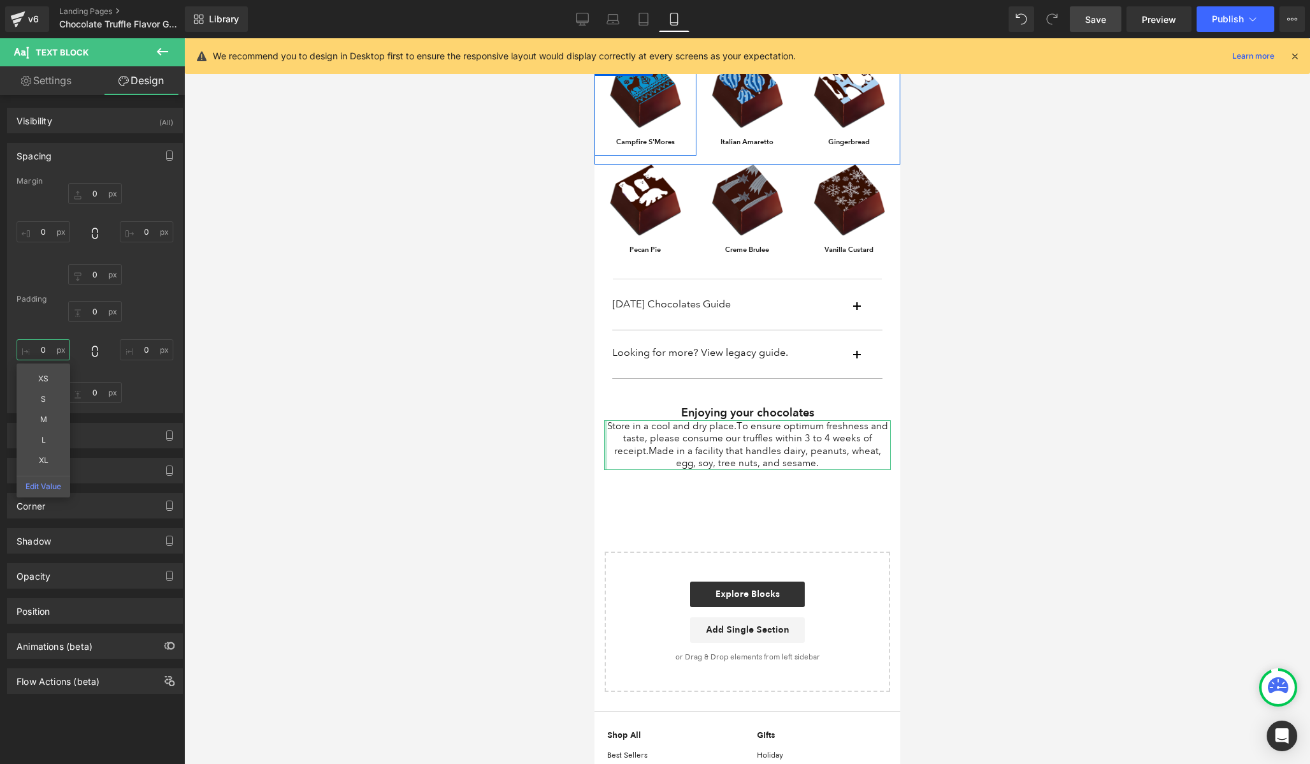
click at [43, 348] on input "text" at bounding box center [44, 349] width 54 height 21
type input "20"
click at [145, 348] on input "text" at bounding box center [147, 349] width 54 height 21
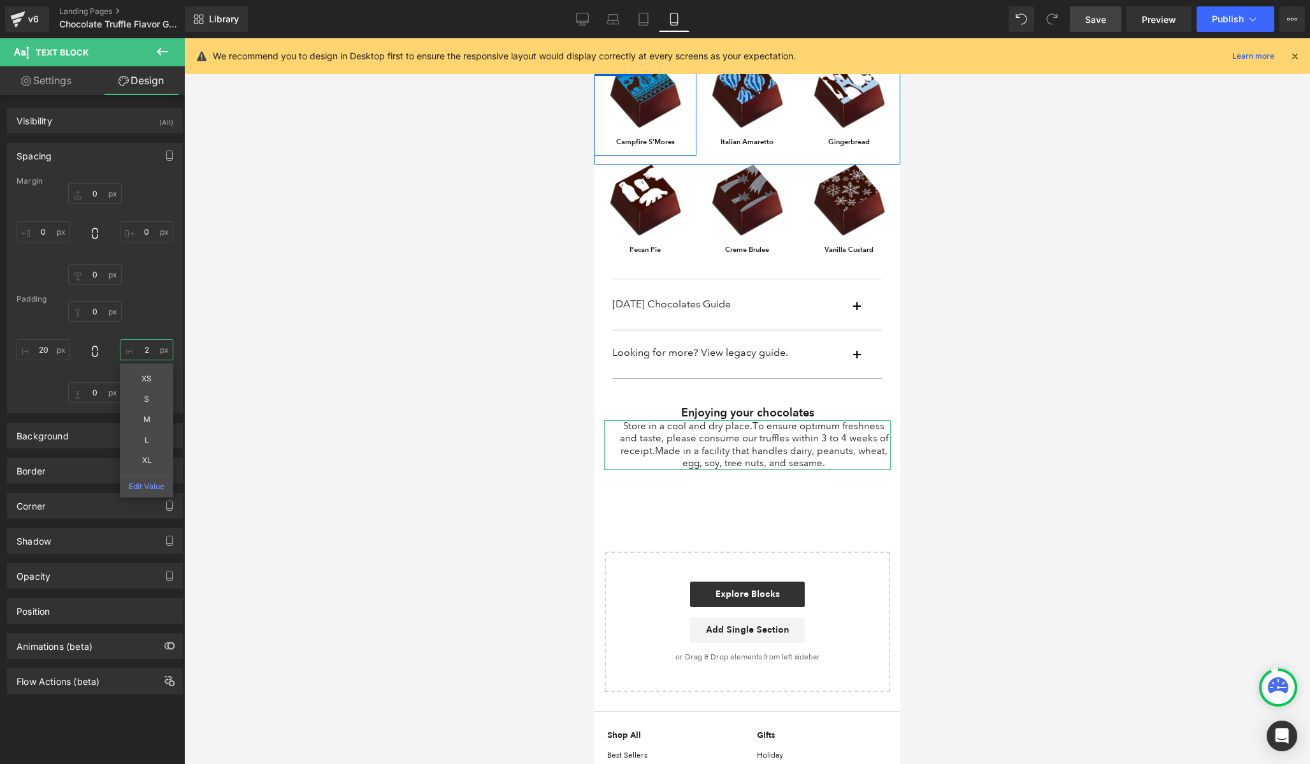
type input "20"
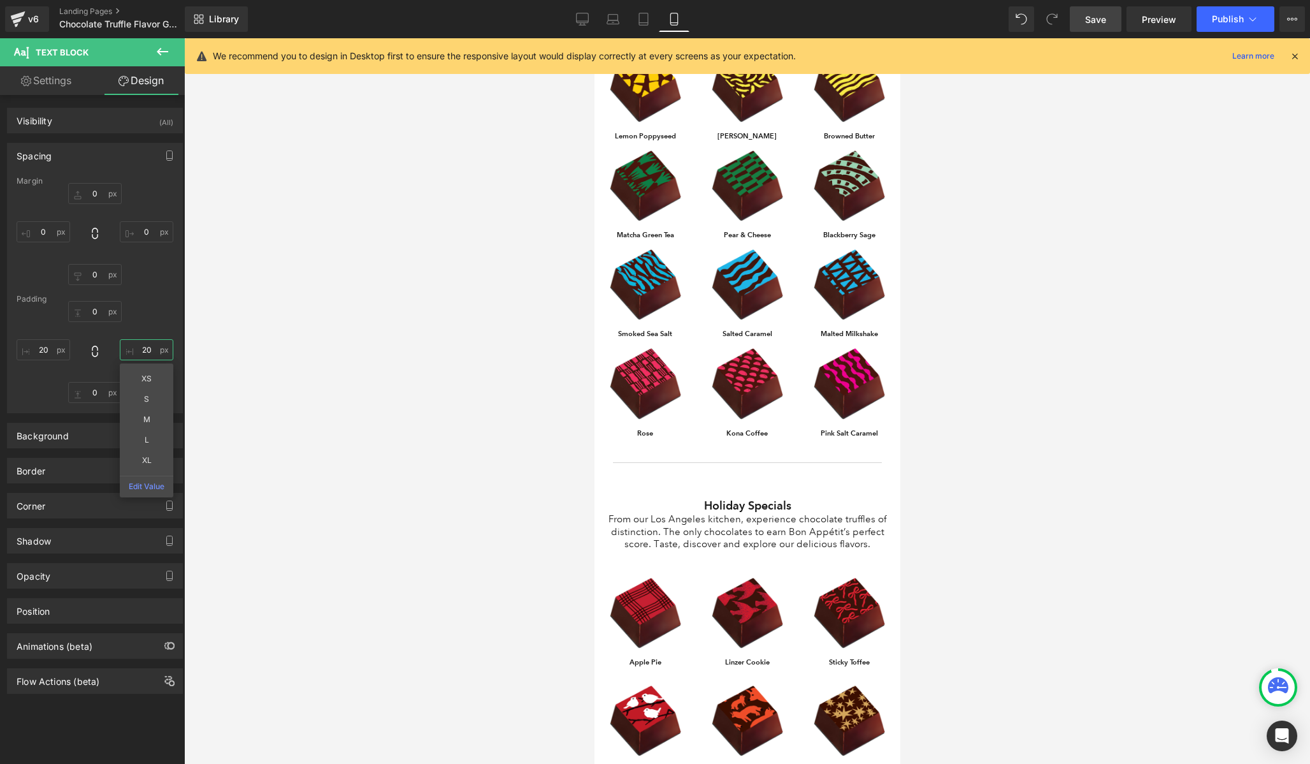
scroll to position [872, 0]
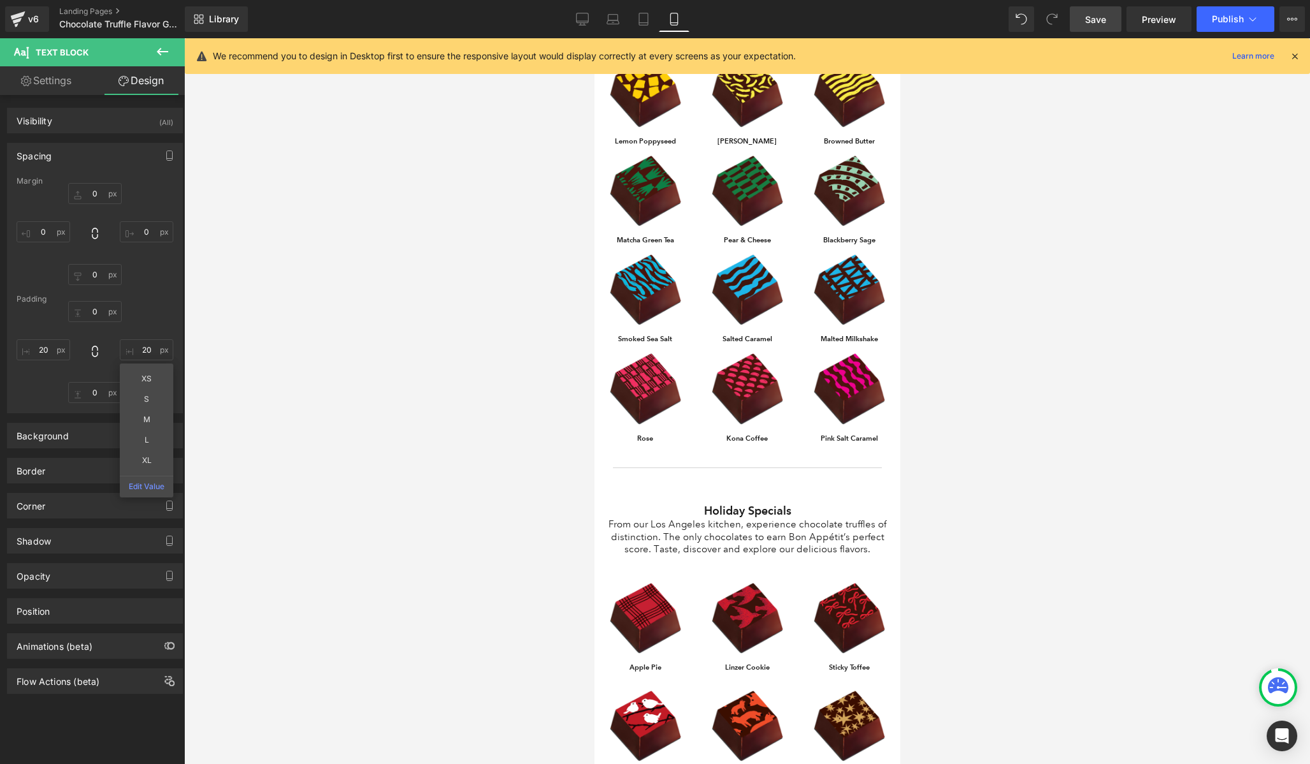
click at [726, 537] on p "From our Los Angeles kitchen, experience chocolate truffles of distinction. The…" at bounding box center [747, 537] width 287 height 38
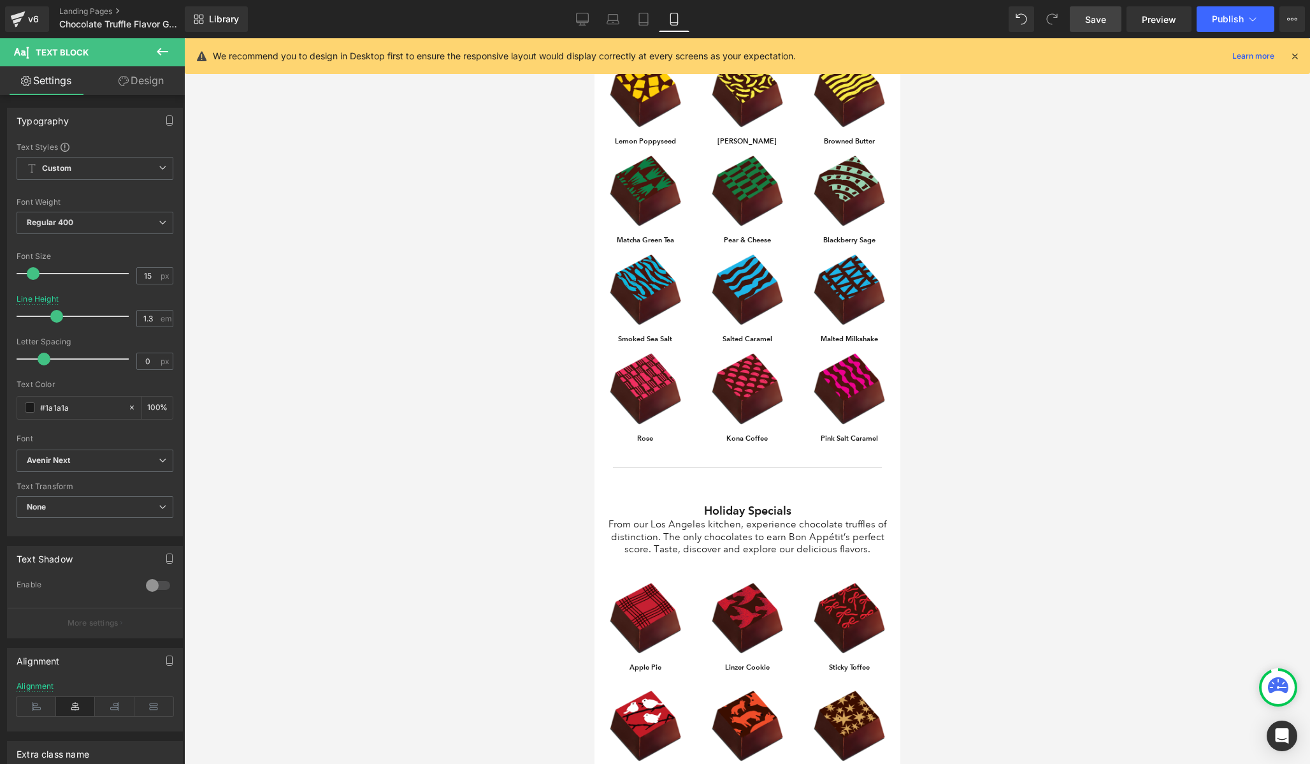
click at [134, 71] on link "Design" at bounding box center [141, 80] width 92 height 29
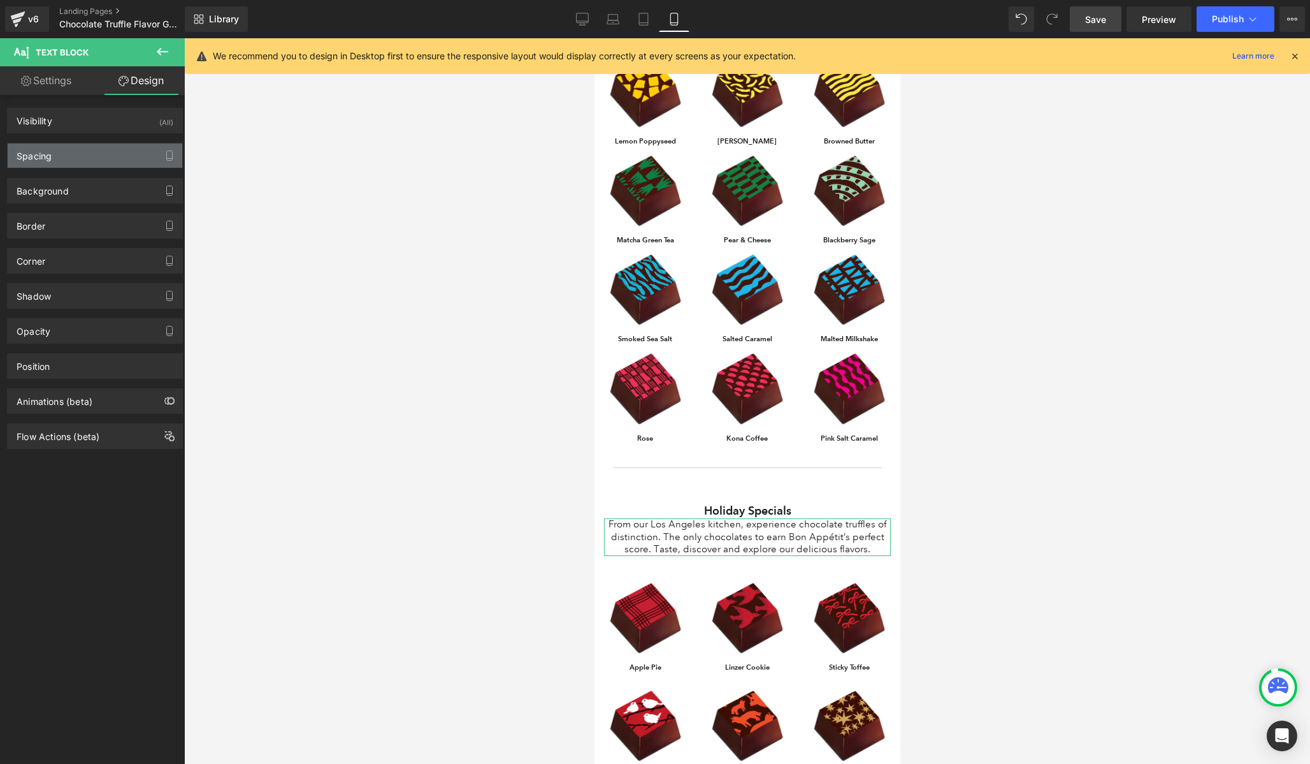
click at [51, 150] on div "Spacing" at bounding box center [34, 152] width 35 height 18
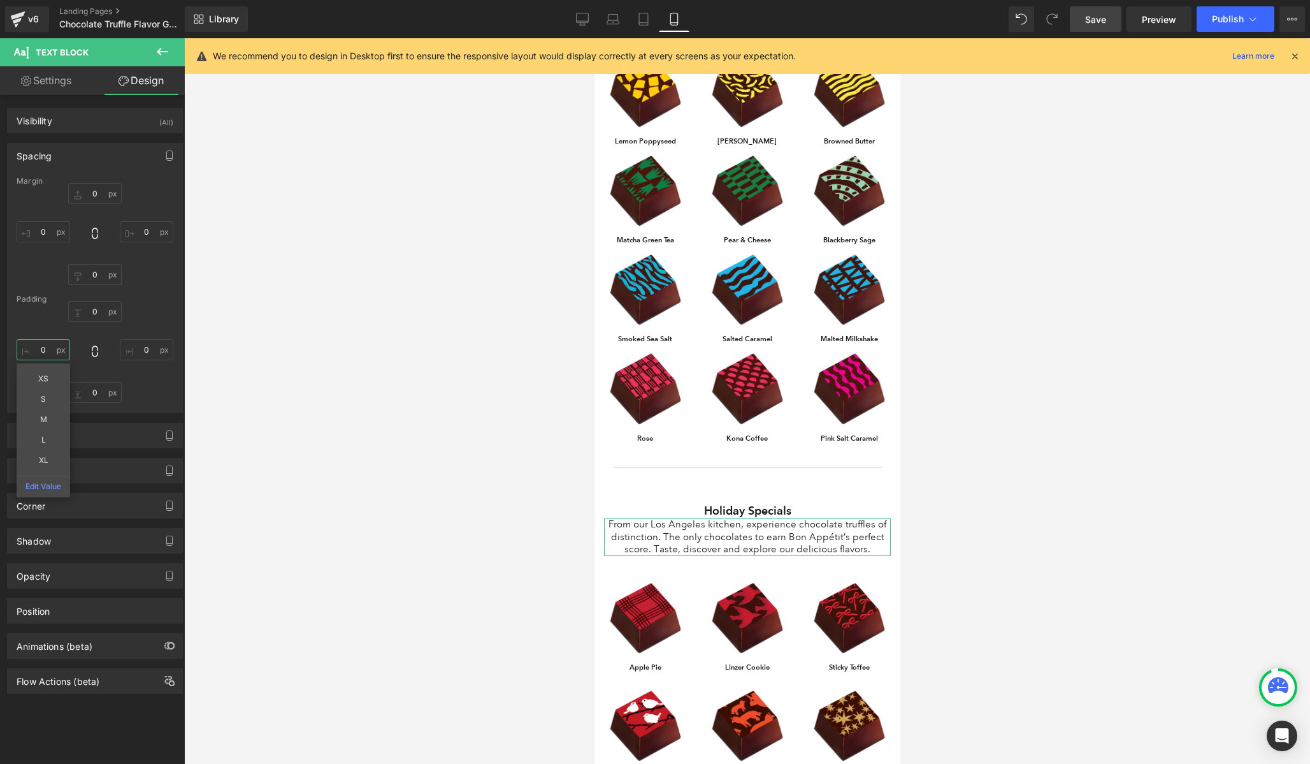
click at [49, 345] on input "0" at bounding box center [44, 349] width 54 height 21
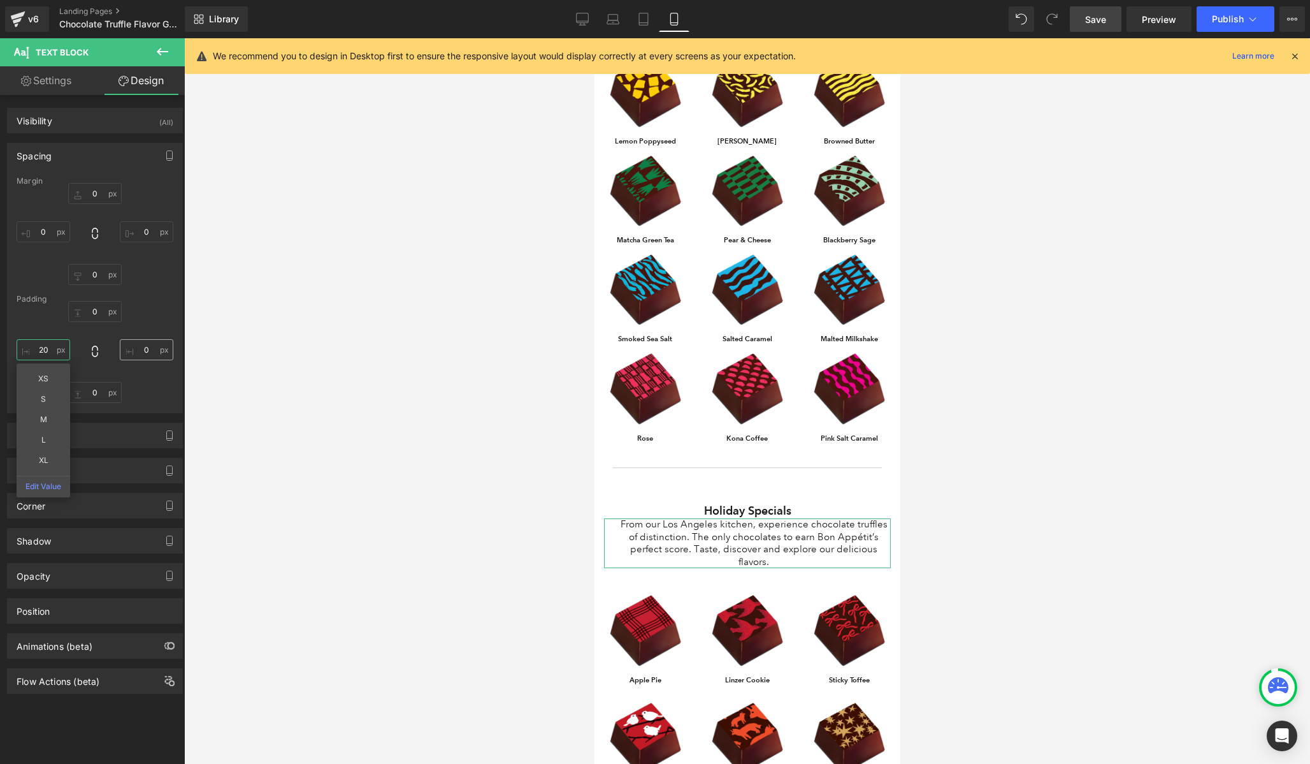
type input "20"
click at [137, 354] on input "0" at bounding box center [147, 349] width 54 height 21
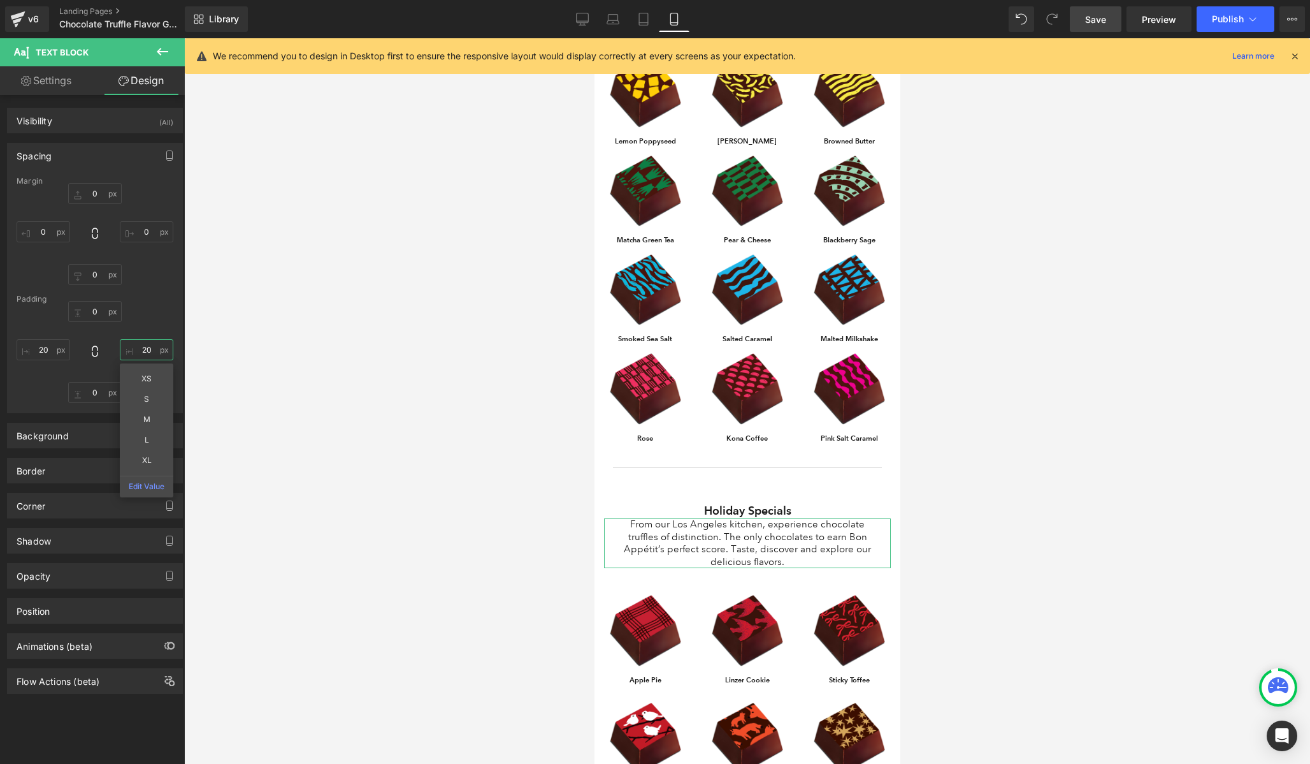
type input "2"
type input "40"
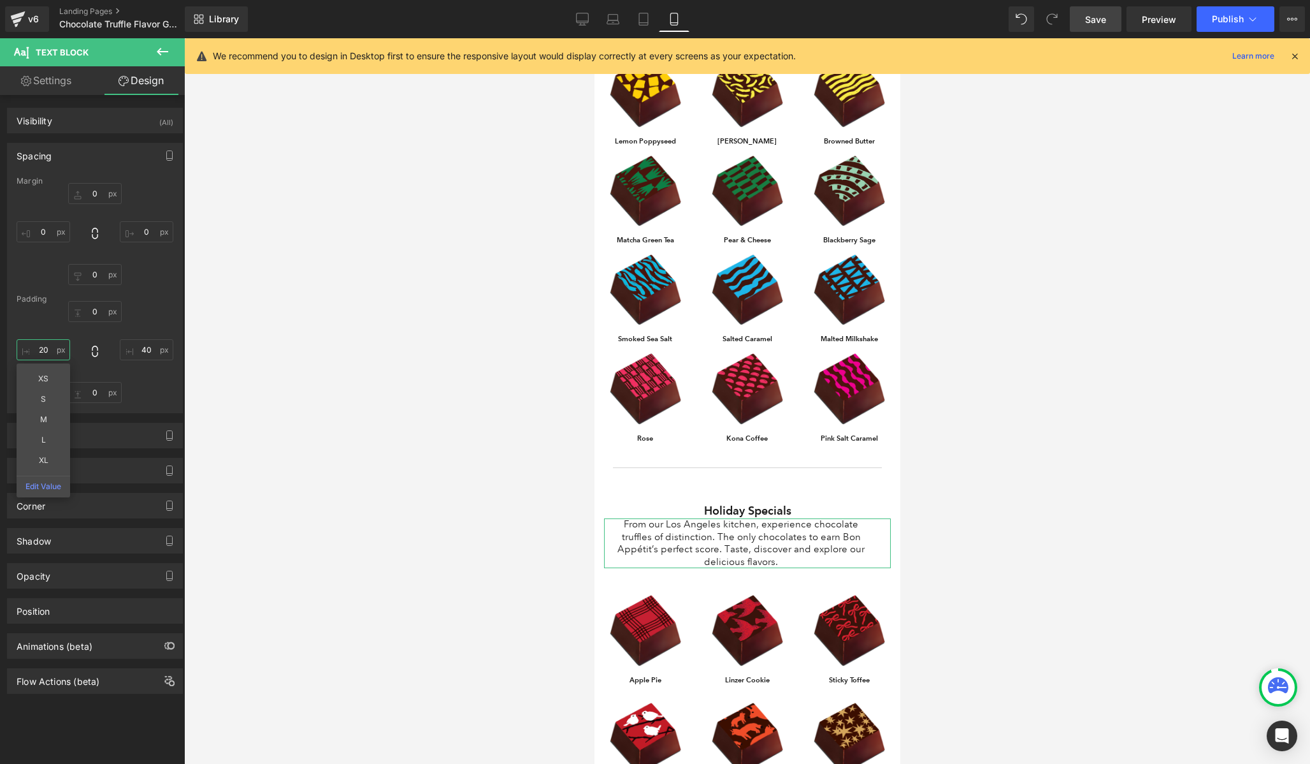
click at [46, 345] on input "20" at bounding box center [44, 349] width 54 height 21
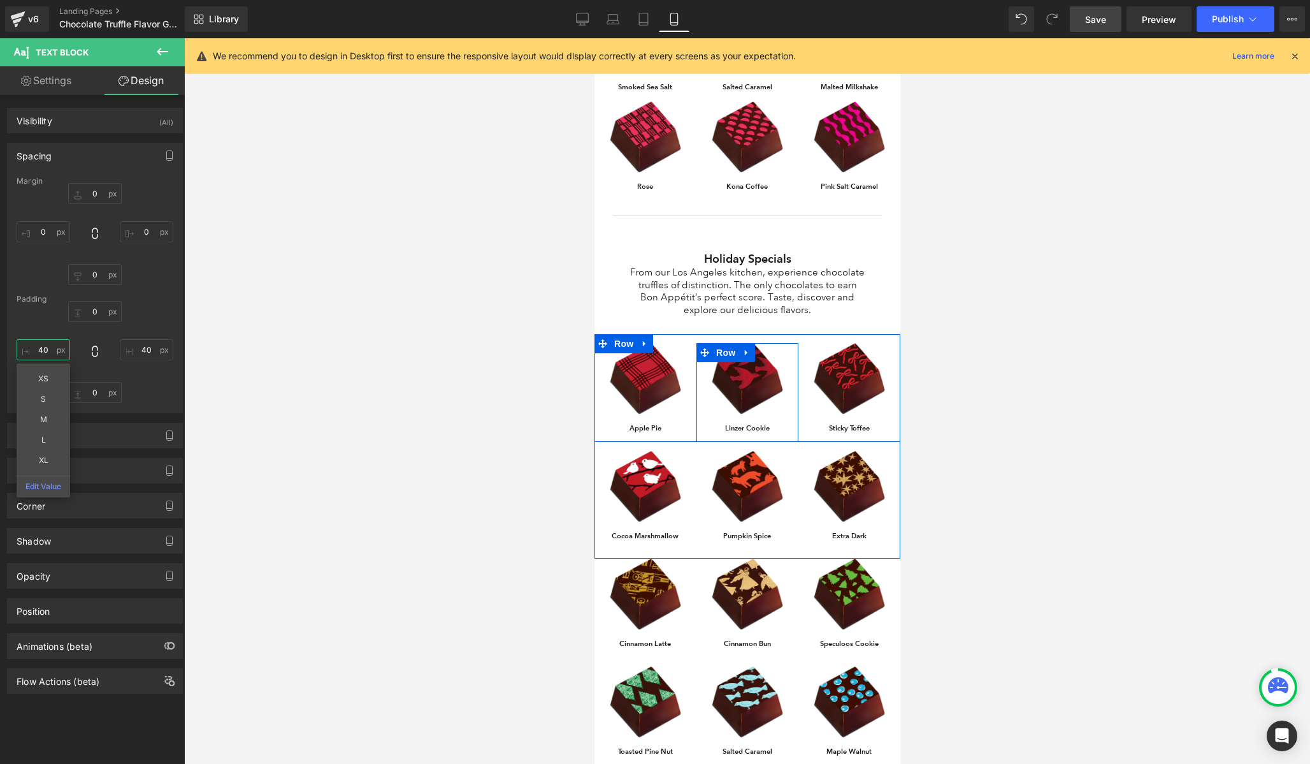
scroll to position [1159, 0]
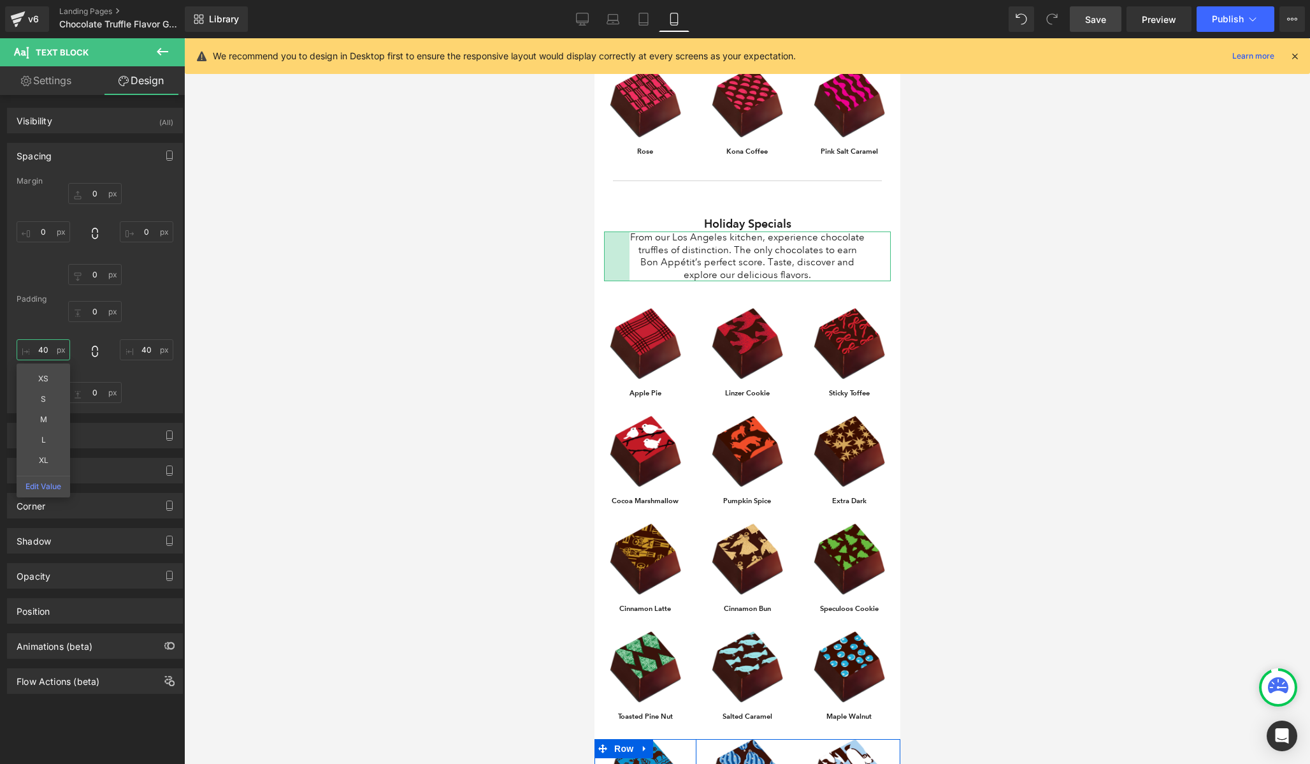
type input "4"
type input "10"
click at [138, 351] on input "40" at bounding box center [147, 349] width 54 height 21
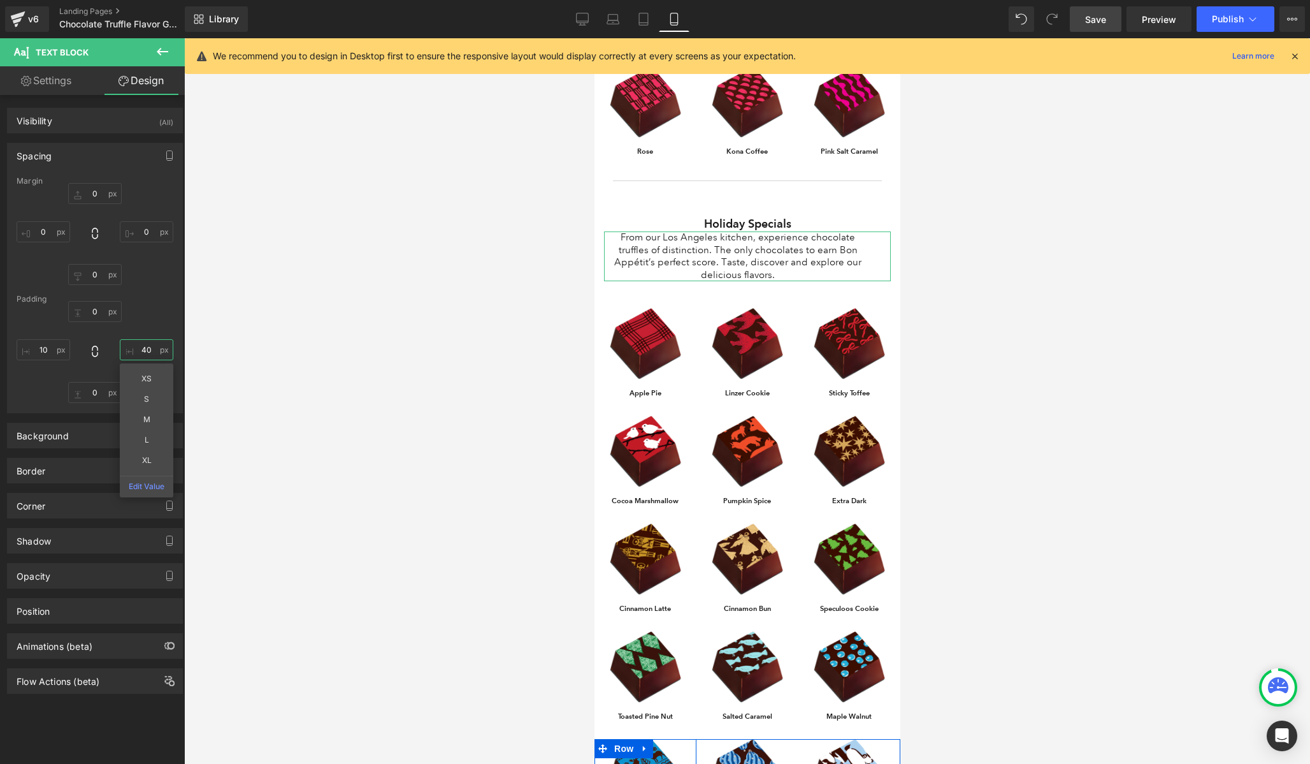
click at [138, 351] on input "40" at bounding box center [147, 349] width 54 height 21
type input "10"
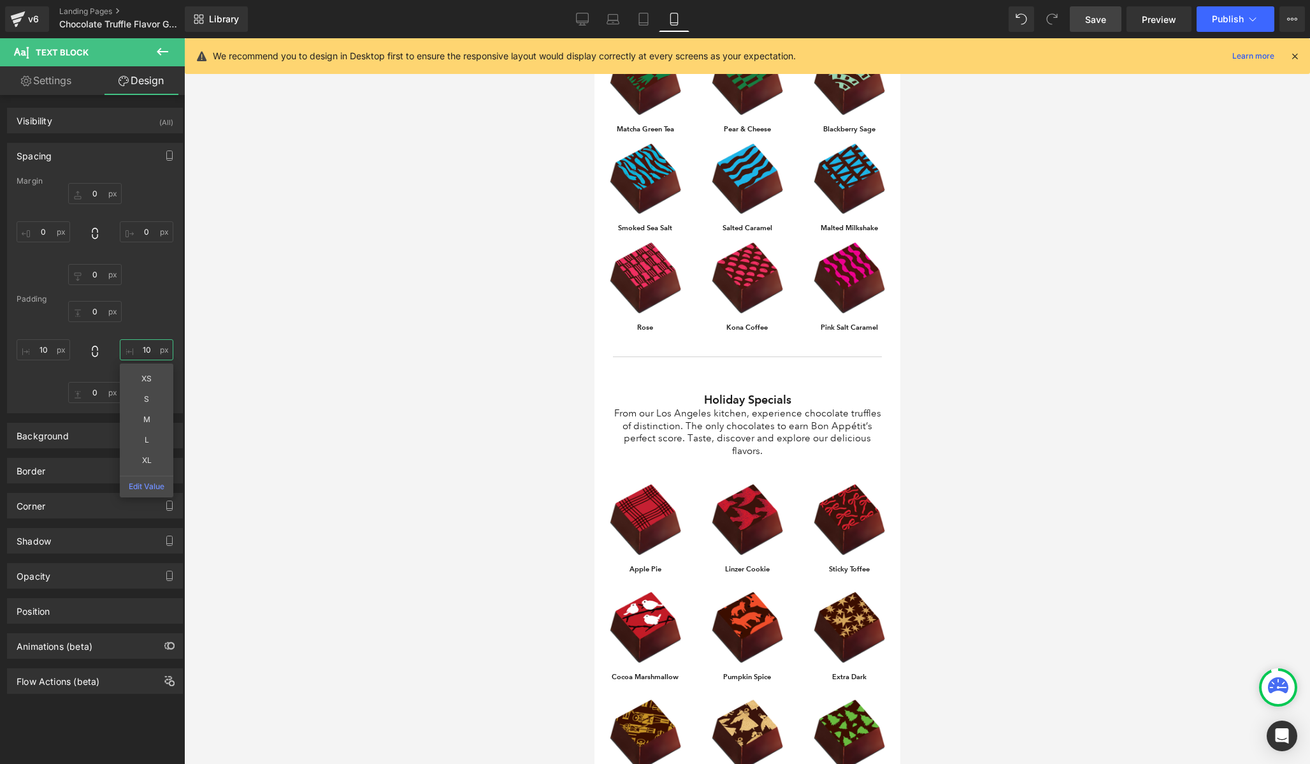
scroll to position [1161, 0]
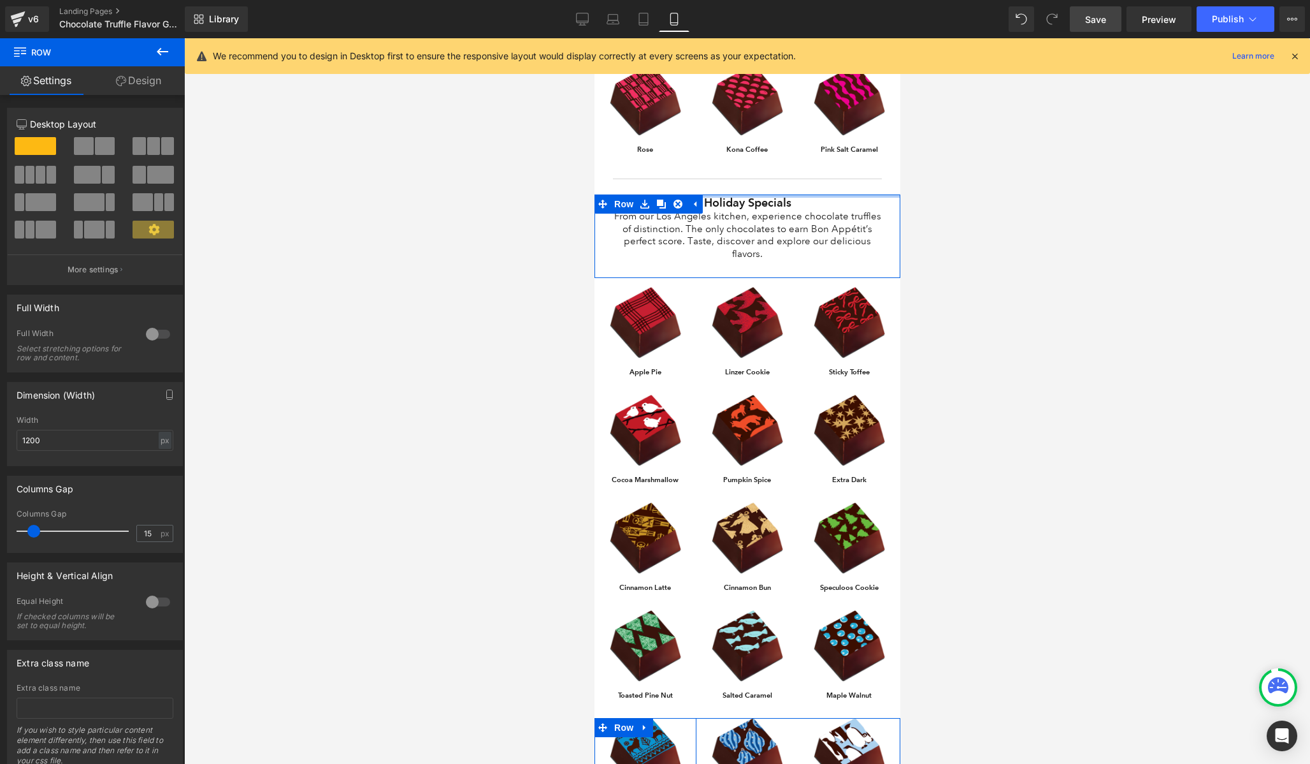
drag, startPoint x: 764, startPoint y: 187, endPoint x: 760, endPoint y: 168, distance: 20.0
click at [760, 168] on div "Chocolate Flavor Guide Heading From our Los Angeles kitchen, experience chocola…" at bounding box center [747, 125] width 306 height 2494
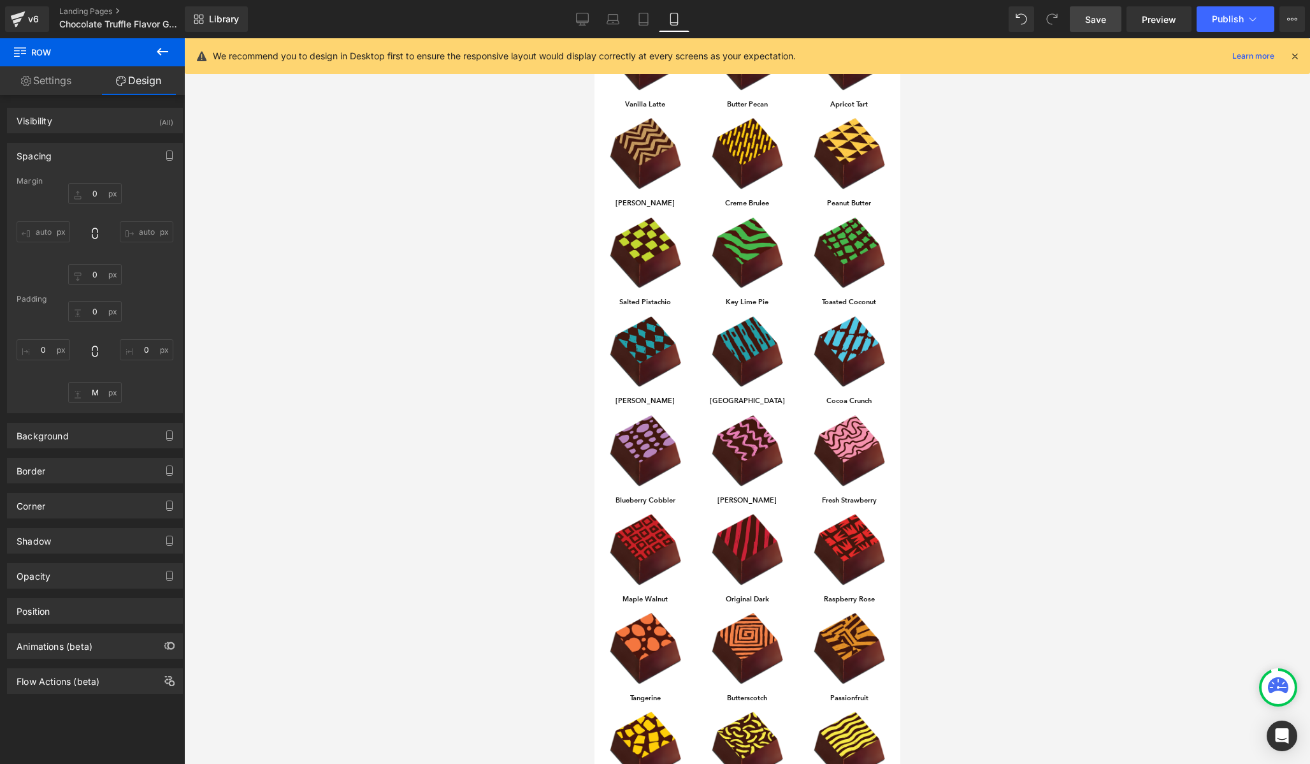
scroll to position [0, 0]
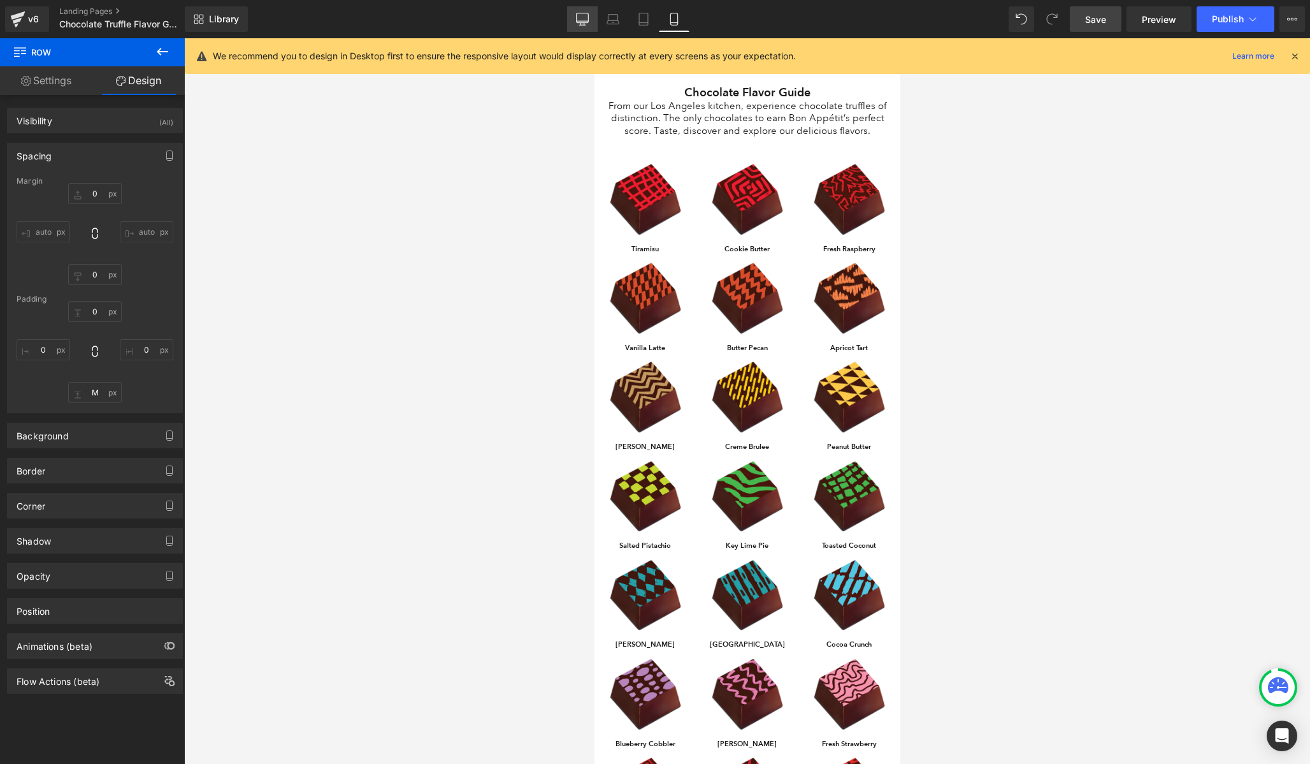
click at [574, 18] on link "Desktop" at bounding box center [582, 18] width 31 height 25
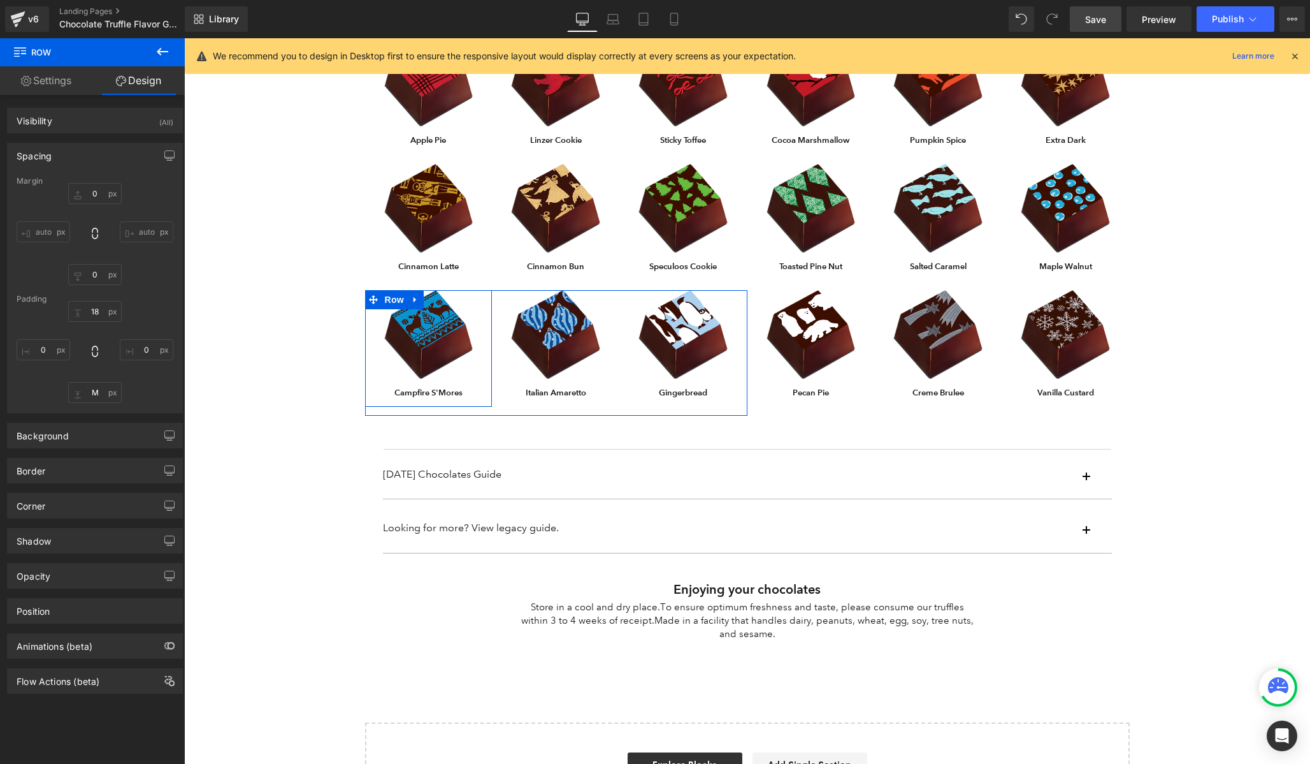
scroll to position [1186, 0]
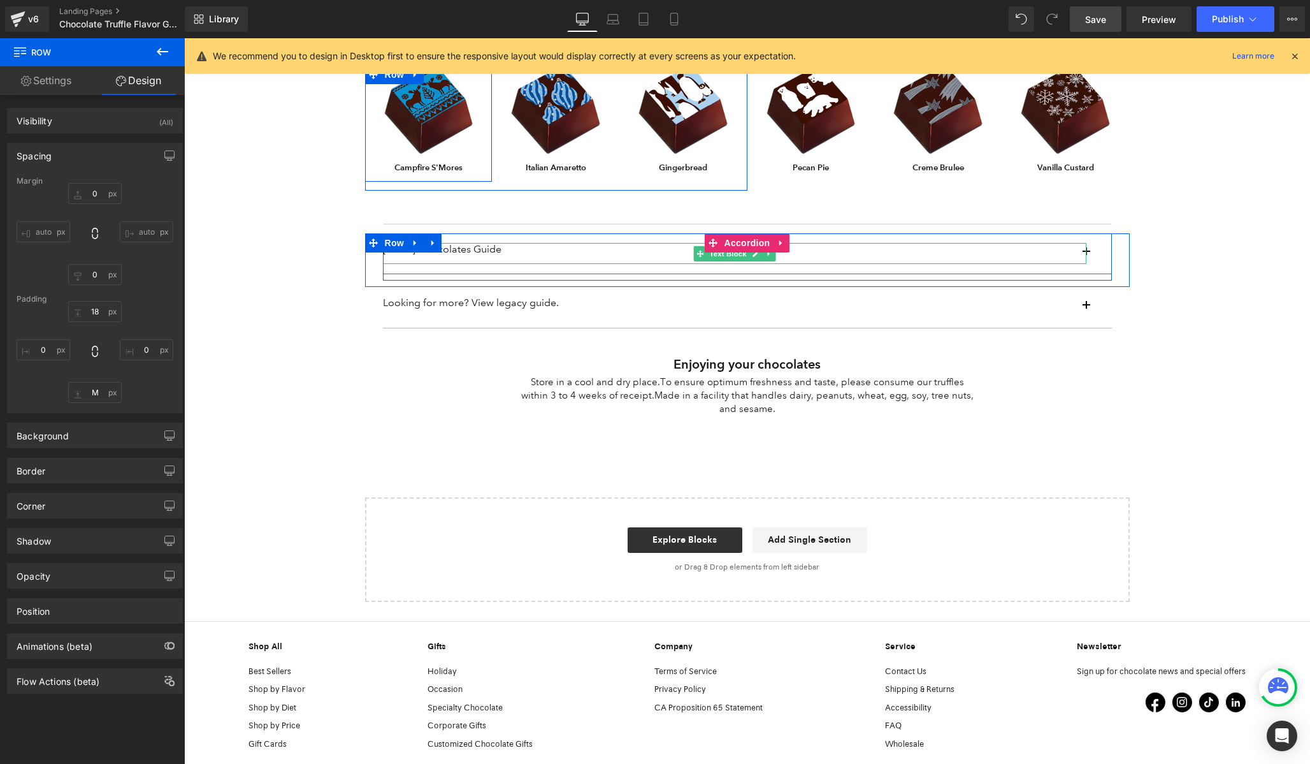
click at [438, 257] on div "[DATE] Chocolates Guide" at bounding box center [735, 253] width 704 height 21
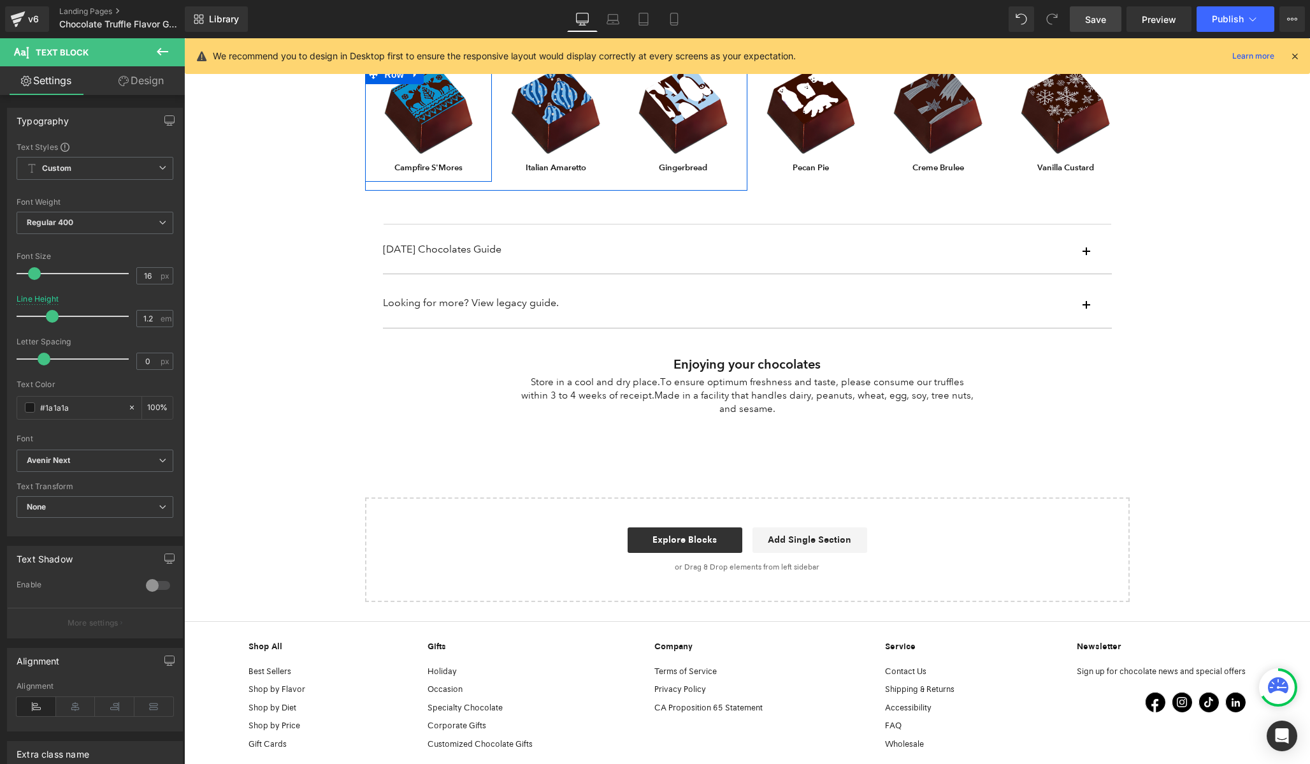
click at [67, 718] on div "Alignment" at bounding box center [95, 705] width 157 height 49
click at [56, 718] on div "Alignment" at bounding box center [95, 705] width 157 height 49
click at [66, 713] on icon at bounding box center [76, 706] width 40 height 19
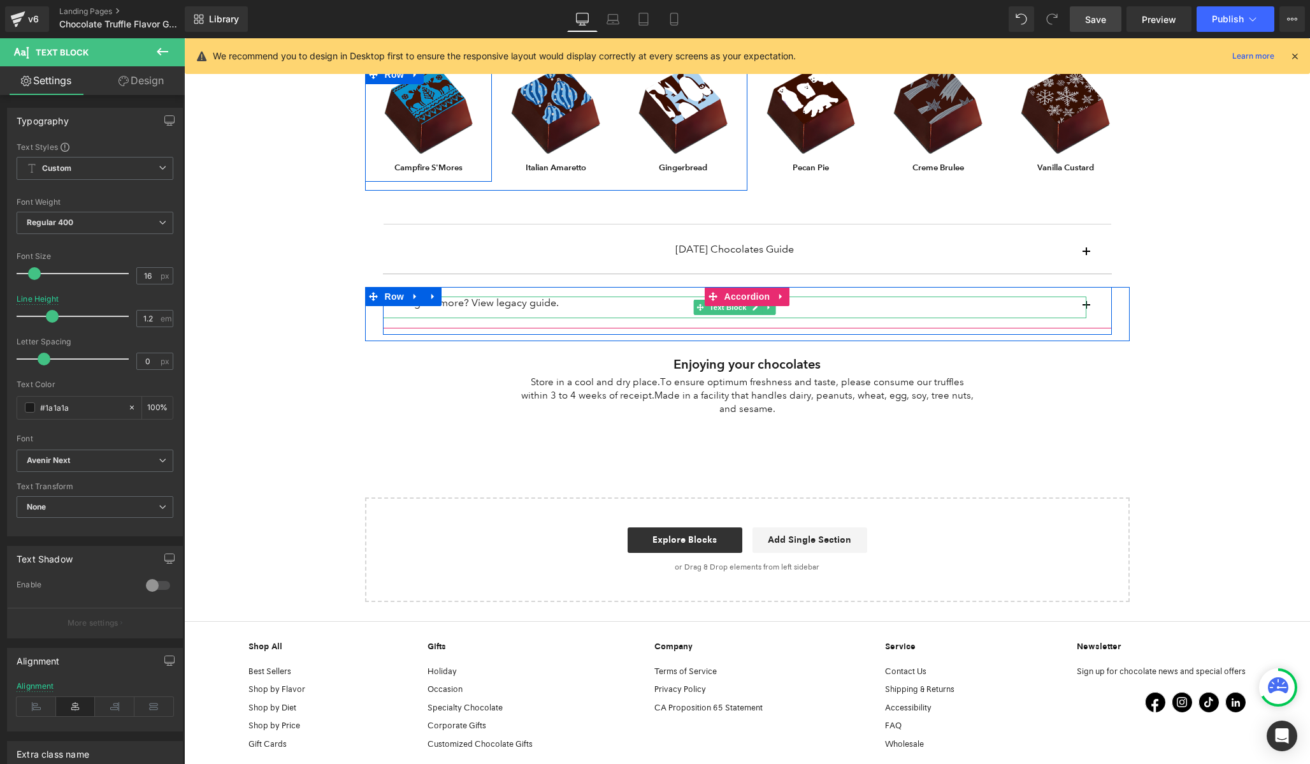
click at [512, 306] on p "Looking for more? View legacy guide." at bounding box center [735, 302] width 704 height 12
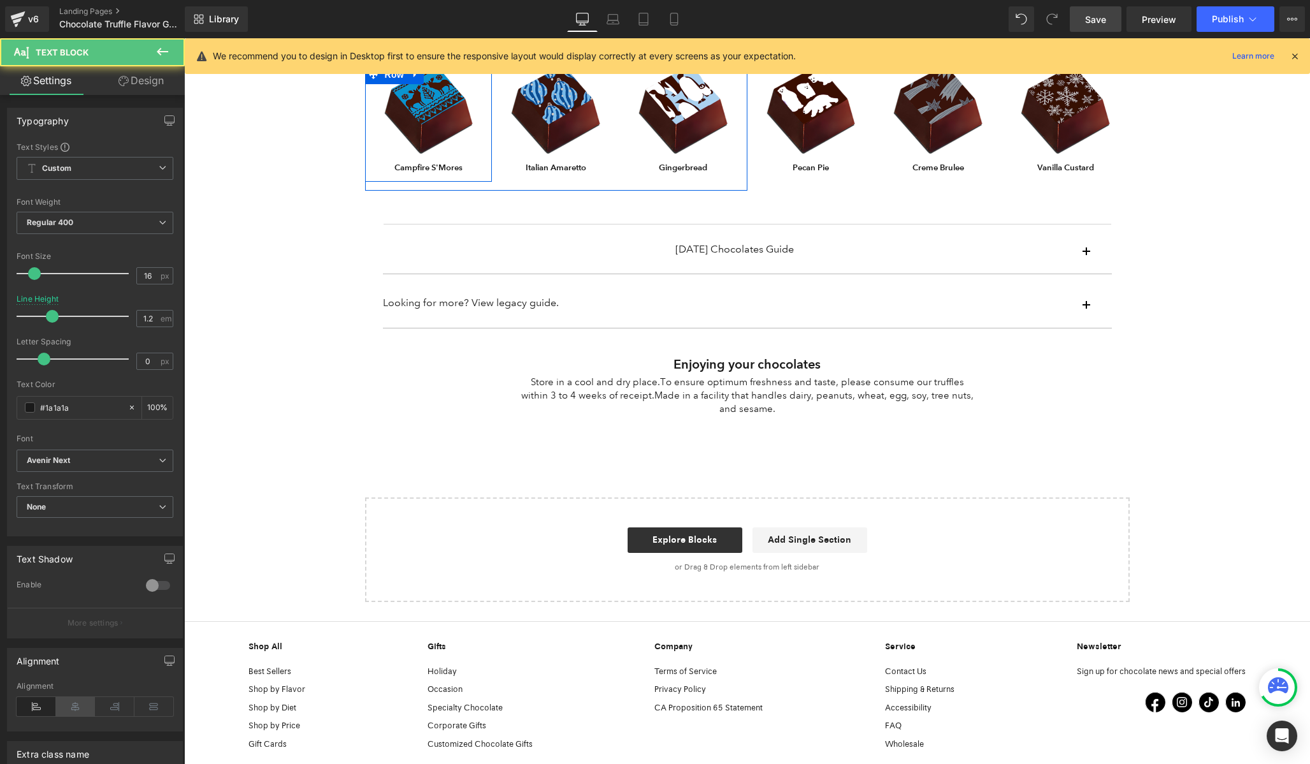
click at [71, 713] on icon at bounding box center [76, 706] width 40 height 19
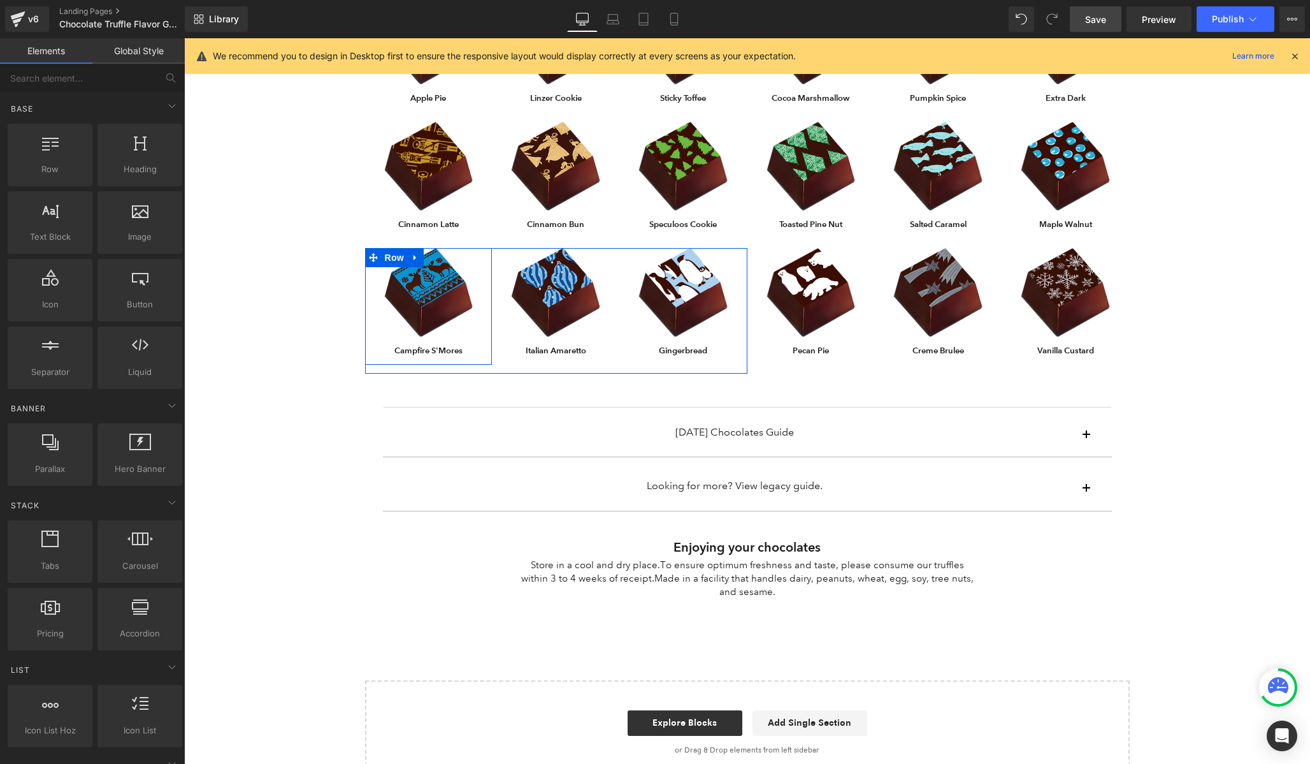
scroll to position [1071, 0]
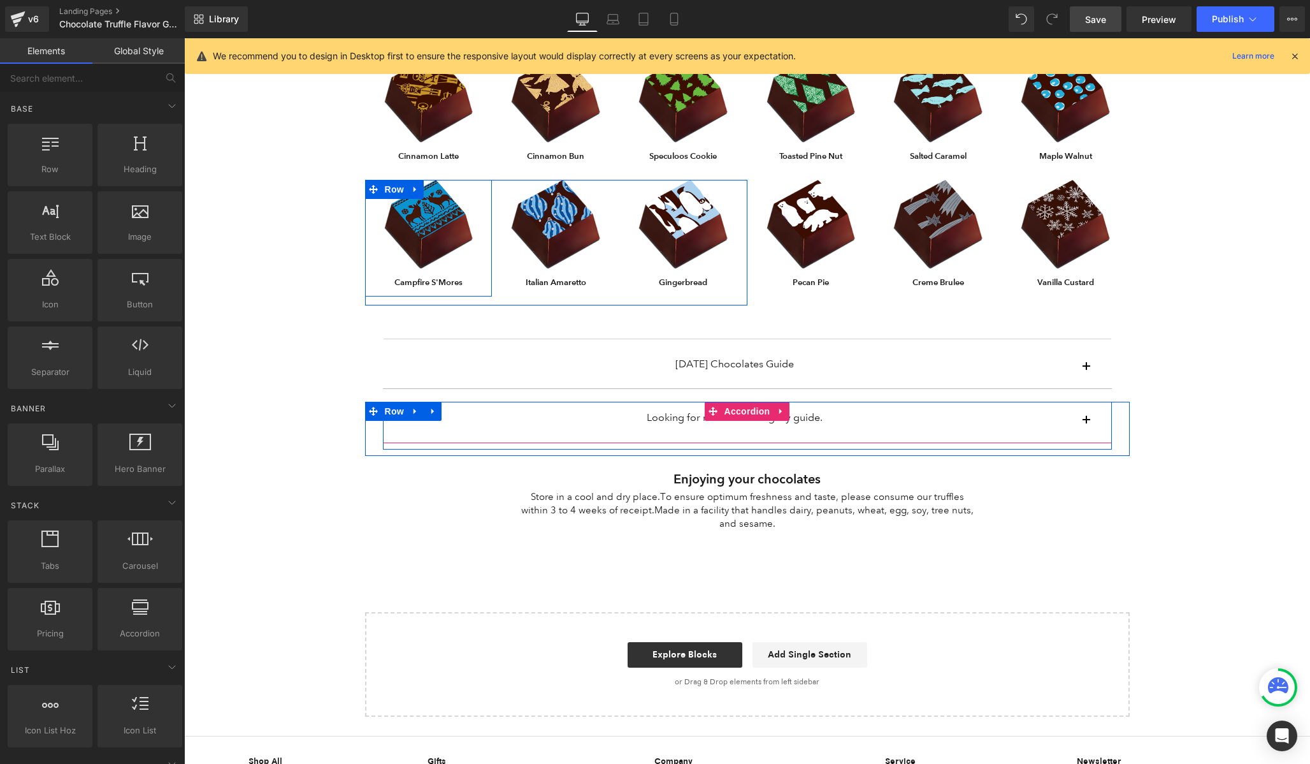
click at [1087, 424] on span "button" at bounding box center [1087, 424] width 0 height 0
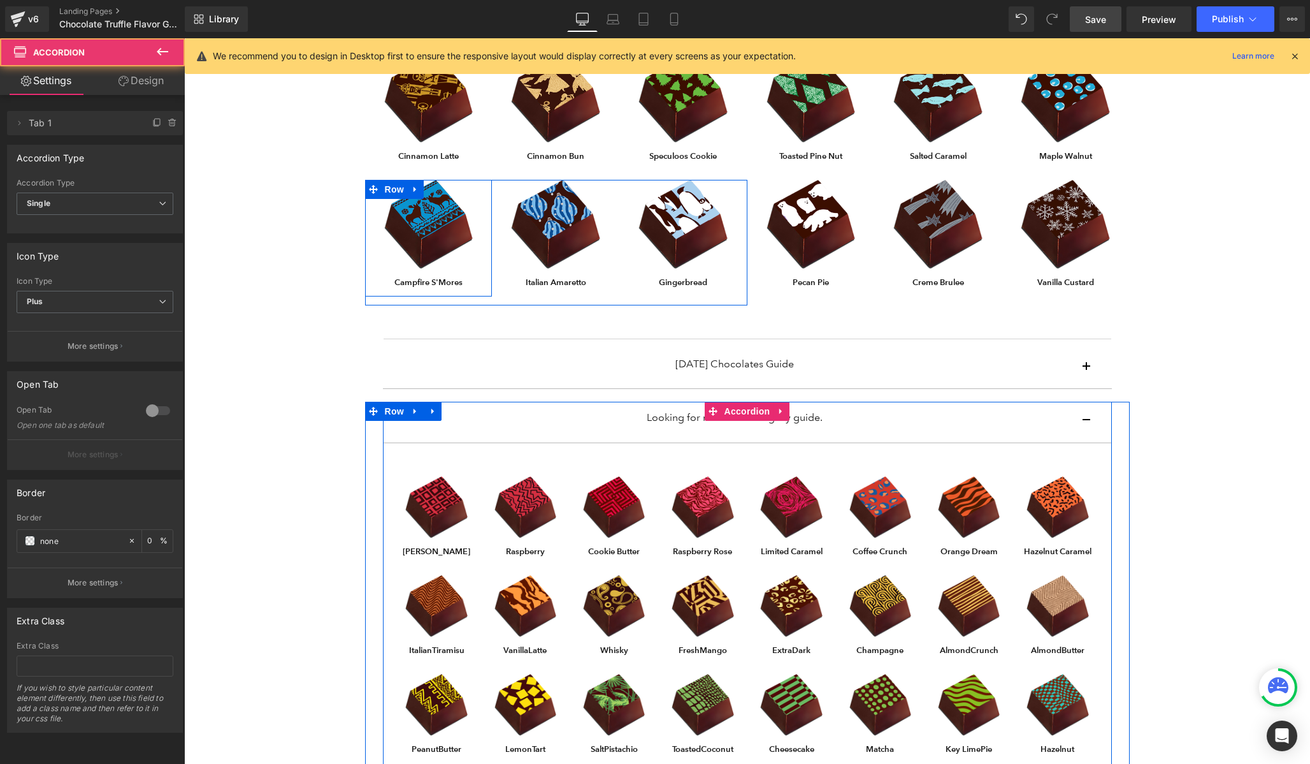
click at [1087, 424] on span "button" at bounding box center [1087, 424] width 0 height 0
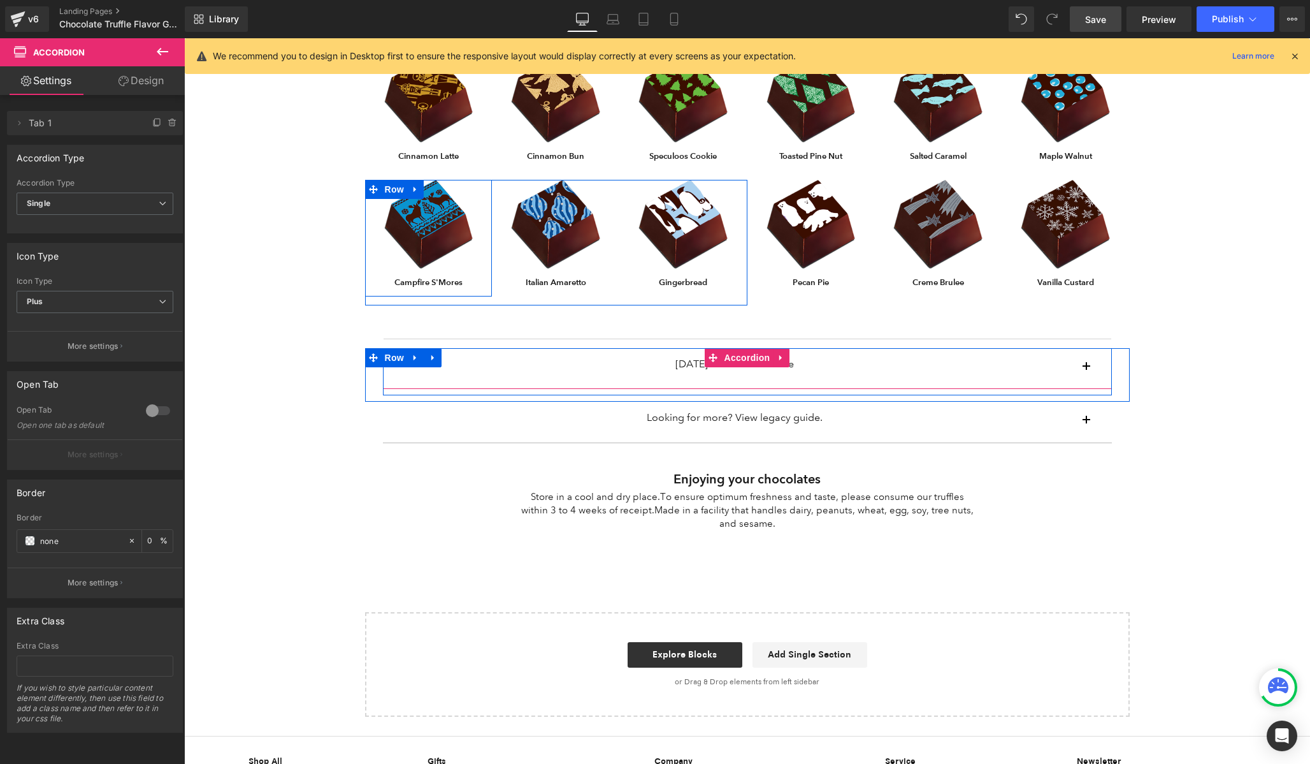
click at [1088, 367] on button "button" at bounding box center [1099, 368] width 25 height 40
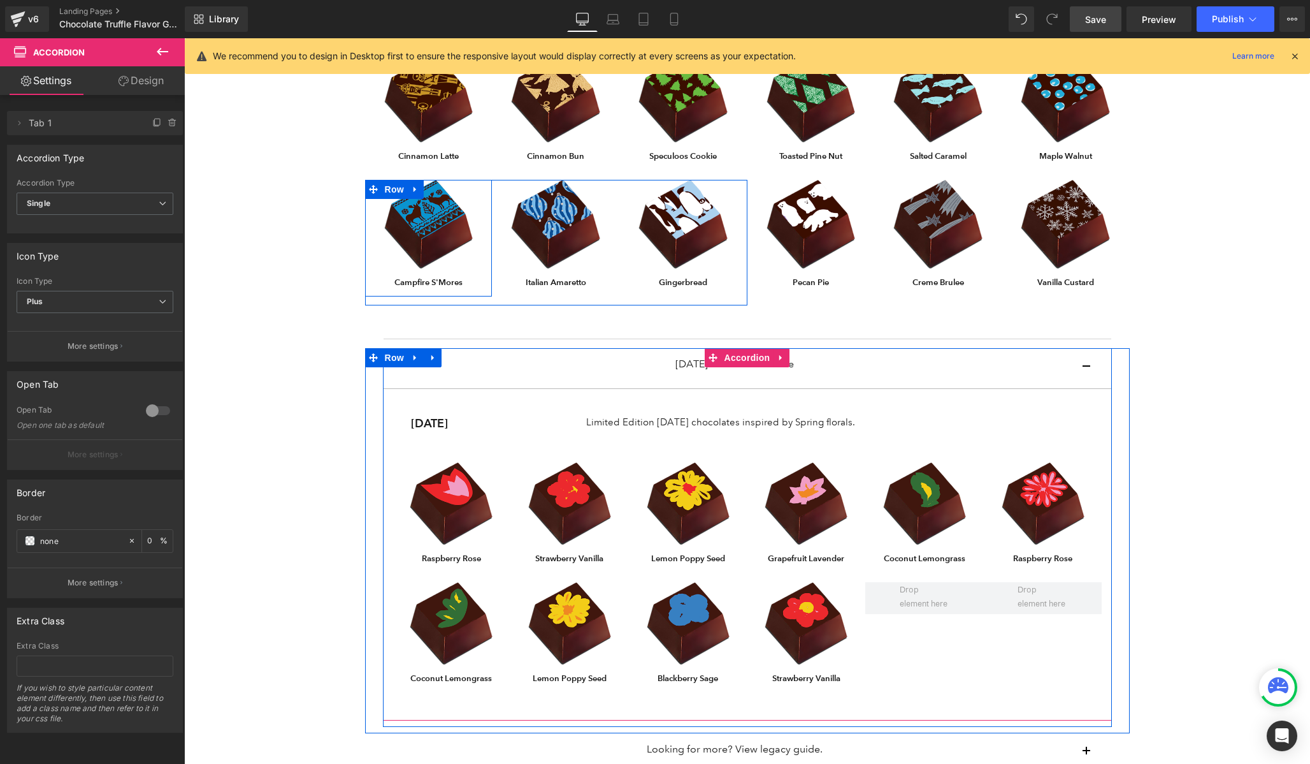
click at [1088, 367] on button "button" at bounding box center [1099, 368] width 25 height 40
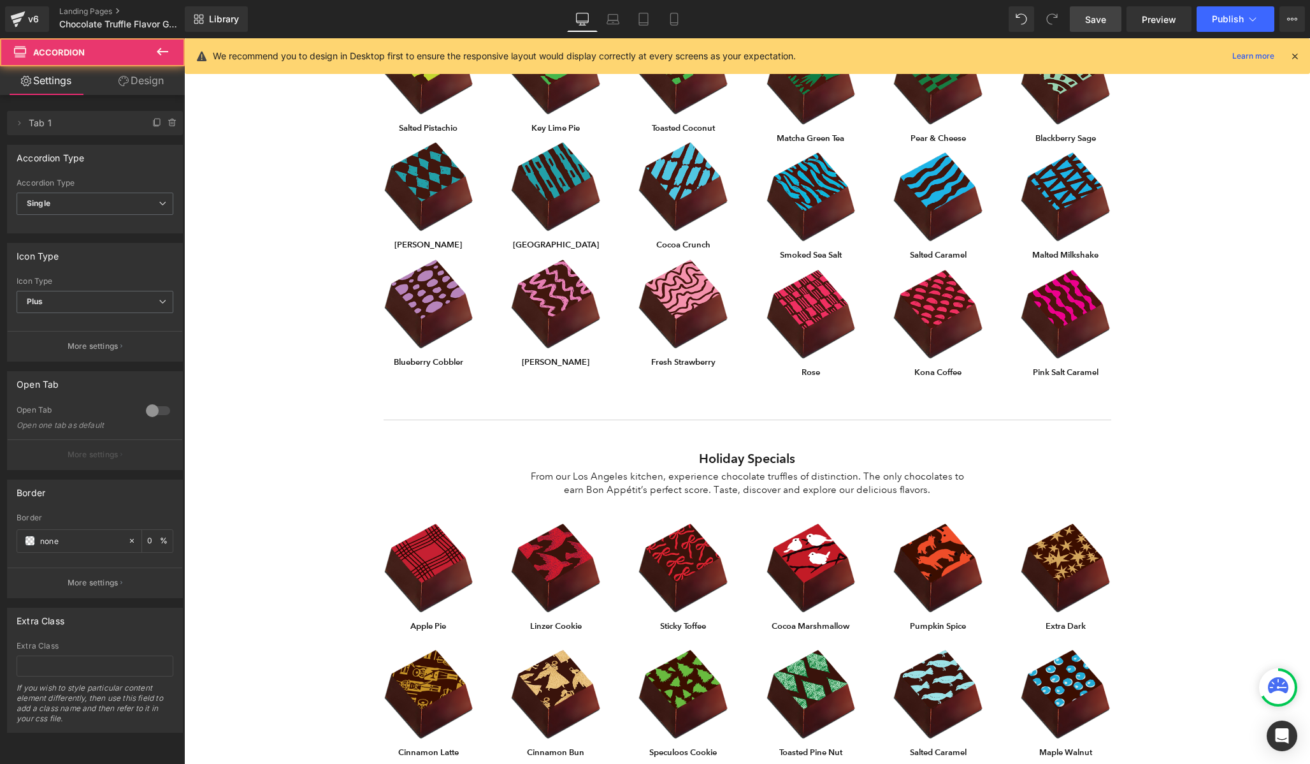
scroll to position [386, 0]
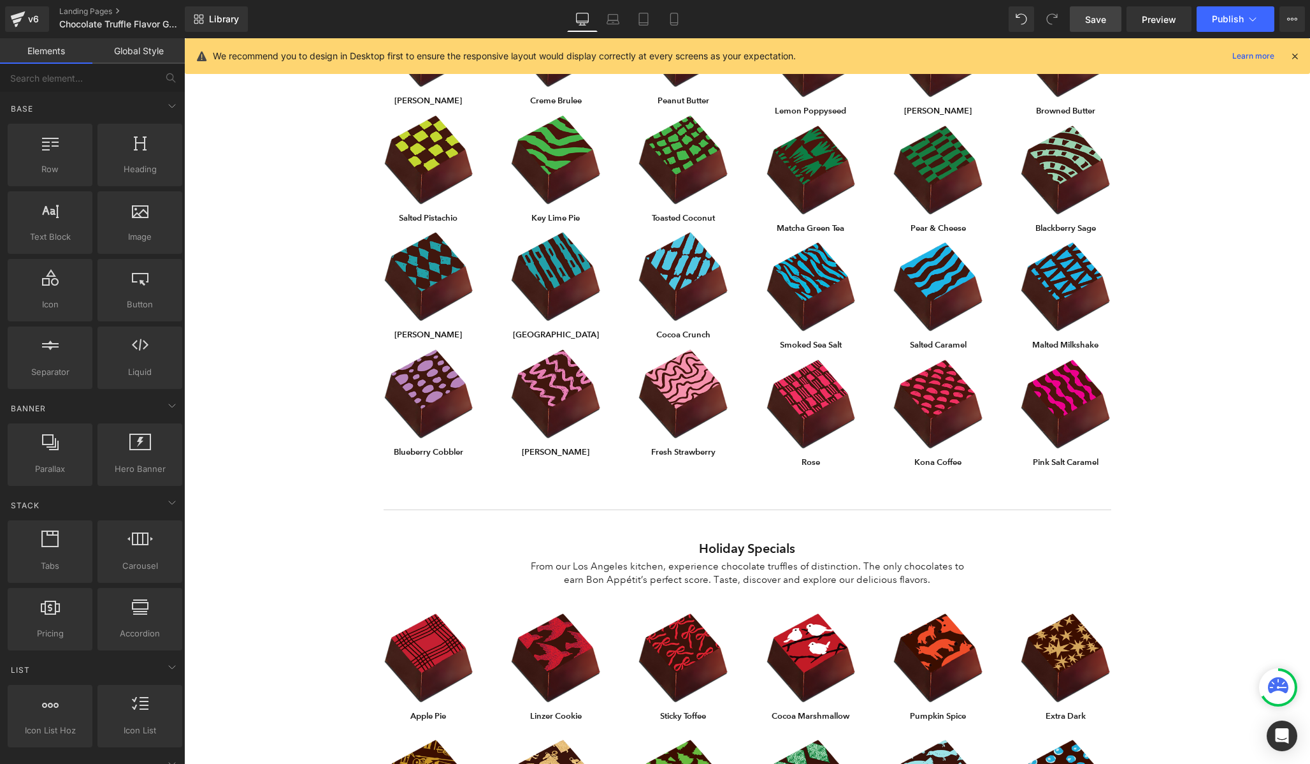
click at [1198, 345] on div "Chocolate Flavor Guide Heading From our Los Angeles kitchen, experience chocola…" at bounding box center [747, 537] width 1126 height 1769
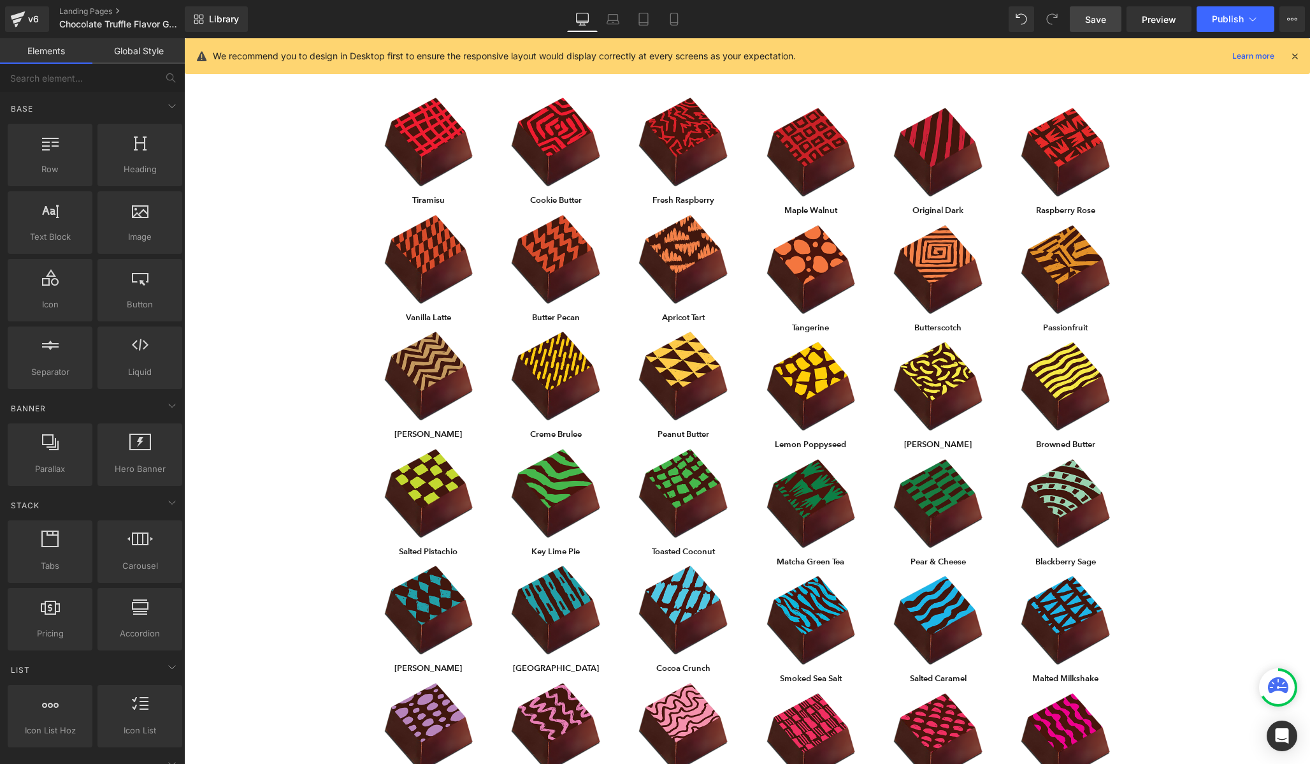
scroll to position [0, 0]
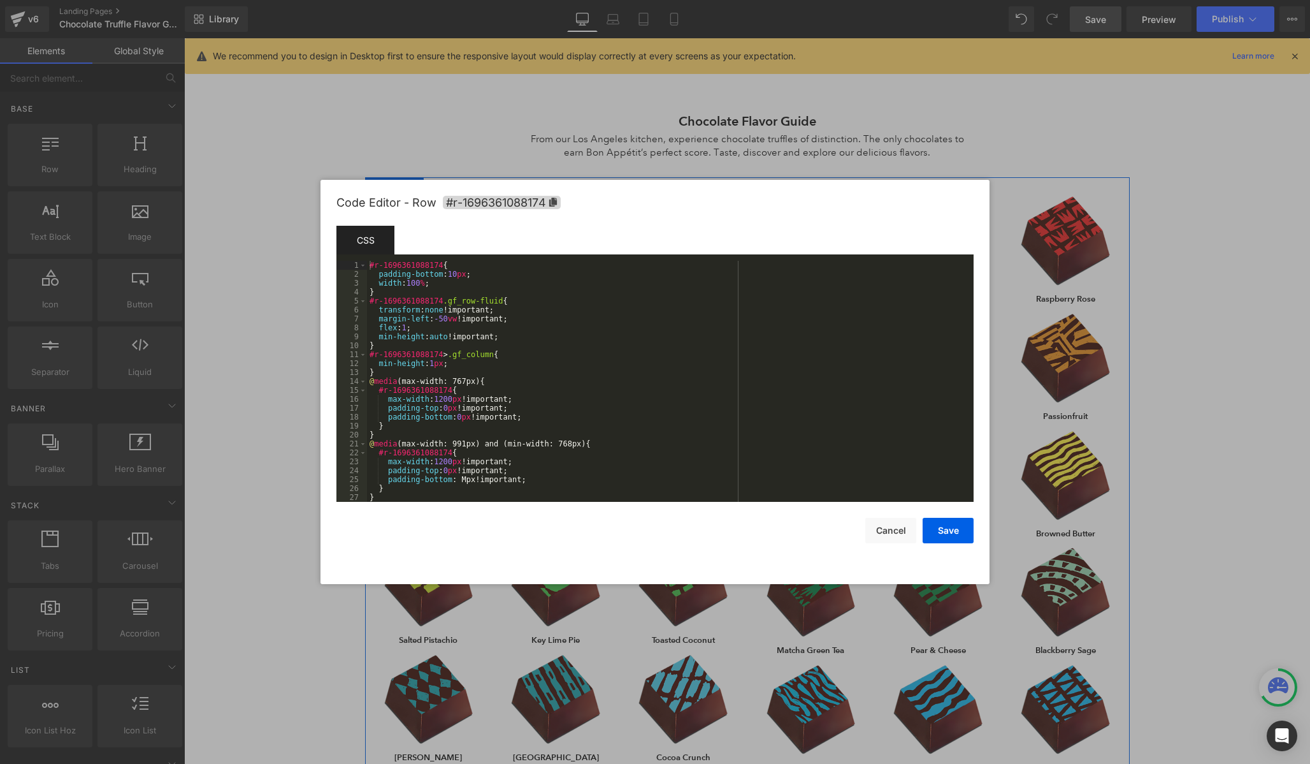
click at [366, 0] on div "Text Block You are previewing how the will restyle your page. You can not edit …" at bounding box center [655, 0] width 1310 height 0
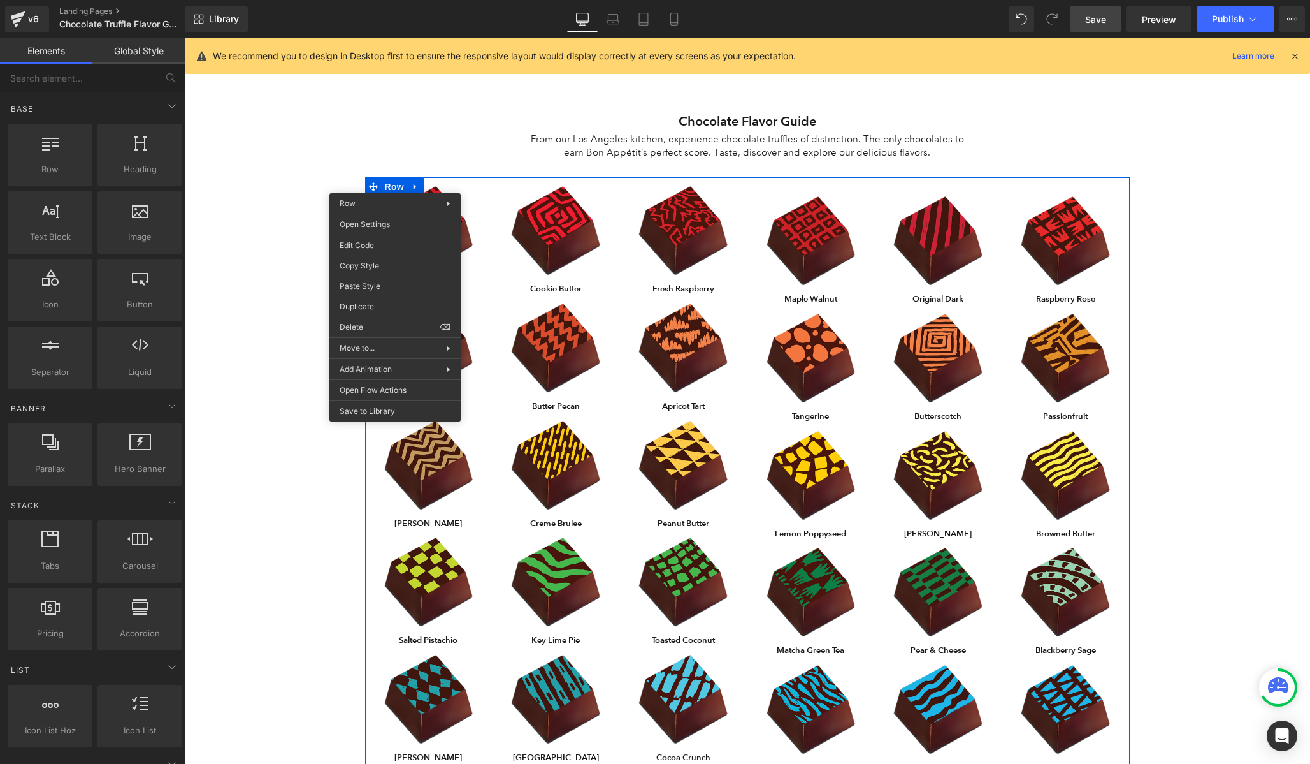
drag, startPoint x: 559, startPoint y: 302, endPoint x: 375, endPoint y: 264, distance: 188.1
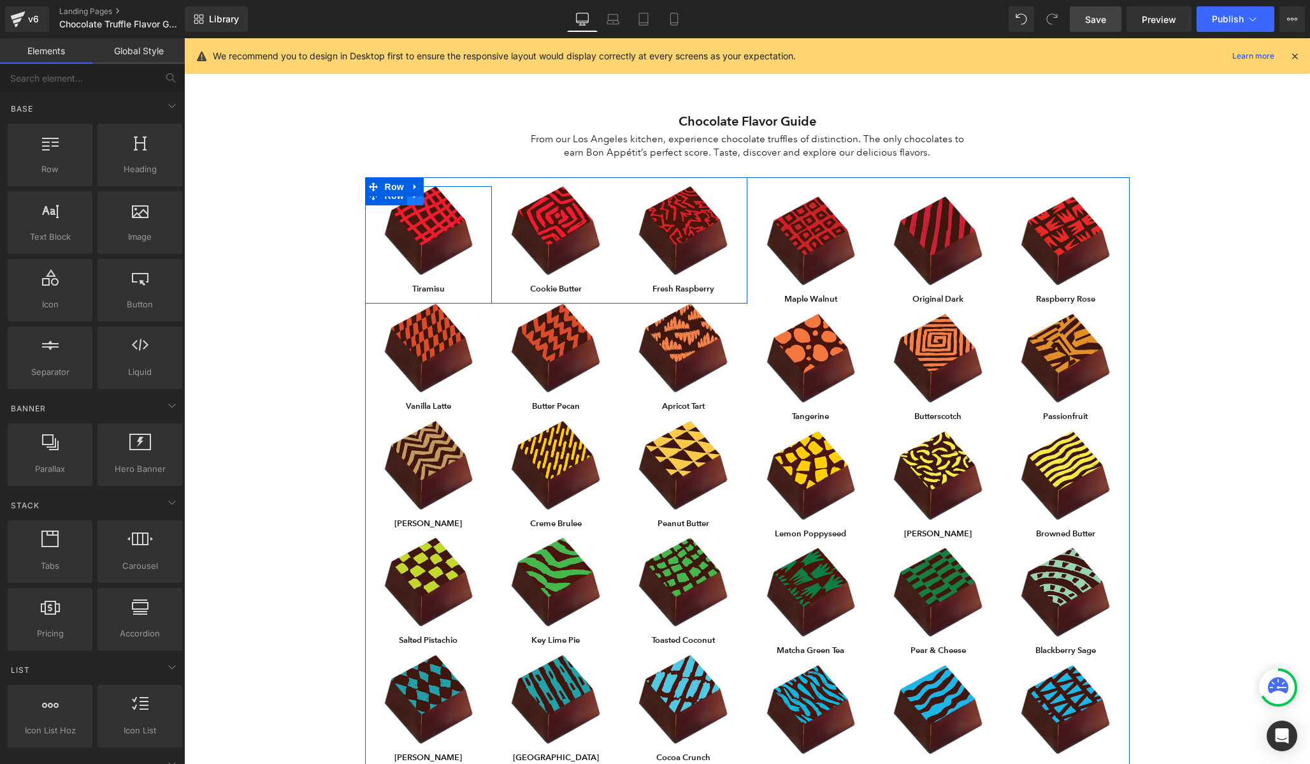
click at [416, 201] on link at bounding box center [415, 195] width 17 height 19
click at [396, 190] on span "Row" at bounding box center [394, 187] width 25 height 19
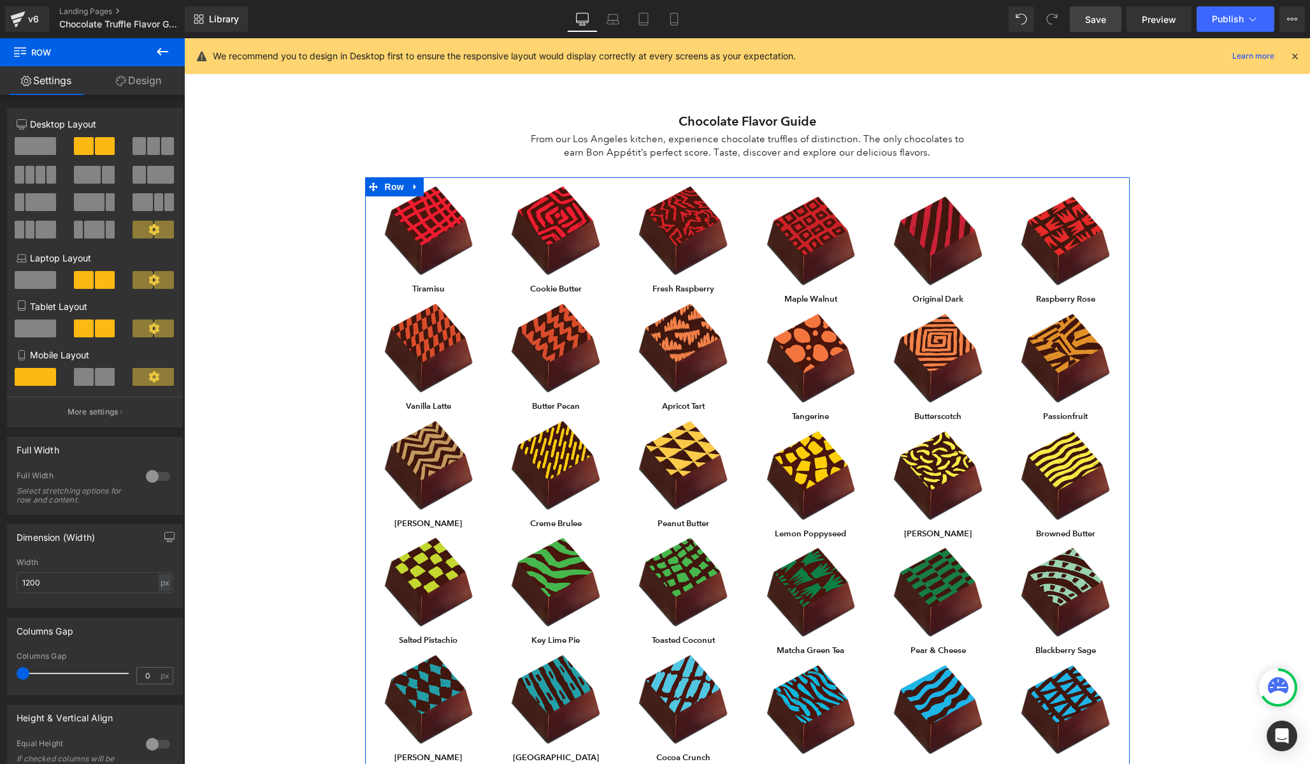
click at [128, 89] on link "Design" at bounding box center [138, 80] width 92 height 29
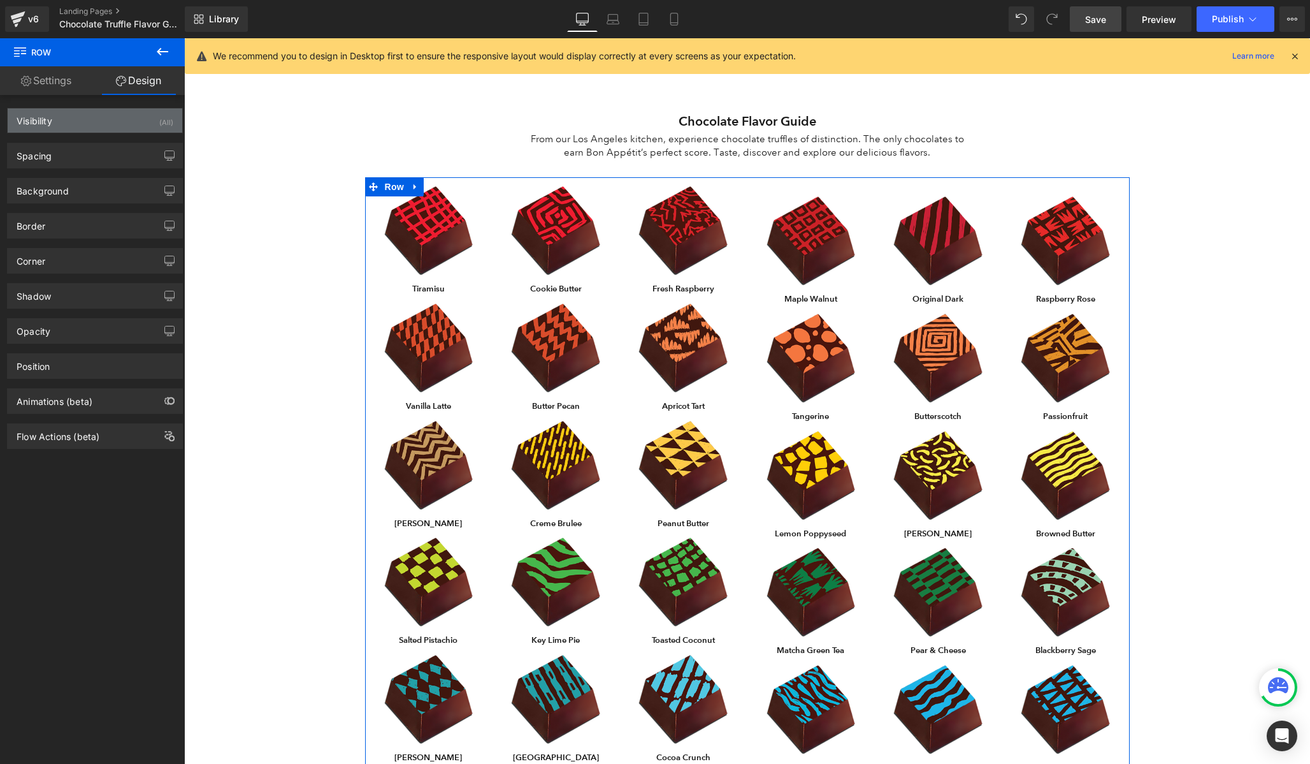
click at [94, 116] on div "Visibility (All)" at bounding box center [95, 120] width 175 height 24
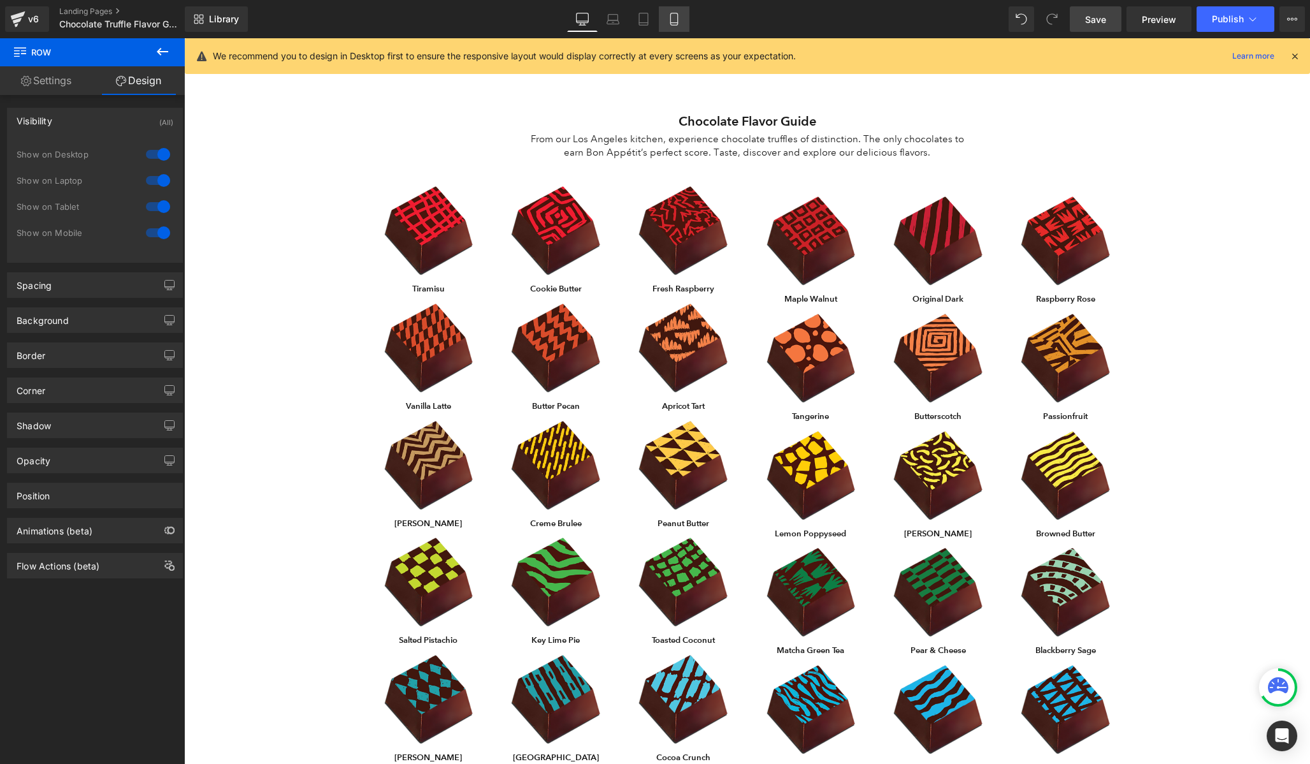
click at [678, 27] on link "Mobile" at bounding box center [674, 18] width 31 height 25
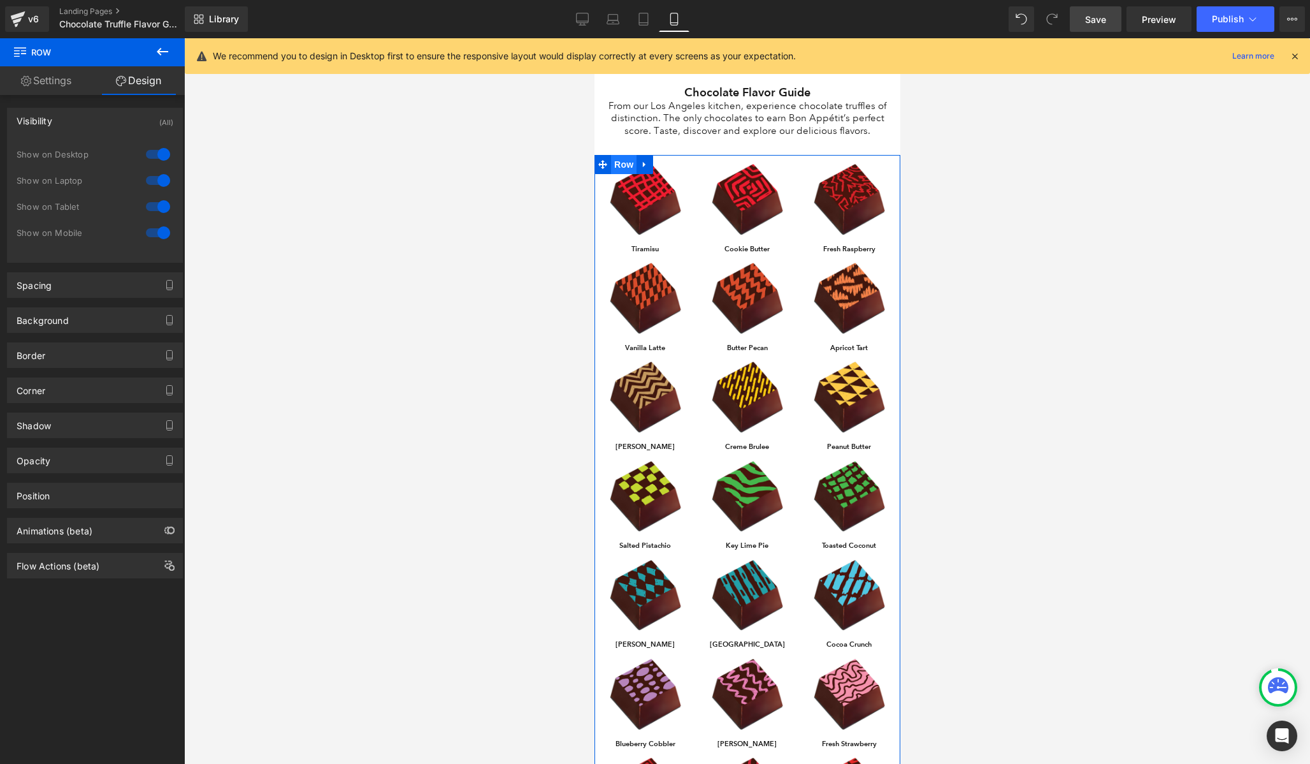
click at [613, 163] on span "Row" at bounding box center [623, 164] width 25 height 19
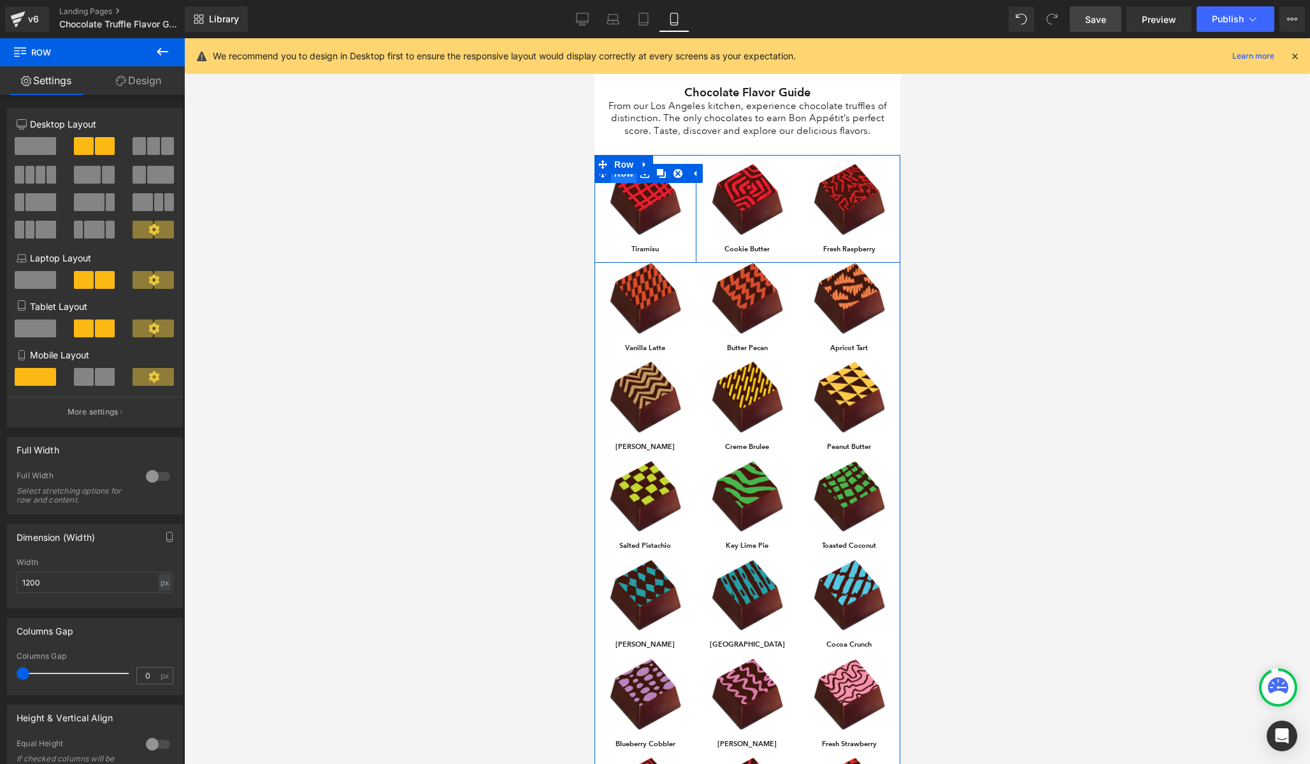
click at [626, 179] on span "Row" at bounding box center [623, 173] width 25 height 19
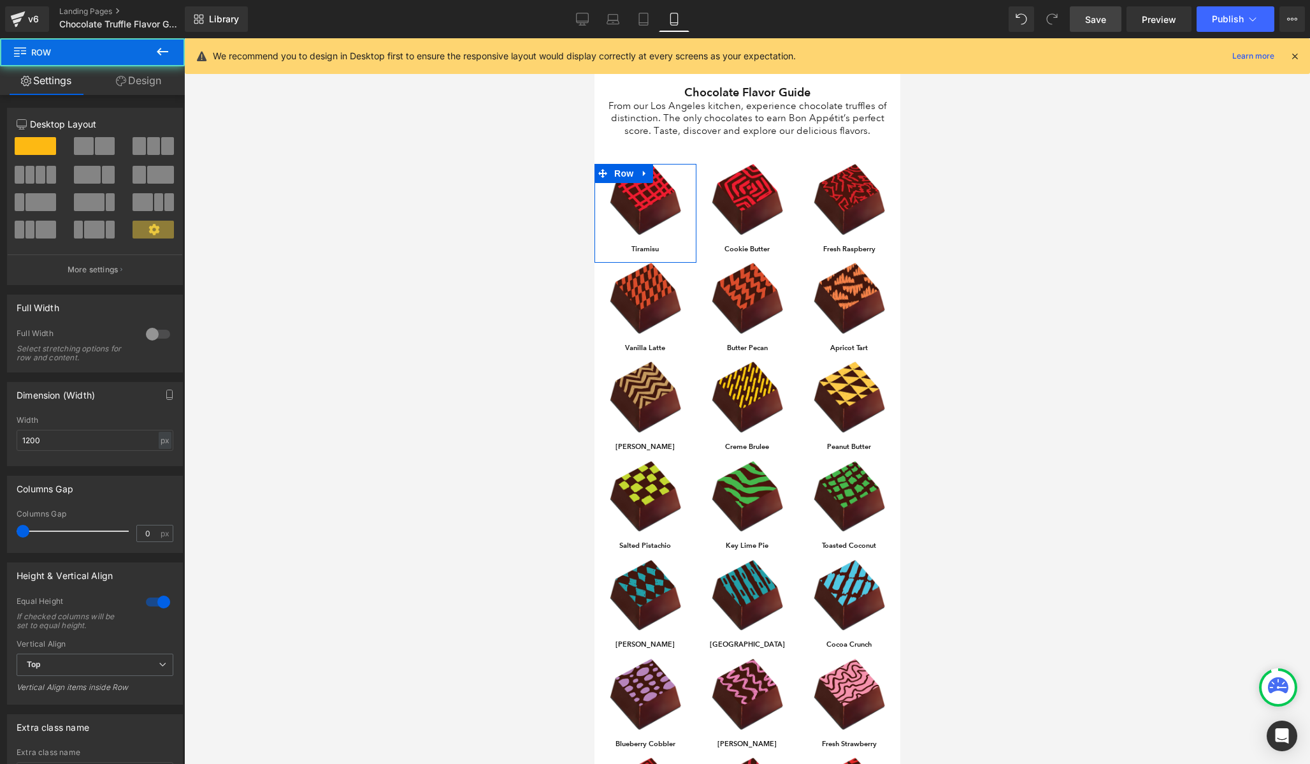
click at [106, 86] on link "Design" at bounding box center [138, 80] width 92 height 29
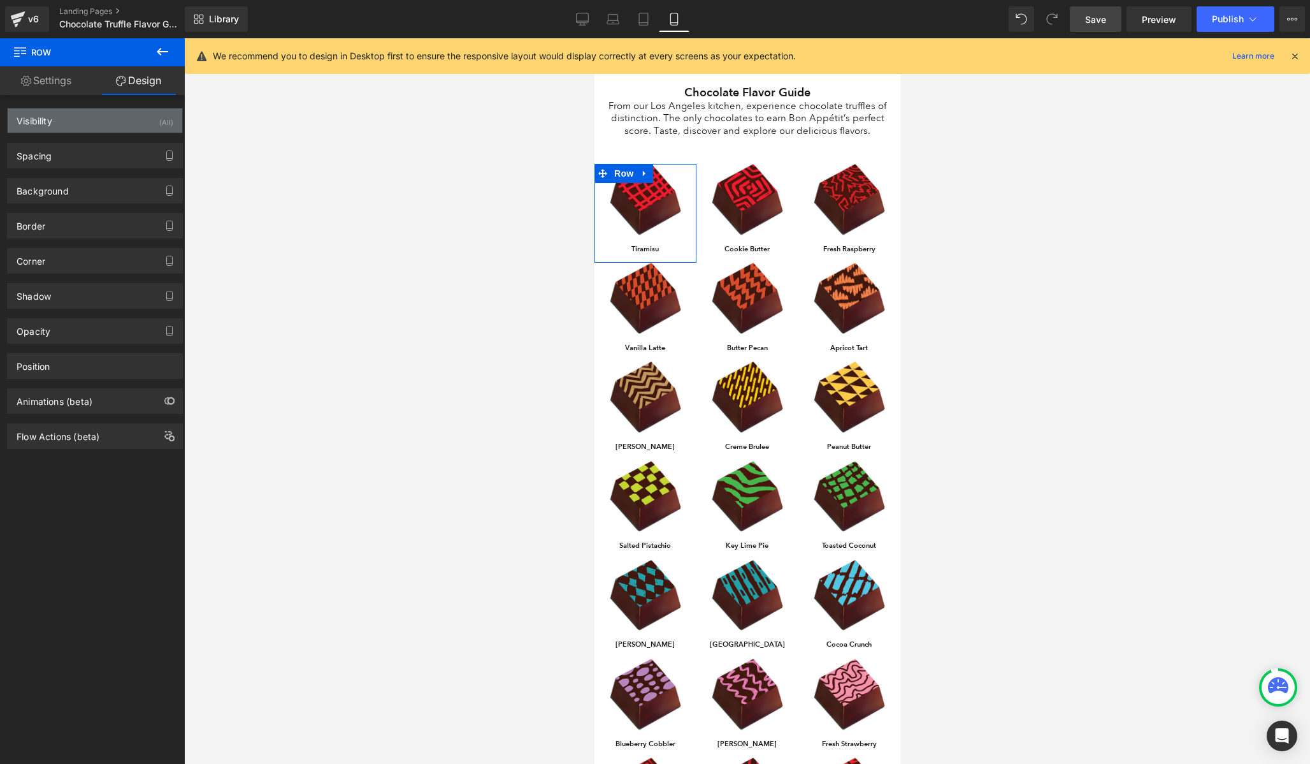
click at [88, 117] on div "Visibility (All)" at bounding box center [95, 120] width 175 height 24
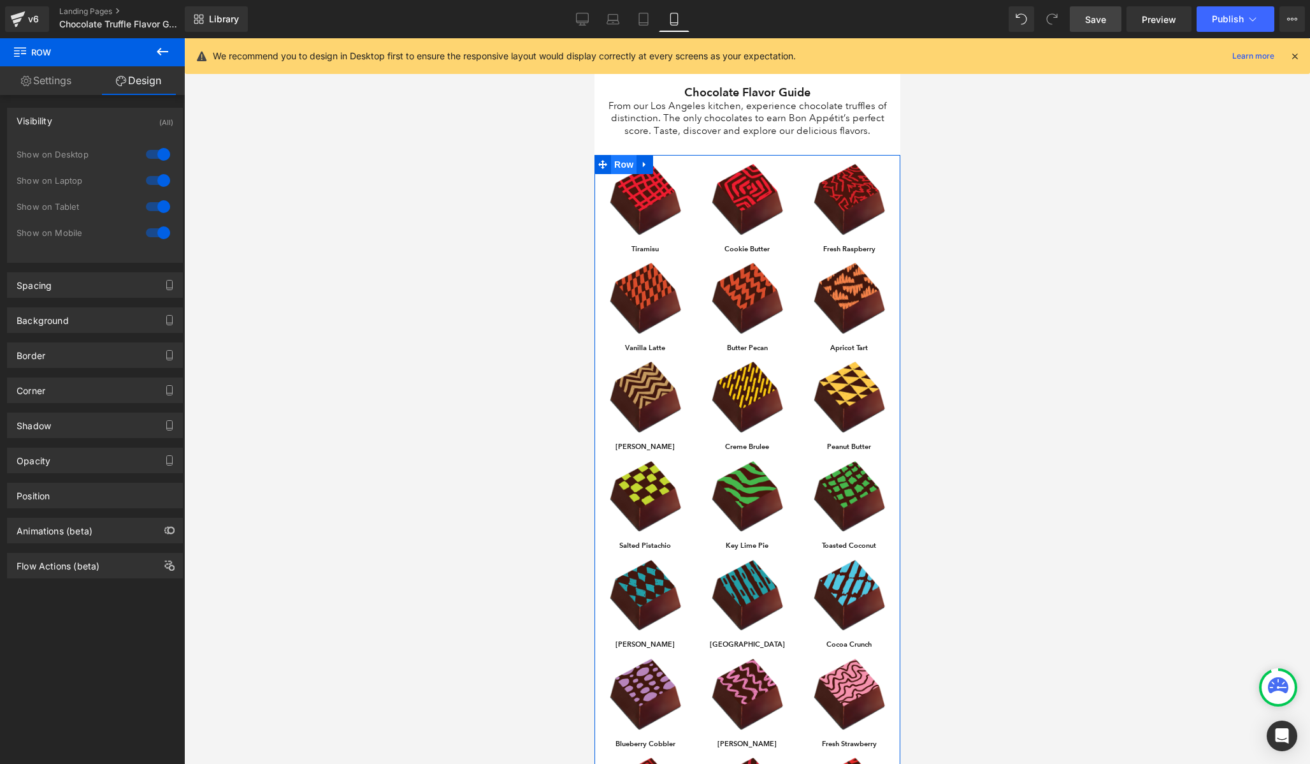
click at [633, 168] on span "Row" at bounding box center [623, 164] width 25 height 19
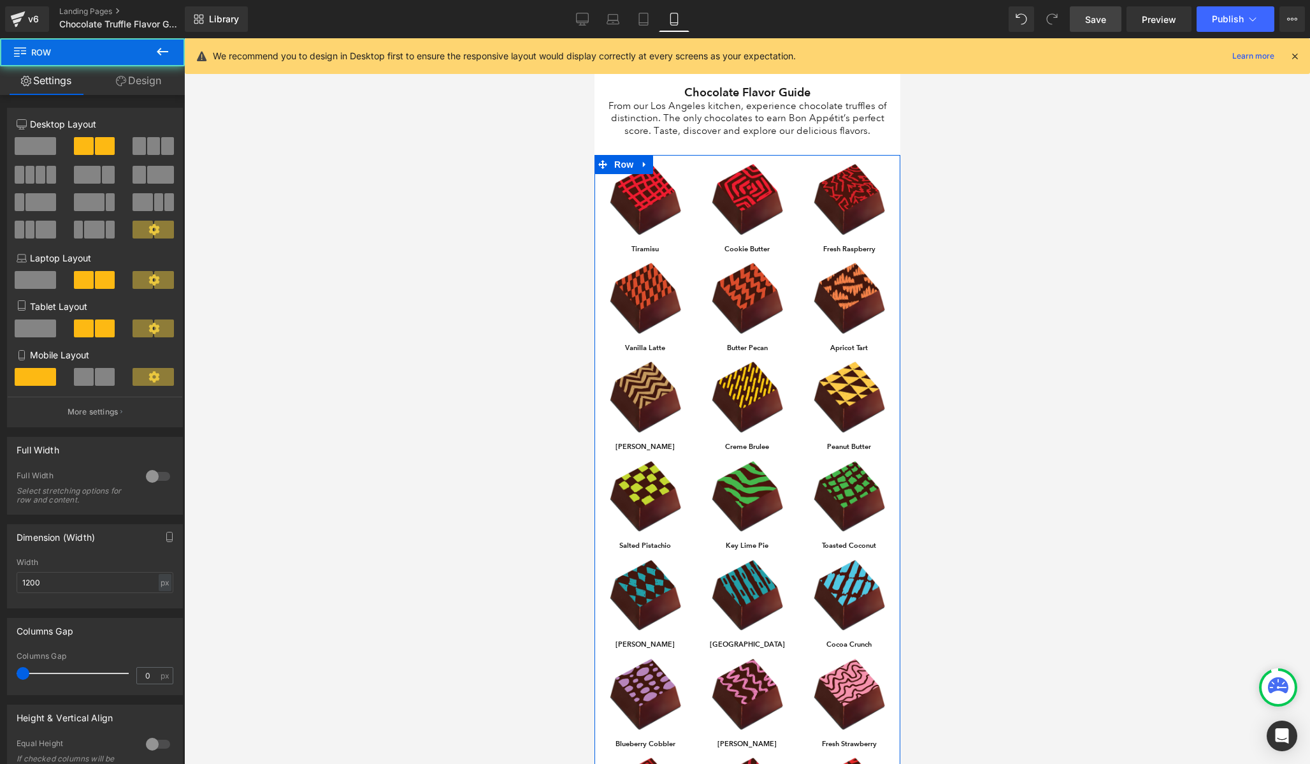
click at [141, 84] on link "Design" at bounding box center [138, 80] width 92 height 29
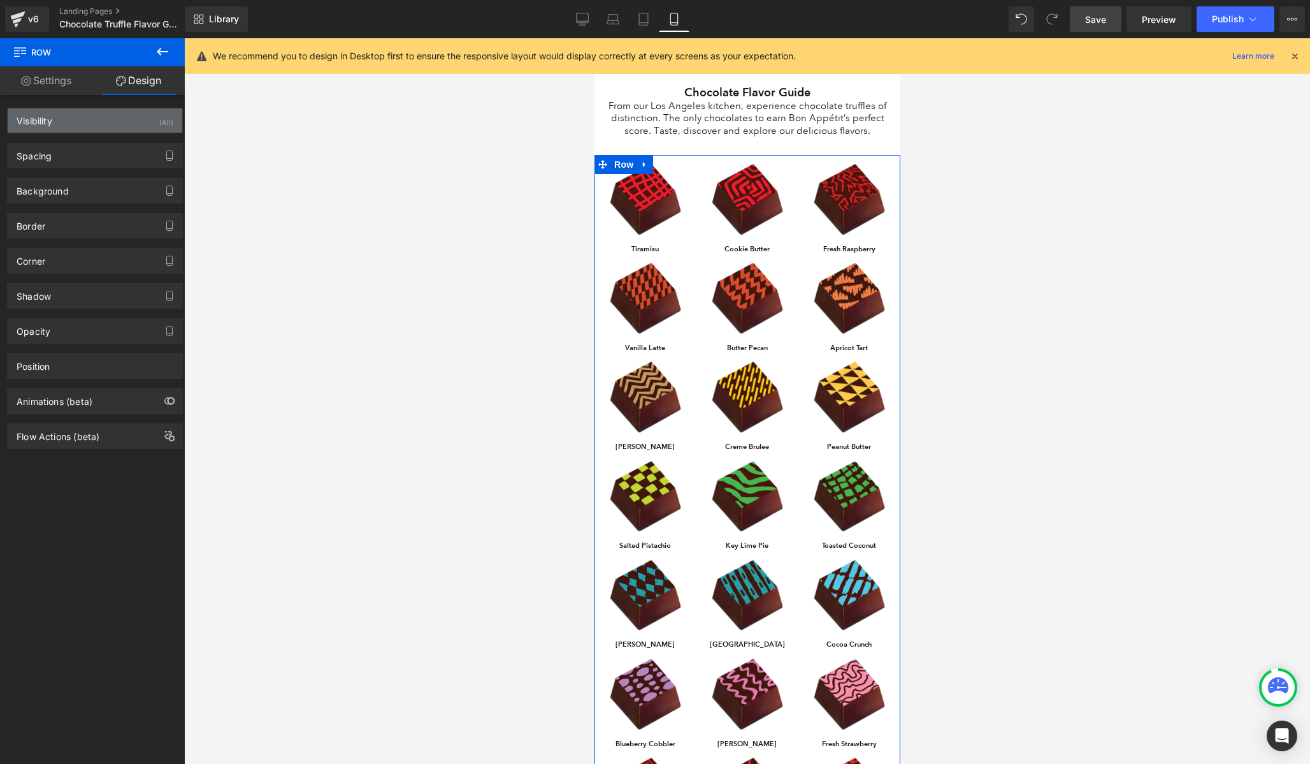
click at [113, 117] on div "Visibility (All)" at bounding box center [95, 120] width 175 height 24
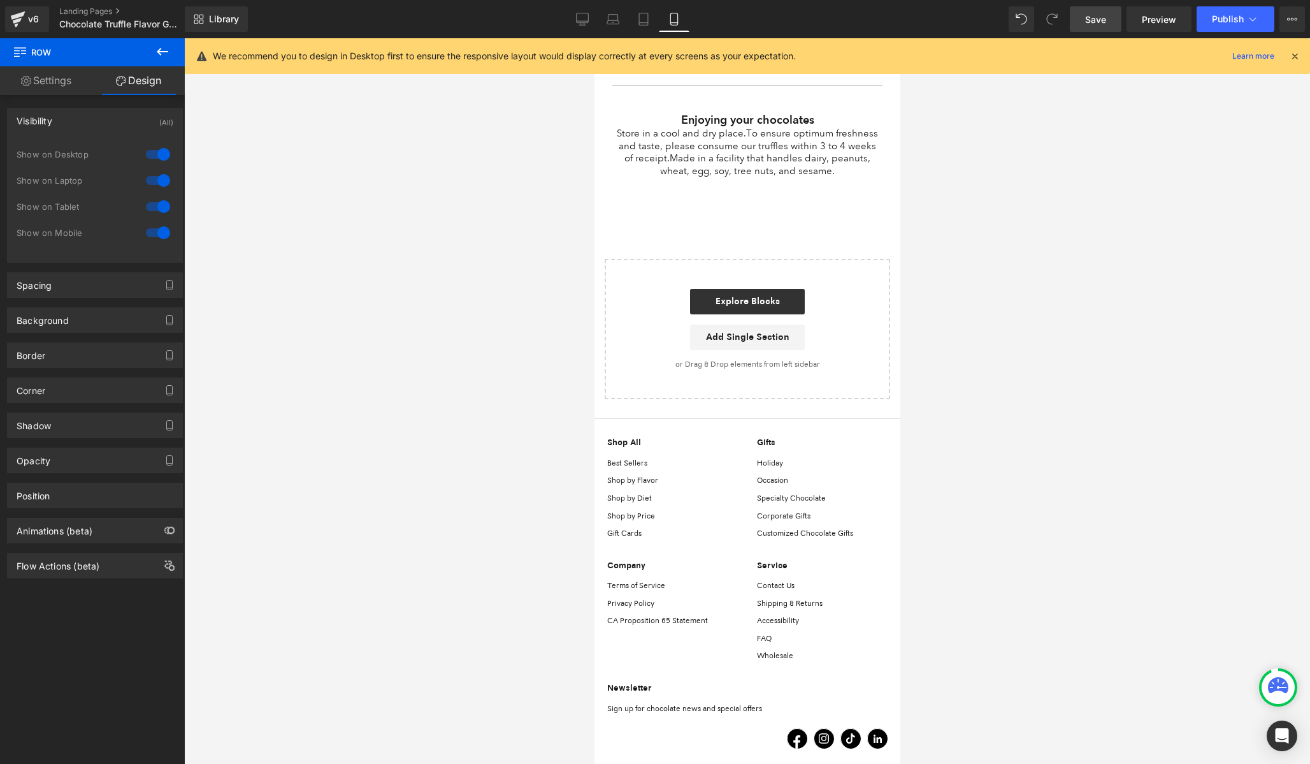
scroll to position [2120, 0]
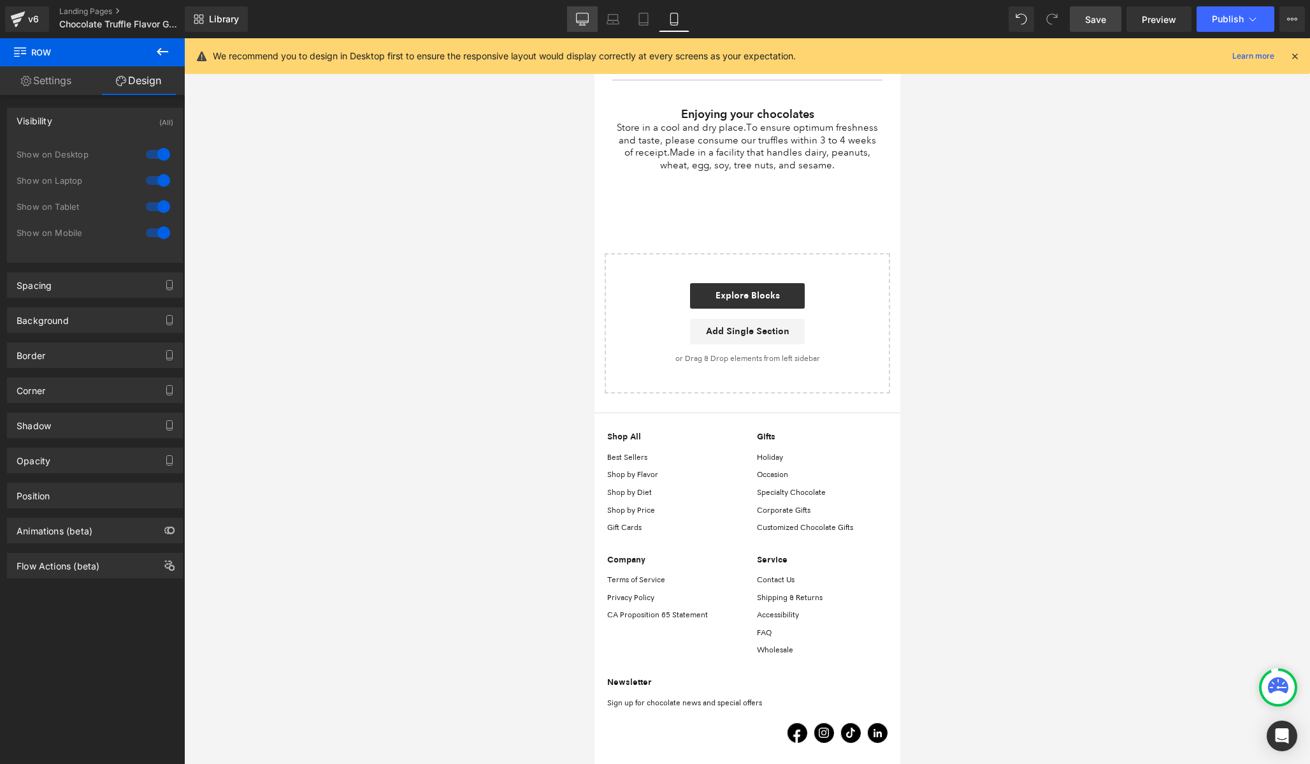
click at [587, 15] on icon at bounding box center [582, 19] width 13 height 13
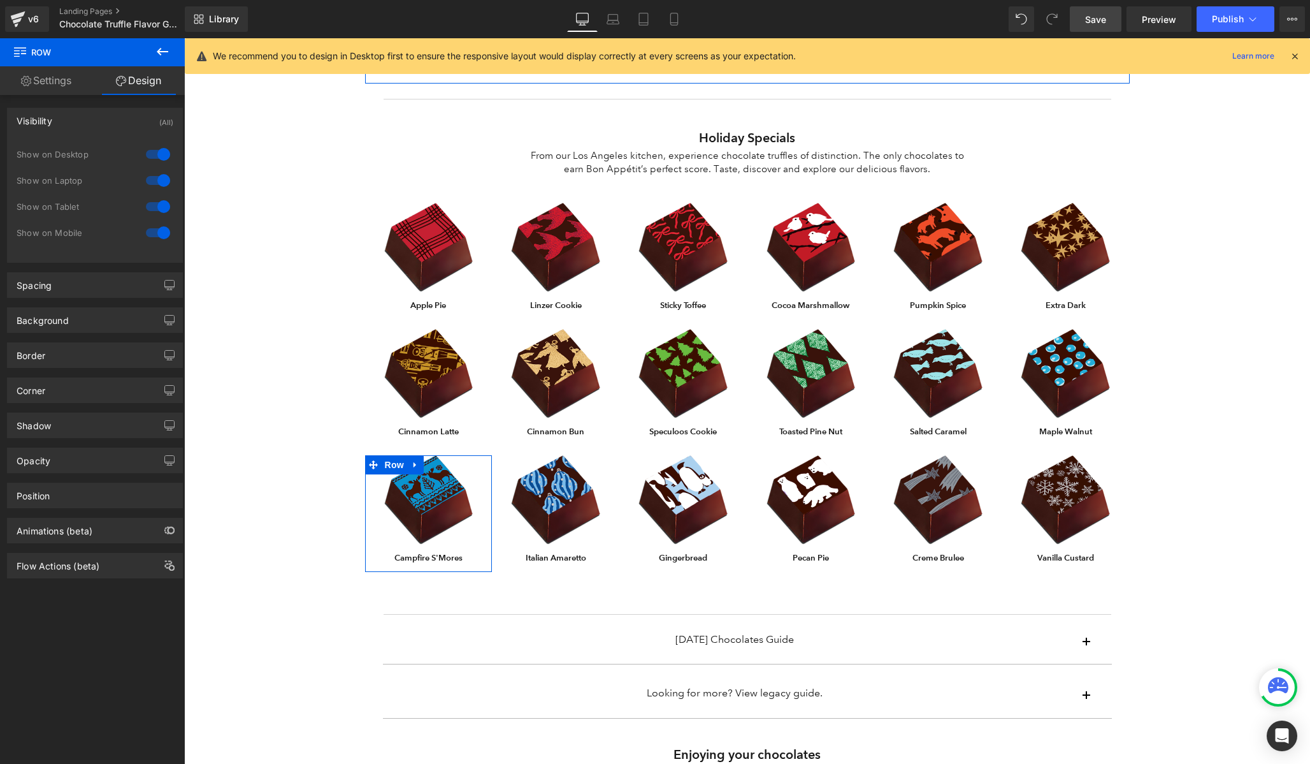
scroll to position [813, 0]
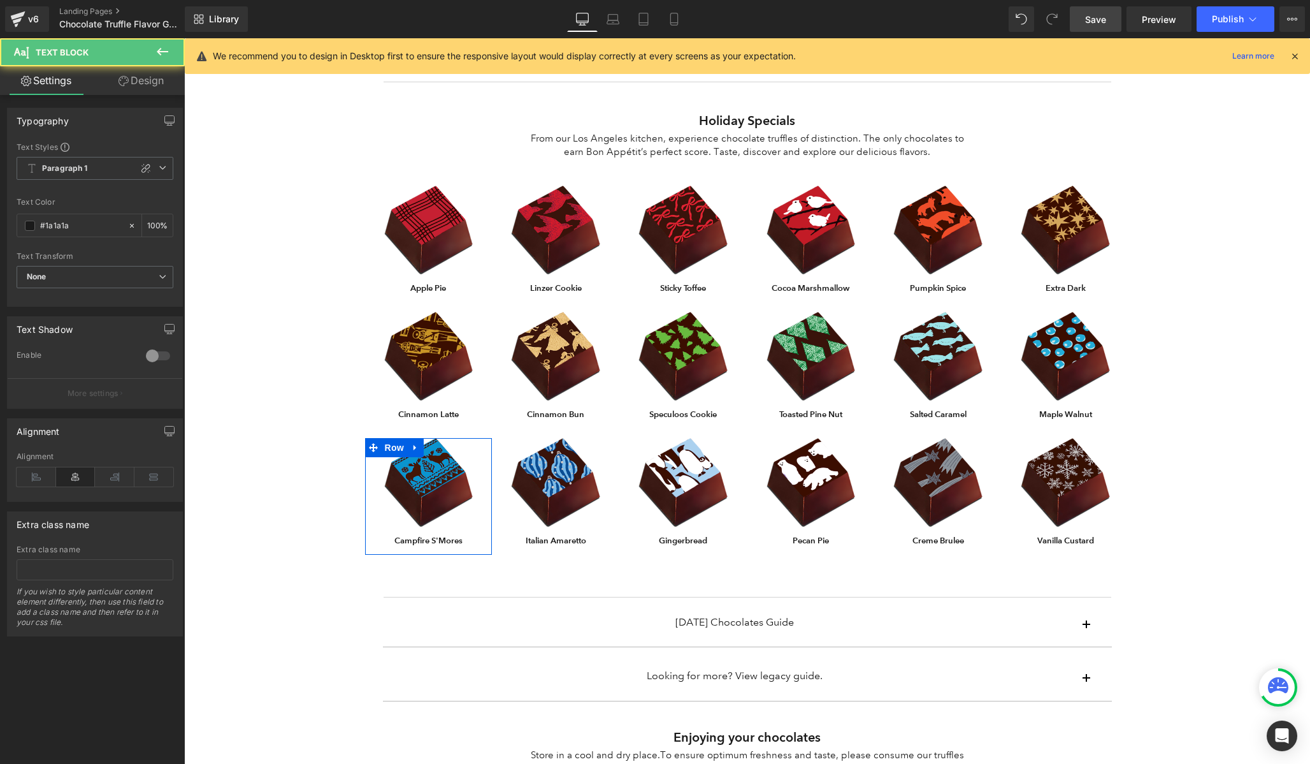
click at [1126, 411] on div "Maple Walnut Text Block" at bounding box center [1065, 415] width 127 height 10
click at [1202, 349] on div "Chocolate Flavor Guide Heading From our Los Angeles kitchen, experience chocola…" at bounding box center [747, 109] width 1126 height 1769
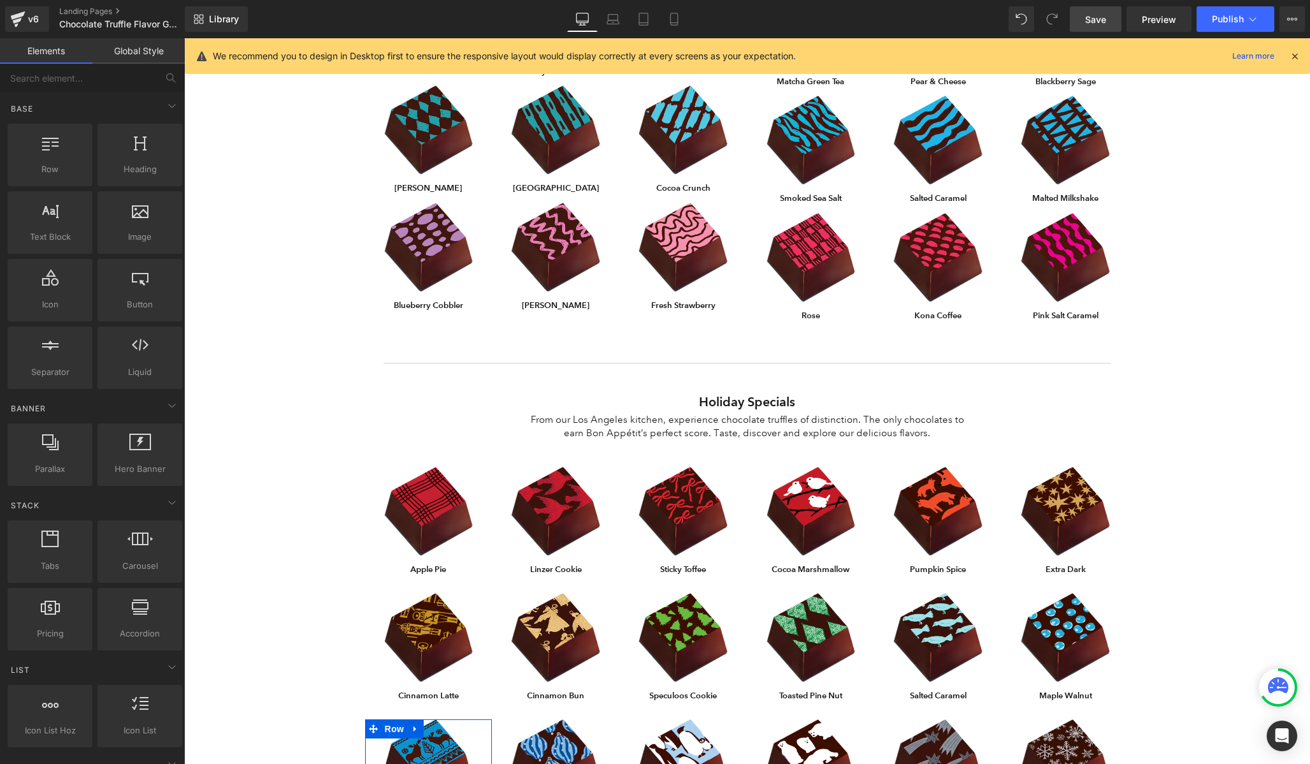
scroll to position [779, 0]
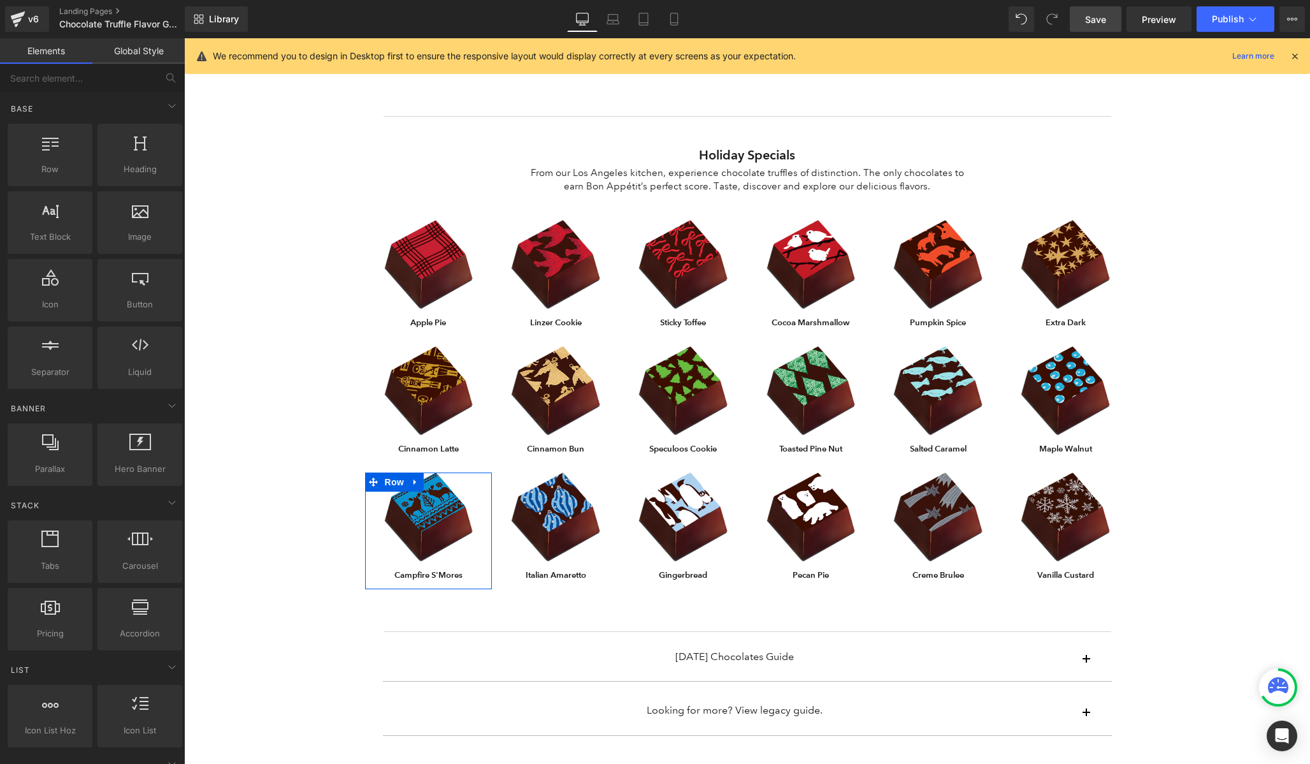
click at [1202, 349] on div "Chocolate Flavor Guide Heading From our Los Angeles kitchen, experience chocola…" at bounding box center [747, 143] width 1126 height 1769
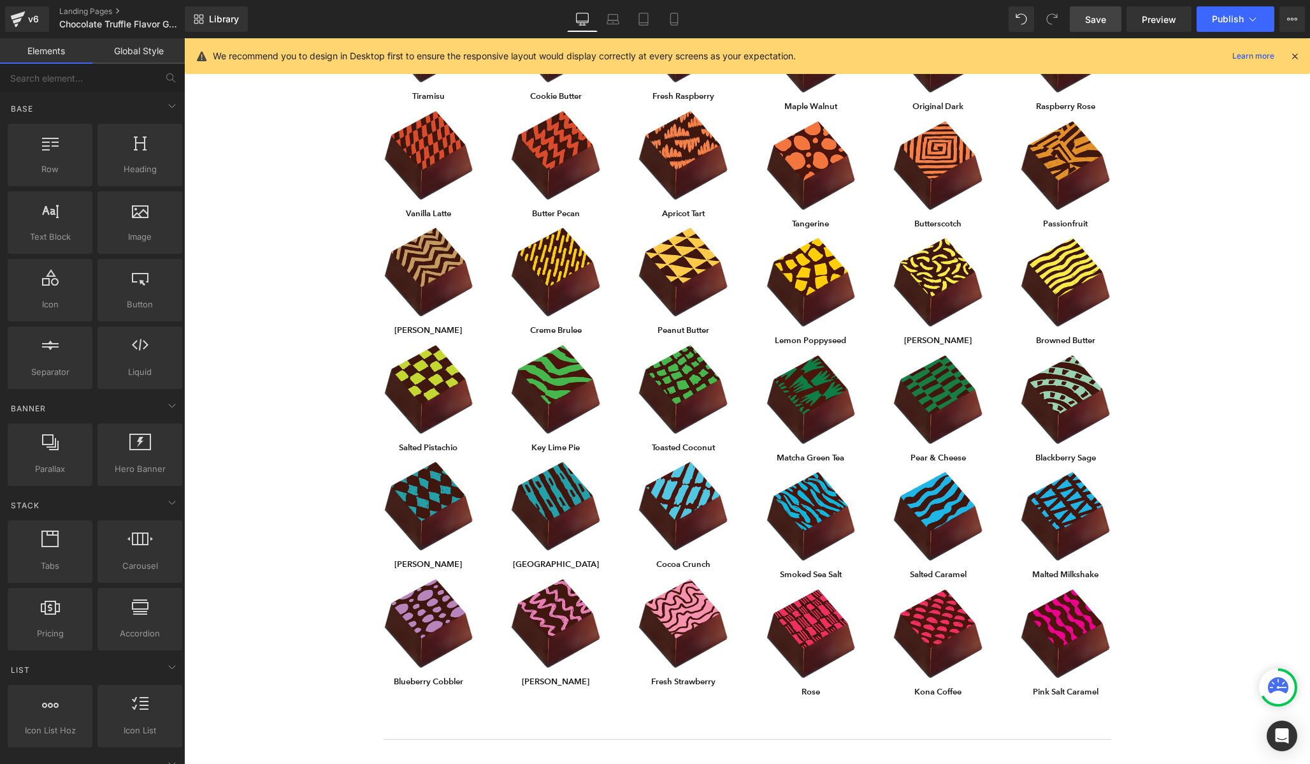
scroll to position [0, 0]
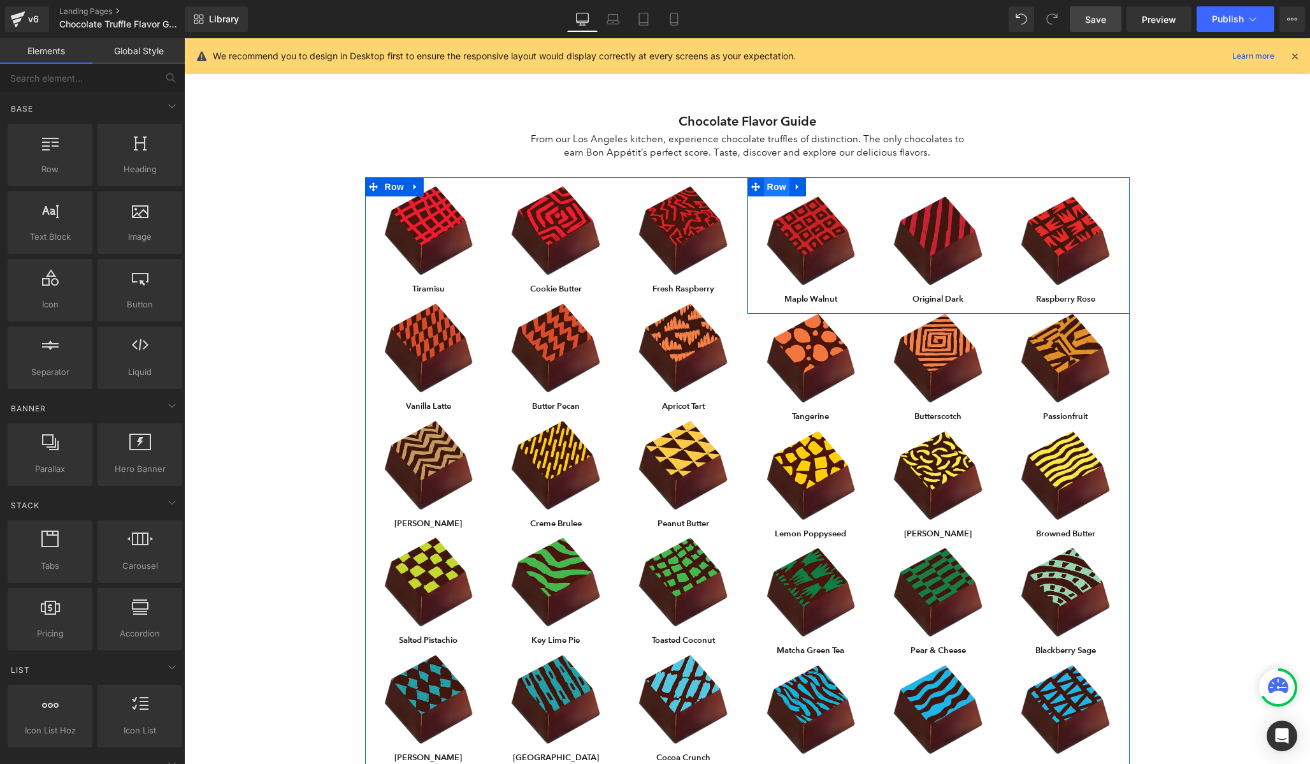
click at [767, 192] on span "Row" at bounding box center [776, 186] width 25 height 19
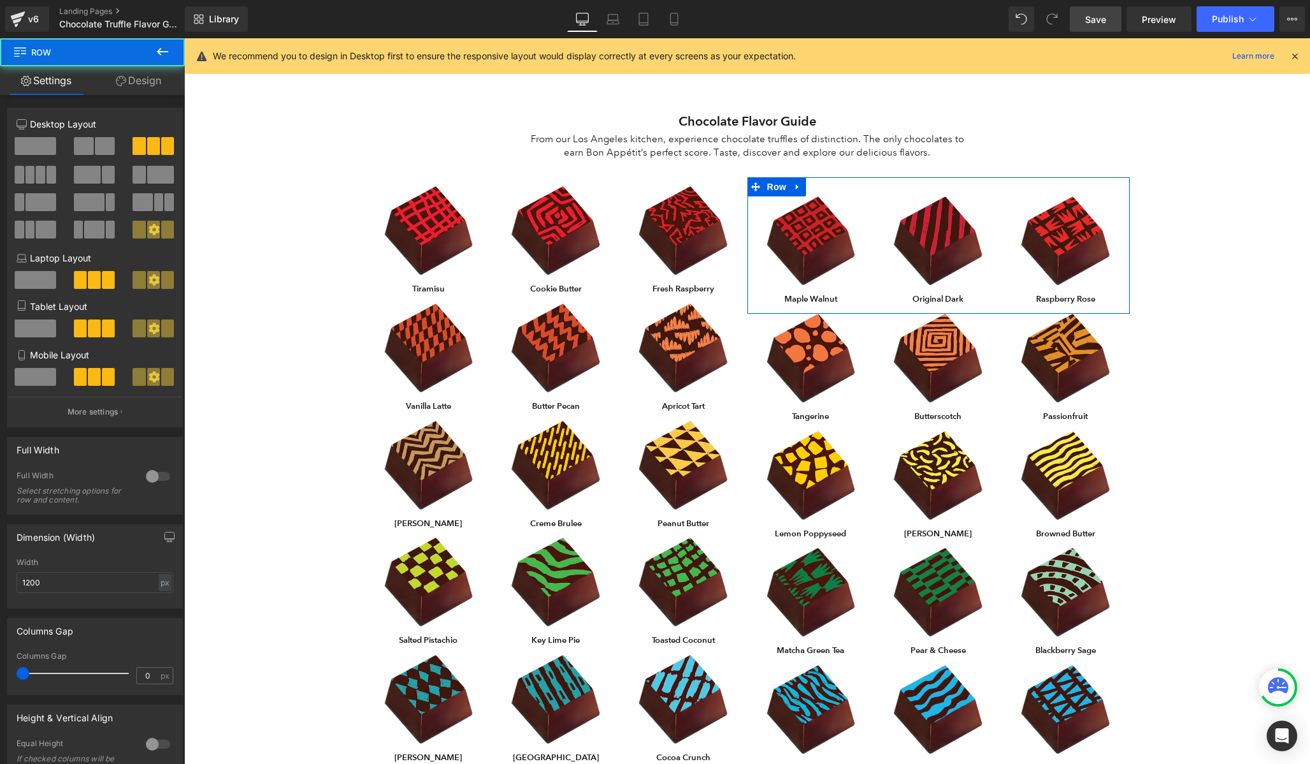
click at [147, 86] on link "Design" at bounding box center [138, 80] width 92 height 29
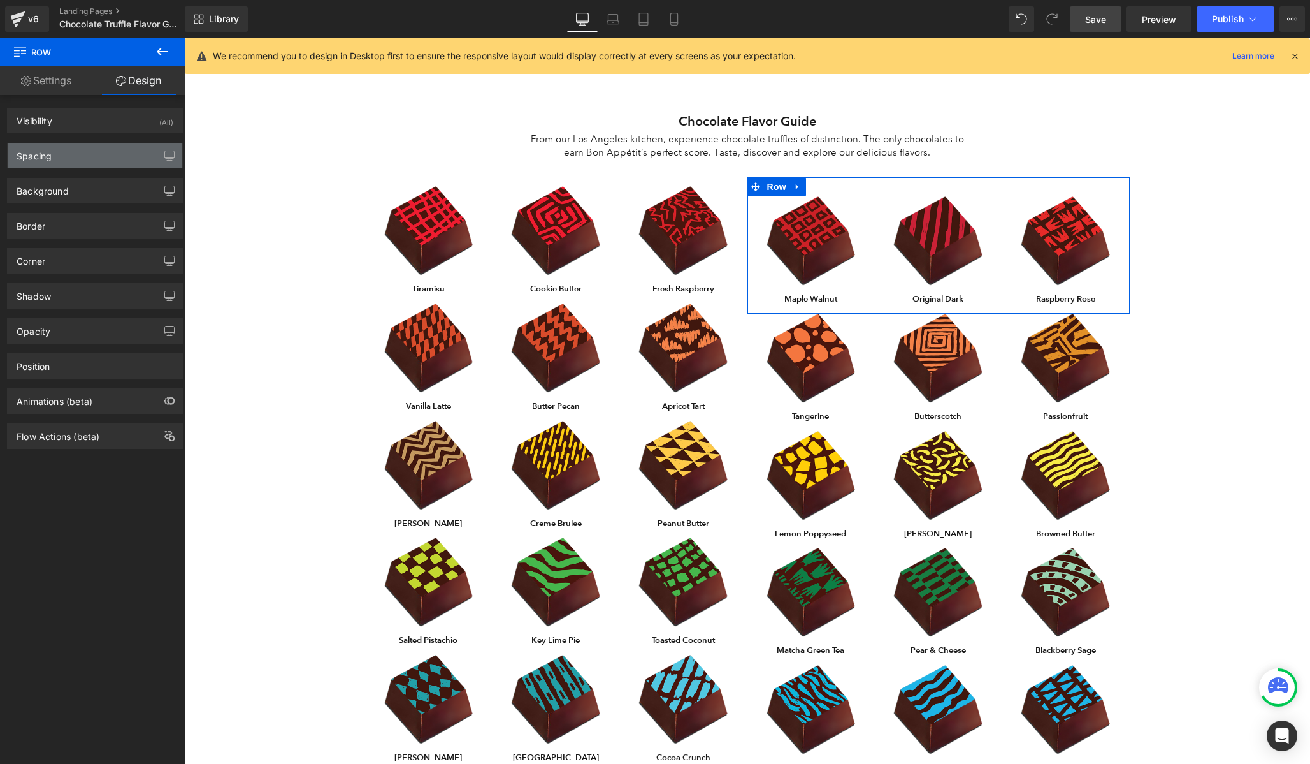
click at [94, 150] on div "Spacing" at bounding box center [95, 155] width 175 height 24
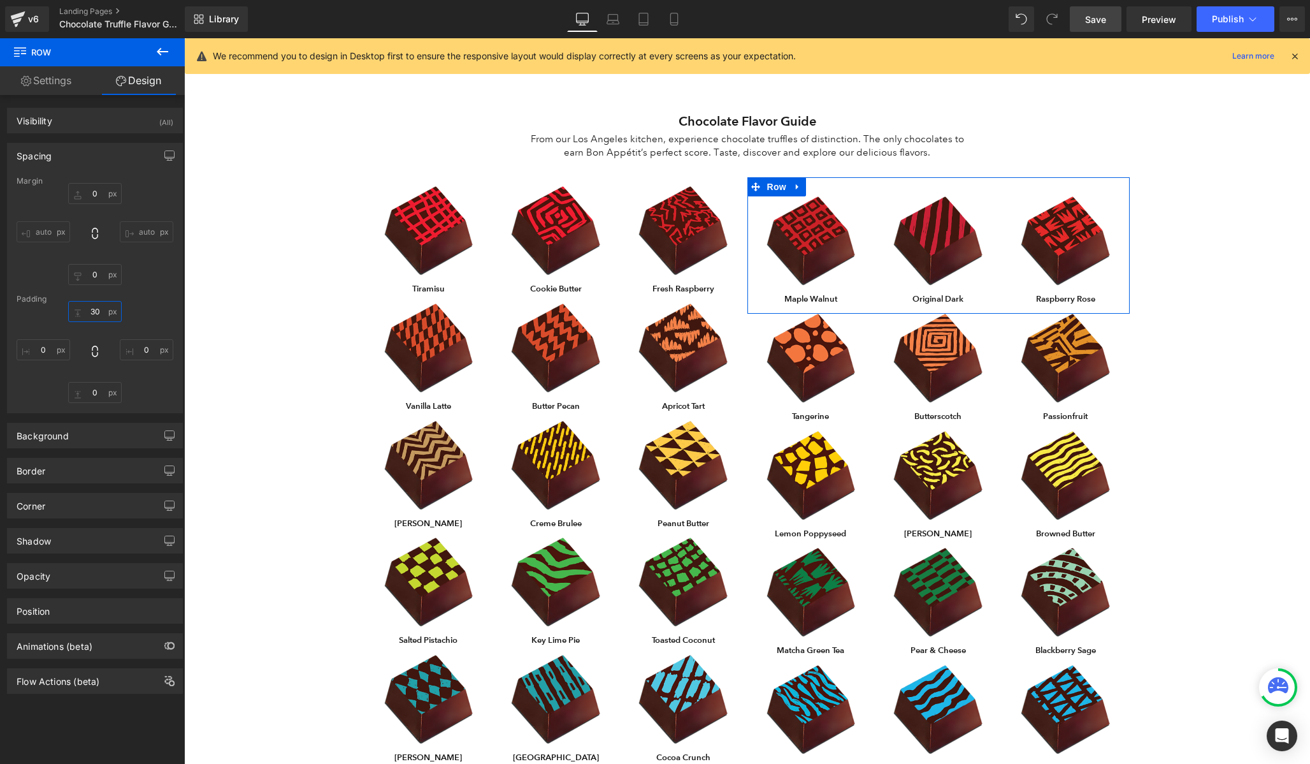
click at [96, 310] on input "30" at bounding box center [95, 311] width 54 height 21
type input "0"
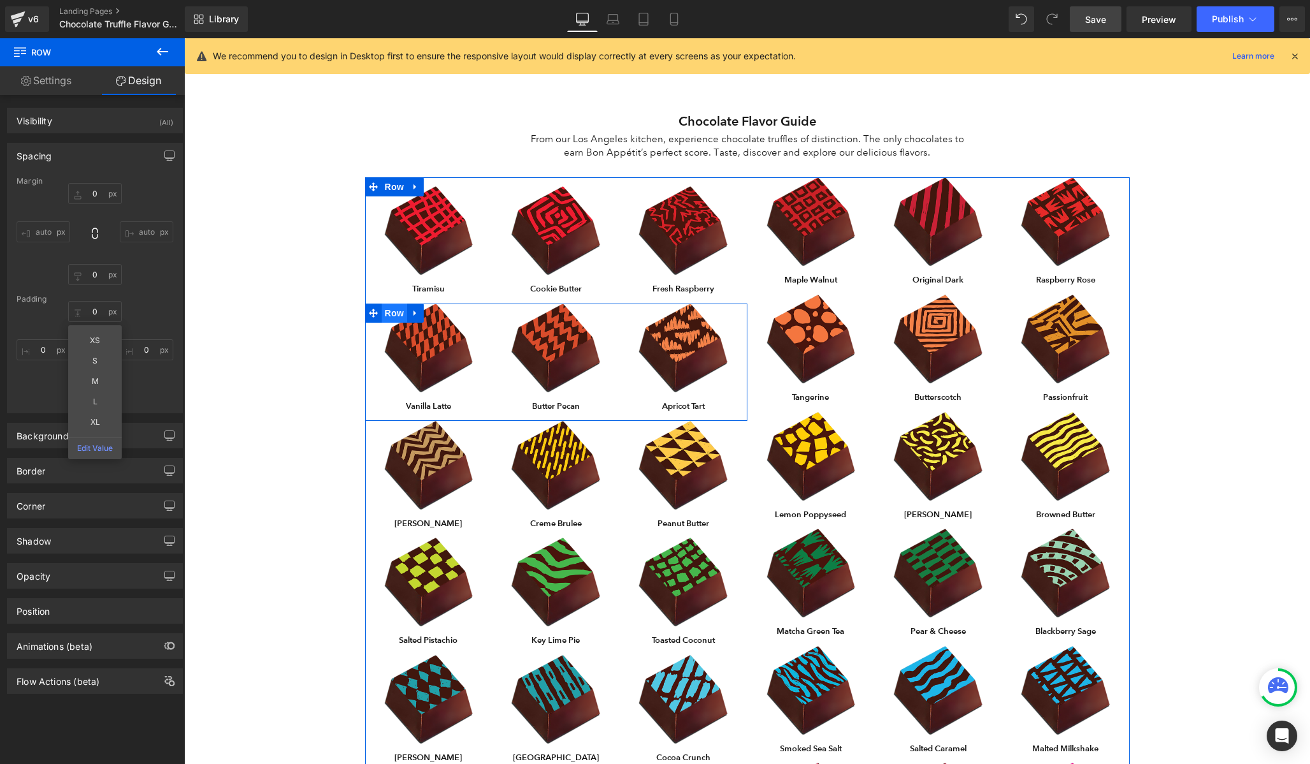
click at [385, 312] on span "Row" at bounding box center [394, 312] width 25 height 19
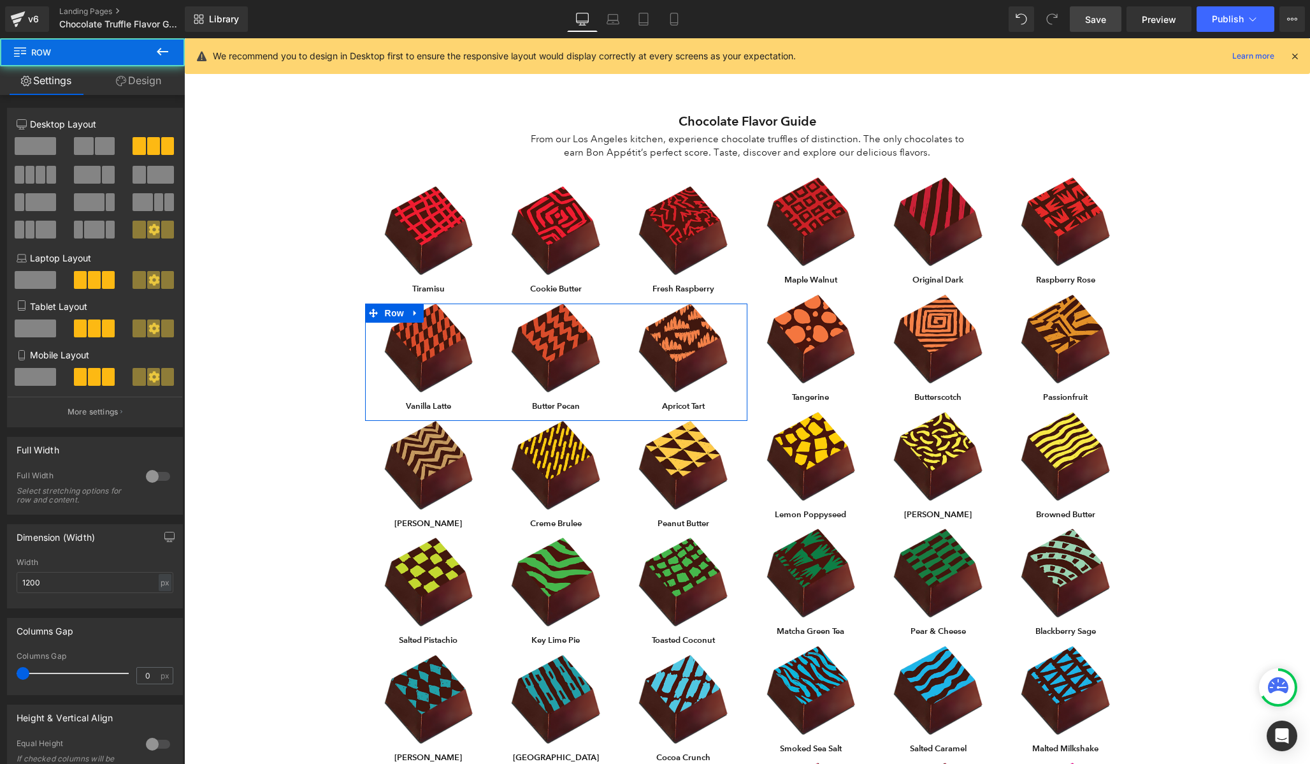
click at [134, 89] on link "Design" at bounding box center [138, 80] width 92 height 29
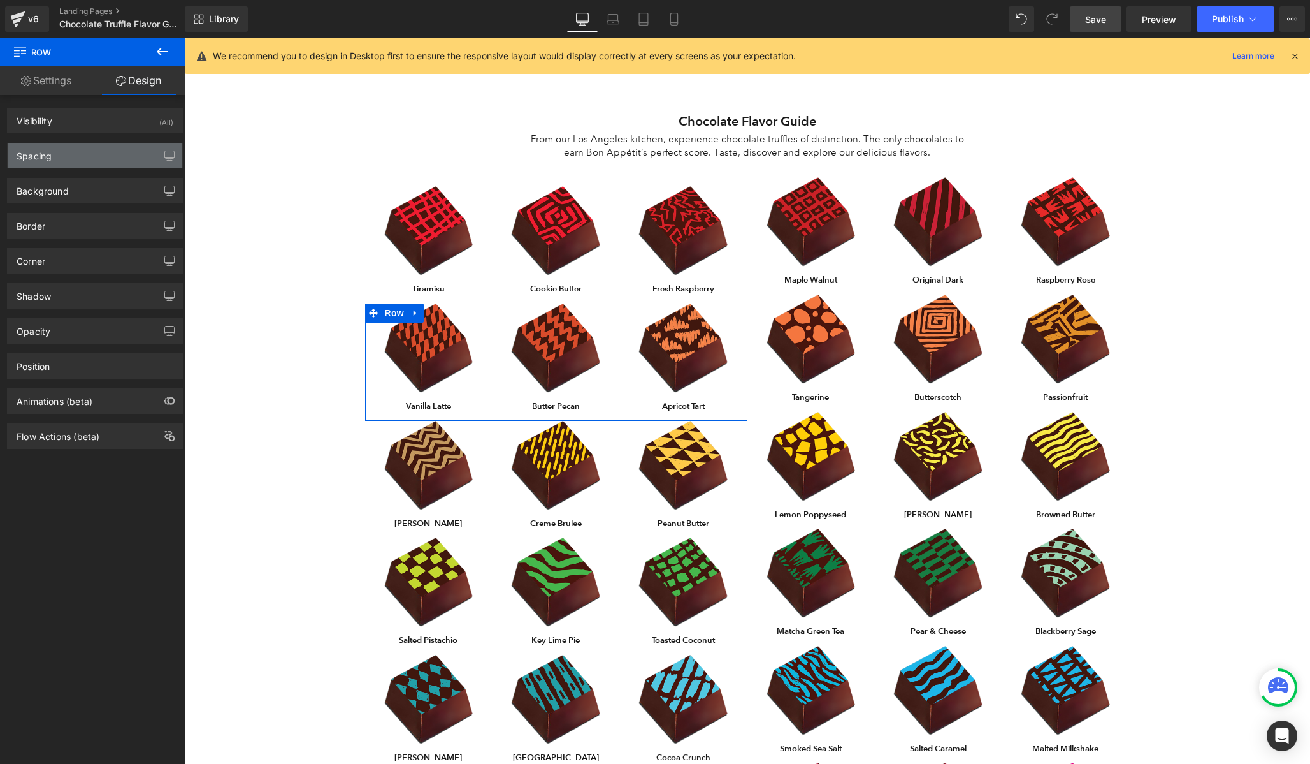
click at [79, 147] on div "Spacing" at bounding box center [95, 155] width 175 height 24
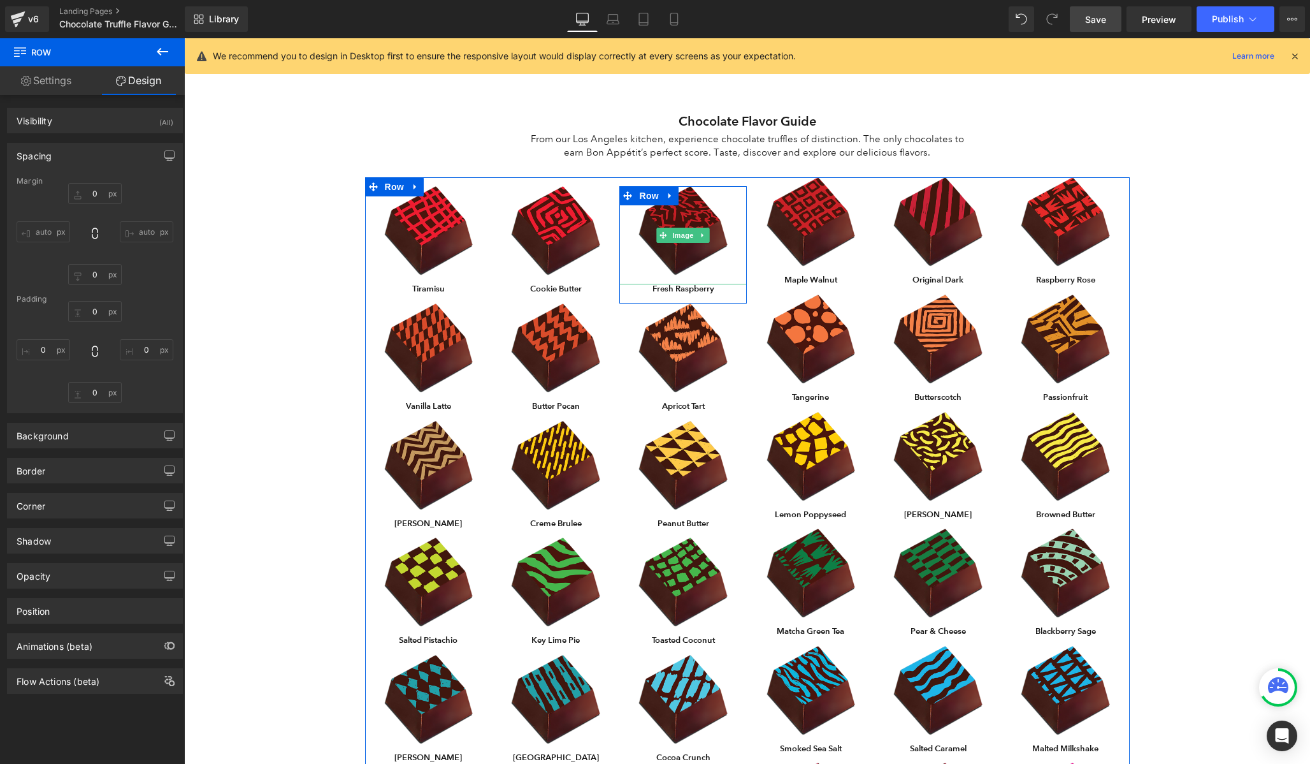
click at [704, 202] on img at bounding box center [683, 235] width 89 height 98
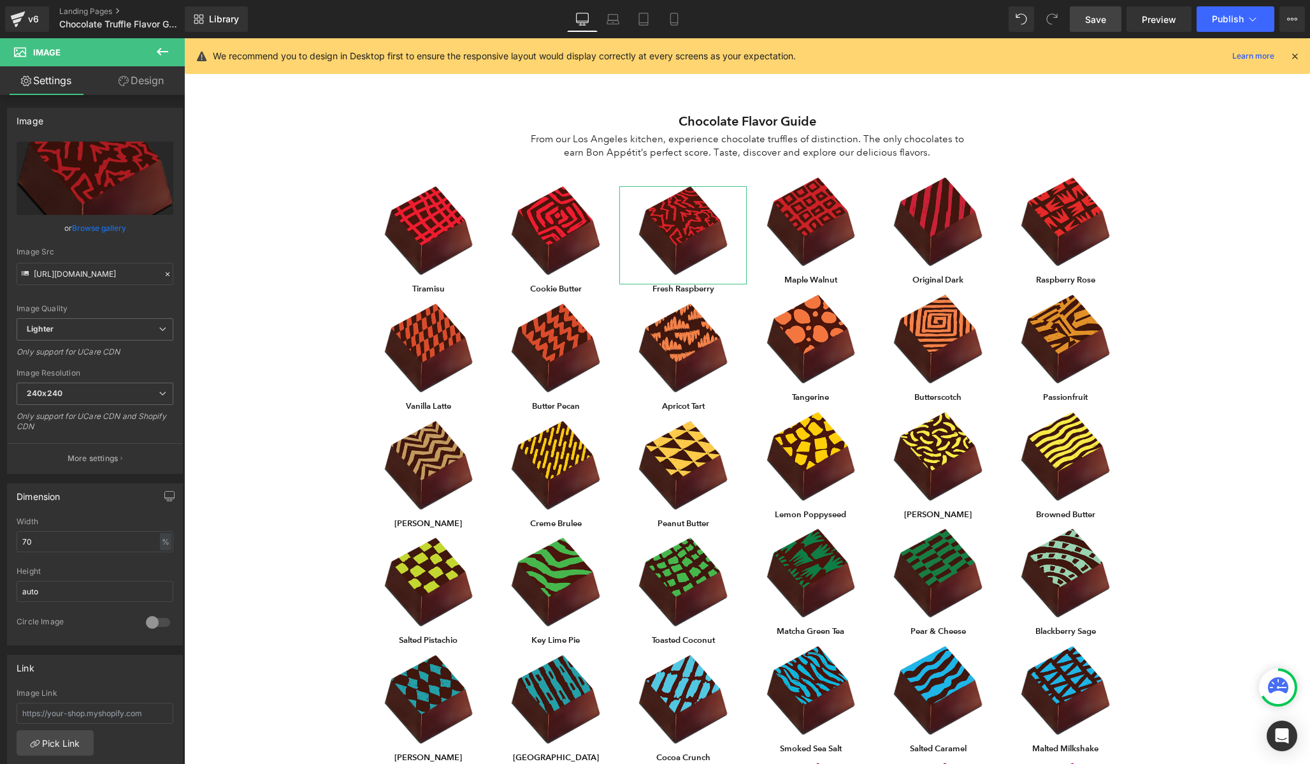
click at [143, 85] on link "Design" at bounding box center [141, 80] width 92 height 29
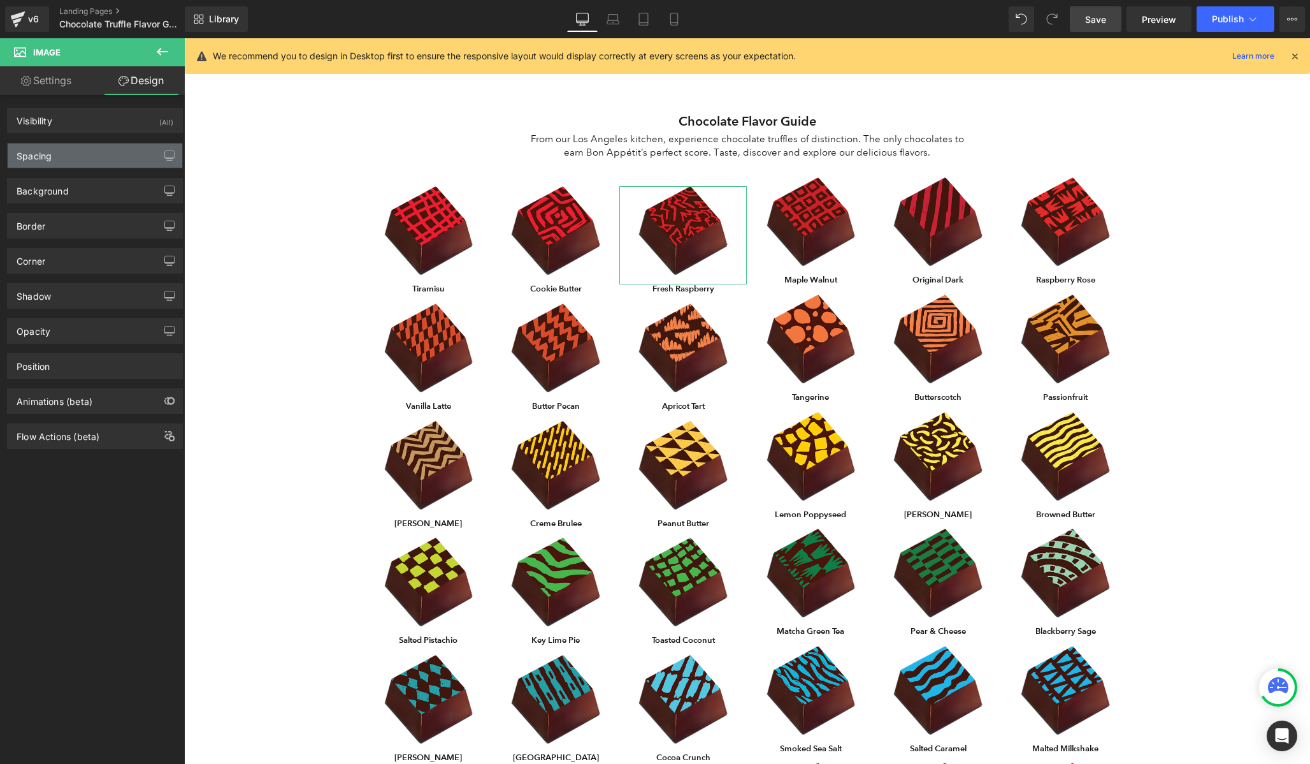
click at [96, 152] on div "Spacing" at bounding box center [95, 155] width 175 height 24
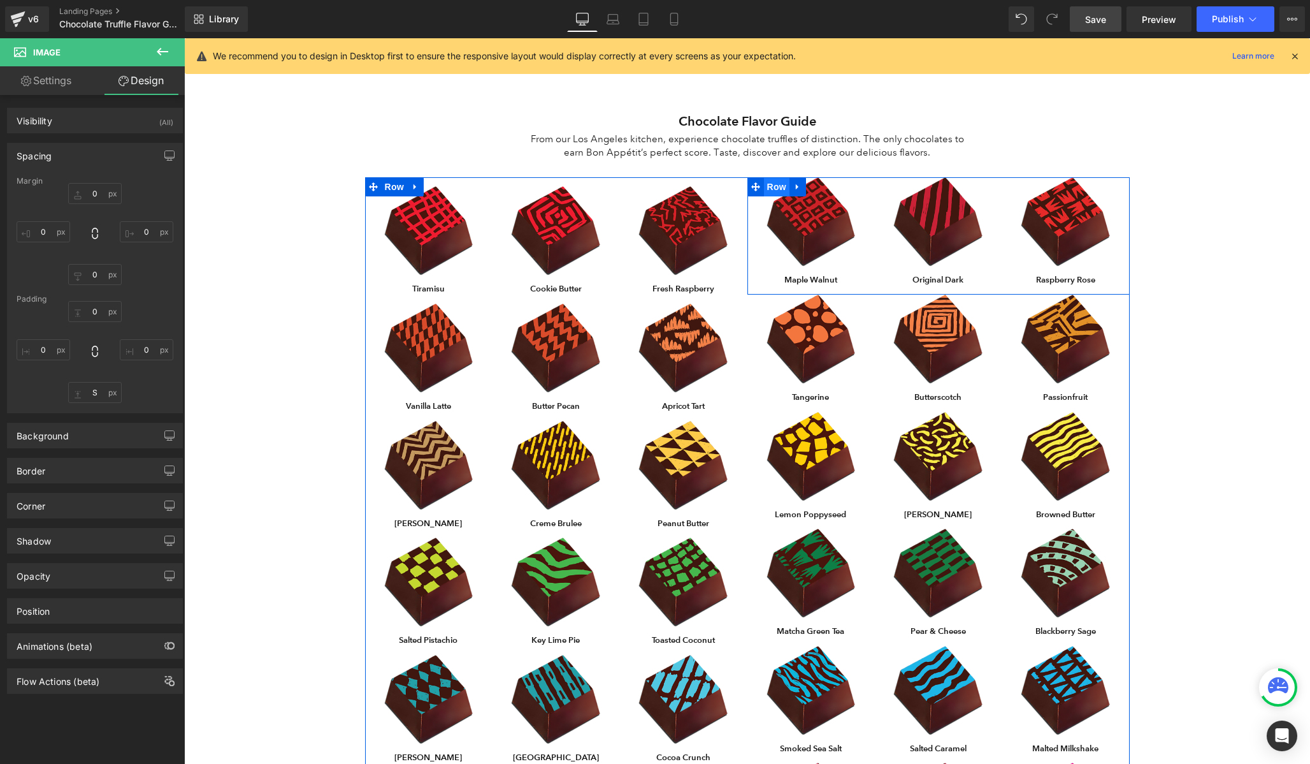
click at [766, 189] on span "Row" at bounding box center [776, 186] width 25 height 19
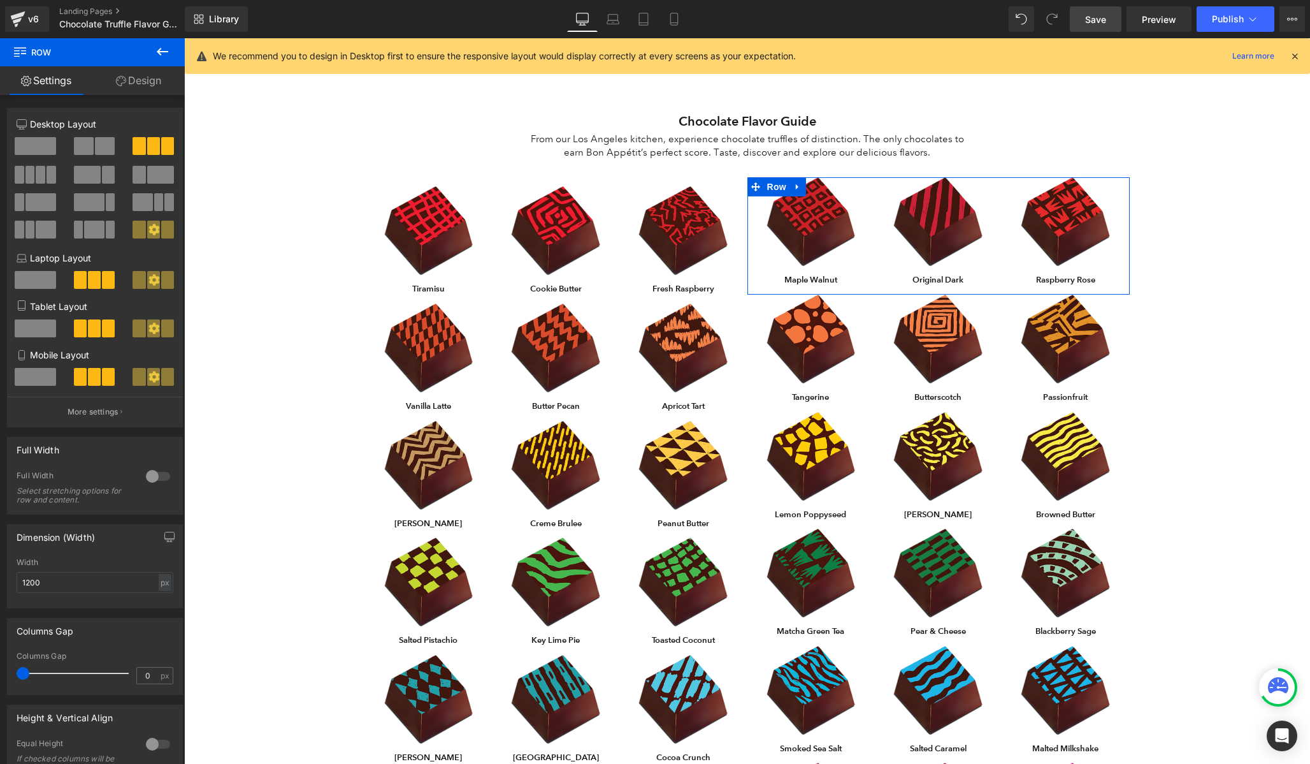
click at [139, 82] on link "Design" at bounding box center [138, 80] width 92 height 29
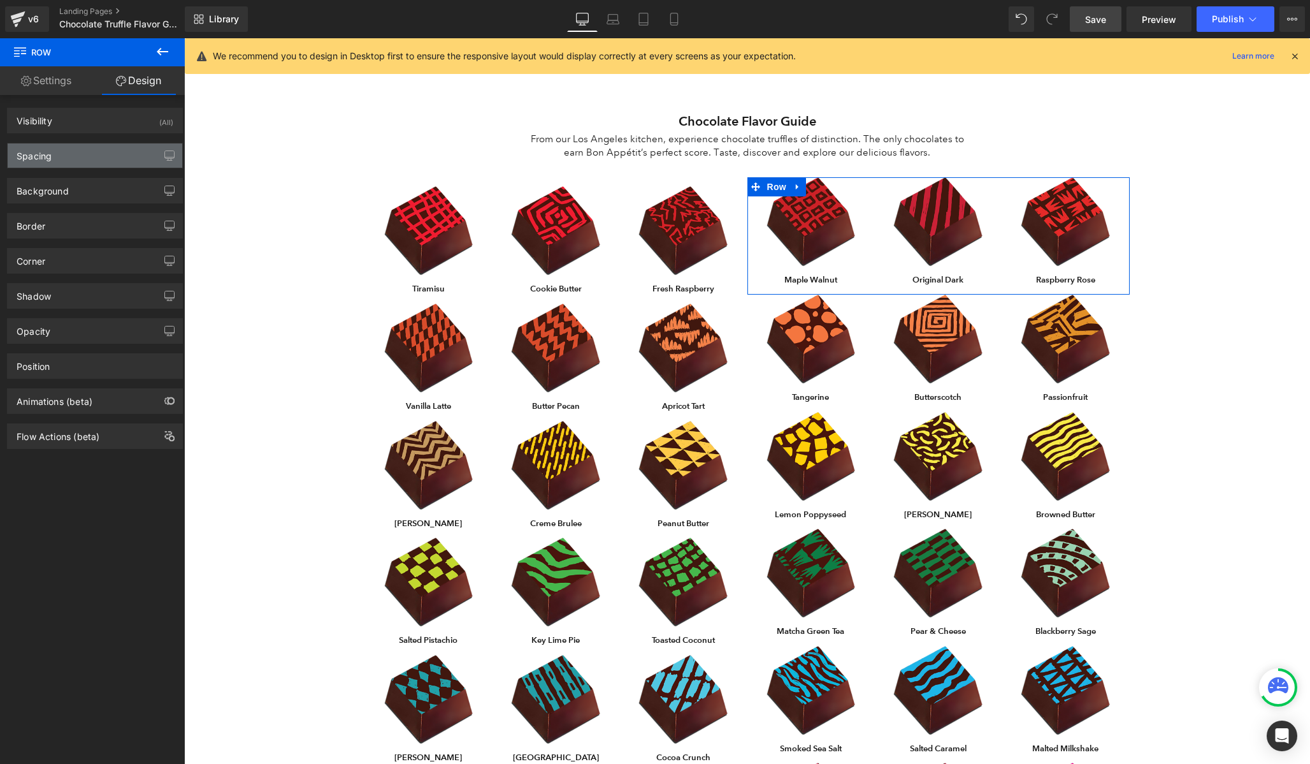
click at [67, 156] on div "Spacing" at bounding box center [95, 155] width 175 height 24
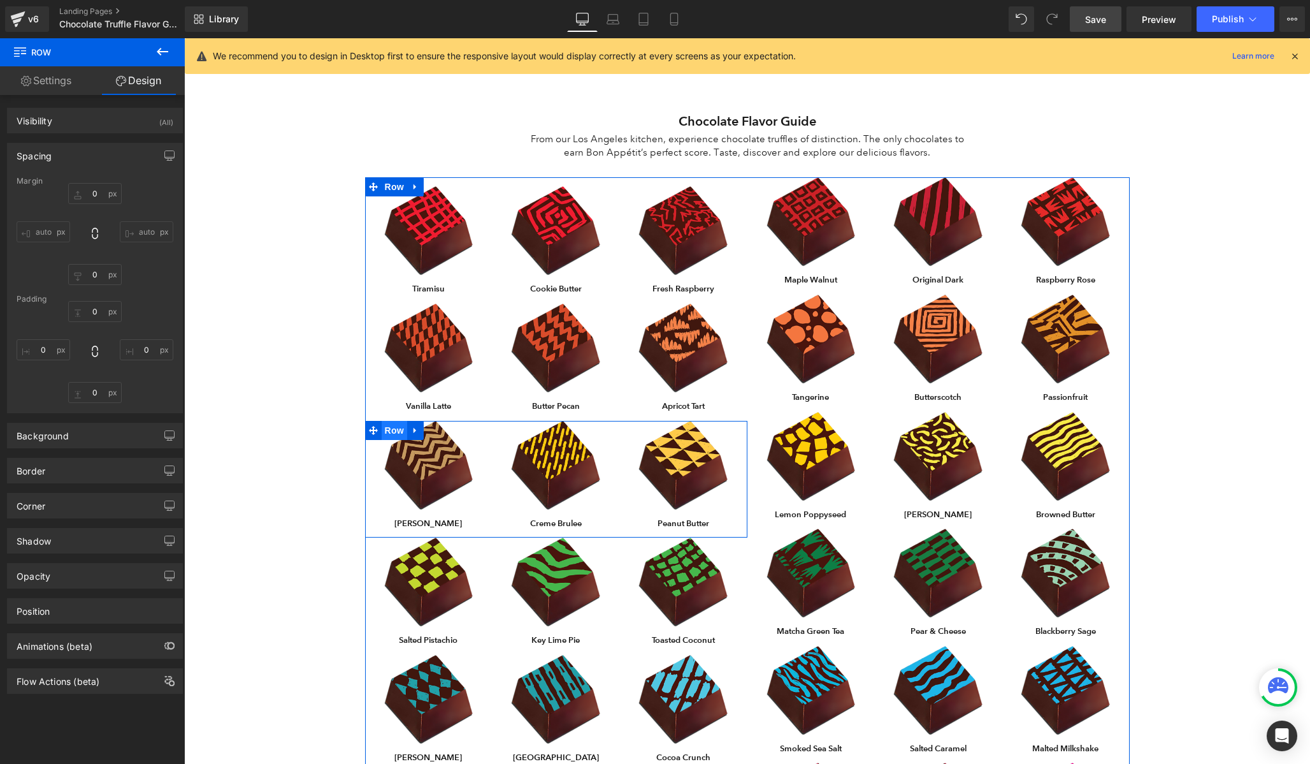
click at [388, 430] on span "Row" at bounding box center [394, 430] width 25 height 19
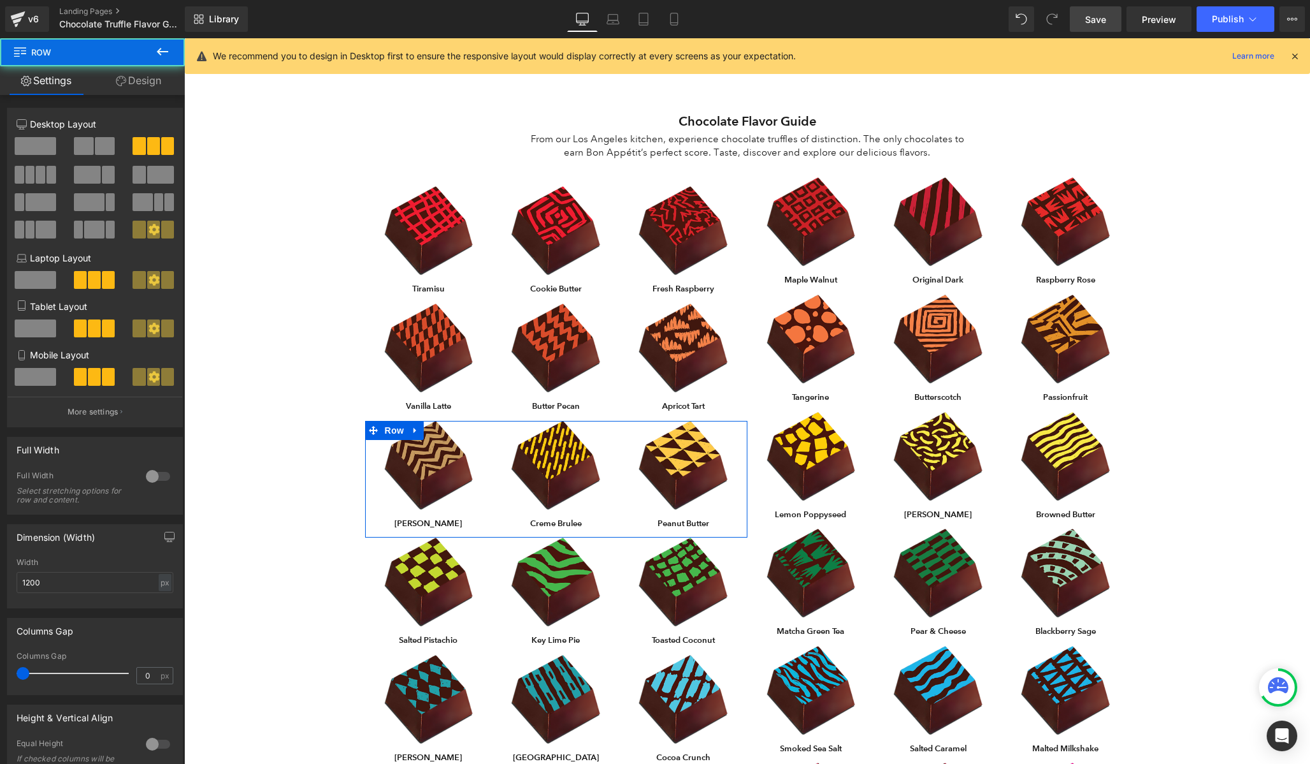
click at [146, 88] on link "Design" at bounding box center [138, 80] width 92 height 29
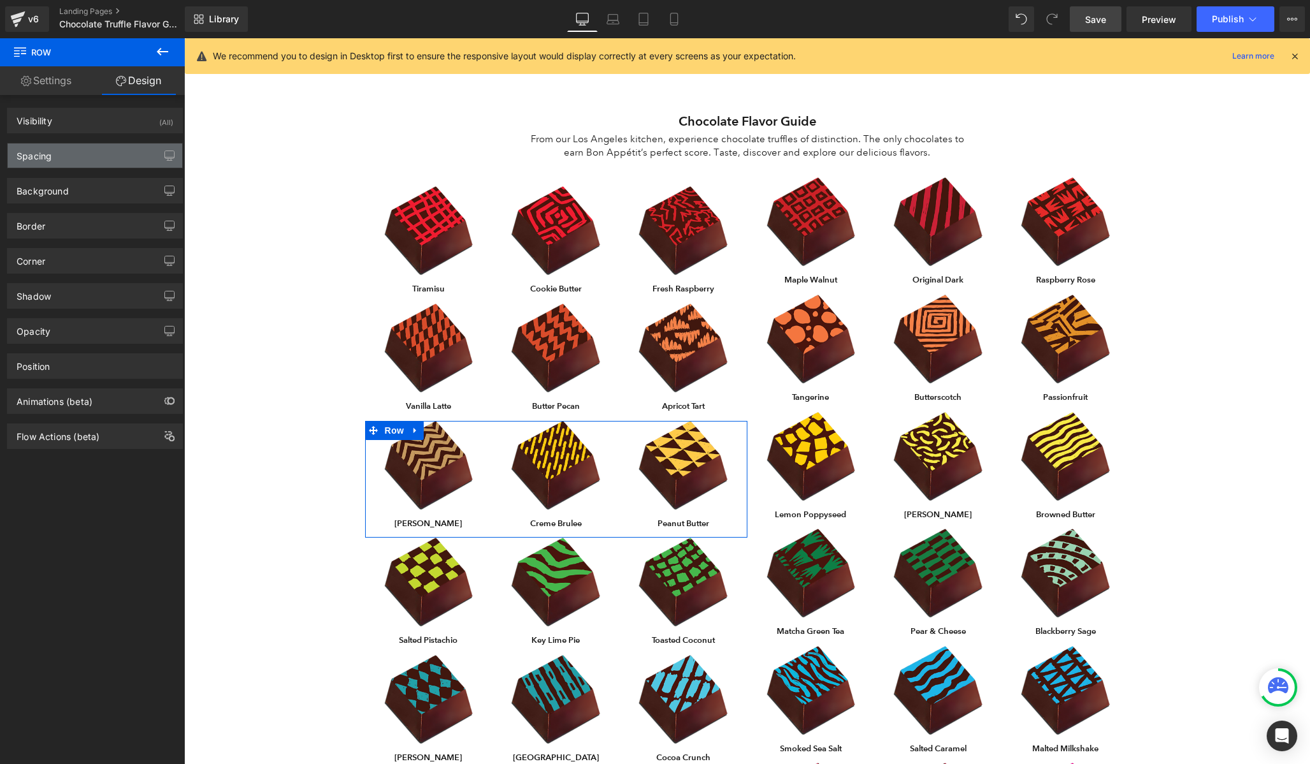
click at [99, 150] on div "Spacing" at bounding box center [95, 155] width 175 height 24
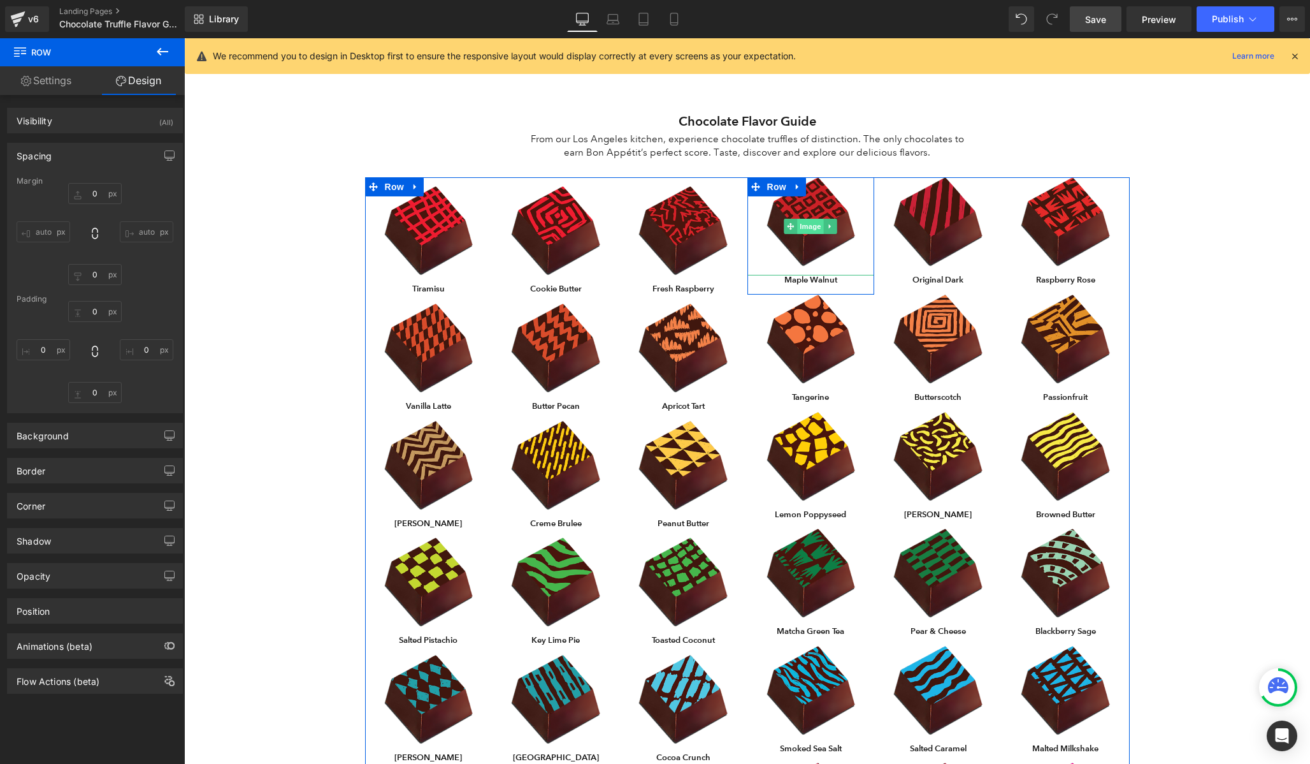
click at [805, 224] on span "Image" at bounding box center [811, 226] width 27 height 15
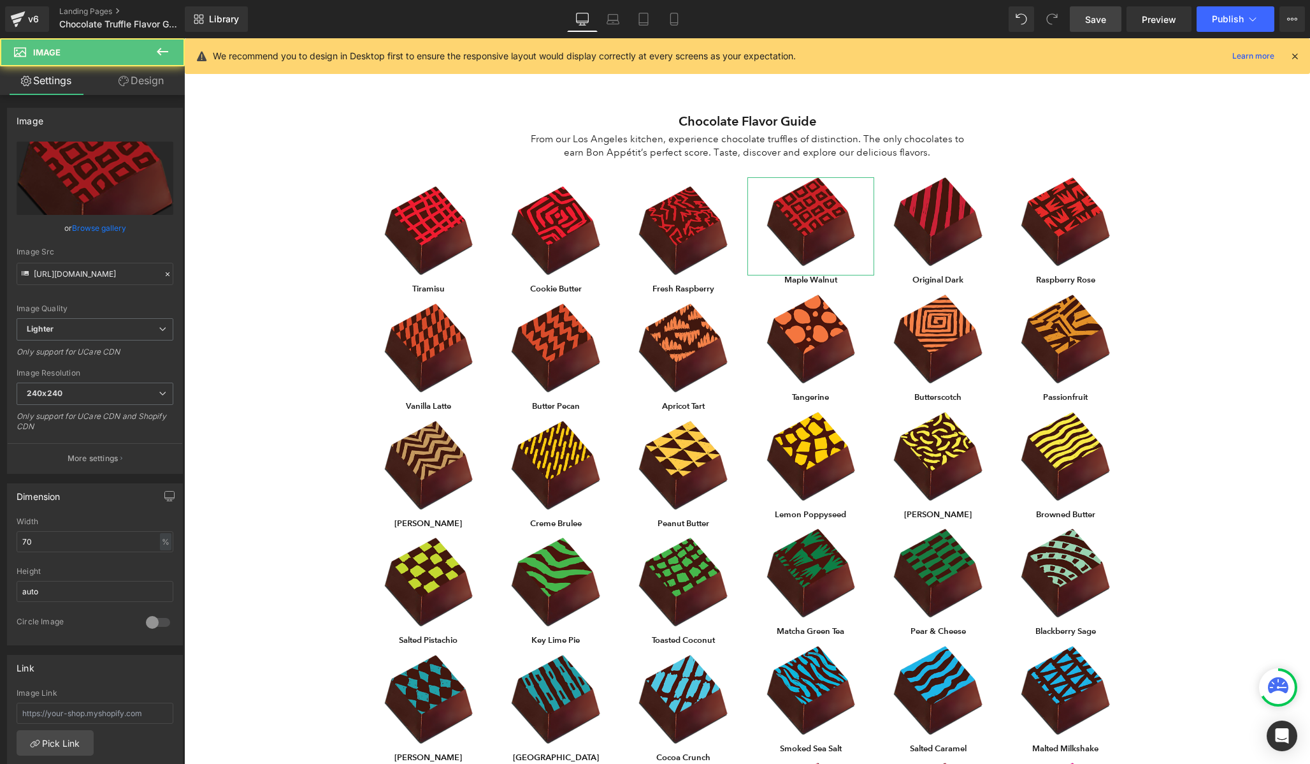
click at [142, 77] on link "Design" at bounding box center [141, 80] width 92 height 29
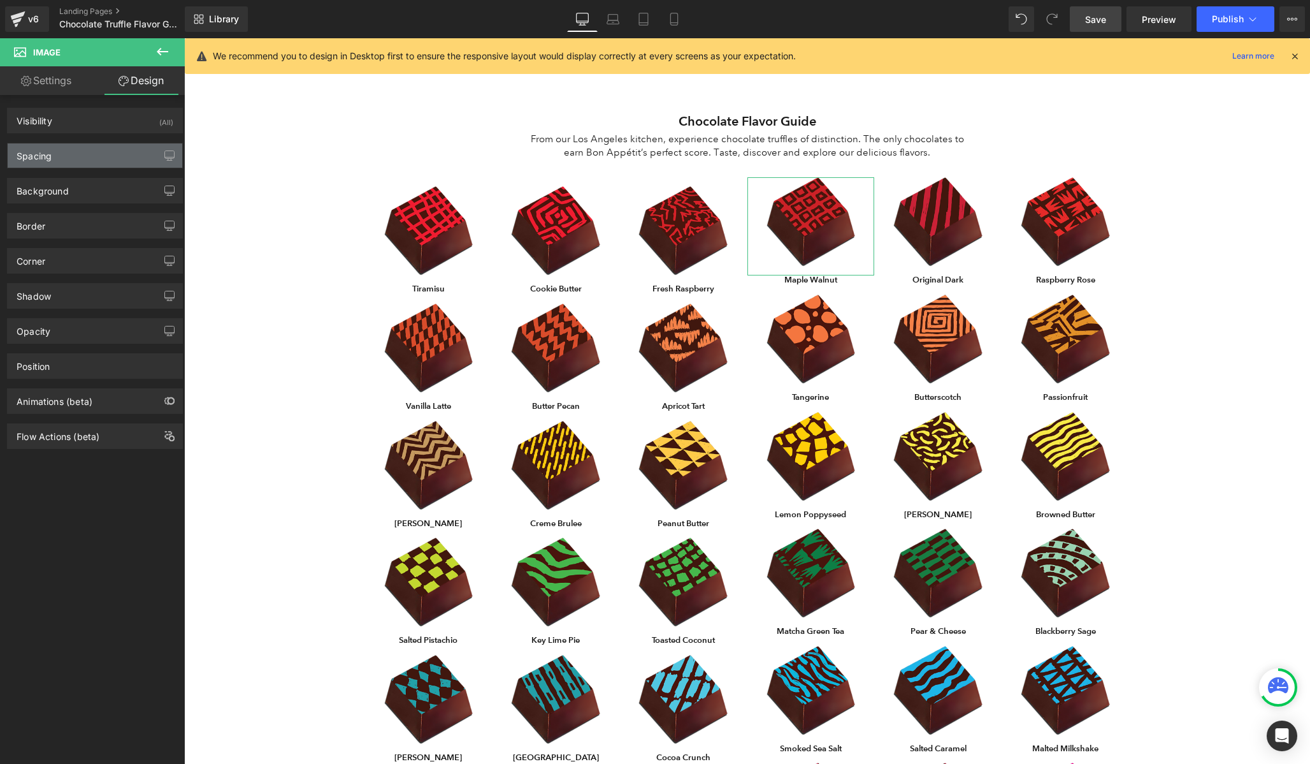
click at [65, 161] on div "Spacing" at bounding box center [95, 155] width 175 height 24
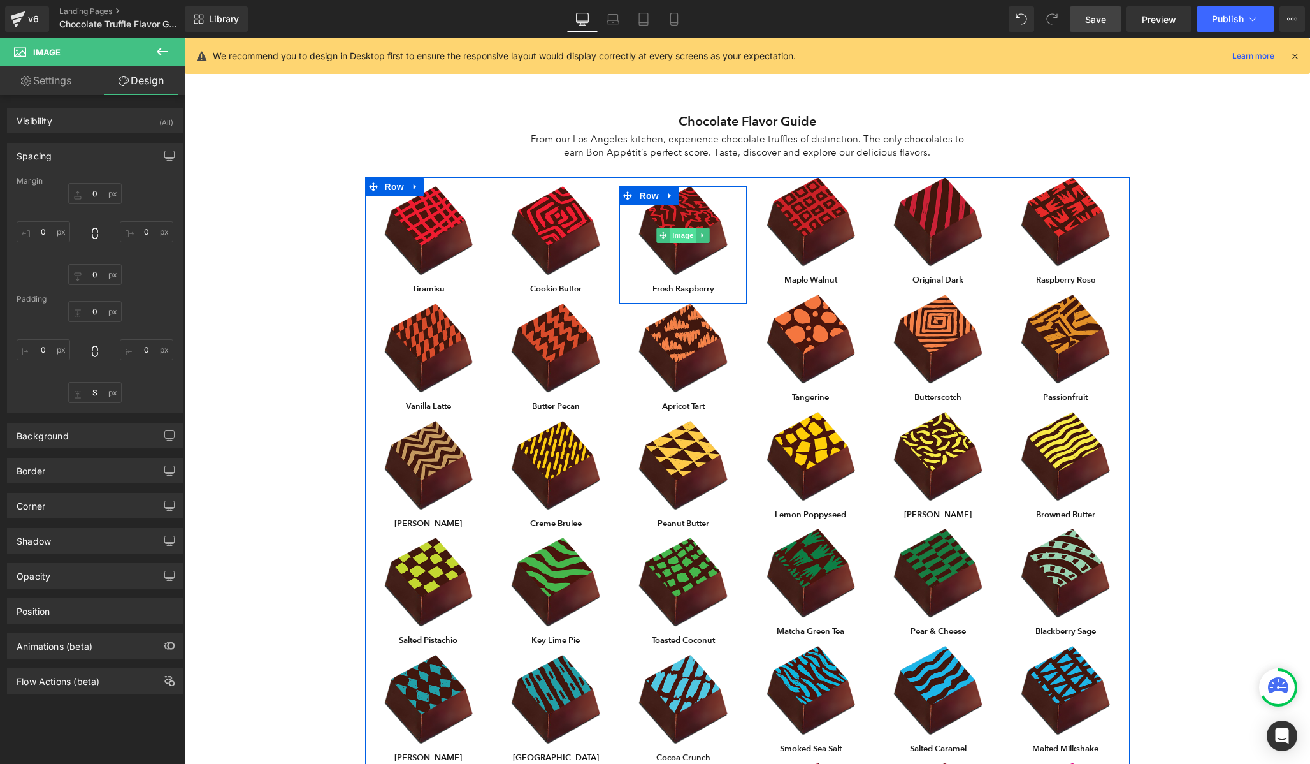
click at [681, 234] on span "Image" at bounding box center [684, 235] width 27 height 15
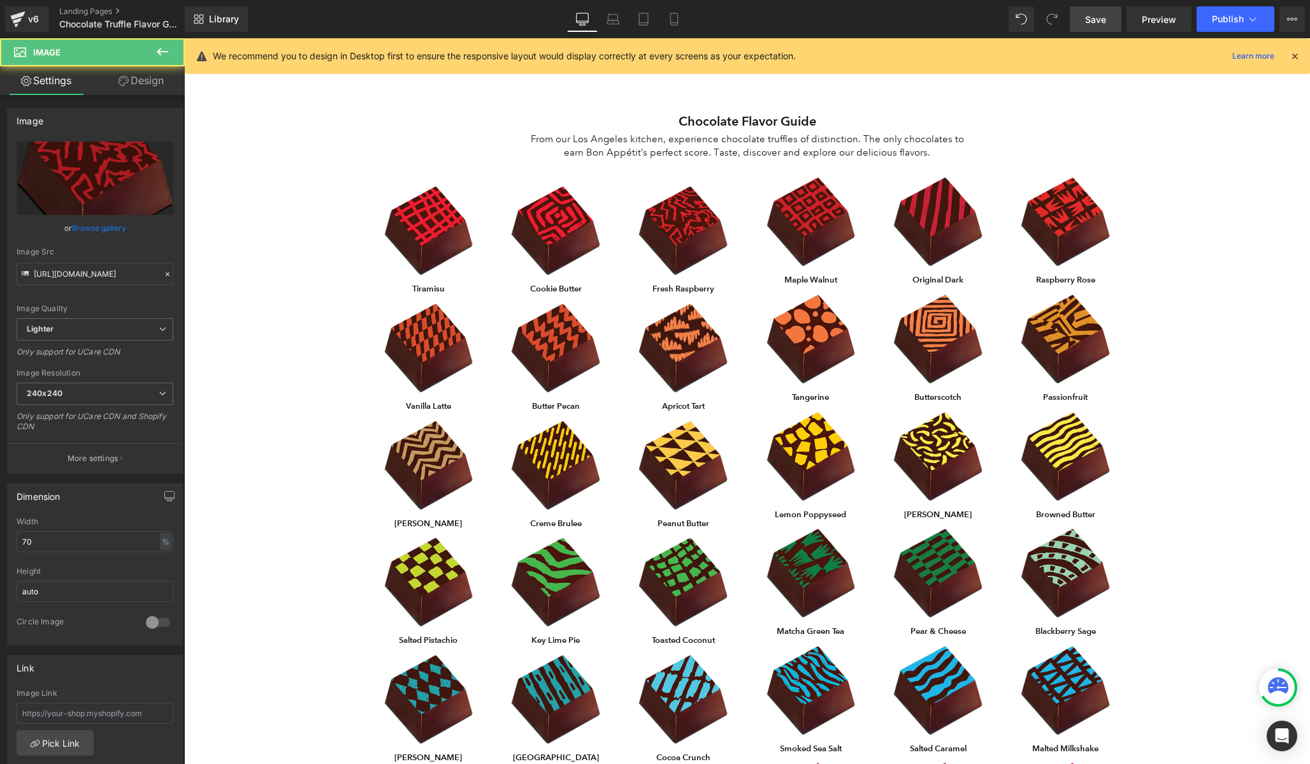
click at [138, 75] on link "Design" at bounding box center [141, 80] width 92 height 29
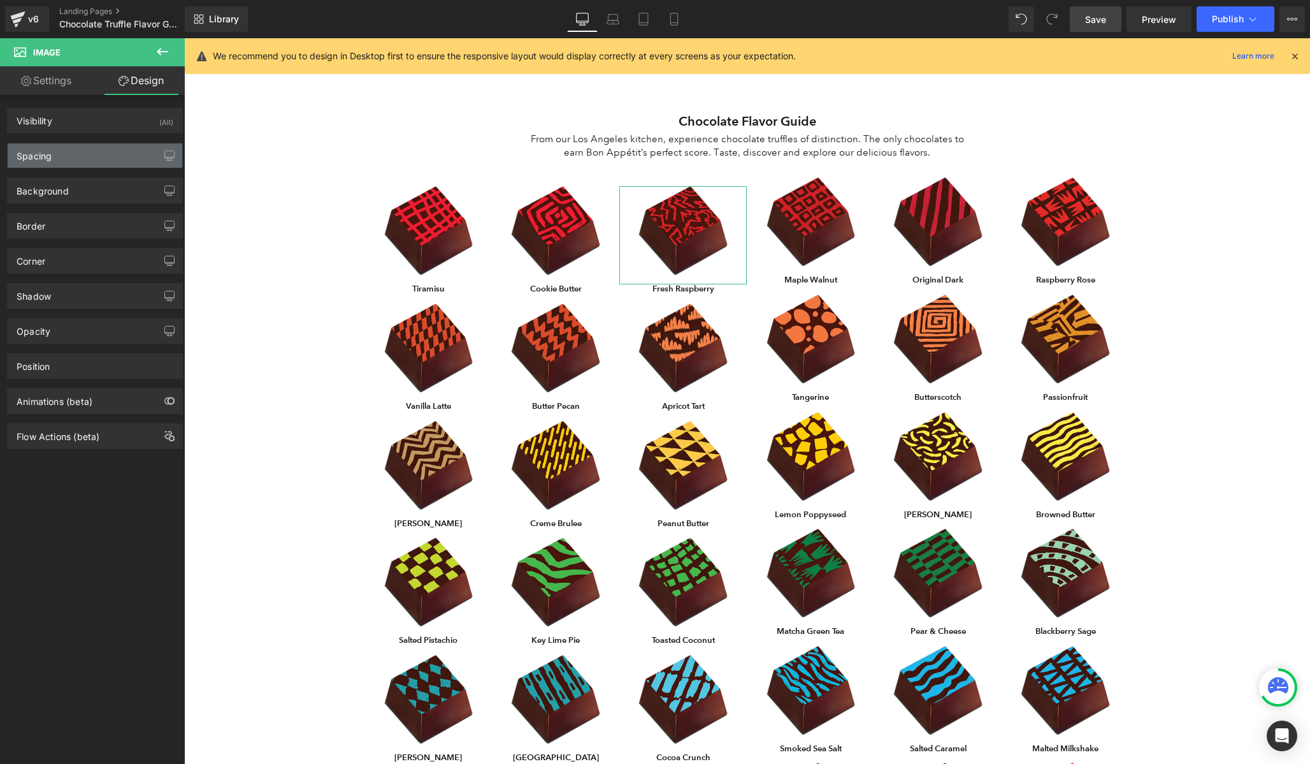
click at [71, 166] on div "Spacing" at bounding box center [95, 155] width 175 height 24
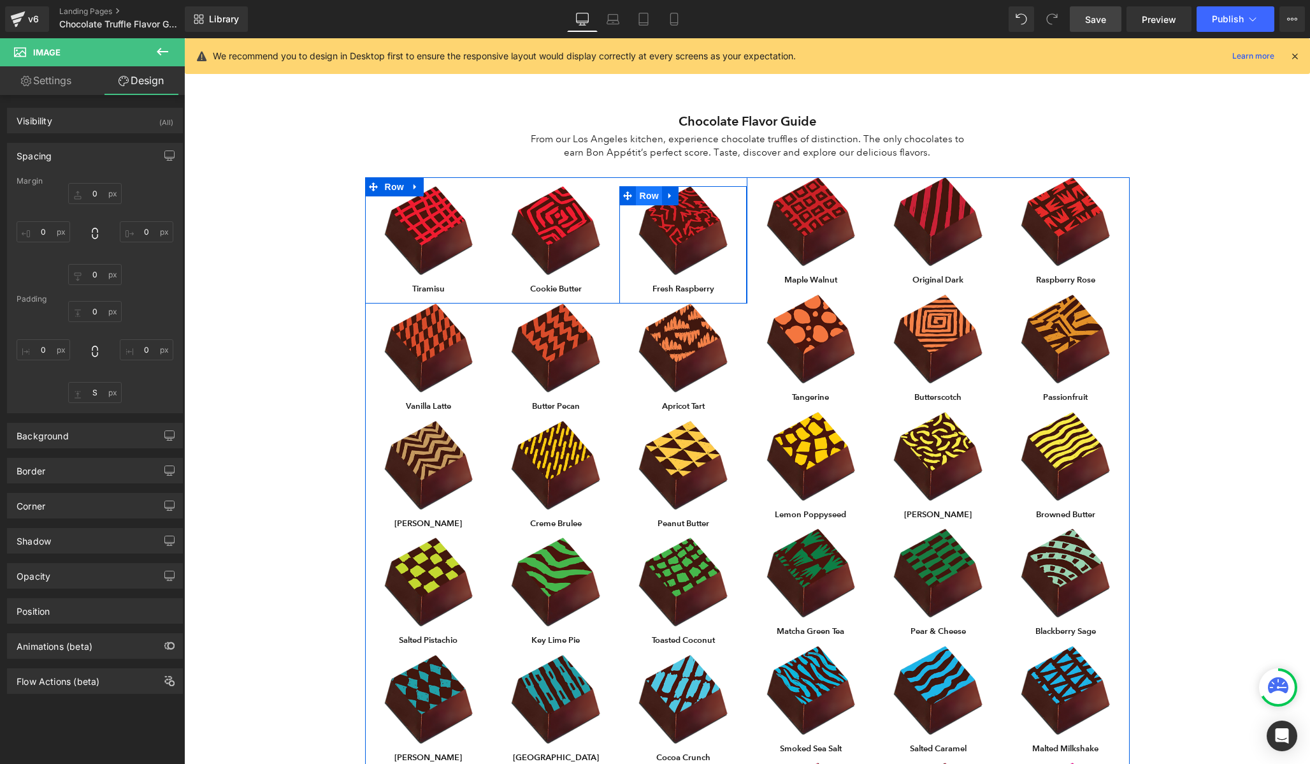
click at [649, 197] on span "Row" at bounding box center [648, 195] width 25 height 19
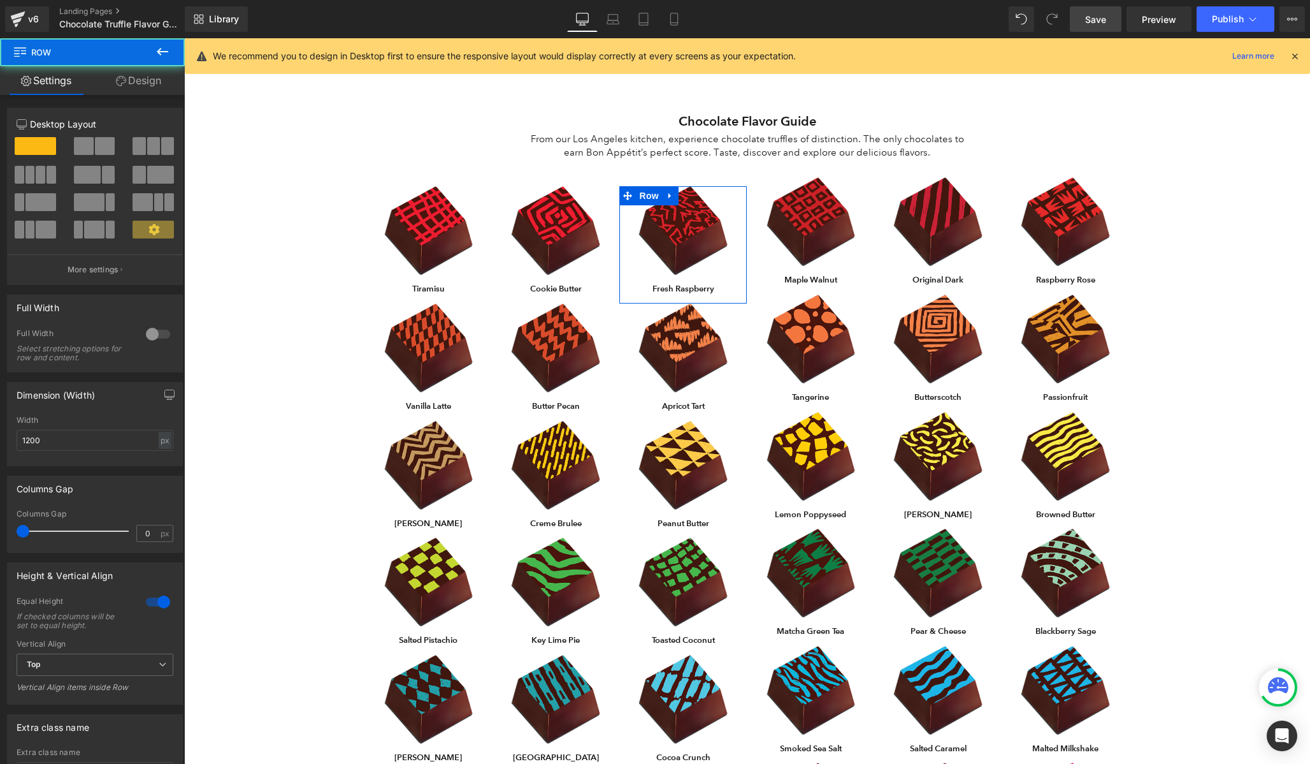
click at [149, 78] on link "Design" at bounding box center [138, 80] width 92 height 29
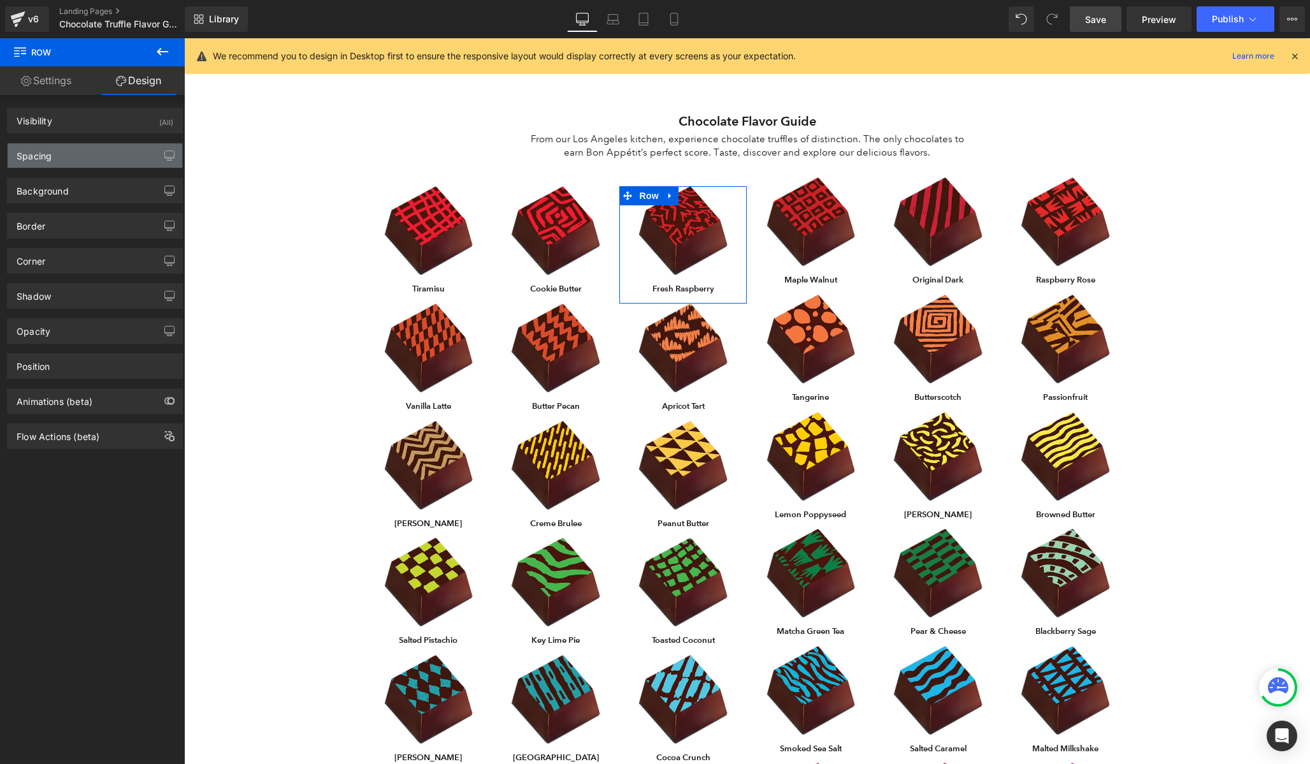
click at [94, 154] on div "Spacing" at bounding box center [95, 155] width 175 height 24
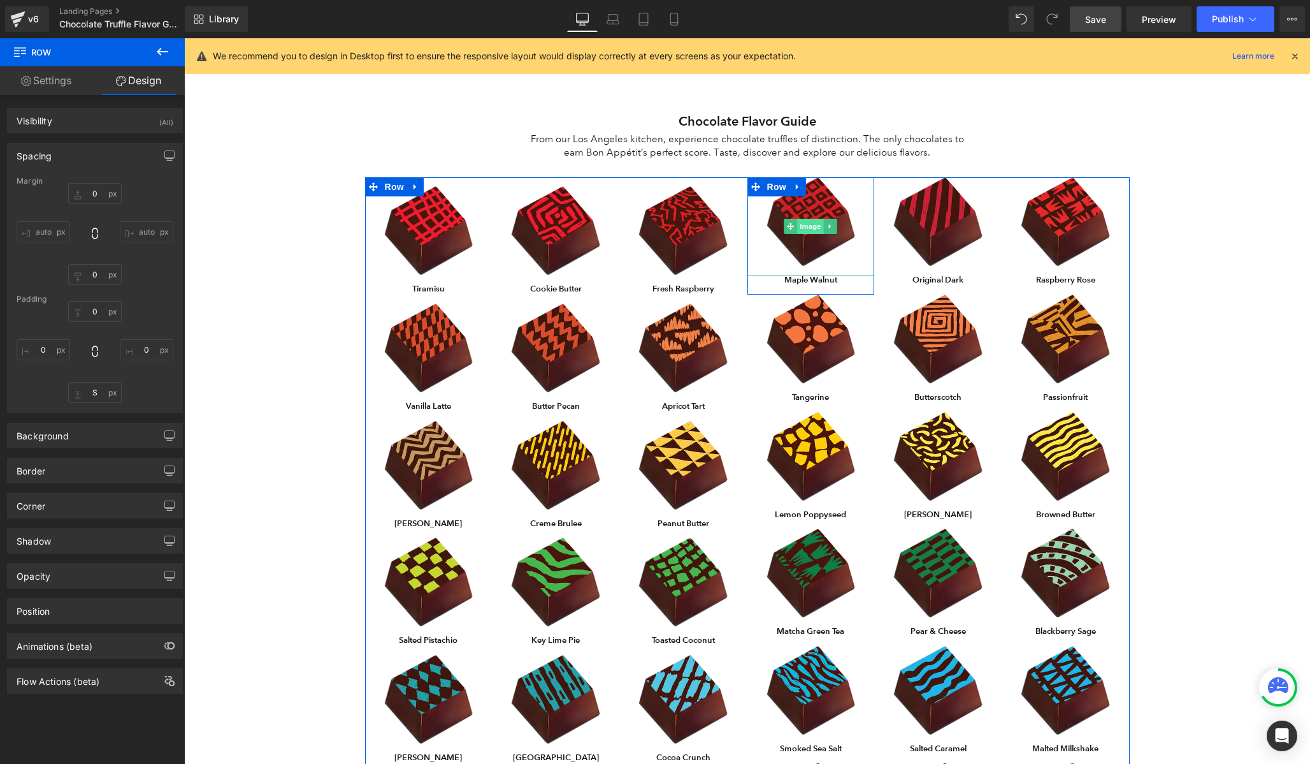
click at [816, 225] on span "Image" at bounding box center [811, 226] width 27 height 15
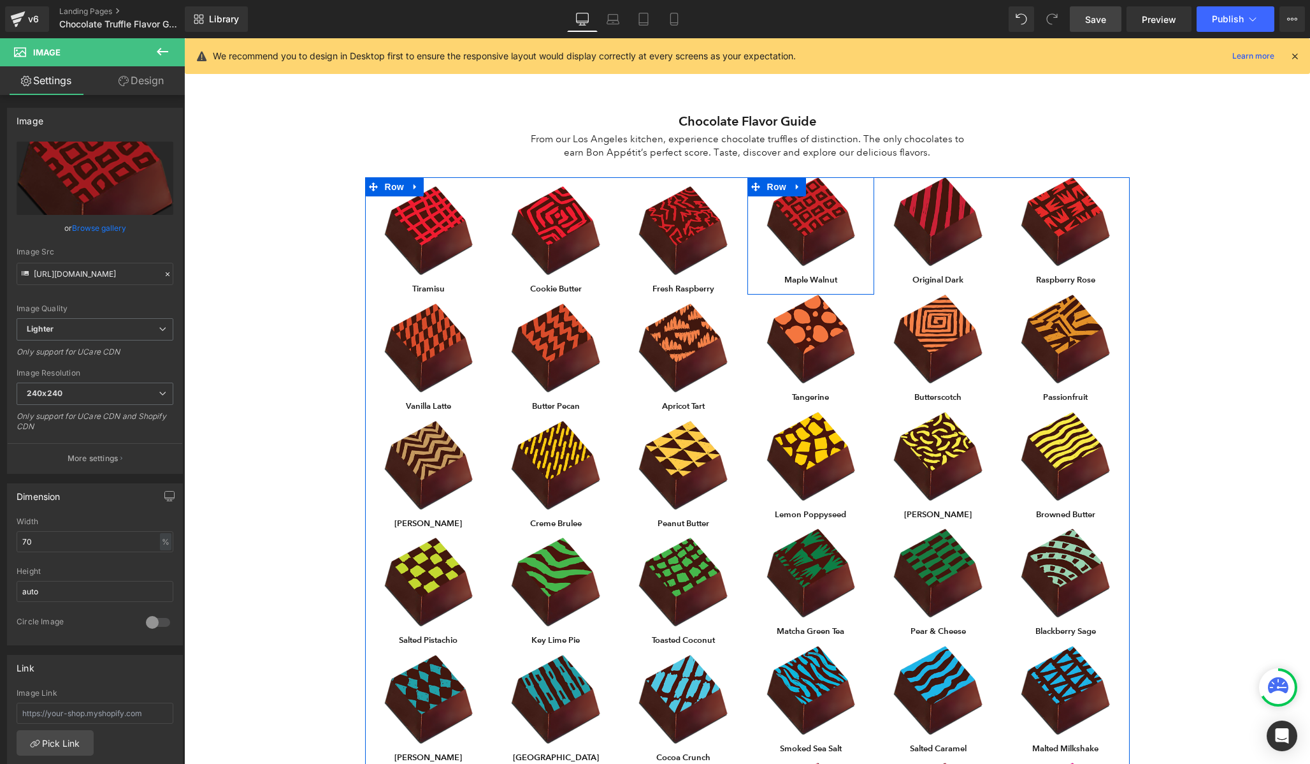
click at [779, 191] on span "Row" at bounding box center [777, 186] width 20 height 15
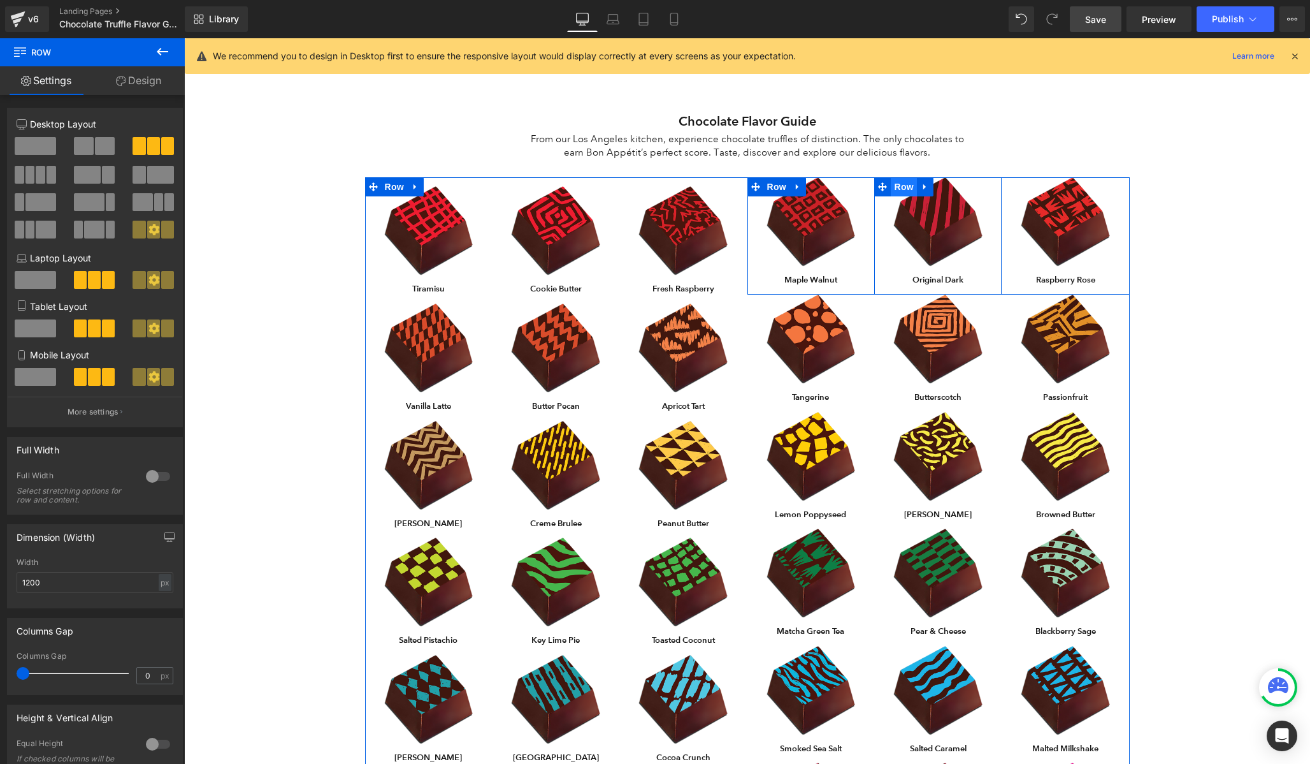
click at [896, 184] on span "Row" at bounding box center [903, 186] width 25 height 19
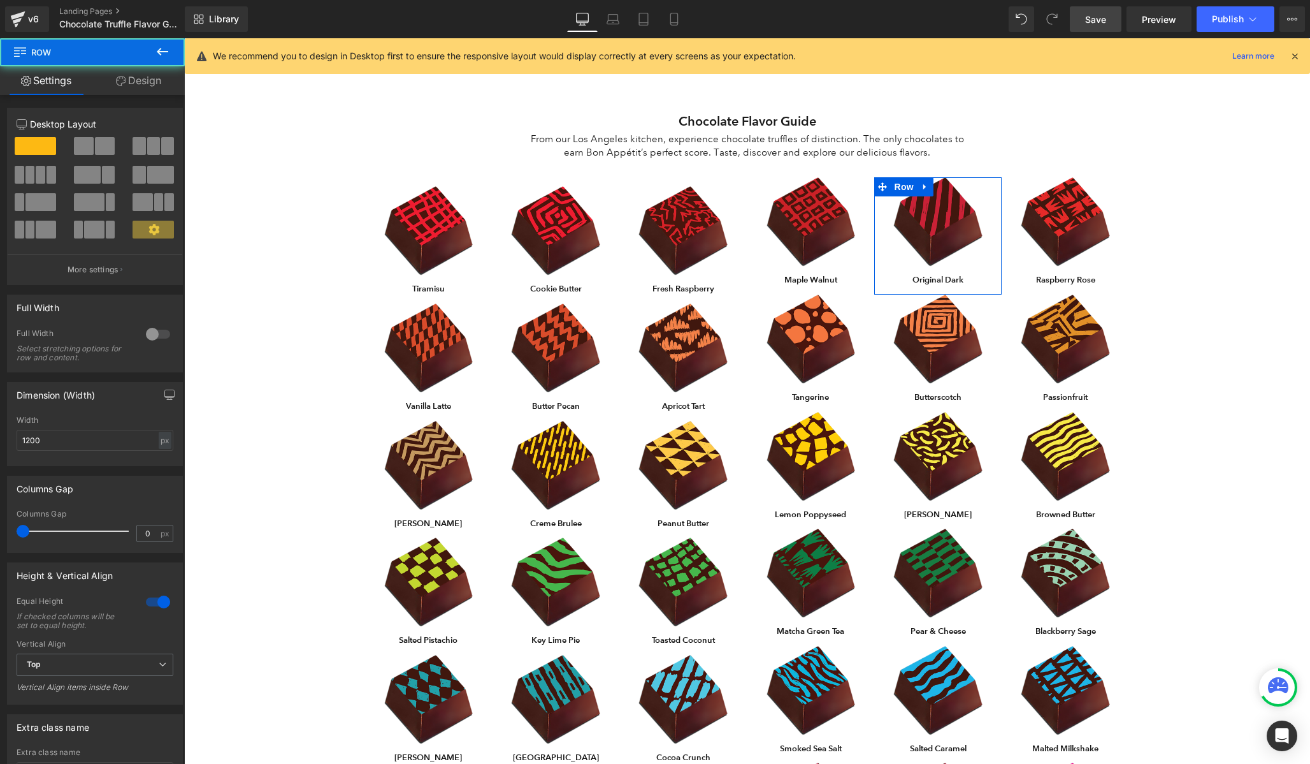
click at [146, 82] on link "Design" at bounding box center [138, 80] width 92 height 29
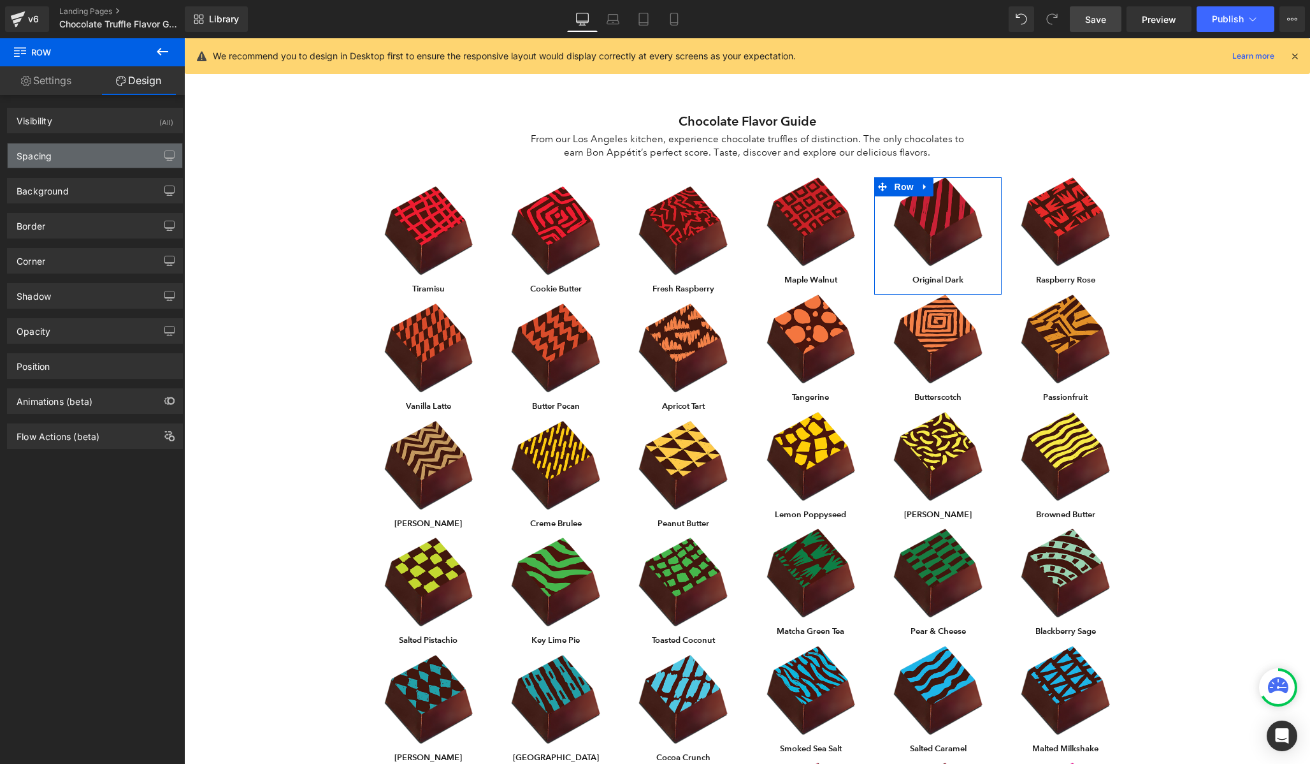
click at [86, 159] on div "Spacing" at bounding box center [95, 155] width 175 height 24
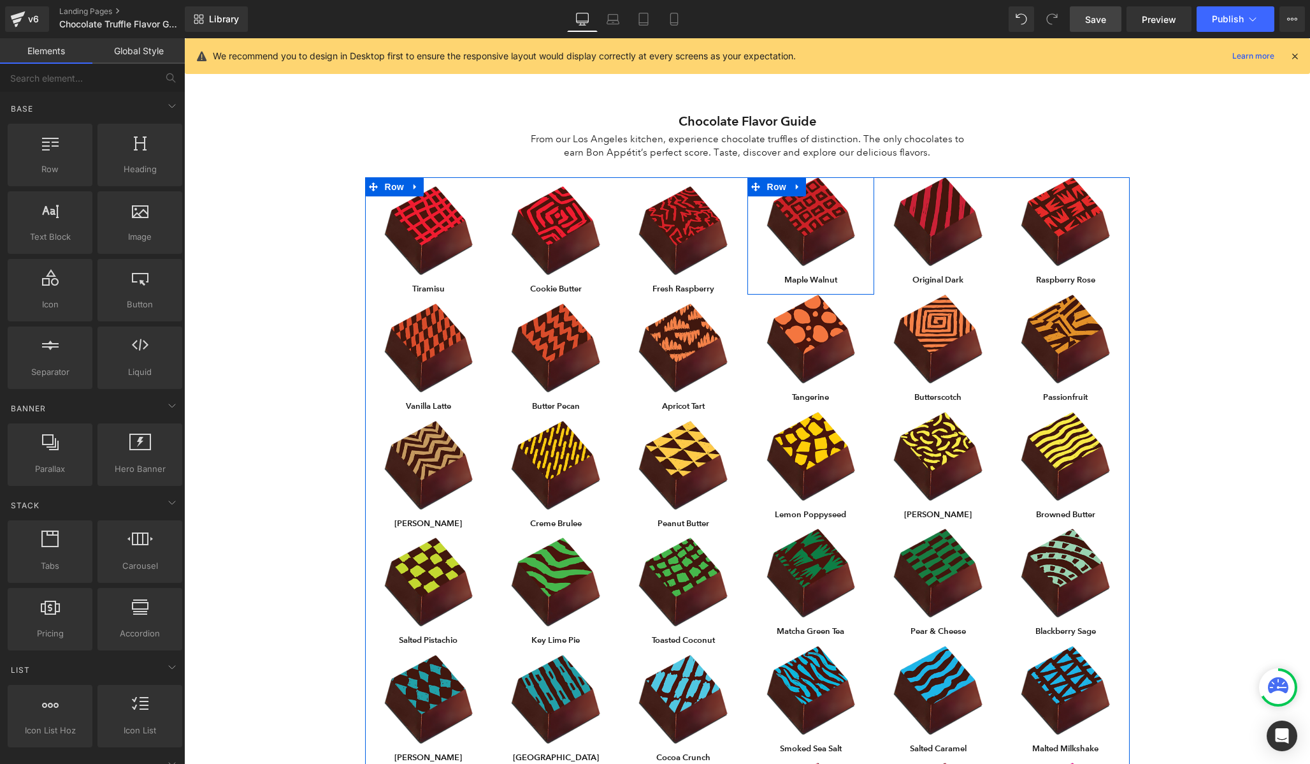
click at [779, 189] on span "Row" at bounding box center [777, 186] width 20 height 15
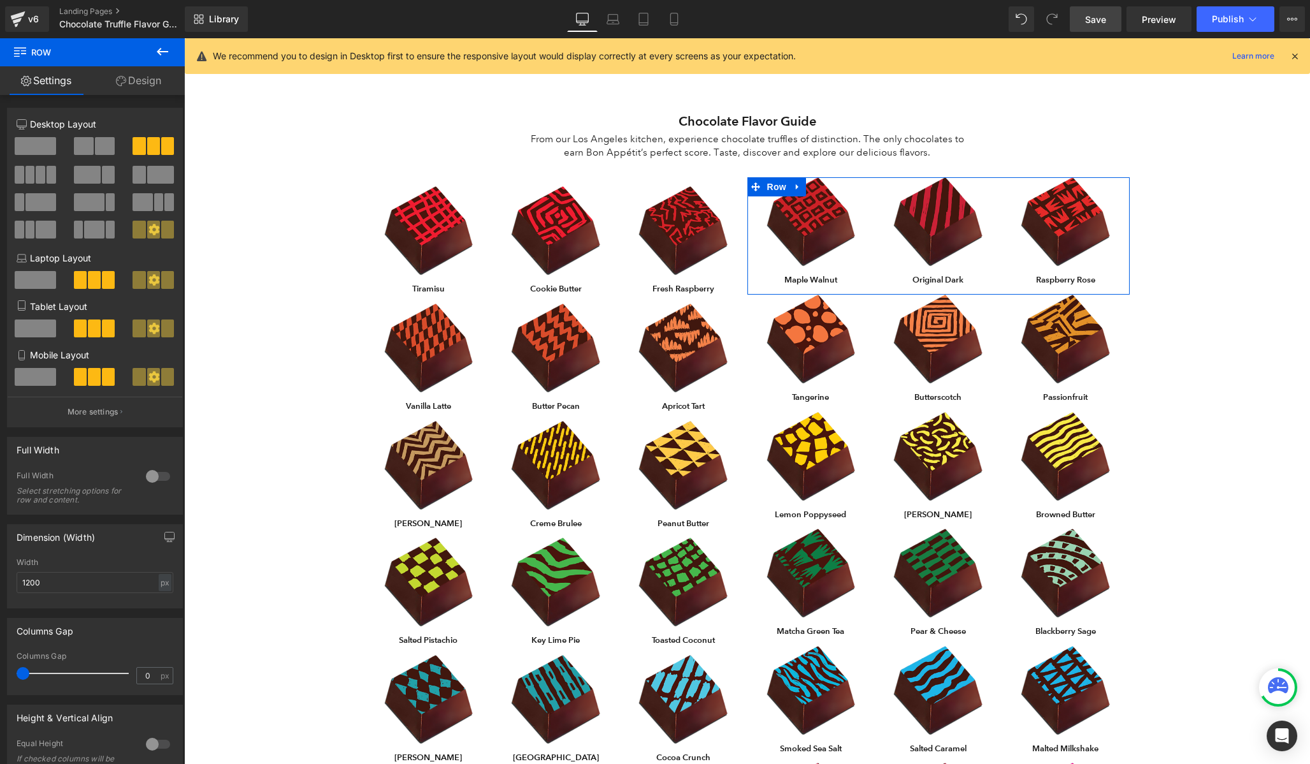
click at [133, 80] on link "Design" at bounding box center [138, 80] width 92 height 29
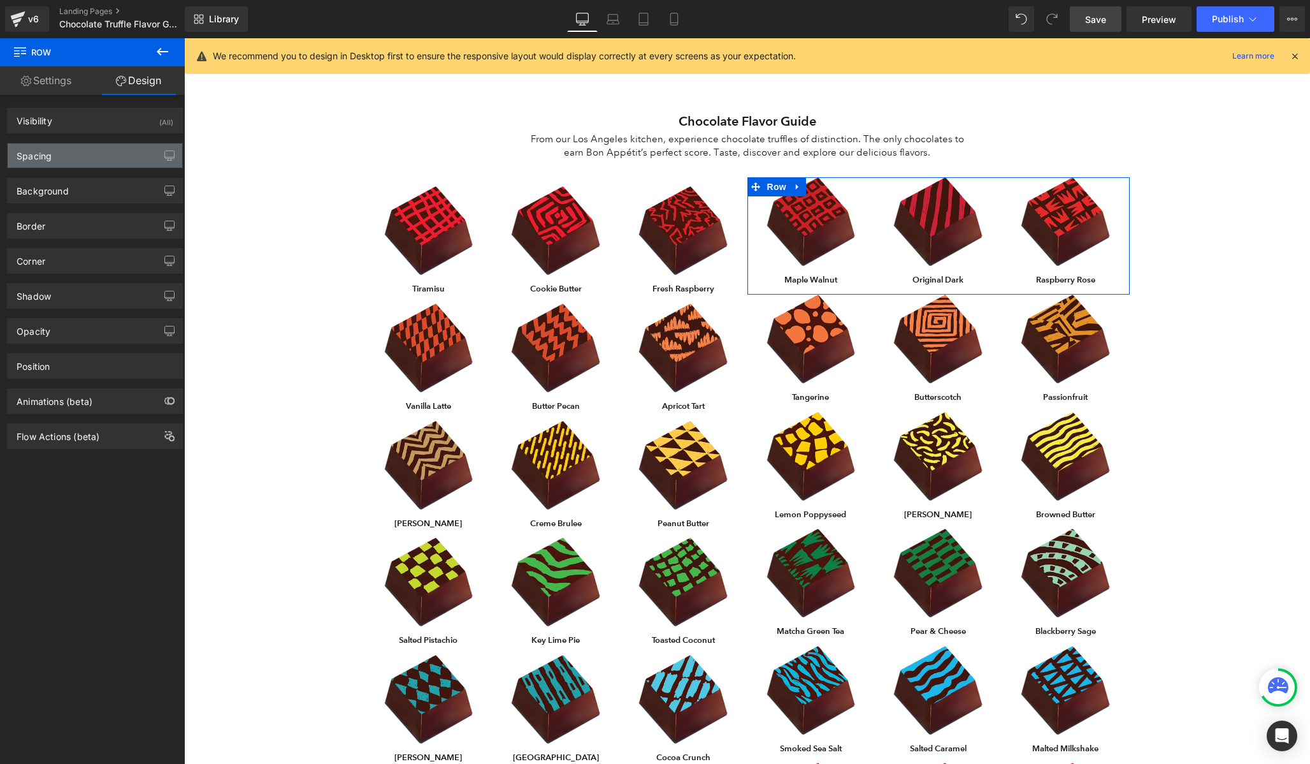
click at [90, 156] on div "Spacing" at bounding box center [95, 155] width 175 height 24
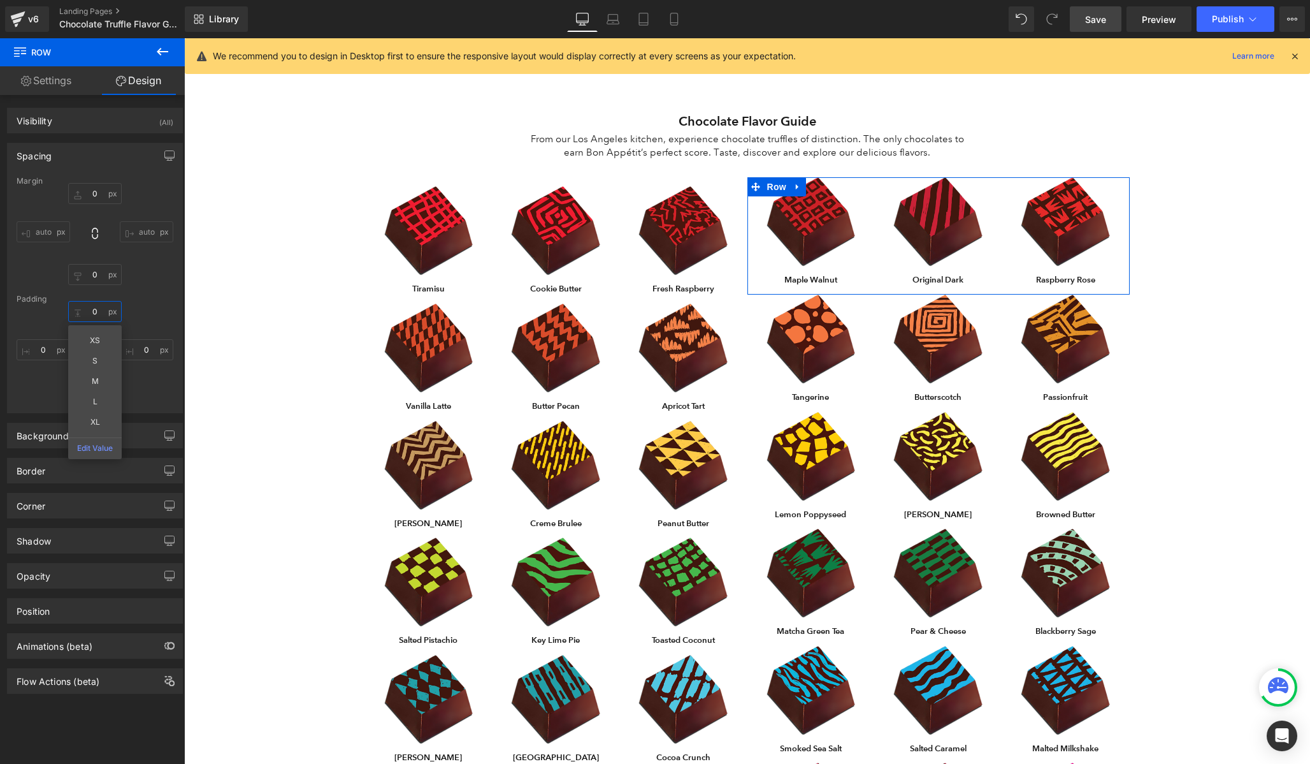
click at [94, 305] on input "0" at bounding box center [95, 311] width 54 height 21
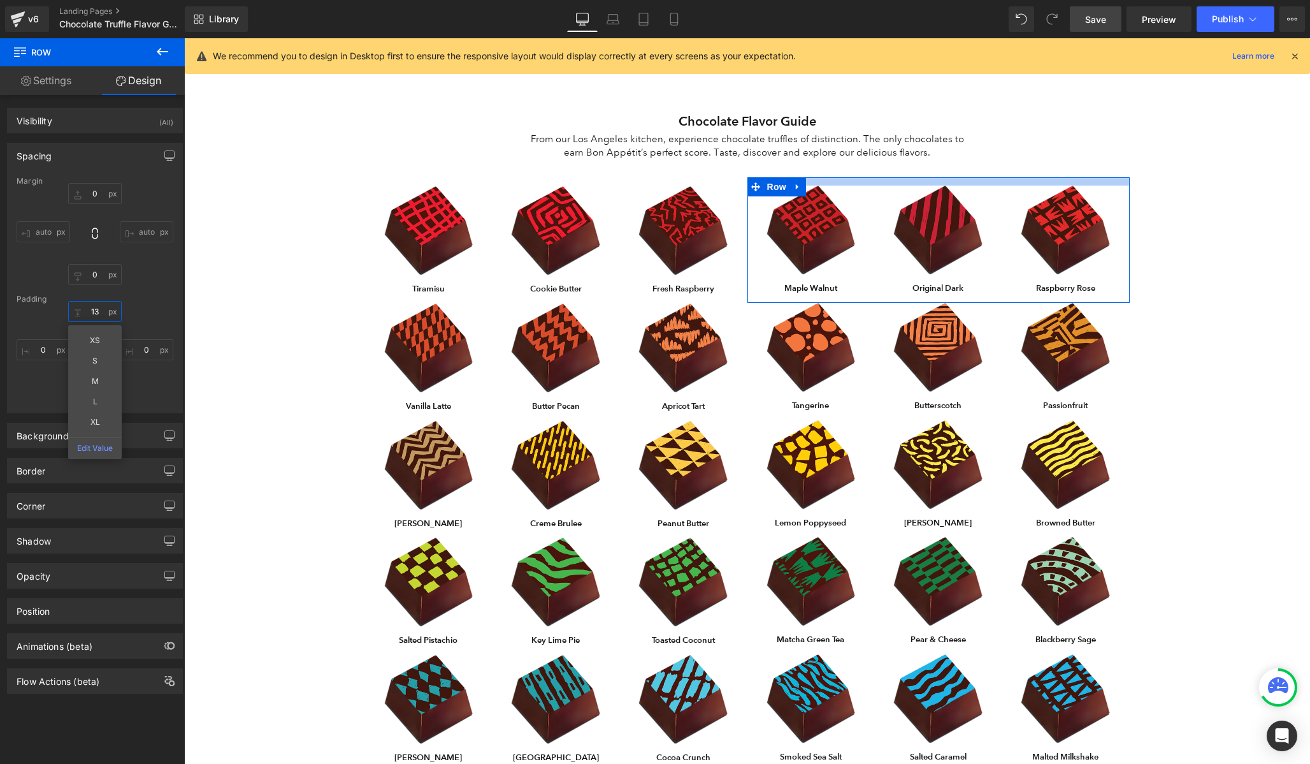
type input "14"
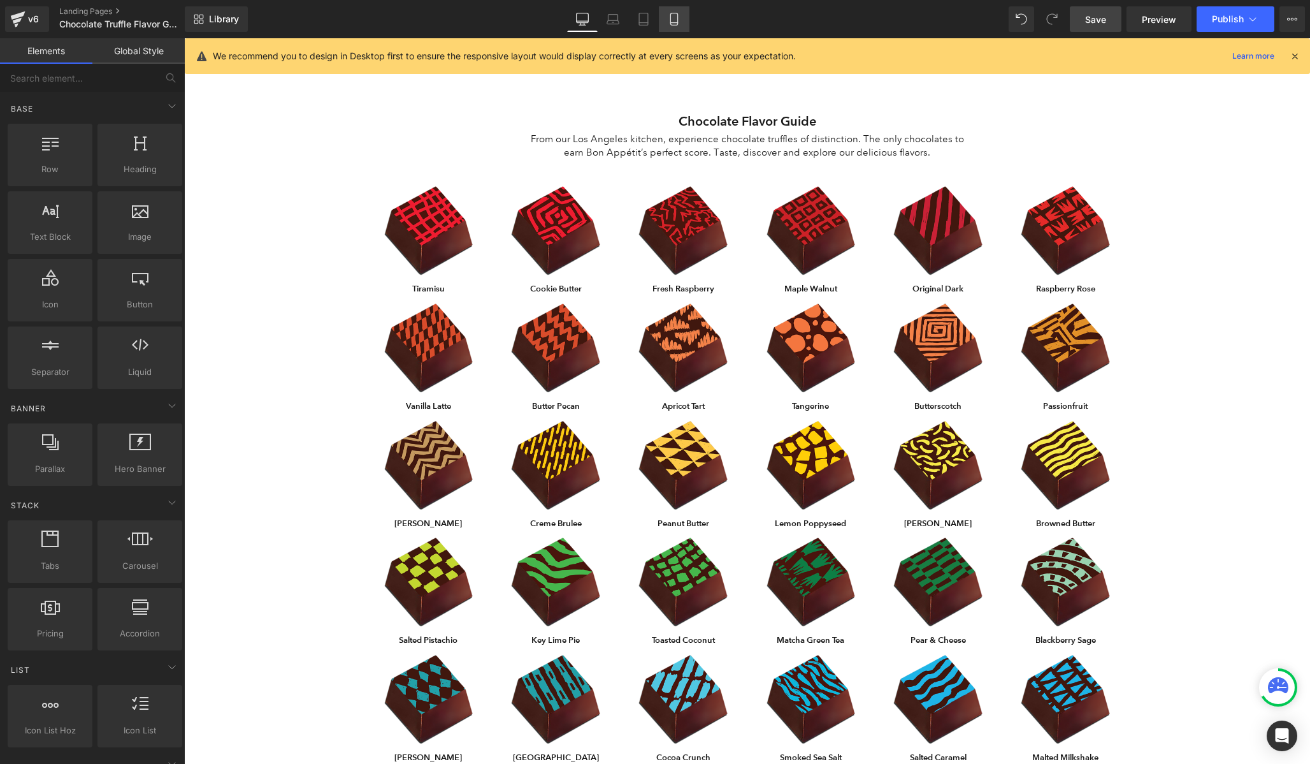
click at [679, 22] on icon at bounding box center [674, 19] width 13 height 13
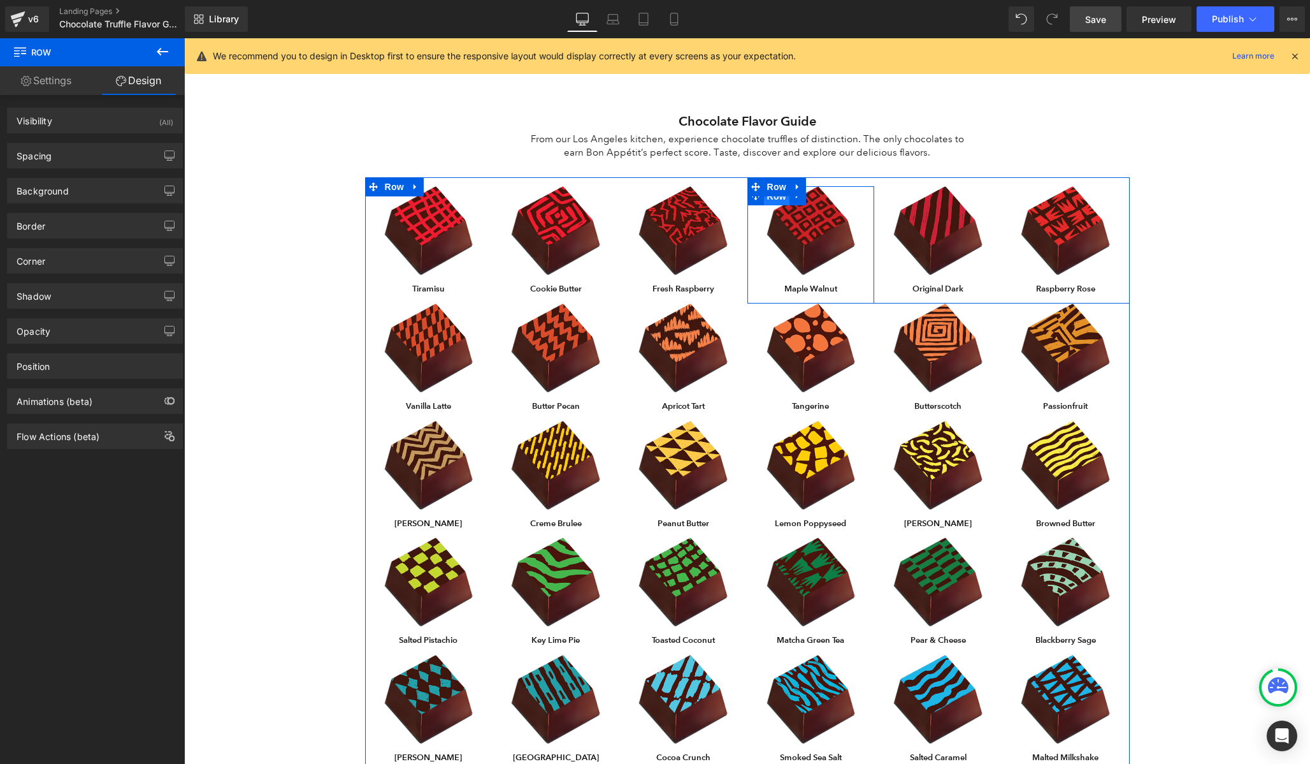
click at [778, 196] on span "Row" at bounding box center [776, 196] width 25 height 19
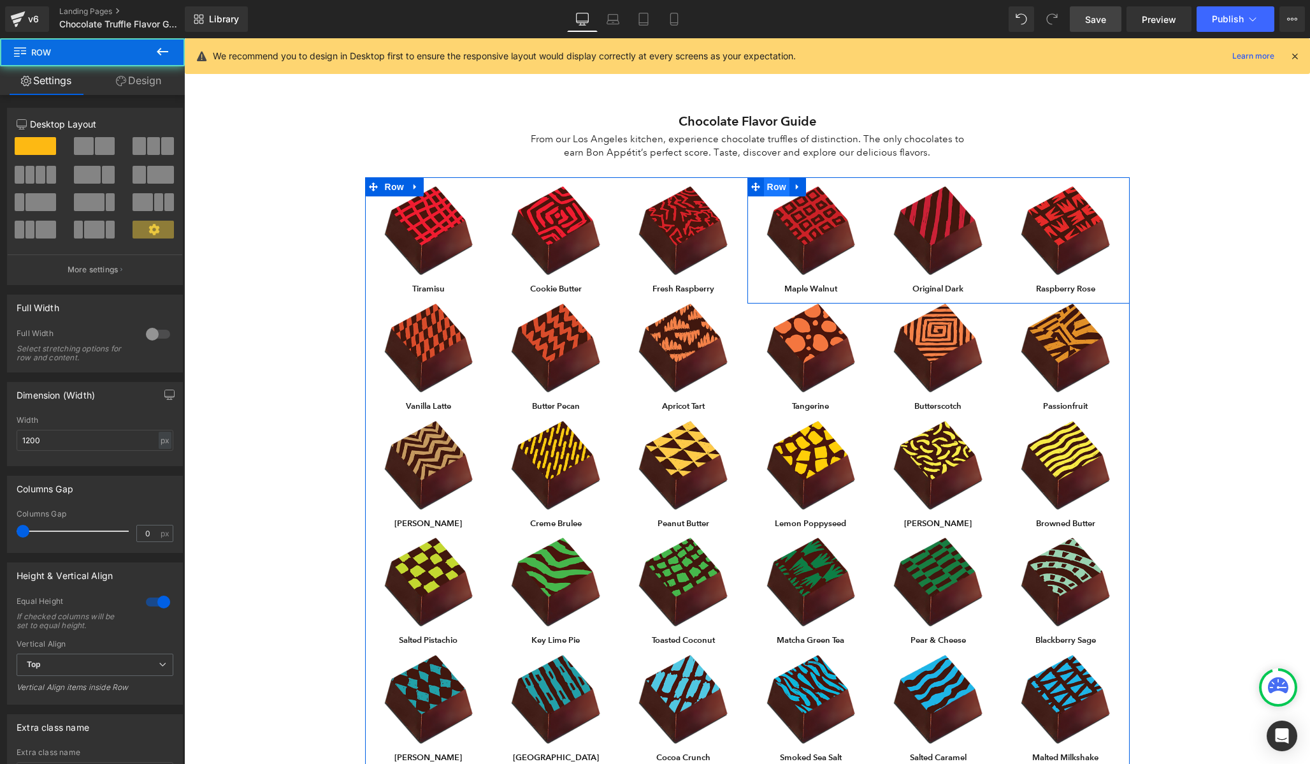
click at [767, 187] on span "Row" at bounding box center [776, 186] width 25 height 19
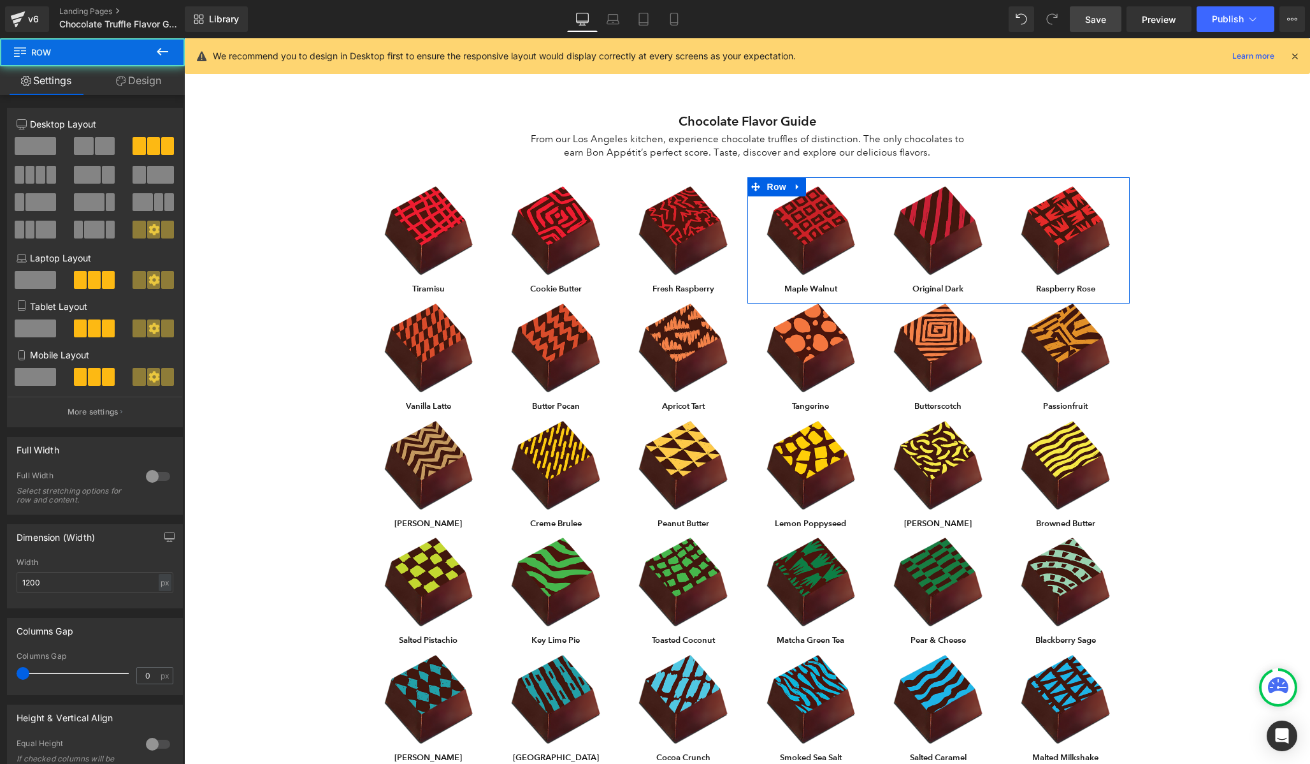
click at [151, 78] on link "Design" at bounding box center [138, 80] width 92 height 29
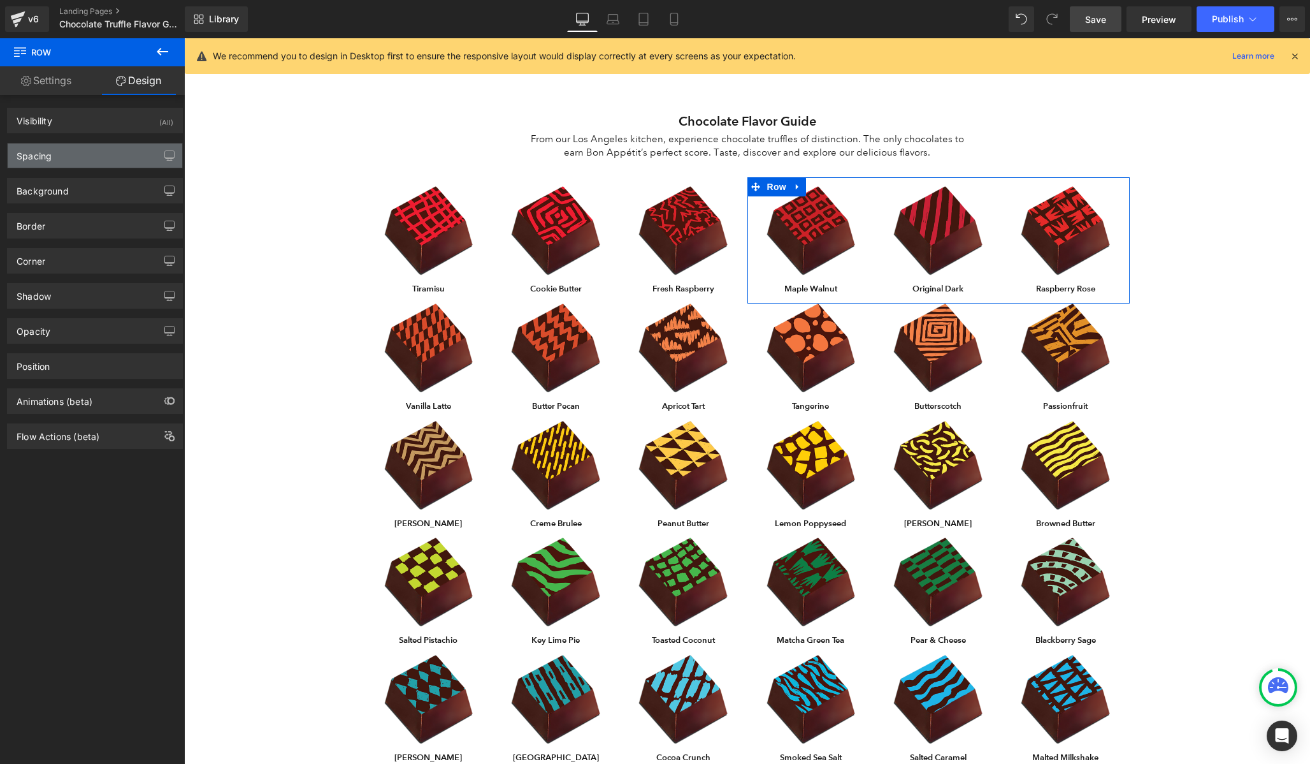
click at [91, 157] on div "Spacing" at bounding box center [95, 155] width 175 height 24
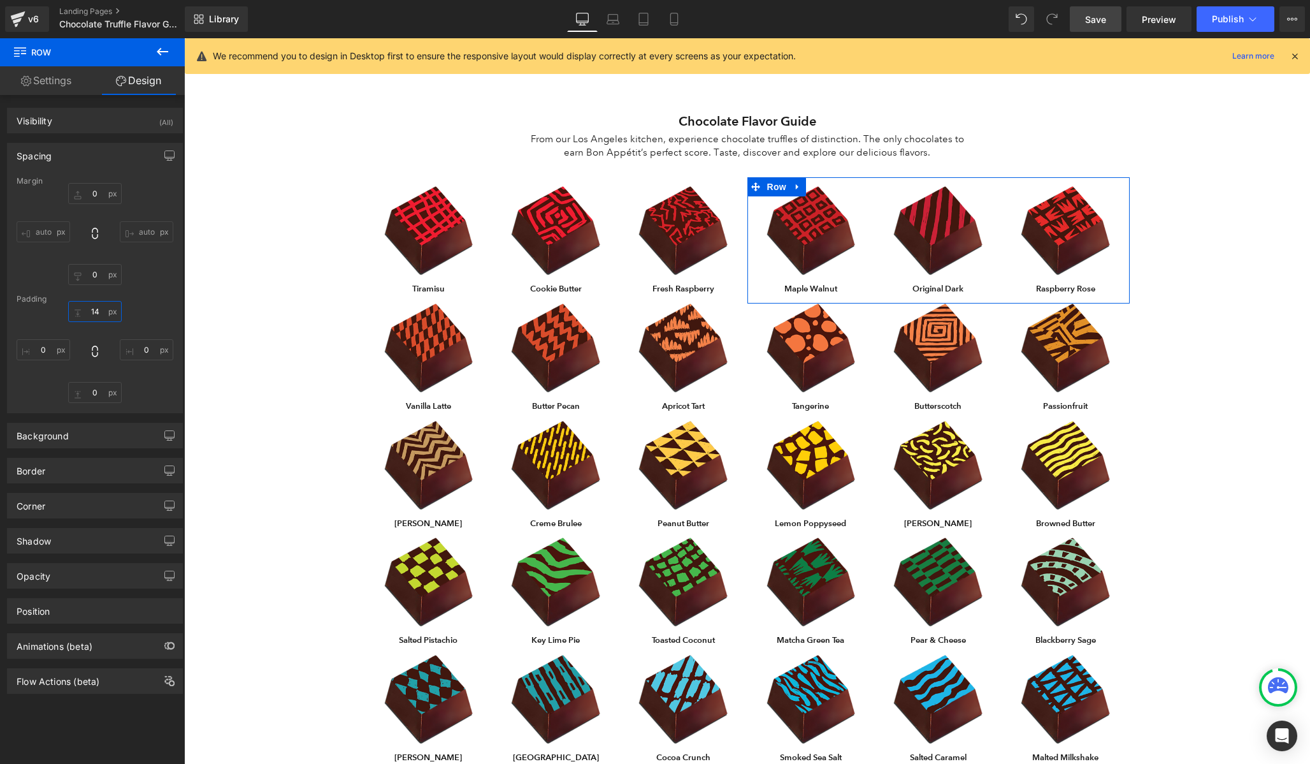
click at [94, 306] on input "14" at bounding box center [95, 311] width 54 height 21
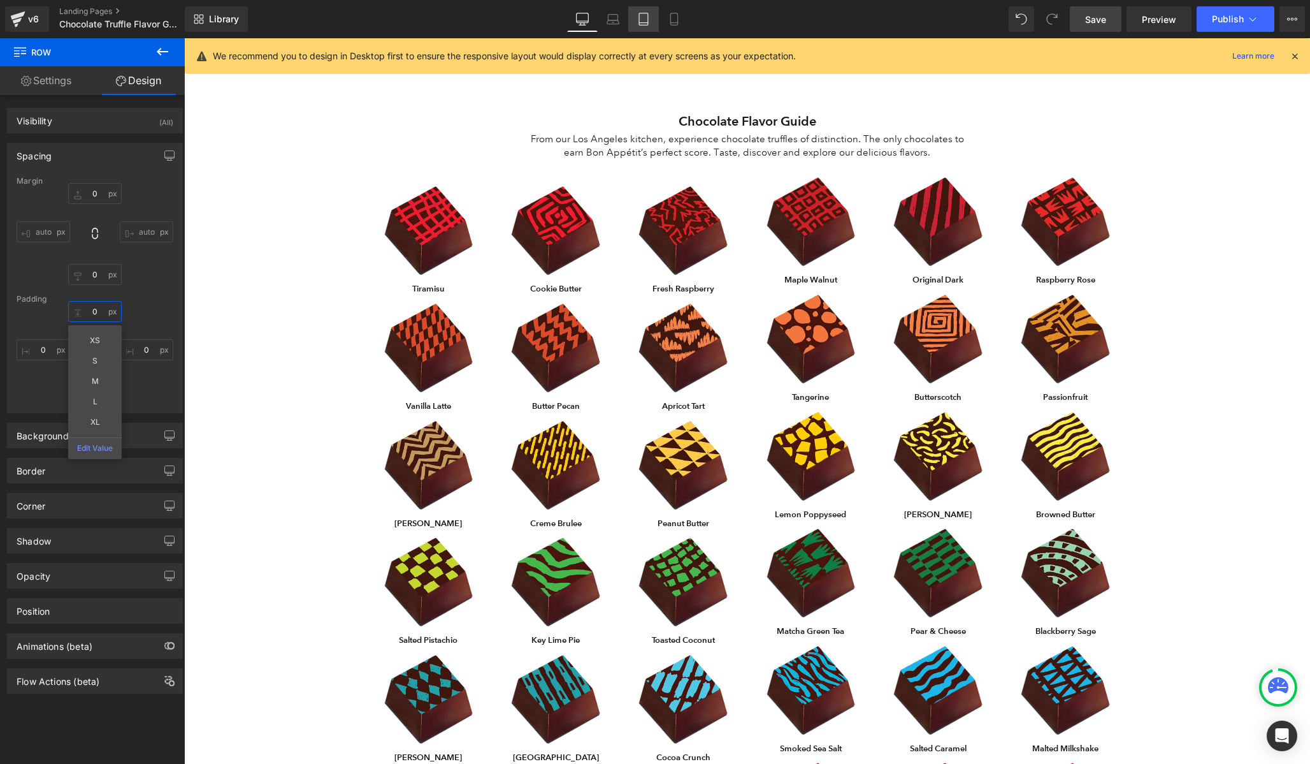
type input "0"
click at [650, 18] on icon at bounding box center [643, 19] width 13 height 13
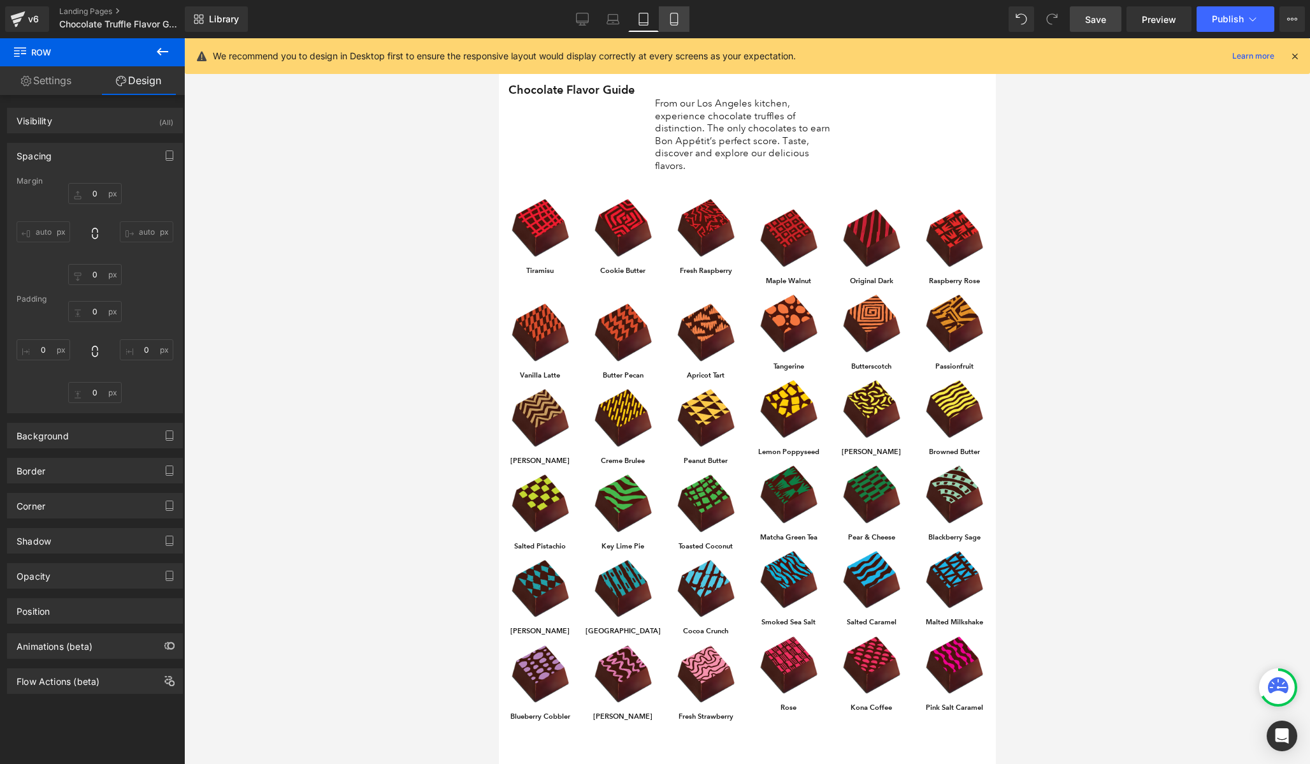
click at [682, 20] on link "Mobile" at bounding box center [674, 18] width 31 height 25
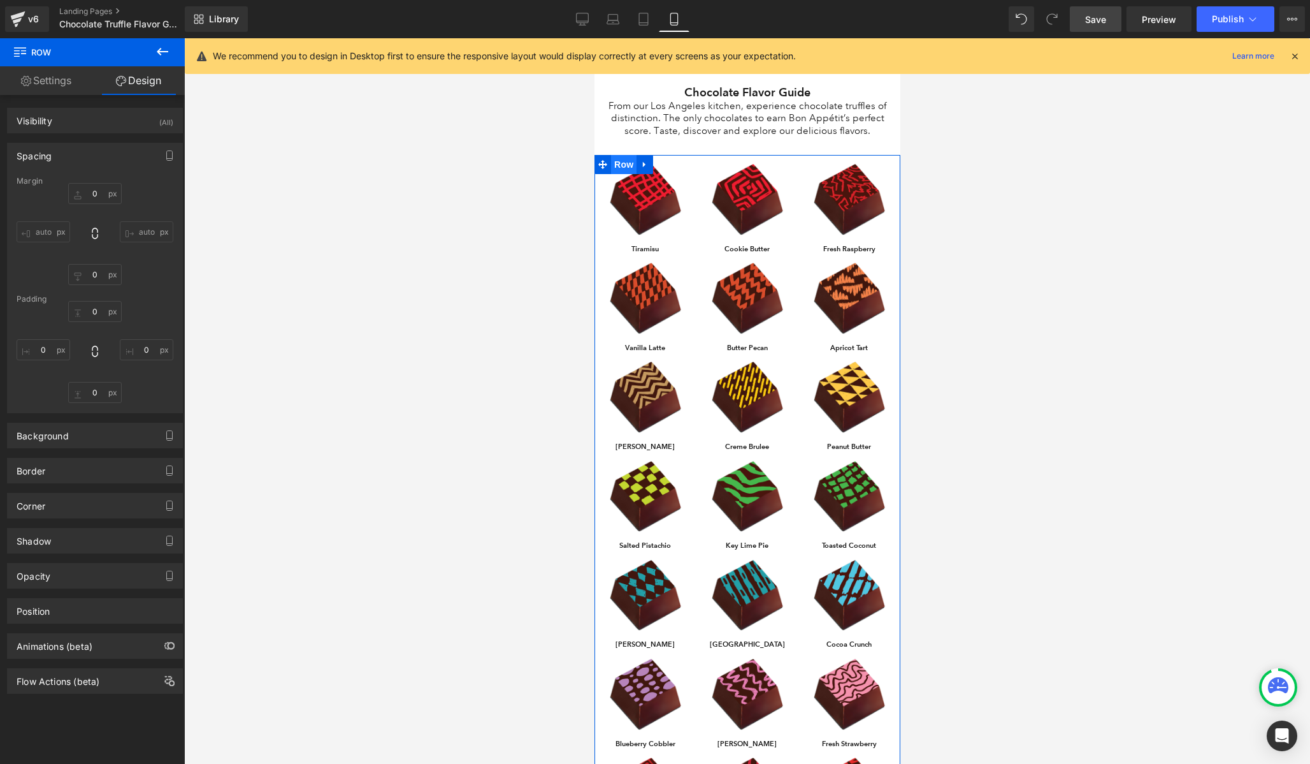
click at [631, 171] on span "Row" at bounding box center [623, 164] width 25 height 19
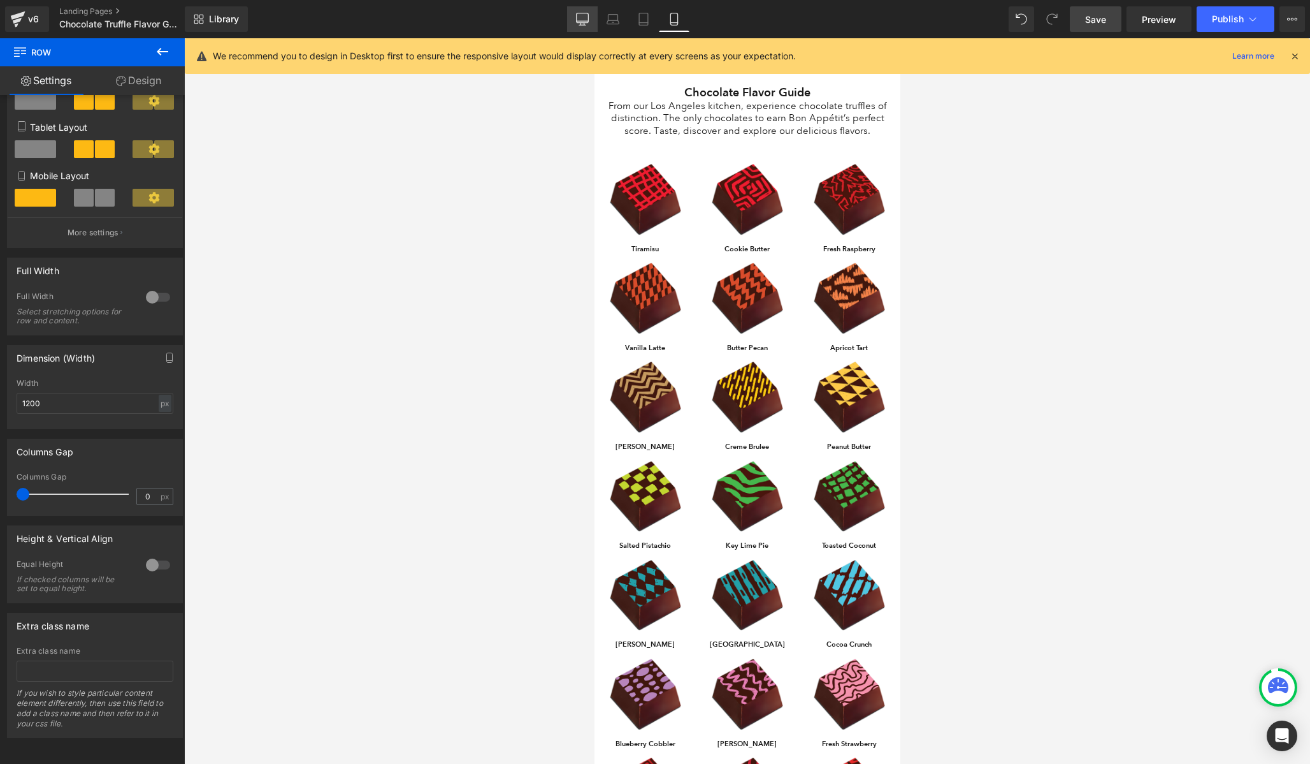
click at [593, 14] on link "Desktop" at bounding box center [582, 18] width 31 height 25
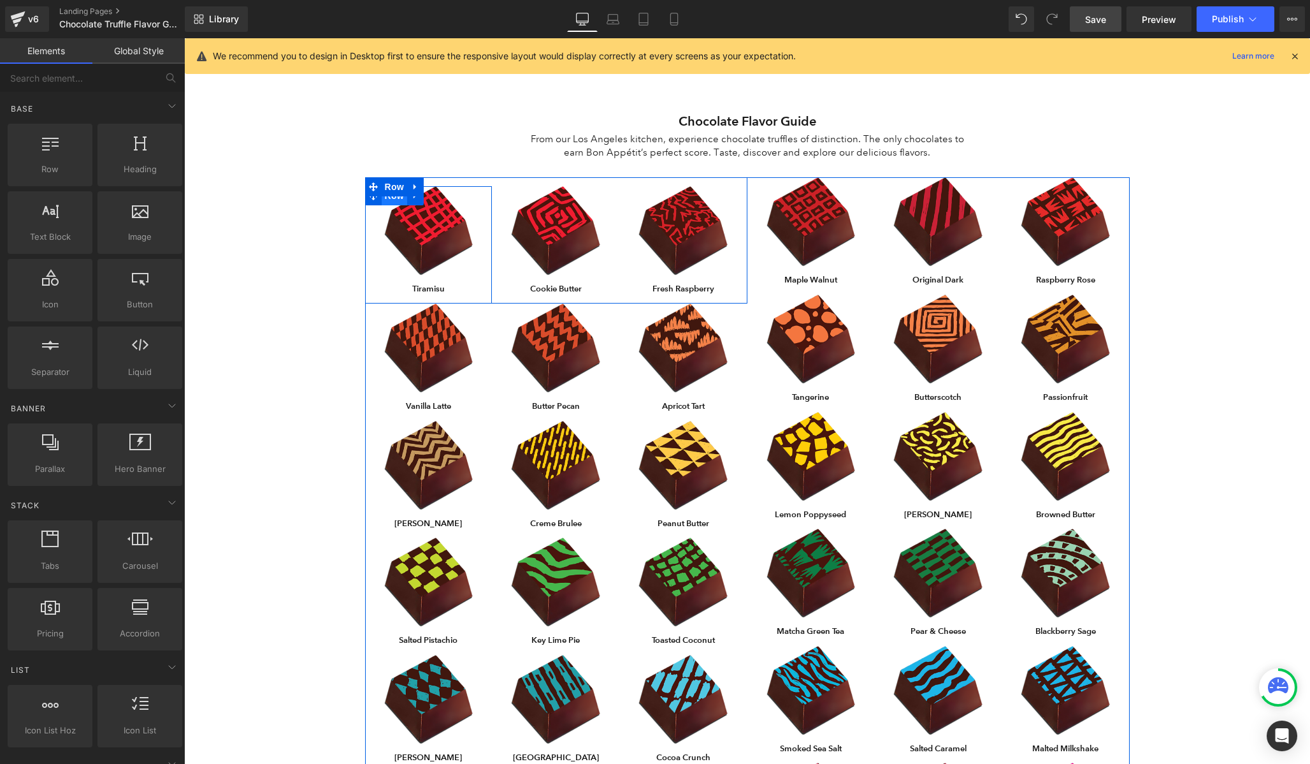
click at [393, 199] on span "Row" at bounding box center [394, 195] width 25 height 19
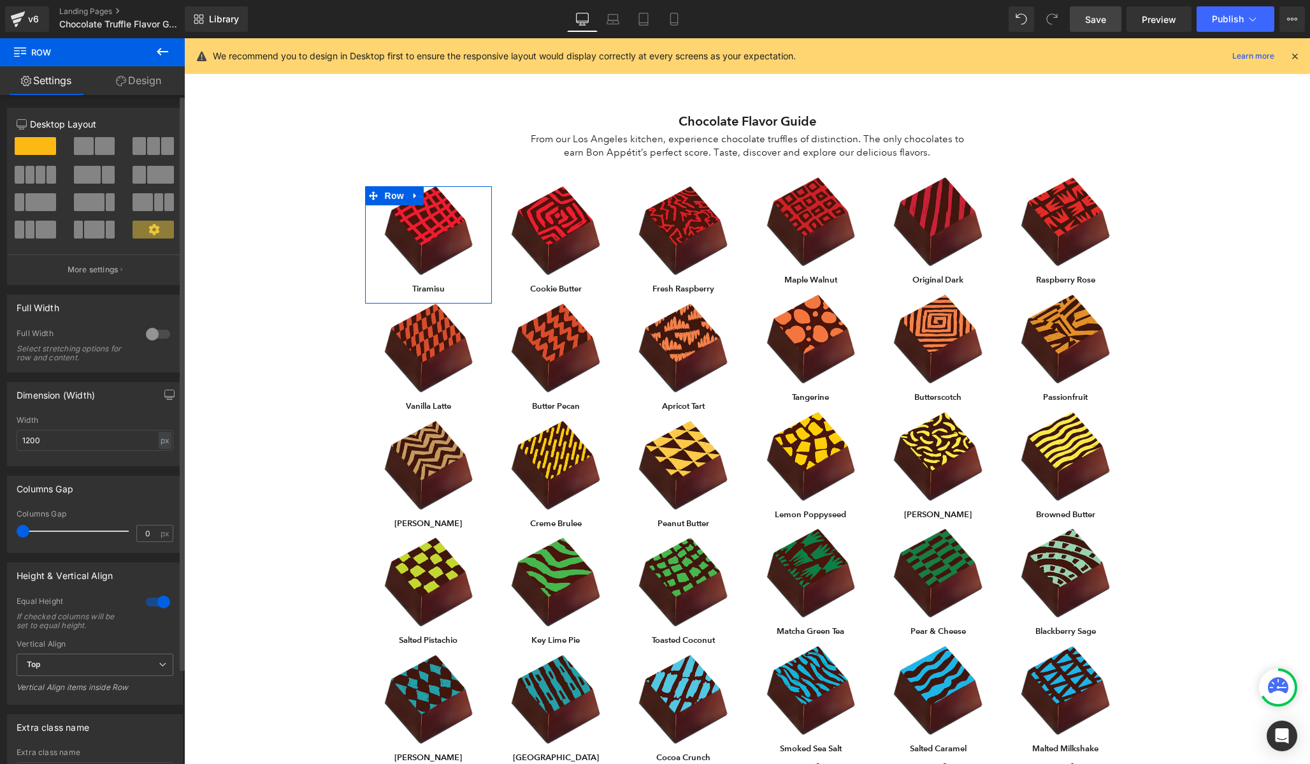
click at [149, 234] on icon at bounding box center [154, 229] width 11 height 11
click at [163, 51] on icon at bounding box center [162, 52] width 11 height 8
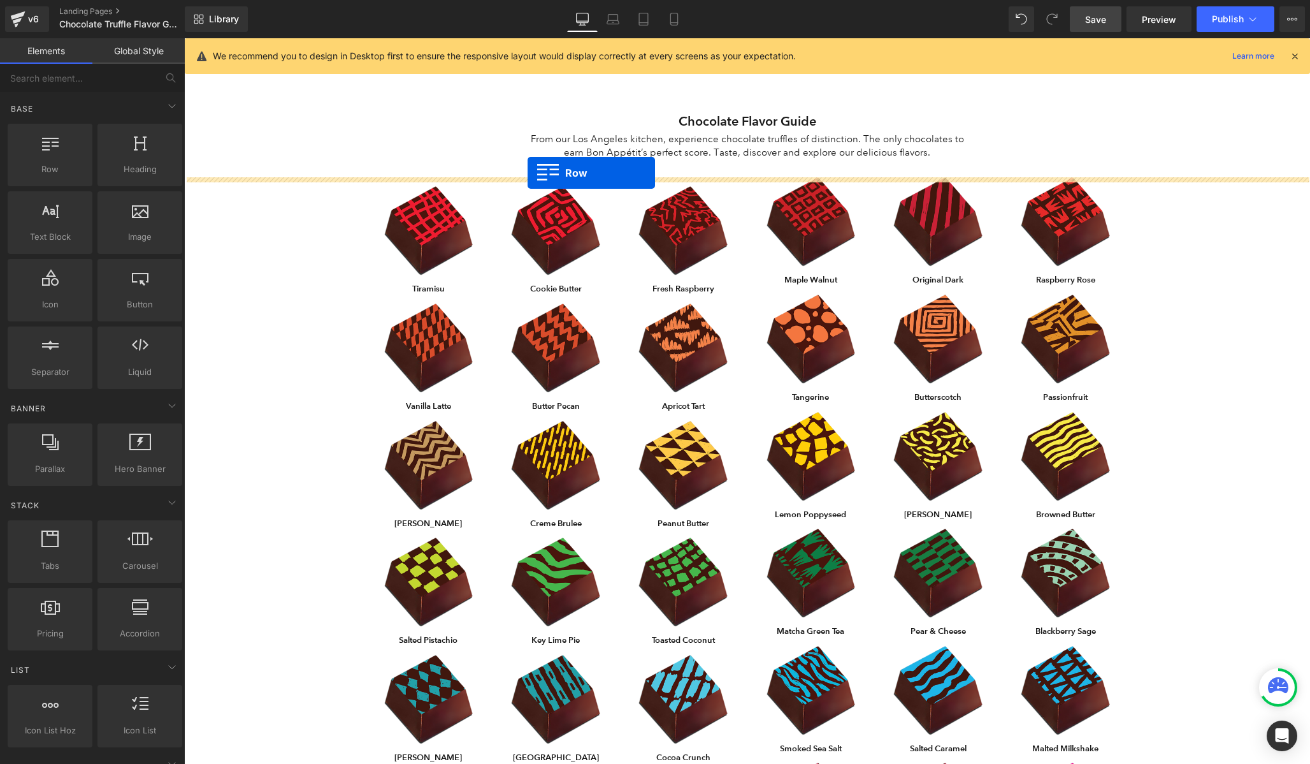
drag, startPoint x: 229, startPoint y: 203, endPoint x: 528, endPoint y: 173, distance: 299.9
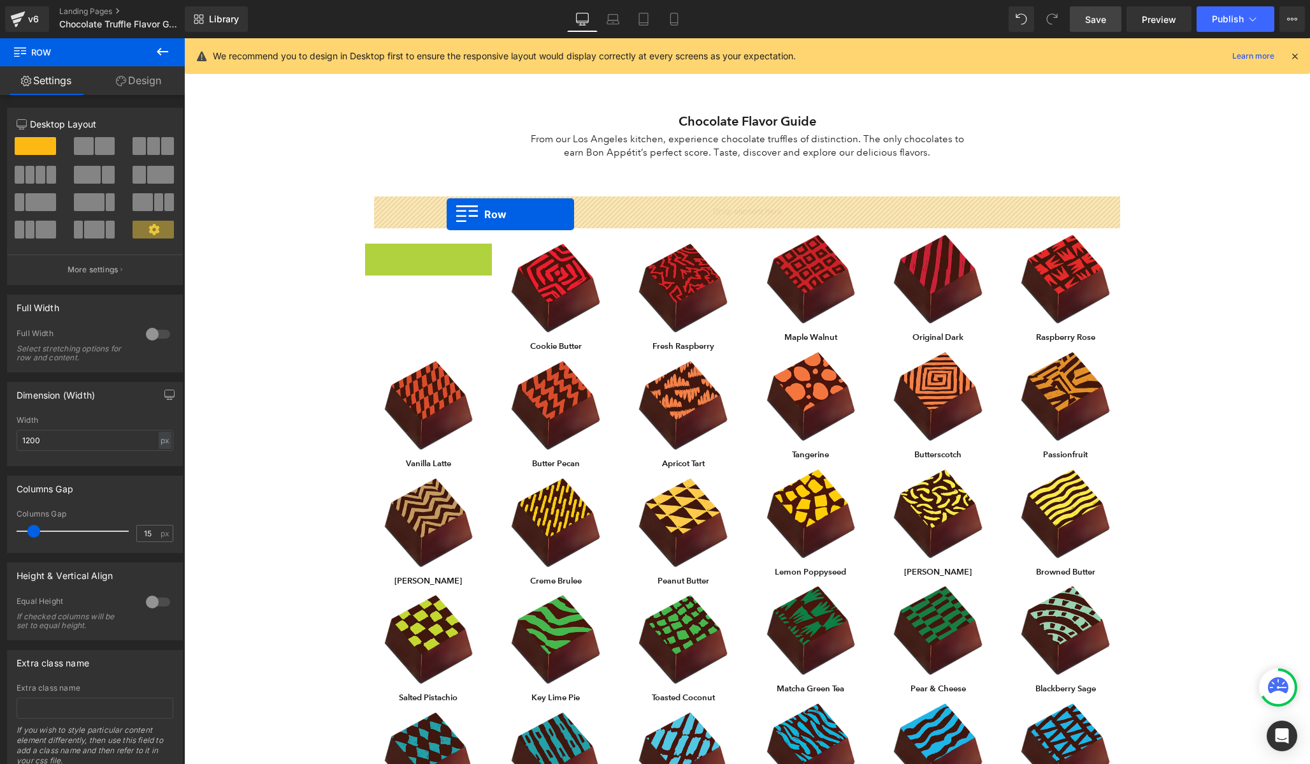
drag, startPoint x: 374, startPoint y: 258, endPoint x: 446, endPoint y: 213, distance: 85.1
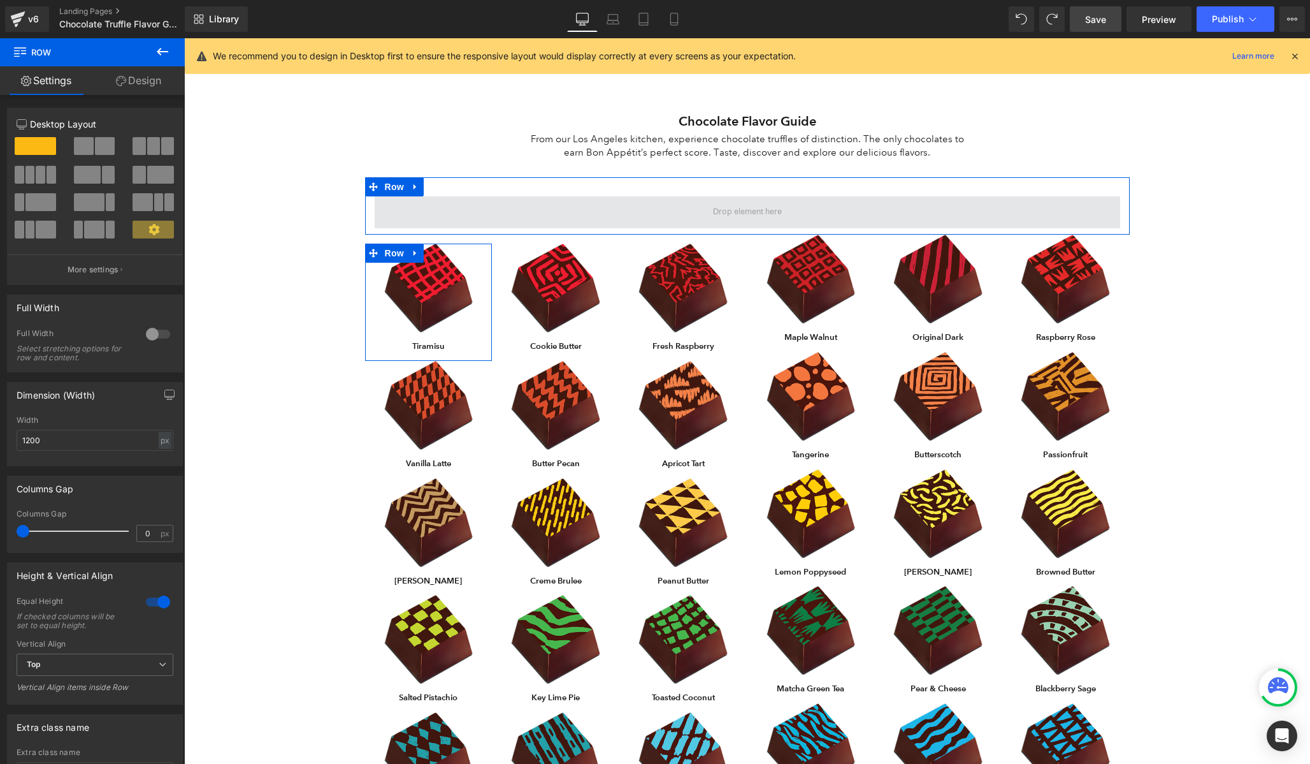
click at [410, 208] on span at bounding box center [748, 212] width 746 height 32
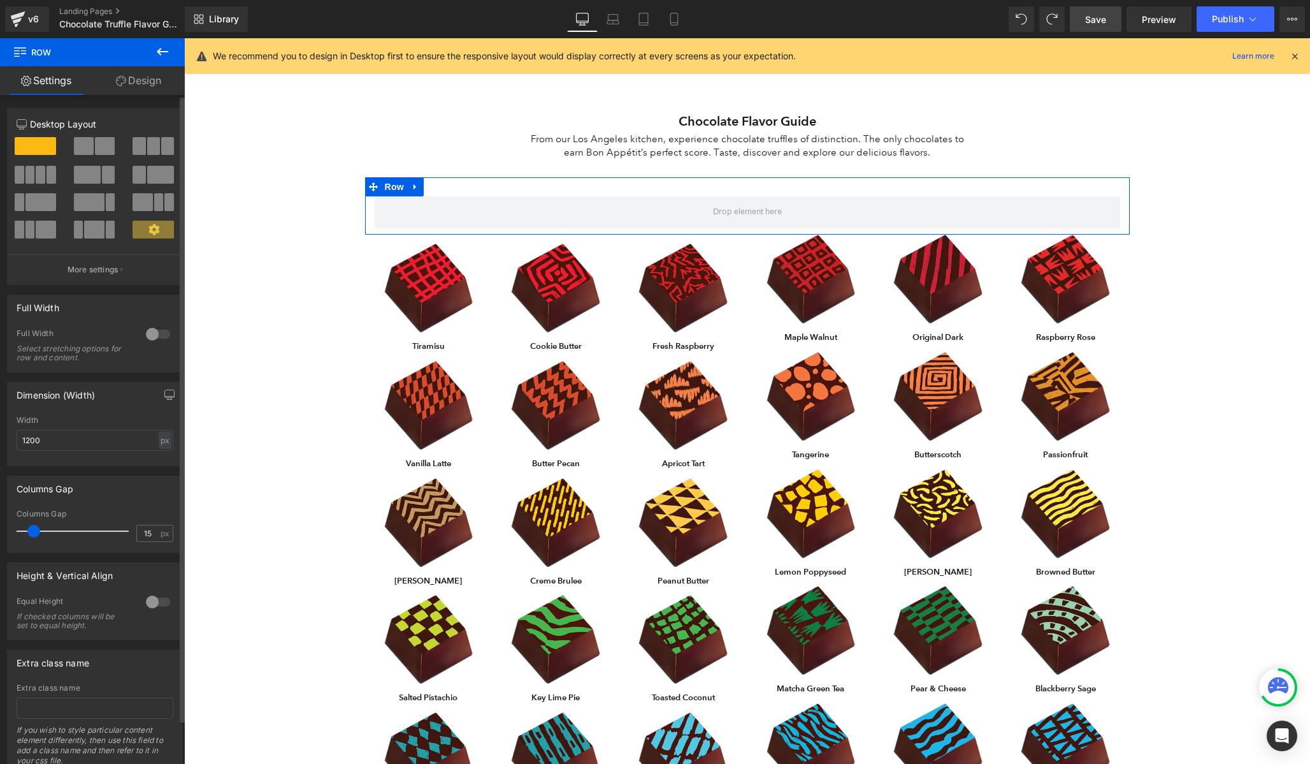
click at [40, 172] on span at bounding box center [41, 175] width 10 height 18
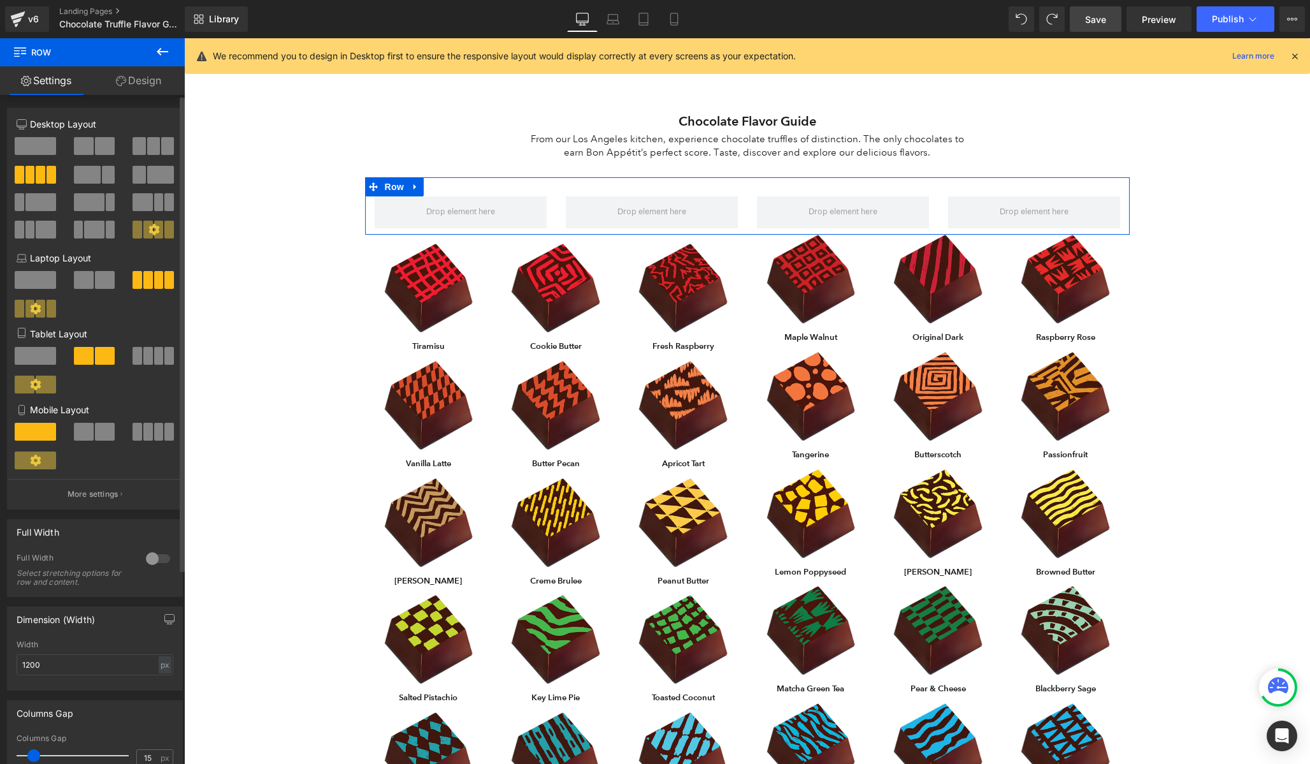
click at [151, 232] on icon at bounding box center [154, 229] width 11 height 11
click at [97, 497] on p "More settings" at bounding box center [93, 493] width 51 height 11
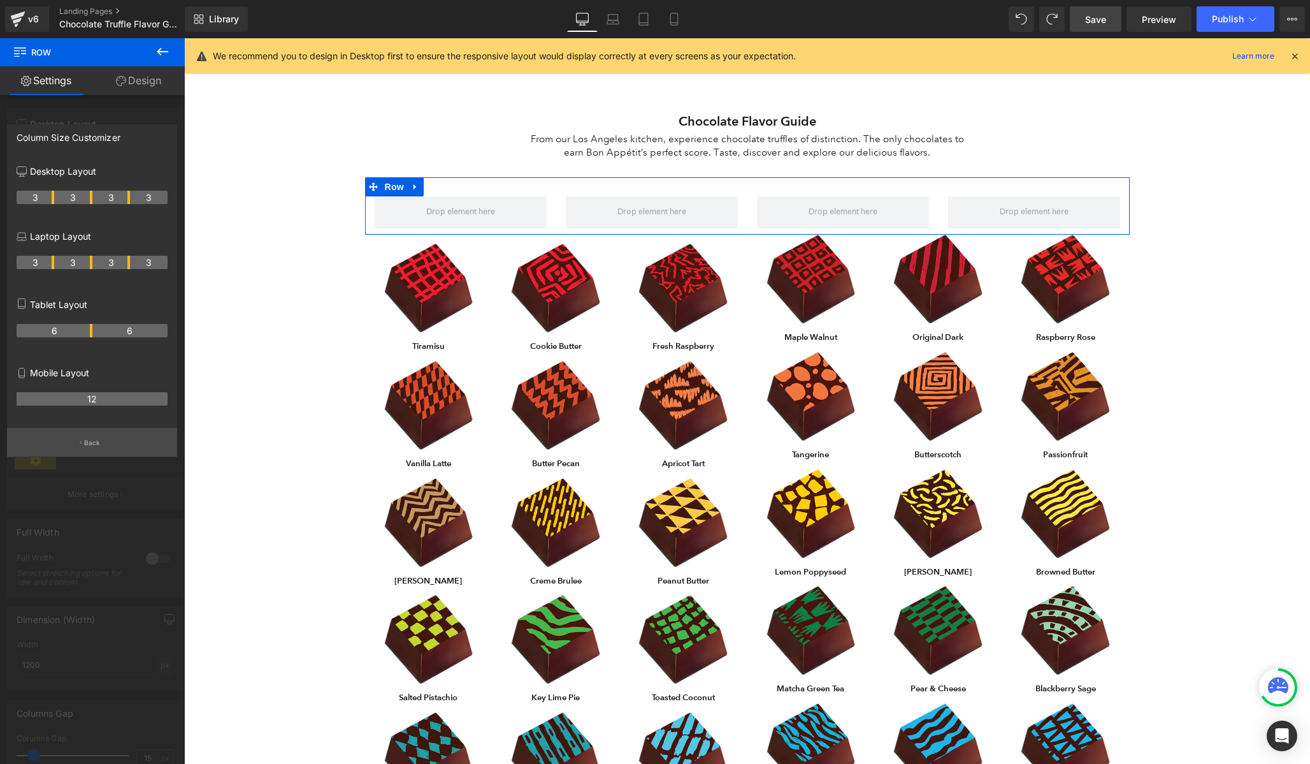
click at [78, 438] on button "Back" at bounding box center [92, 442] width 170 height 29
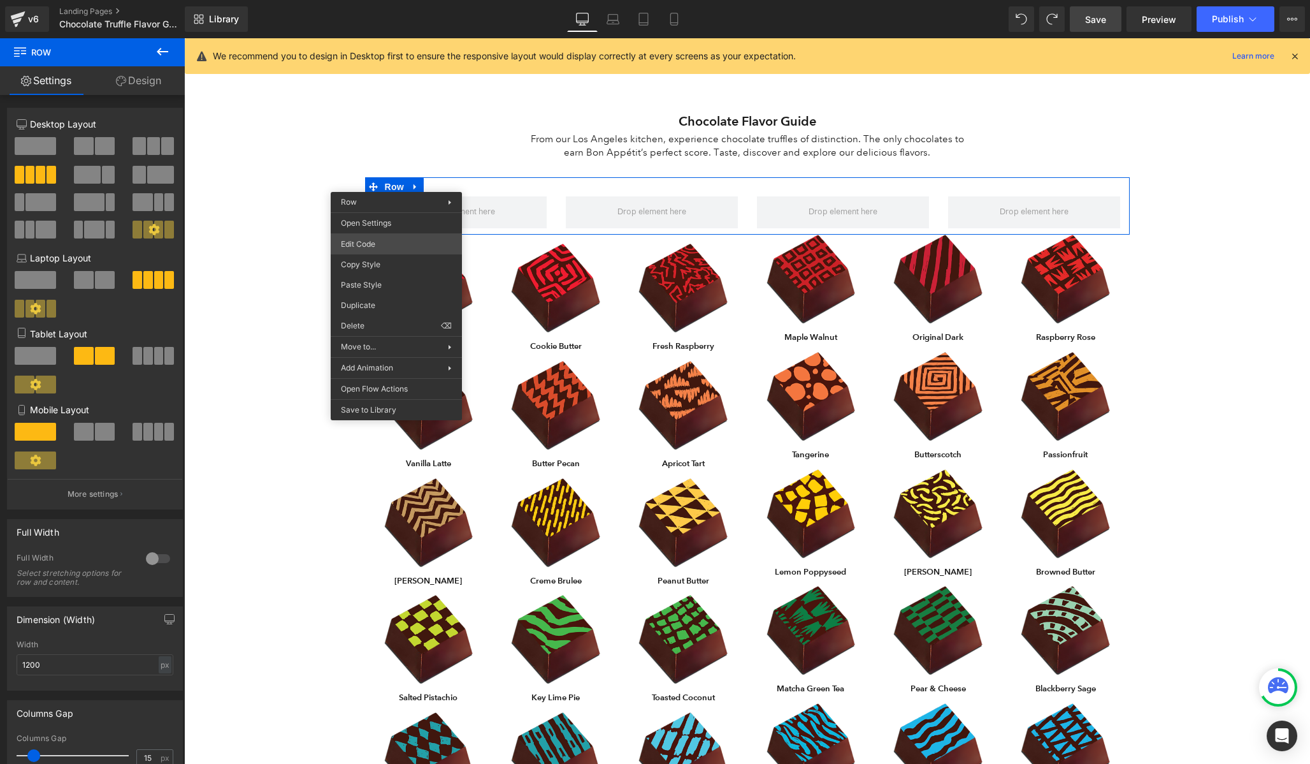
click at [376, 0] on div "Row You are previewing how the will restyle your page. You can not edit Element…" at bounding box center [655, 0] width 1310 height 0
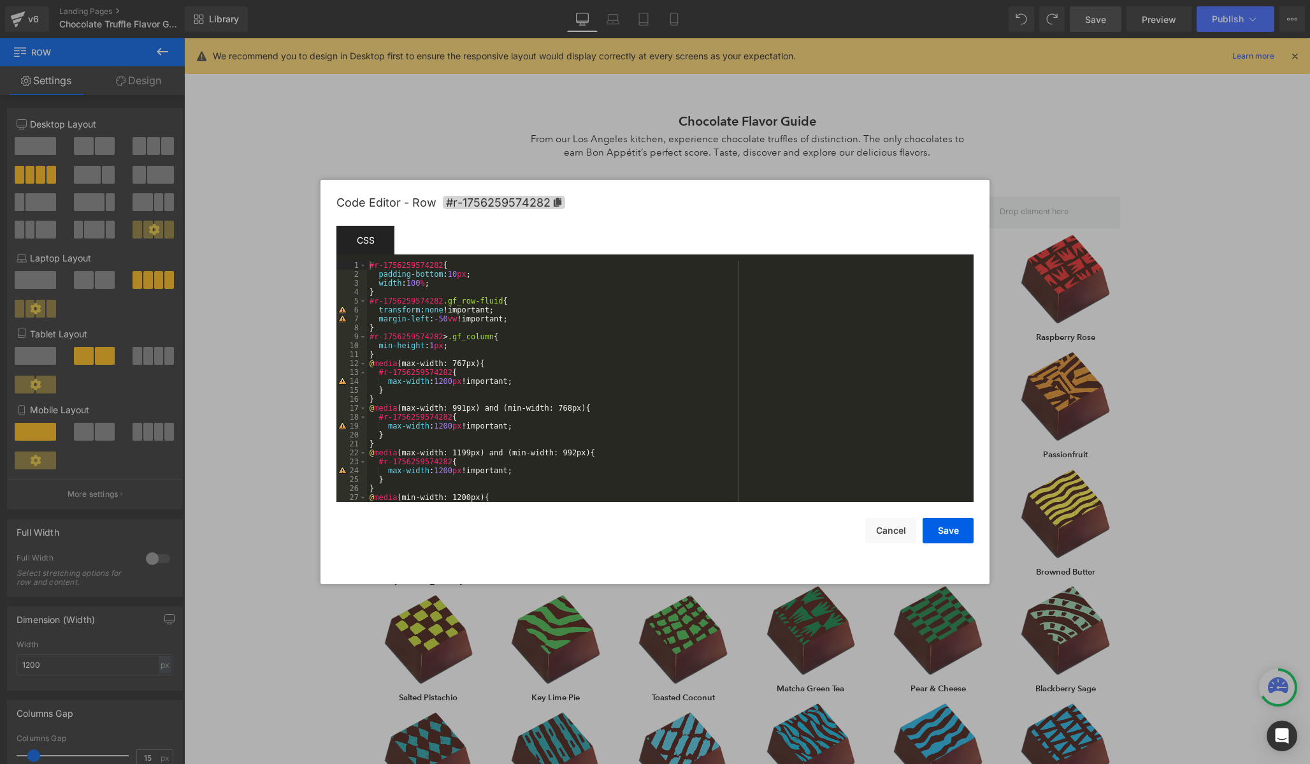
click at [583, 383] on div "#r-1756259574282 { padding-bottom : 10 px ; width : 100 % ; } #r-1756259574282 …" at bounding box center [668, 390] width 602 height 259
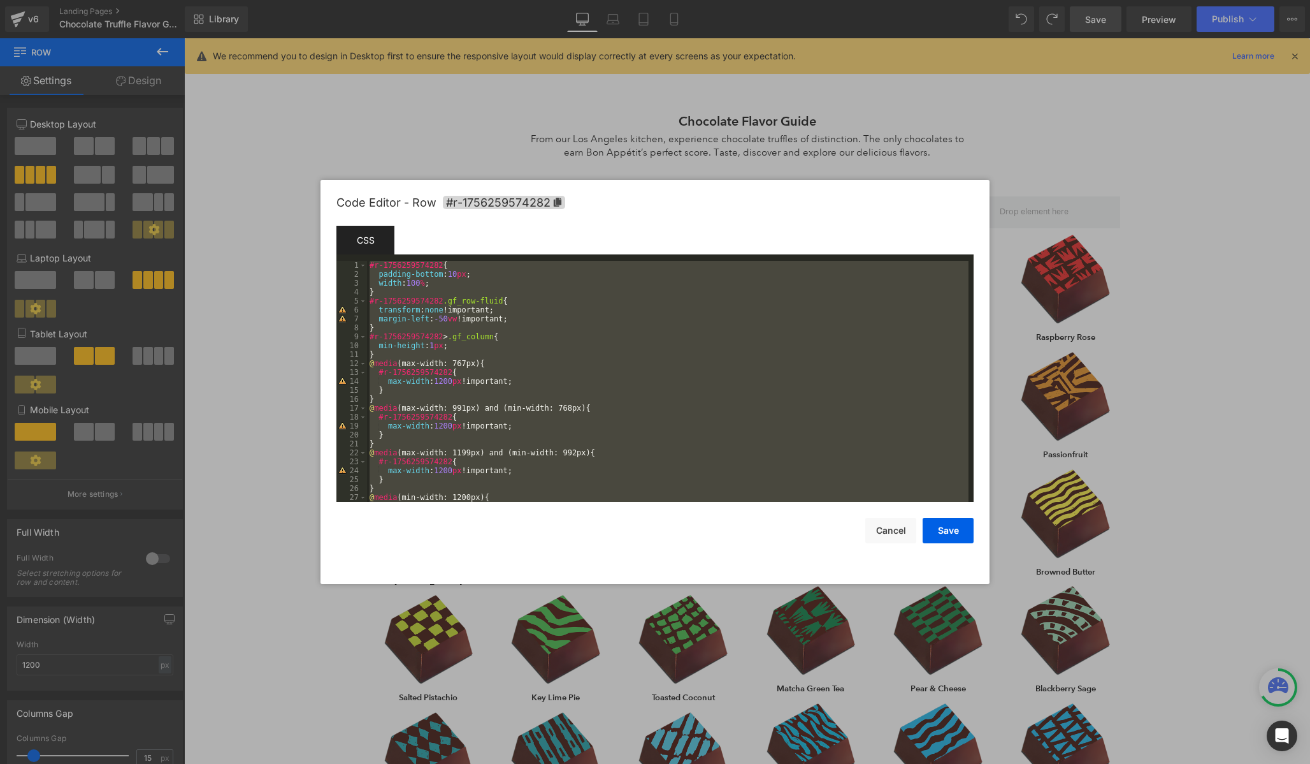
click at [473, 343] on div "#r-1756259574282 { padding-bottom : 10 px ; width : 100 % ; } #r-1756259574282 …" at bounding box center [668, 390] width 602 height 259
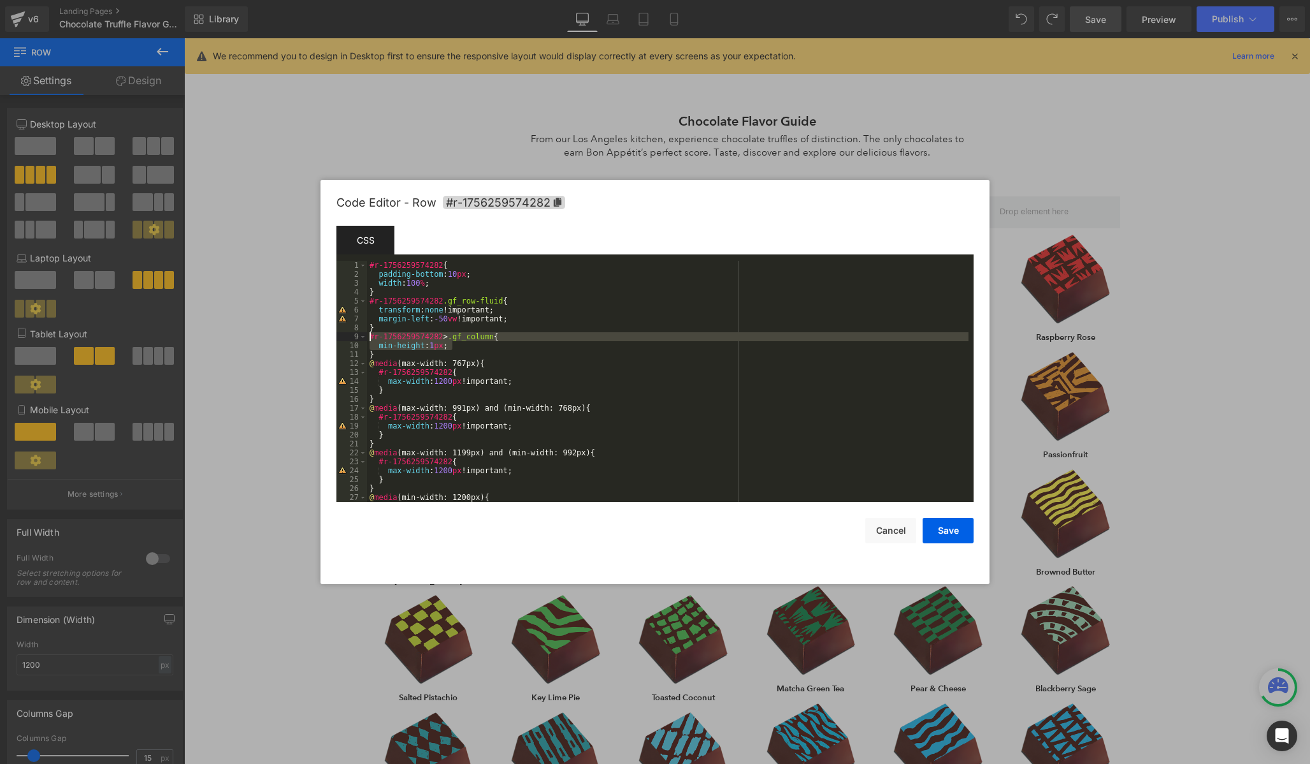
drag, startPoint x: 463, startPoint y: 345, endPoint x: 340, endPoint y: 334, distance: 124.1
click at [340, 334] on pre "1 2 3 4 5 6 7 8 9 10 11 12 13 14 15 16 17 18 19 20 21 22 23 24 25 26 27 28 #r-1…" at bounding box center [655, 381] width 637 height 241
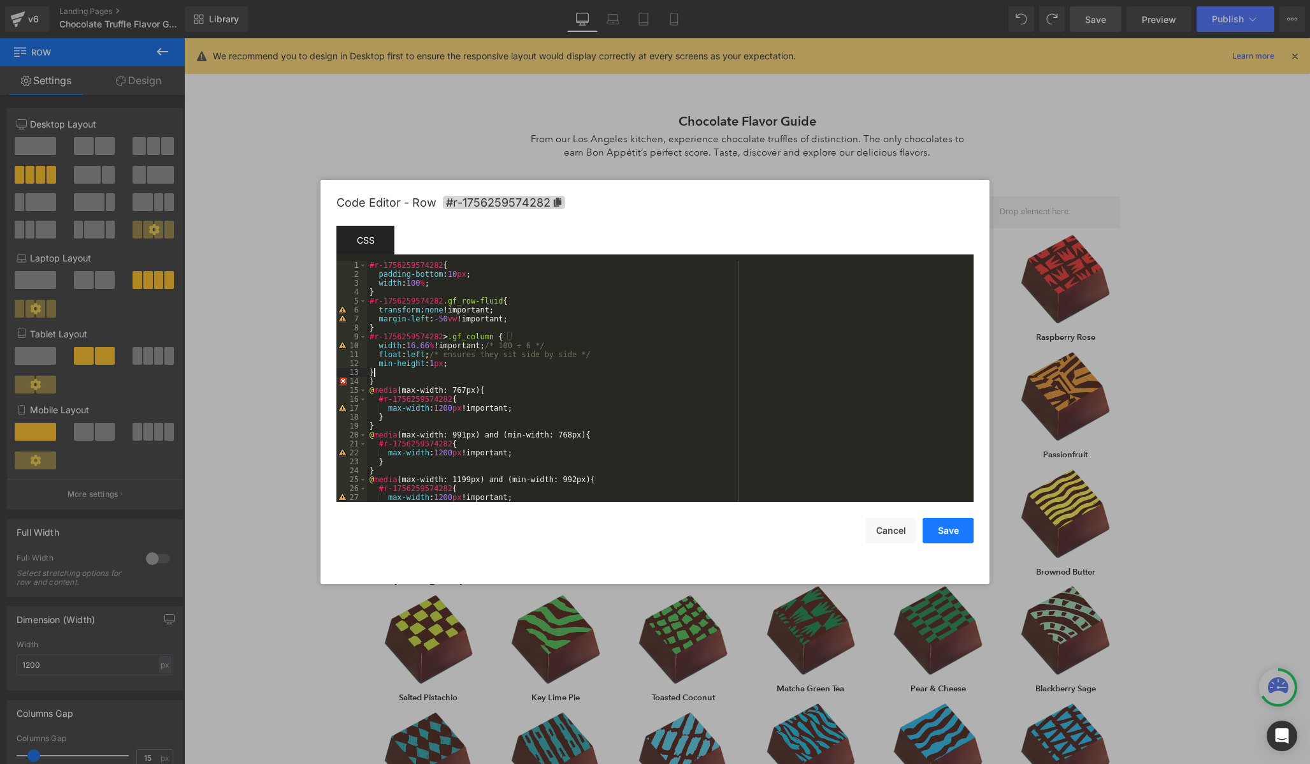
click at [954, 529] on button "Save" at bounding box center [948, 530] width 51 height 25
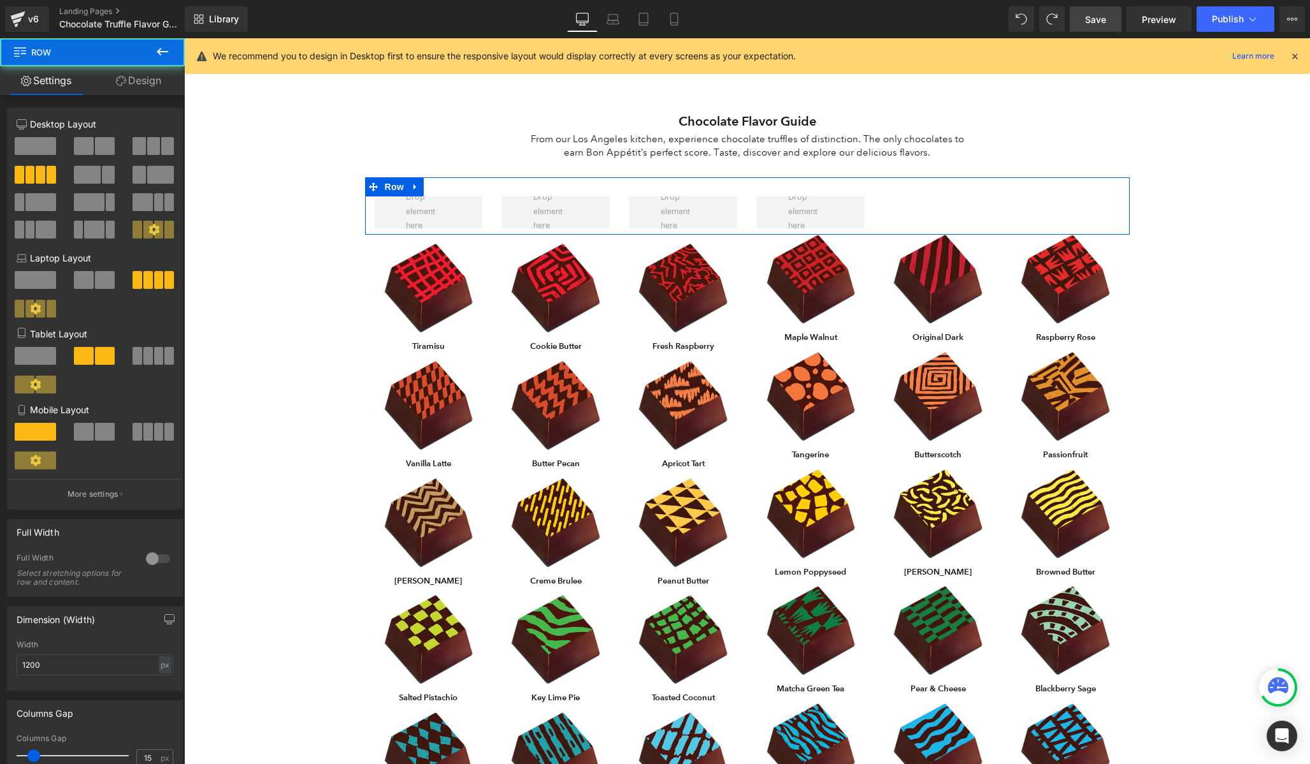
click at [899, 207] on div "Row" at bounding box center [747, 205] width 765 height 57
click at [389, 181] on span "Row" at bounding box center [394, 186] width 25 height 19
click at [106, 494] on p "More settings" at bounding box center [93, 493] width 51 height 11
click at [403, 186] on span "Row" at bounding box center [394, 186] width 25 height 19
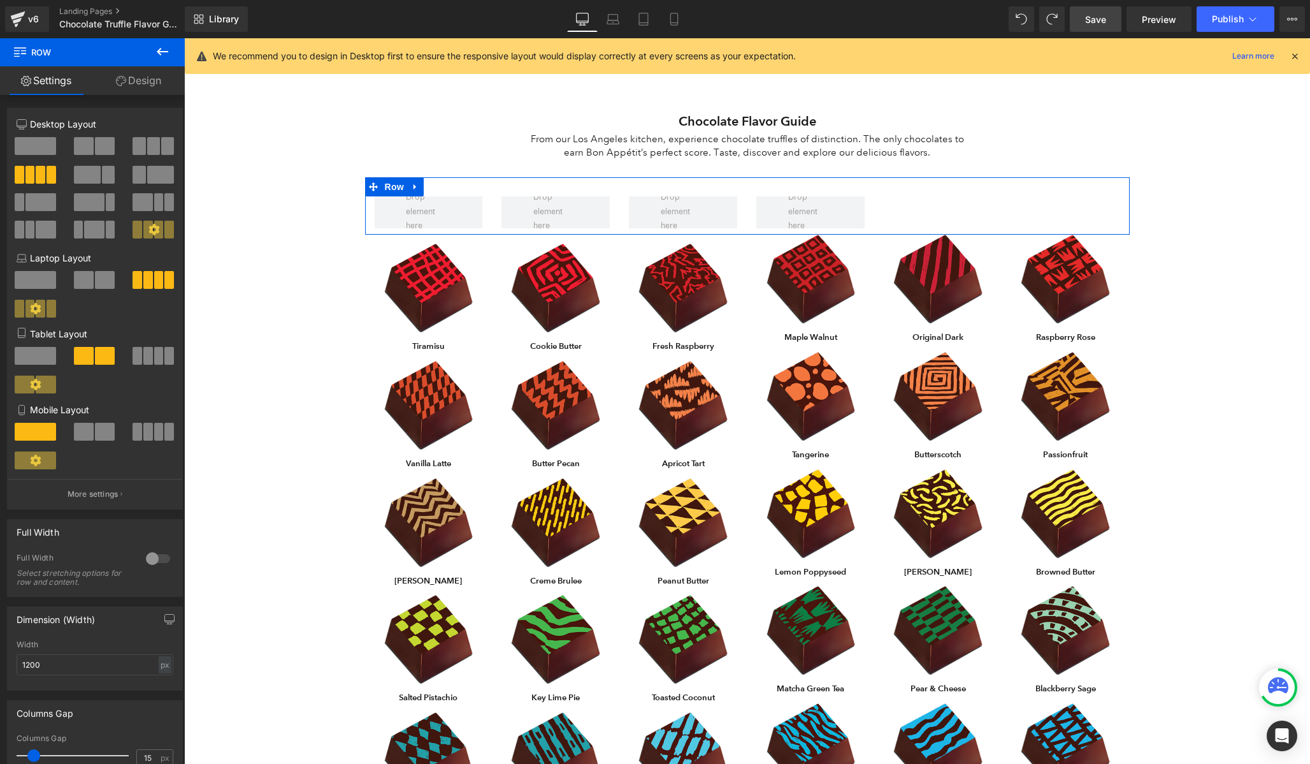
click at [147, 76] on link "Design" at bounding box center [138, 80] width 92 height 29
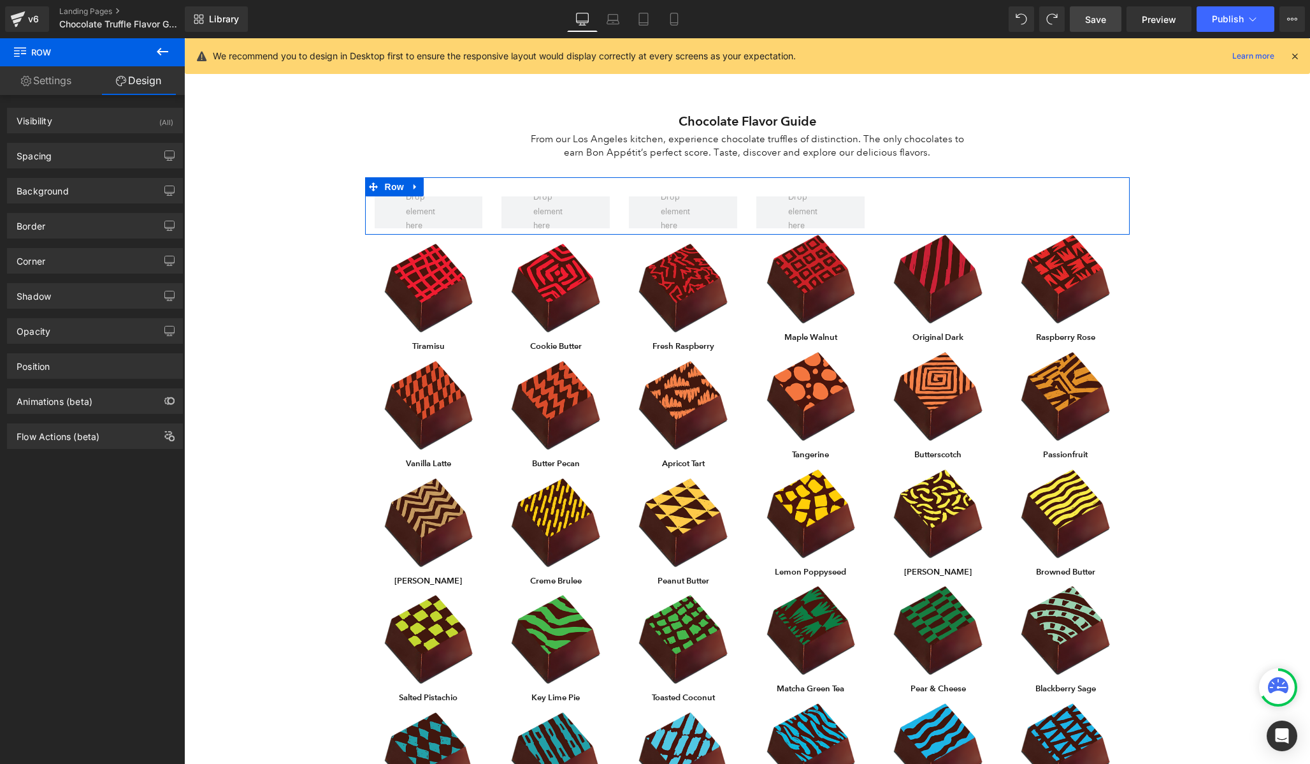
click at [47, 83] on link "Settings" at bounding box center [46, 80] width 92 height 29
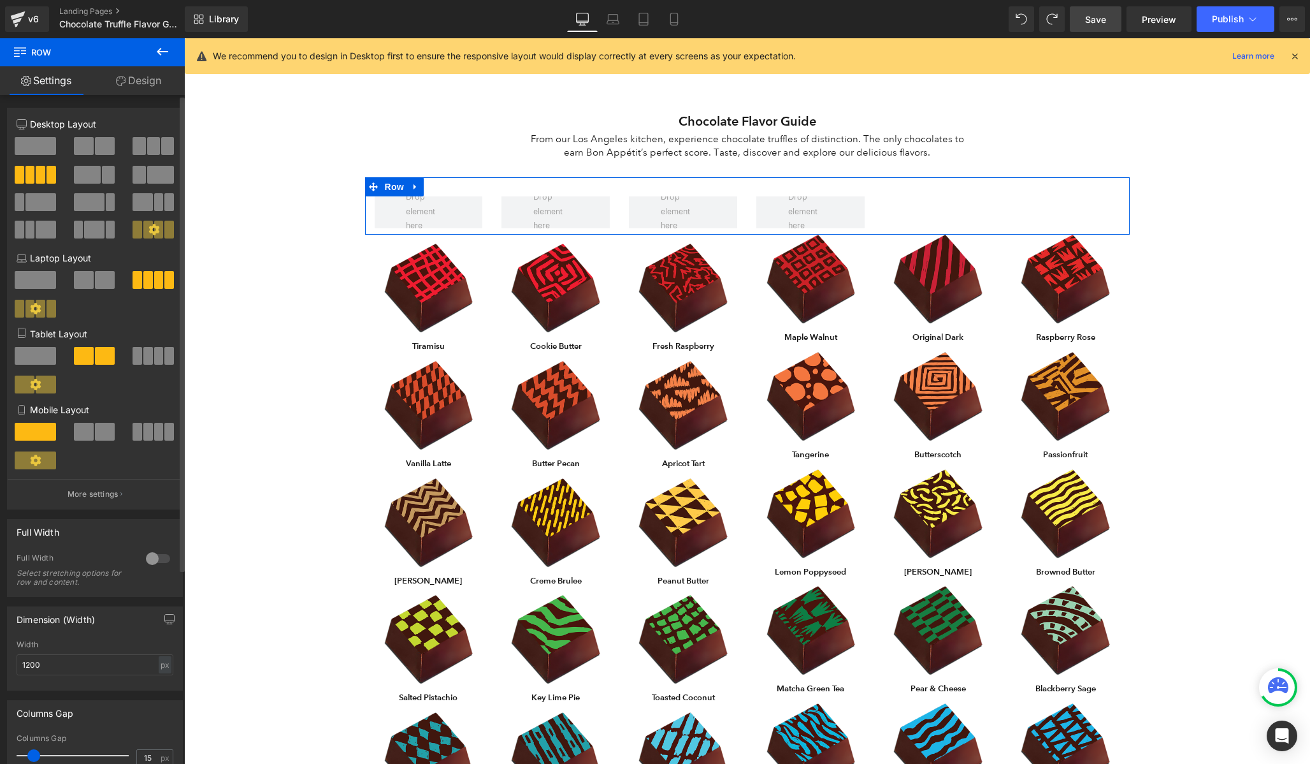
click at [141, 239] on div at bounding box center [153, 234] width 59 height 27
click at [380, 192] on span at bounding box center [373, 186] width 17 height 19
click at [390, 191] on span "Row" at bounding box center [394, 186] width 25 height 19
click at [467, 212] on span at bounding box center [429, 212] width 108 height 32
click at [386, 189] on span "Row" at bounding box center [394, 186] width 25 height 19
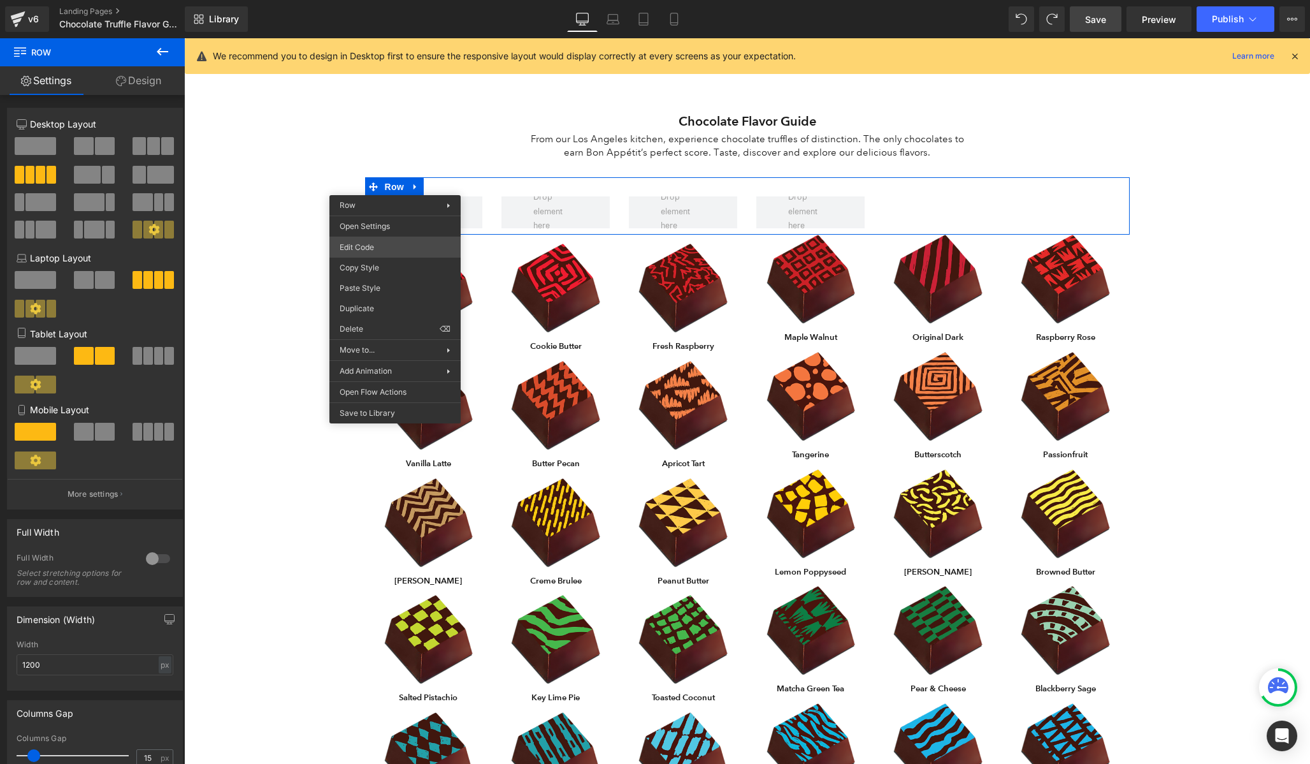
click at [395, 0] on div "Row You are previewing how the will restyle your page. You can not edit Element…" at bounding box center [655, 0] width 1310 height 0
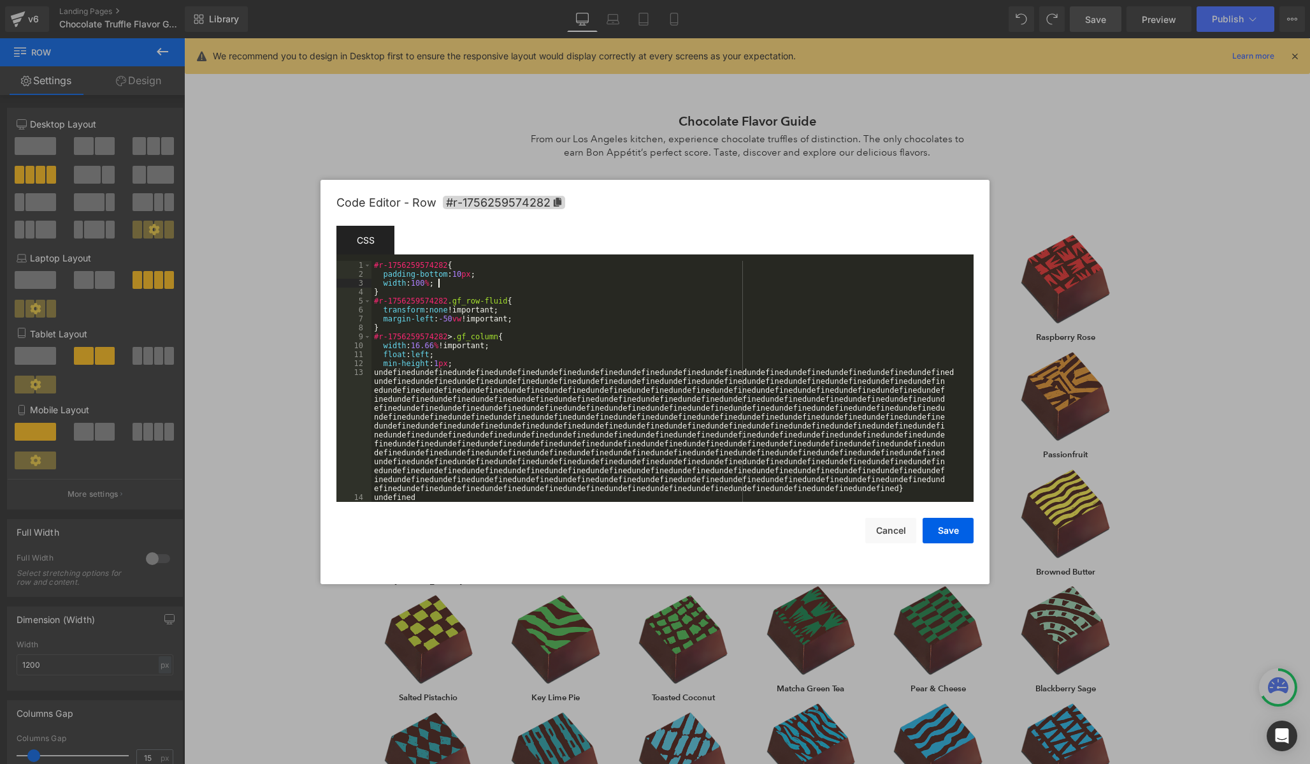
click at [521, 280] on div "#r-1756259574282 { padding-bottom : 10 px ; width : 100 % ; } #r-1756259574282 …" at bounding box center [670, 395] width 597 height 268
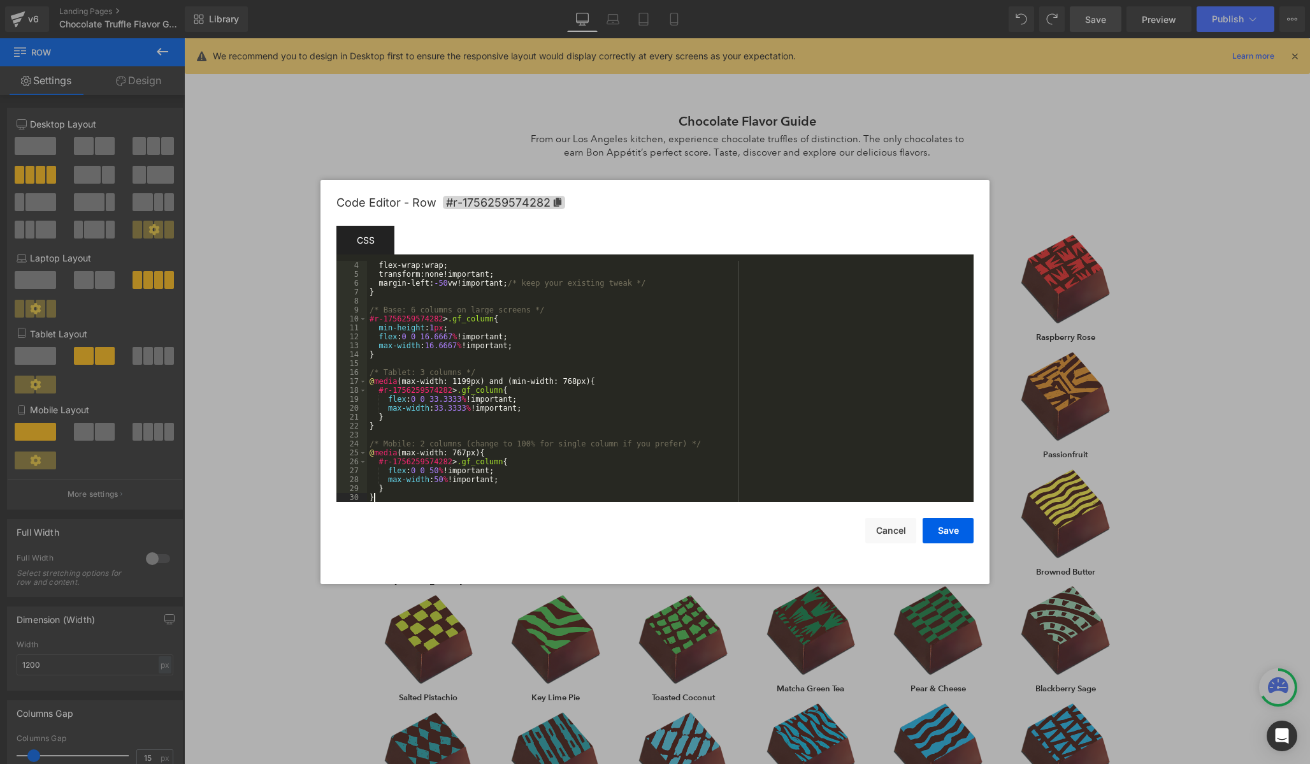
scroll to position [27, 0]
click at [947, 535] on button "Save" at bounding box center [948, 530] width 51 height 25
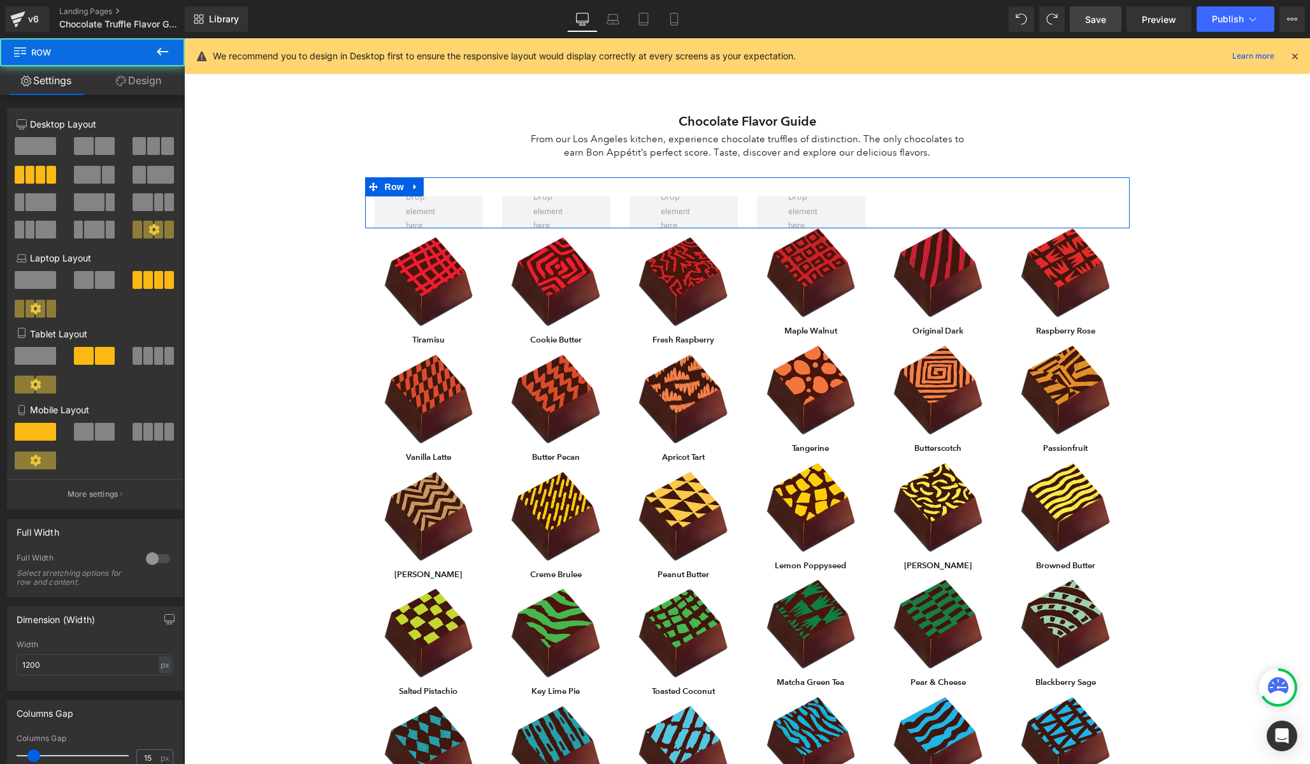
click at [901, 214] on div "Row" at bounding box center [747, 202] width 765 height 51
click at [417, 185] on icon at bounding box center [415, 187] width 9 height 10
click at [446, 187] on icon at bounding box center [448, 186] width 9 height 9
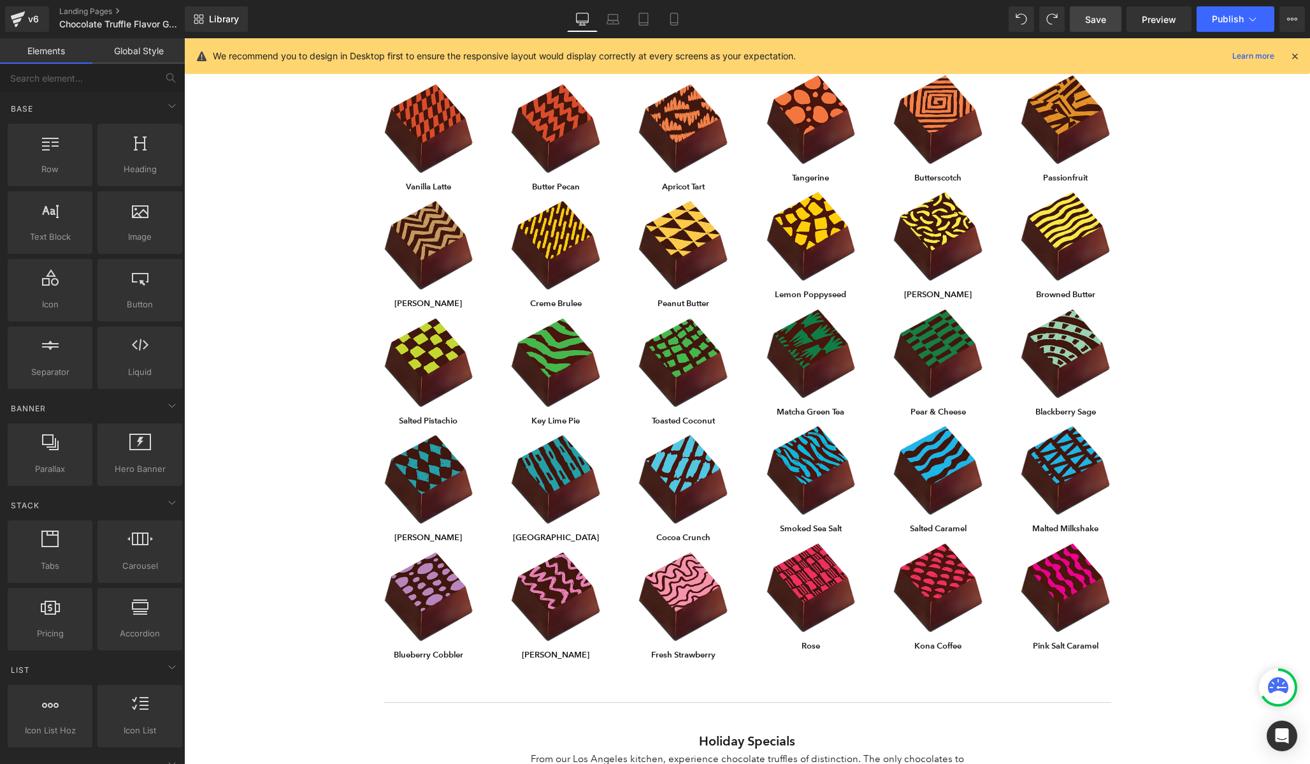
scroll to position [0, 0]
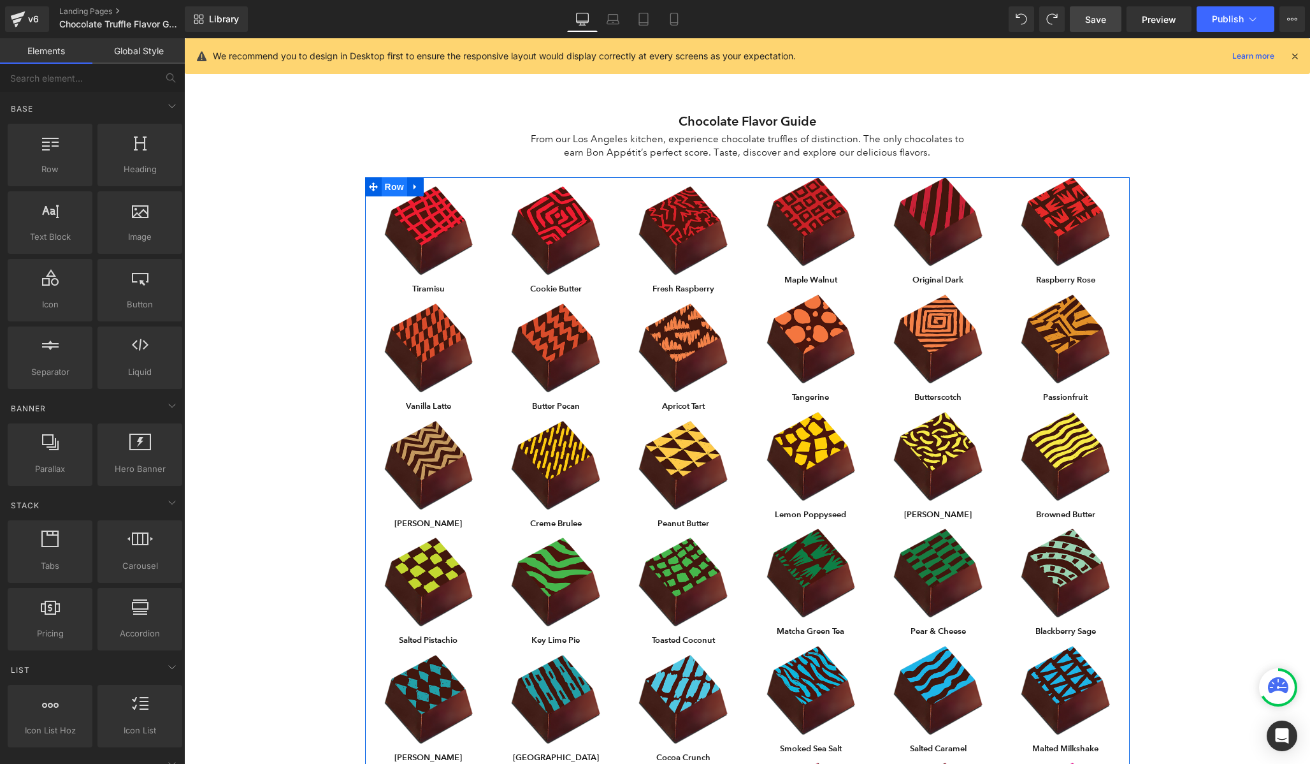
click at [396, 186] on span "Row" at bounding box center [394, 186] width 25 height 19
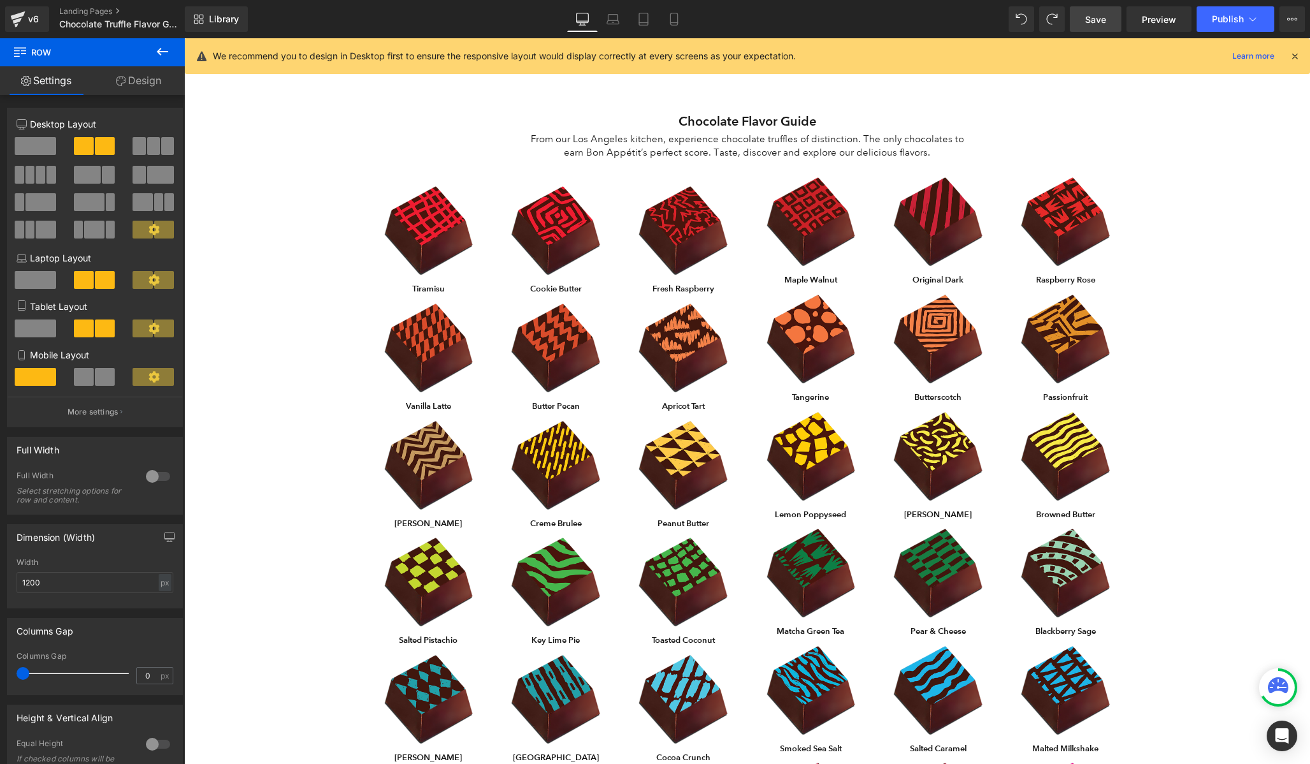
click at [1108, 17] on link "Save" at bounding box center [1096, 18] width 52 height 25
click at [415, 724] on icon "Open Intercom Messenger" at bounding box center [372, 719] width 86 height 10
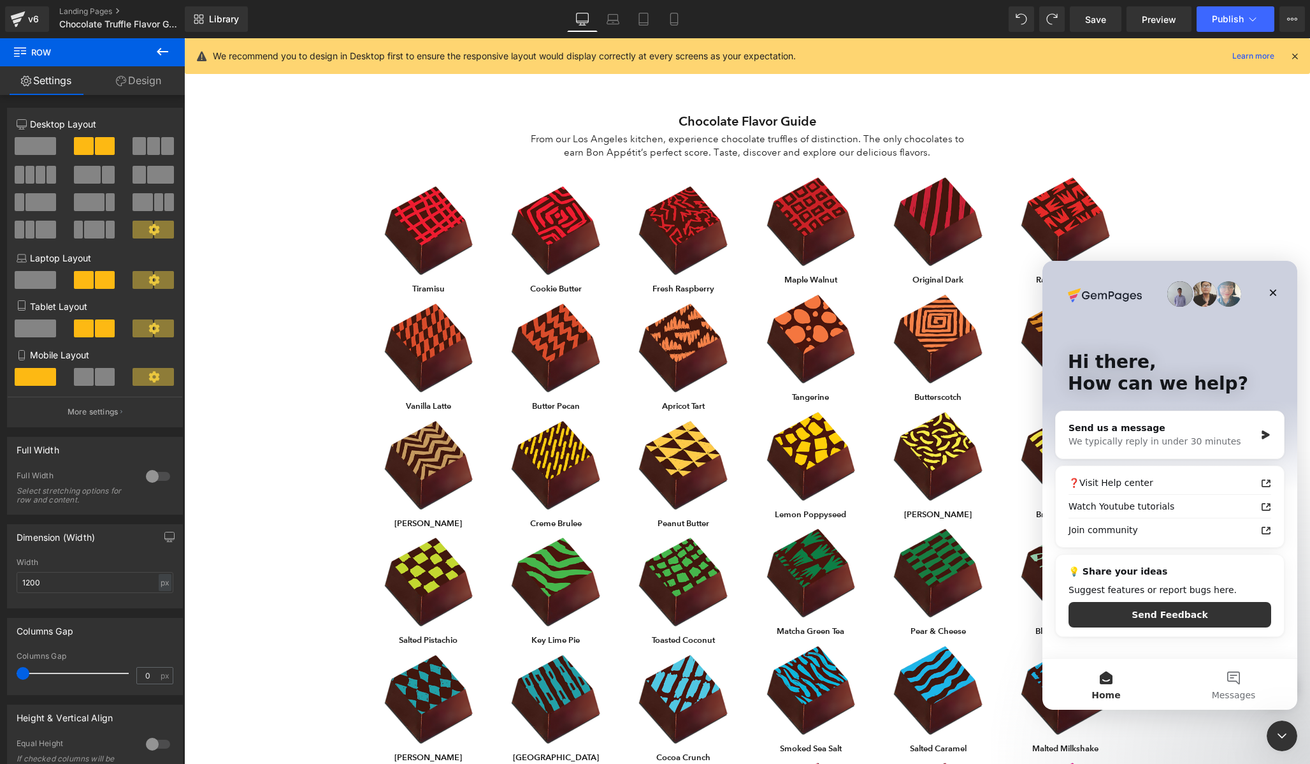
click at [293, 169] on div at bounding box center [655, 362] width 1310 height 725
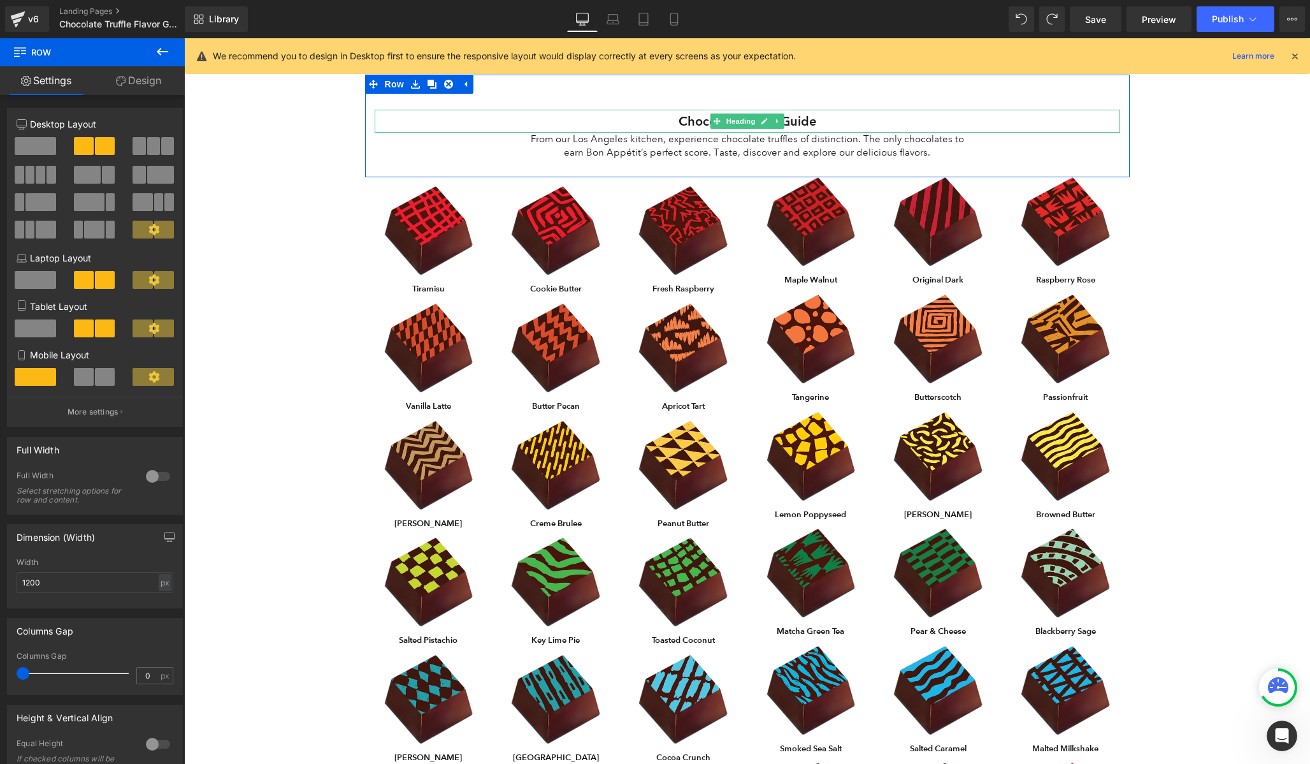
click at [184, 38] on div at bounding box center [184, 38] width 0 height 0
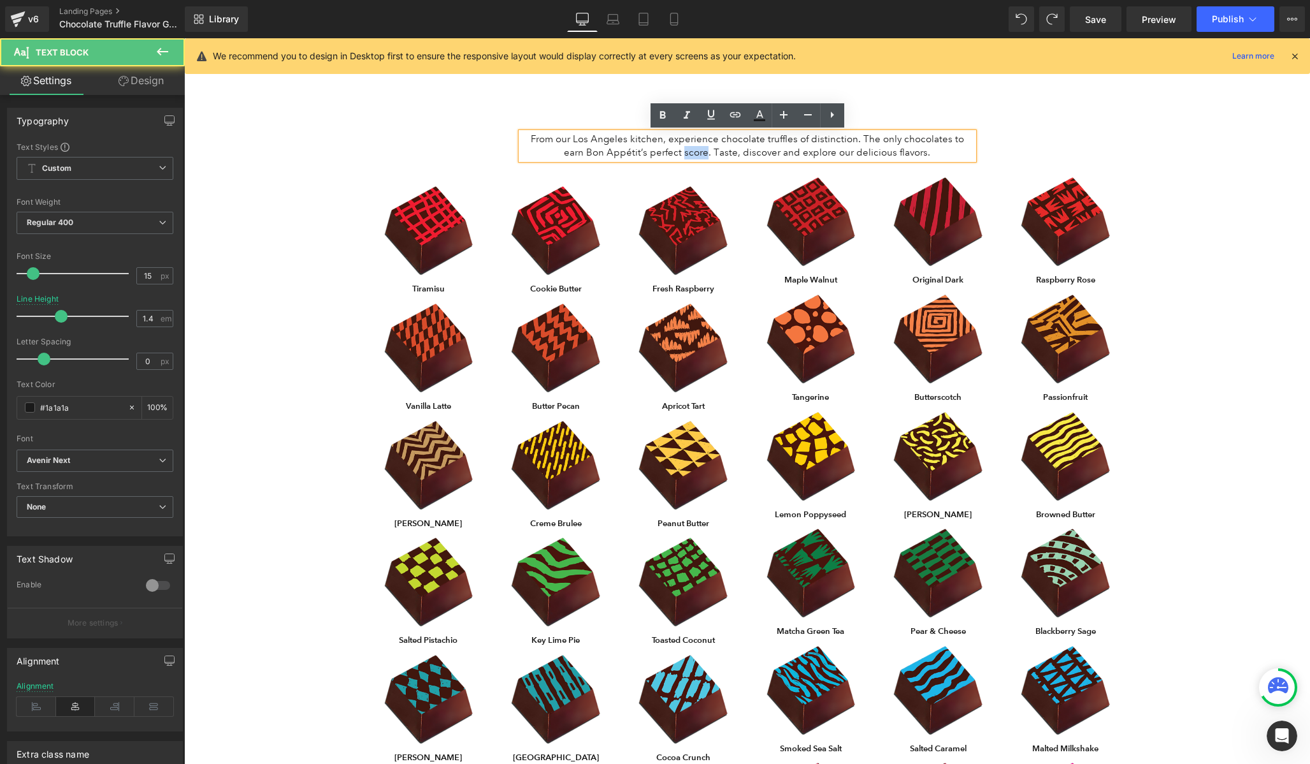
click at [684, 157] on p "From our Los Angeles kitchen, experience chocolate truffles of distinction. The…" at bounding box center [747, 146] width 453 height 27
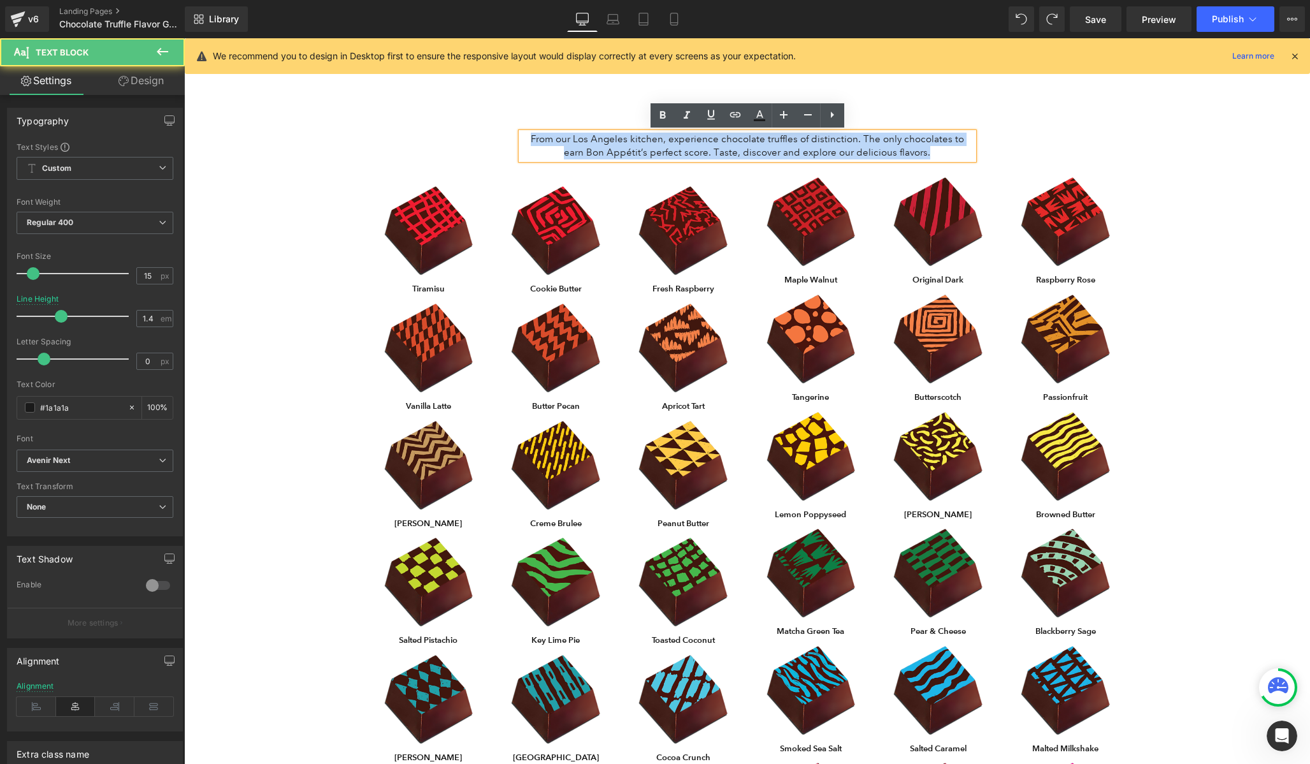
click at [684, 157] on p "From our Los Angeles kitchen, experience chocolate truffles of distinction. The…" at bounding box center [747, 146] width 453 height 27
copy p "From our Los Angeles kitchen, experience chocolate truffles of distinction. The…"
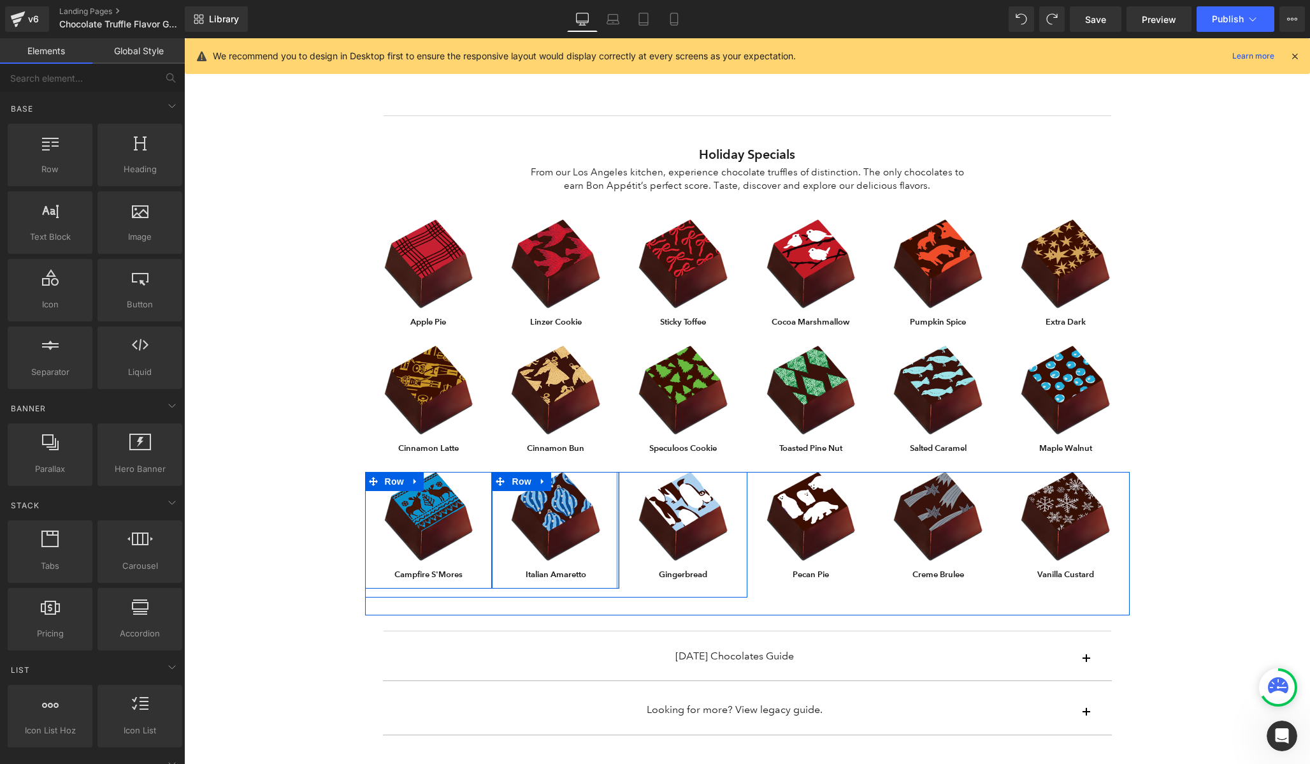
scroll to position [770, 0]
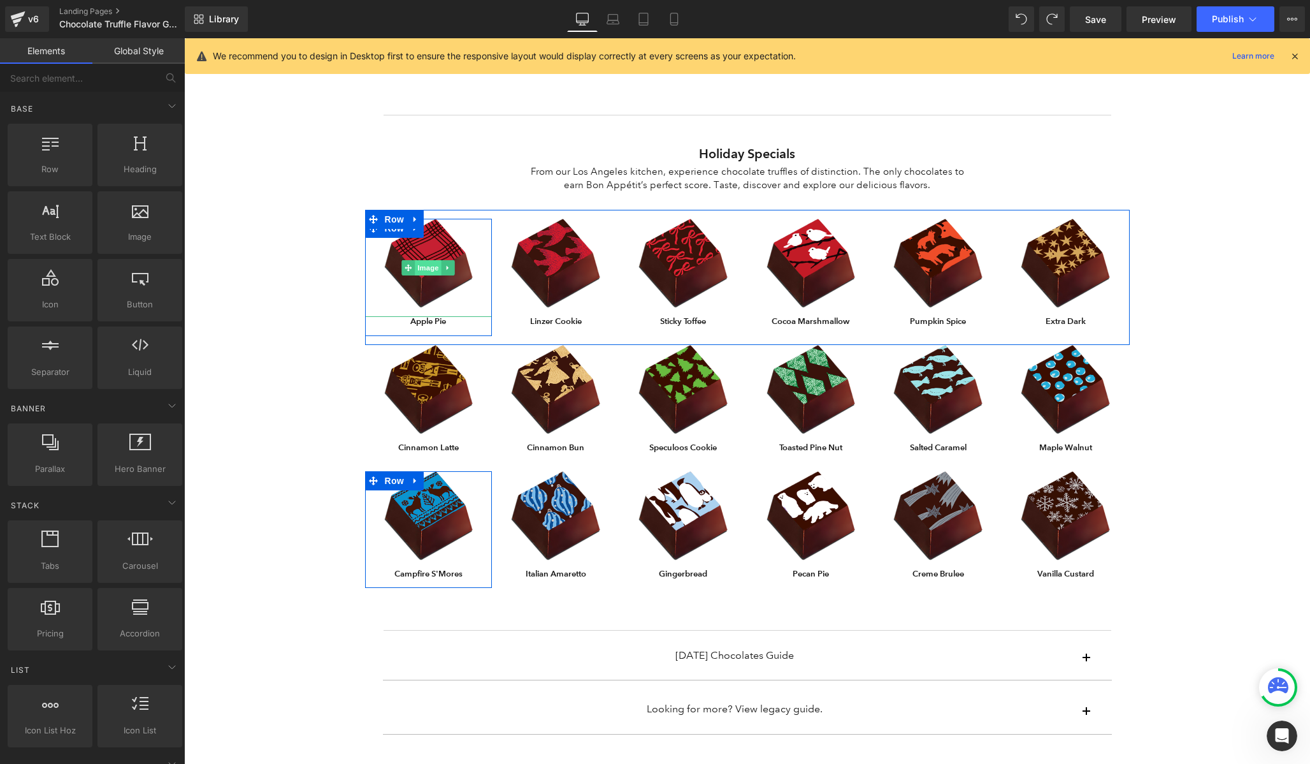
click at [426, 270] on span "Image" at bounding box center [429, 267] width 27 height 15
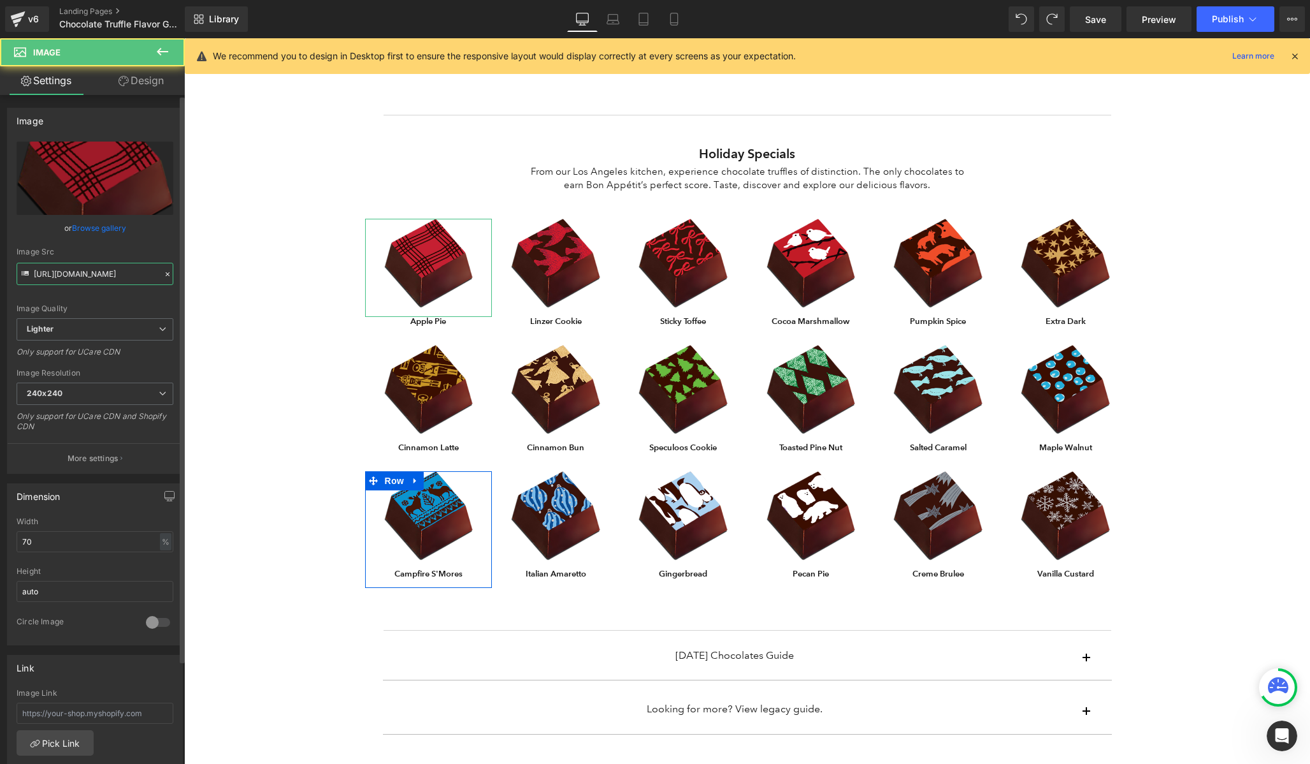
click at [89, 272] on input "https://ucarecdn.com/a7df1983-1340-4e5b-8b99-5af1d4fa38c3/-/format/auto/-/previ…" at bounding box center [95, 274] width 157 height 22
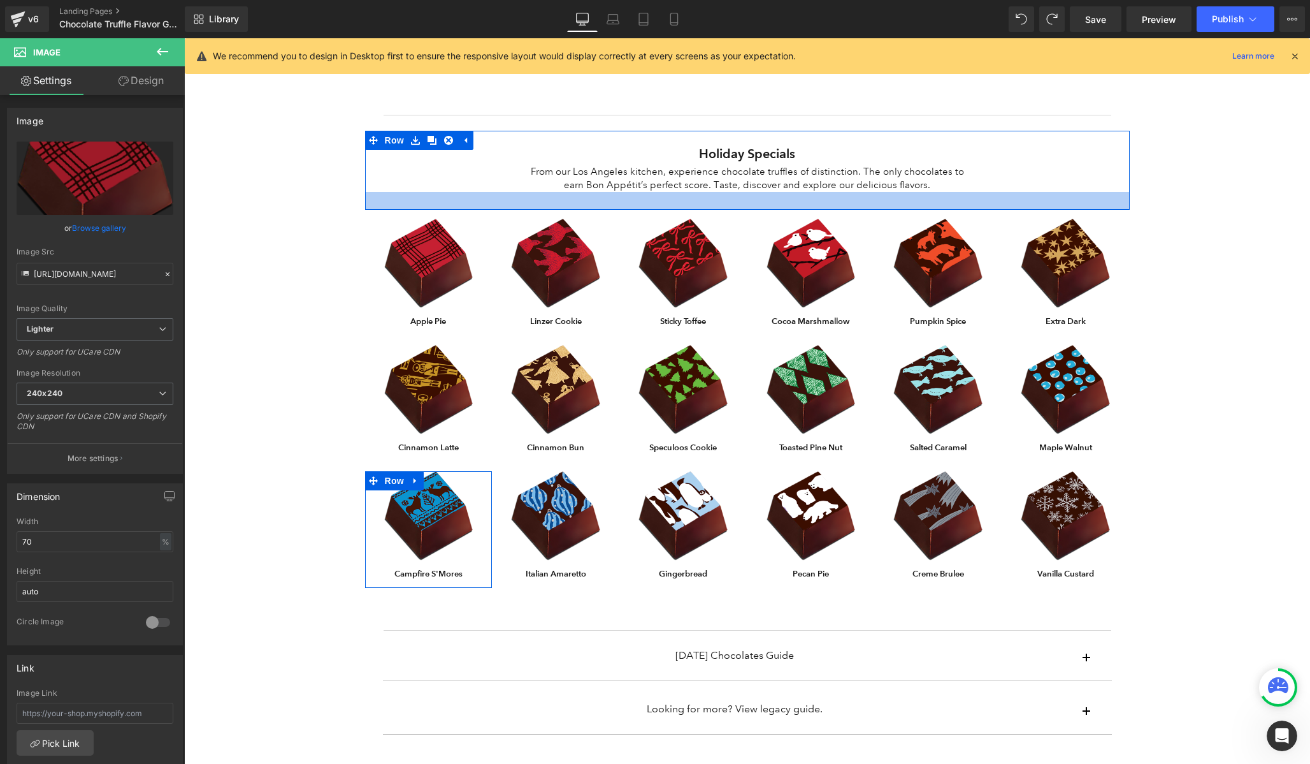
click at [610, 185] on p "From our Los Angeles kitchen, experience chocolate truffles of distinction. The…" at bounding box center [747, 178] width 453 height 27
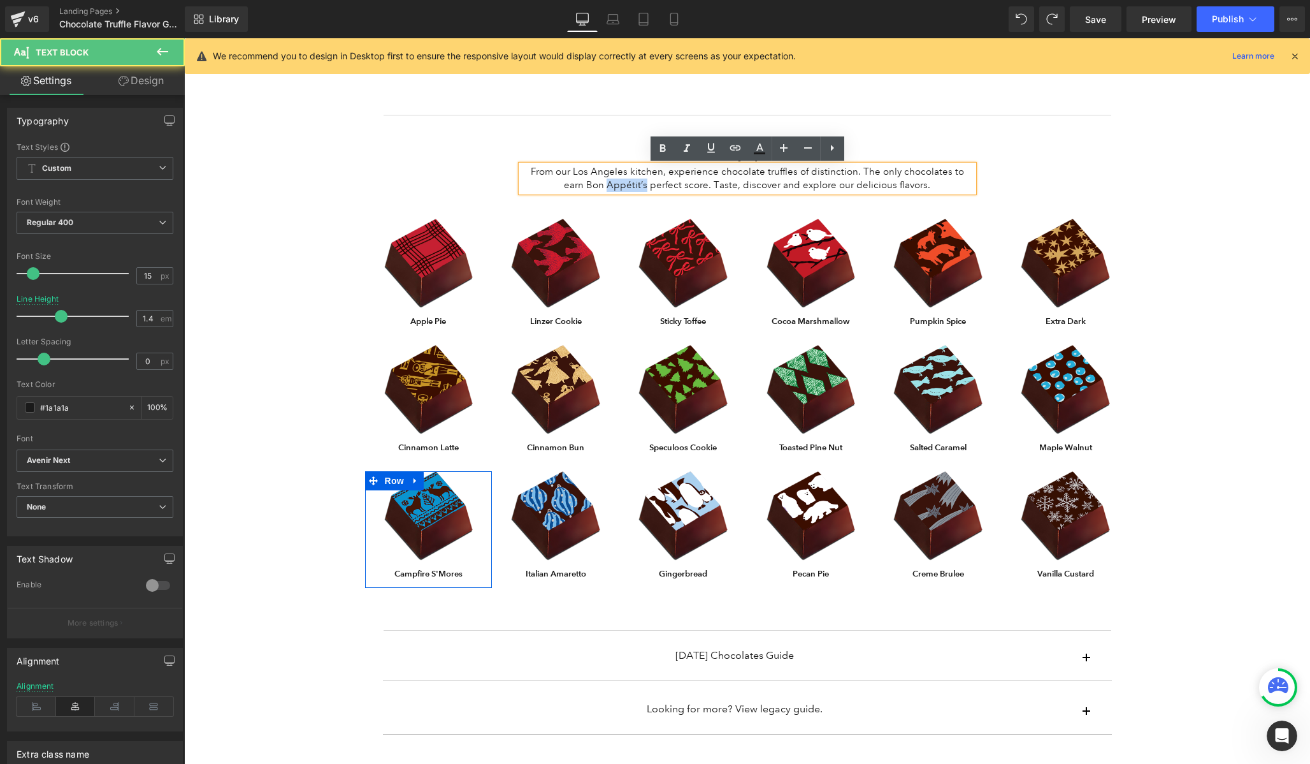
click at [610, 185] on p "From our Los Angeles kitchen, experience chocolate truffles of distinction. The…" at bounding box center [747, 178] width 453 height 27
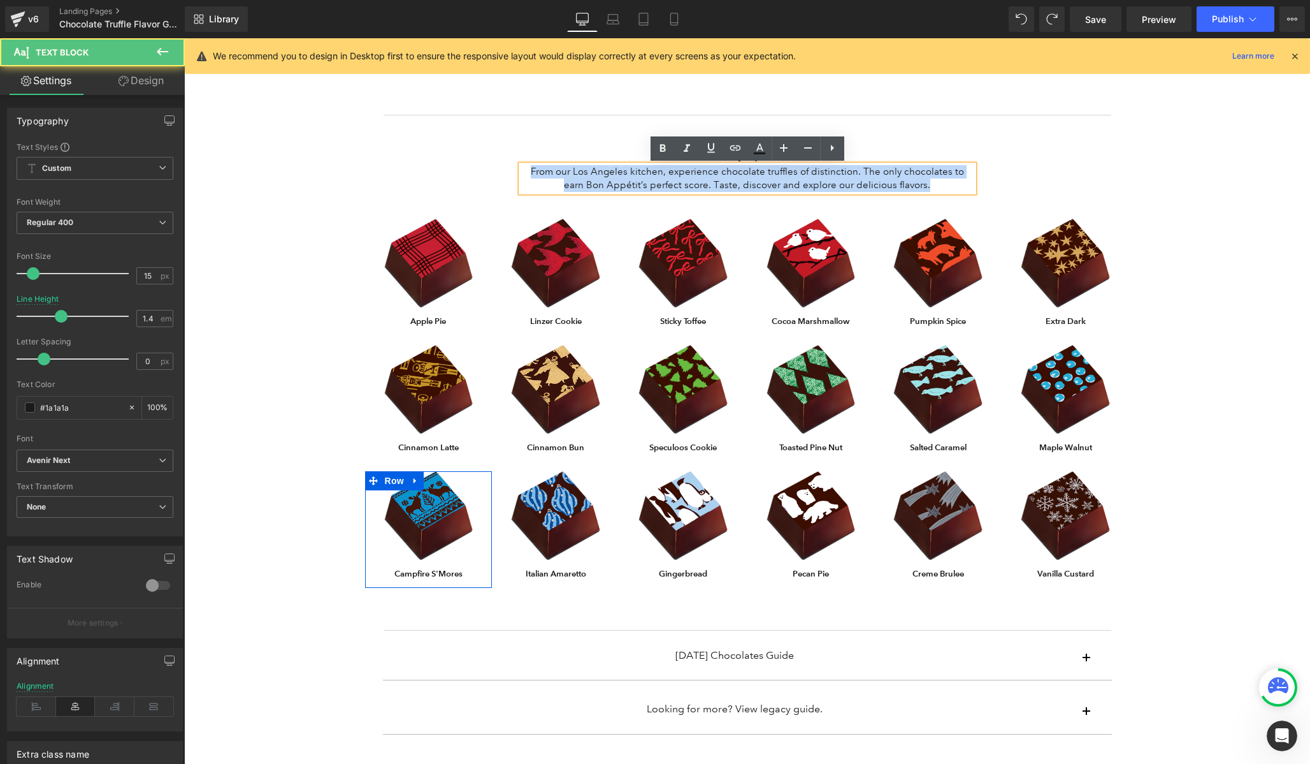
click at [610, 185] on p "From our Los Angeles kitchen, experience chocolate truffles of distinction. The…" at bounding box center [747, 178] width 453 height 27
copy p "From our Los Angeles kitchen, experience chocolate truffles of distinction. The…"
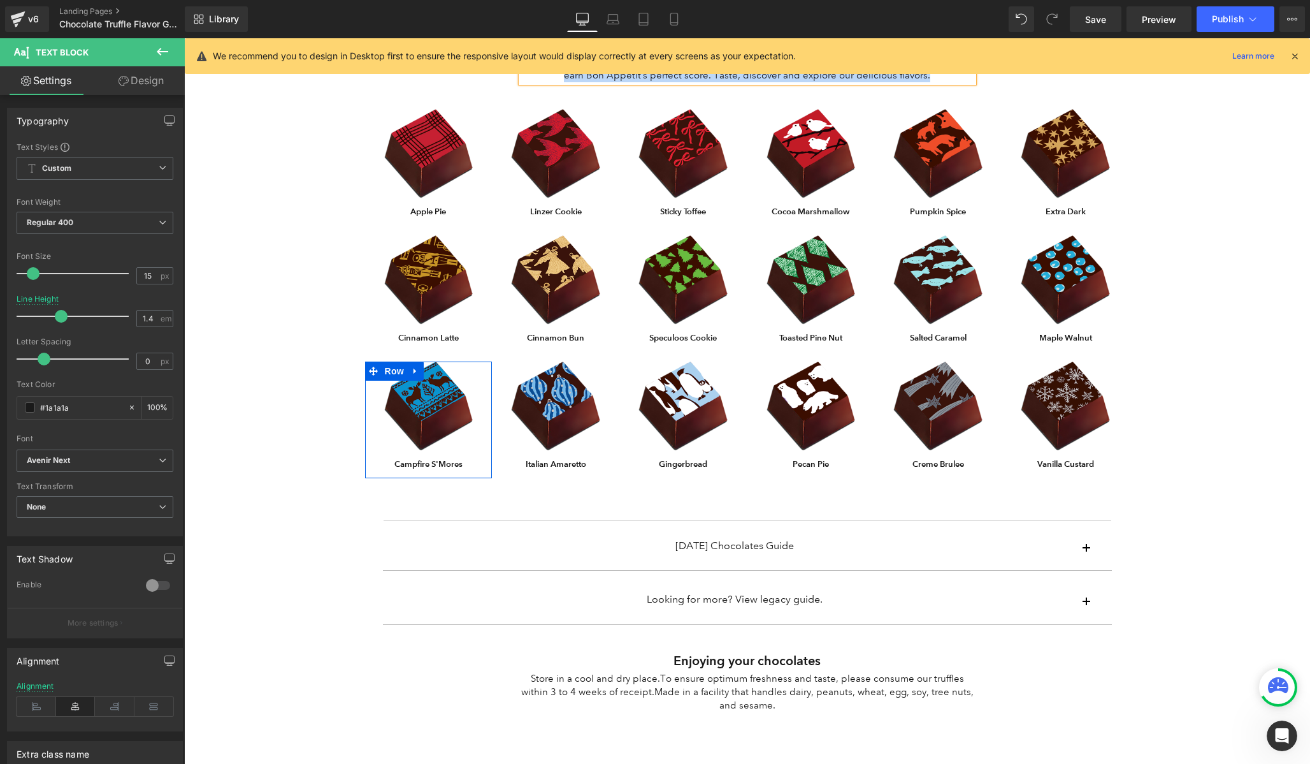
scroll to position [864, 0]
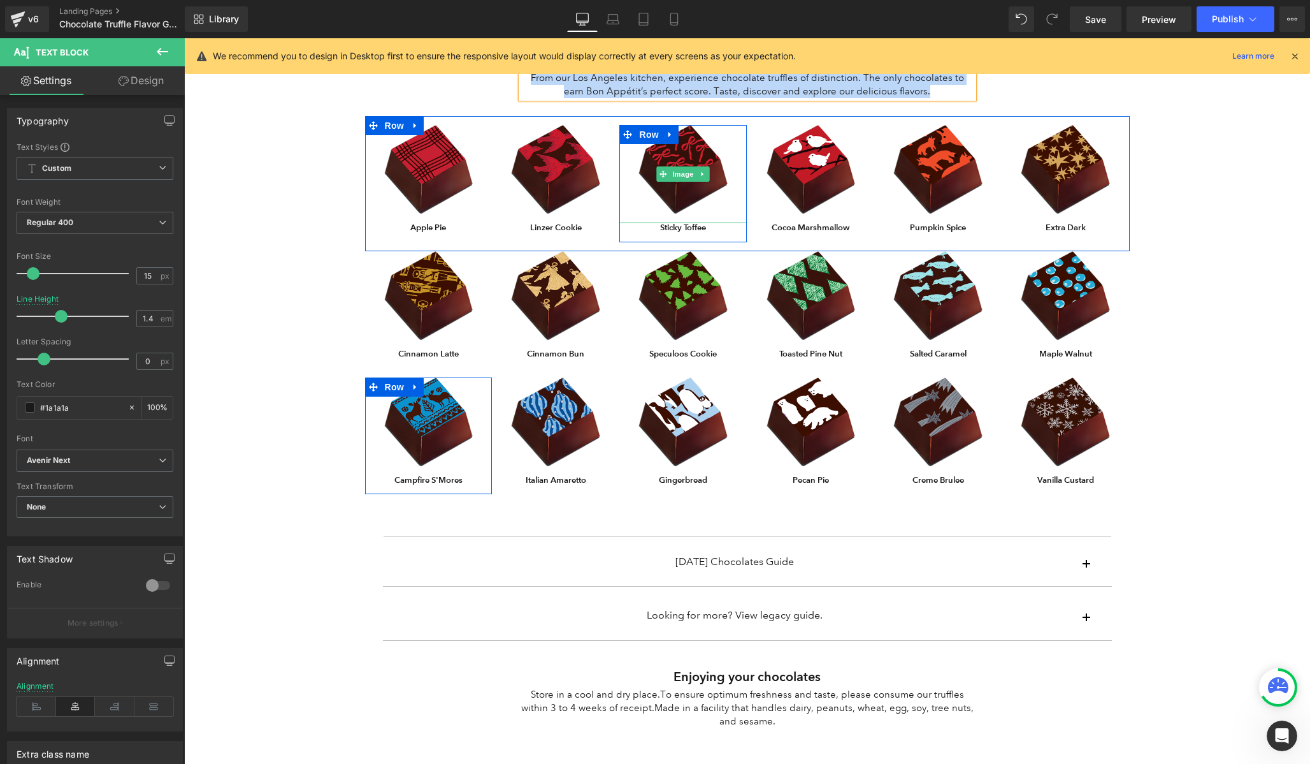
paste div
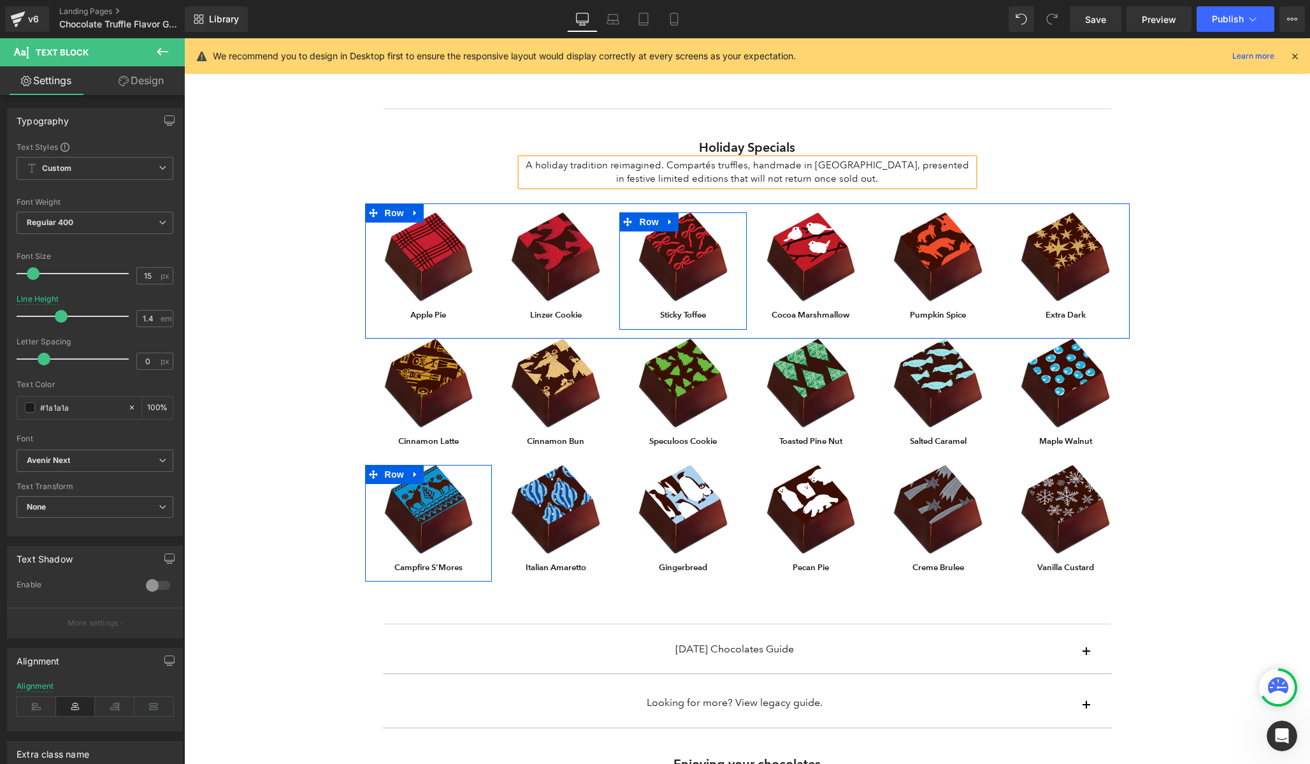
scroll to position [762, 0]
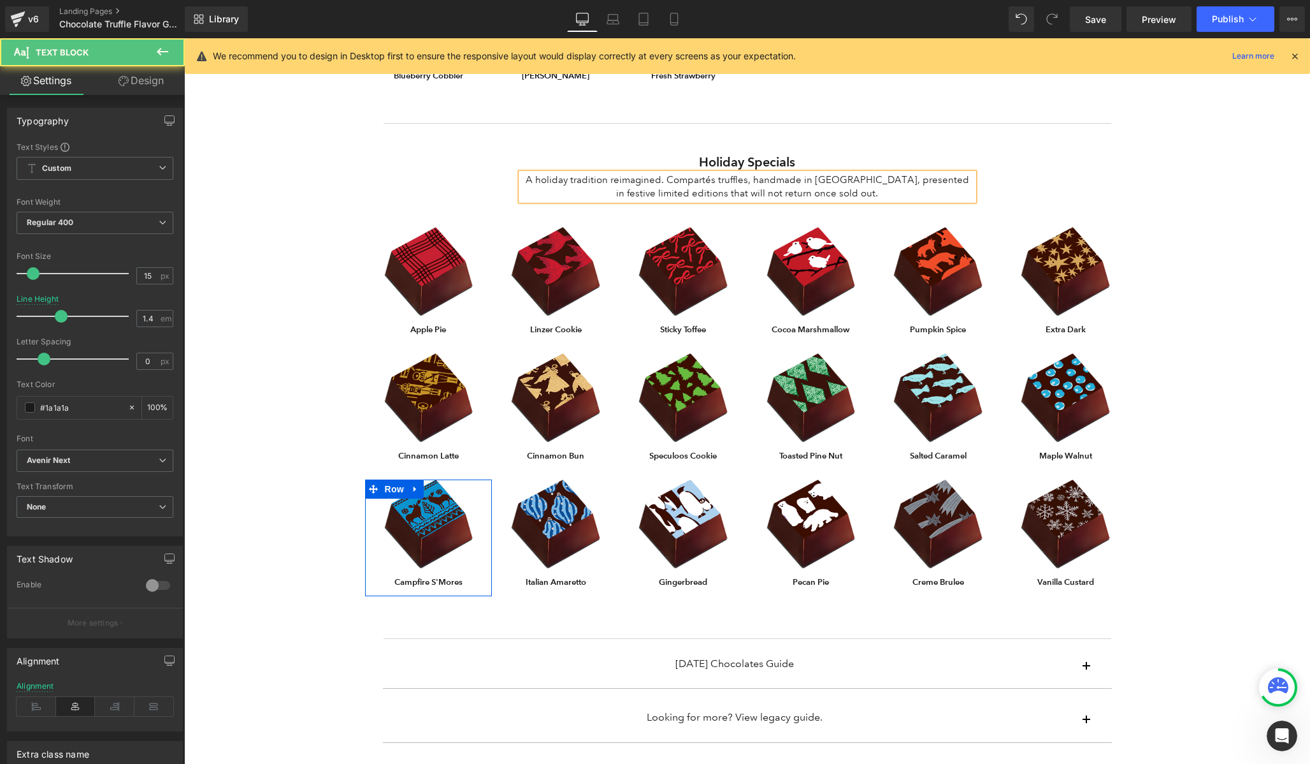
click at [706, 194] on p "A holiday tradition reimagined. Compartés truffles, handmade in Los Angeles, pr…" at bounding box center [747, 186] width 453 height 27
click at [755, 192] on p "A holiday tradition reimagined. Compartés truffles, handmade in Los Angeles, pr…" at bounding box center [747, 186] width 453 height 27
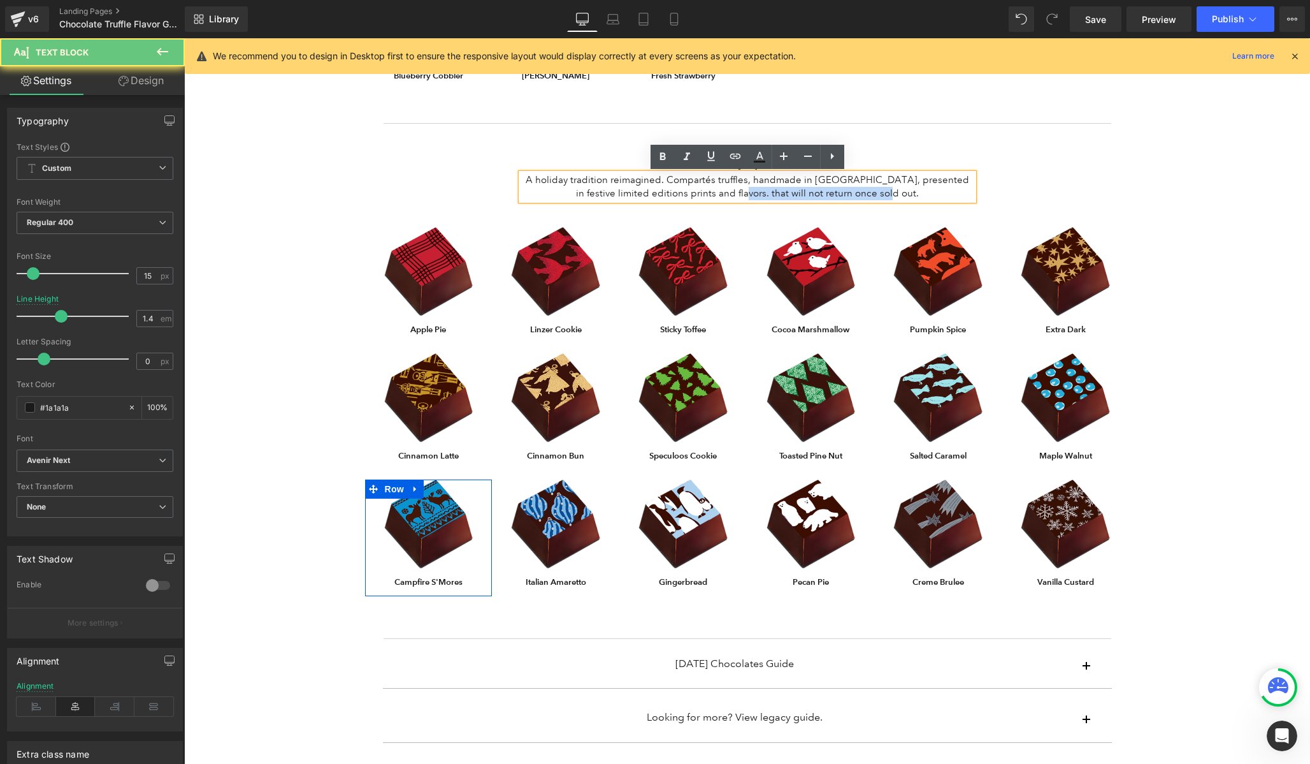
drag, startPoint x: 755, startPoint y: 192, endPoint x: 912, endPoint y: 192, distance: 156.8
click at [912, 192] on p "A holiday tradition reimagined. Compartés truffles, handmade in Los Angeles, pr…" at bounding box center [747, 186] width 453 height 27
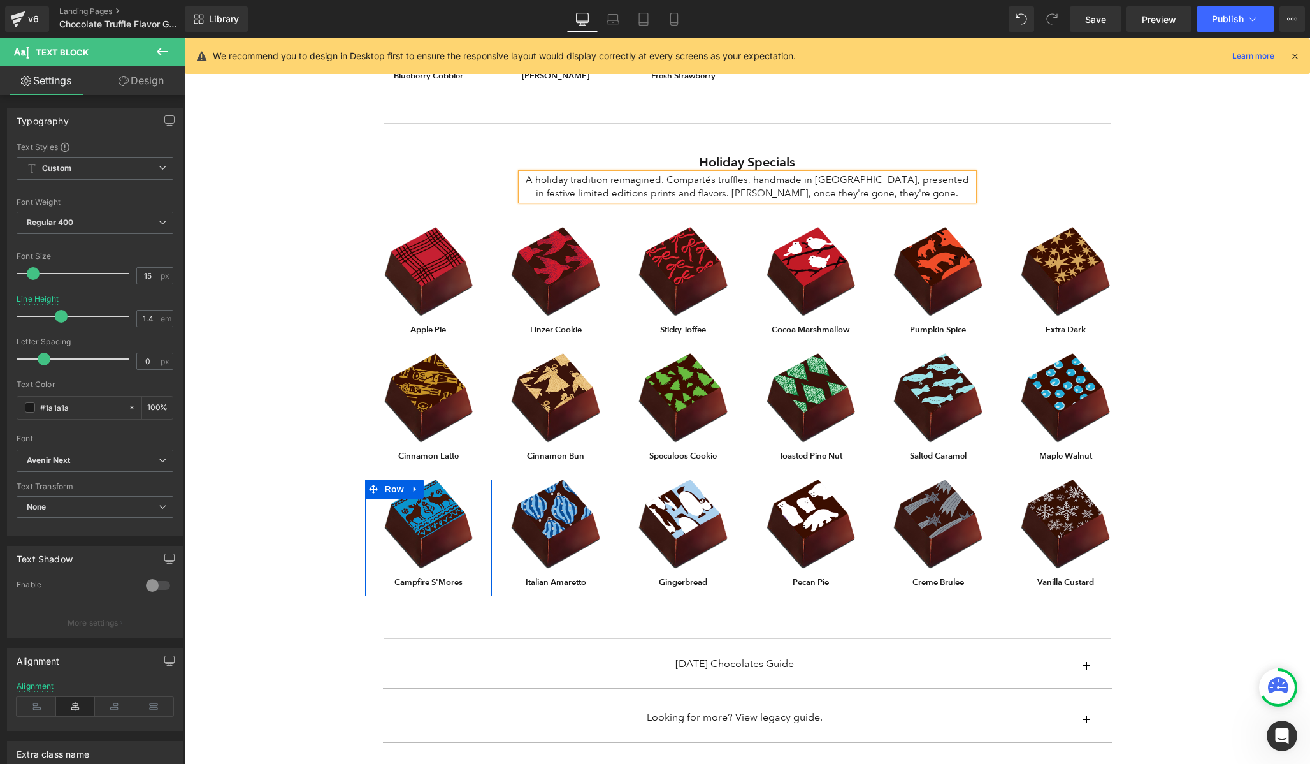
click at [1169, 263] on div "Chocolate Flavor Guide Heading From our Los Angeles kitchen, experience chocola…" at bounding box center [747, 156] width 1126 height 1759
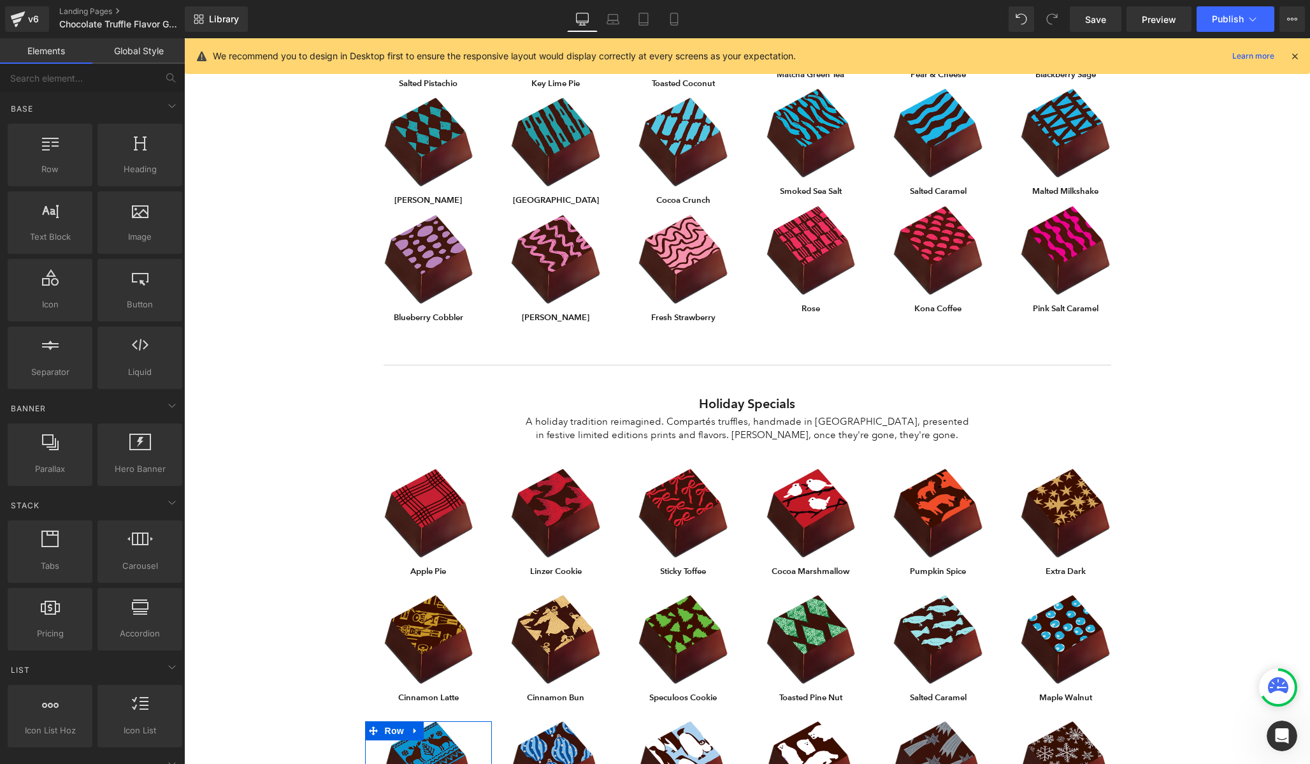
scroll to position [723, 0]
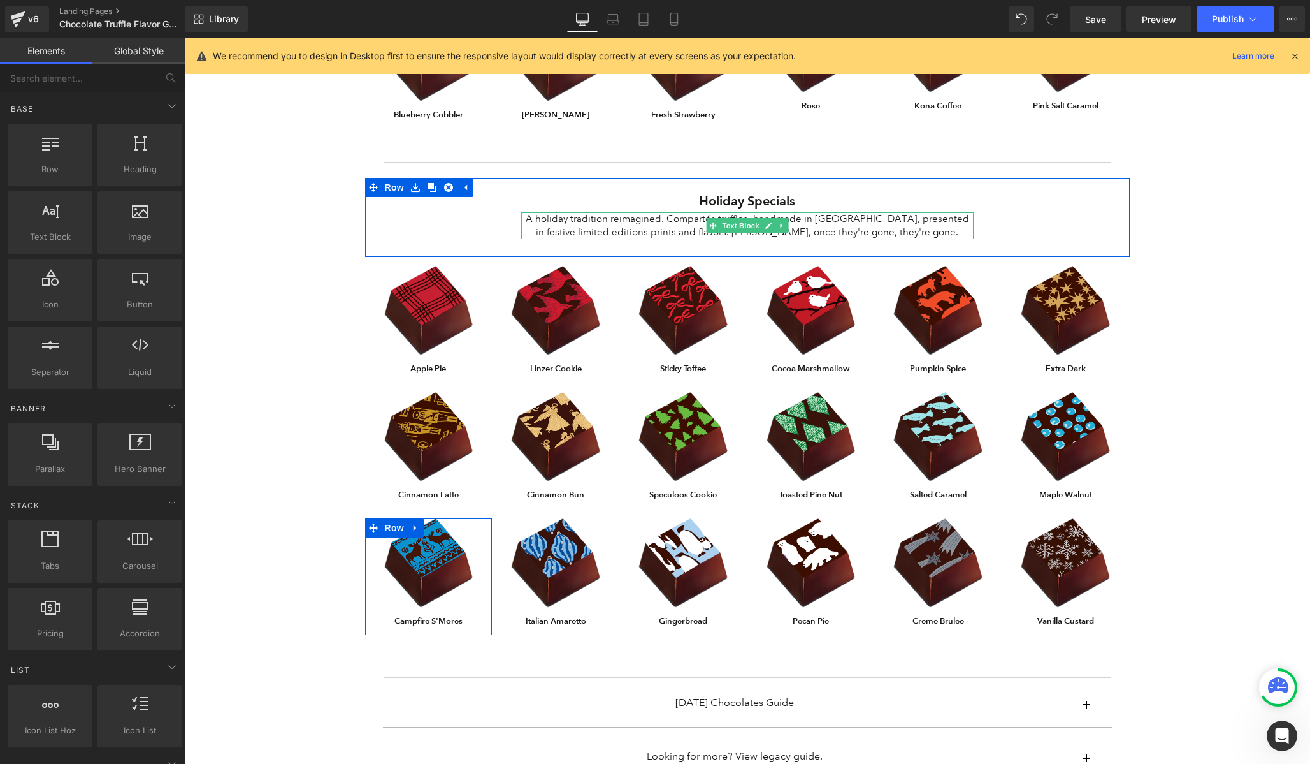
click at [816, 217] on p "A holiday tradition reimagined. Compartés truffles, handmade in [GEOGRAPHIC_DAT…" at bounding box center [747, 225] width 453 height 27
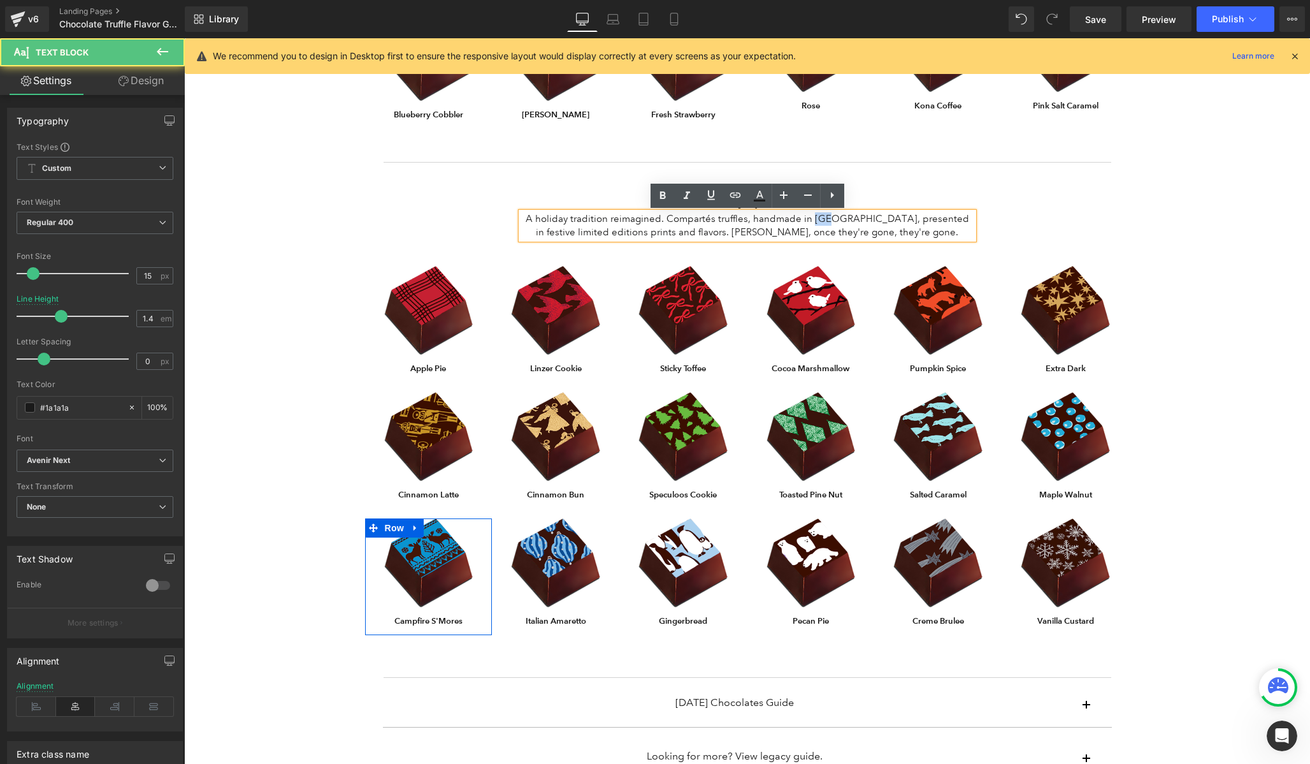
click at [816, 217] on p "A holiday tradition reimagined. Compartés truffles, handmade in [GEOGRAPHIC_DAT…" at bounding box center [747, 225] width 453 height 27
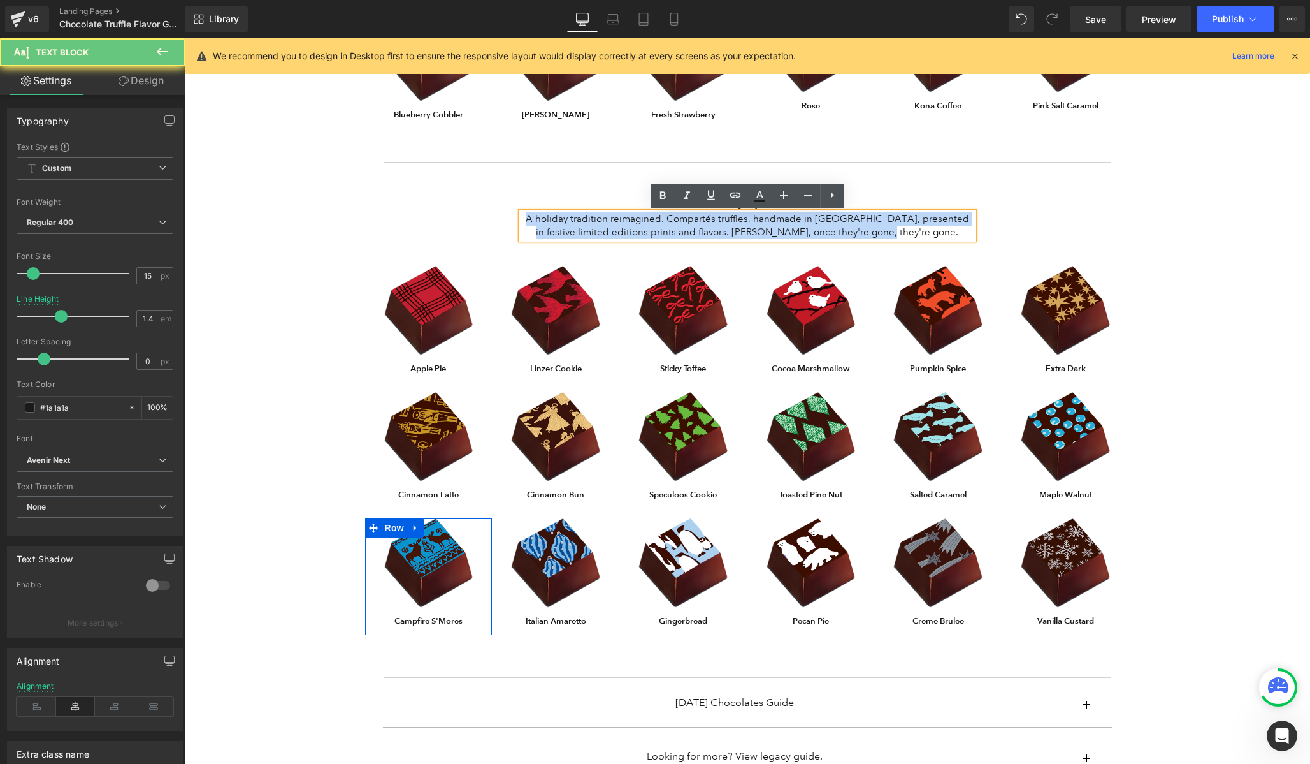
click at [816, 217] on p "A holiday tradition reimagined. Compartés truffles, handmade in [GEOGRAPHIC_DAT…" at bounding box center [747, 225] width 453 height 27
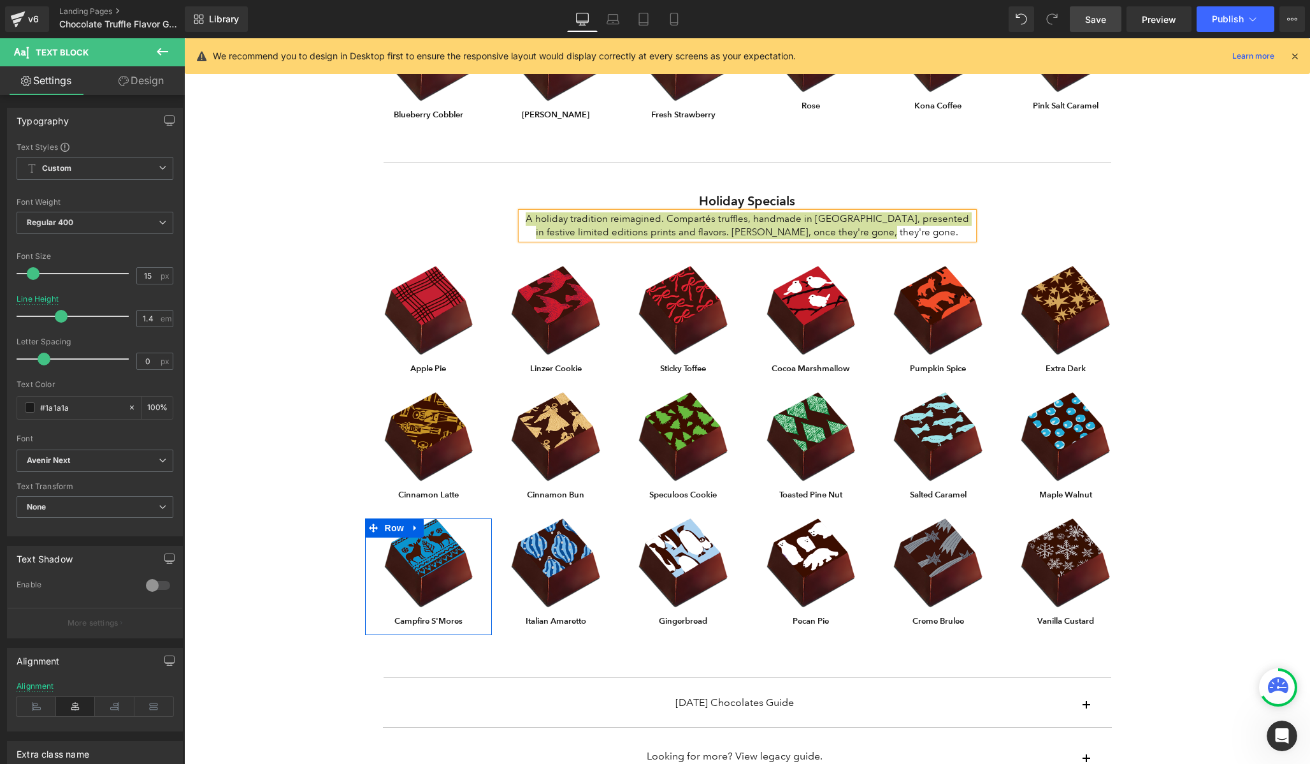
click at [1089, 22] on span "Save" at bounding box center [1095, 19] width 21 height 13
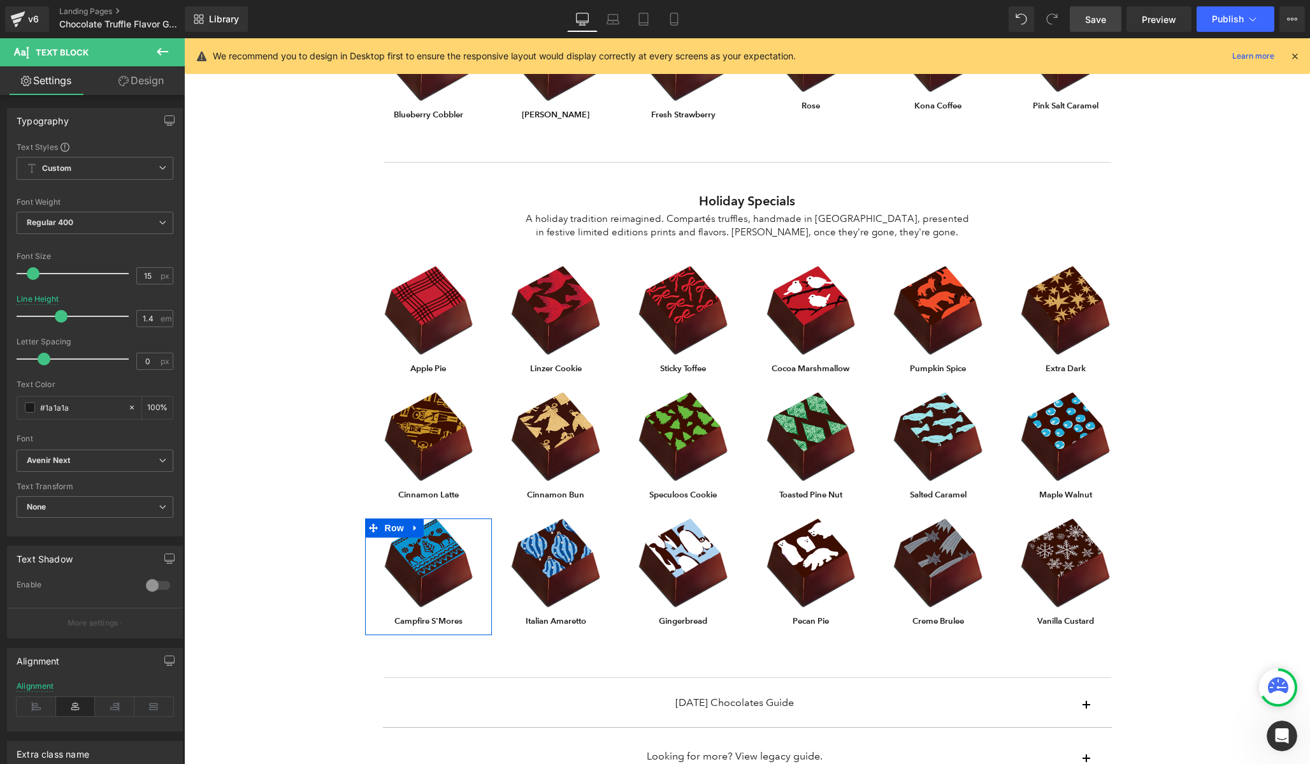
click at [259, 319] on div "Chocolate Flavor Guide Heading From our Los Angeles kitchen, experience chocola…" at bounding box center [747, 194] width 1126 height 1759
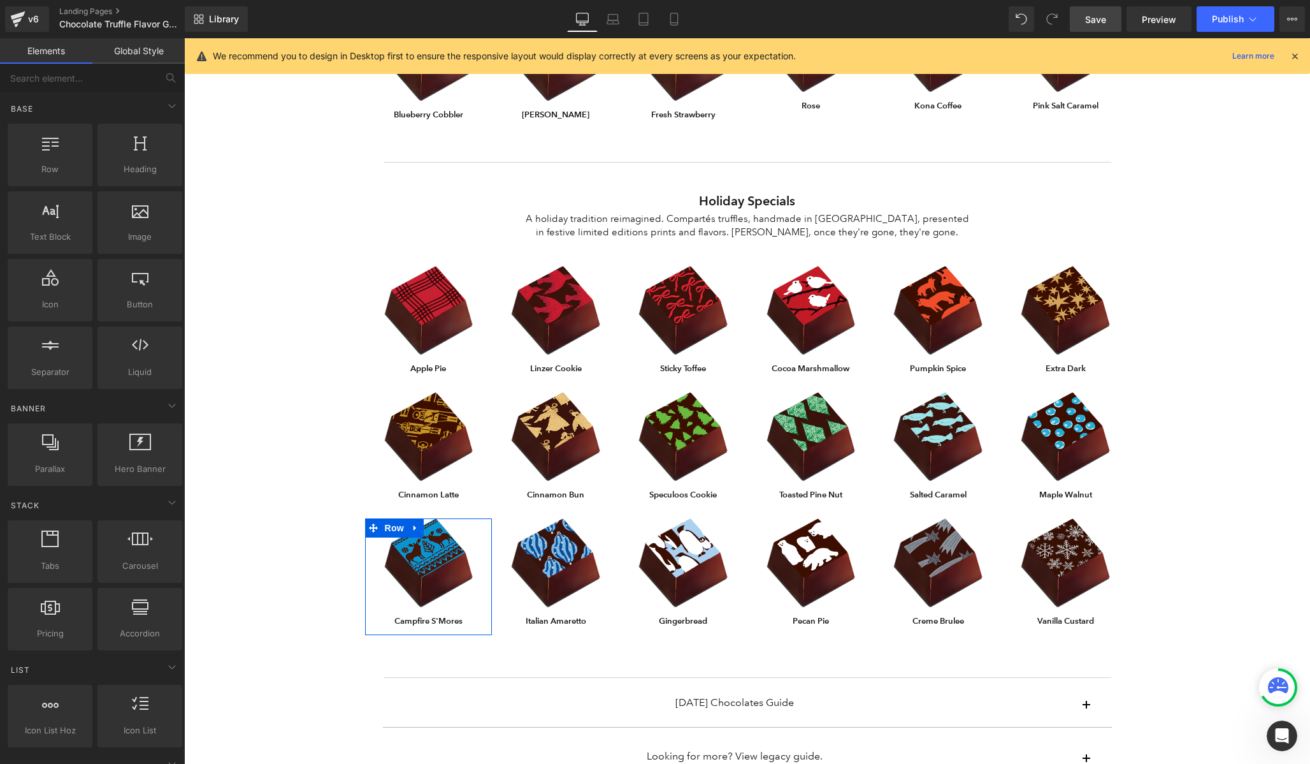
scroll to position [0, 0]
